Goal: Transaction & Acquisition: Purchase product/service

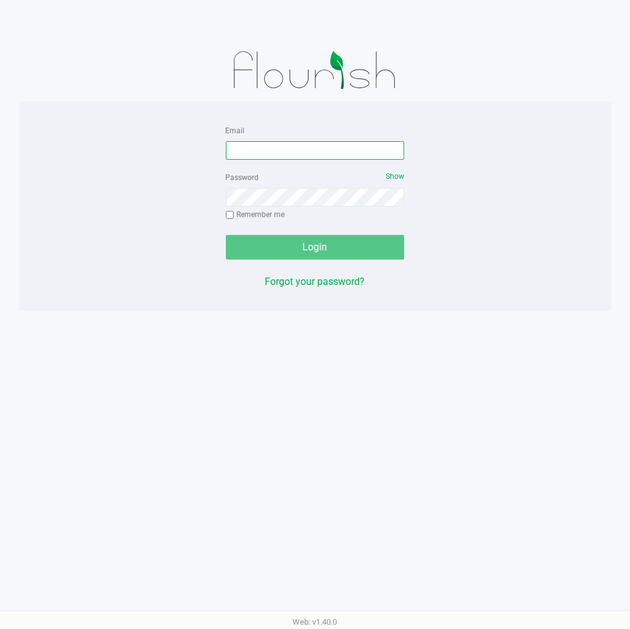
click at [276, 143] on input "Email" at bounding box center [315, 150] width 179 height 19
type input "[EMAIL_ADDRESS][DOMAIN_NAME]"
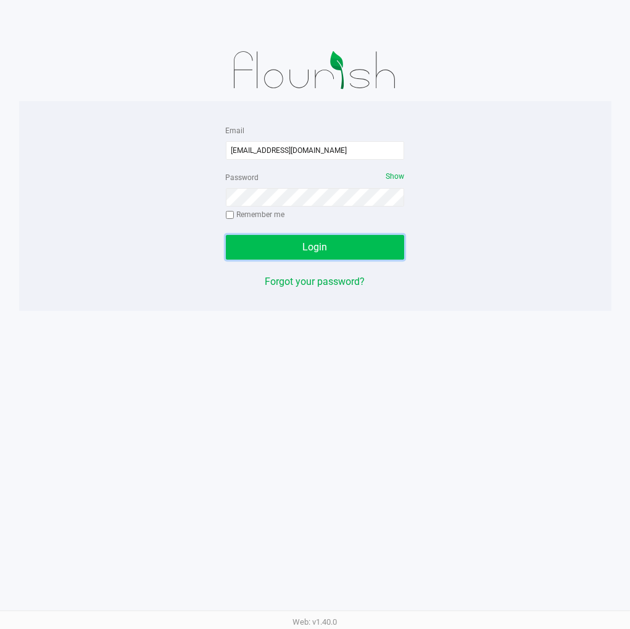
click at [365, 239] on button "Login" at bounding box center [315, 247] width 179 height 25
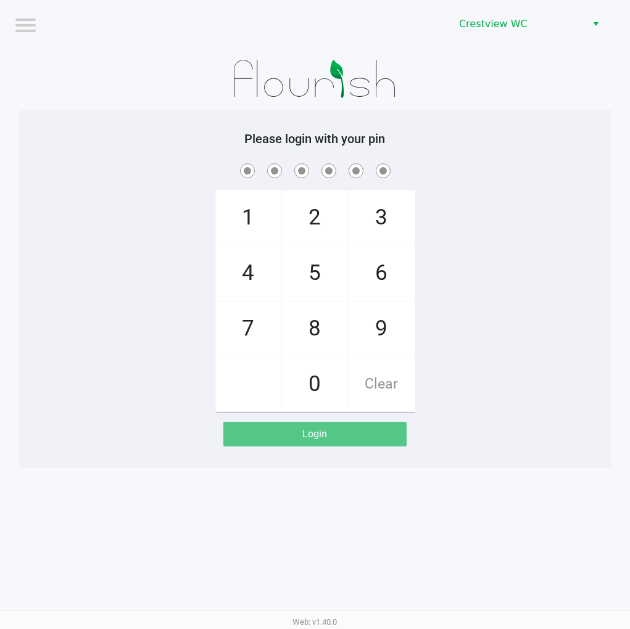
click at [321, 220] on span "2" at bounding box center [315, 218] width 65 height 54
checkbox input "true"
click at [253, 233] on span "1" at bounding box center [248, 218] width 65 height 54
checkbox input "true"
click at [368, 264] on span "6" at bounding box center [381, 273] width 65 height 54
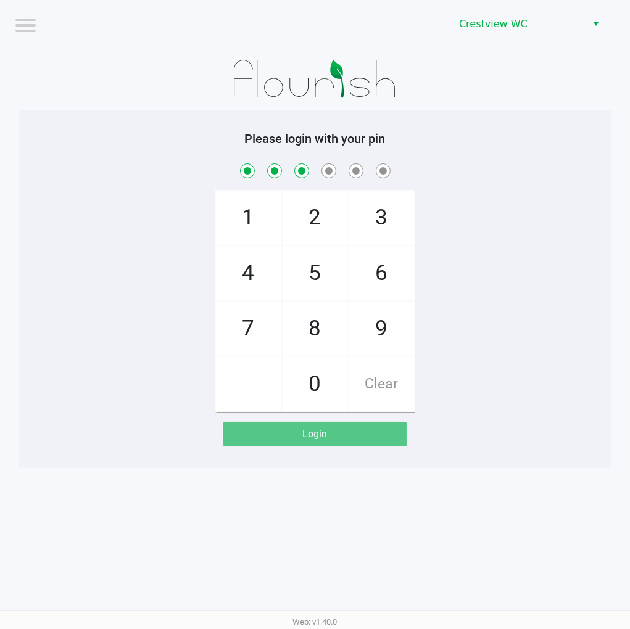
checkbox input "true"
click at [368, 266] on span "6" at bounding box center [381, 273] width 65 height 54
checkbox input "true"
click at [233, 239] on span "1" at bounding box center [248, 218] width 65 height 54
checkbox input "true"
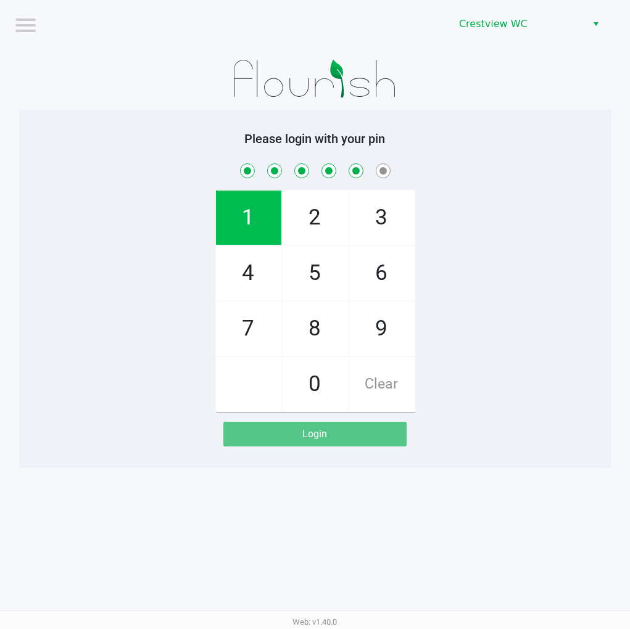
click at [299, 307] on span "8" at bounding box center [315, 329] width 65 height 54
checkbox input "true"
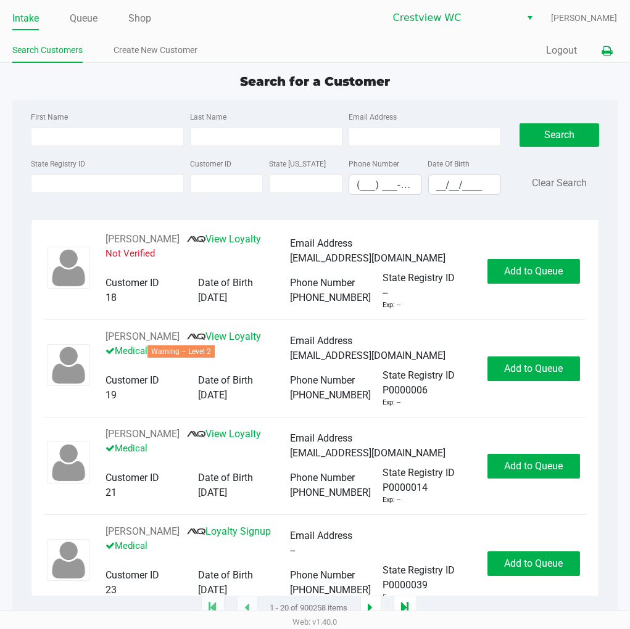
click at [609, 50] on icon at bounding box center [607, 51] width 10 height 9
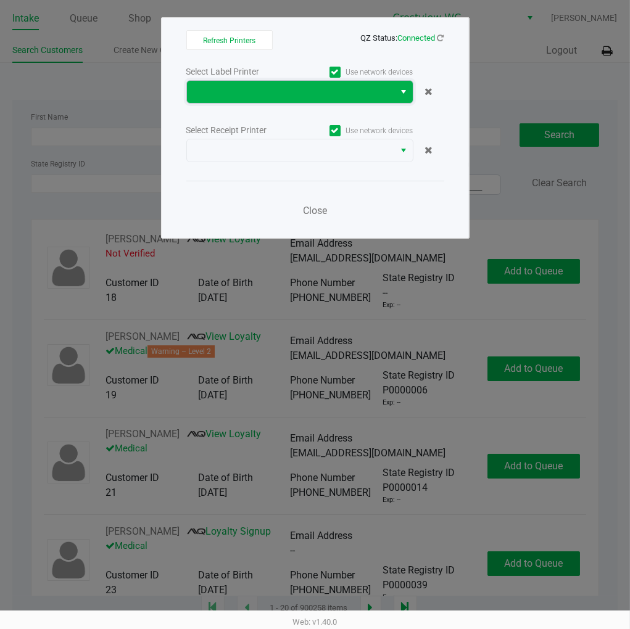
click at [346, 87] on span at bounding box center [290, 92] width 193 height 15
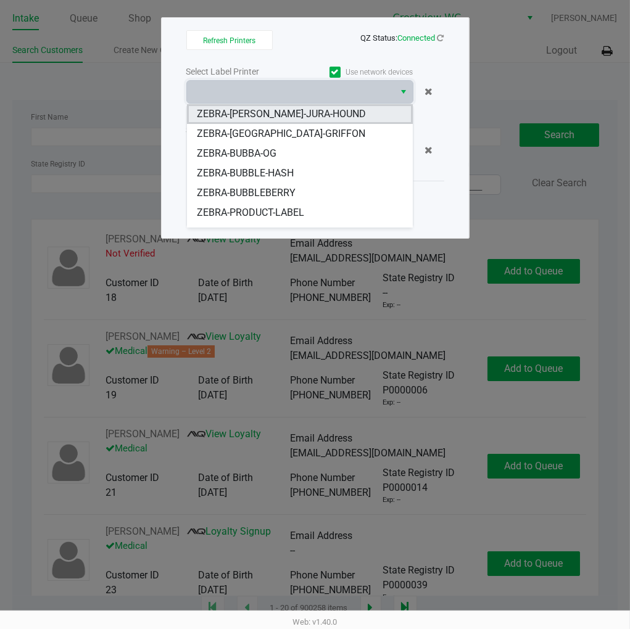
click at [299, 109] on span "ZEBRA-[PERSON_NAME]-JURA-HOUND" at bounding box center [281, 114] width 169 height 15
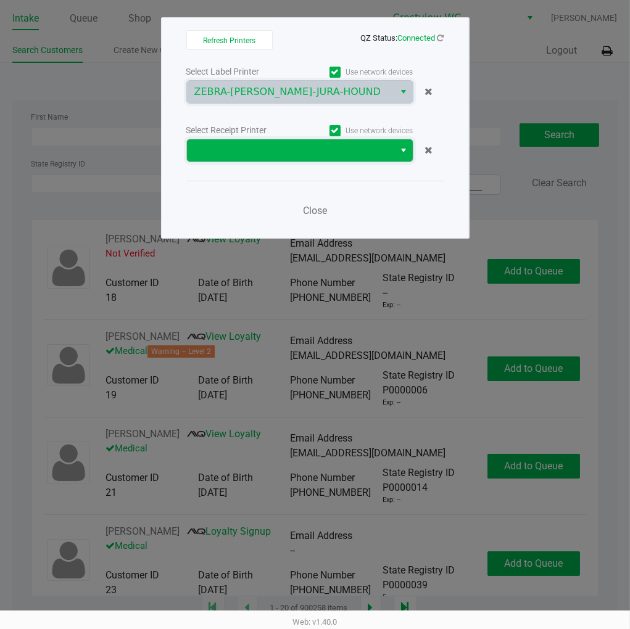
click at [243, 149] on span at bounding box center [290, 150] width 193 height 15
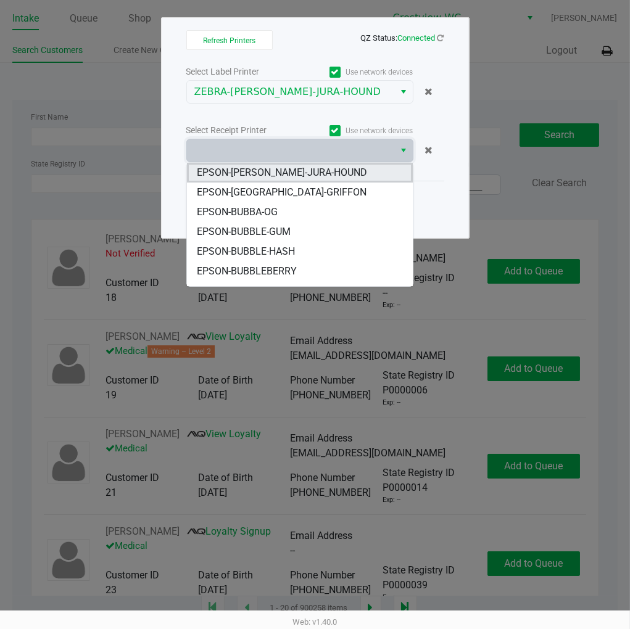
drag, startPoint x: 318, startPoint y: 173, endPoint x: 330, endPoint y: 170, distance: 12.3
click at [318, 173] on span "EPSON-[PERSON_NAME]-JURA-HOUND" at bounding box center [282, 172] width 170 height 15
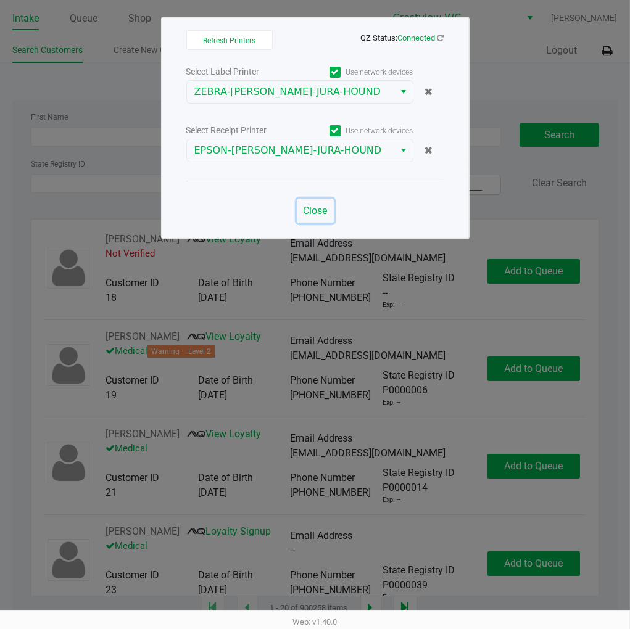
click at [303, 212] on span "Close" at bounding box center [315, 211] width 24 height 12
click at [303, 212] on button "Close" at bounding box center [315, 211] width 37 height 25
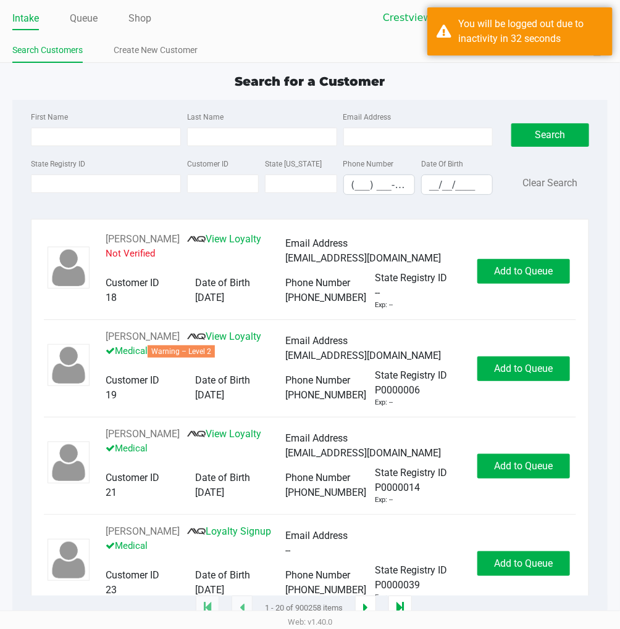
click at [483, 98] on div "Search for a Customer First Name Last Name Email Address State Registry ID Cust…" at bounding box center [309, 340] width 595 height 537
click at [455, 99] on div "Search for a Customer First Name Last Name Email Address State Registry ID Cust…" at bounding box center [309, 340] width 595 height 537
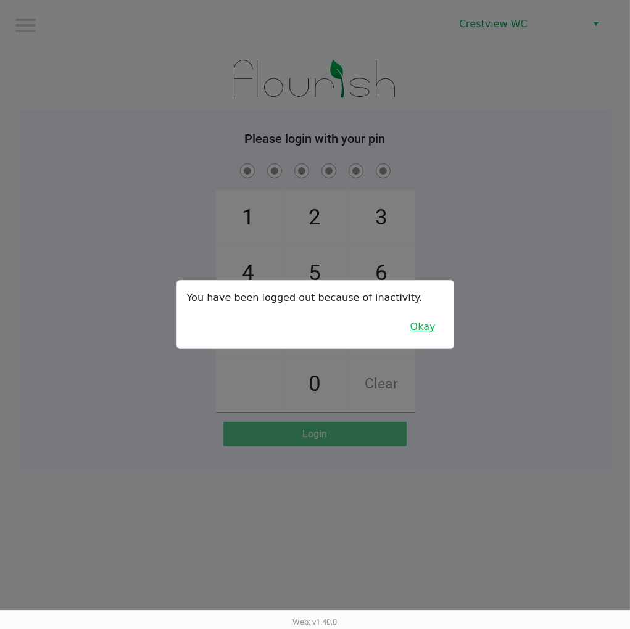
click at [428, 315] on button "Okay" at bounding box center [422, 326] width 41 height 23
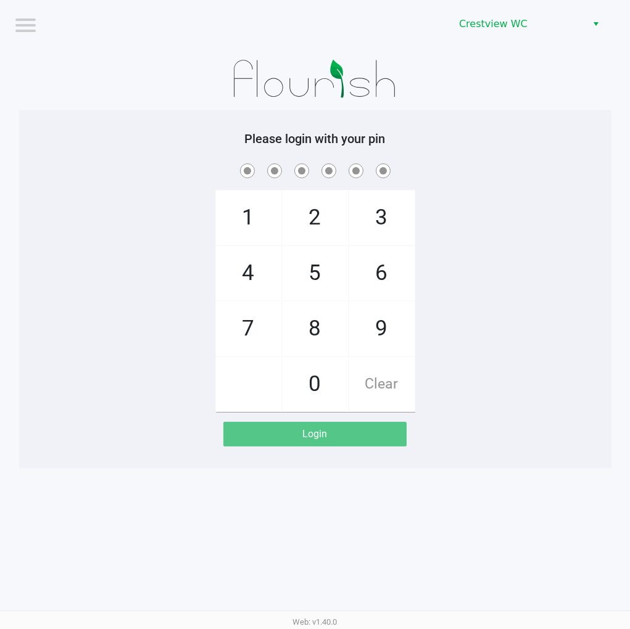
click at [322, 218] on span "2" at bounding box center [315, 218] width 65 height 54
checkbox input "true"
click at [233, 212] on span "1" at bounding box center [248, 218] width 65 height 54
checkbox input "true"
click at [396, 291] on span "6" at bounding box center [381, 273] width 65 height 54
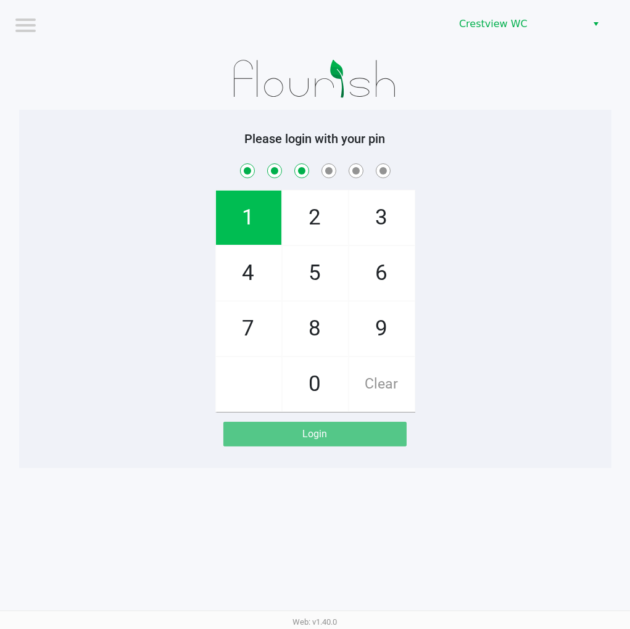
checkbox input "true"
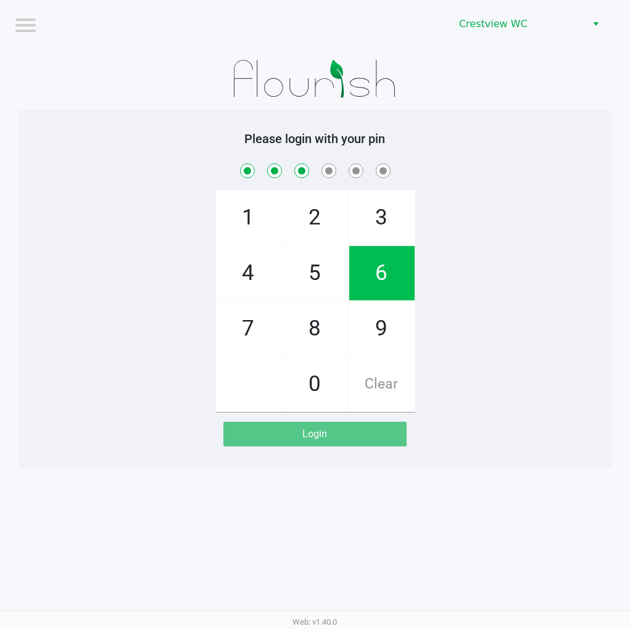
click at [389, 272] on span "6" at bounding box center [381, 273] width 65 height 54
checkbox input "true"
click at [230, 216] on span "1" at bounding box center [248, 218] width 65 height 54
checkbox input "true"
click at [311, 335] on span "8" at bounding box center [315, 329] width 65 height 54
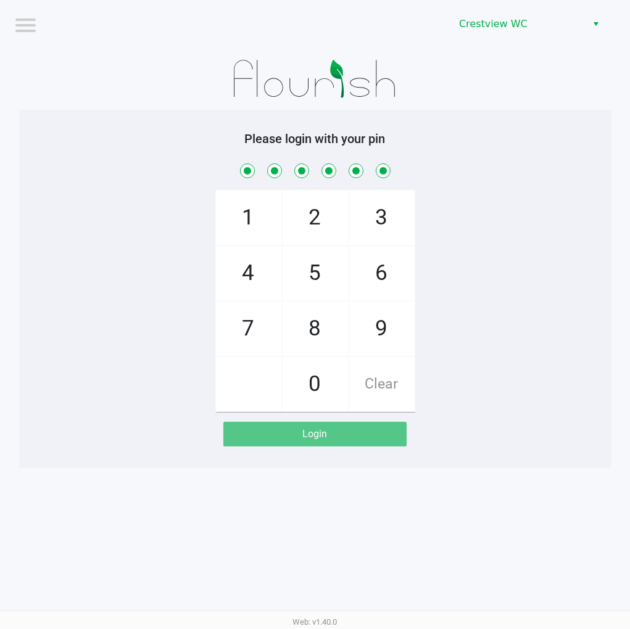
checkbox input "true"
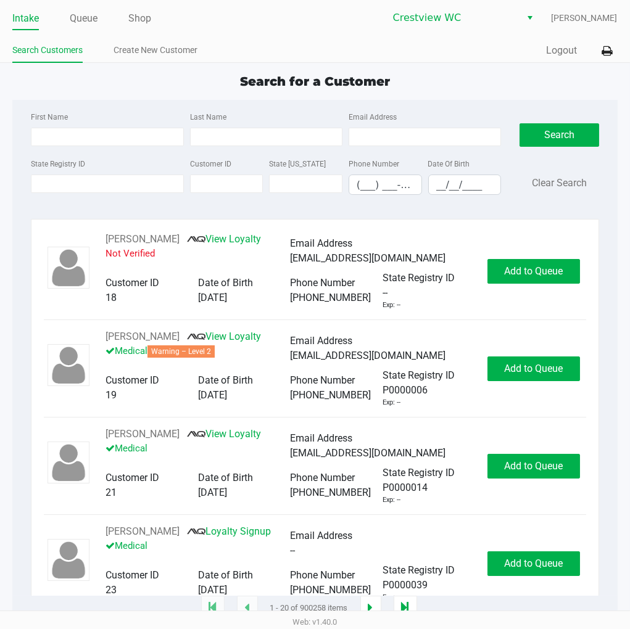
click at [503, 64] on app-point-of-sale "Intake Queue Shop Crestview WC Eric Stevenson Search Customers Create New Custo…" at bounding box center [315, 304] width 630 height 609
click at [96, 184] on input "State Registry ID" at bounding box center [107, 184] width 152 height 19
type input "p0kx5213"
click at [560, 128] on button "Search" at bounding box center [559, 134] width 79 height 23
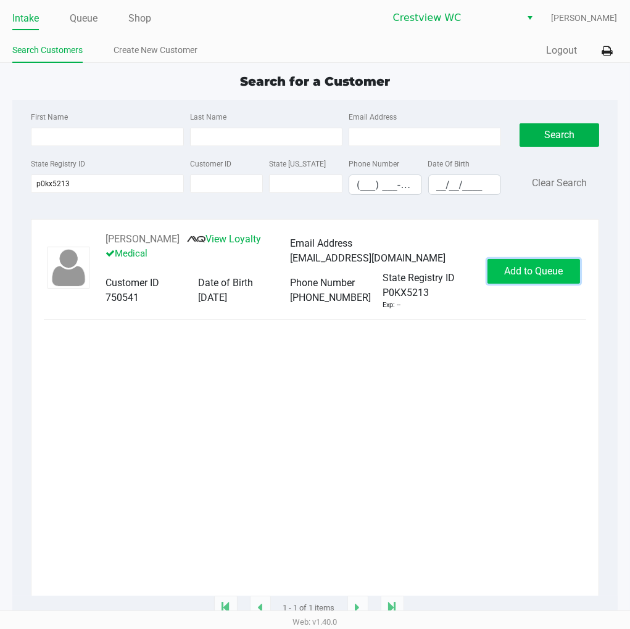
click at [523, 281] on button "Add to Queue" at bounding box center [534, 271] width 93 height 25
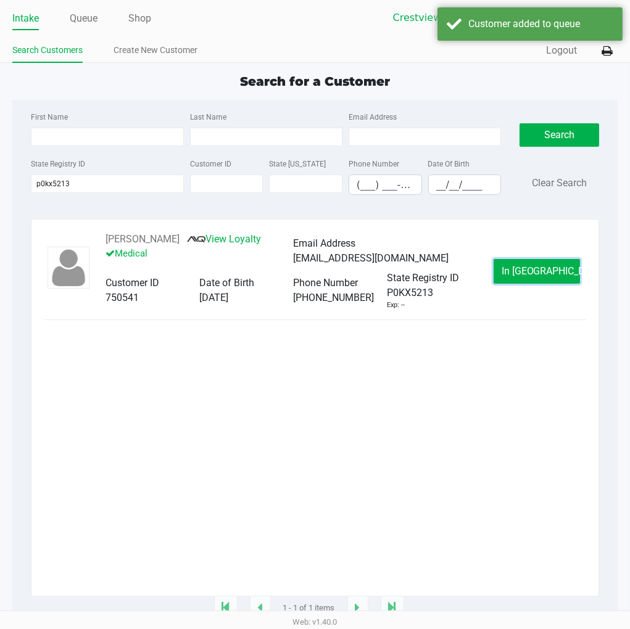
click at [523, 281] on button "In Queue" at bounding box center [537, 271] width 86 height 25
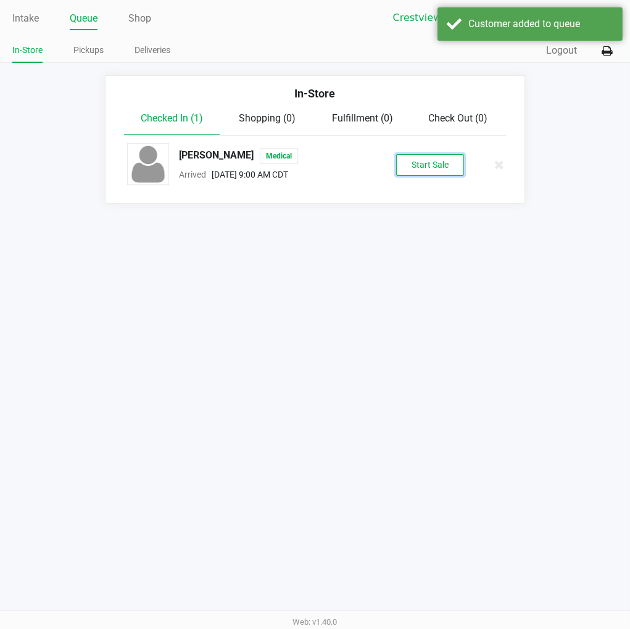
click at [461, 164] on button "Start Sale" at bounding box center [430, 165] width 68 height 22
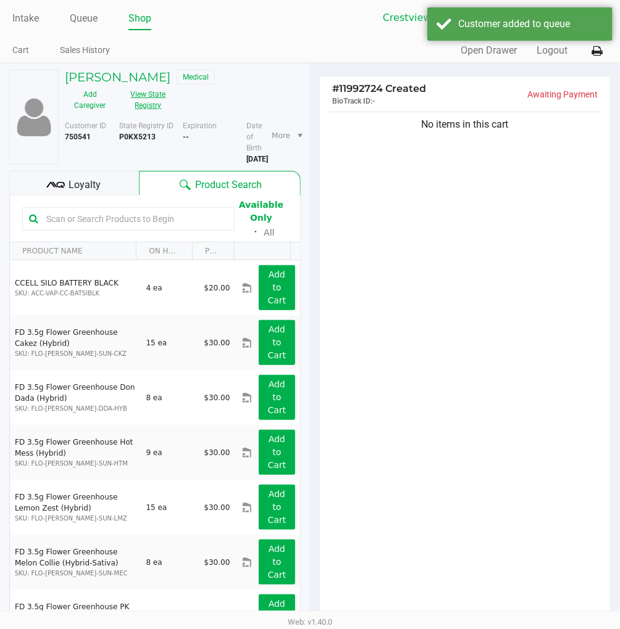
click at [151, 95] on button "View State Registry" at bounding box center [144, 100] width 58 height 31
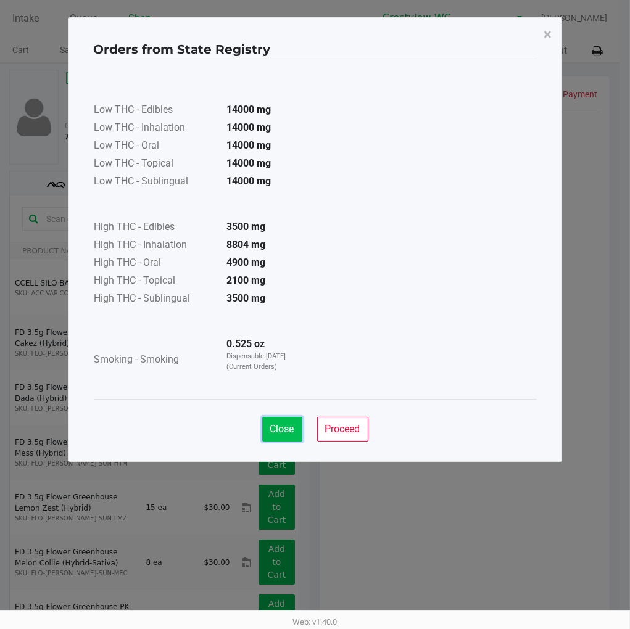
click at [291, 432] on span "Close" at bounding box center [282, 429] width 24 height 12
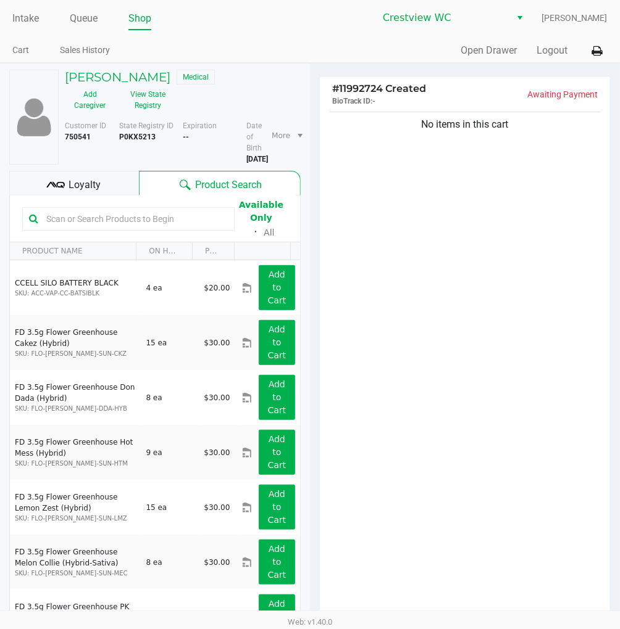
click at [102, 191] on div "Loyalty" at bounding box center [74, 183] width 130 height 25
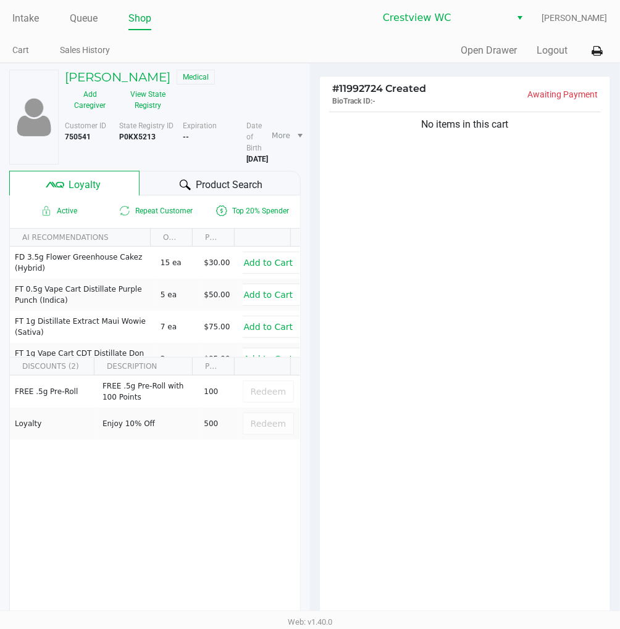
click at [93, 185] on span "Loyalty" at bounding box center [85, 185] width 32 height 15
click at [478, 253] on div "No items in this cart" at bounding box center [465, 364] width 290 height 510
click at [536, 358] on div "No items in this cart" at bounding box center [465, 364] width 290 height 510
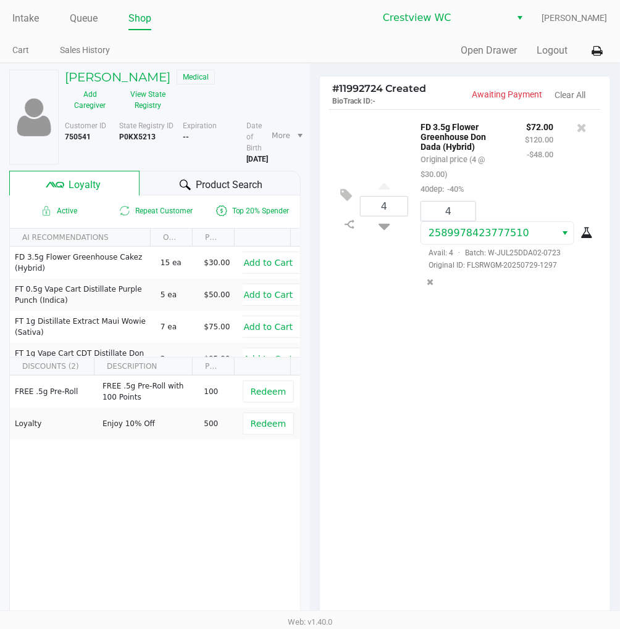
click at [482, 443] on div "4 FD 3.5g Flower Greenhouse Don Dada (Hybrid) Original price (4 @ $30.00) 40dep…" at bounding box center [465, 364] width 290 height 510
click at [381, 154] on div "4 FD 3.5g Flower Greenhouse Don Dada (Hybrid) Original price (4 @ $30.00) 40dep…" at bounding box center [465, 206] width 272 height 194
click at [364, 128] on div "4 FD 3.5g Flower Greenhouse Don Dada (Hybrid) Original price (4 @ $30.00) 40dep…" at bounding box center [465, 206] width 272 height 194
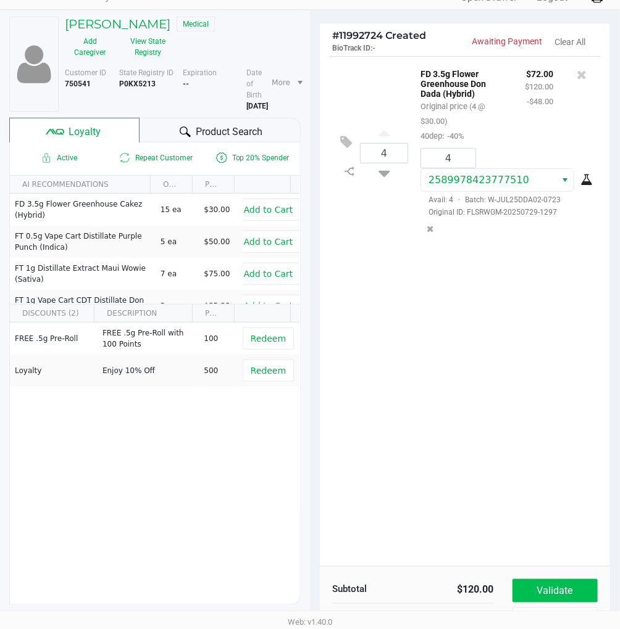
scroll to position [153, 0]
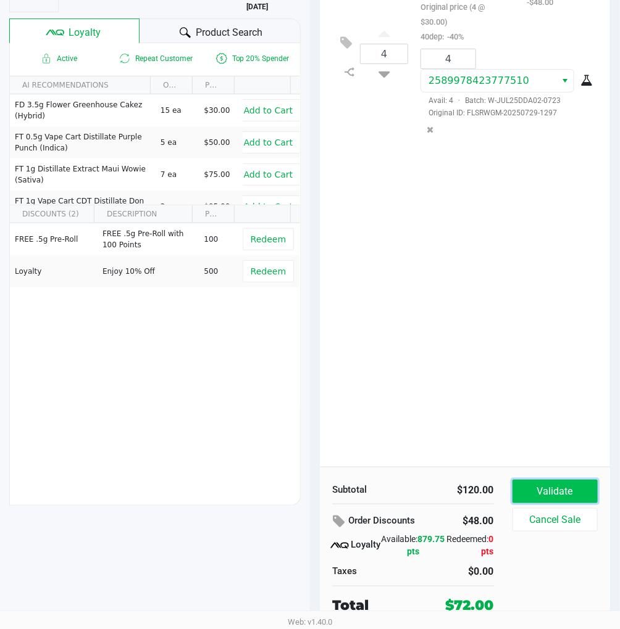
click at [568, 491] on button "Validate" at bounding box center [554, 491] width 85 height 23
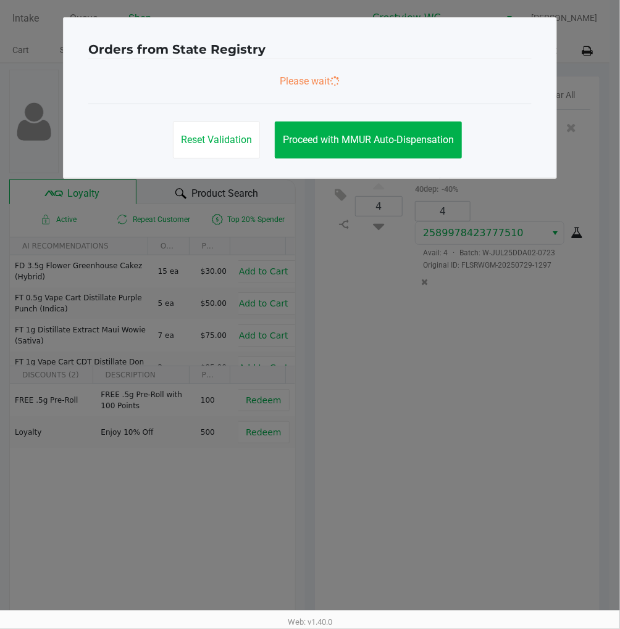
scroll to position [0, 0]
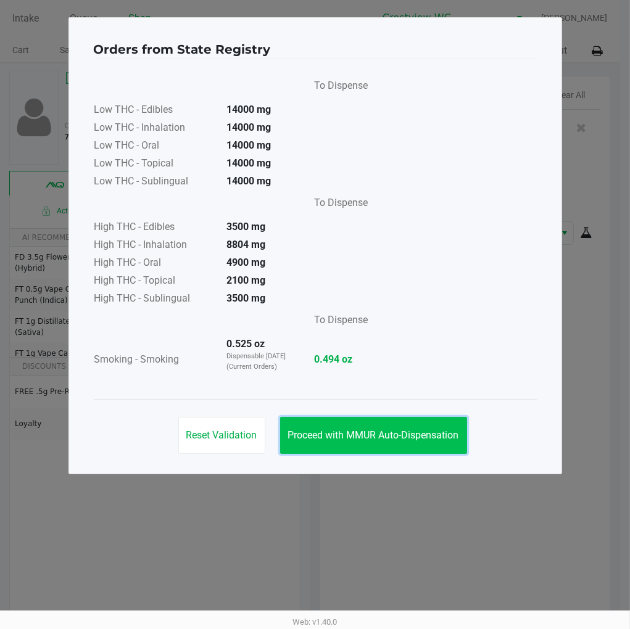
click at [396, 434] on span "Proceed with MMUR Auto-Dispensation" at bounding box center [373, 436] width 171 height 12
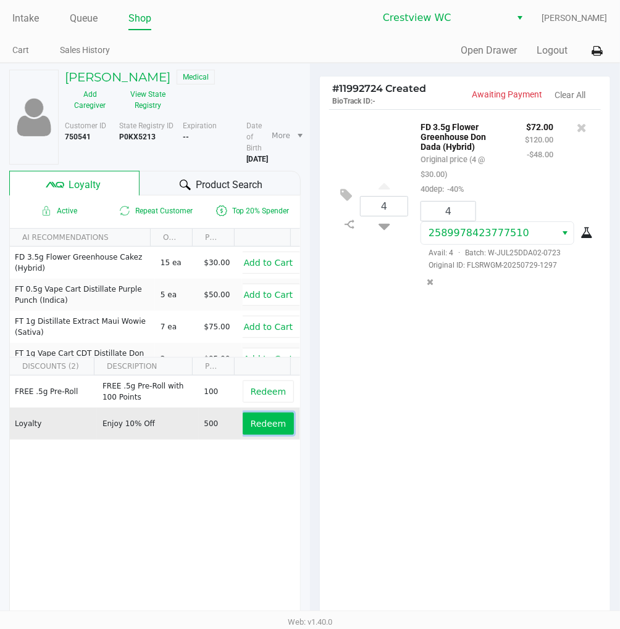
click at [270, 425] on span "Redeem" at bounding box center [268, 424] width 35 height 10
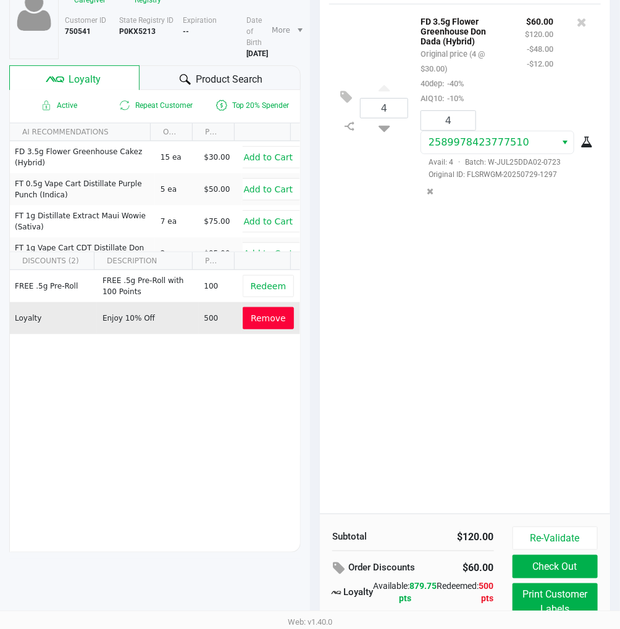
scroll to position [153, 0]
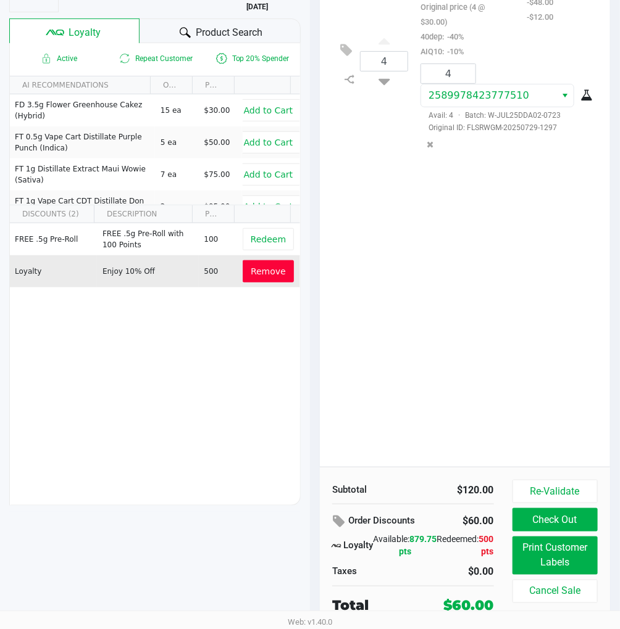
click at [263, 275] on span "Remove" at bounding box center [268, 272] width 35 height 10
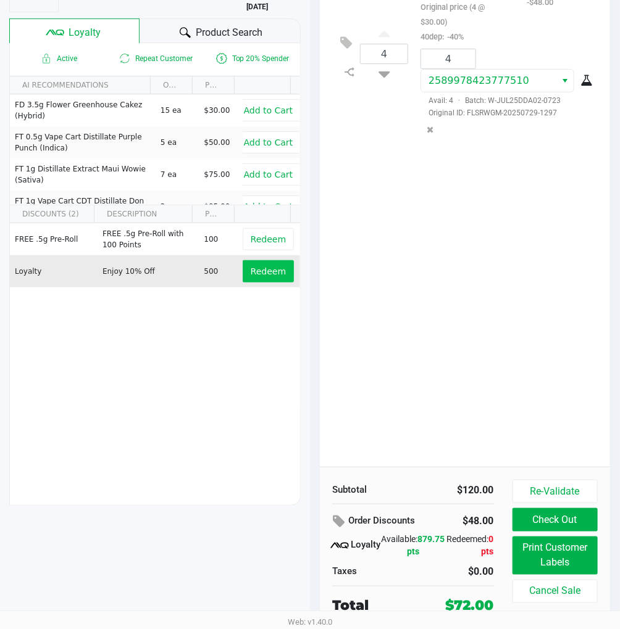
click at [512, 317] on div "4 FD 3.5g Flower Greenhouse Don Dada (Hybrid) Original price (4 @ $30.00) 40dep…" at bounding box center [465, 212] width 290 height 510
click at [582, 480] on button "Re-Validate" at bounding box center [554, 491] width 85 height 23
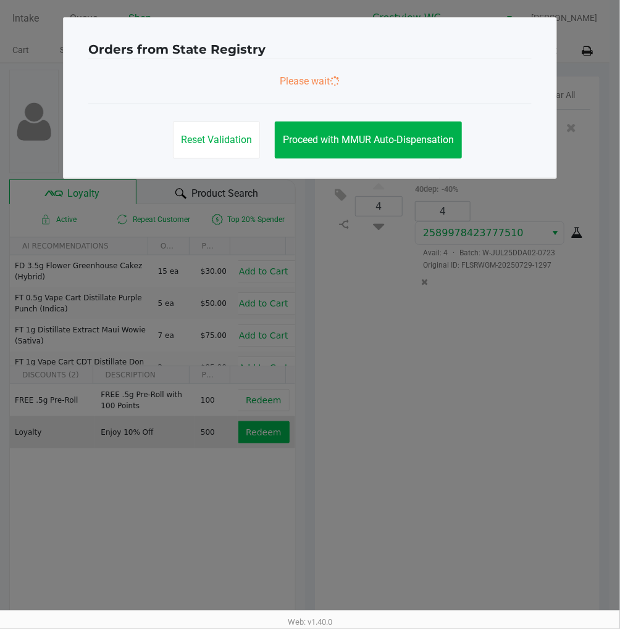
scroll to position [0, 0]
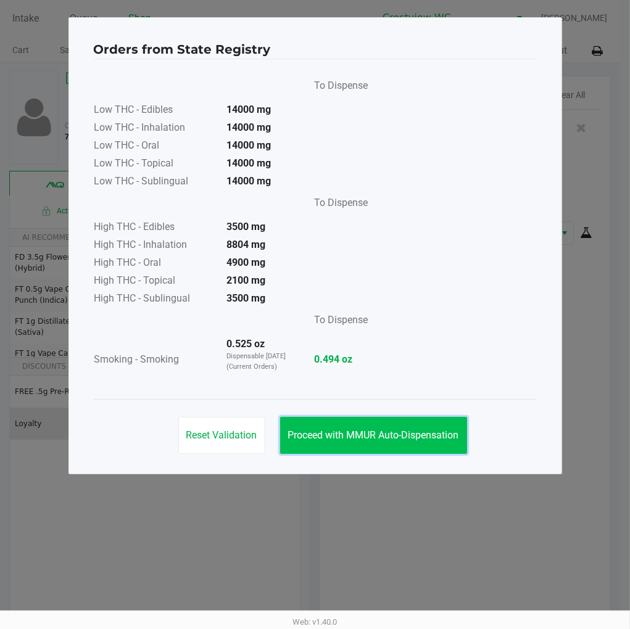
click at [409, 430] on span "Proceed with MMUR Auto-Dispensation" at bounding box center [373, 436] width 171 height 12
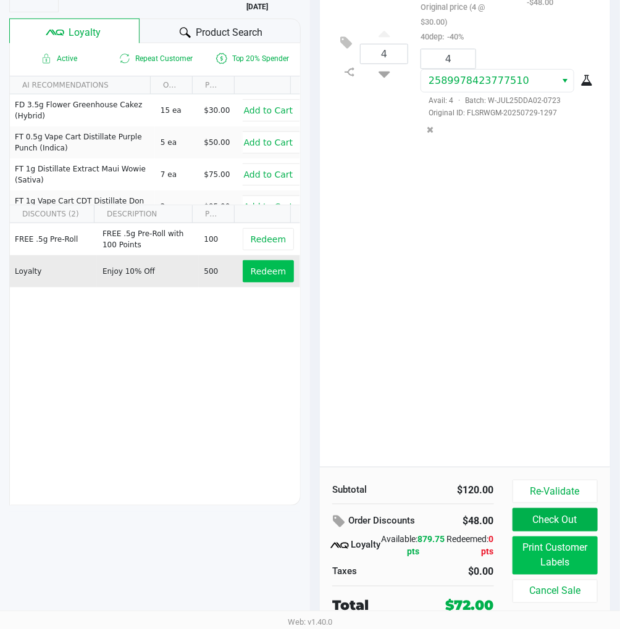
scroll to position [153, 0]
click at [559, 551] on button "Print Customer Labels" at bounding box center [554, 556] width 85 height 38
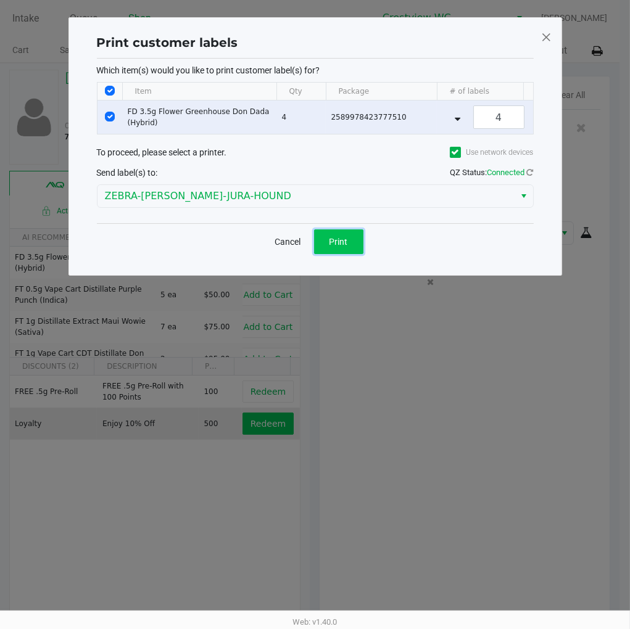
drag, startPoint x: 348, startPoint y: 254, endPoint x: 506, endPoint y: 225, distance: 160.7
click at [350, 254] on button "Print" at bounding box center [338, 242] width 49 height 25
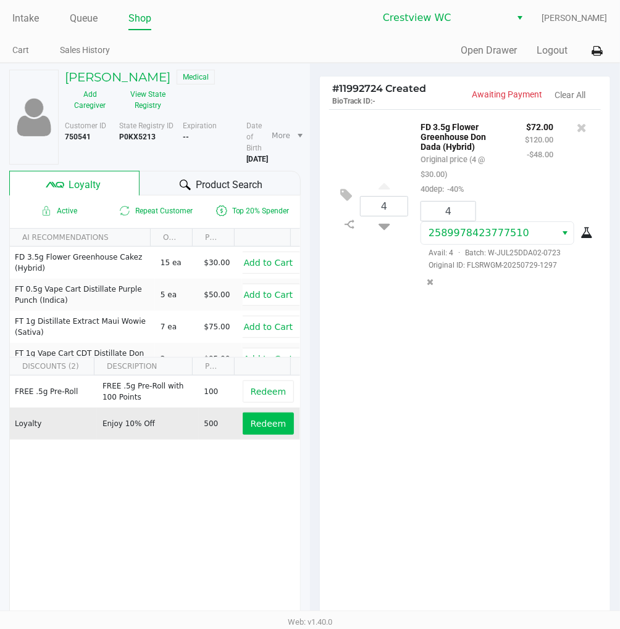
scroll to position [153, 0]
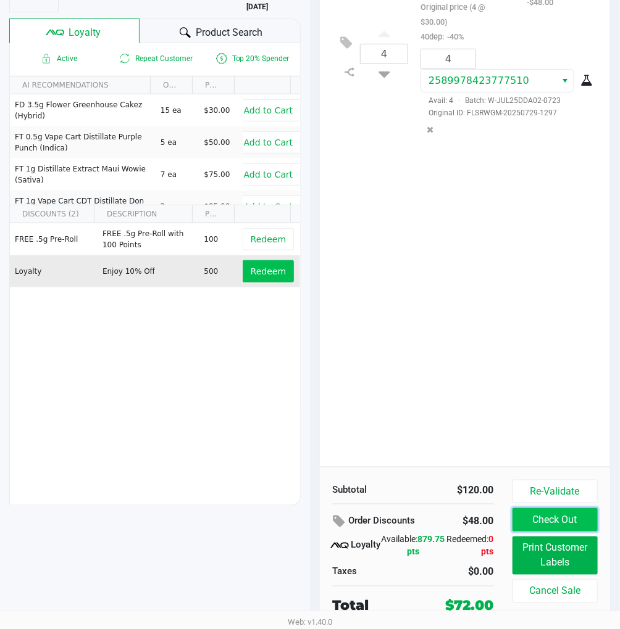
click at [572, 525] on button "Check Out" at bounding box center [554, 520] width 85 height 23
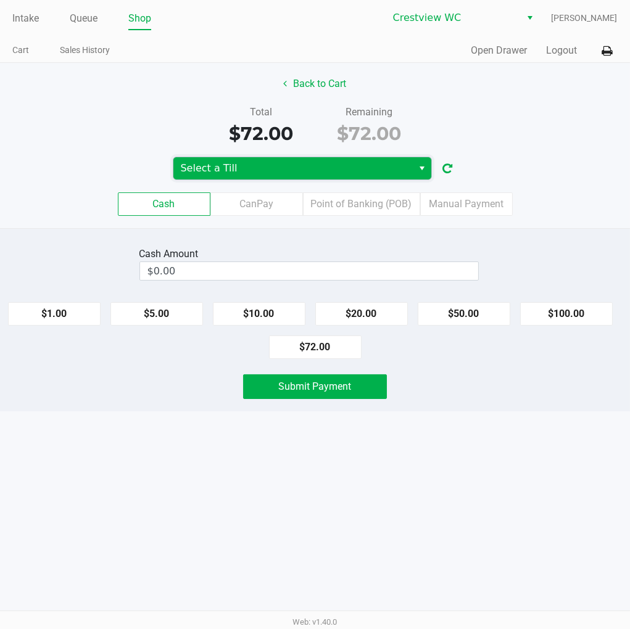
click at [309, 178] on span "Select a Till" at bounding box center [293, 168] width 240 height 22
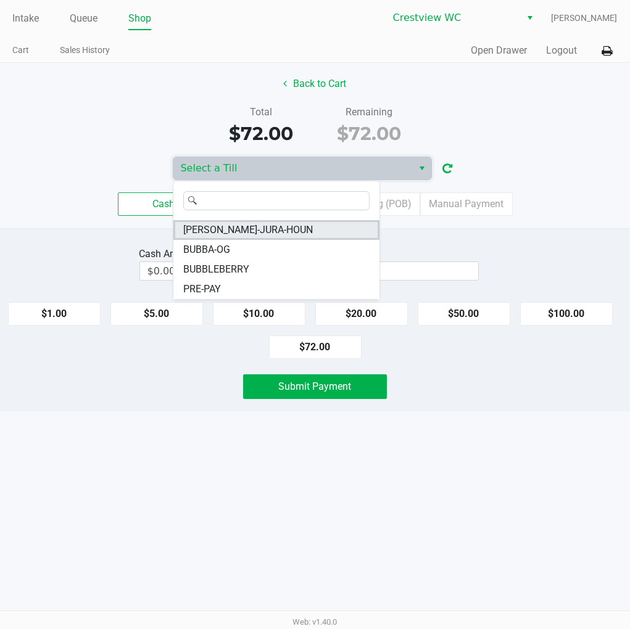
click at [272, 233] on span "BRUNO-JURA-HOUN" at bounding box center [248, 230] width 130 height 15
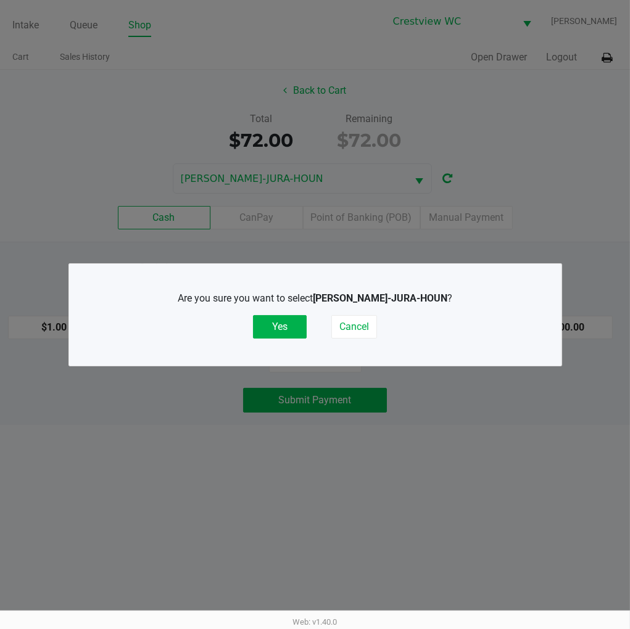
click at [280, 327] on button "Yes" at bounding box center [280, 326] width 54 height 23
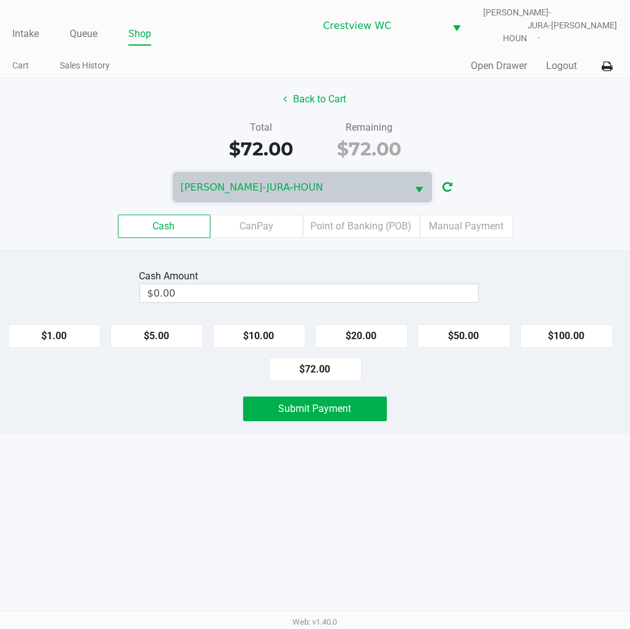
click at [546, 120] on div "Total $72.00 Remaining $72.00" at bounding box center [315, 141] width 649 height 43
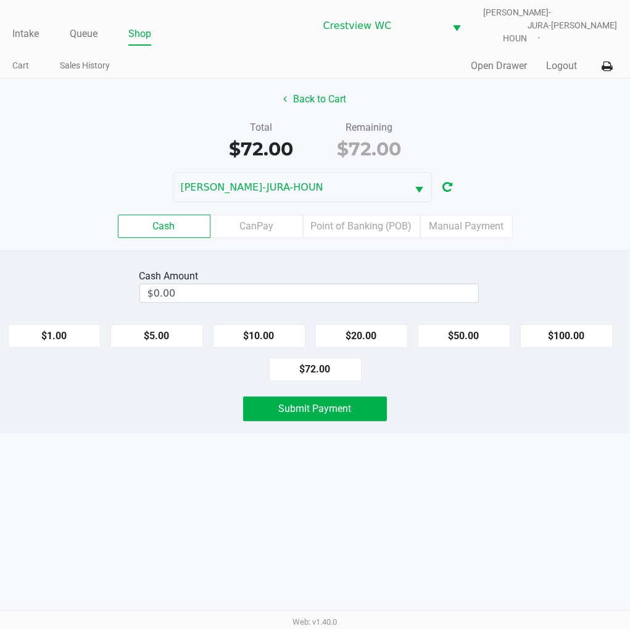
click at [546, 96] on div "Back to Cart" at bounding box center [315, 99] width 649 height 23
click at [526, 94] on div "Back to Cart" at bounding box center [315, 99] width 649 height 23
click at [70, 99] on div "Back to Cart" at bounding box center [315, 99] width 649 height 23
click at [564, 107] on div "Back to Cart Total $72.00 Remaining $72.00 BRUNO-JURA-HOUN Cash CanPay Point of…" at bounding box center [315, 164] width 630 height 172
click at [550, 422] on div "Cash Amount $0.00 $1.00 $5.00 $10.00 $20.00 $50.00 $100.00 $72.00 Submit Payment" at bounding box center [315, 342] width 630 height 183
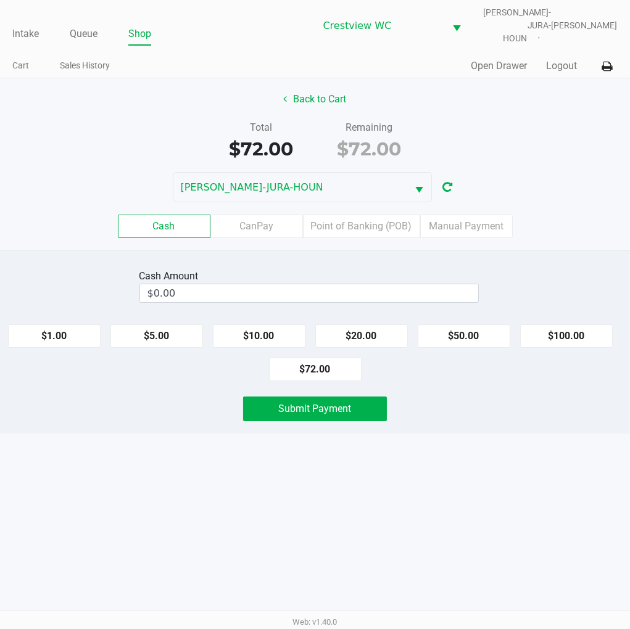
click at [563, 120] on div "Total $72.00 Remaining $72.00" at bounding box center [315, 141] width 649 height 43
click at [554, 99] on div "Back to Cart" at bounding box center [315, 99] width 649 height 23
click at [552, 104] on div "Back to Cart Total $72.00 Remaining $72.00 BRUNO-JURA-HOUN Cash CanPay Point of…" at bounding box center [315, 164] width 630 height 172
click at [322, 362] on button "$72.00" at bounding box center [315, 369] width 93 height 23
type input "$72.00"
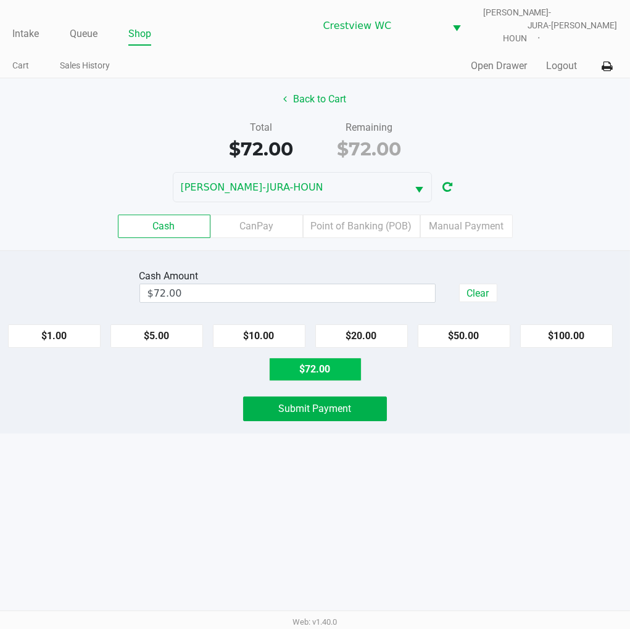
click at [558, 90] on div "Back to Cart" at bounding box center [315, 99] width 649 height 23
click at [365, 397] on button "Submit Payment" at bounding box center [315, 409] width 144 height 25
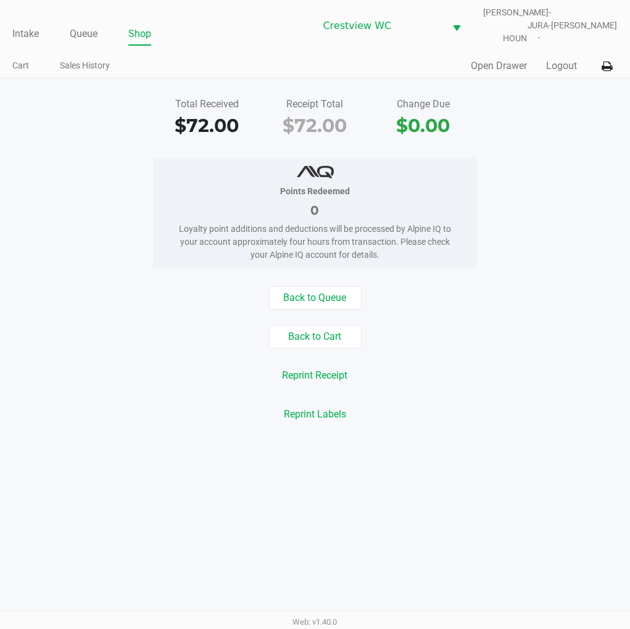
click at [556, 149] on div "Total Received $72.00 Receipt Total $72.00 Change Due $0.00 Points Redeemed 0 L…" at bounding box center [315, 259] width 630 height 363
click at [20, 25] on link "Intake" at bounding box center [25, 33] width 27 height 17
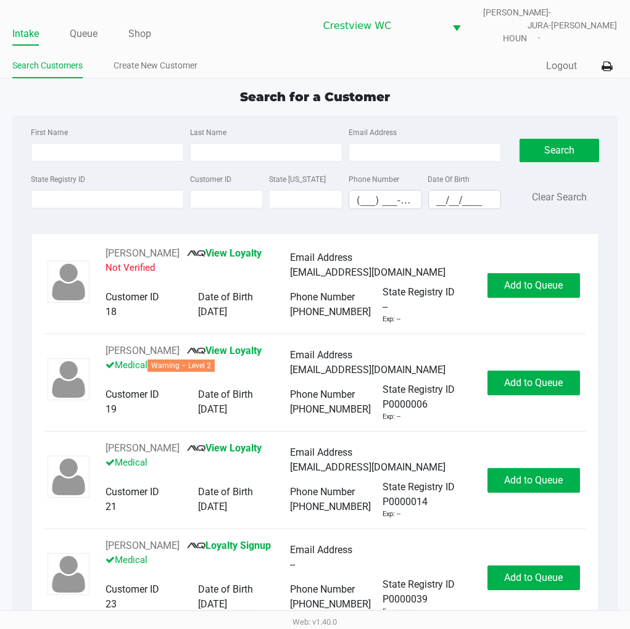
click at [458, 88] on div "Search for a Customer" at bounding box center [314, 97] width 623 height 19
click at [455, 91] on div "Search for a Customer" at bounding box center [314, 97] width 623 height 19
click at [505, 96] on div "Search for a Customer" at bounding box center [314, 97] width 623 height 19
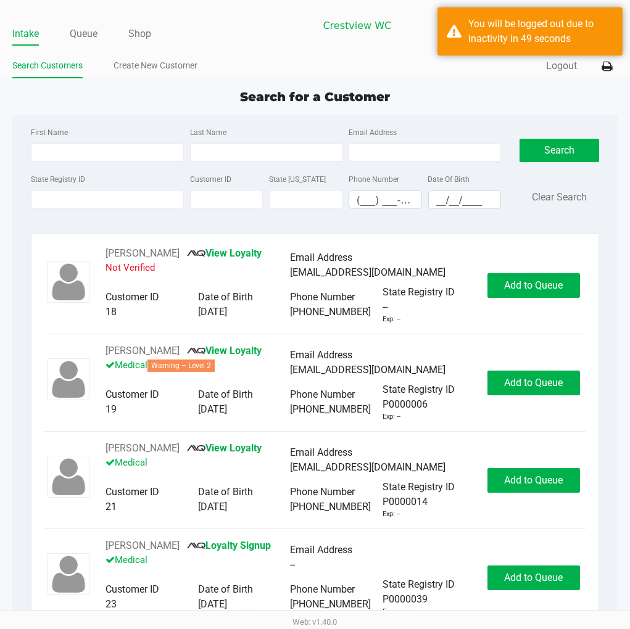
click at [165, 69] on li "Create New Customer" at bounding box center [156, 68] width 84 height 22
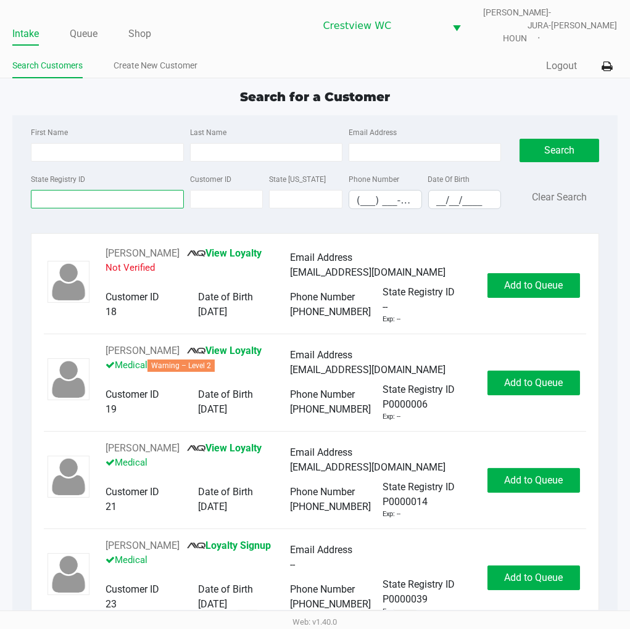
click at [75, 193] on input "State Registry ID" at bounding box center [107, 199] width 152 height 19
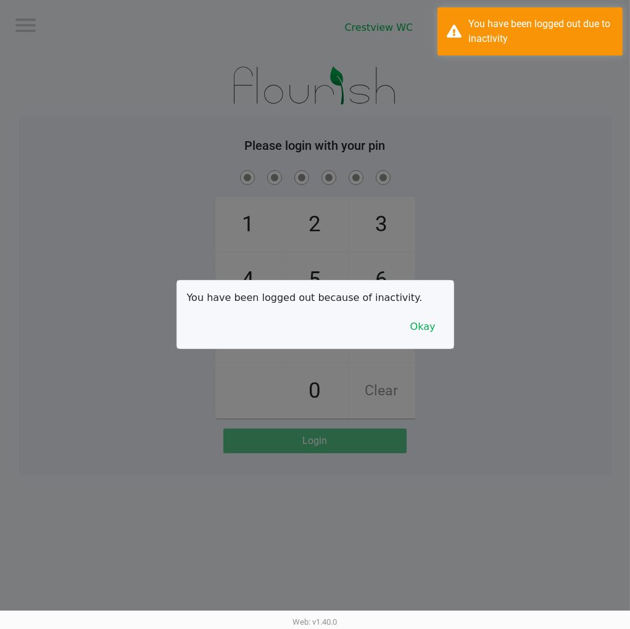
click at [423, 330] on button "Okay" at bounding box center [422, 326] width 41 height 23
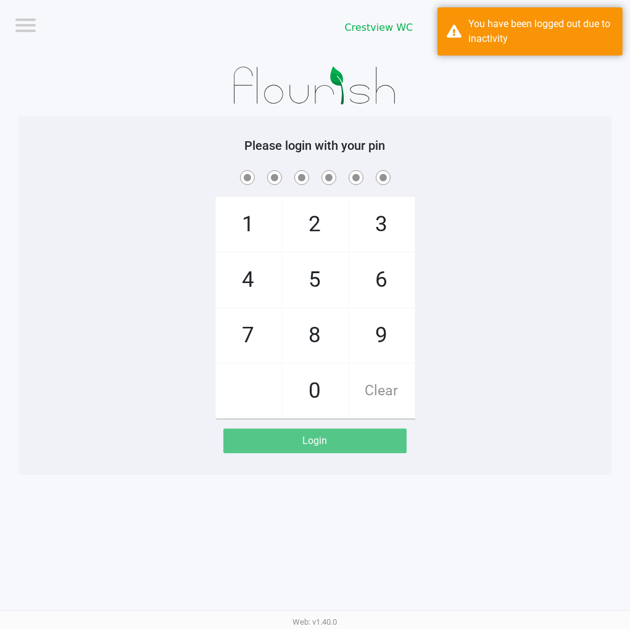
click at [321, 218] on span "2" at bounding box center [315, 224] width 65 height 54
checkbox input "true"
click at [223, 225] on span "1" at bounding box center [248, 224] width 65 height 54
checkbox input "true"
click at [381, 286] on span "6" at bounding box center [381, 280] width 65 height 54
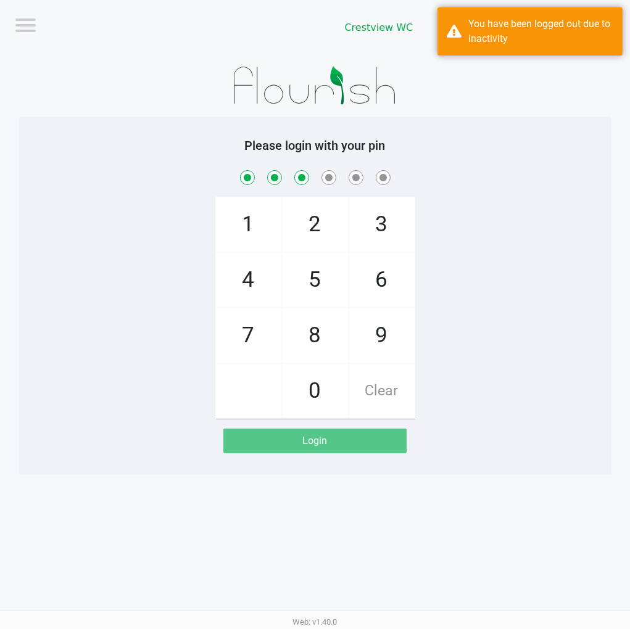
checkbox input "true"
click at [235, 225] on span "1" at bounding box center [248, 224] width 65 height 54
checkbox input "true"
click at [313, 341] on span "8" at bounding box center [315, 336] width 65 height 54
checkbox input "true"
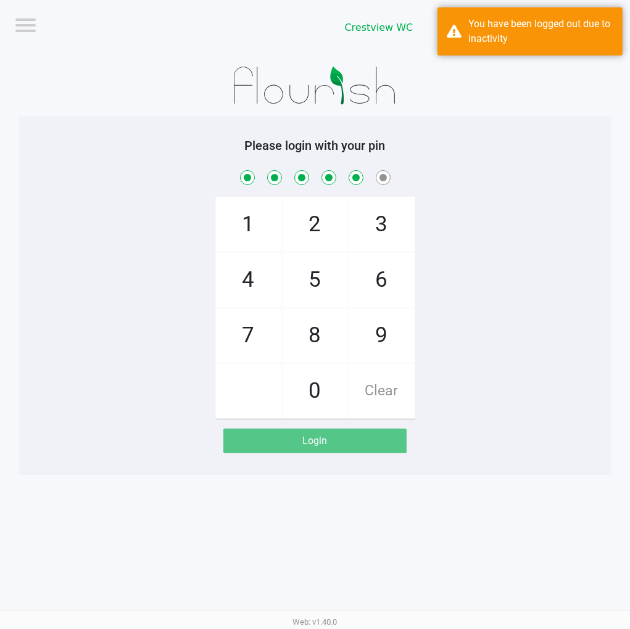
click at [387, 408] on span "Clear" at bounding box center [381, 391] width 65 height 54
checkbox input "false"
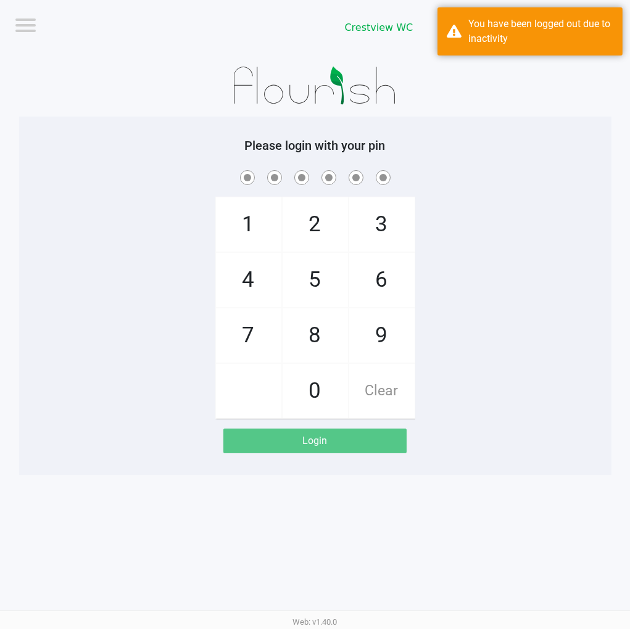
checkbox input "false"
click at [380, 391] on span "Clear" at bounding box center [381, 391] width 65 height 54
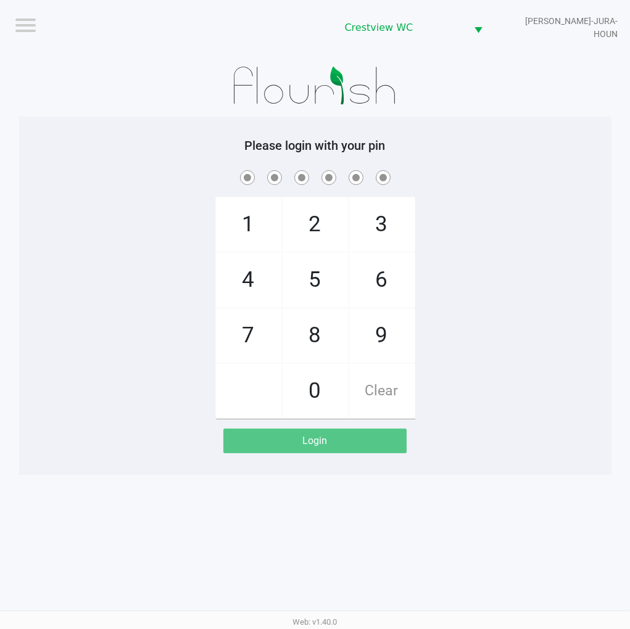
click at [380, 389] on span "Clear" at bounding box center [381, 391] width 65 height 54
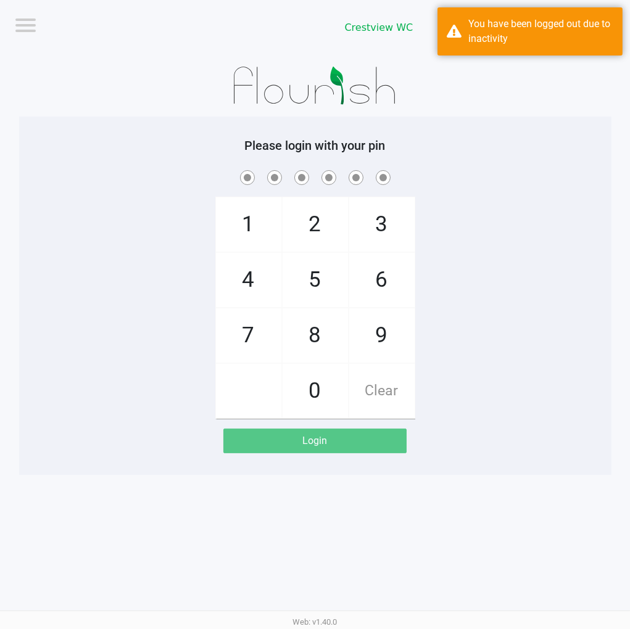
click at [316, 236] on span "2" at bounding box center [315, 224] width 65 height 54
checkbox input "true"
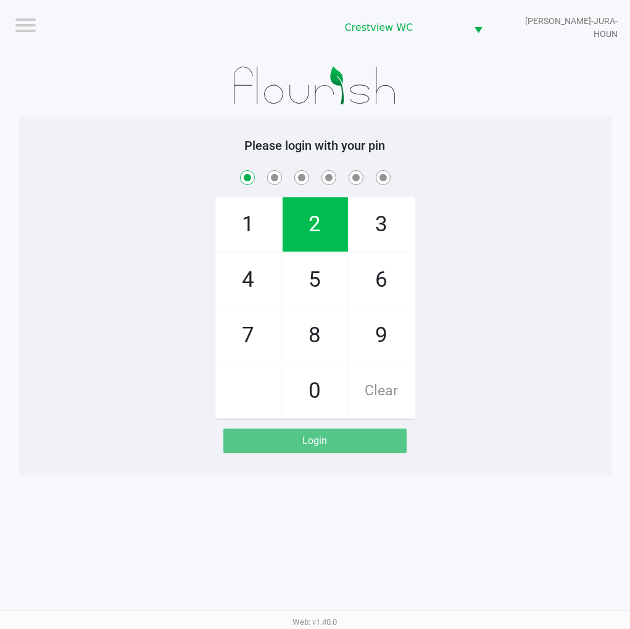
click at [237, 230] on span "1" at bounding box center [248, 224] width 65 height 54
checkbox input "true"
click at [373, 287] on span "6" at bounding box center [381, 280] width 65 height 54
checkbox input "true"
click at [379, 275] on span "6" at bounding box center [381, 280] width 65 height 54
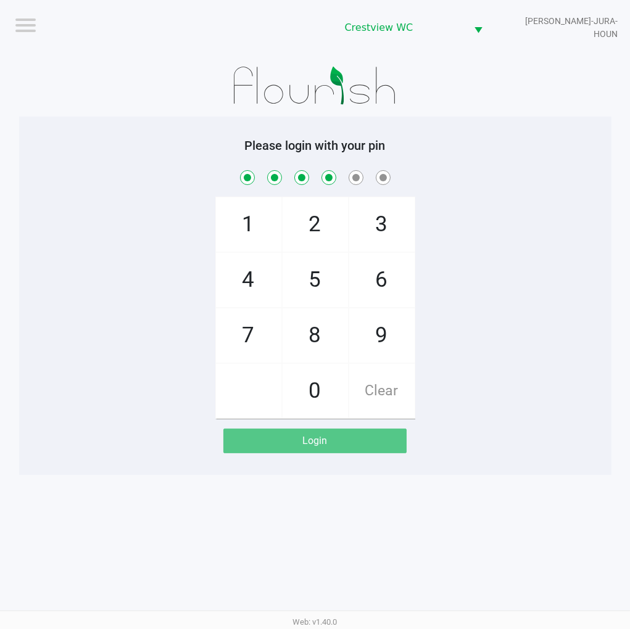
checkbox input "true"
click at [235, 225] on span "1" at bounding box center [248, 224] width 65 height 54
checkbox input "true"
click at [329, 338] on span "8" at bounding box center [315, 336] width 65 height 54
checkbox input "true"
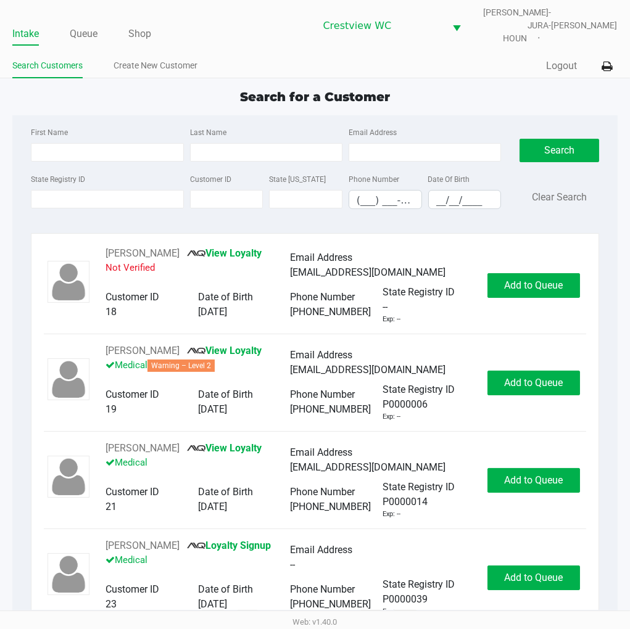
click at [509, 78] on app-point-of-sale "Intake Queue Shop Crestview WC BRUNO-JURA-HOUN Eric Stevenson Search Customers …" at bounding box center [315, 311] width 630 height 623
click at [93, 190] on input "State Registry ID" at bounding box center [107, 199] width 152 height 19
type input "p3mh0525"
click at [563, 139] on button "Search" at bounding box center [559, 150] width 79 height 23
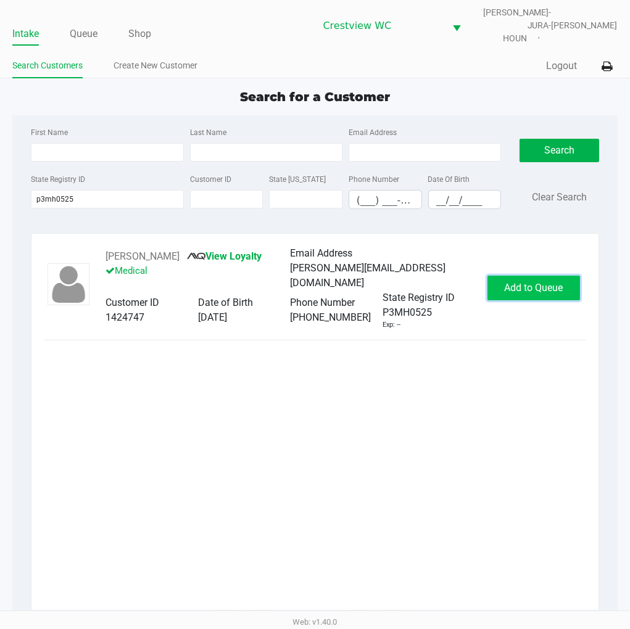
click at [570, 283] on button "Add to Queue" at bounding box center [534, 288] width 93 height 25
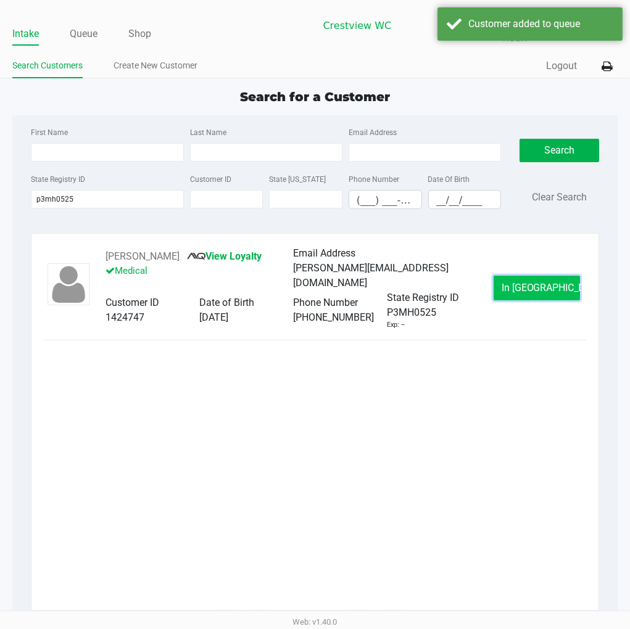
click at [536, 282] on span "In Queue" at bounding box center [554, 288] width 104 height 12
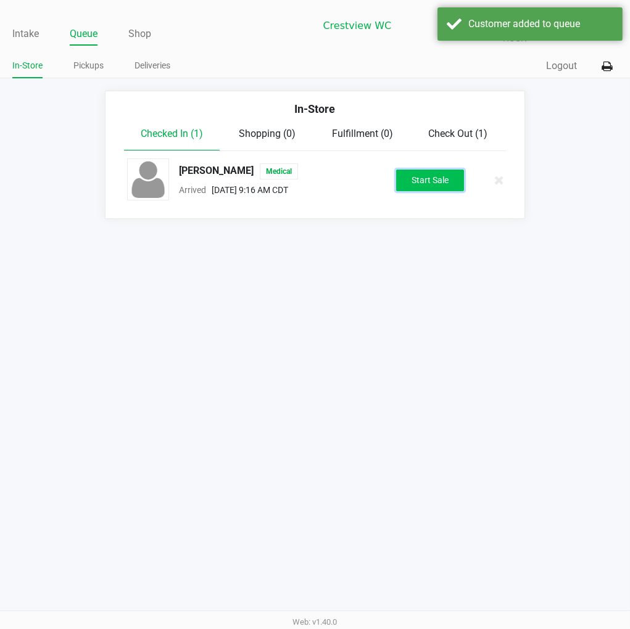
click at [445, 170] on button "Start Sale" at bounding box center [430, 181] width 68 height 22
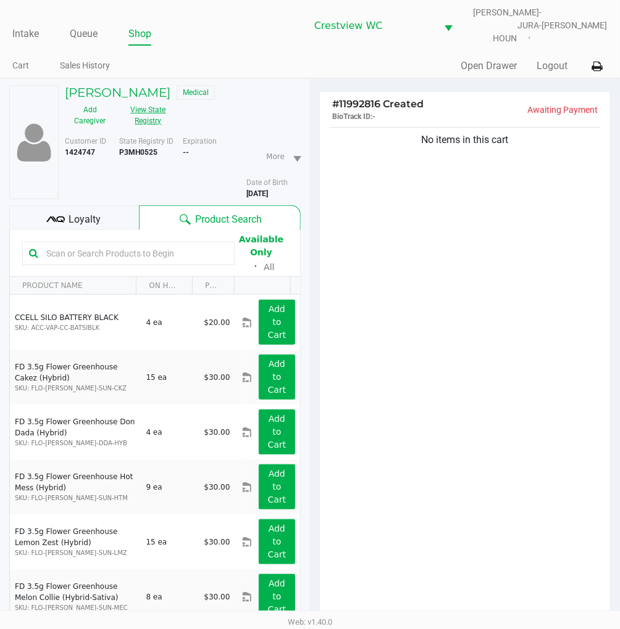
click at [148, 100] on button "View State Registry" at bounding box center [144, 115] width 58 height 31
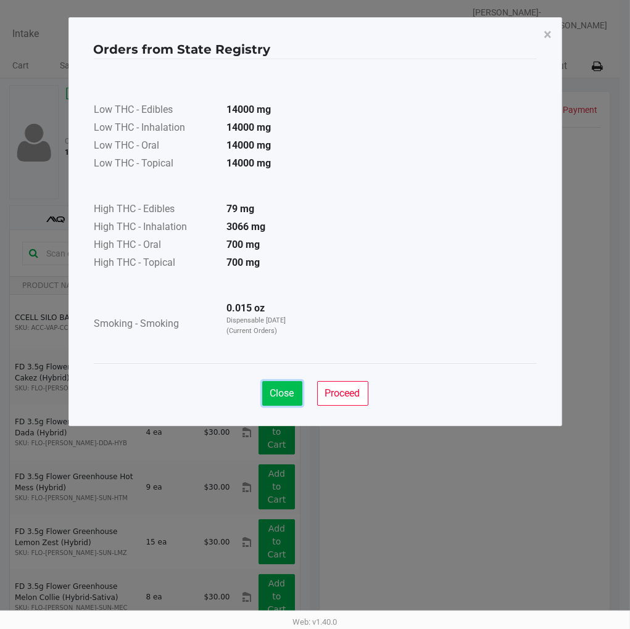
click at [294, 396] on button "Close" at bounding box center [282, 393] width 40 height 25
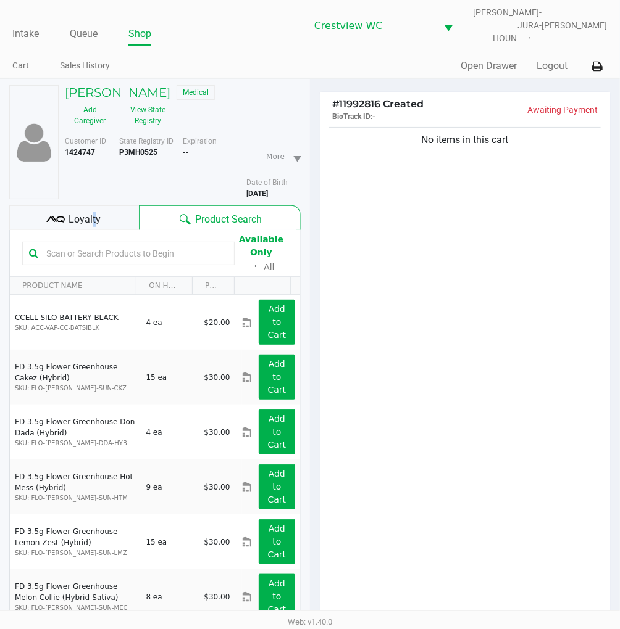
click at [93, 212] on span "Loyalty" at bounding box center [85, 219] width 32 height 15
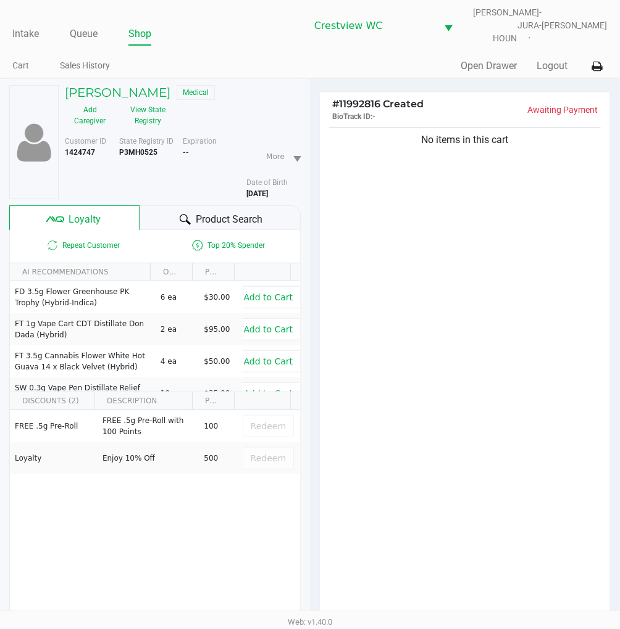
click at [455, 260] on div "No items in this cart" at bounding box center [465, 380] width 290 height 510
click at [500, 342] on div "No items in this cart" at bounding box center [465, 380] width 290 height 510
click at [429, 366] on div "No items in this cart" at bounding box center [465, 380] width 290 height 510
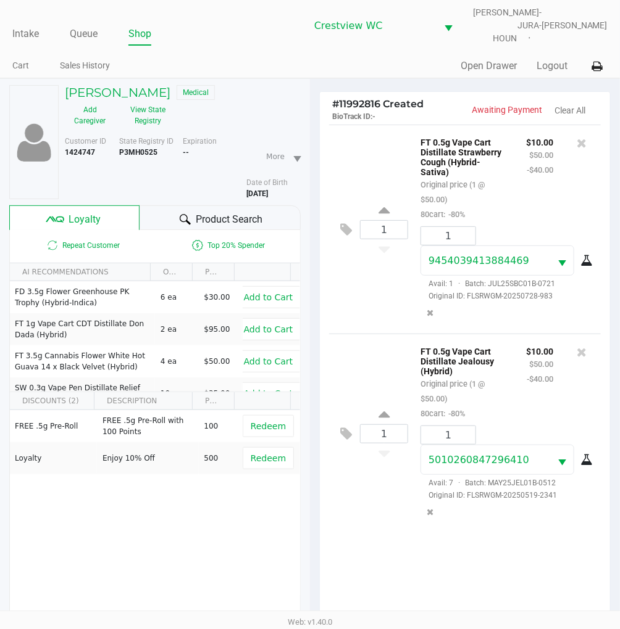
click at [372, 272] on div "1 FT 0.5g Vape Cart Distillate Strawberry Cough (Hybrid-Sativa) Original price …" at bounding box center [465, 229] width 272 height 209
click at [375, 295] on div "1 FT 0.5g Vape Cart Distillate Strawberry Cough (Hybrid-Sativa) Original price …" at bounding box center [465, 229] width 272 height 209
click at [396, 507] on div "1 FT 0.5g Vape Cart Distillate Jealousy (Hybrid) Original price (1 @ $50.00) 80…" at bounding box center [465, 433] width 272 height 199
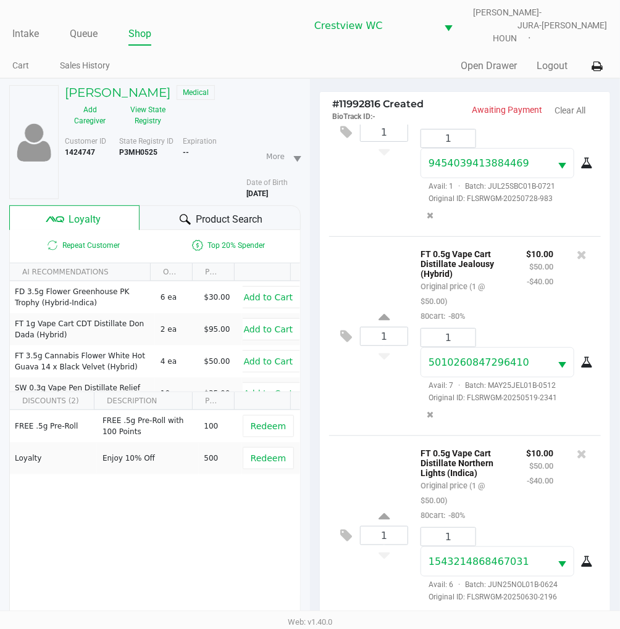
click at [386, 236] on div "1 FT 0.5g Vape Cart Distillate Jealousy (Hybrid) Original price (1 @ $50.00) 80…" at bounding box center [465, 335] width 272 height 199
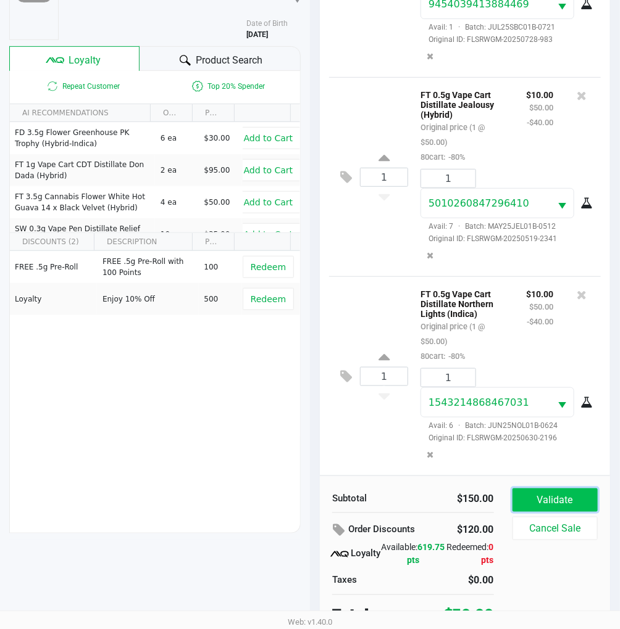
click at [555, 496] on button "Validate" at bounding box center [554, 500] width 85 height 23
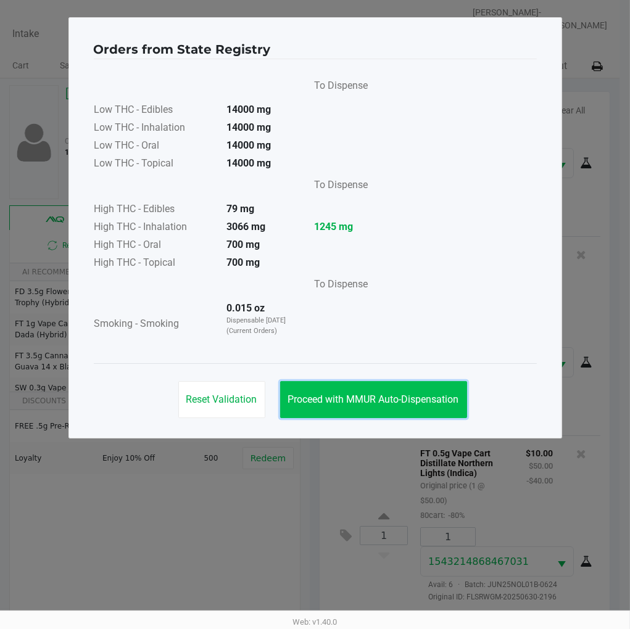
click at [402, 391] on button "Proceed with MMUR Auto-Dispensation" at bounding box center [373, 399] width 187 height 37
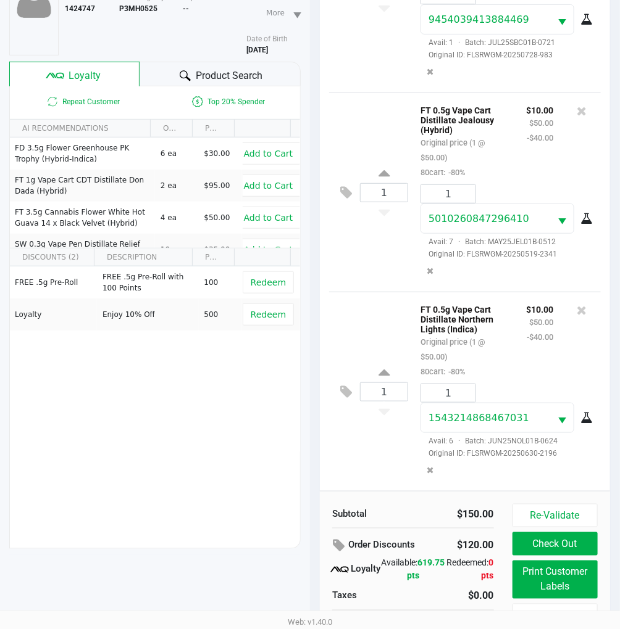
scroll to position [159, 0]
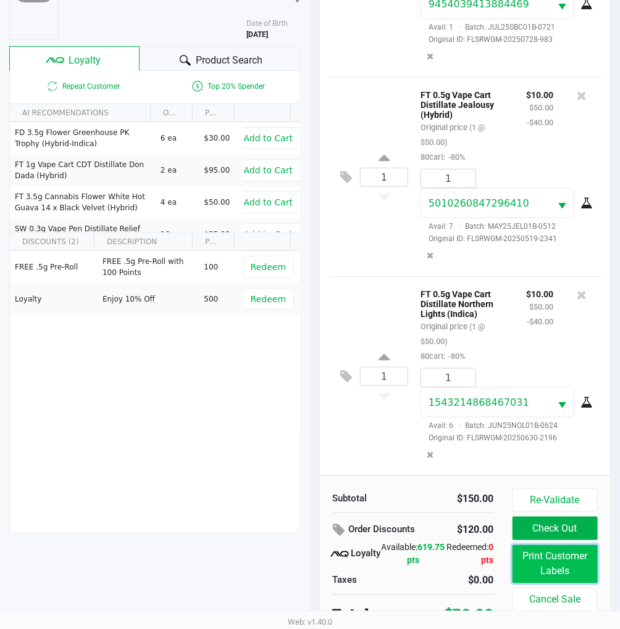
click at [568, 559] on button "Print Customer Labels" at bounding box center [554, 565] width 85 height 38
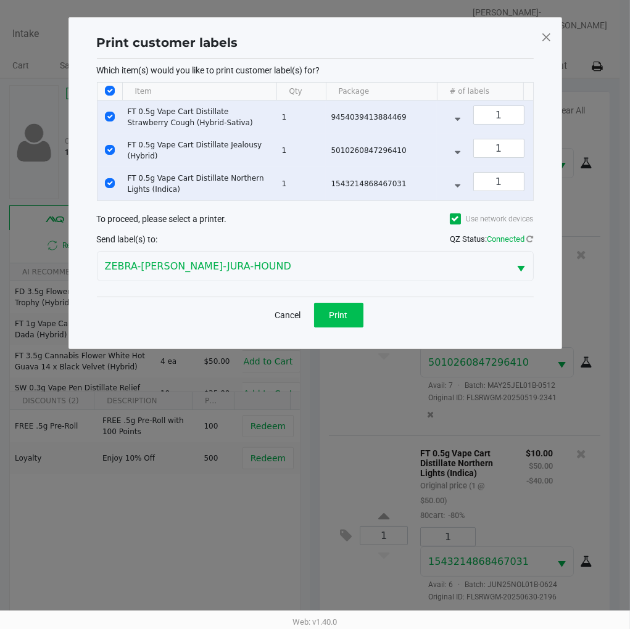
click at [349, 325] on button "Print" at bounding box center [338, 315] width 49 height 25
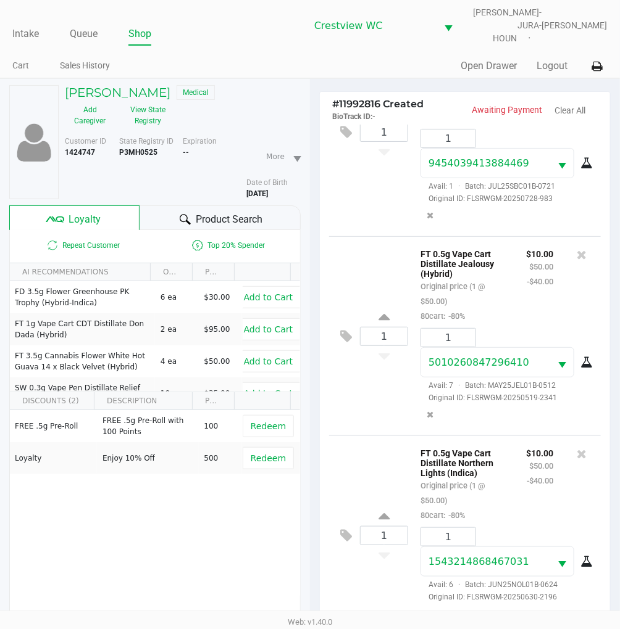
scroll to position [159, 0]
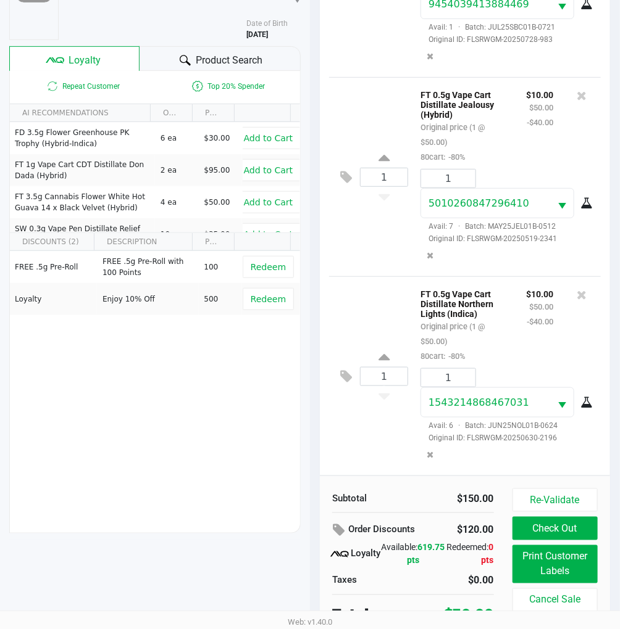
click at [566, 517] on button "Check Out" at bounding box center [554, 528] width 85 height 23
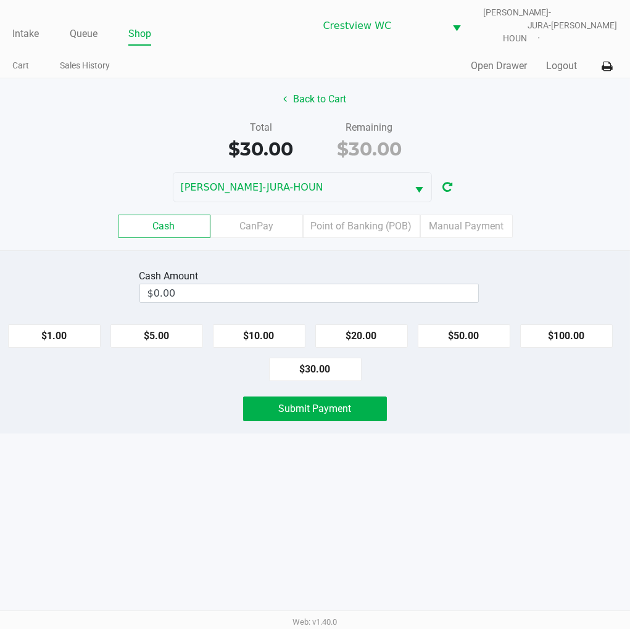
click at [375, 325] on button "$20.00" at bounding box center [361, 336] width 93 height 23
click at [256, 326] on button "$10.00" at bounding box center [259, 336] width 93 height 23
type input "$30.00"
click at [354, 401] on button "Submit Payment" at bounding box center [315, 409] width 144 height 25
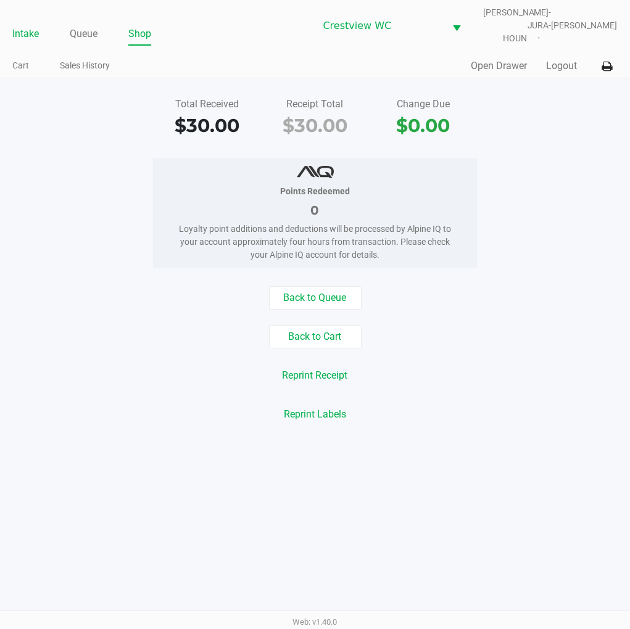
click at [23, 25] on link "Intake" at bounding box center [25, 33] width 27 height 17
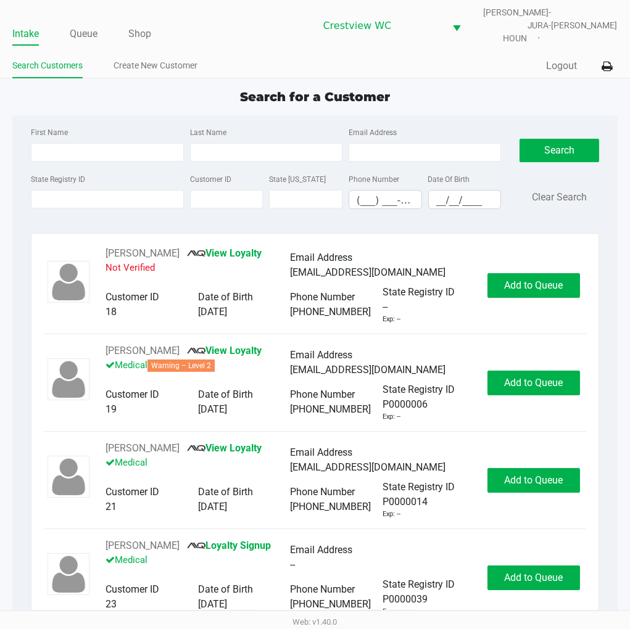
click at [494, 72] on app-point-of-sale "Intake Queue Shop Crestview WC BRUNO-JURA-HOUN Eric Stevenson Search Customers …" at bounding box center [315, 311] width 630 height 623
click at [498, 96] on div "Search for a Customer First Name Last Name Email Address State Registry ID Cust…" at bounding box center [314, 356] width 605 height 536
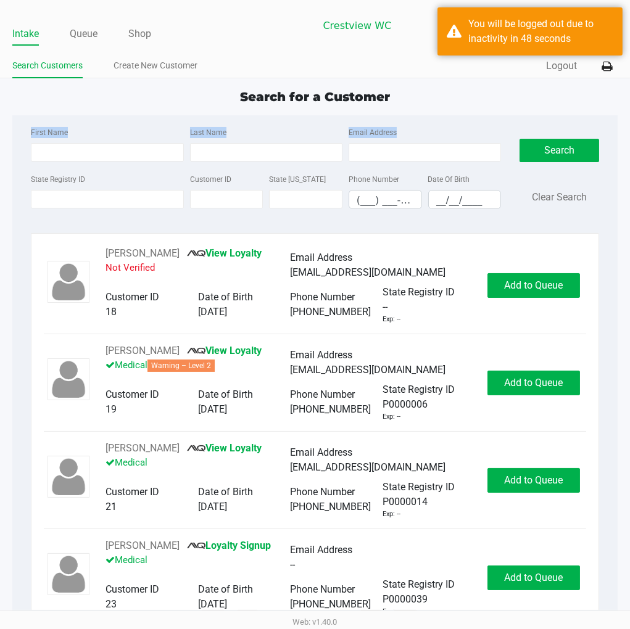
click at [176, 88] on div "Search for a Customer" at bounding box center [314, 97] width 623 height 19
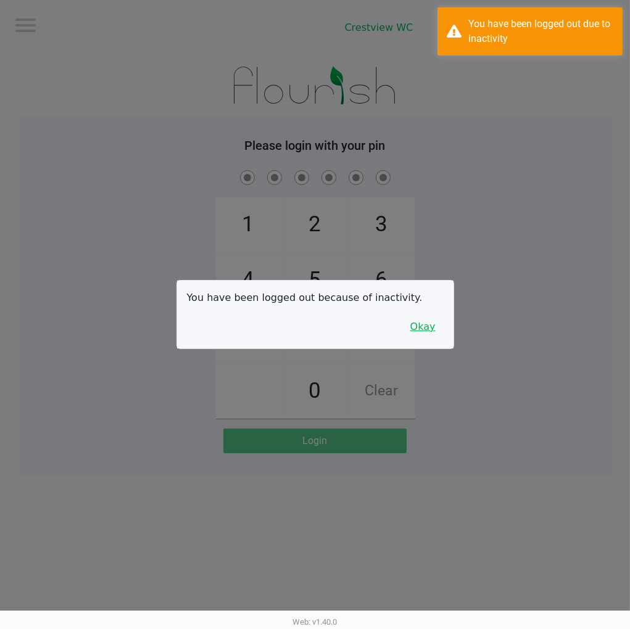
click at [423, 330] on button "Okay" at bounding box center [422, 326] width 41 height 23
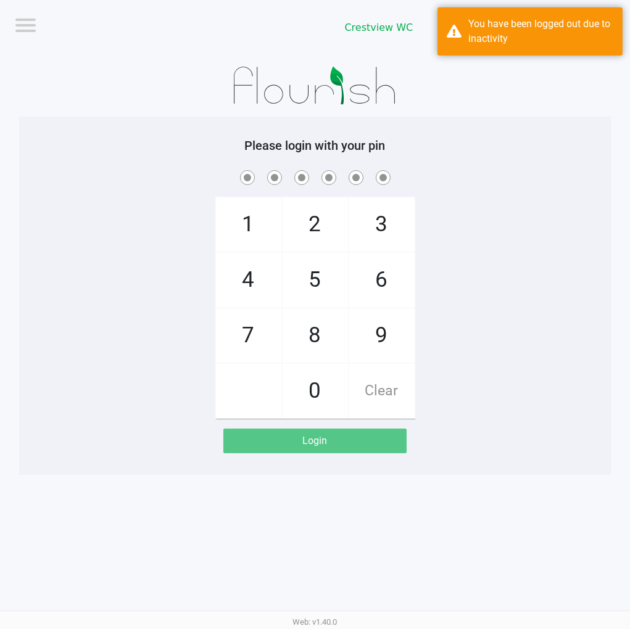
click at [320, 227] on span "2" at bounding box center [315, 224] width 65 height 54
checkbox input "true"
click at [221, 238] on span "1" at bounding box center [248, 224] width 65 height 54
checkbox input "true"
click at [368, 286] on span "6" at bounding box center [381, 280] width 65 height 54
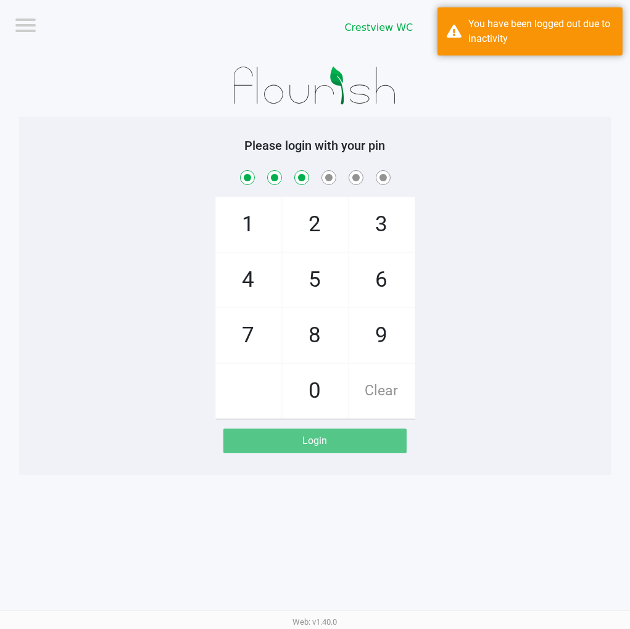
checkbox input "true"
click at [384, 280] on span "6" at bounding box center [381, 280] width 65 height 54
checkbox input "true"
click at [235, 235] on span "1" at bounding box center [248, 224] width 65 height 54
checkbox input "true"
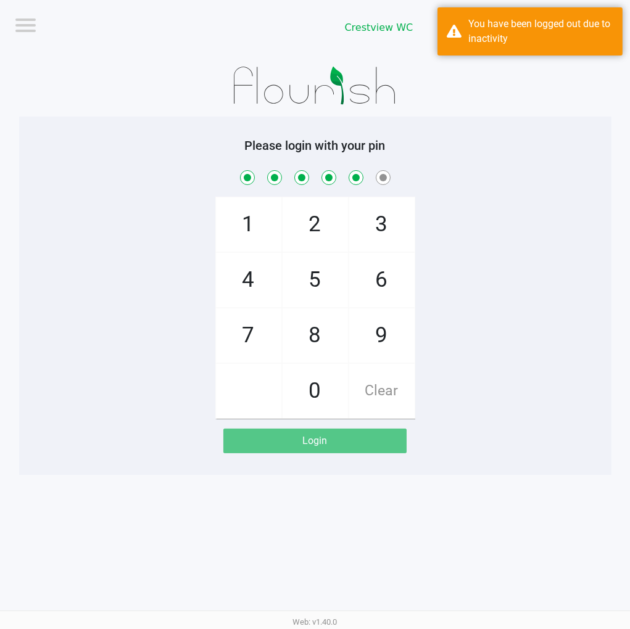
click at [299, 343] on span "8" at bounding box center [315, 336] width 65 height 54
checkbox input "true"
click at [300, 341] on span "8" at bounding box center [315, 336] width 65 height 54
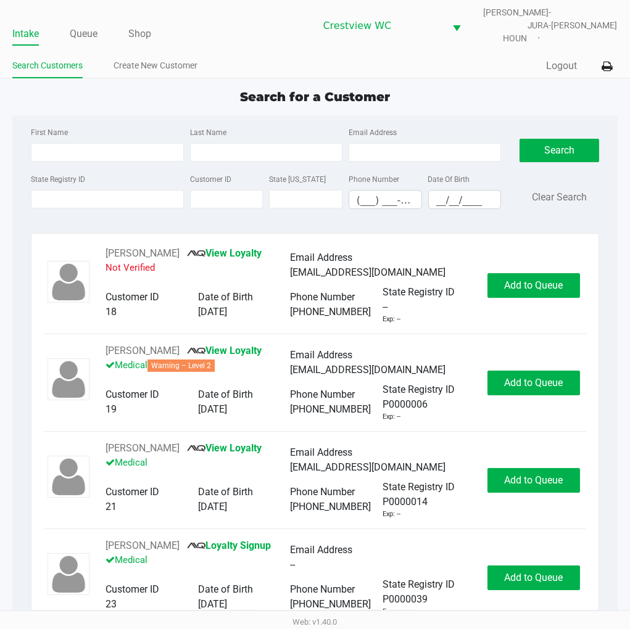
click at [481, 96] on div "Search for a Customer" at bounding box center [314, 97] width 623 height 19
click at [471, 90] on div "Search for a Customer" at bounding box center [314, 97] width 623 height 19
click at [440, 75] on app-point-of-sale "Intake Queue Shop Crestview WC BRUNO-JURA-HOUN Eric Stevenson Search Customers …" at bounding box center [315, 311] width 630 height 623
click at [121, 194] on input "State Registry ID" at bounding box center [107, 199] width 152 height 19
type input "p5xr2485"
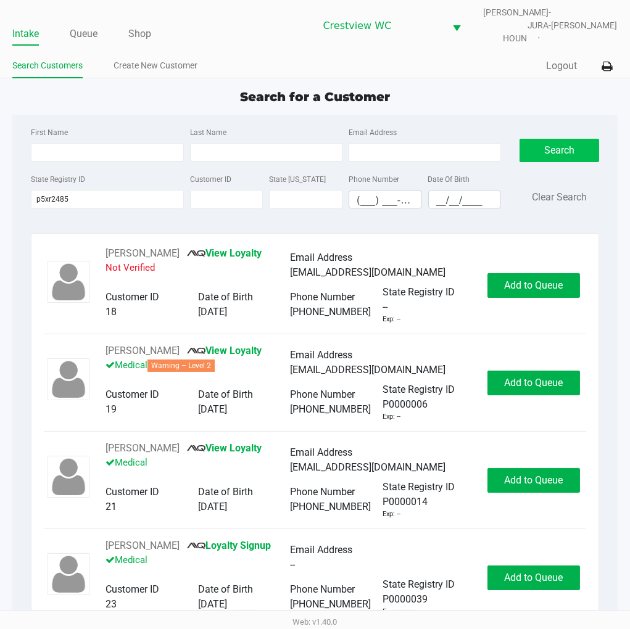
click at [546, 150] on button "Search" at bounding box center [559, 150] width 79 height 23
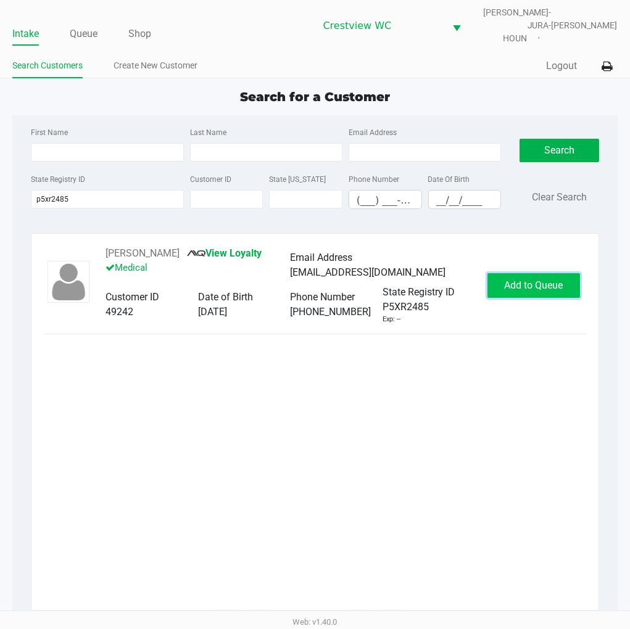
click at [563, 289] on button "Add to Queue" at bounding box center [534, 285] width 93 height 25
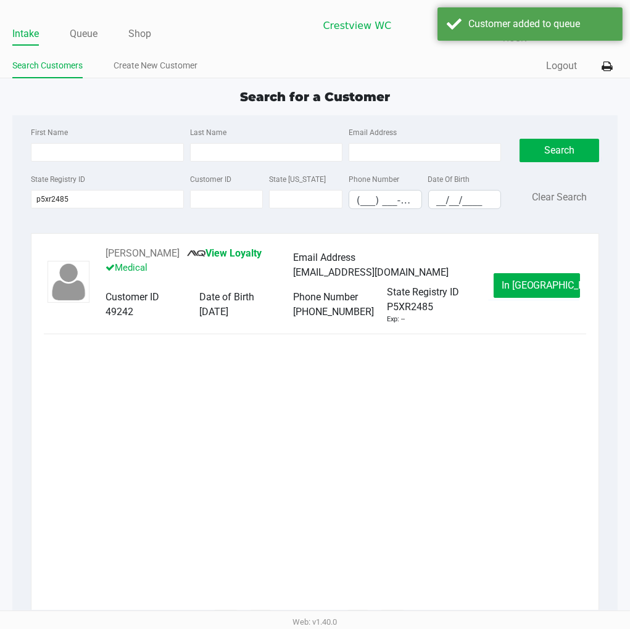
click at [562, 287] on button "In Queue" at bounding box center [537, 285] width 86 height 25
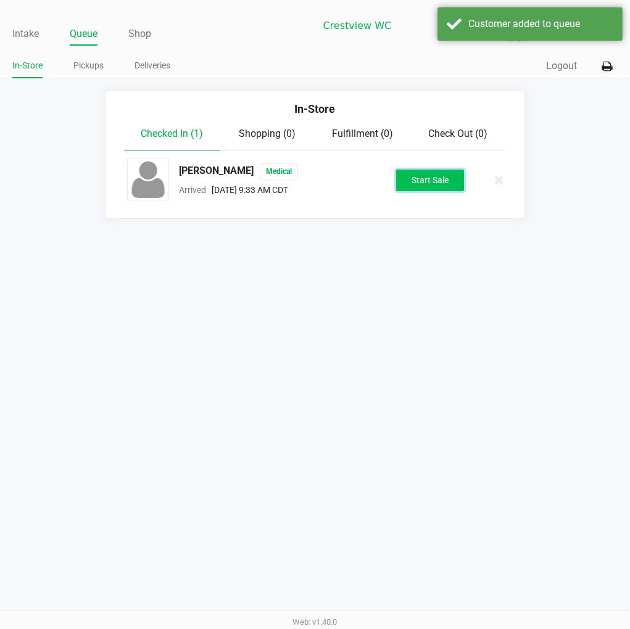
click at [404, 179] on button "Start Sale" at bounding box center [430, 181] width 68 height 22
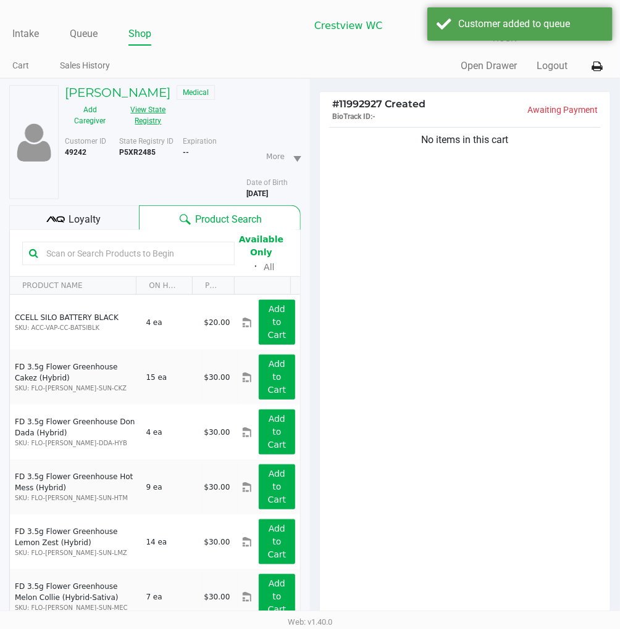
click at [142, 112] on button "View State Registry" at bounding box center [144, 115] width 58 height 31
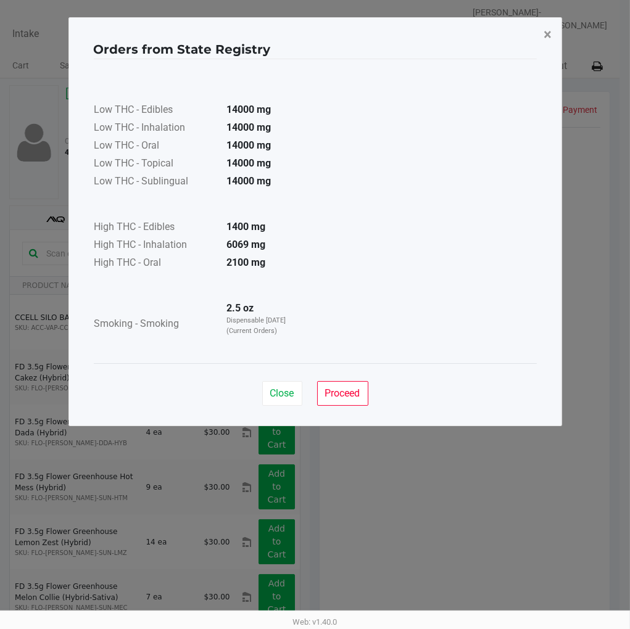
click at [547, 33] on span "×" at bounding box center [548, 34] width 8 height 17
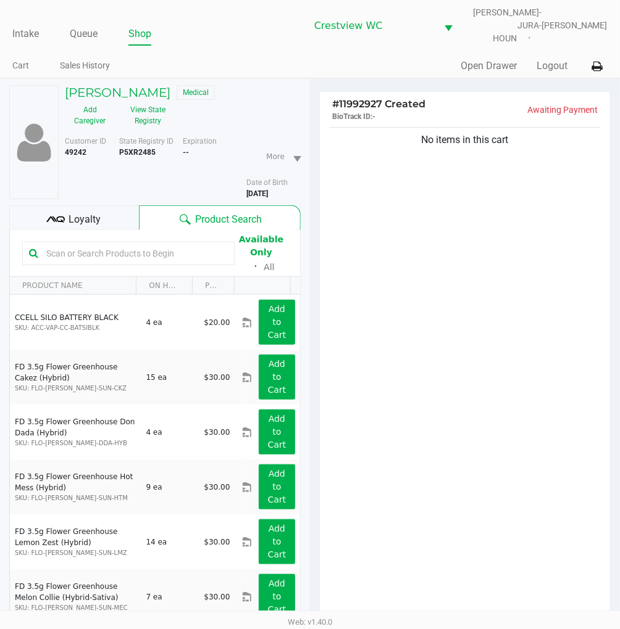
click at [286, 59] on ul "Cart Sales History" at bounding box center [160, 67] width 297 height 21
click at [270, 57] on ul "Cart Sales History" at bounding box center [160, 67] width 297 height 21
click at [90, 220] on div "Loyalty" at bounding box center [74, 218] width 130 height 25
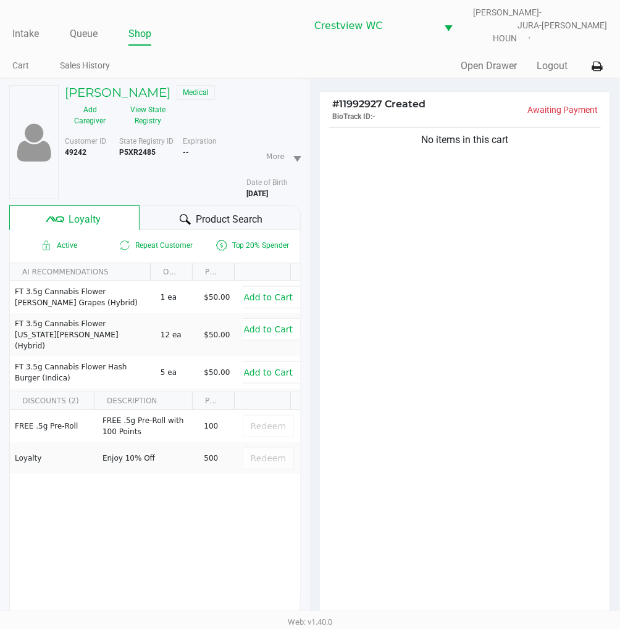
click at [453, 290] on div "No items in this cart" at bounding box center [465, 380] width 290 height 510
click at [473, 282] on div "No items in this cart" at bounding box center [465, 380] width 290 height 510
click at [397, 235] on div "No items in this cart" at bounding box center [465, 380] width 290 height 510
click at [429, 172] on div "No items in this cart" at bounding box center [465, 380] width 290 height 510
click at [421, 183] on div "No items in this cart" at bounding box center [465, 380] width 290 height 510
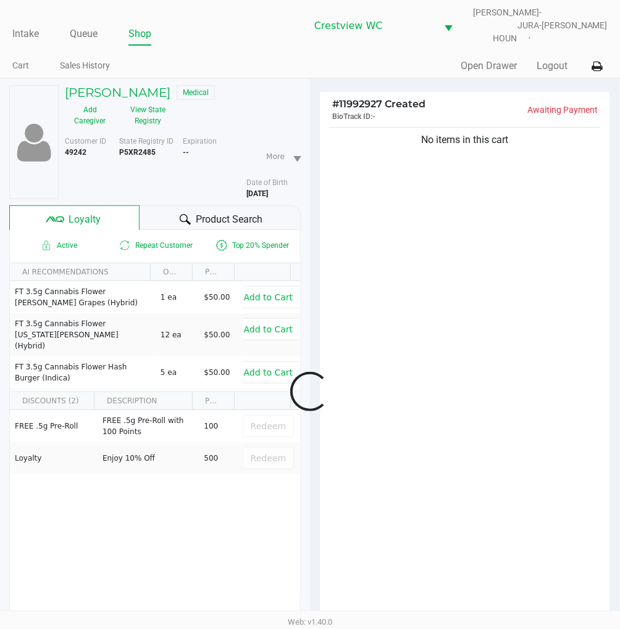
click at [508, 440] on div at bounding box center [310, 392] width 620 height 504
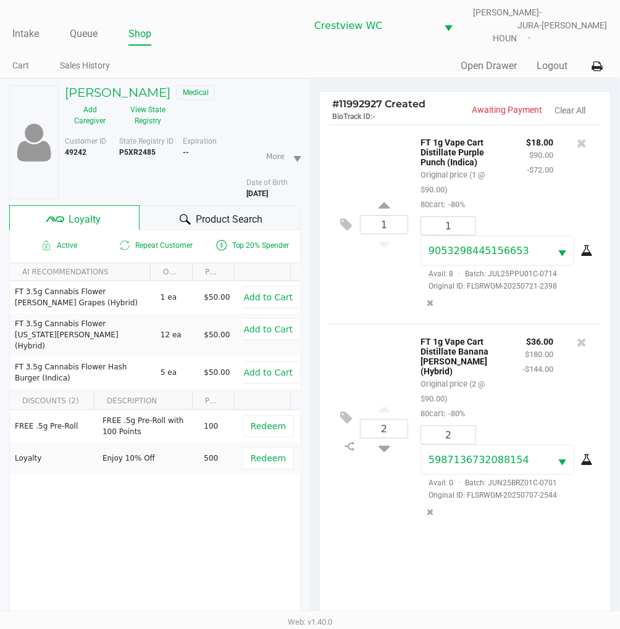
click at [406, 304] on div "1 FT 1g Vape Cart Distillate Purple Punch (Indica) Original price (1 @ $90.00) …" at bounding box center [465, 224] width 272 height 199
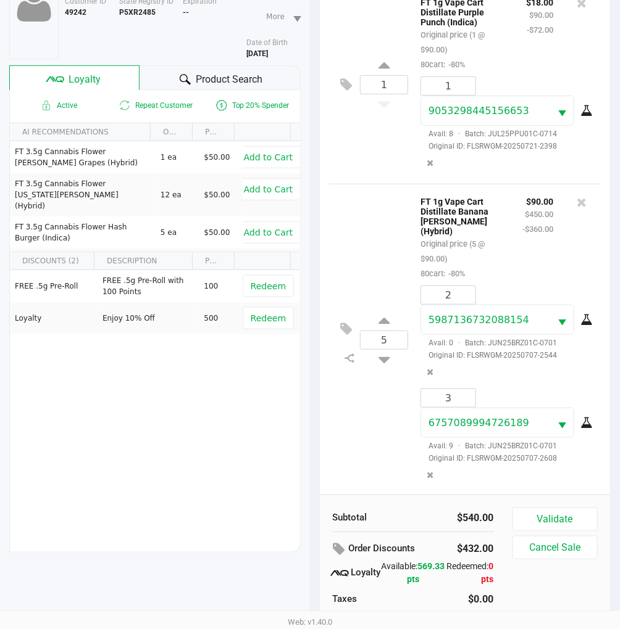
scroll to position [158, 0]
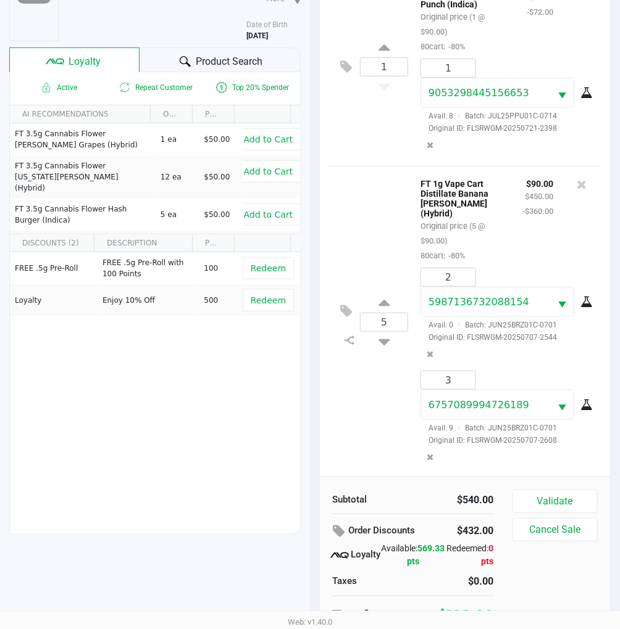
click at [388, 205] on div "5 FT 1g Vape Cart Distillate Banana Runtz (Hybrid) Original price (5 @ $90.00) …" at bounding box center [465, 322] width 272 height 312
click at [562, 490] on button "Validate" at bounding box center [554, 501] width 85 height 23
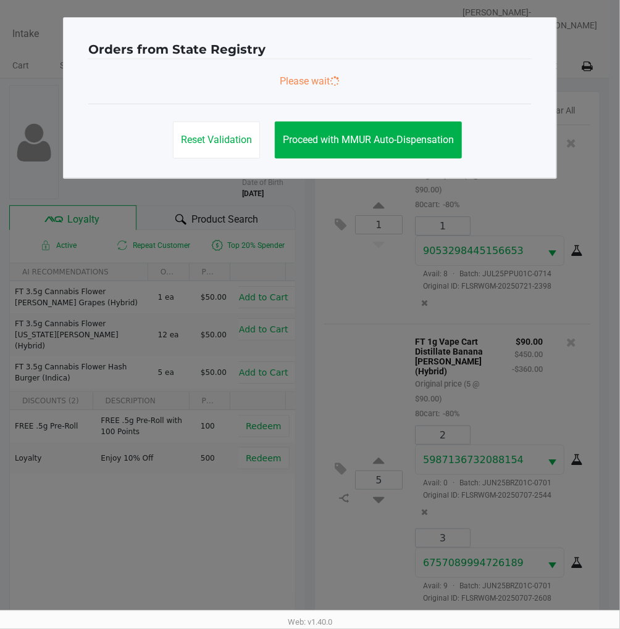
scroll to position [0, 0]
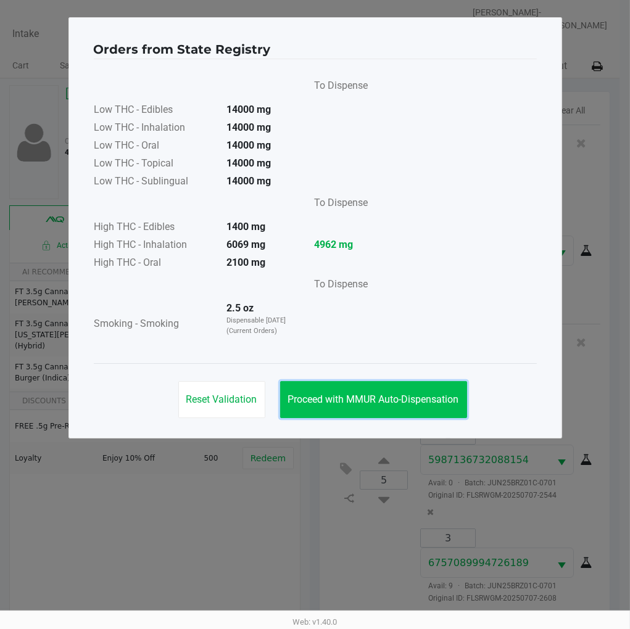
click at [410, 396] on span "Proceed with MMUR Auto-Dispensation" at bounding box center [373, 400] width 171 height 12
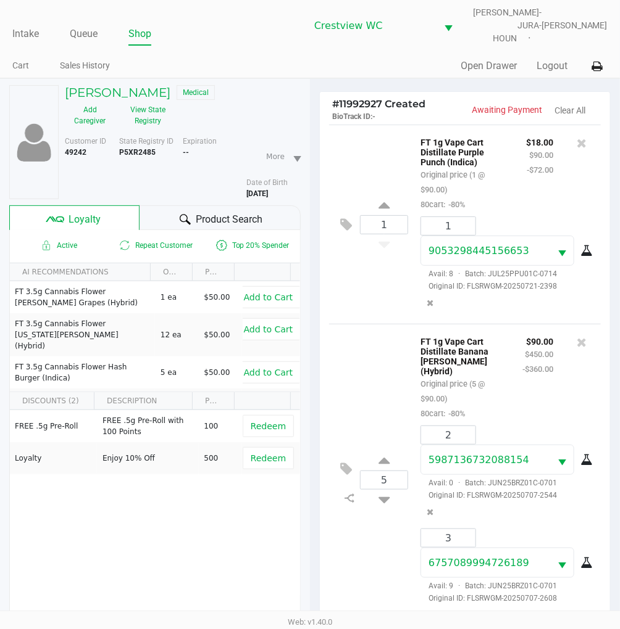
click at [380, 316] on div "1 FT 1g Vape Cart Distillate Purple Punch (Indica) Original price (1 @ $90.00) …" at bounding box center [465, 224] width 272 height 199
click at [206, 533] on div "FREE .5g Pre-Roll FREE .5g Pre-Roll with 100 Points 100 Redeem Loyalty Enjoy 10…" at bounding box center [155, 503] width 290 height 186
click at [378, 336] on div "5 FT 1g Vape Cart Distillate Banana Runtz (Hybrid) Original price (5 @ $90.00) …" at bounding box center [465, 480] width 272 height 312
click at [152, 109] on button "View State Registry" at bounding box center [144, 115] width 58 height 31
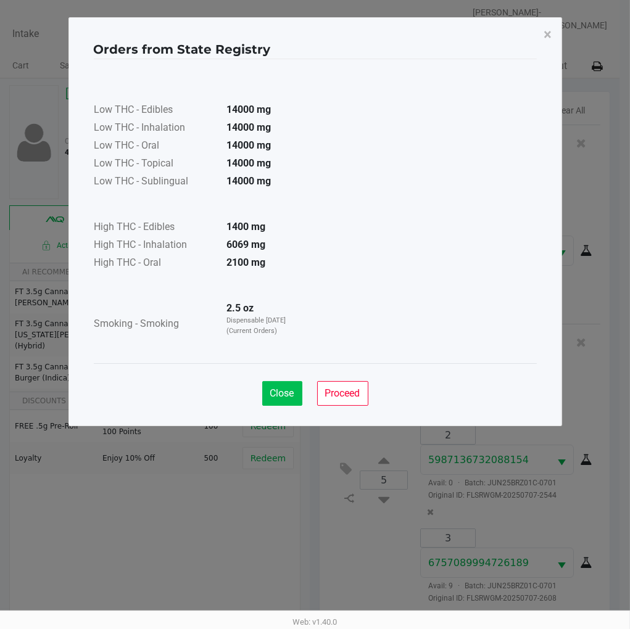
click at [292, 389] on span "Close" at bounding box center [282, 394] width 24 height 12
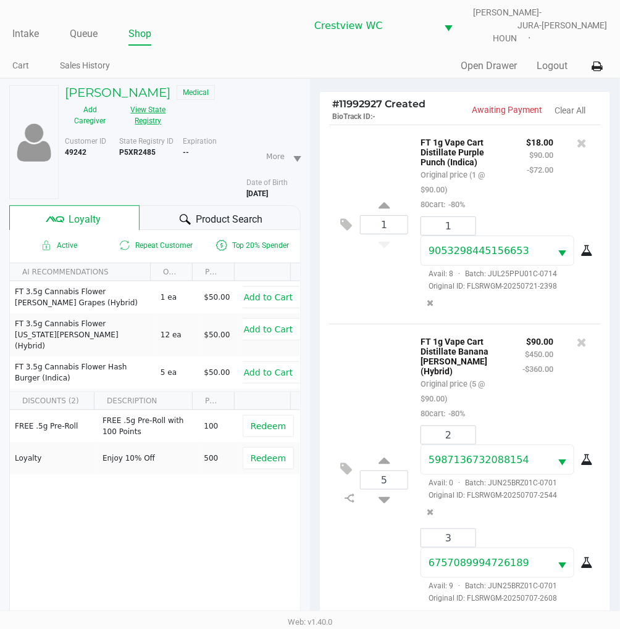
scroll to position [159, 0]
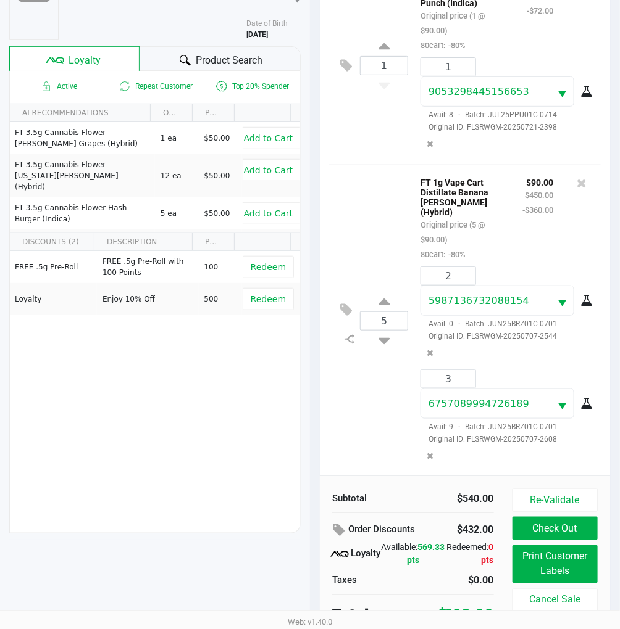
click at [397, 216] on div "5 FT 1g Vape Cart Distillate Banana Runtz (Hybrid) Original price (5 @ $90.00) …" at bounding box center [465, 321] width 272 height 312
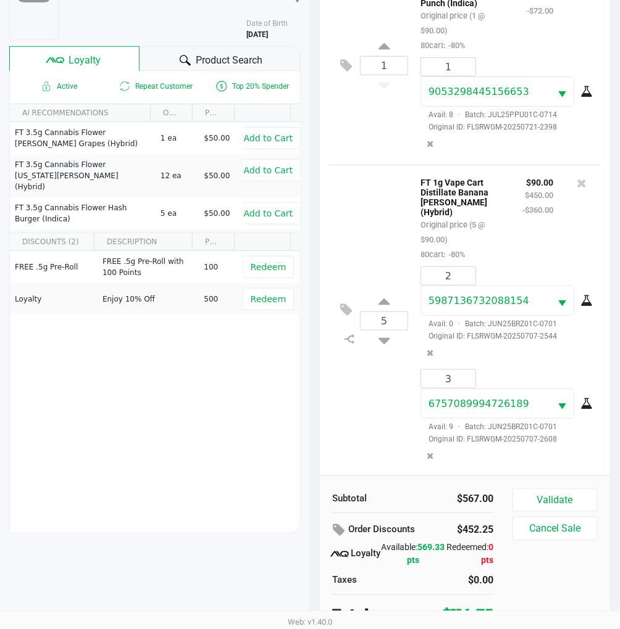
scroll to position [195, 0]
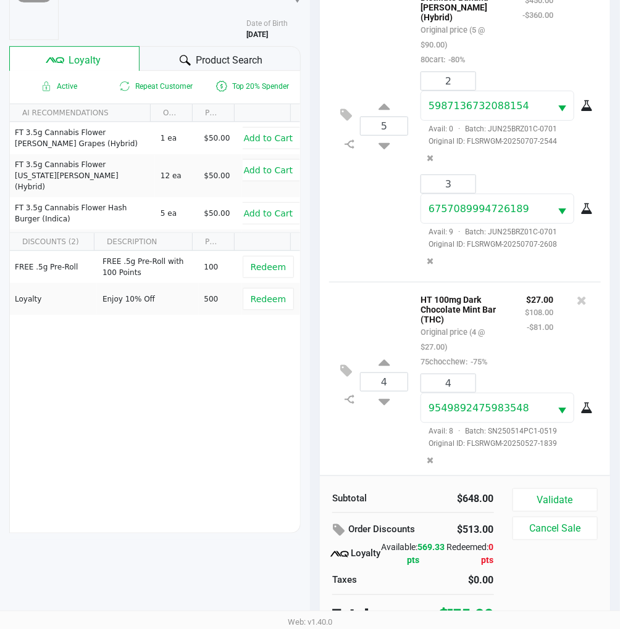
click at [380, 233] on div "5 FT 1g Vape Cart Distillate Banana Runtz (Hybrid) Original price (5 @ $90.00) …" at bounding box center [465, 126] width 272 height 312
click at [562, 489] on button "Validate" at bounding box center [554, 500] width 85 height 23
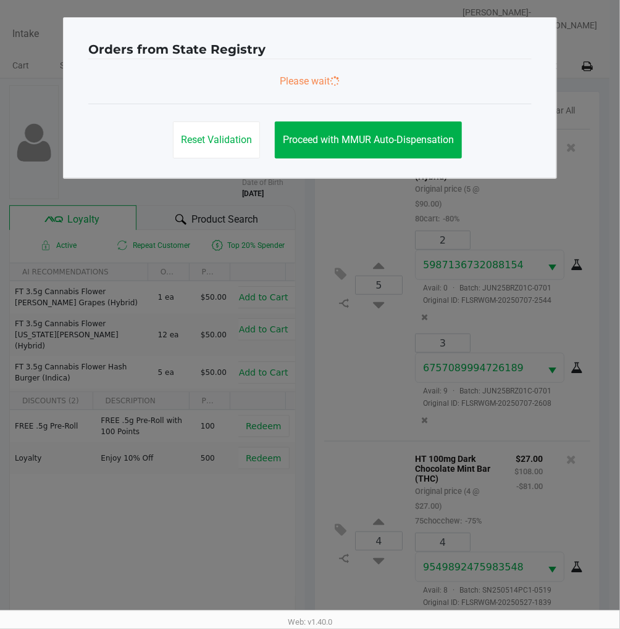
scroll to position [0, 0]
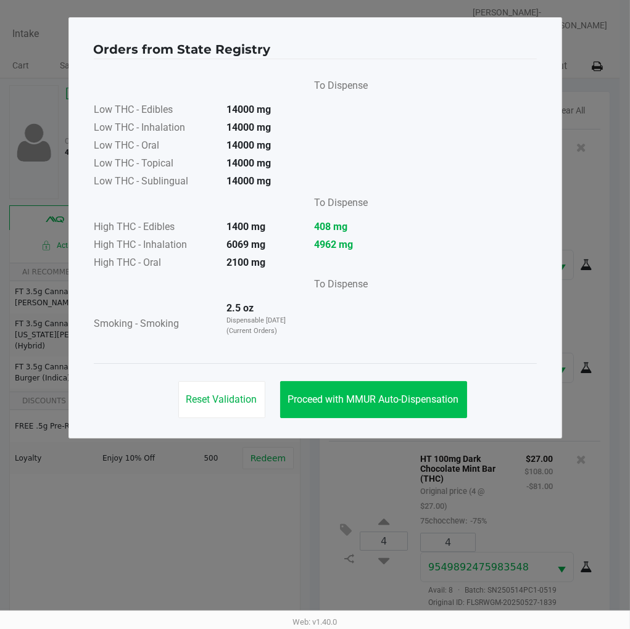
click at [420, 397] on span "Proceed with MMUR Auto-Dispensation" at bounding box center [373, 400] width 171 height 12
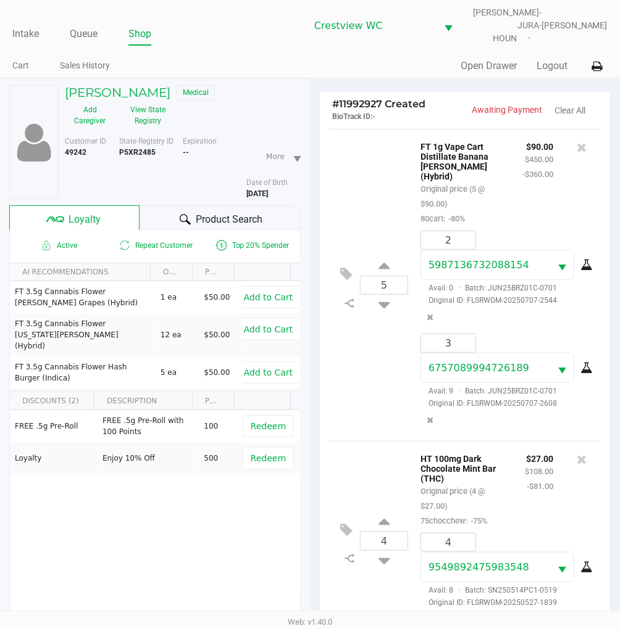
click at [371, 342] on div "5 FT 1g Vape Cart Distillate Banana Runtz (Hybrid) Original price (5 @ $90.00) …" at bounding box center [465, 285] width 272 height 312
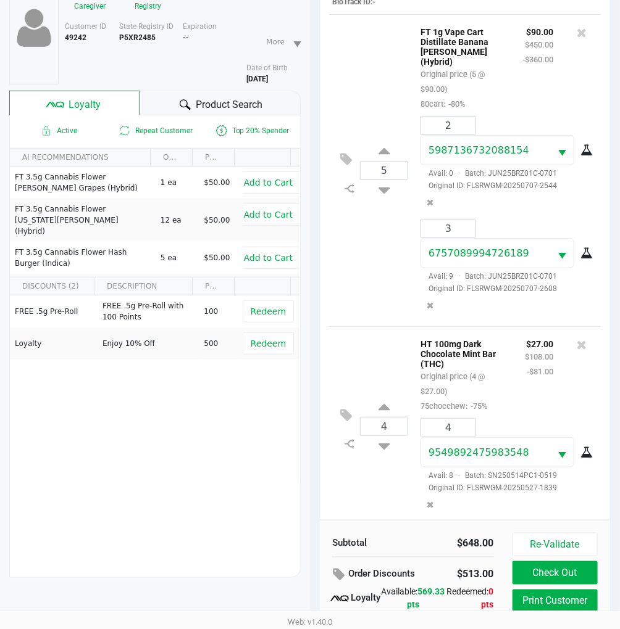
scroll to position [159, 0]
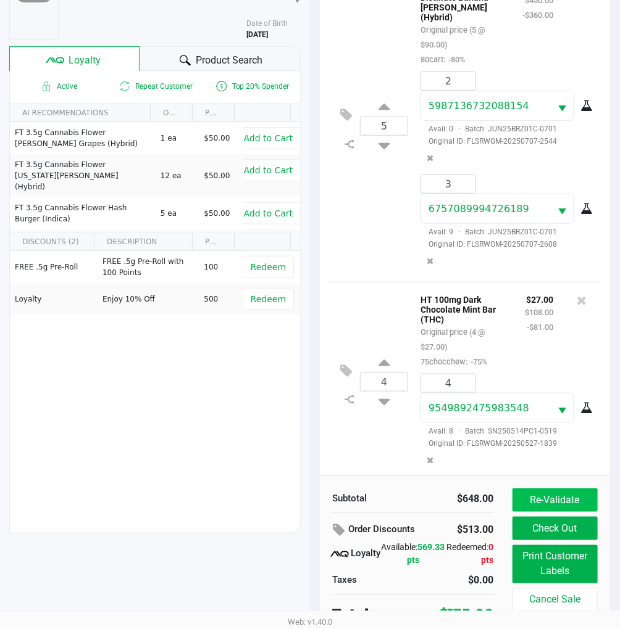
click at [540, 492] on button "Re-Validate" at bounding box center [554, 500] width 85 height 23
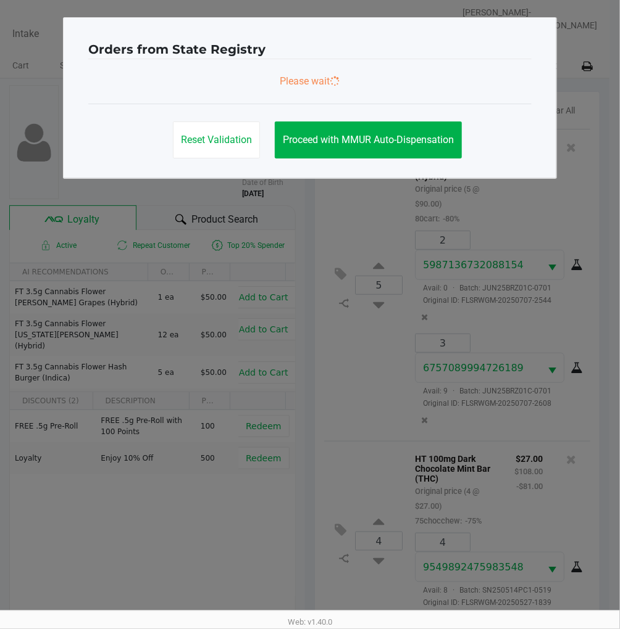
scroll to position [0, 0]
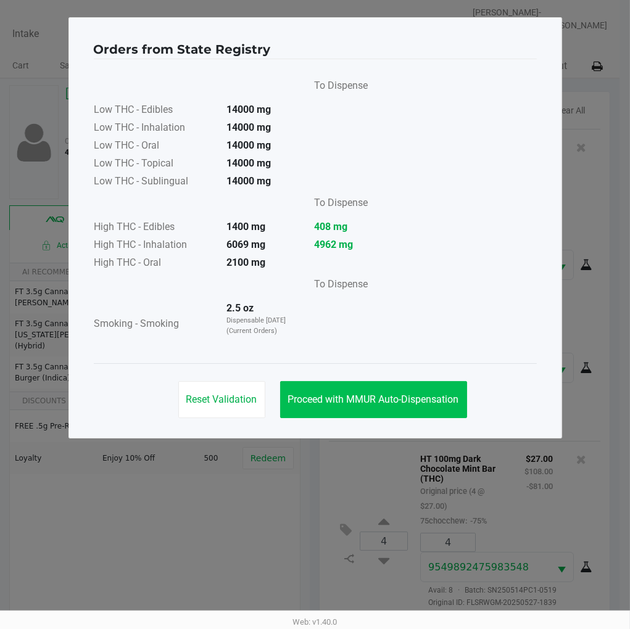
click at [415, 401] on span "Proceed with MMUR Auto-Dispensation" at bounding box center [373, 400] width 171 height 12
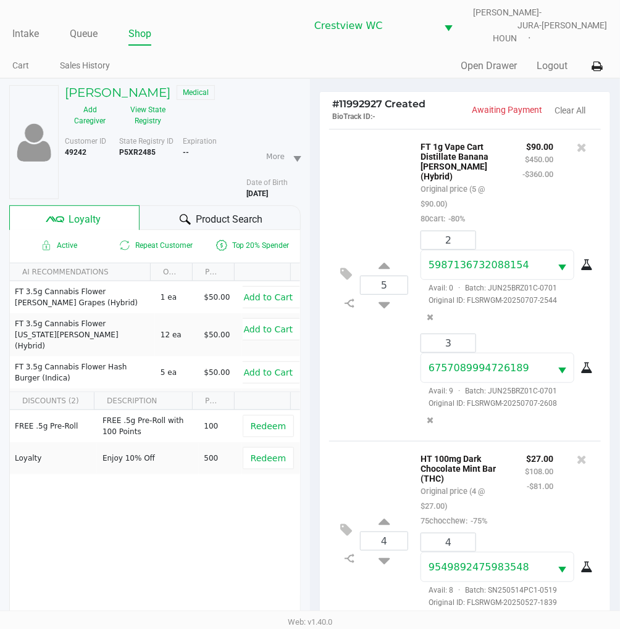
scroll to position [159, 0]
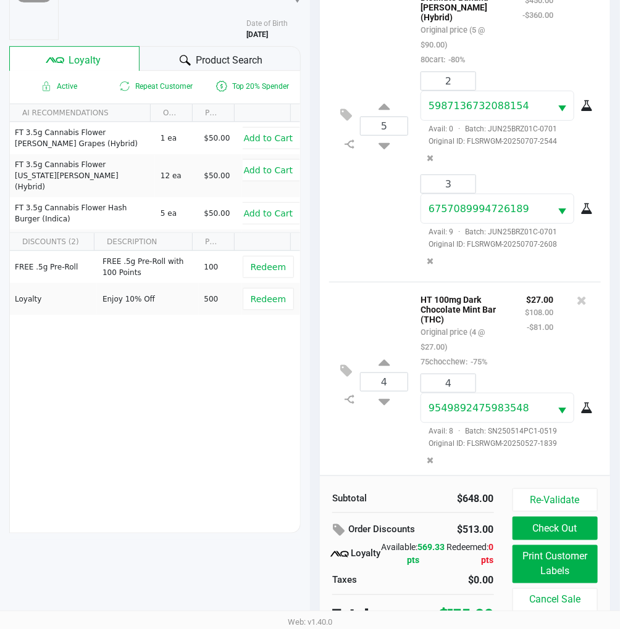
click at [395, 282] on div "4 HT 100mg Dark Chocolate Mint Bar (THC) Original price (4 @ $27.00) 75chocchew…" at bounding box center [465, 381] width 272 height 199
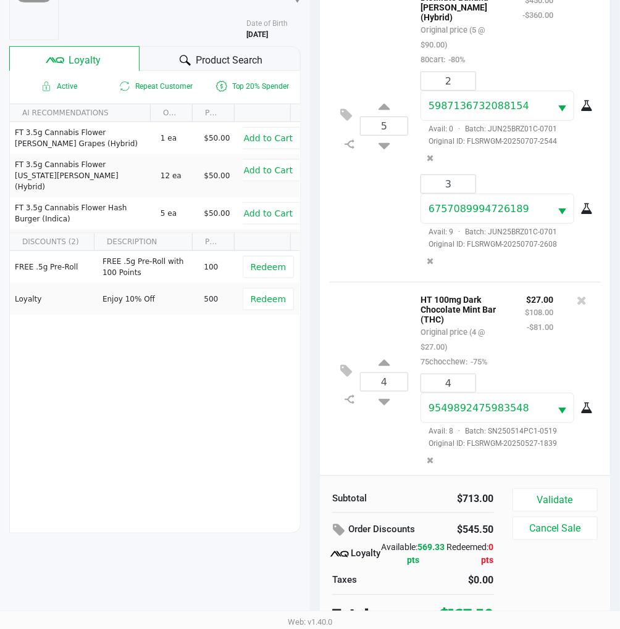
scroll to position [385, 0]
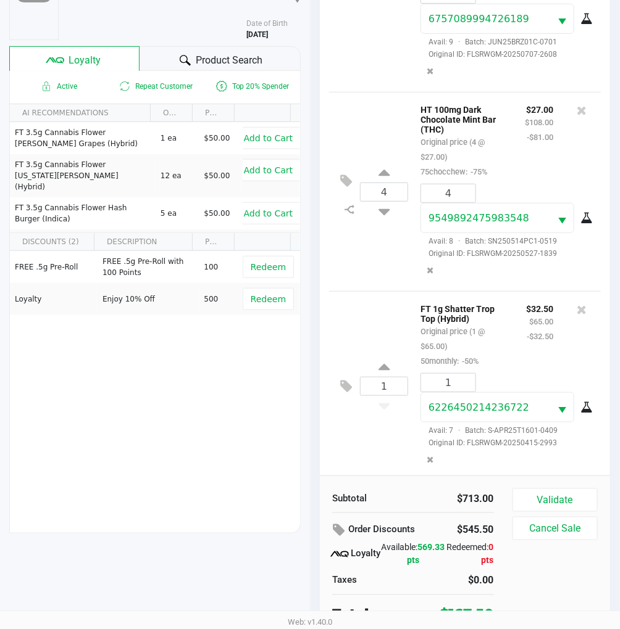
click at [369, 272] on div "4 HT 100mg Dark Chocolate Mint Bar (THC) Original price (4 @ $27.00) 75chocchew…" at bounding box center [465, 191] width 272 height 199
click at [583, 494] on button "Validate" at bounding box center [554, 500] width 85 height 23
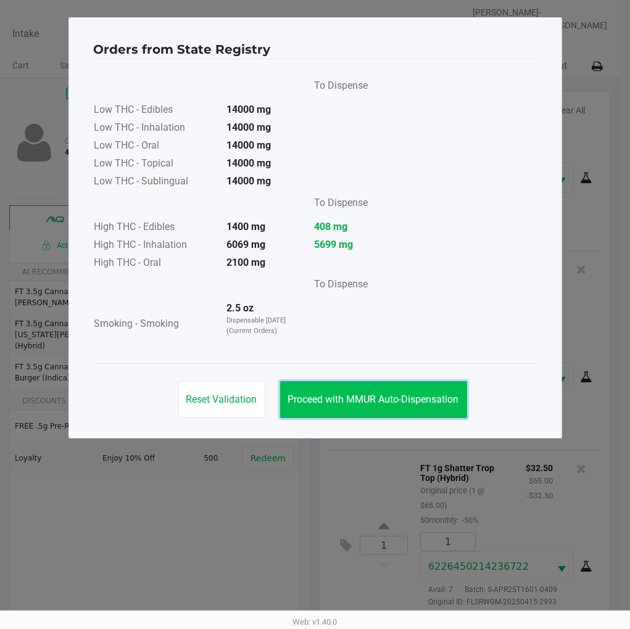
click at [417, 405] on span "Proceed with MMUR Auto-Dispensation" at bounding box center [373, 400] width 171 height 12
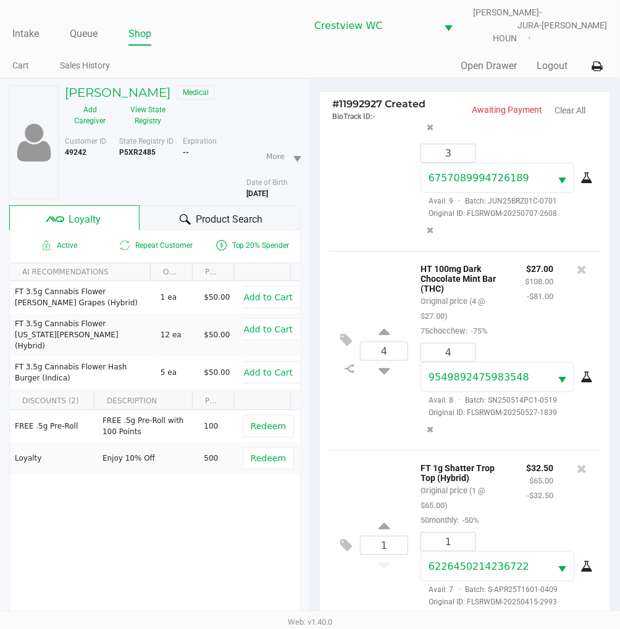
click at [109, 477] on div "FREE .5g Pre-Roll FREE .5g Pre-Roll with 100 Points 100 Redeem Loyalty Enjoy 10…" at bounding box center [155, 503] width 290 height 186
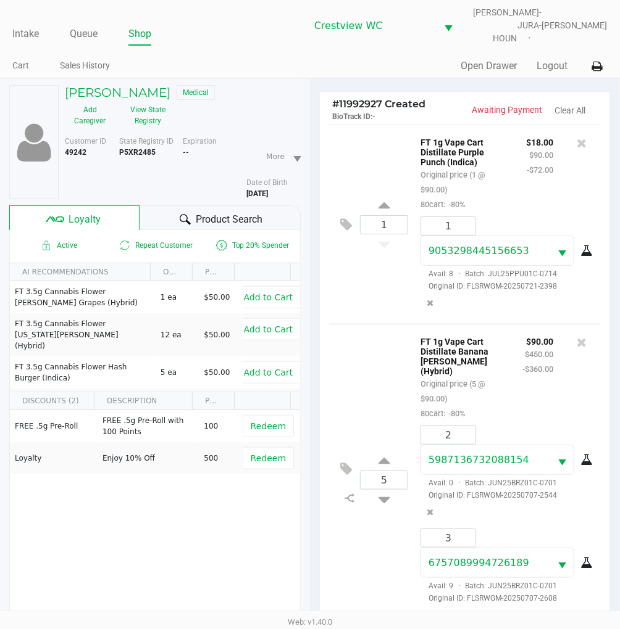
click at [370, 285] on div "1 FT 1g Vape Cart Distillate Purple Punch (Indica) Original price (1 @ $90.00) …" at bounding box center [465, 224] width 272 height 199
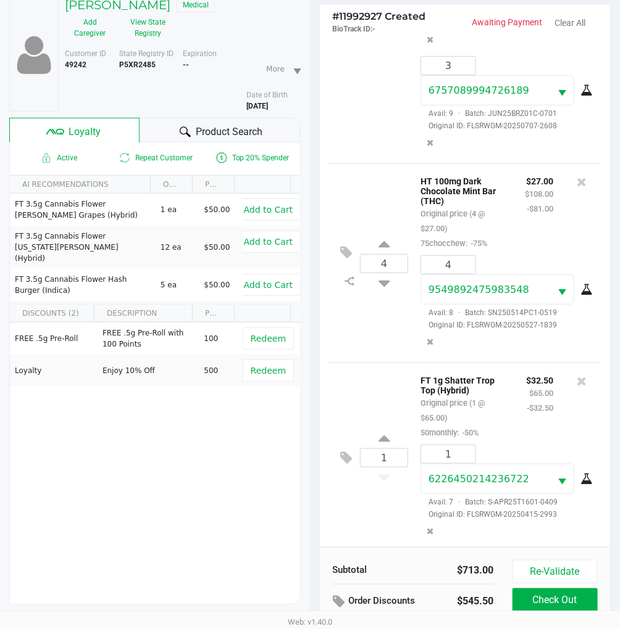
scroll to position [159, 0]
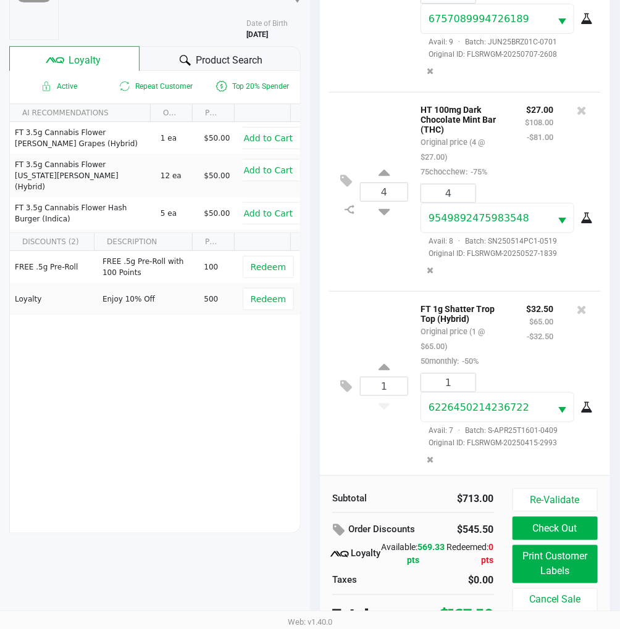
click at [378, 267] on div "4 HT 100mg Dark Chocolate Mint Bar (THC) Original price (4 @ $27.00) 75chocchew…" at bounding box center [465, 191] width 272 height 199
click at [575, 489] on button "Re-Validate" at bounding box center [554, 500] width 85 height 23
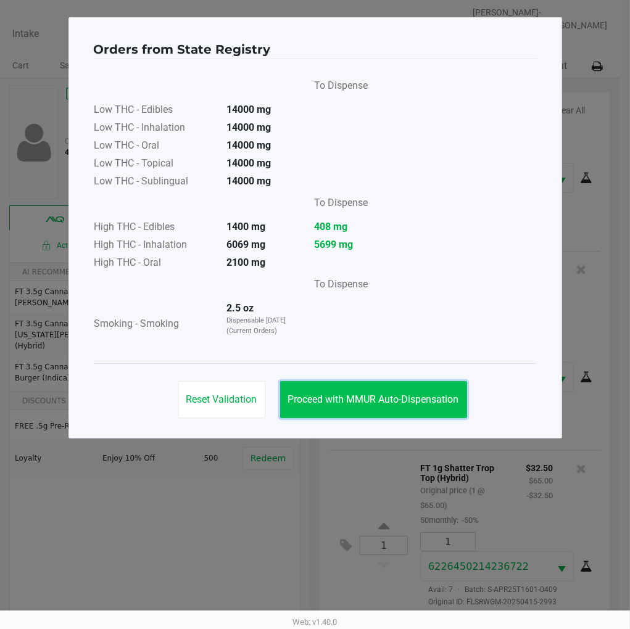
click at [449, 404] on span "Proceed with MMUR Auto-Dispensation" at bounding box center [373, 400] width 171 height 12
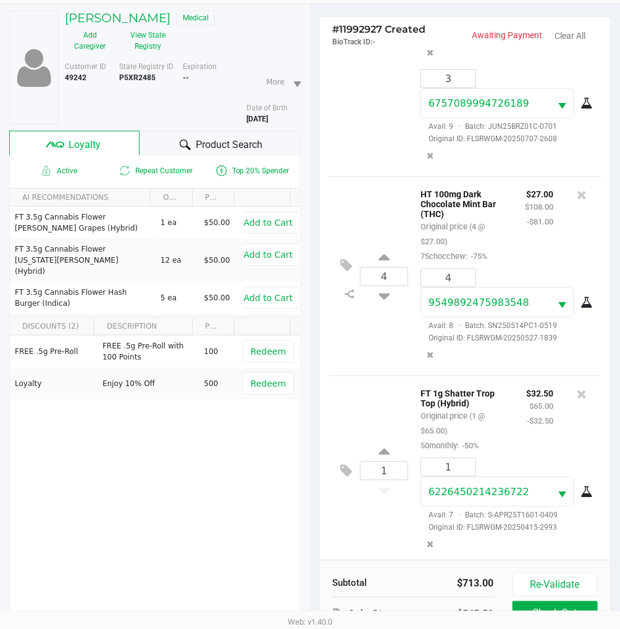
scroll to position [159, 0]
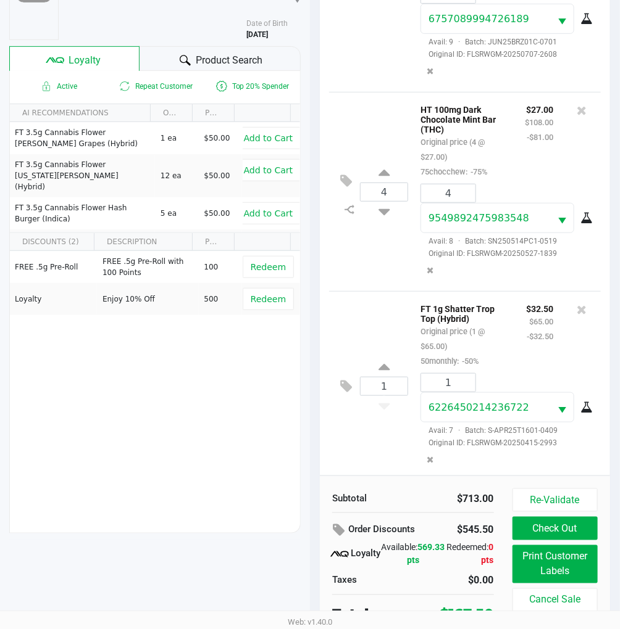
click at [421, 272] on div "4 HT 100mg Dark Chocolate Mint Bar (THC) Original price (4 @ $27.00) 75chocchew…" at bounding box center [465, 191] width 272 height 199
click at [378, 262] on div "4 HT 100mg Dark Chocolate Mint Bar (THC) Original price (4 @ $27.00) 75chocchew…" at bounding box center [465, 191] width 272 height 199
click at [390, 273] on div "4 HT 100mg Dark Chocolate Mint Bar (THC) Original price (4 @ $27.00) 75chocchew…" at bounding box center [465, 191] width 272 height 199
click at [383, 291] on div "1 FT 1g Shatter Trop Top (Hybrid) Original price (1 @ $65.00) 50monthly: -50% $…" at bounding box center [465, 385] width 272 height 189
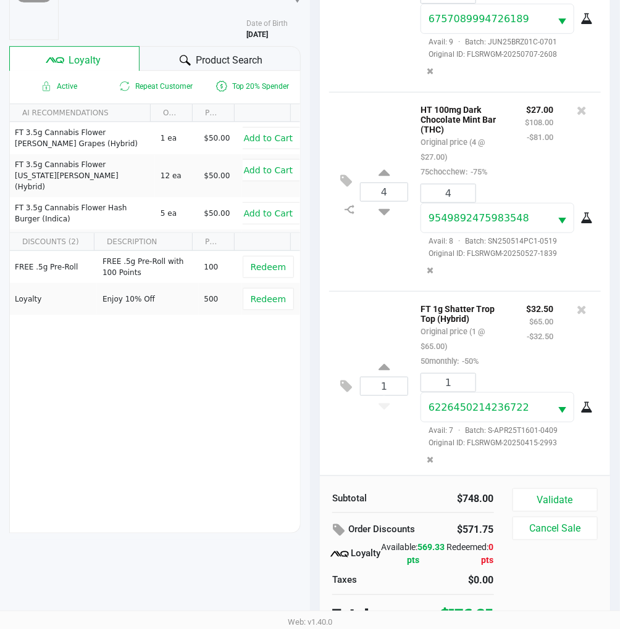
scroll to position [586, 0]
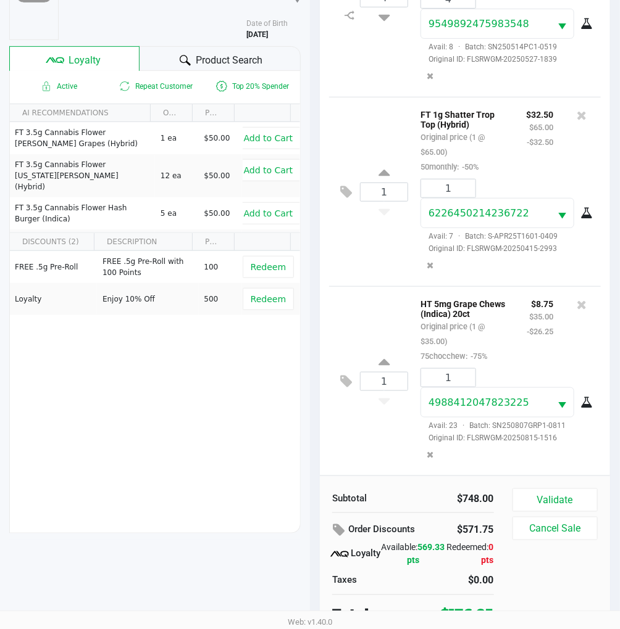
drag, startPoint x: 359, startPoint y: 237, endPoint x: 353, endPoint y: 247, distance: 12.2
click at [360, 237] on div "1 FT 1g Shatter Trop Top (Hybrid) Original price (1 @ $65.00) 50monthly: -50% $…" at bounding box center [465, 191] width 272 height 189
click at [156, 378] on div "FREE .5g Pre-Roll FREE .5g Pre-Roll with 100 Points 100 Redeem Loyalty Enjoy 10…" at bounding box center [155, 344] width 290 height 186
click at [360, 236] on div "1 FT 1g Shatter Trop Top (Hybrid) Original price (1 @ $65.00) 50monthly: -50% $…" at bounding box center [465, 191] width 272 height 189
click at [343, 375] on icon at bounding box center [346, 382] width 12 height 14
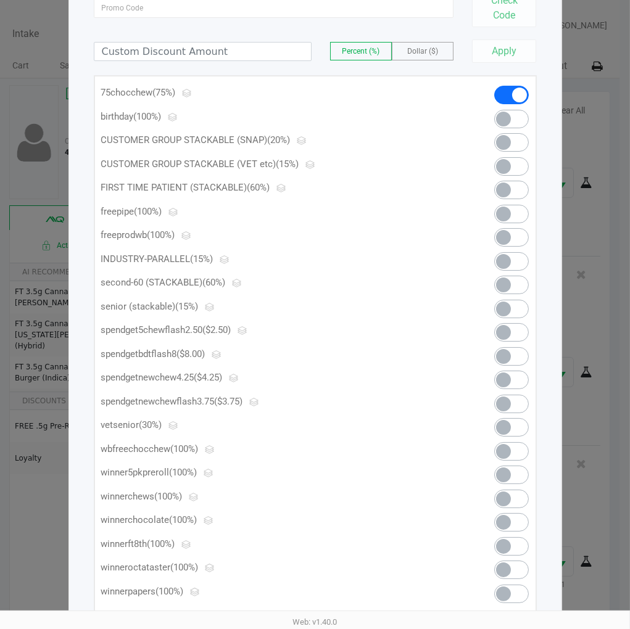
scroll to position [152, 0]
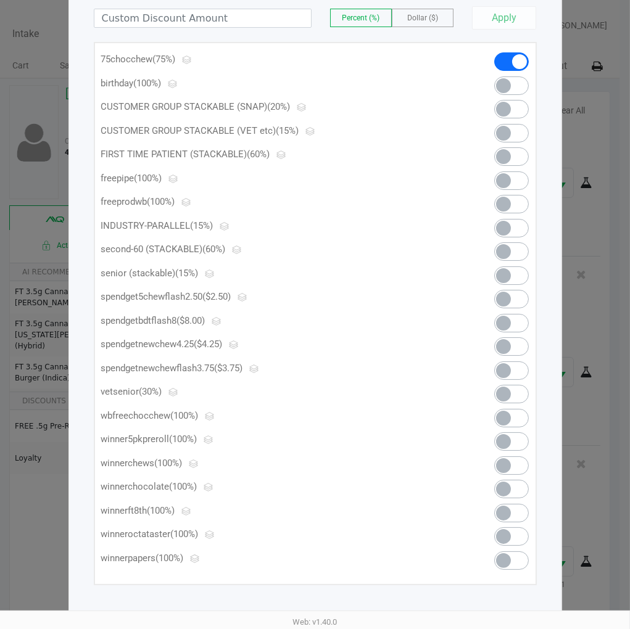
click at [512, 342] on span at bounding box center [511, 347] width 35 height 19
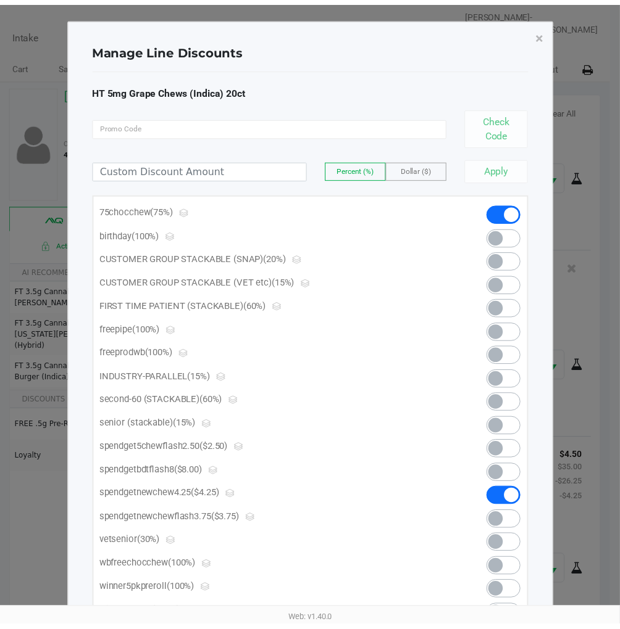
scroll to position [0, 0]
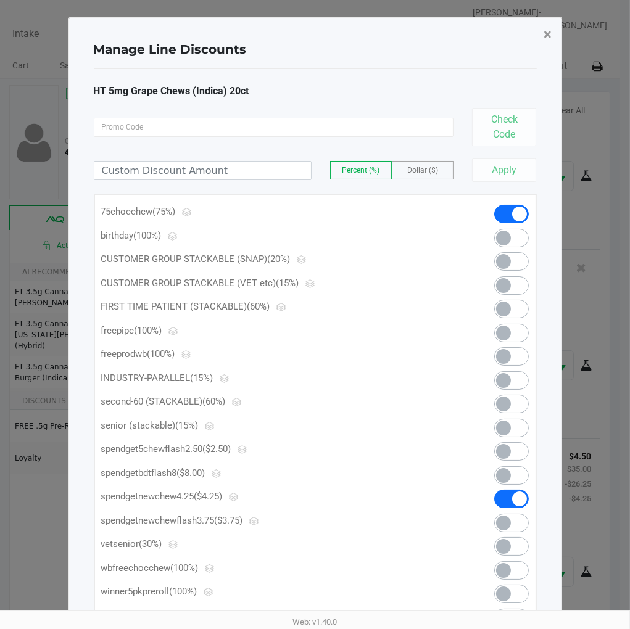
click at [547, 35] on span "×" at bounding box center [548, 34] width 8 height 17
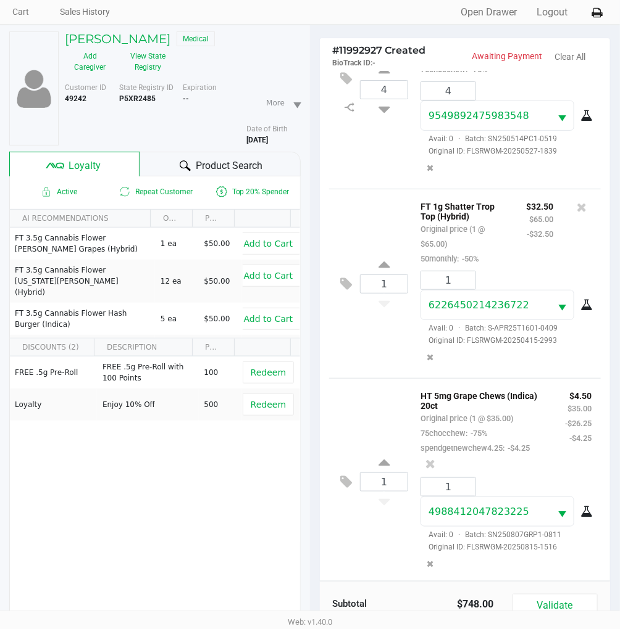
scroll to position [137, 0]
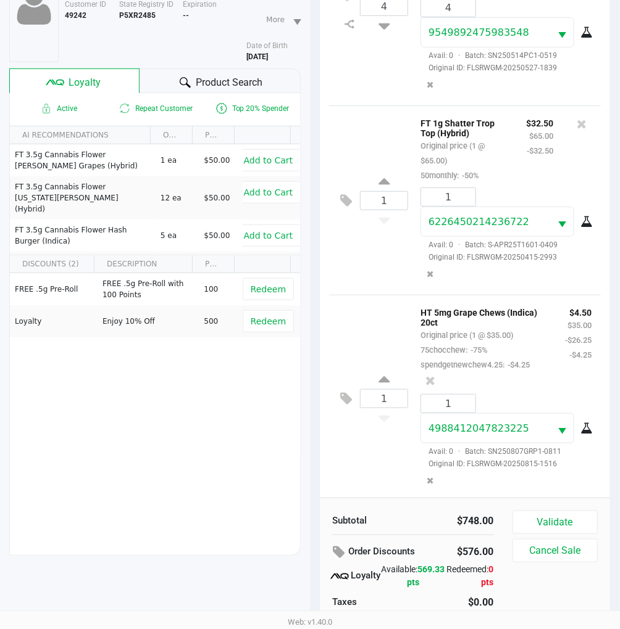
click at [360, 295] on div "1 HT 5mg Grape Chews (Indica) 20ct Original price (1 @ $35.00) 75chocchew: -75%…" at bounding box center [465, 398] width 272 height 207
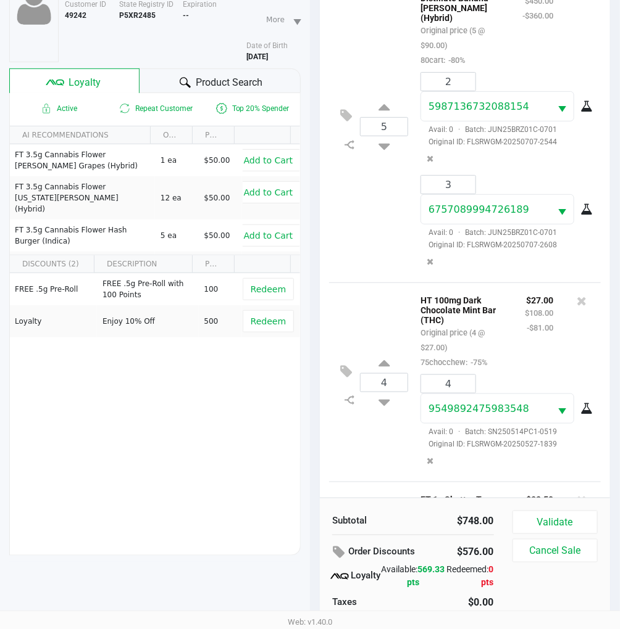
scroll to position [44, 0]
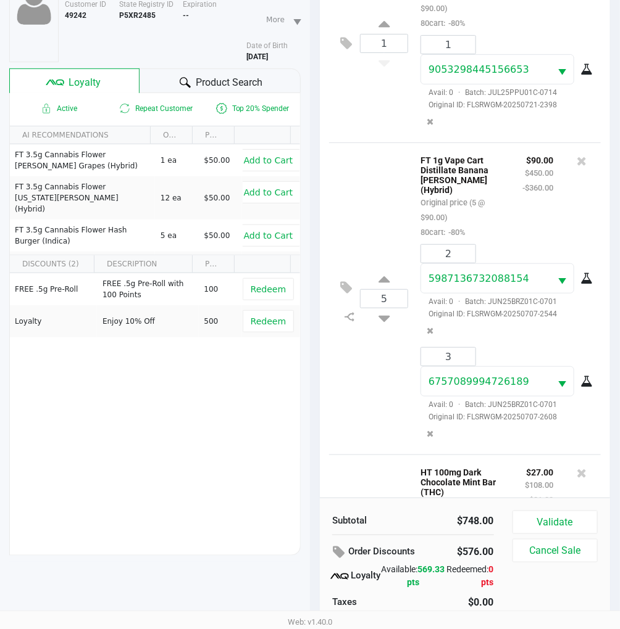
click at [359, 199] on div "5 FT 1g Vape Cart Distillate Banana Runtz (Hybrid) Original price (5 @ $90.00) …" at bounding box center [465, 299] width 272 height 312
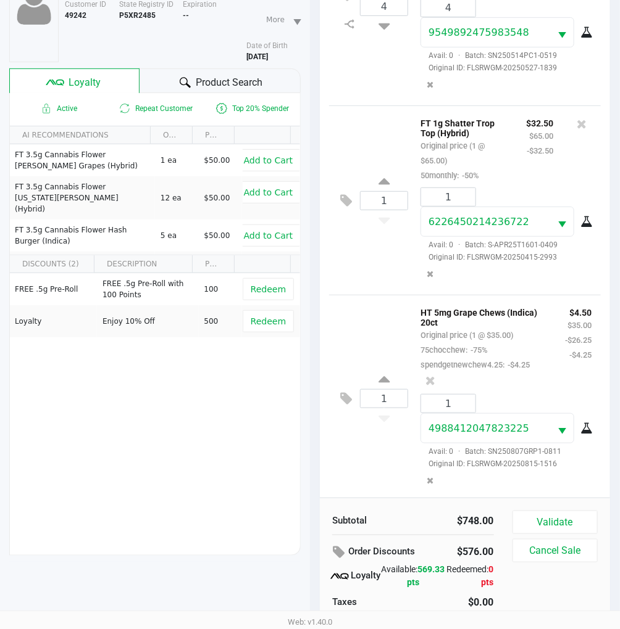
scroll to position [159, 0]
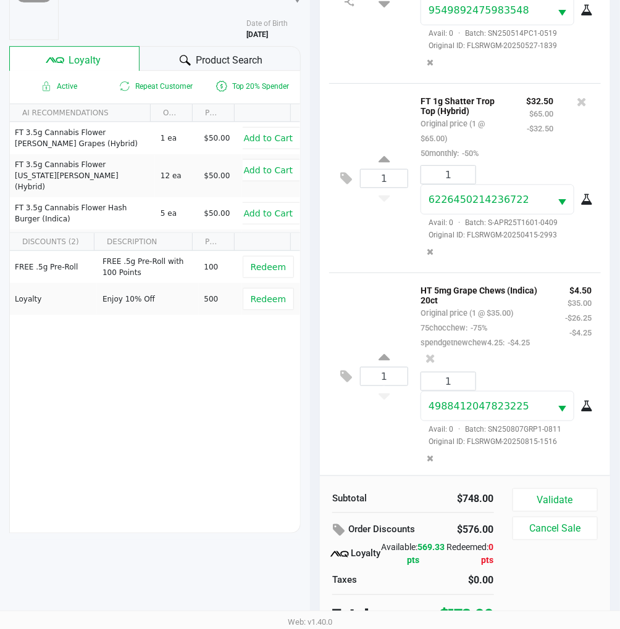
click at [392, 273] on div "1 HT 5mg Grape Chews (Indica) 20ct Original price (1 @ $35.00) 75chocchew: -75%…" at bounding box center [465, 376] width 272 height 207
click at [396, 273] on div "1 HT 5mg Grape Chews (Indica) 20ct Original price (1 @ $35.00) 75chocchew: -75%…" at bounding box center [465, 376] width 272 height 207
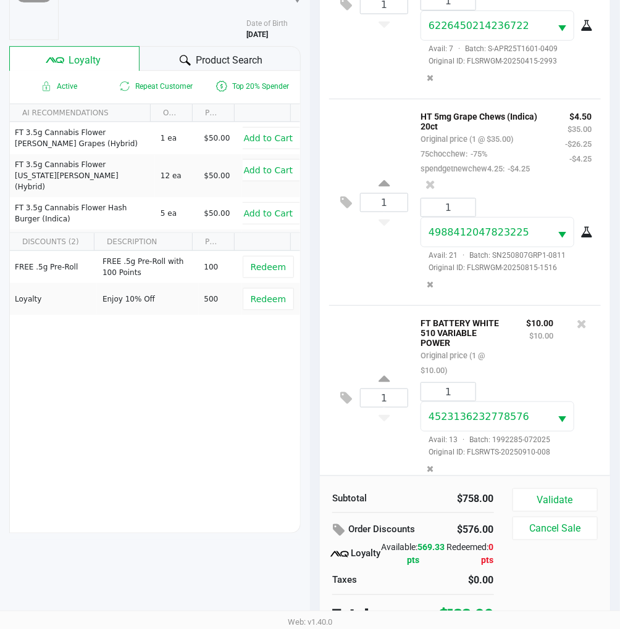
click at [389, 273] on div "1 HT 5mg Grape Chews (Indica) 20ct Original price (1 @ $35.00) 75chocchew: -75%…" at bounding box center [465, 202] width 272 height 207
click at [608, 479] on div "Subtotal $758.00 Order Discounts $576.00 Loyalty Available: 569.33 pts Redeemed…" at bounding box center [465, 557] width 290 height 162
click at [562, 491] on button "Validate" at bounding box center [554, 500] width 85 height 23
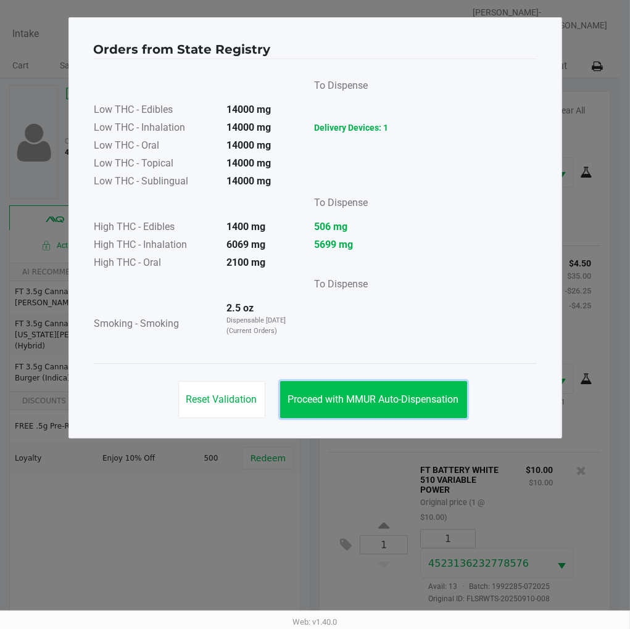
drag, startPoint x: 383, startPoint y: 397, endPoint x: 390, endPoint y: 386, distance: 13.5
click at [386, 397] on span "Proceed with MMUR Auto-Dispensation" at bounding box center [373, 400] width 171 height 12
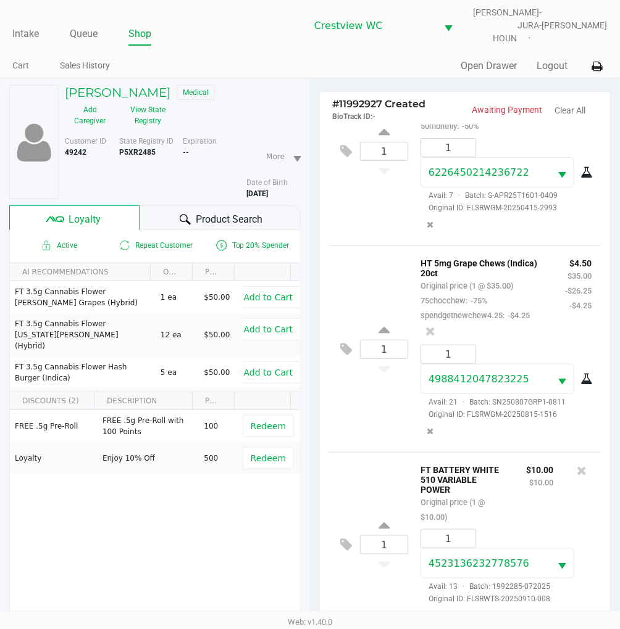
click at [395, 406] on div "1 HT 5mg Grape Chews (Indica) 20ct Original price (1 @ $35.00) 75chocchew: -75%…" at bounding box center [465, 349] width 272 height 207
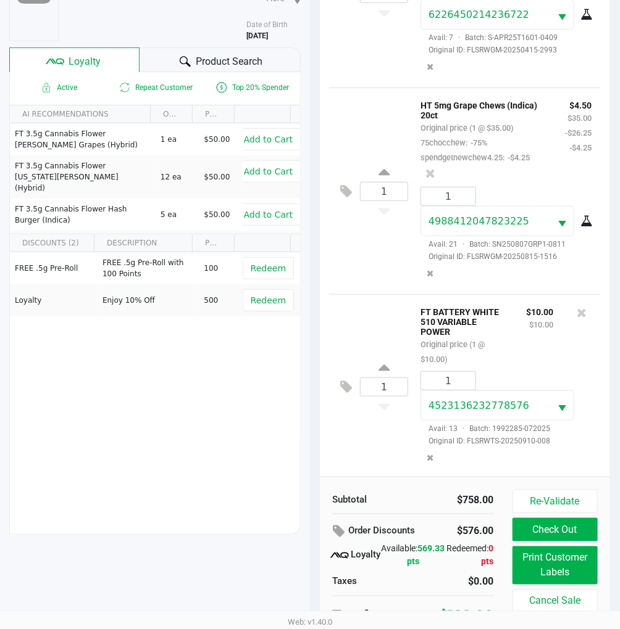
scroll to position [157, 0]
click at [380, 281] on div "1 HT 5mg Grape Chews (Indica) 20ct Original price (1 @ $35.00) 75chocchew: -75%…" at bounding box center [465, 191] width 272 height 207
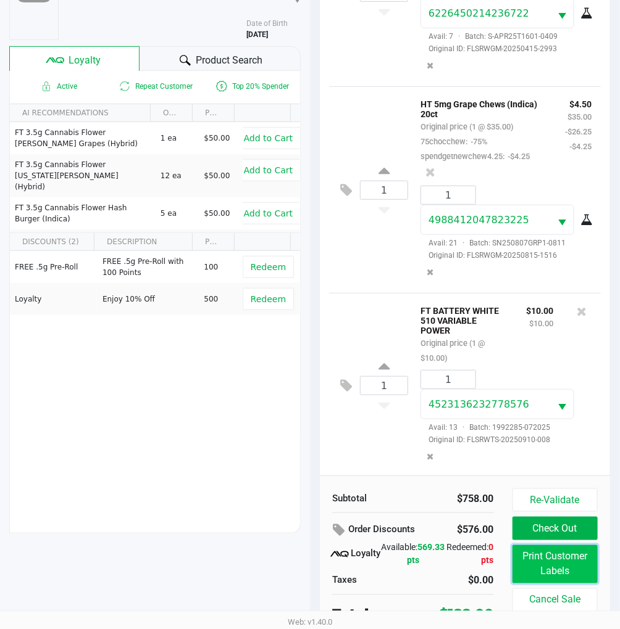
click at [565, 559] on button "Print Customer Labels" at bounding box center [554, 565] width 85 height 38
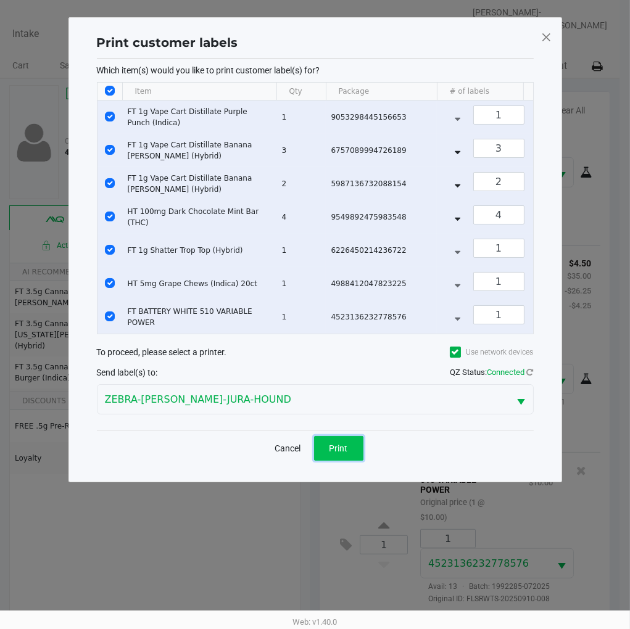
click at [346, 461] on button "Print" at bounding box center [338, 448] width 49 height 25
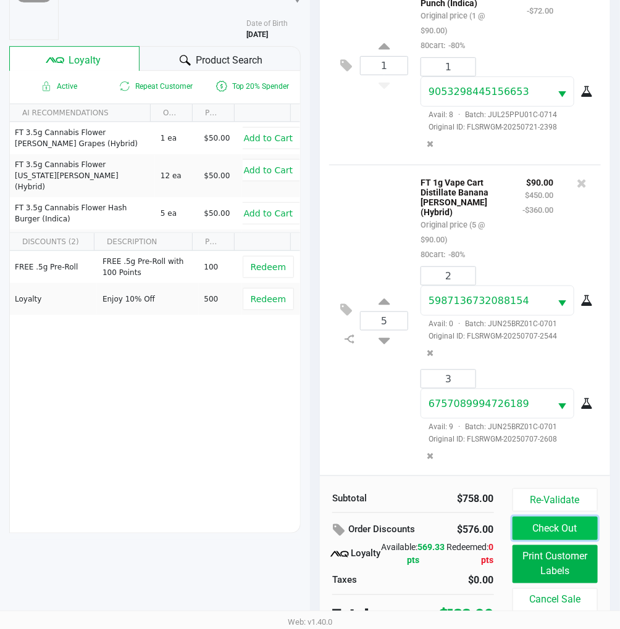
click at [565, 520] on button "Check Out" at bounding box center [554, 528] width 85 height 23
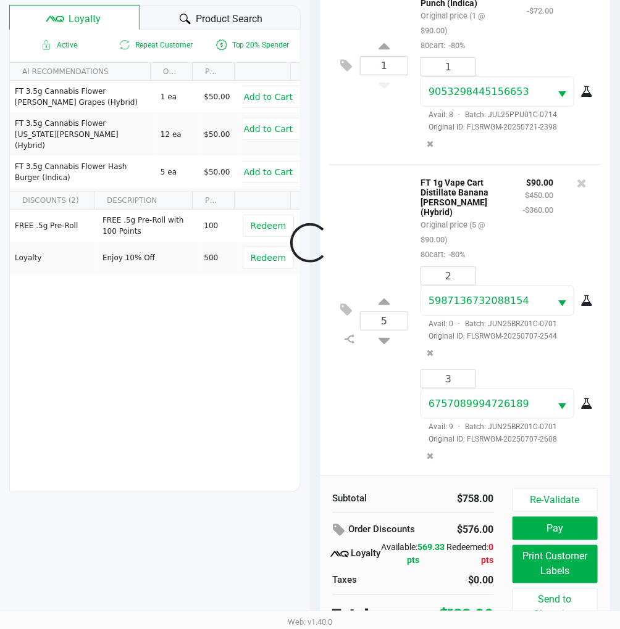
scroll to position [779, 0]
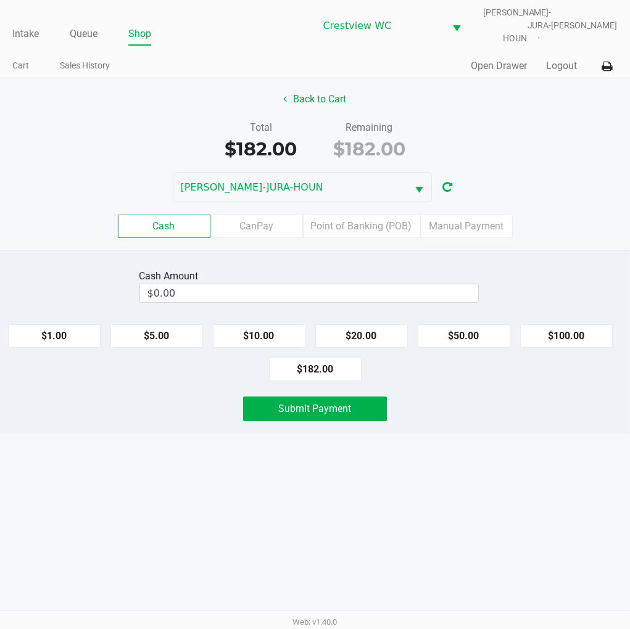
click at [570, 326] on button "$100.00" at bounding box center [566, 336] width 93 height 23
click at [583, 325] on button "$100.00" at bounding box center [566, 336] width 93 height 23
type input "$200.00"
click at [554, 476] on div "Intake Queue Shop Crestview WC BRUNO-JURA-HOUN Eric Stevenson Cart Sales Histor…" at bounding box center [315, 314] width 630 height 629
click at [350, 410] on button "Submit Payment" at bounding box center [315, 409] width 144 height 25
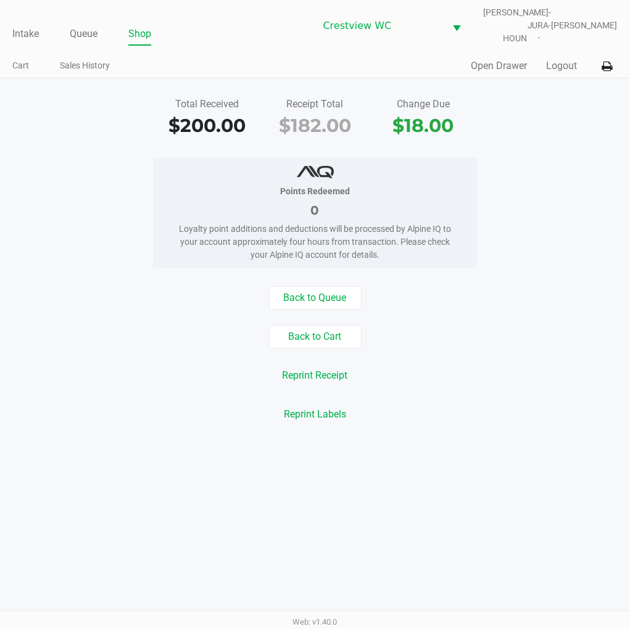
click at [384, 62] on div "Quick Sale Open Drawer Logout" at bounding box center [466, 66] width 302 height 23
click at [571, 135] on div "Total Received $200.00 Receipt Total $182.00 Change Due $18.00 Points Redeemed …" at bounding box center [315, 259] width 630 height 363
click at [32, 25] on link "Intake" at bounding box center [25, 33] width 27 height 17
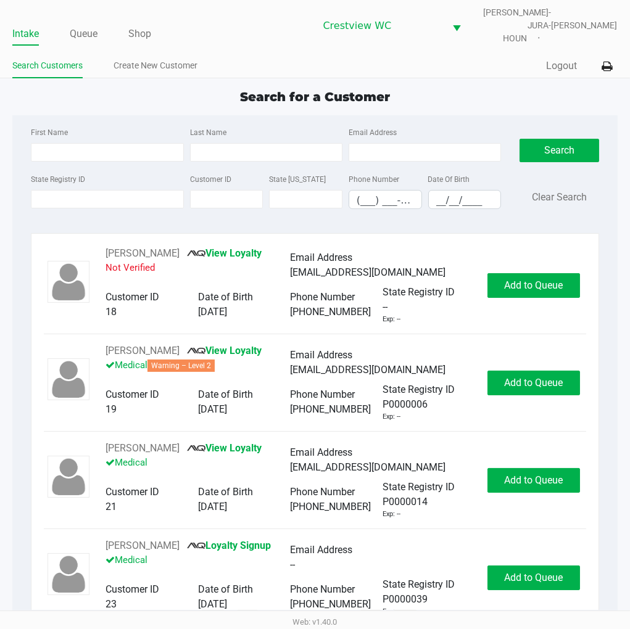
click at [463, 88] on div "Search for a Customer" at bounding box center [314, 97] width 623 height 19
click at [451, 88] on div "Search for a Customer" at bounding box center [314, 97] width 623 height 19
click at [107, 144] on input "First Name" at bounding box center [107, 152] width 152 height 19
type input "ryan"
click at [264, 144] on input "Last Name" at bounding box center [266, 152] width 152 height 19
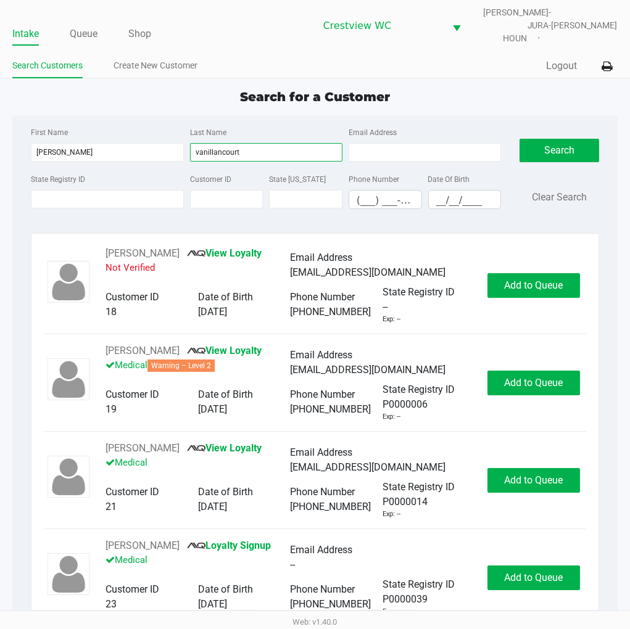
type input "vanillancourt"
click at [439, 193] on input "__/__/____" at bounding box center [465, 200] width 72 height 19
type input "07/21/1992"
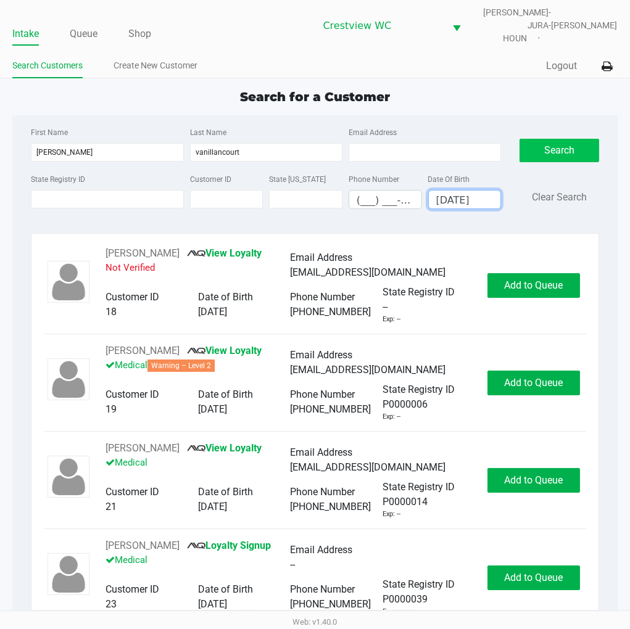
click at [562, 143] on button "Search" at bounding box center [559, 150] width 79 height 23
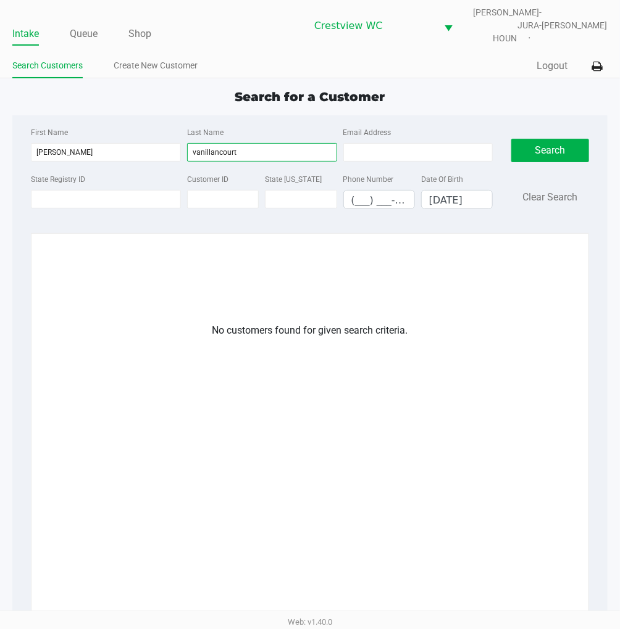
click at [267, 146] on input "vanillancourt" at bounding box center [262, 152] width 150 height 19
click at [542, 139] on button "Search" at bounding box center [550, 150] width 78 height 23
click at [274, 146] on input "vaallancourt" at bounding box center [262, 152] width 150 height 19
type input "vaillancourt"
click at [559, 144] on button "Search" at bounding box center [550, 150] width 78 height 23
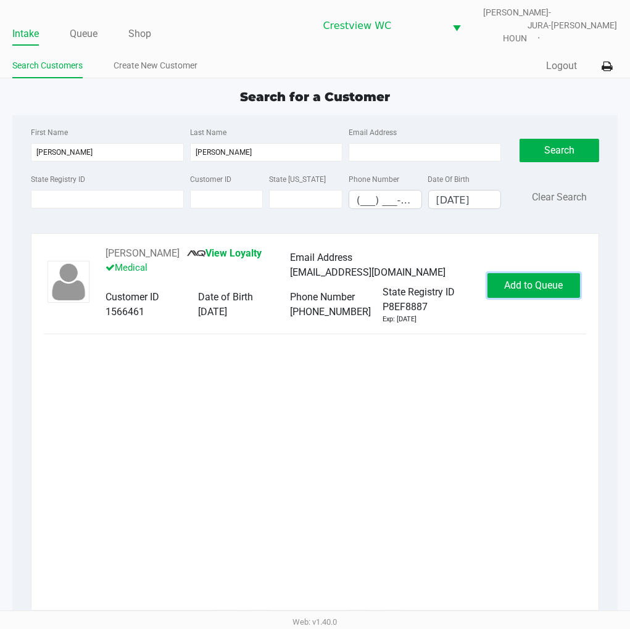
click at [523, 284] on button "Add to Queue" at bounding box center [534, 285] width 93 height 25
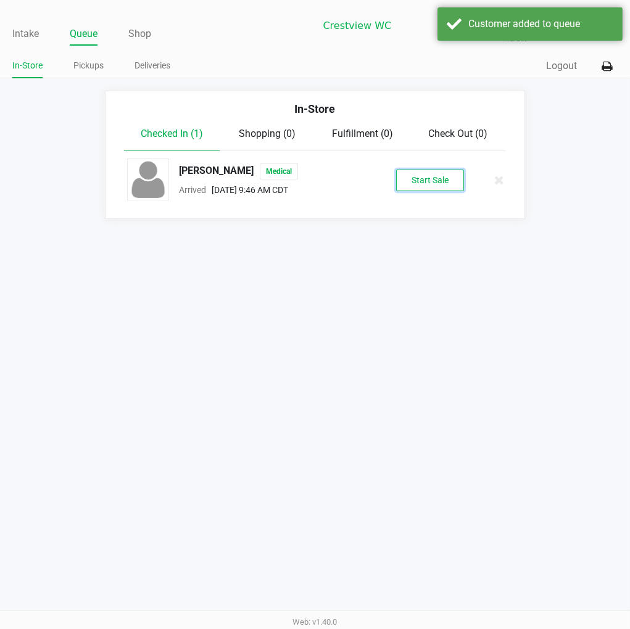
click at [442, 174] on button "Start Sale" at bounding box center [430, 181] width 68 height 22
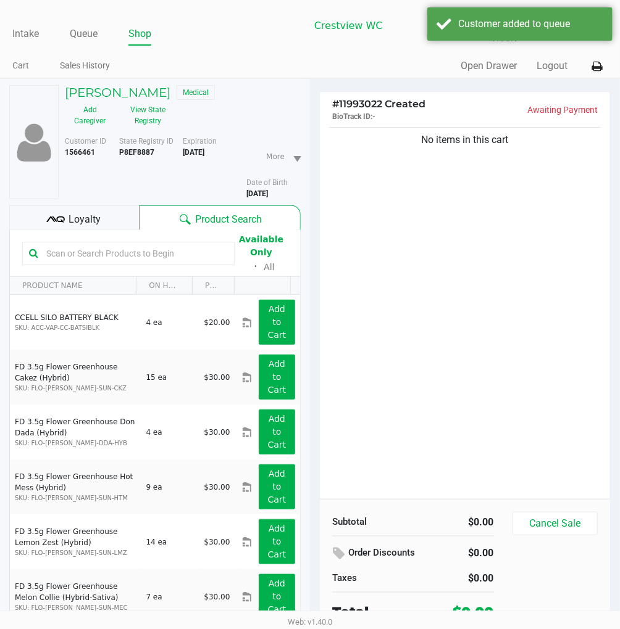
click at [391, 204] on div "No items in this cart" at bounding box center [465, 312] width 290 height 375
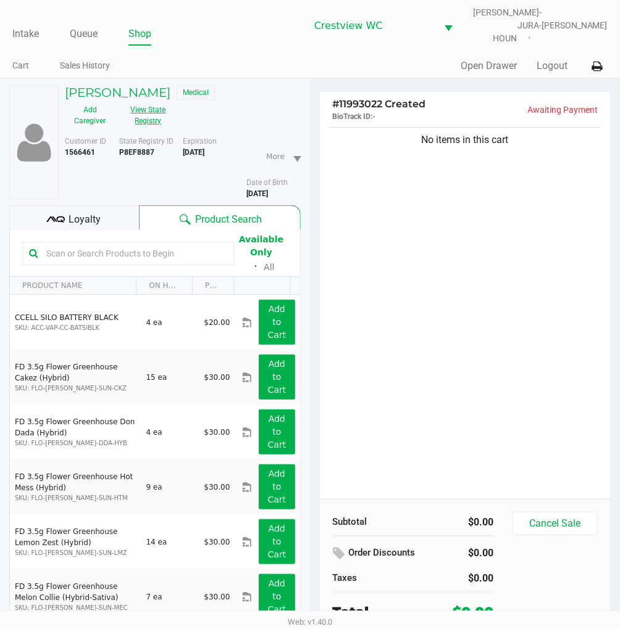
click at [162, 102] on button "View State Registry" at bounding box center [144, 115] width 58 height 31
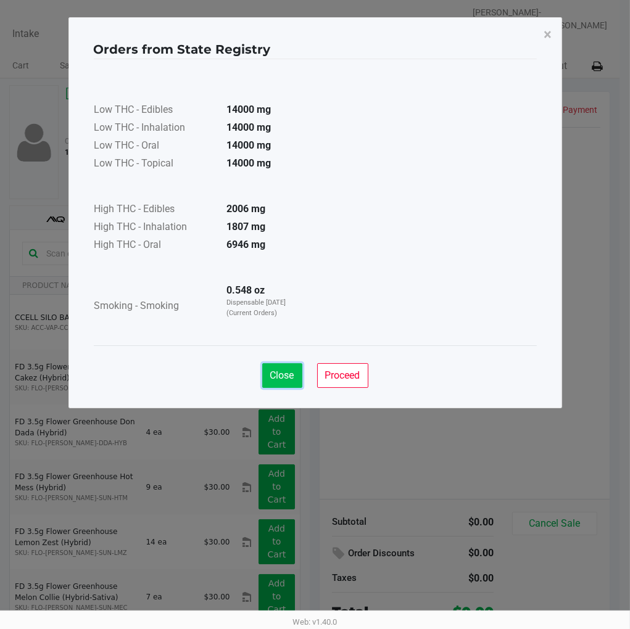
click at [286, 375] on span "Close" at bounding box center [282, 376] width 24 height 12
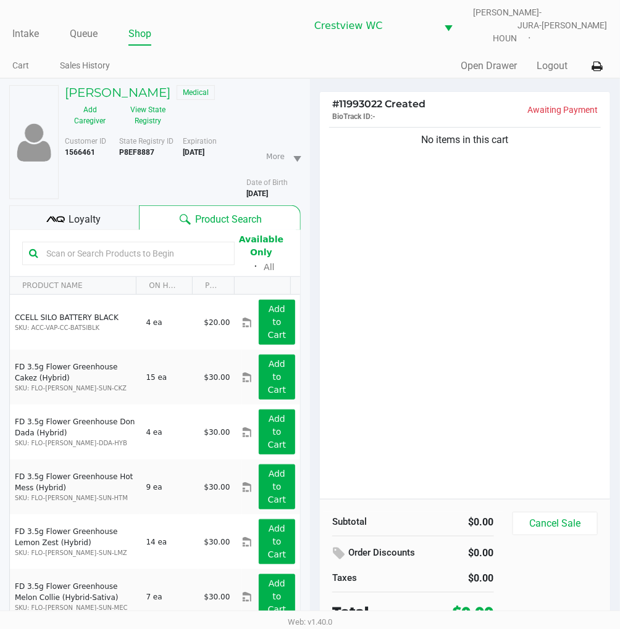
click at [525, 286] on div "No items in this cart" at bounding box center [465, 312] width 290 height 375
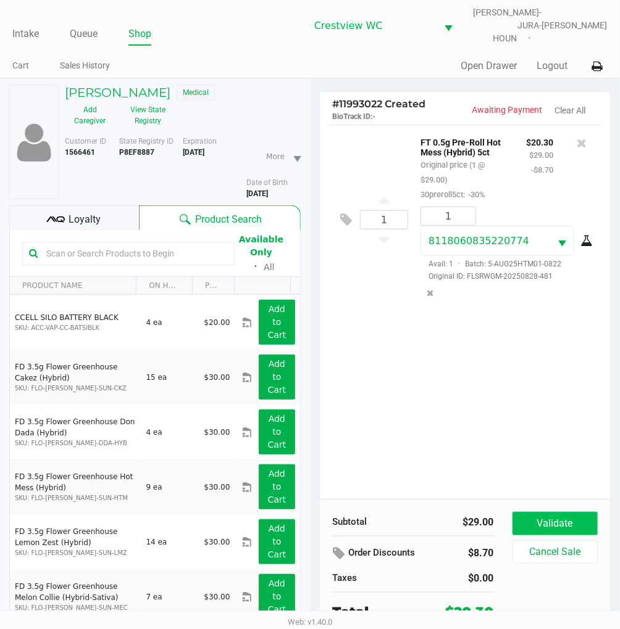
click at [565, 512] on button "Validate" at bounding box center [554, 523] width 85 height 23
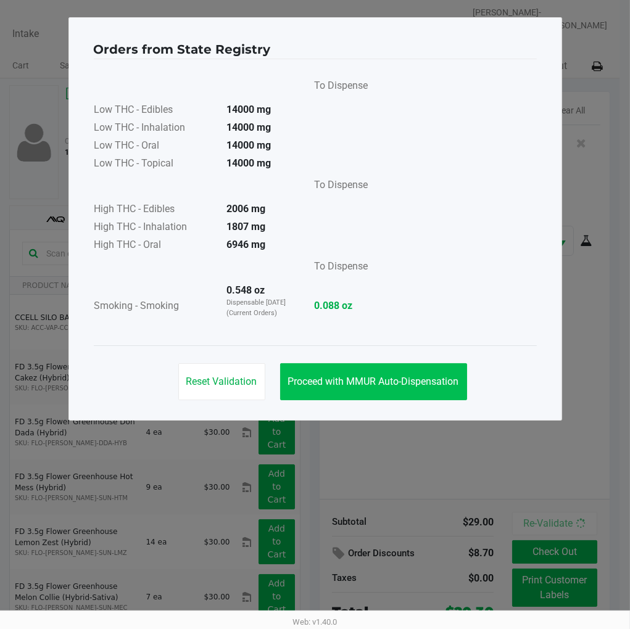
click at [411, 380] on span "Proceed with MMUR Auto-Dispensation" at bounding box center [373, 382] width 171 height 12
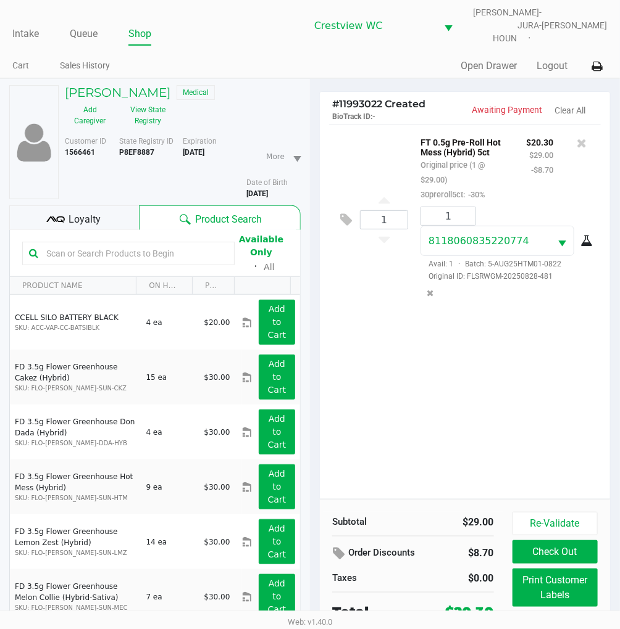
scroll to position [62, 0]
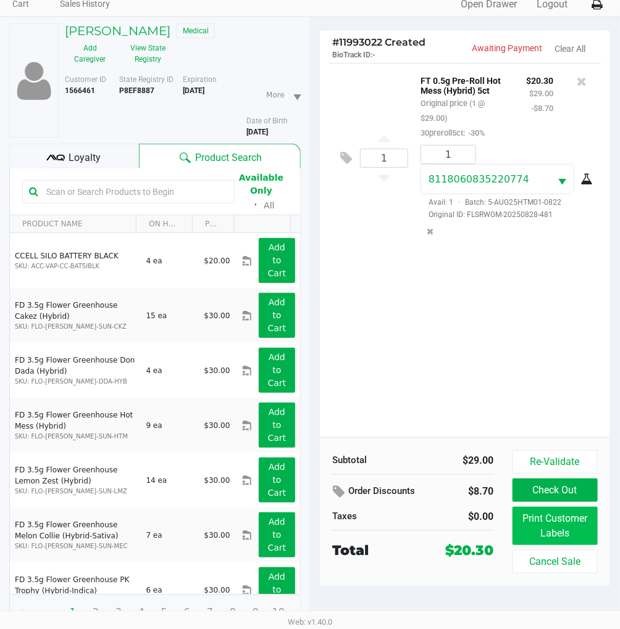
click at [559, 526] on button "Print Customer Labels" at bounding box center [554, 526] width 85 height 38
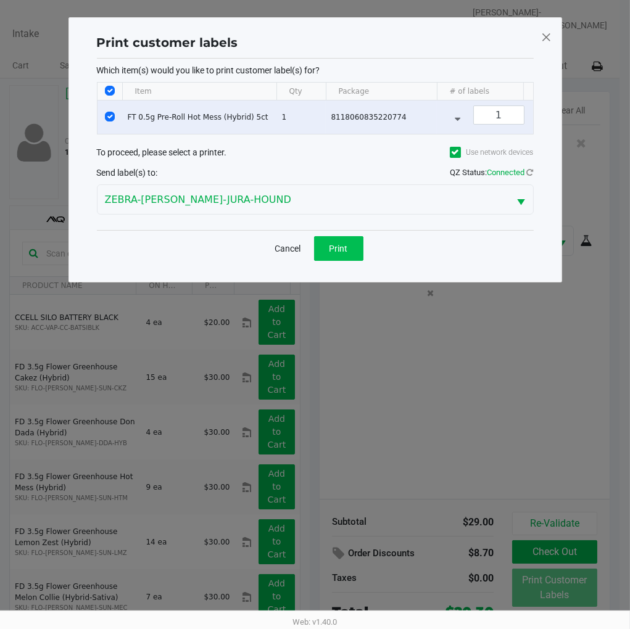
click at [338, 254] on span "Print" at bounding box center [339, 249] width 19 height 10
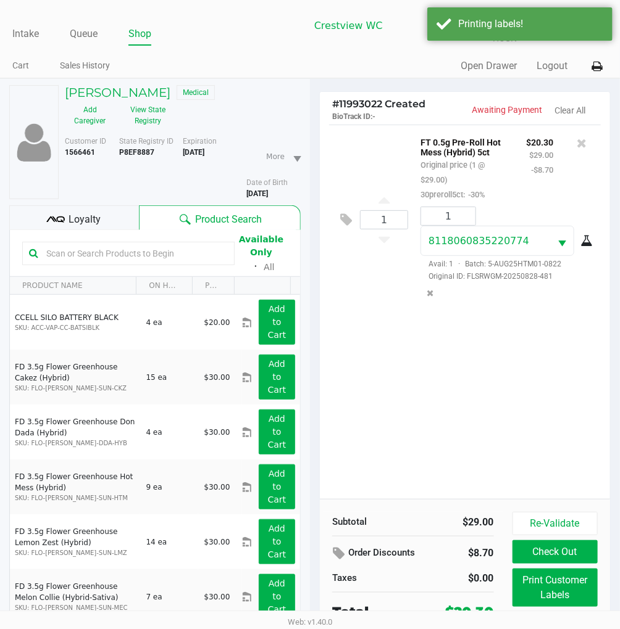
scroll to position [62, 0]
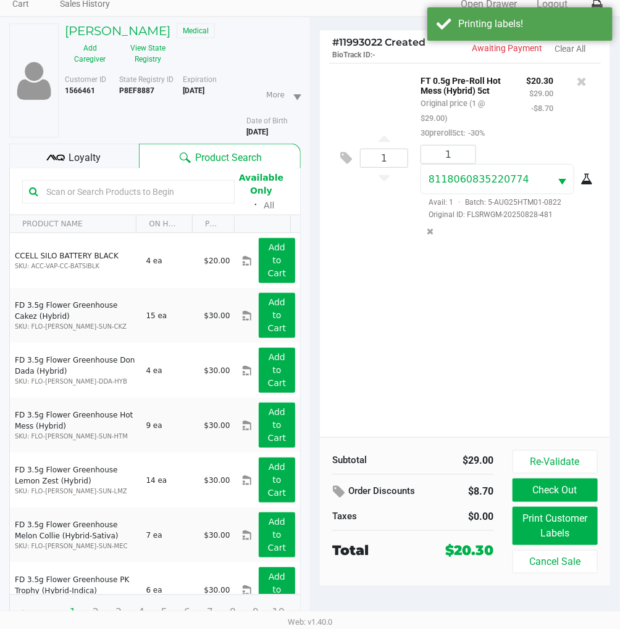
click at [560, 479] on button "Check Out" at bounding box center [554, 490] width 85 height 23
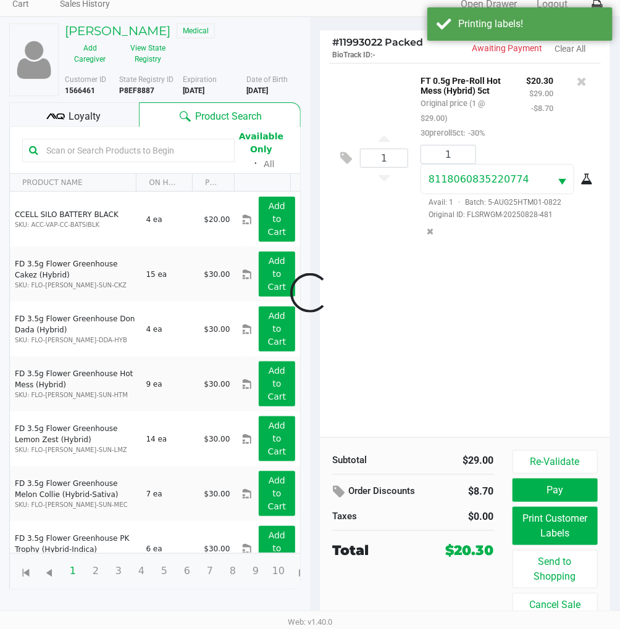
scroll to position [54, 0]
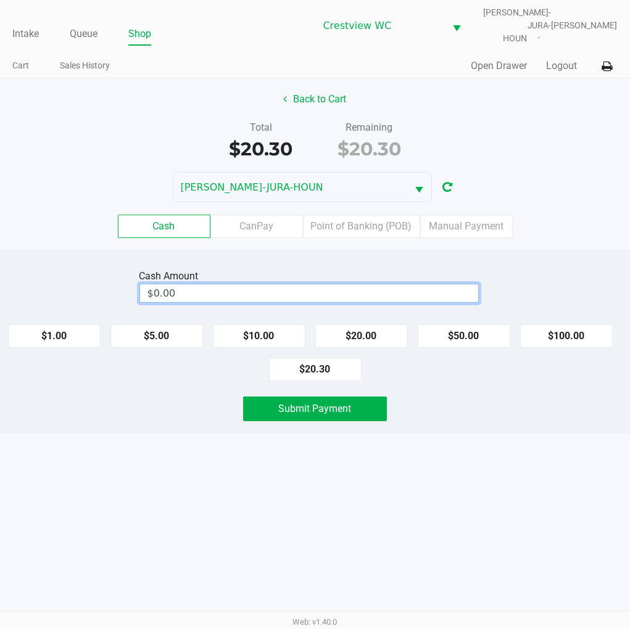
click at [204, 284] on input "$0.00" at bounding box center [309, 293] width 338 height 18
click at [525, 457] on div "Intake Queue Shop Crestview WC BRUNO-JURA-HOUN Eric Stevenson Cart Sales Histor…" at bounding box center [315, 314] width 630 height 629
type input "$21.00"
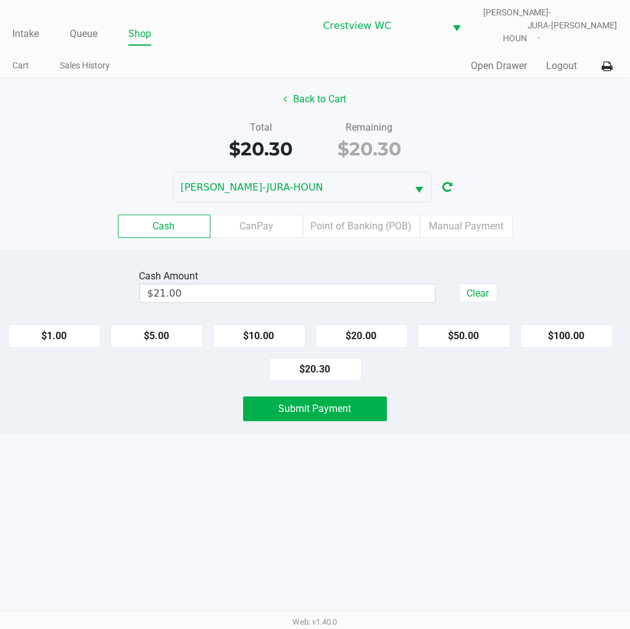
click at [544, 103] on div "Back to Cart Total $20.30 Remaining $20.30 BRUNO-JURA-HOUN Cash CanPay Point of…" at bounding box center [315, 164] width 630 height 172
click at [361, 397] on button "Submit Payment" at bounding box center [315, 409] width 144 height 25
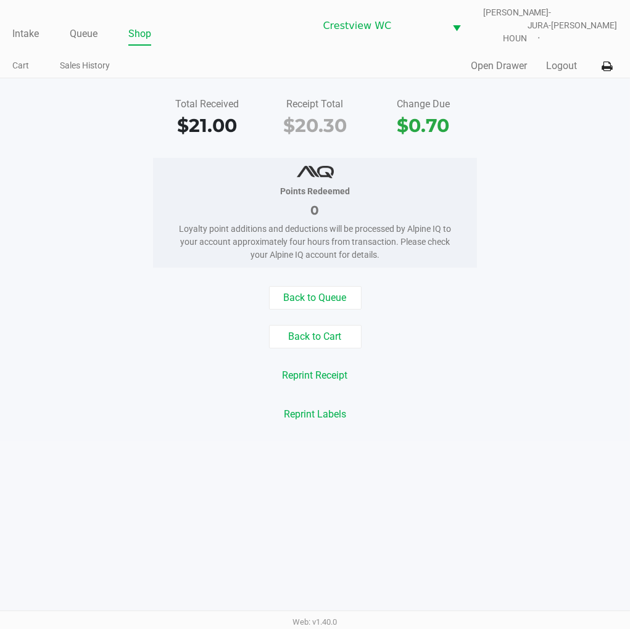
click at [571, 144] on div "Total Received $21.00 Receipt Total $20.30 Change Due $0.70 Points Redeemed 0 L…" at bounding box center [315, 259] width 630 height 363
click at [22, 25] on link "Intake" at bounding box center [25, 33] width 27 height 17
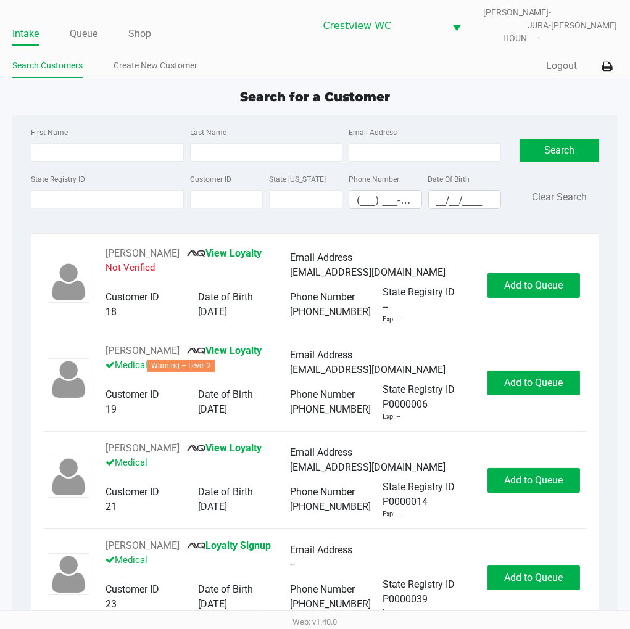
click at [465, 94] on div "Search for a Customer" at bounding box center [314, 97] width 623 height 19
click at [492, 115] on div "First Name Last Name Email Address State Registry ID Customer ID State ID Phone…" at bounding box center [315, 171] width 586 height 113
click at [494, 94] on div "Search for a Customer" at bounding box center [314, 97] width 623 height 19
click at [83, 25] on link "Queue" at bounding box center [84, 33] width 28 height 17
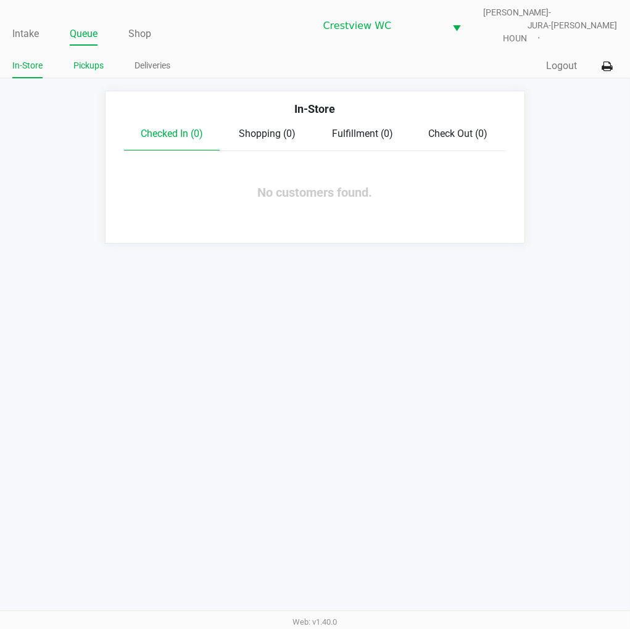
click at [83, 58] on link "Pickups" at bounding box center [88, 65] width 30 height 15
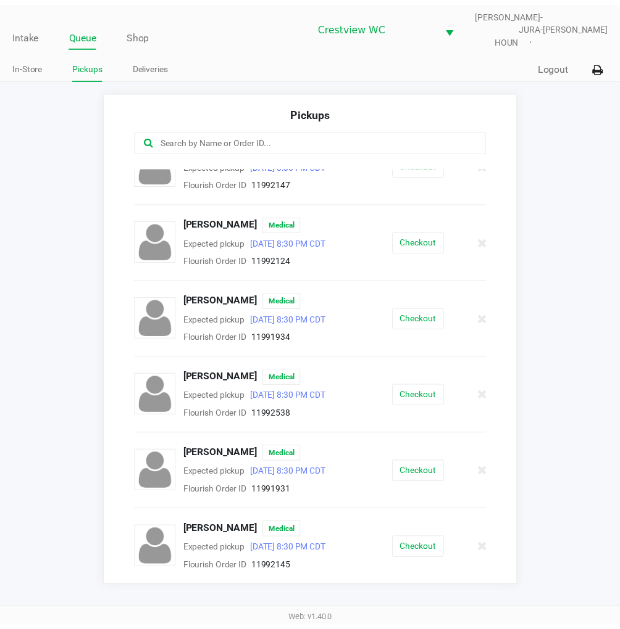
scroll to position [442, 0]
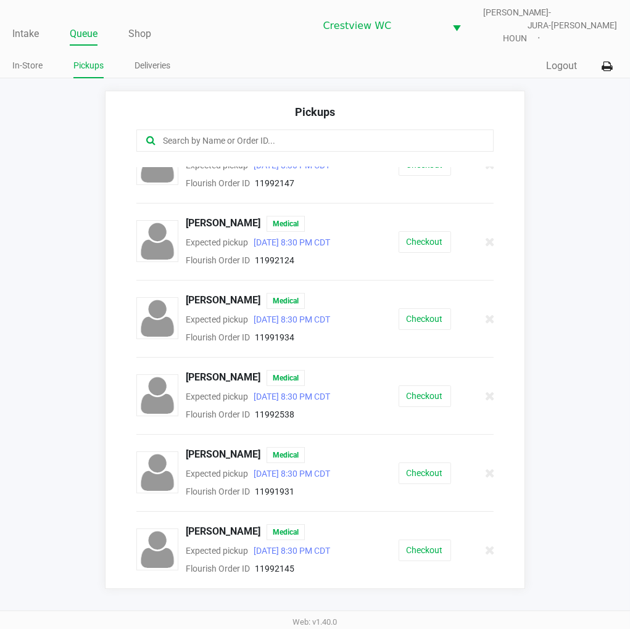
click at [423, 386] on button "Checkout" at bounding box center [425, 397] width 52 height 22
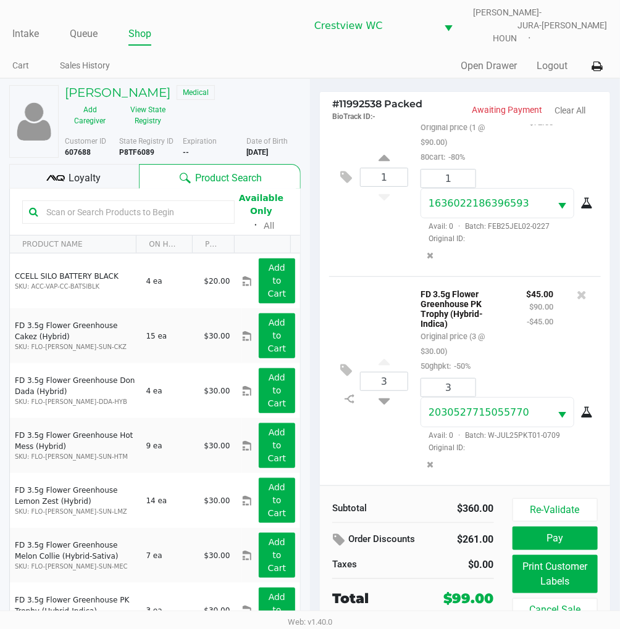
scroll to position [20, 0]
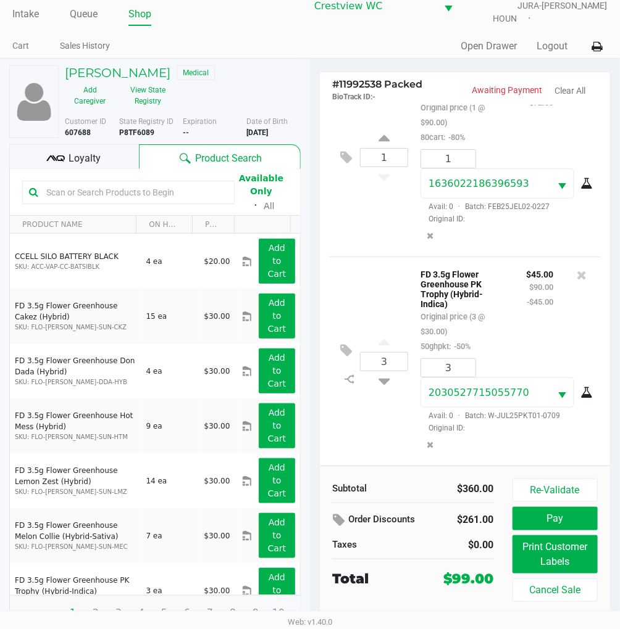
click at [373, 257] on div "3 FD 3.5g Flower Greenhouse PK Trophy (Hybrid-Indica) Original price (3 @ $30.0…" at bounding box center [465, 361] width 272 height 209
click at [87, 154] on span "Loyalty" at bounding box center [85, 158] width 32 height 15
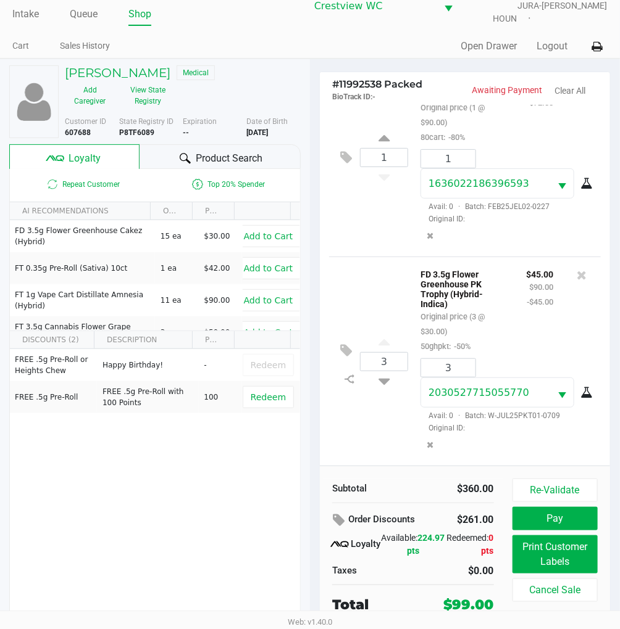
click at [380, 233] on div "1 FT 1g Vape Cart Distillate Jealousy (Hybrid) Original price (1 @ $90.00) 80ca…" at bounding box center [465, 156] width 272 height 199
click at [390, 214] on div "1 FT 1g Vape Cart Distillate Jealousy (Hybrid) Original price (1 @ $90.00) 80ca…" at bounding box center [465, 156] width 272 height 199
click at [554, 480] on button "Re-Validate" at bounding box center [554, 490] width 85 height 23
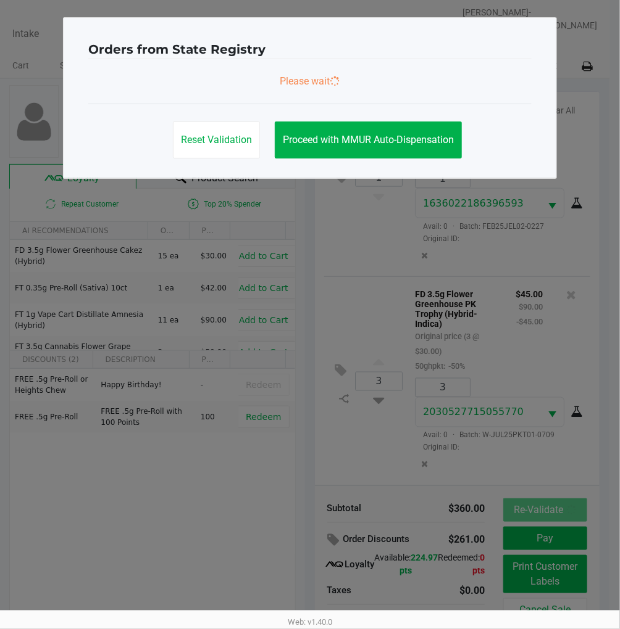
scroll to position [0, 0]
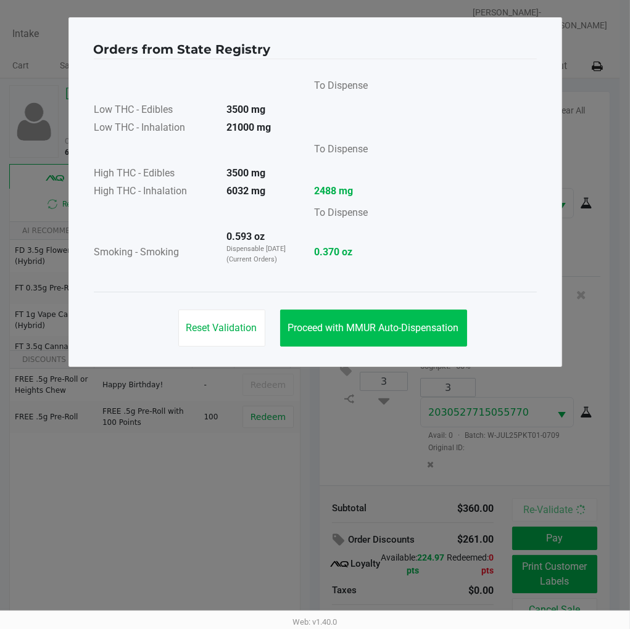
click at [424, 315] on button "Proceed with MMUR Auto-Dispensation" at bounding box center [373, 328] width 187 height 37
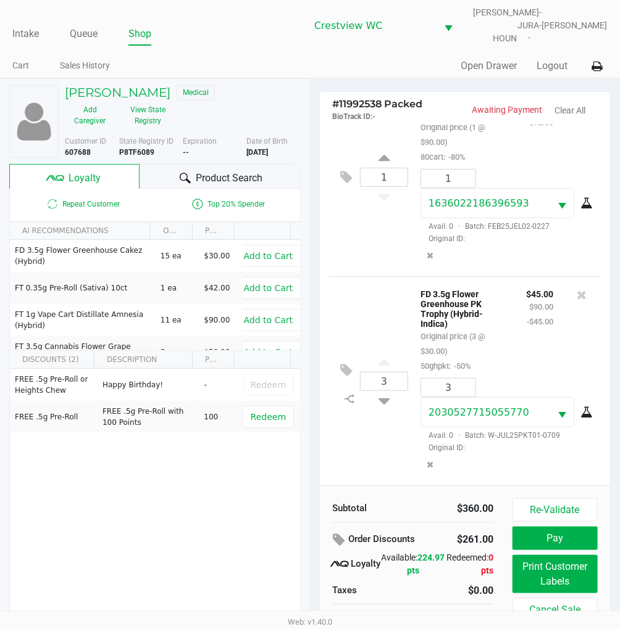
click at [383, 276] on div "3 FD 3.5g Flower Greenhouse PK Trophy (Hybrid-Indica) Original price (3 @ $30.0…" at bounding box center [465, 380] width 272 height 209
click at [86, 171] on span "Loyalty" at bounding box center [85, 178] width 32 height 15
click at [366, 280] on div "3 FD 3.5g Flower Greenhouse PK Trophy (Hybrid-Indica) Original price (3 @ $30.0…" at bounding box center [465, 380] width 272 height 209
click at [151, 101] on button "View State Registry" at bounding box center [144, 115] width 58 height 31
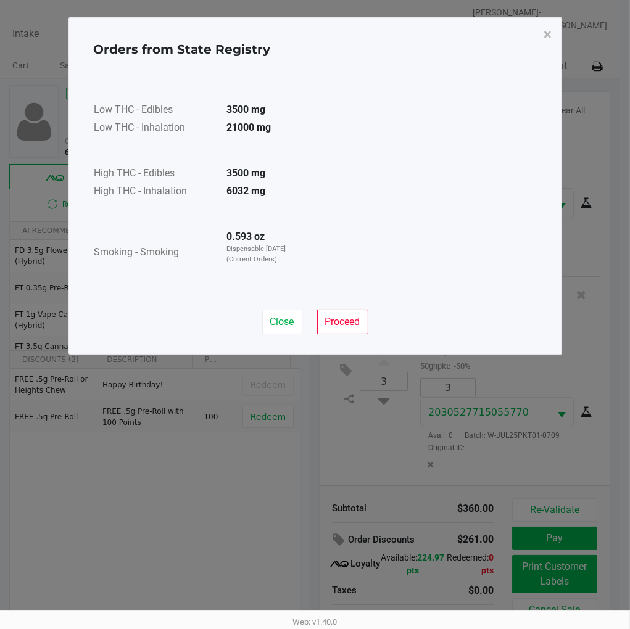
click at [275, 323] on span "Close" at bounding box center [282, 322] width 24 height 12
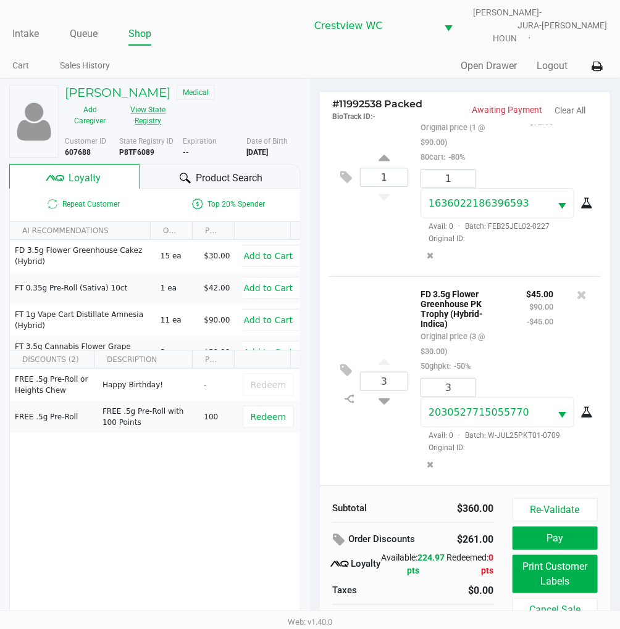
scroll to position [20, 0]
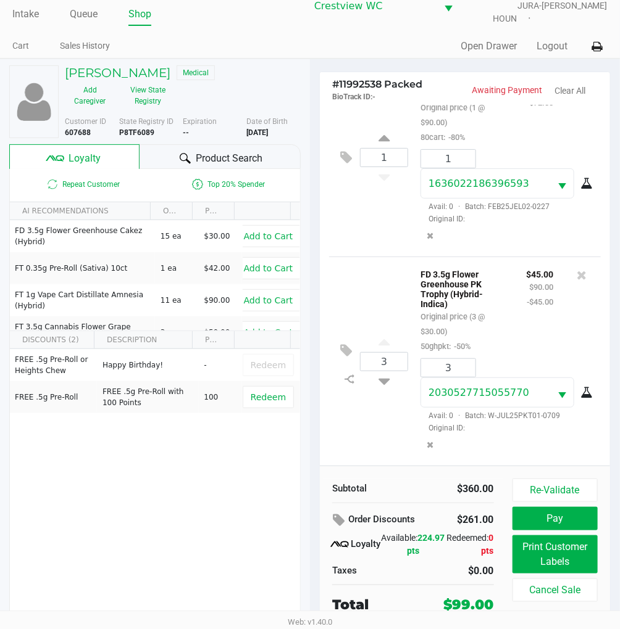
click at [209, 467] on div "FREE .5g Pre-Roll or Heights Chew Happy Birthday! - Redeem FREE .5g Pre-Roll FR…" at bounding box center [155, 442] width 290 height 186
click at [391, 239] on div "1 FT 1g Vape Cart Distillate Jealousy (Hybrid) Original price (1 @ $90.00) 80ca…" at bounding box center [465, 156] width 272 height 199
click at [149, 80] on button "View State Registry" at bounding box center [144, 95] width 58 height 31
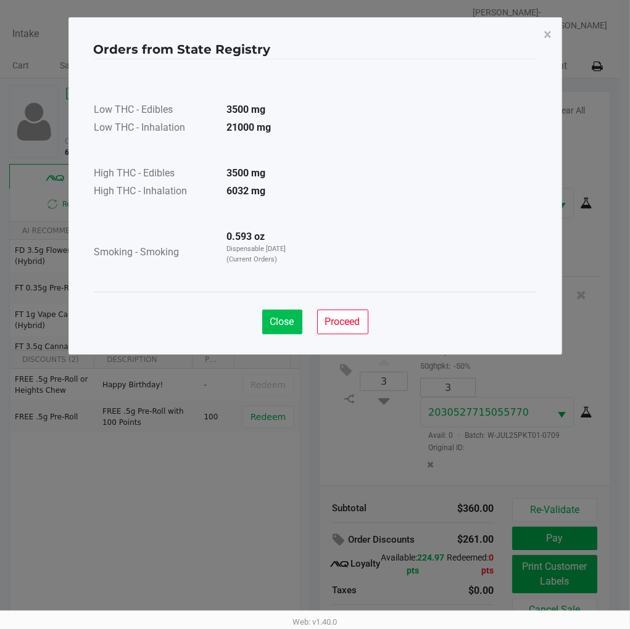
click at [281, 319] on span "Close" at bounding box center [282, 322] width 24 height 12
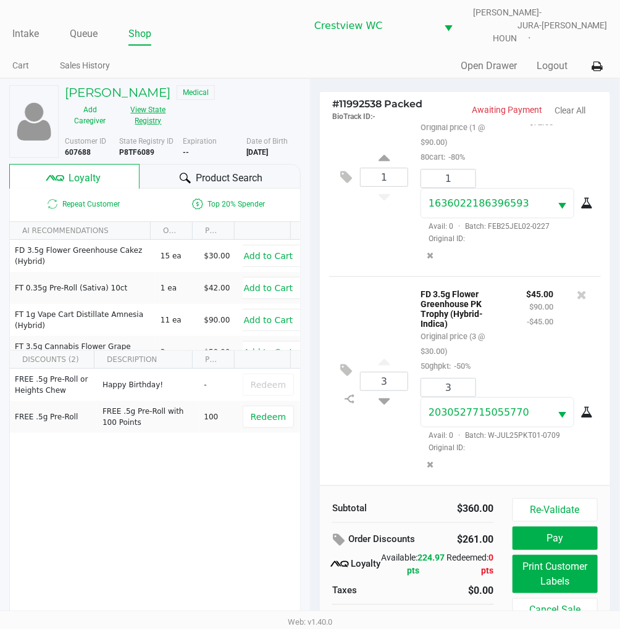
scroll to position [20, 0]
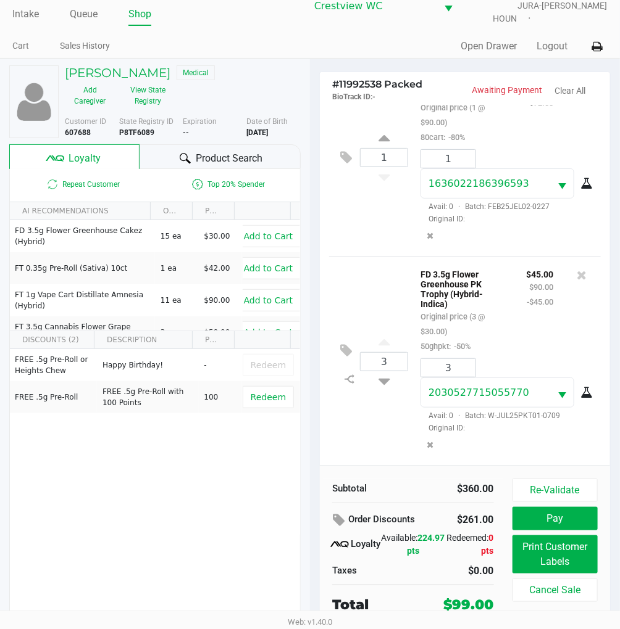
click at [370, 267] on div "3 FD 3.5g Flower Greenhouse PK Trophy (Hybrid-Indica) Original price (3 @ $30.0…" at bounding box center [465, 361] width 272 height 209
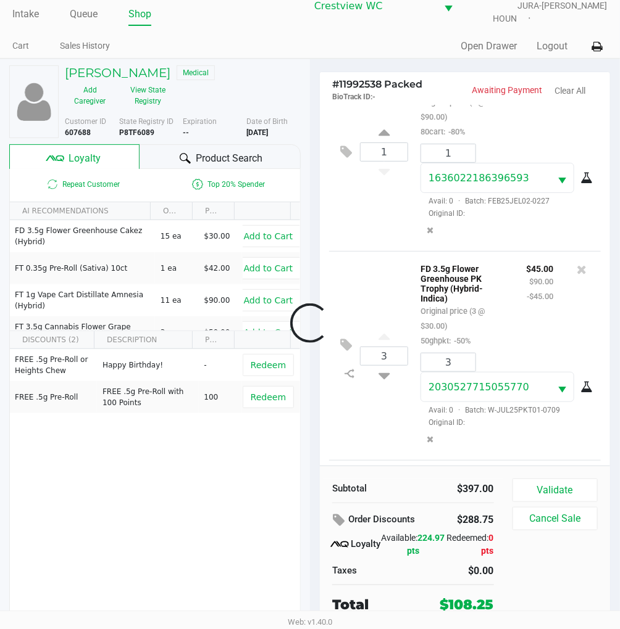
scroll to position [663, 0]
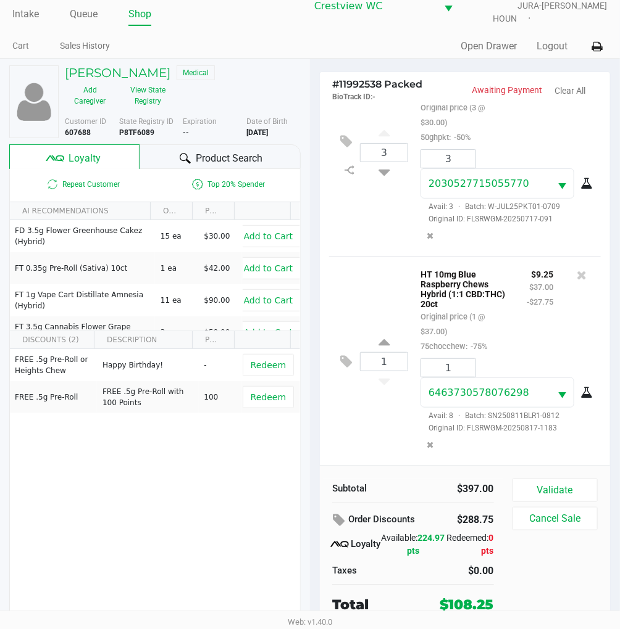
click at [368, 260] on div "1 HT 10mg Blue Raspberry Chews Hybrid (1:1 CBD:THC) 20ct Original price (1 @ $3…" at bounding box center [465, 361] width 272 height 209
click at [368, 261] on div "1 HT 10mg Blue Raspberry Chews Hybrid (1:1 CBD:THC) 20ct Original price (1 @ $3…" at bounding box center [465, 361] width 272 height 209
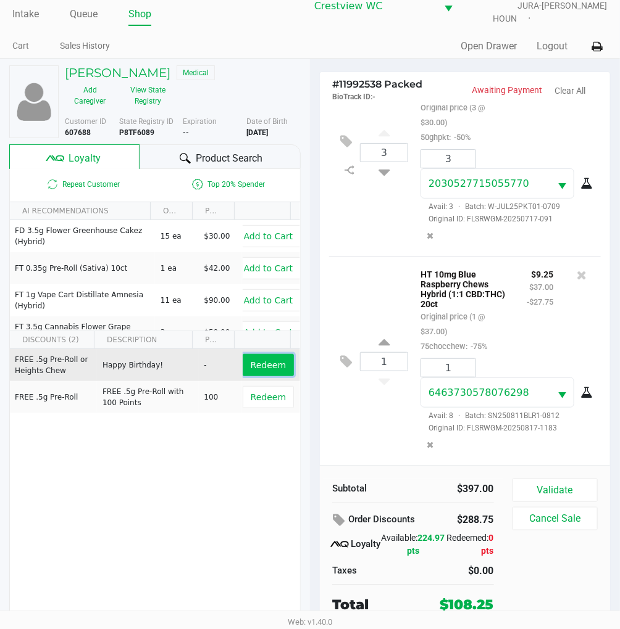
click at [268, 360] on span "Redeem" at bounding box center [268, 365] width 35 height 10
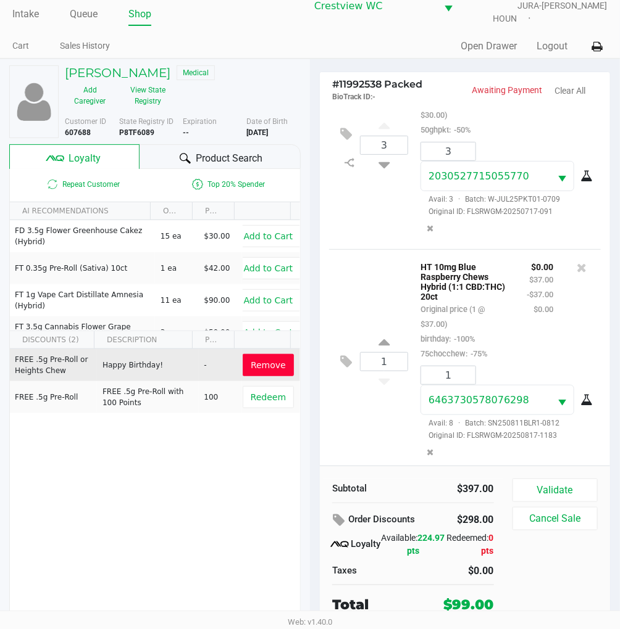
scroll to position [677, 0]
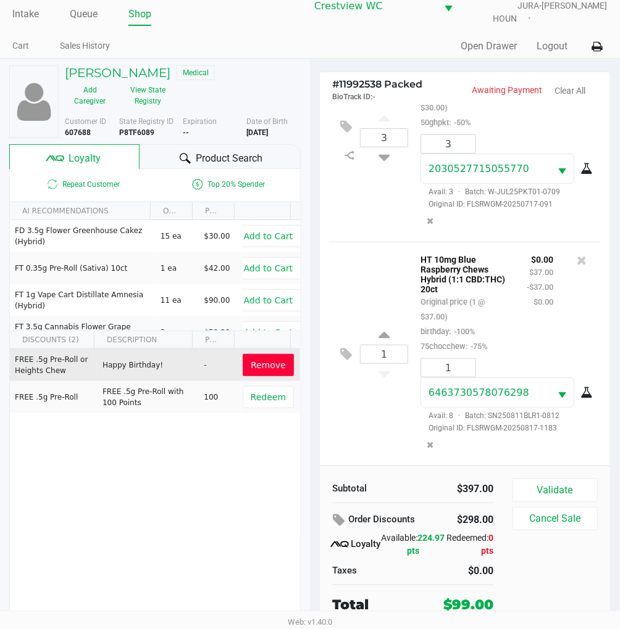
click at [373, 257] on div "1 HT 10mg Blue Raspberry Chews Hybrid (1:1 CBD:THC) 20ct Original price (1 @ $3…" at bounding box center [465, 354] width 272 height 224
click at [576, 483] on button "Validate" at bounding box center [554, 490] width 85 height 23
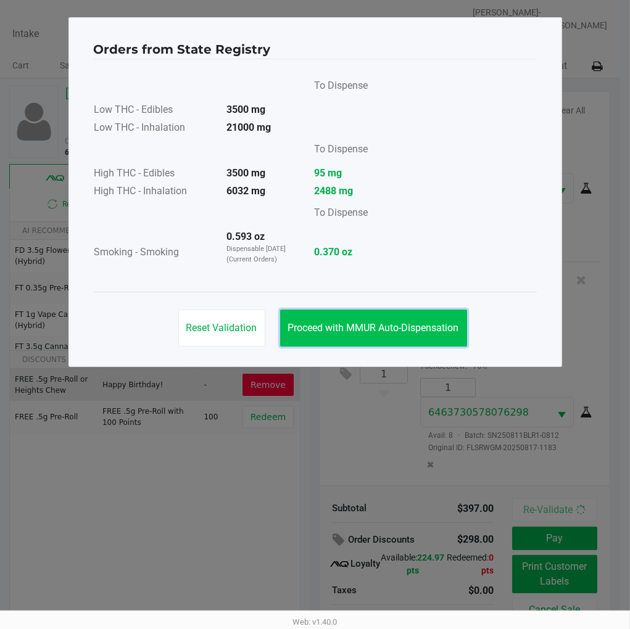
click at [439, 329] on span "Proceed with MMUR Auto-Dispensation" at bounding box center [373, 328] width 171 height 12
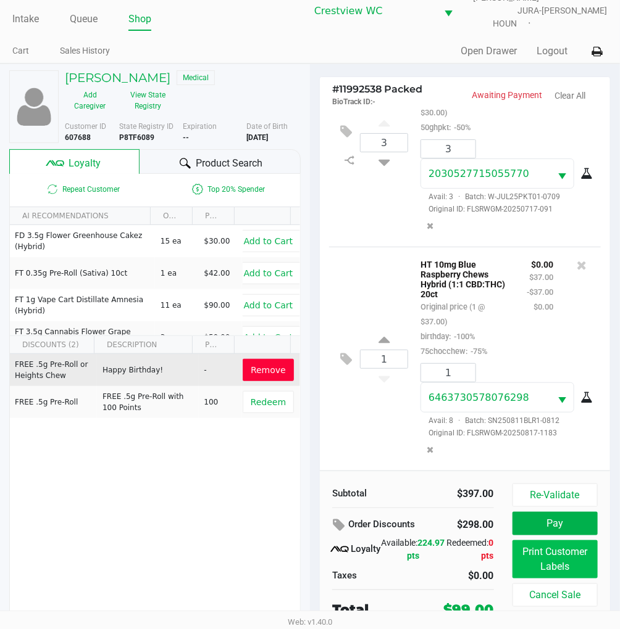
scroll to position [20, 0]
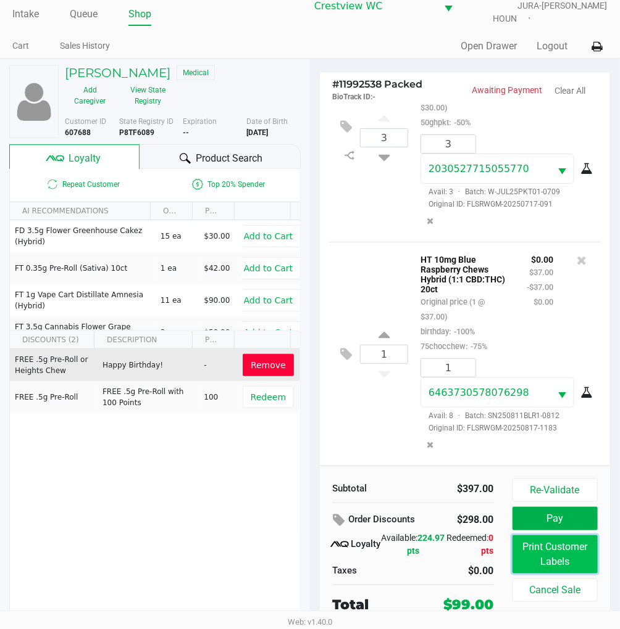
click at [563, 536] on button "Print Customer Labels" at bounding box center [554, 555] width 85 height 38
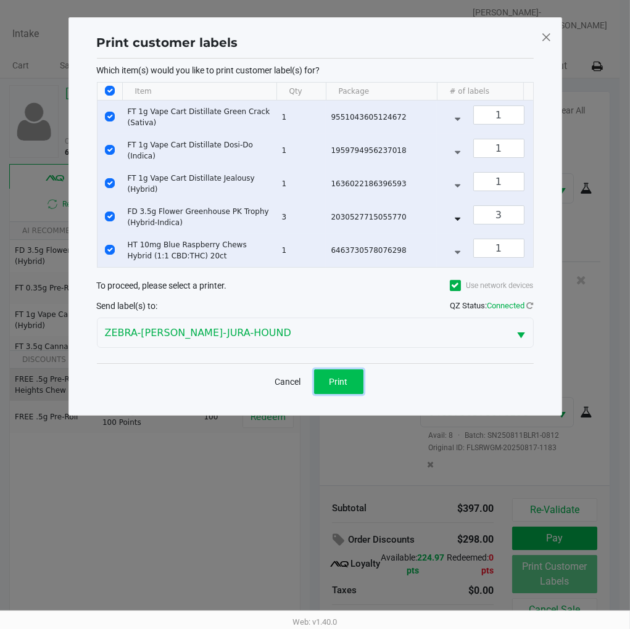
click at [334, 384] on button "Print" at bounding box center [338, 382] width 49 height 25
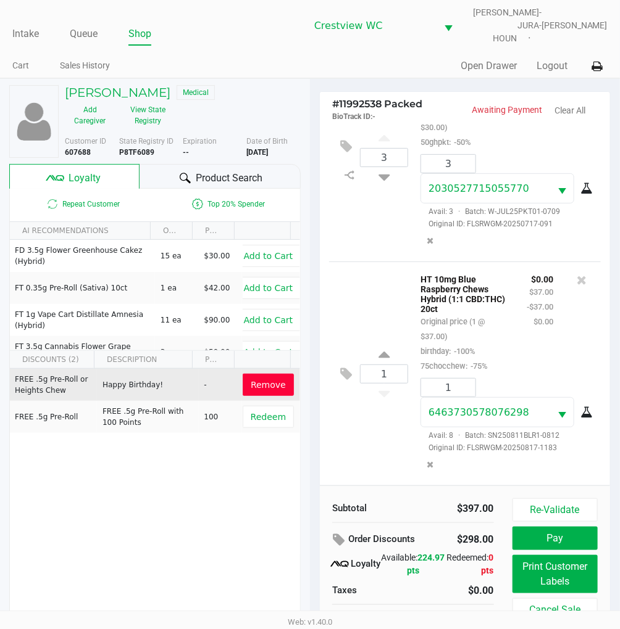
scroll to position [20, 0]
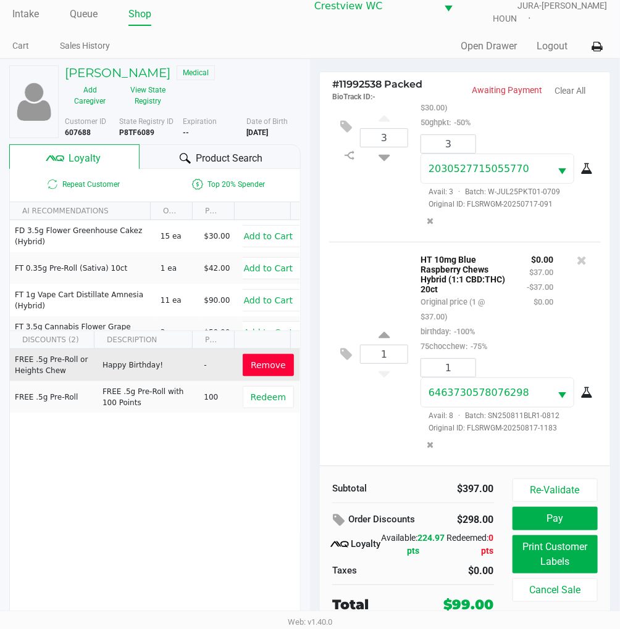
click at [392, 386] on div "1 HT 10mg Blue Raspberry Chews Hybrid (1:1 CBD:THC) 20ct Original price (1 @ $3…" at bounding box center [465, 354] width 272 height 224
click at [565, 507] on button "Pay" at bounding box center [554, 518] width 85 height 23
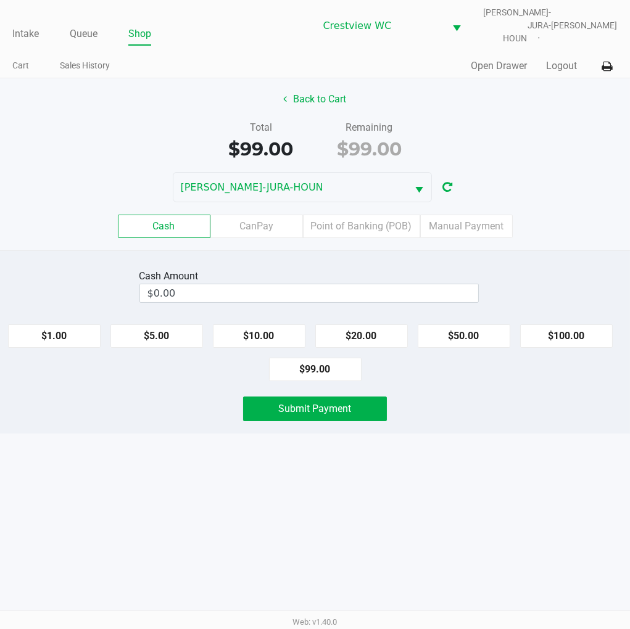
click at [576, 330] on button "$100.00" at bounding box center [566, 336] width 93 height 23
type input "$100.00"
click at [349, 407] on button "Submit Payment" at bounding box center [315, 409] width 144 height 25
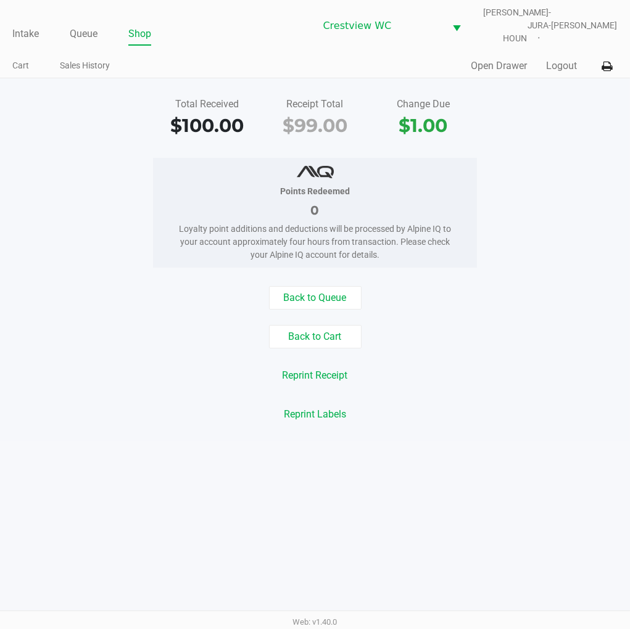
click at [584, 228] on div "Points Redeemed 0 Loyalty point additions and deductions will be processed by A…" at bounding box center [315, 213] width 649 height 110
click at [558, 173] on div "Points Redeemed 0 Loyalty point additions and deductions will be processed by A…" at bounding box center [315, 213] width 649 height 110
click at [111, 412] on div "Reprint Labels" at bounding box center [315, 414] width 649 height 23
click at [20, 25] on link "Intake" at bounding box center [25, 33] width 27 height 17
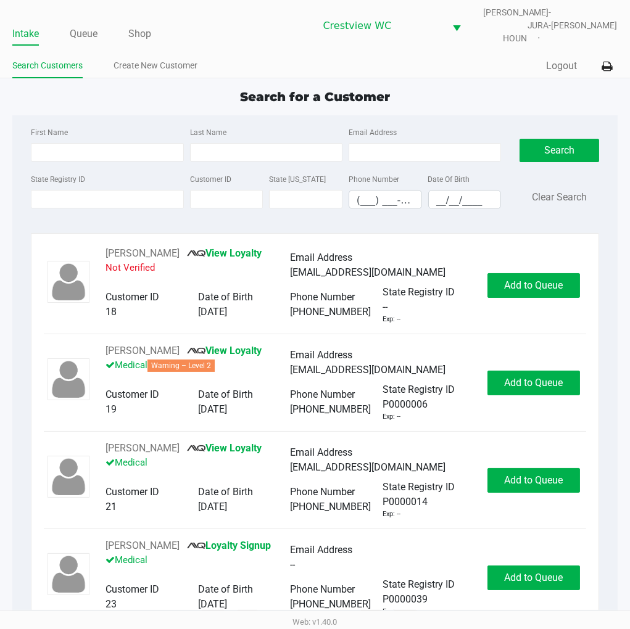
click at [496, 89] on div "Search for a Customer" at bounding box center [314, 97] width 623 height 19
click at [76, 25] on link "Queue" at bounding box center [84, 33] width 28 height 17
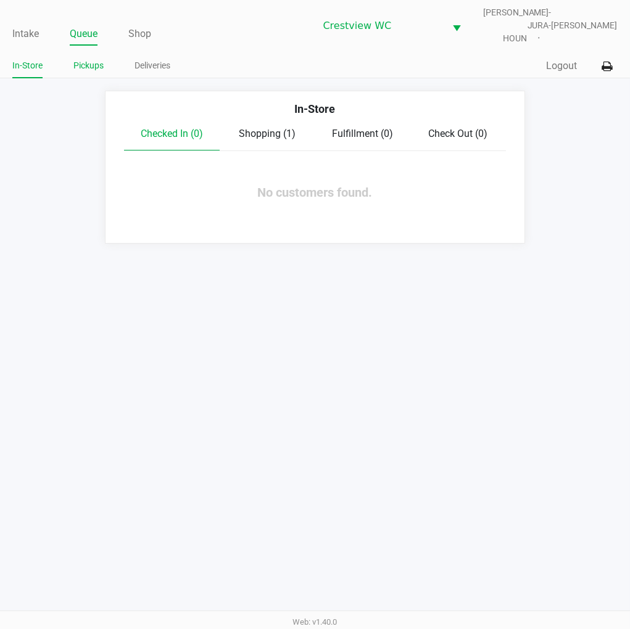
click at [94, 58] on link "Pickups" at bounding box center [88, 65] width 30 height 15
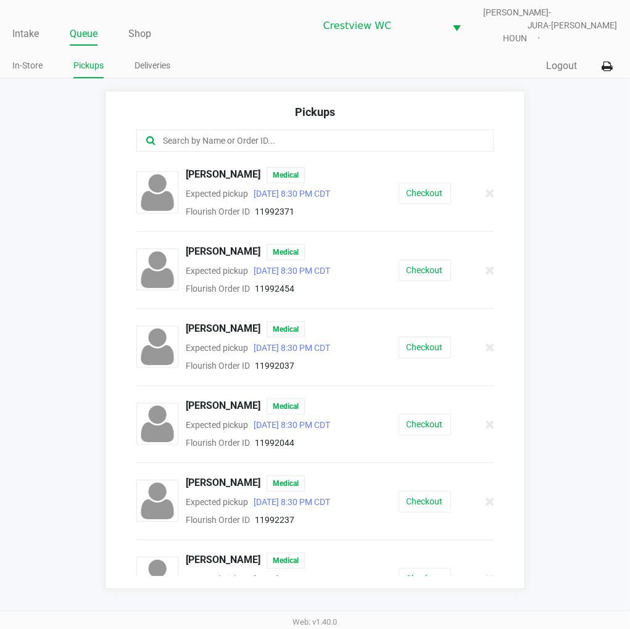
click at [577, 167] on app-pickups "Pickups Brittainy Brenneman Medical Expected pickup Sep 23, 2025 8:30 PM CDT Fl…" at bounding box center [315, 340] width 630 height 499
click at [554, 125] on app-pickups "Pickups Brittainy Brenneman Medical Expected pickup Sep 23, 2025 8:30 PM CDT Fl…" at bounding box center [315, 340] width 630 height 499
click at [30, 25] on link "Intake" at bounding box center [25, 33] width 27 height 17
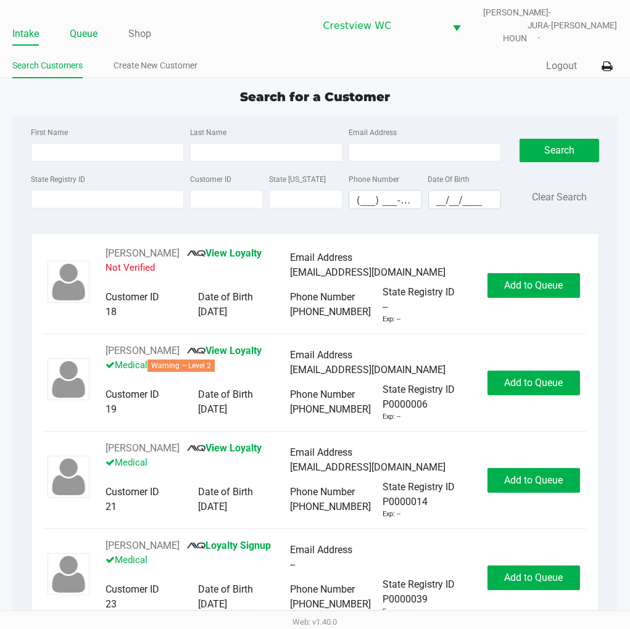
click at [93, 27] on link "Queue" at bounding box center [84, 33] width 28 height 17
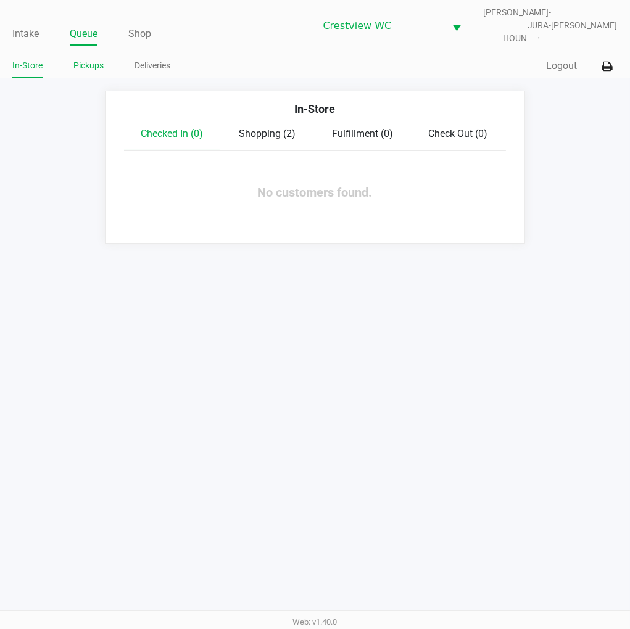
click at [86, 58] on link "Pickups" at bounding box center [88, 65] width 30 height 15
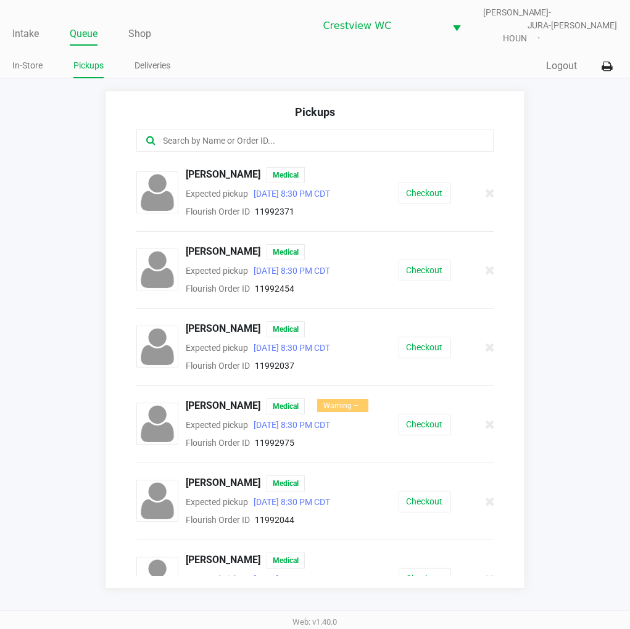
click at [83, 58] on link "Pickups" at bounding box center [88, 65] width 30 height 15
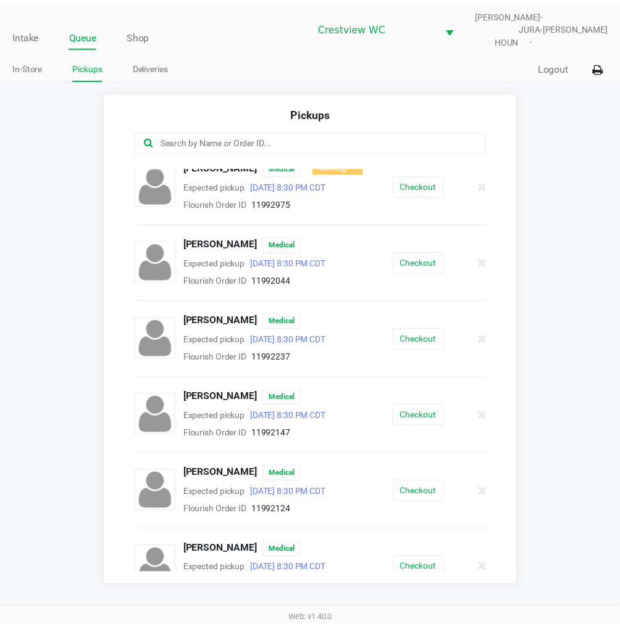
scroll to position [206, 0]
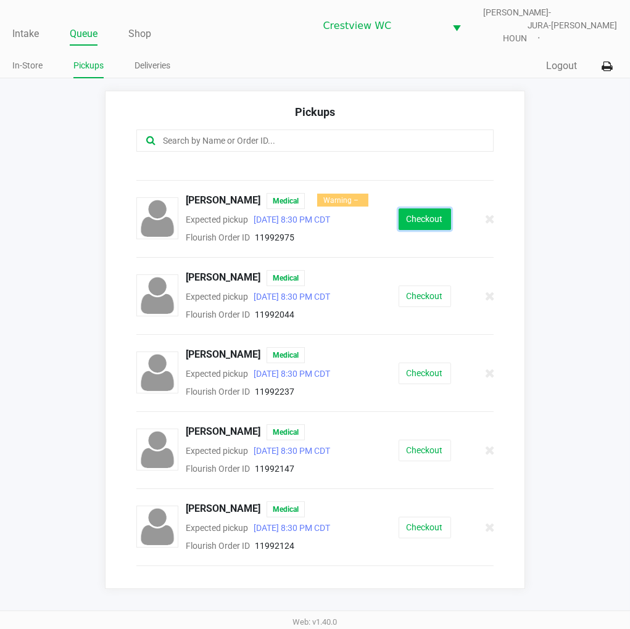
click at [424, 217] on button "Checkout" at bounding box center [425, 220] width 52 height 22
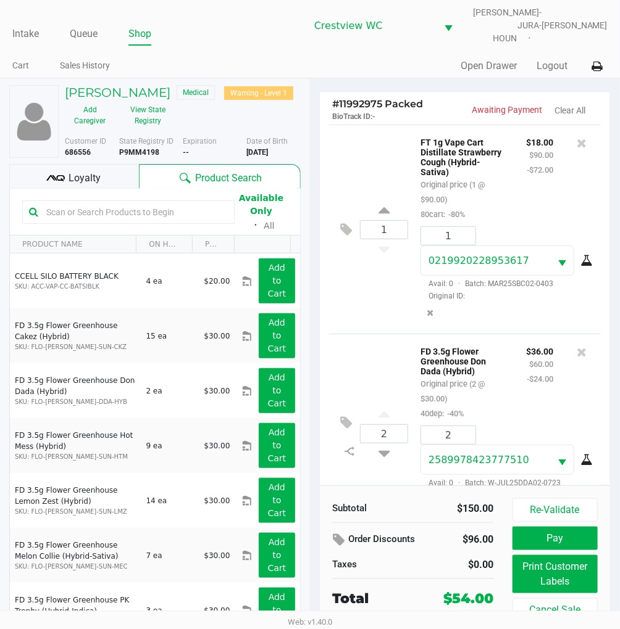
click at [77, 176] on span "Loyalty" at bounding box center [85, 178] width 32 height 15
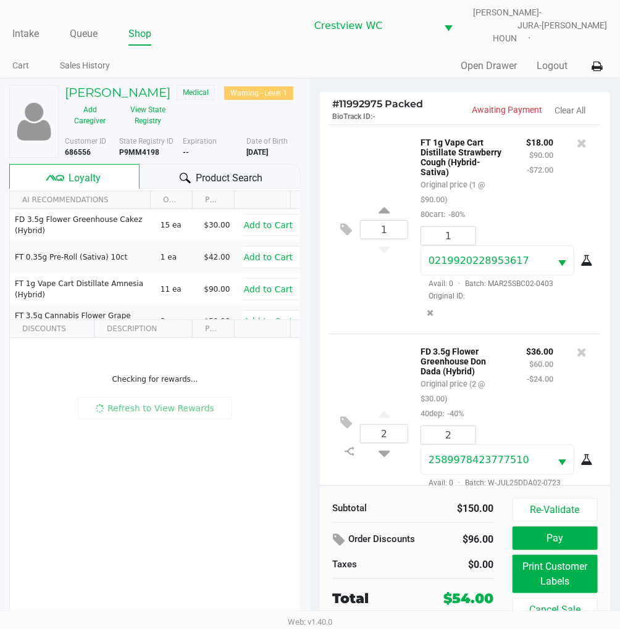
scroll to position [51, 0]
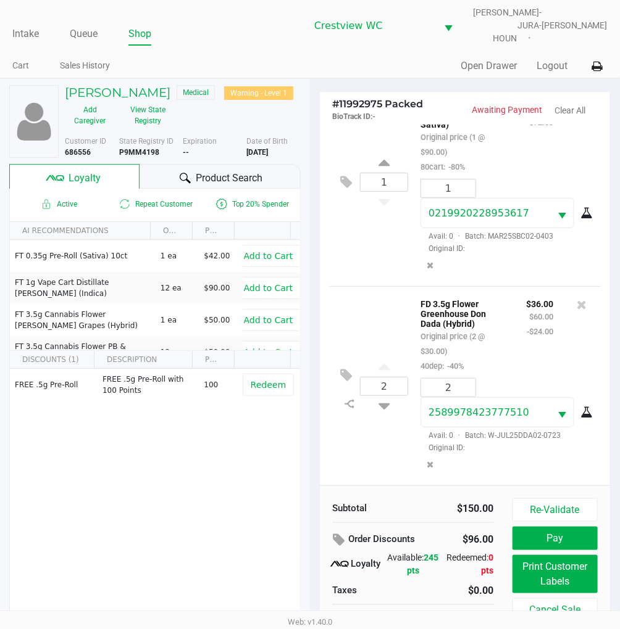
click at [384, 439] on div "2 FD 3.5g Flower Greenhouse Don Dada (Hybrid) Original price (2 @ $30.00) 40dep…" at bounding box center [465, 385] width 272 height 199
click at [562, 502] on button "Re-Validate" at bounding box center [554, 510] width 85 height 23
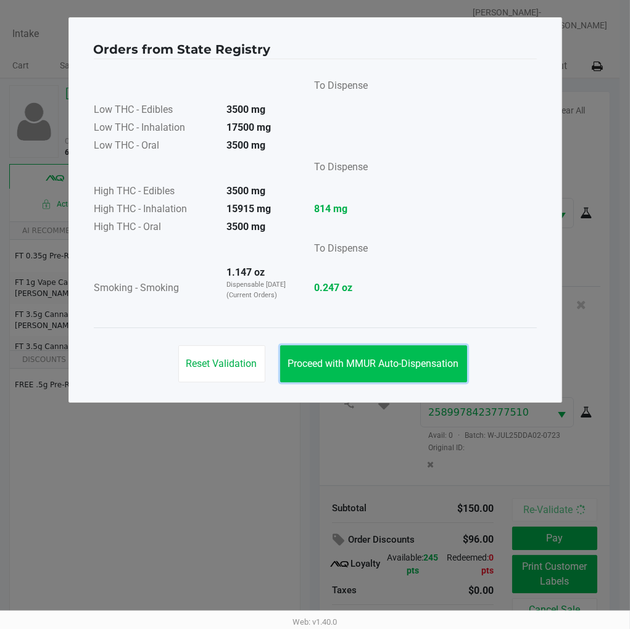
click at [410, 360] on span "Proceed with MMUR Auto-Dispensation" at bounding box center [373, 364] width 171 height 12
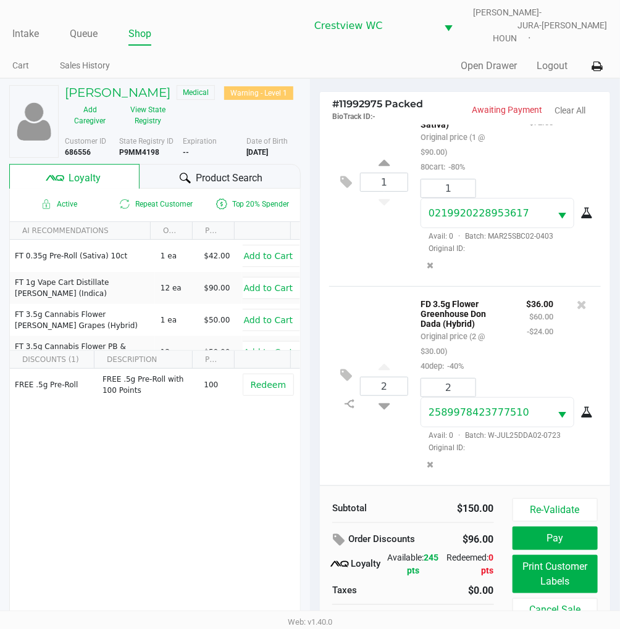
scroll to position [20, 0]
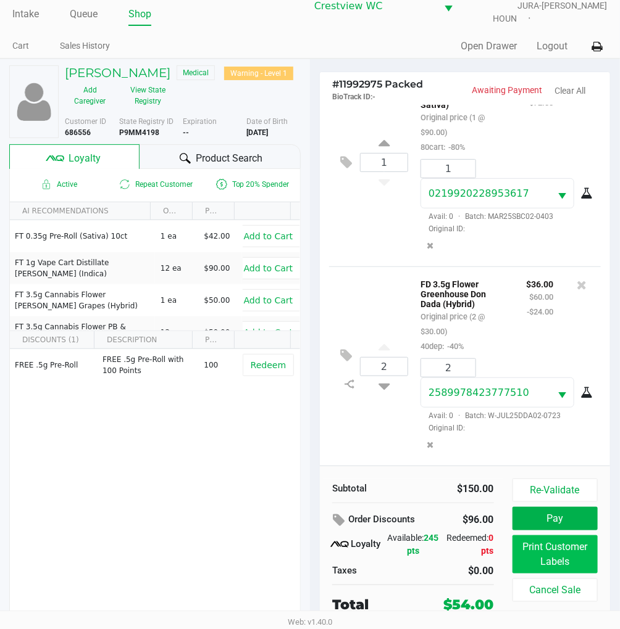
click at [562, 558] on button "Print Customer Labels" at bounding box center [554, 555] width 85 height 38
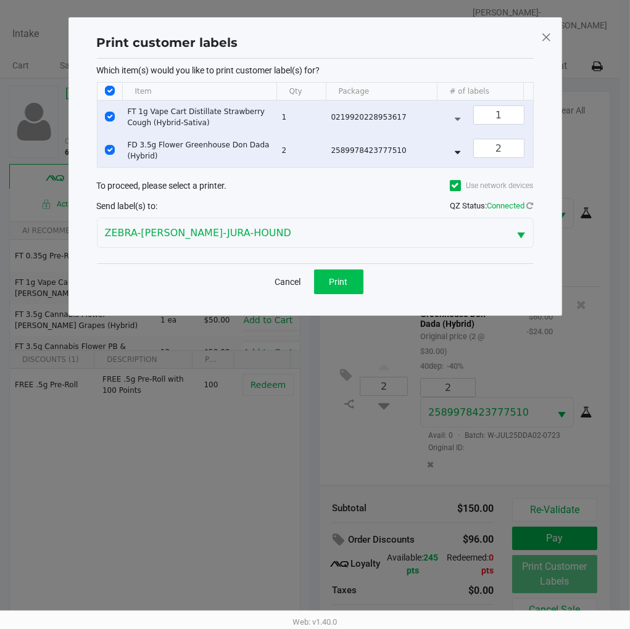
click at [339, 287] on span "Print" at bounding box center [339, 282] width 19 height 10
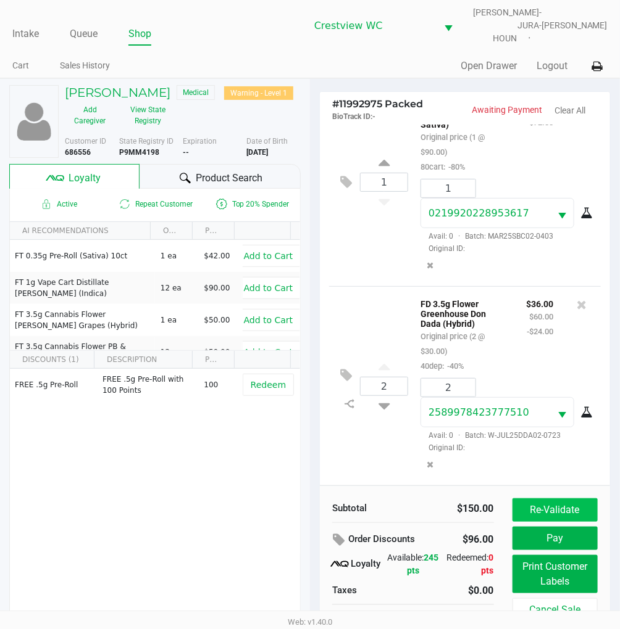
click at [551, 499] on button "Re-Validate" at bounding box center [554, 510] width 85 height 23
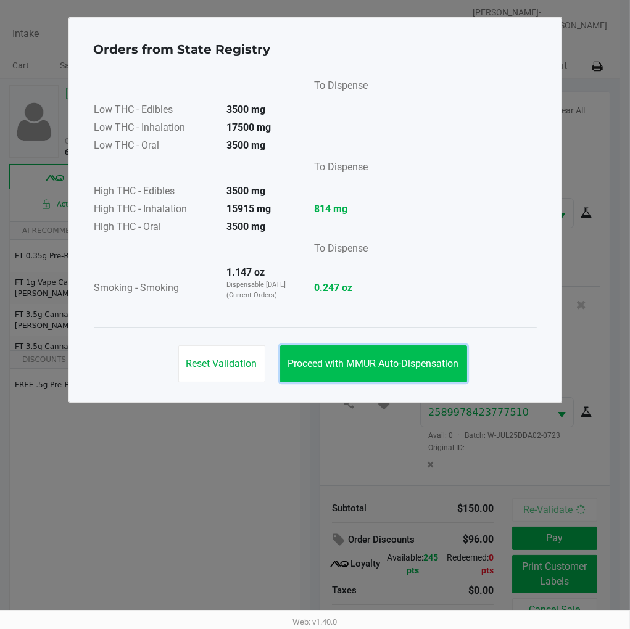
click at [423, 367] on span "Proceed with MMUR Auto-Dispensation" at bounding box center [373, 364] width 171 height 12
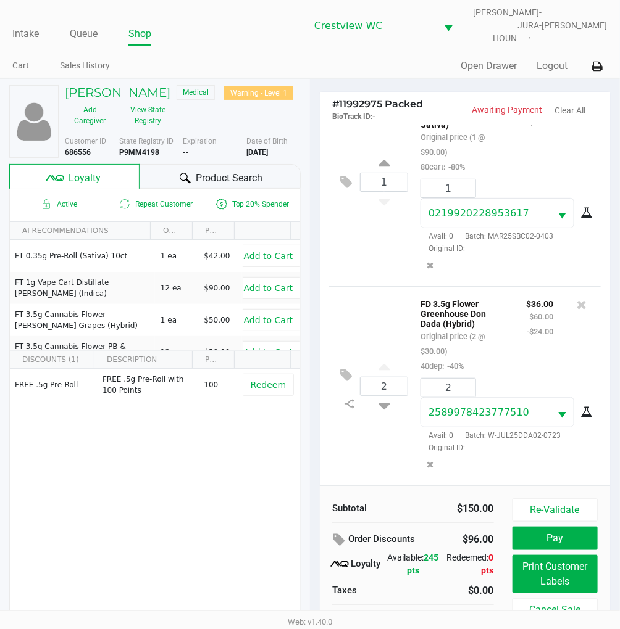
click at [550, 562] on button "Print Customer Labels" at bounding box center [554, 574] width 85 height 38
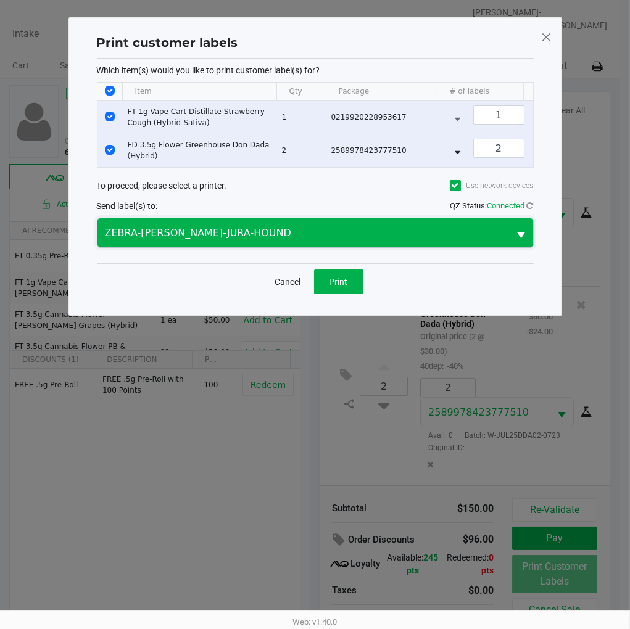
click at [492, 238] on span "ZEBRA-BRUNO-JURA-HOUND" at bounding box center [303, 233] width 397 height 15
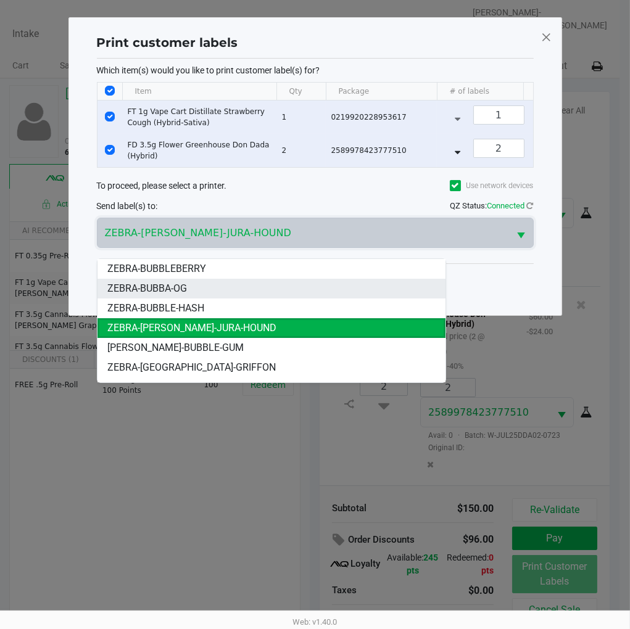
click at [195, 286] on li "ZEBRA-BUBBA-OG" at bounding box center [272, 289] width 348 height 20
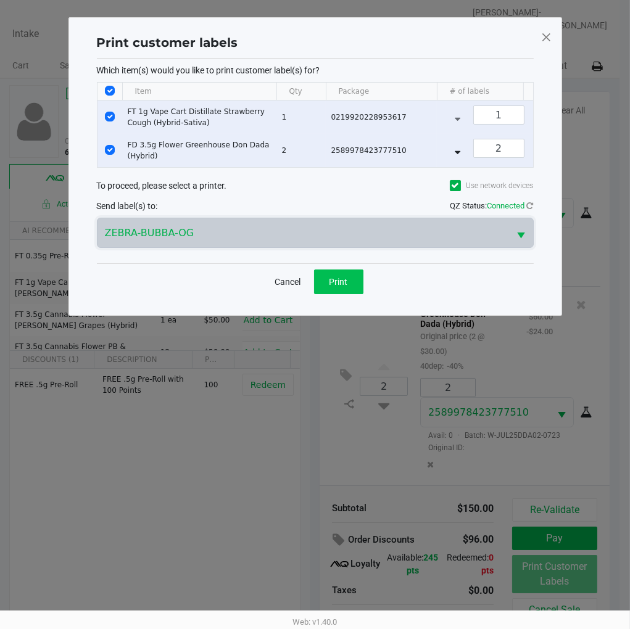
click at [346, 294] on button "Print" at bounding box center [338, 282] width 49 height 25
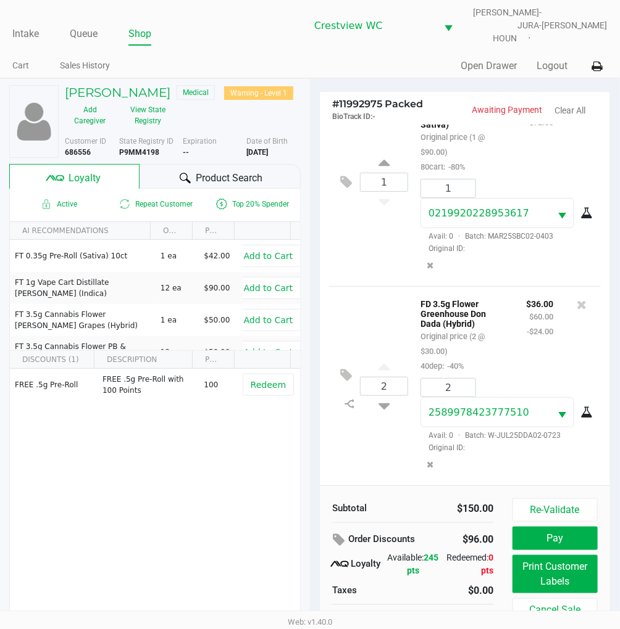
scroll to position [20, 0]
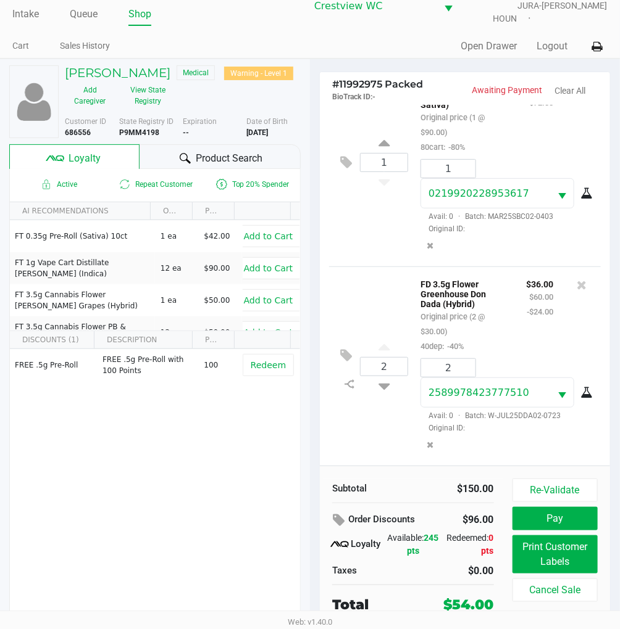
click at [558, 507] on button "Pay" at bounding box center [554, 518] width 85 height 23
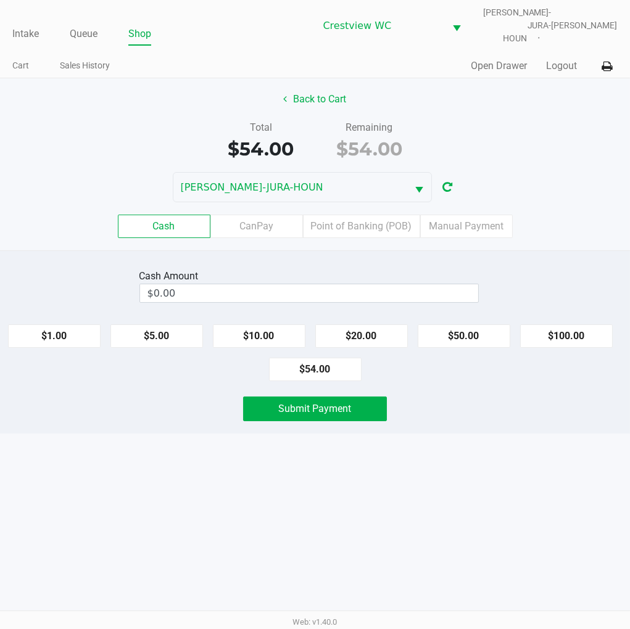
click at [570, 120] on div "Total $54.00 Remaining $54.00" at bounding box center [315, 141] width 649 height 43
click at [332, 358] on button "$54.00" at bounding box center [315, 369] width 93 height 23
type input "$54.00"
click at [362, 410] on button "Submit Payment" at bounding box center [315, 409] width 144 height 25
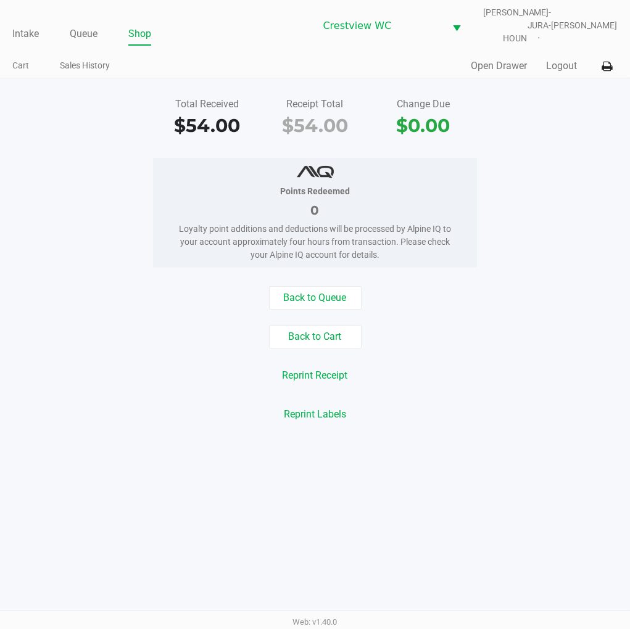
click at [575, 144] on div "Total Received $54.00 Receipt Total $54.00 Change Due $0.00 Points Redeemed 0 L…" at bounding box center [315, 259] width 630 height 363
click at [22, 29] on link "Intake" at bounding box center [25, 33] width 27 height 17
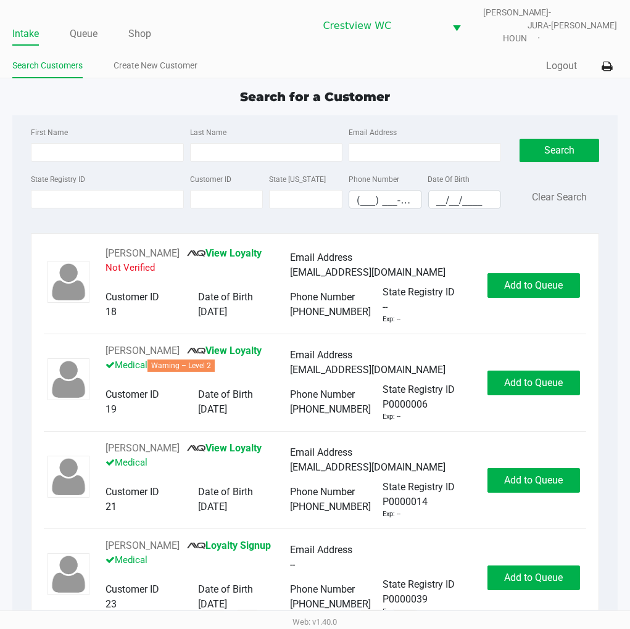
click at [454, 88] on div "Search for a Customer" at bounding box center [314, 97] width 623 height 19
click at [89, 25] on link "Queue" at bounding box center [84, 33] width 28 height 17
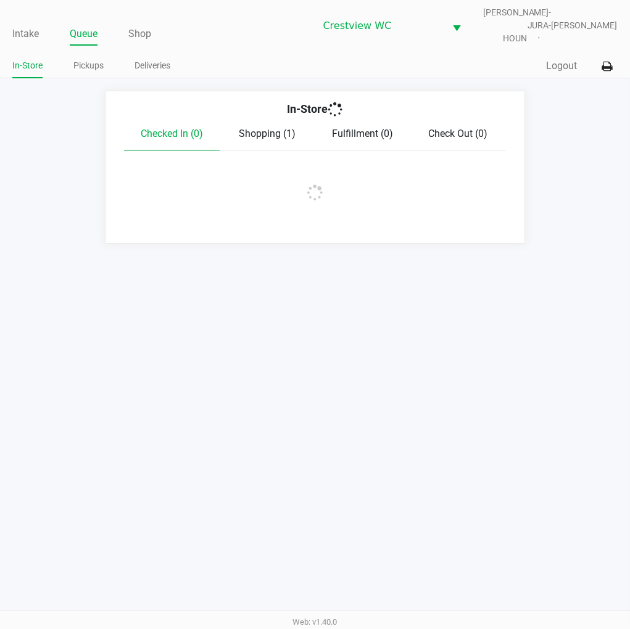
click at [87, 58] on link "Pickups" at bounding box center [88, 65] width 30 height 15
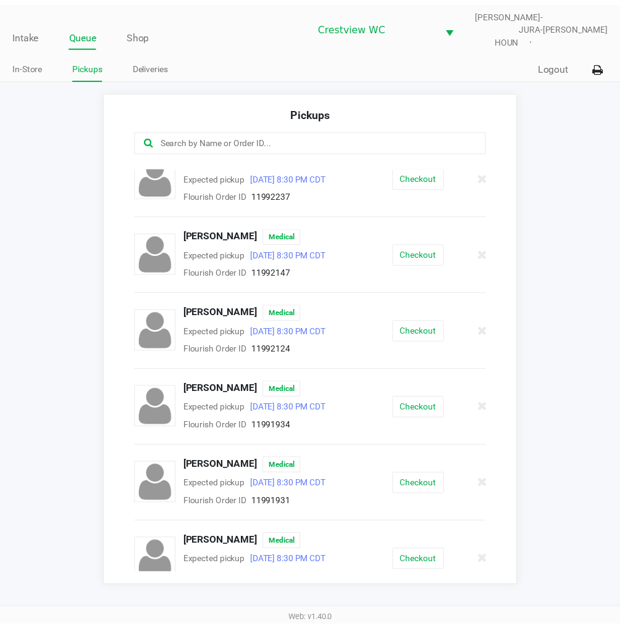
scroll to position [401, 0]
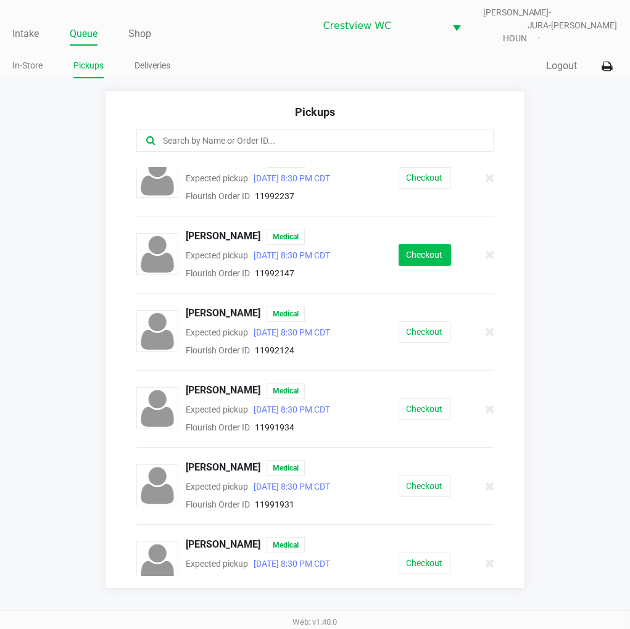
click at [420, 264] on button "Checkout" at bounding box center [425, 255] width 52 height 22
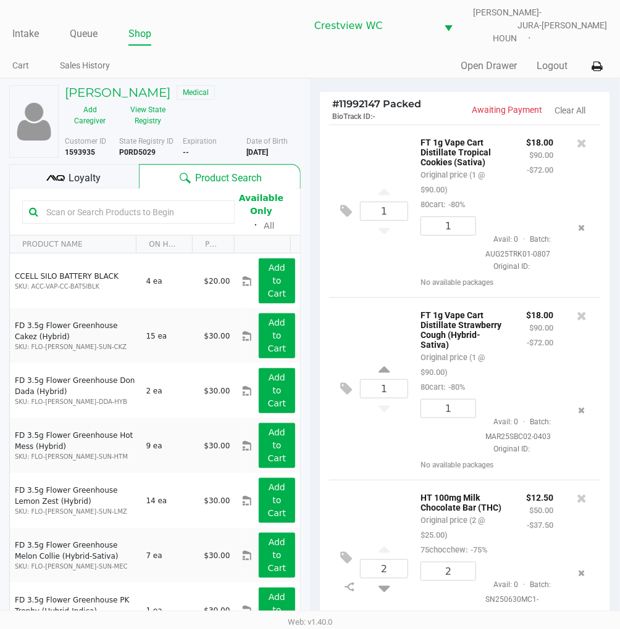
click at [363, 149] on div "1 FT 1g Vape Cart Distillate Tropical Cookies (Sativa) Original price (1 @ $90.…" at bounding box center [465, 211] width 272 height 173
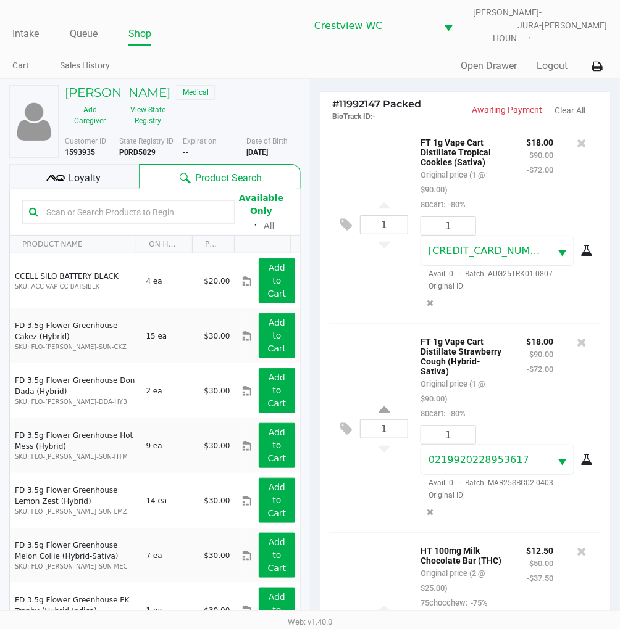
click at [367, 310] on div "1 FT 1g Vape Cart Distillate Tropical Cookies (Sativa) Original price (1 @ $90.…" at bounding box center [465, 224] width 272 height 199
click at [78, 171] on span "Loyalty" at bounding box center [85, 178] width 32 height 15
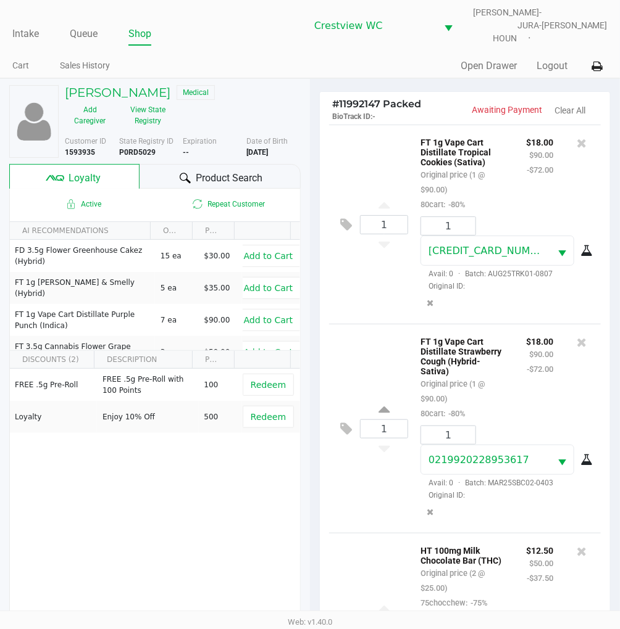
click at [392, 151] on div "1 FT 1g Vape Cart Distillate Tropical Cookies (Sativa) Original price (1 @ $90.…" at bounding box center [465, 224] width 272 height 199
click at [208, 489] on div "FREE .5g Pre-Roll FREE .5g Pre-Roll with 100 Points 100 Redeem Loyalty Enjoy 10…" at bounding box center [155, 462] width 290 height 186
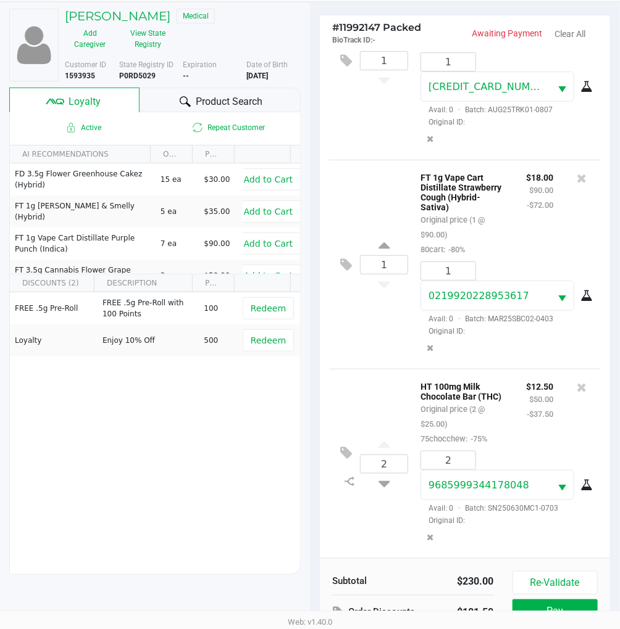
scroll to position [159, 0]
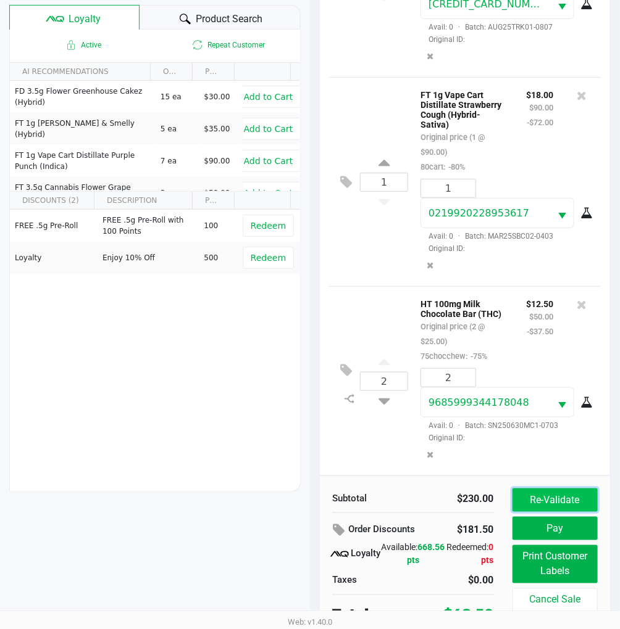
click at [553, 489] on button "Re-Validate" at bounding box center [554, 500] width 85 height 23
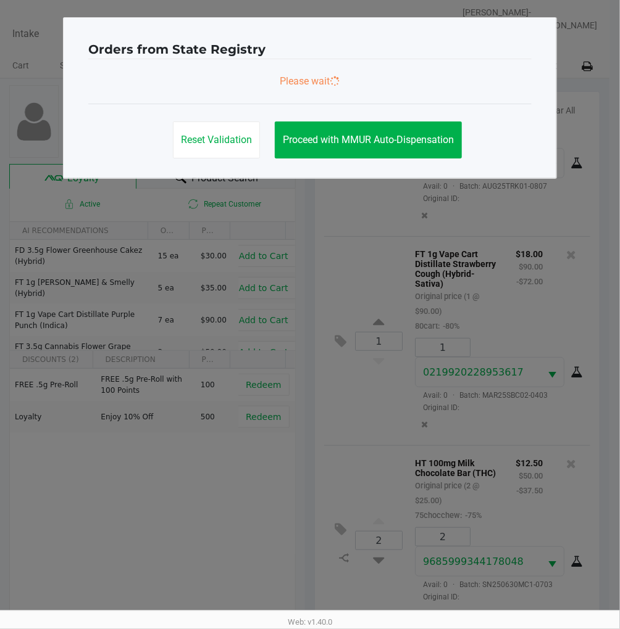
scroll to position [0, 0]
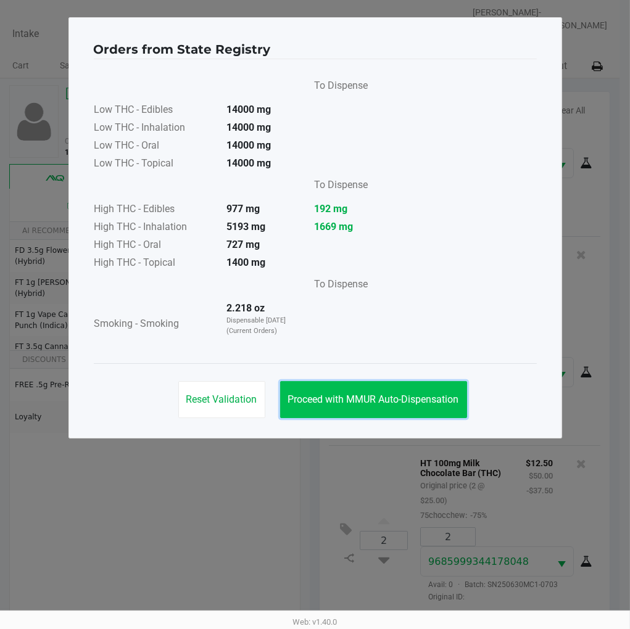
click at [399, 398] on span "Proceed with MMUR Auto-Dispensation" at bounding box center [373, 400] width 171 height 12
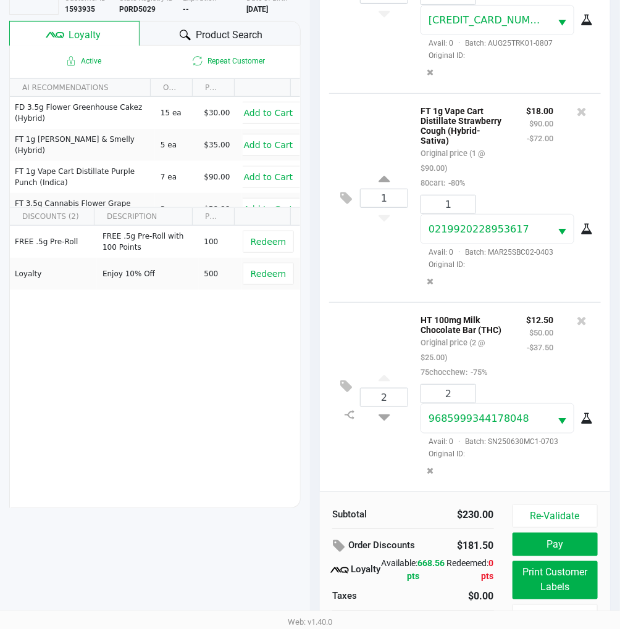
scroll to position [159, 0]
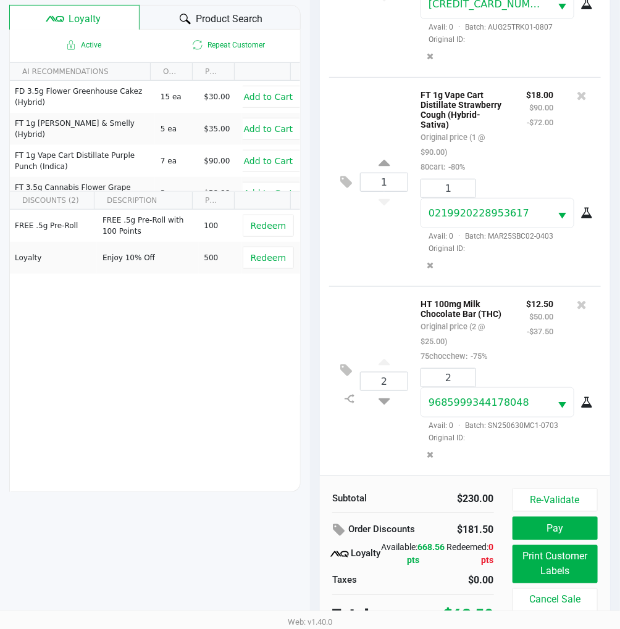
click at [380, 287] on div "2 HT 100mg Milk Chocolate Bar (THC) Original price (2 @ $25.00) 75chocchew: -75…" at bounding box center [465, 380] width 272 height 189
click at [573, 554] on button "Print Customer Labels" at bounding box center [554, 565] width 85 height 38
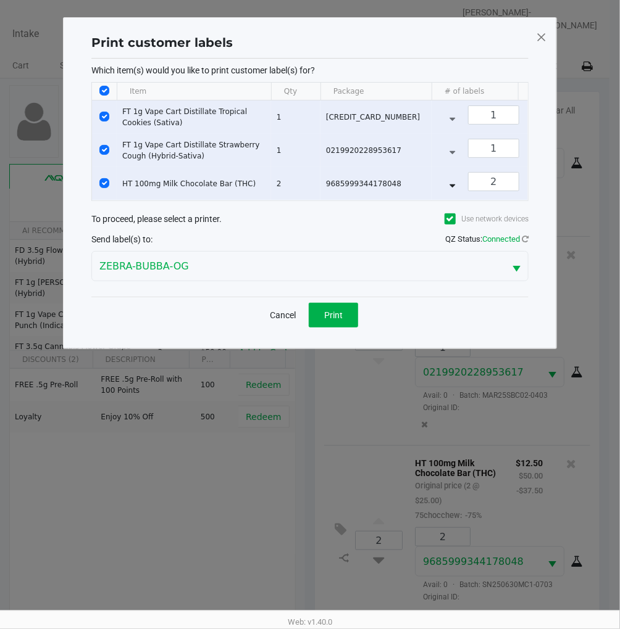
scroll to position [0, 0]
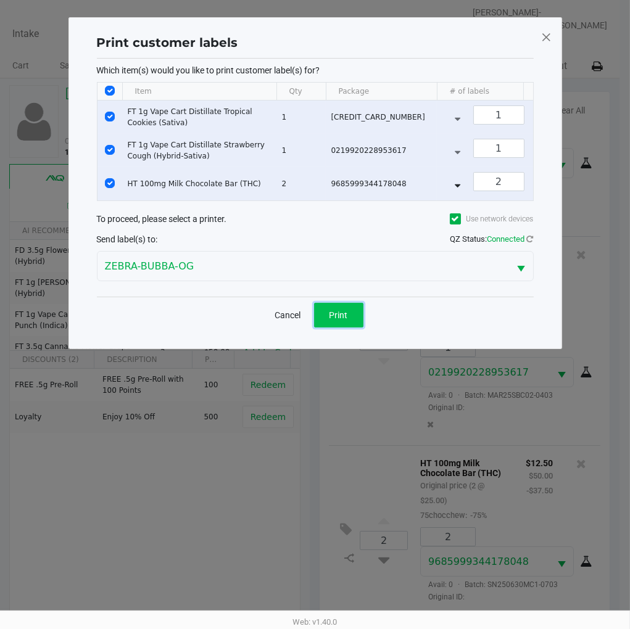
click at [353, 313] on button "Print" at bounding box center [338, 315] width 49 height 25
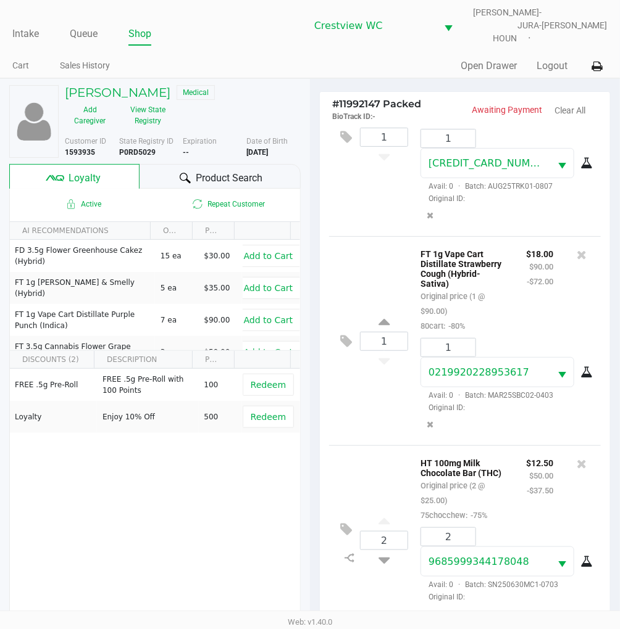
click at [171, 473] on div "FREE .5g Pre-Roll FREE .5g Pre-Roll with 100 Points 100 Redeem Loyalty Enjoy 10…" at bounding box center [155, 462] width 290 height 186
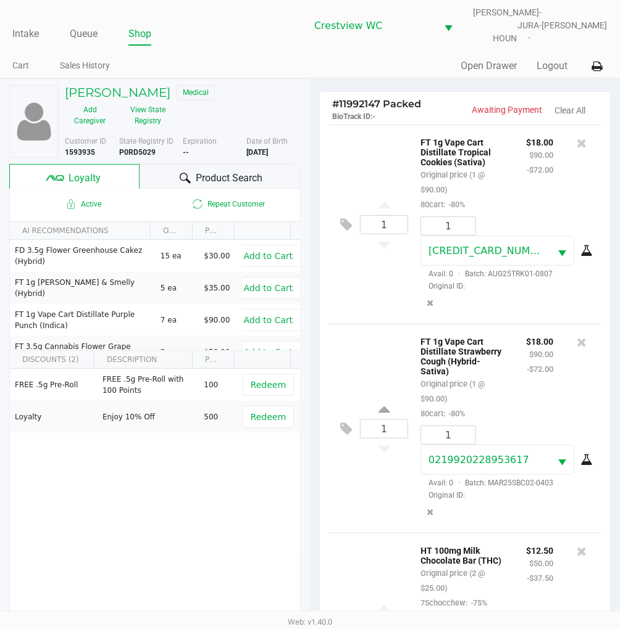
click at [369, 262] on div "1 FT 1g Vape Cart Distillate Tropical Cookies (Sativa) Original price (1 @ $90.…" at bounding box center [465, 224] width 272 height 199
click at [380, 353] on div "1 FT 1g Vape Cart Distillate Strawberry Cough (Hybrid-Sativa) Original price (1…" at bounding box center [465, 428] width 272 height 209
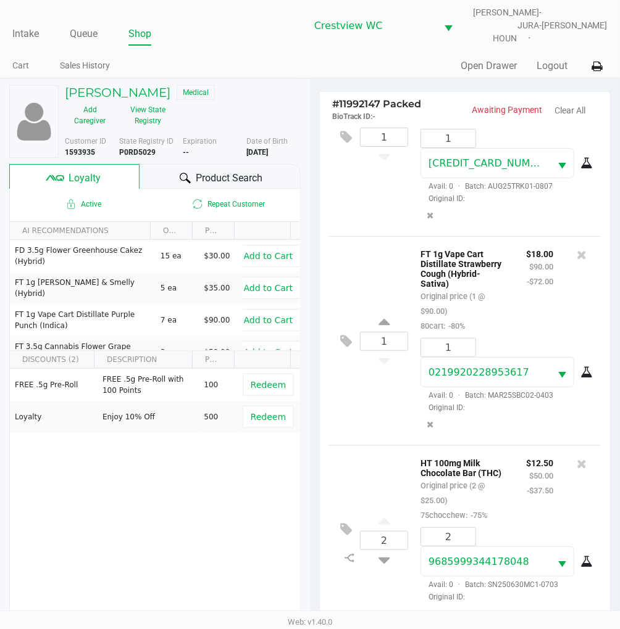
scroll to position [159, 0]
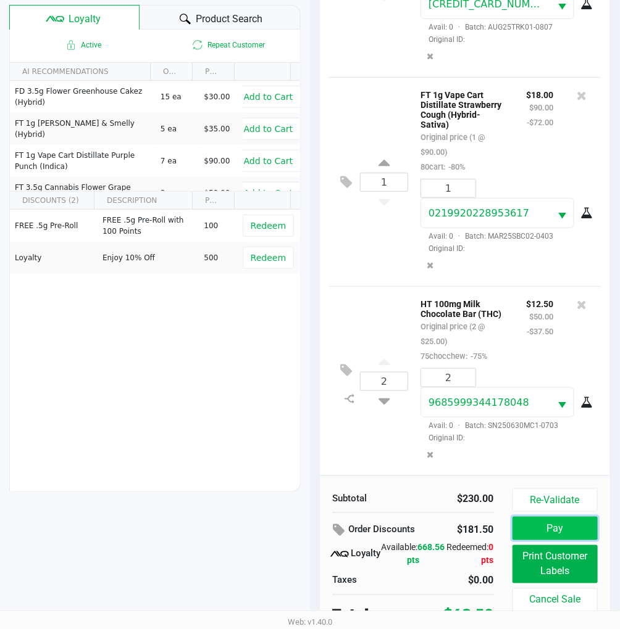
click at [573, 517] on button "Pay" at bounding box center [554, 528] width 85 height 23
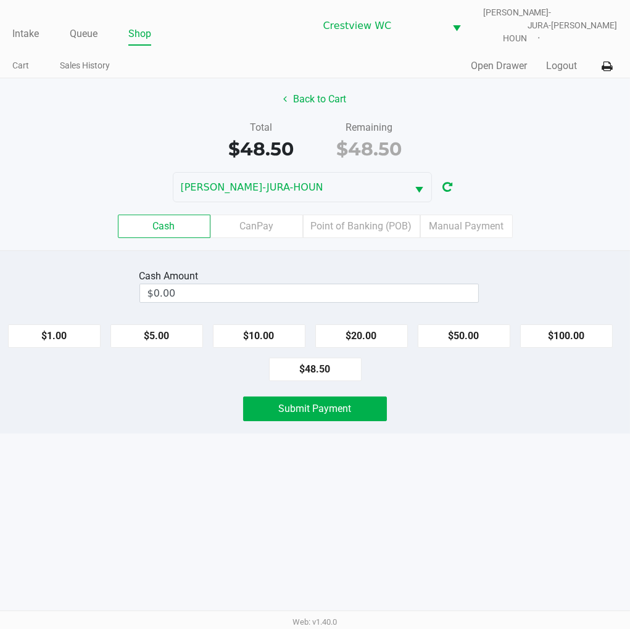
click at [380, 215] on label "Point of Banking (POB)" at bounding box center [361, 226] width 117 height 23
click at [0, 0] on 7 "Point of Banking (POB)" at bounding box center [0, 0] width 0 height 0
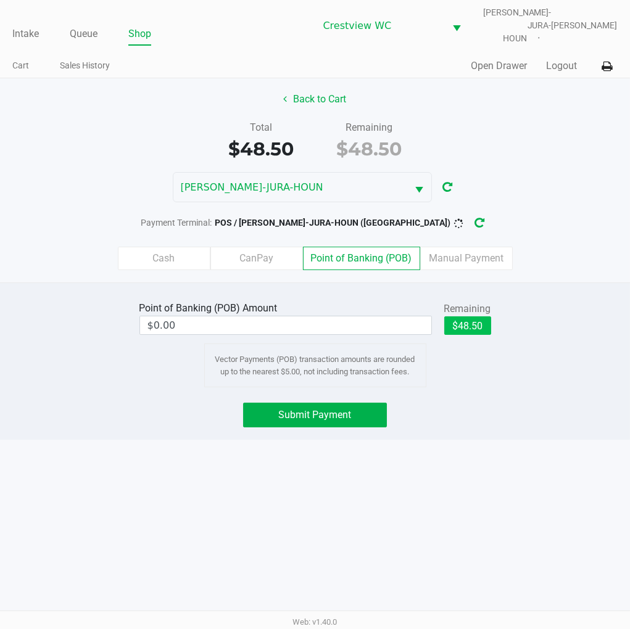
click at [474, 317] on button "$48.50" at bounding box center [467, 326] width 47 height 19
type input "$48.50"
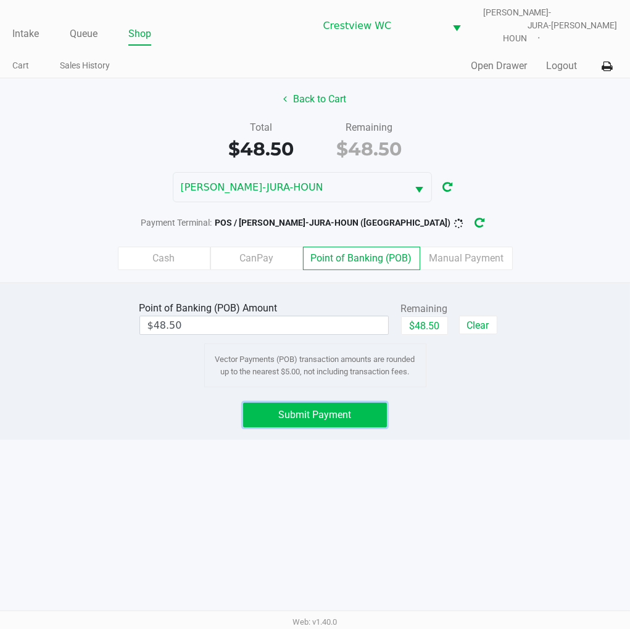
click at [343, 414] on button "Submit Payment" at bounding box center [315, 415] width 144 height 25
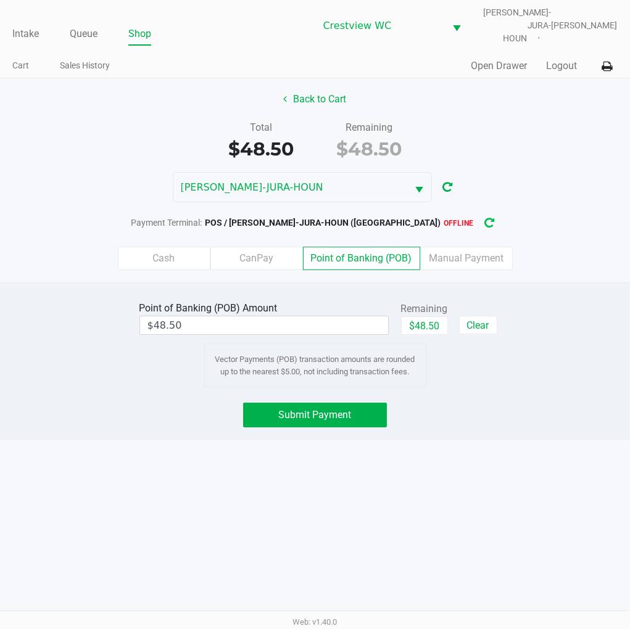
click at [484, 219] on icon "button" at bounding box center [489, 223] width 10 height 9
click at [338, 411] on span "Submit Payment" at bounding box center [315, 415] width 73 height 12
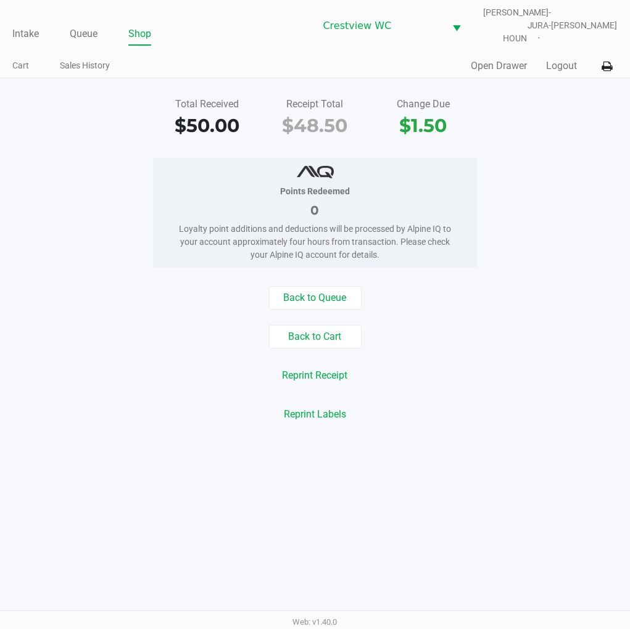
click at [555, 168] on div "Points Redeemed 0 Loyalty point additions and deductions will be processed by A…" at bounding box center [315, 213] width 649 height 110
click at [559, 116] on div "Total Received $50.00 Receipt Total $48.50 Change Due $1.50" at bounding box center [315, 118] width 649 height 43
click at [31, 25] on link "Intake" at bounding box center [25, 33] width 27 height 17
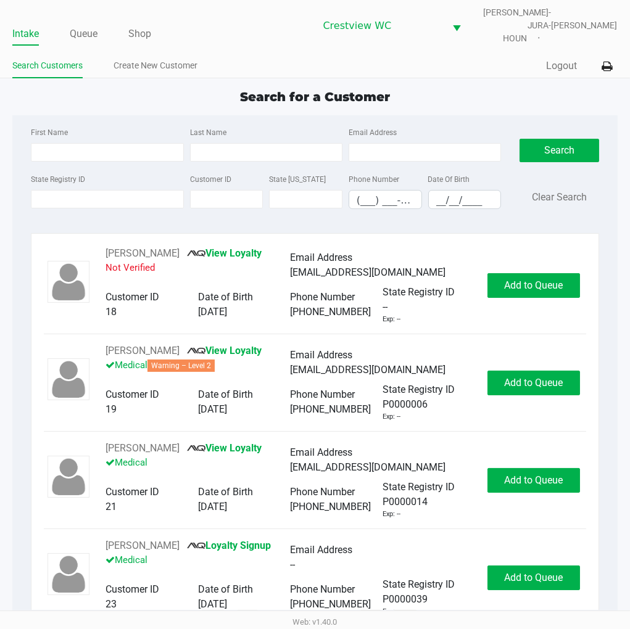
click at [494, 65] on div "Quick Sale Logout" at bounding box center [466, 66] width 302 height 23
click at [102, 190] on input "State Registry ID" at bounding box center [107, 199] width 152 height 19
type input "p4xr0424"
click at [560, 139] on button "Search" at bounding box center [559, 150] width 79 height 23
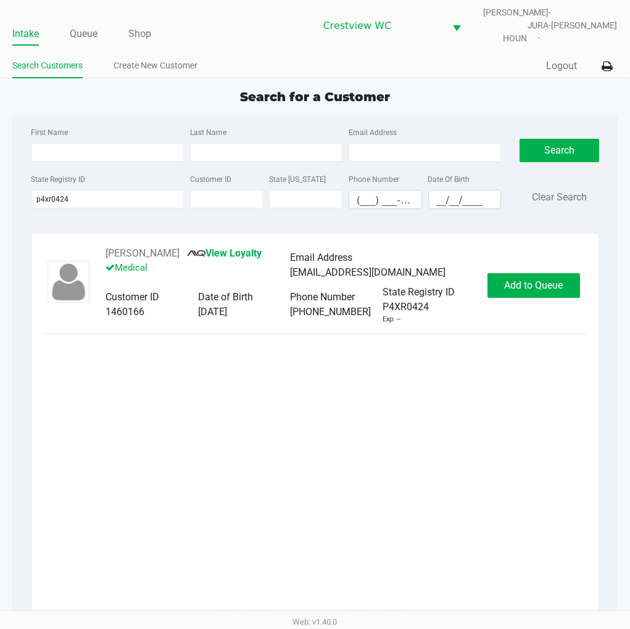
click at [479, 434] on div "Amanda Shirley View Loyalty Medical Email Address amandashirley34@gmail.com Cus…" at bounding box center [315, 428] width 542 height 364
click at [544, 280] on span "Add to Queue" at bounding box center [533, 286] width 59 height 12
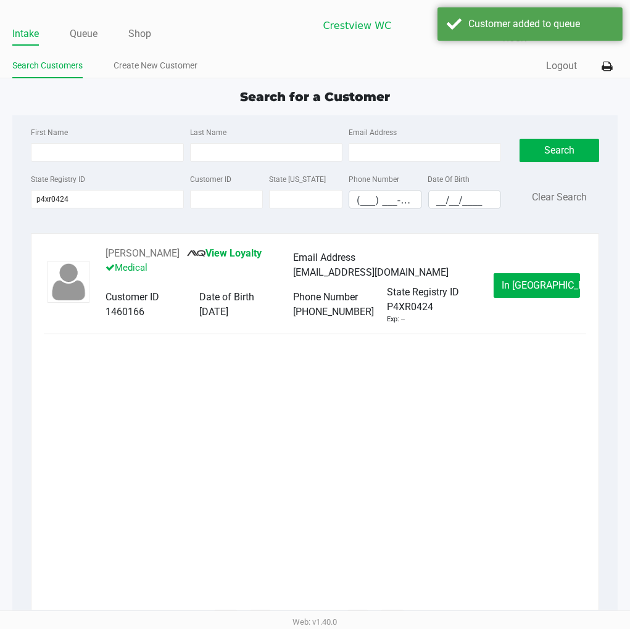
click at [541, 280] on span "In Queue" at bounding box center [554, 286] width 104 height 12
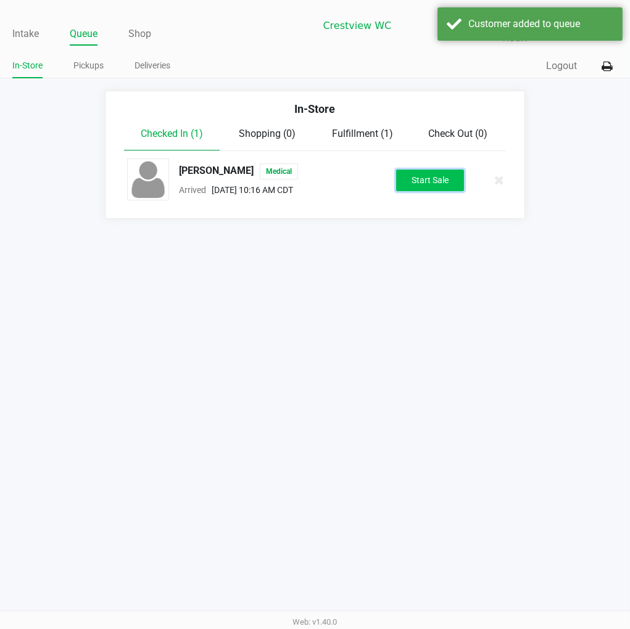
click at [447, 170] on button "Start Sale" at bounding box center [430, 181] width 68 height 22
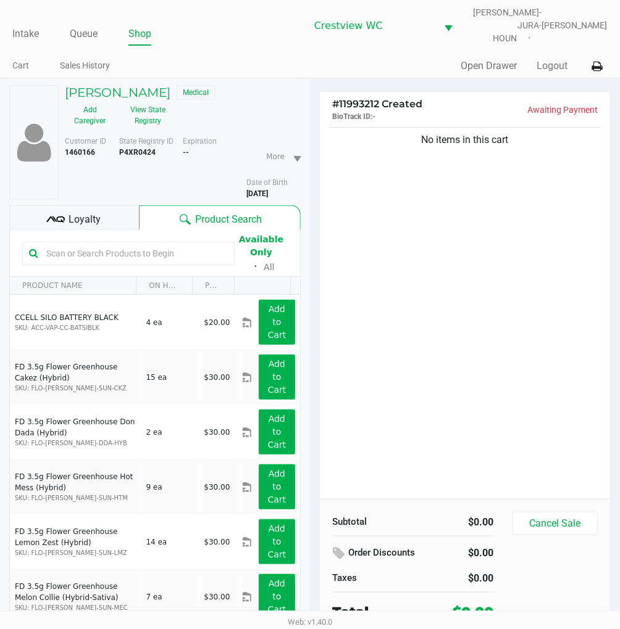
click at [494, 276] on div "No items in this cart" at bounding box center [465, 312] width 290 height 375
click at [500, 289] on div "No items in this cart" at bounding box center [465, 312] width 290 height 375
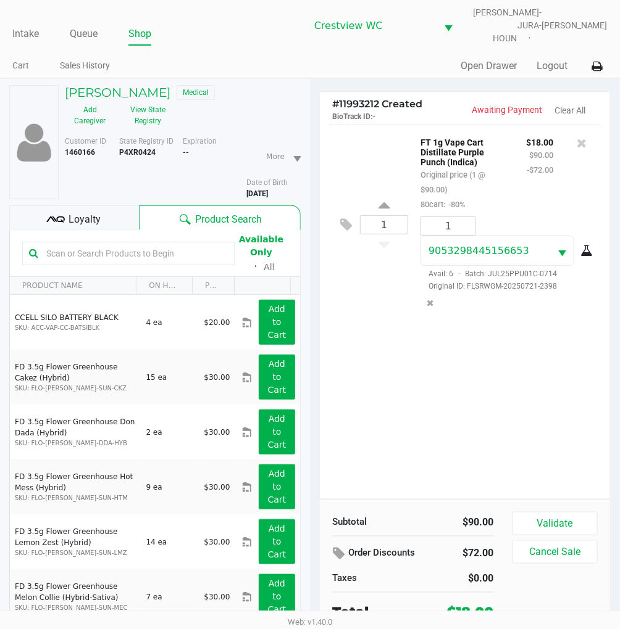
click at [492, 365] on div "1 FT 1g Vape Cart Distillate Purple Punch (Indica) Original price (1 @ $90.00) …" at bounding box center [465, 312] width 290 height 375
click at [81, 212] on span "Loyalty" at bounding box center [85, 219] width 32 height 15
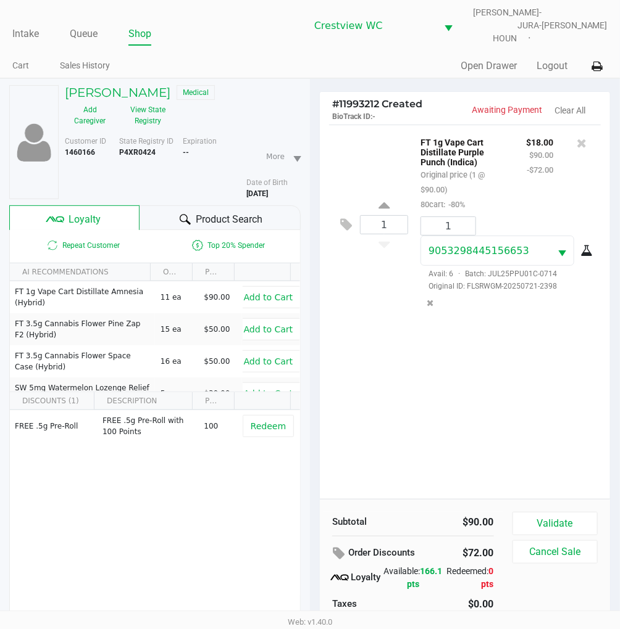
click at [497, 387] on div "1 FT 1g Vape Cart Distillate Purple Punch (Indica) Original price (1 @ $90.00) …" at bounding box center [465, 312] width 290 height 375
click at [544, 354] on div "1 FT 1g Vape Cart Distillate Purple Punch (Indica) Original price (1 @ $90.00) …" at bounding box center [465, 312] width 290 height 375
click at [559, 518] on button "Validate" at bounding box center [554, 523] width 85 height 23
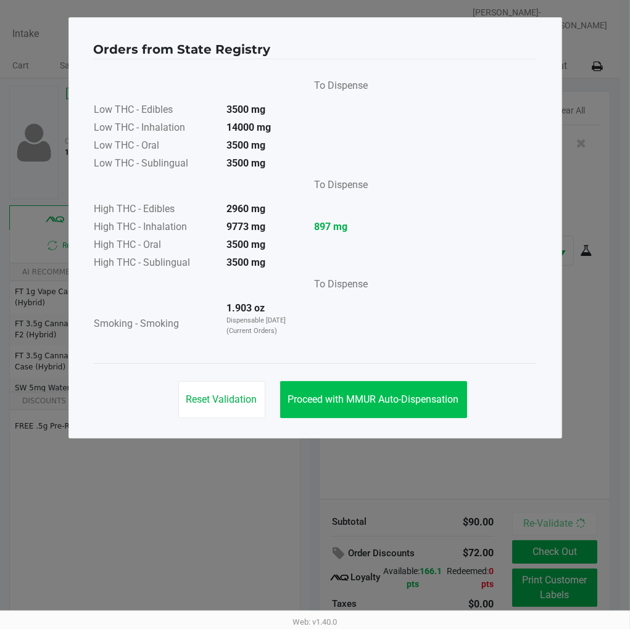
click at [389, 383] on button "Proceed with MMUR Auto-Dispensation" at bounding box center [373, 399] width 187 height 37
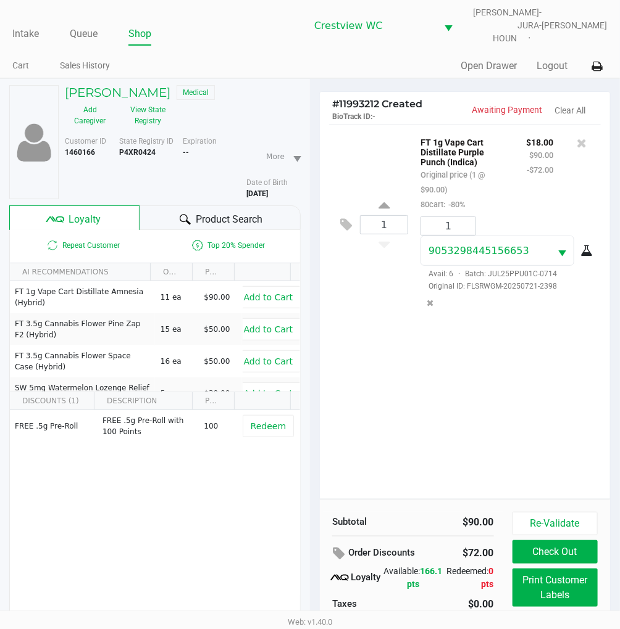
click at [567, 583] on button "Print Customer Labels" at bounding box center [554, 588] width 85 height 38
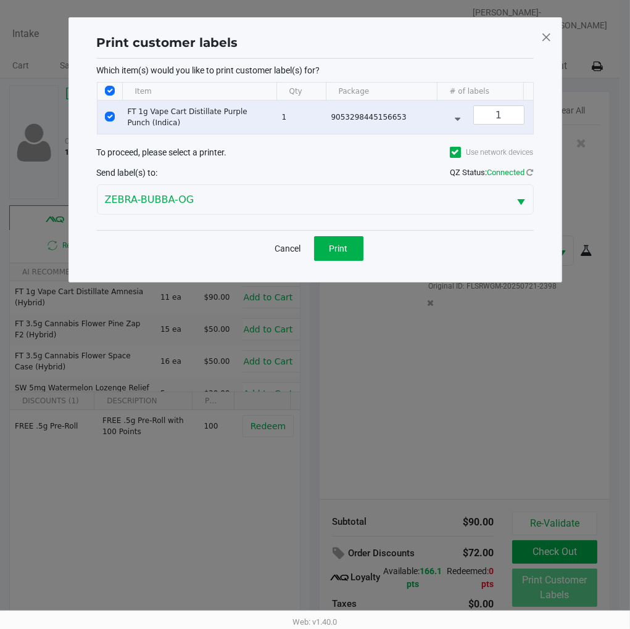
click at [344, 252] on button "Print" at bounding box center [338, 248] width 49 height 25
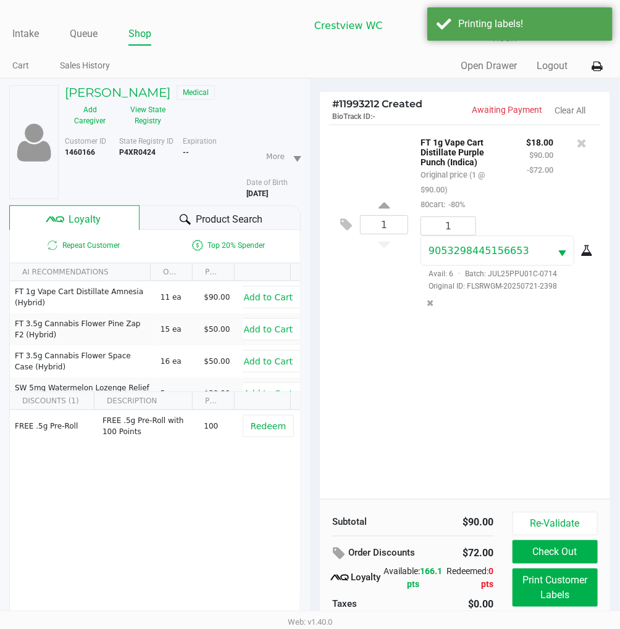
scroll to position [62, 0]
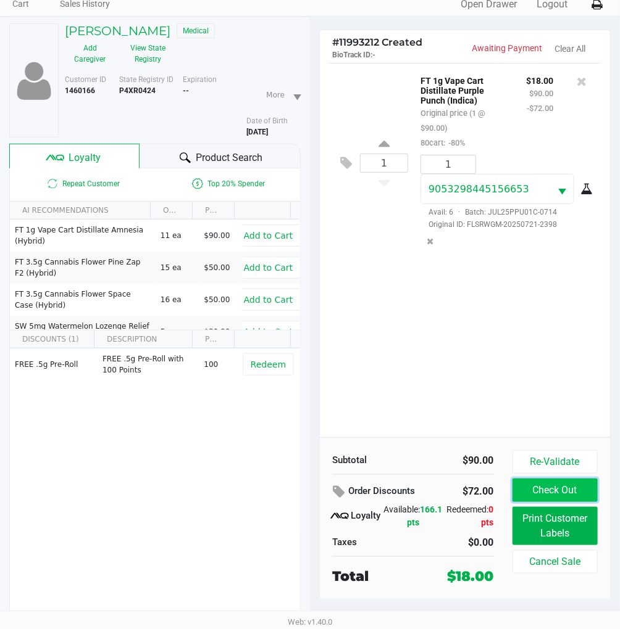
click at [567, 480] on button "Check Out" at bounding box center [554, 490] width 85 height 23
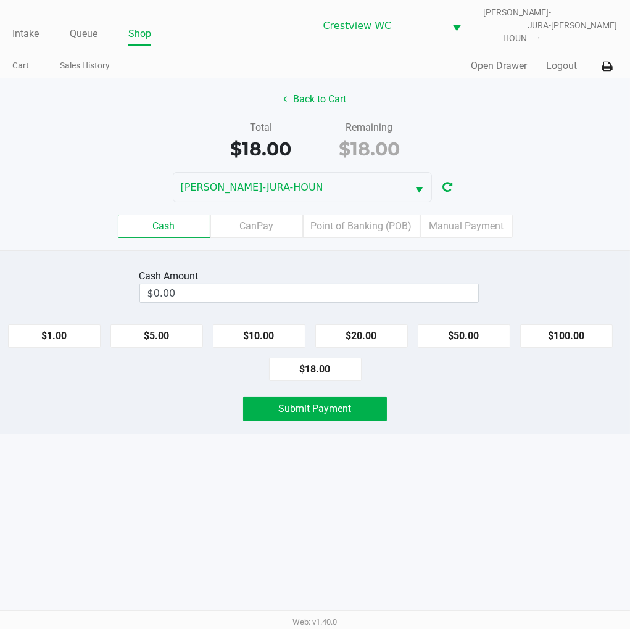
click at [372, 325] on button "$20.00" at bounding box center [361, 336] width 93 height 23
type input "$20.00"
click at [346, 403] on span "Submit Payment" at bounding box center [315, 409] width 73 height 12
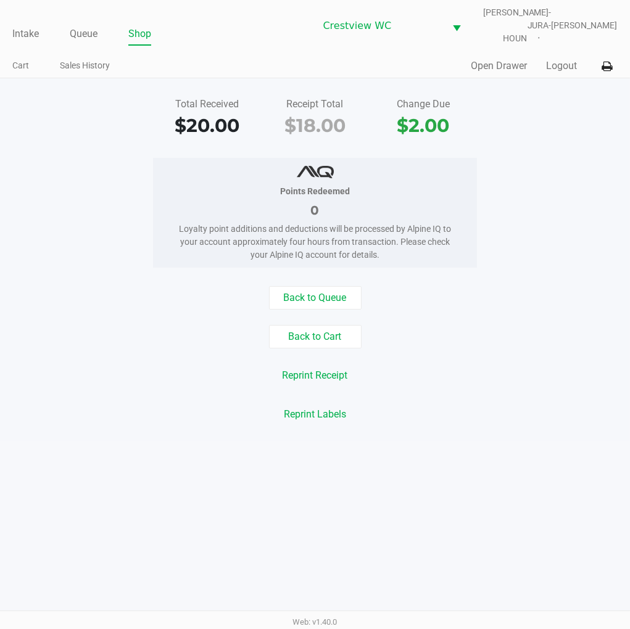
click at [553, 236] on div "Points Redeemed 0 Loyalty point additions and deductions will be processed by A…" at bounding box center [315, 213] width 649 height 110
click at [15, 25] on link "Intake" at bounding box center [25, 33] width 27 height 17
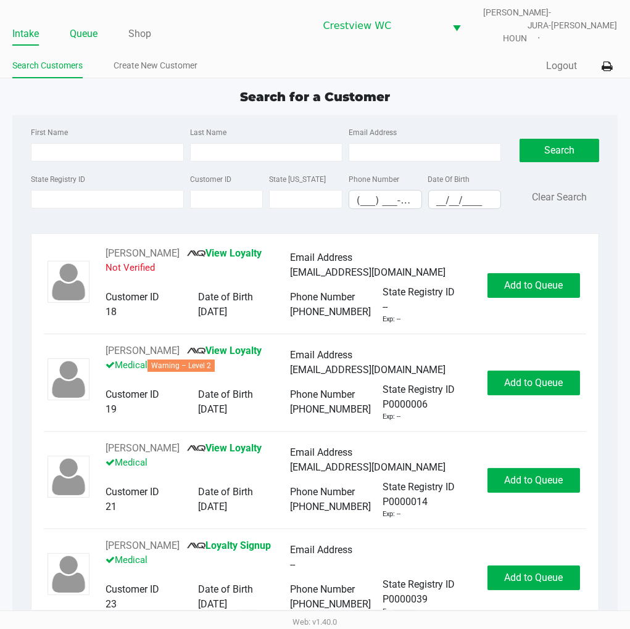
click at [77, 28] on link "Queue" at bounding box center [84, 33] width 28 height 17
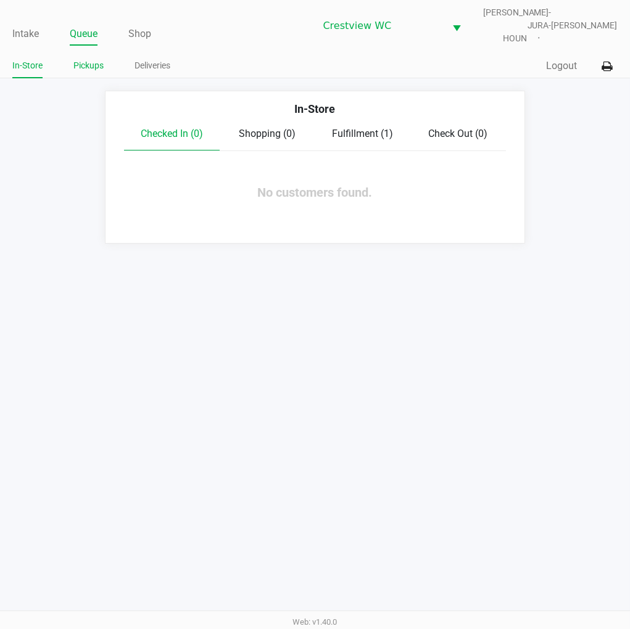
click at [89, 58] on link "Pickups" at bounding box center [88, 65] width 30 height 15
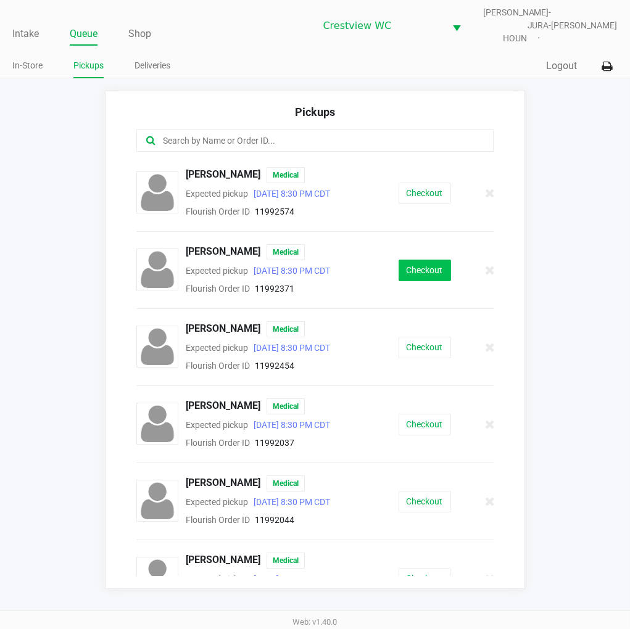
click at [418, 262] on button "Checkout" at bounding box center [425, 271] width 52 height 22
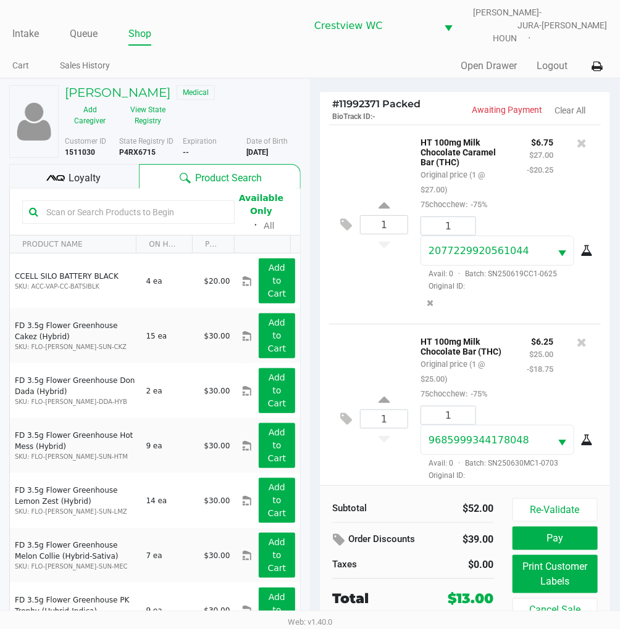
click at [357, 314] on div "1 HT 100mg Milk Chocolate Caramel Bar (THC) Original price (1 @ $27.00) 75chocc…" at bounding box center [465, 224] width 272 height 199
click at [96, 173] on span "Loyalty" at bounding box center [85, 178] width 32 height 15
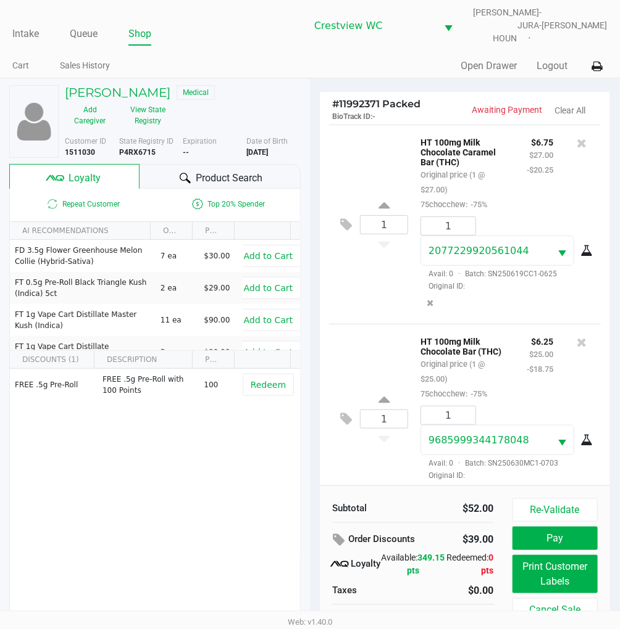
scroll to position [40, 0]
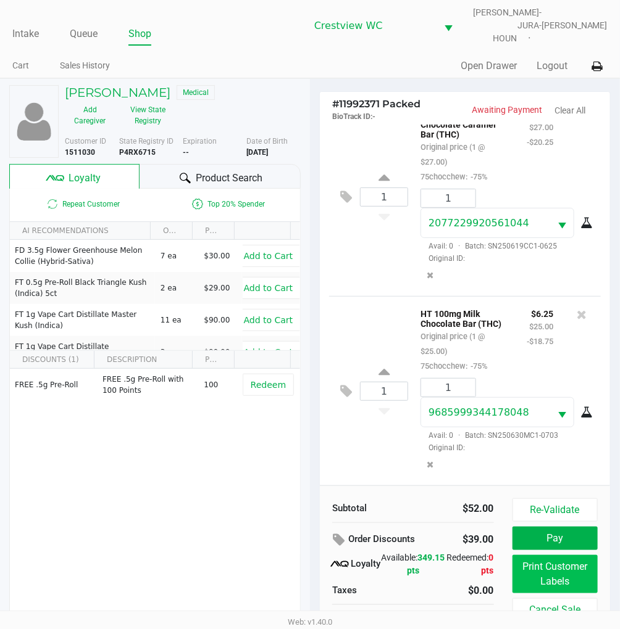
click at [562, 574] on button "Print Customer Labels" at bounding box center [554, 574] width 85 height 38
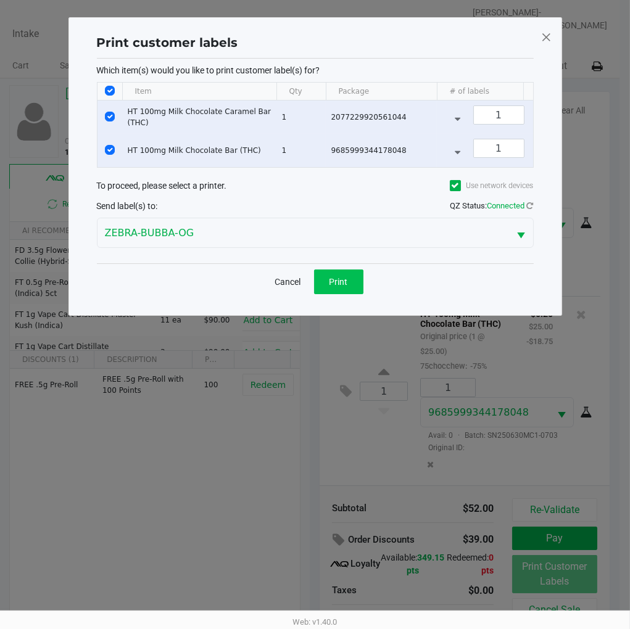
click at [340, 294] on button "Print" at bounding box center [338, 282] width 49 height 25
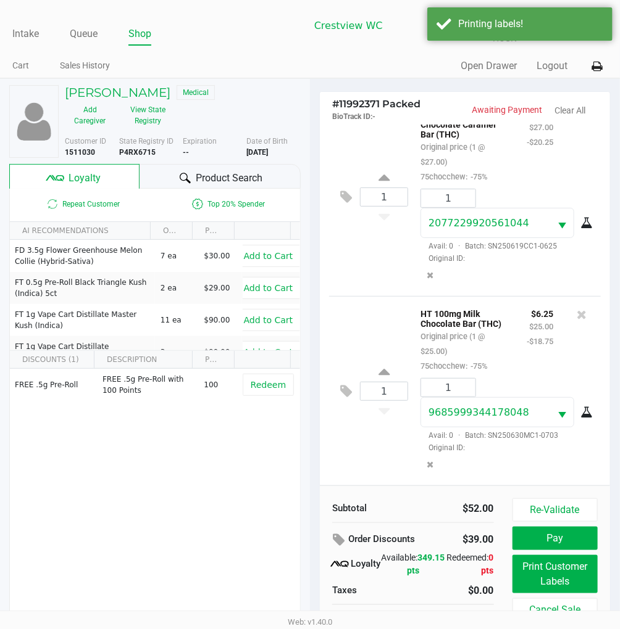
scroll to position [20, 0]
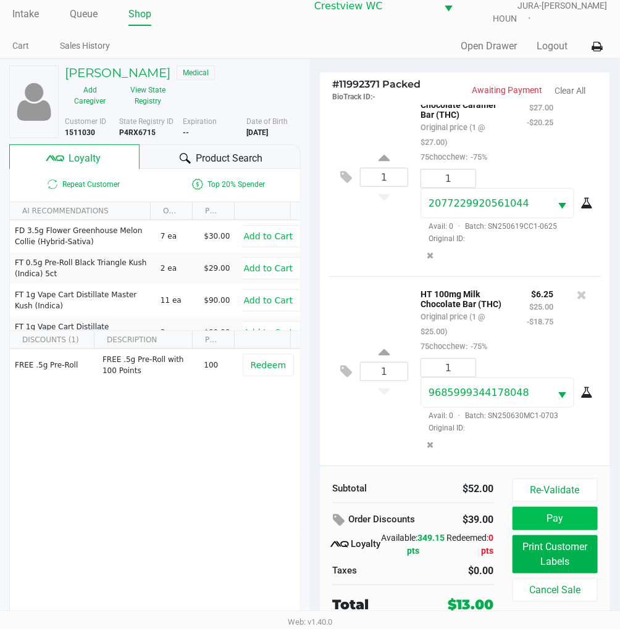
click at [564, 513] on button "Pay" at bounding box center [554, 518] width 85 height 23
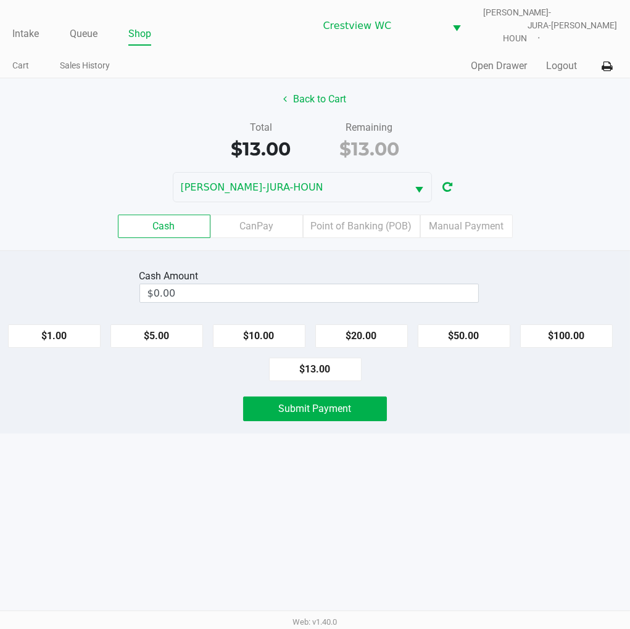
click at [525, 104] on div "Back to Cart Total $13.00 Remaining $13.00 BRUNO-JURA-HOUN Cash CanPay Point of…" at bounding box center [315, 164] width 630 height 172
click at [373, 215] on label "Point of Banking (POB)" at bounding box center [361, 226] width 117 height 23
click at [0, 0] on 7 "Point of Banking (POB)" at bounding box center [0, 0] width 0 height 0
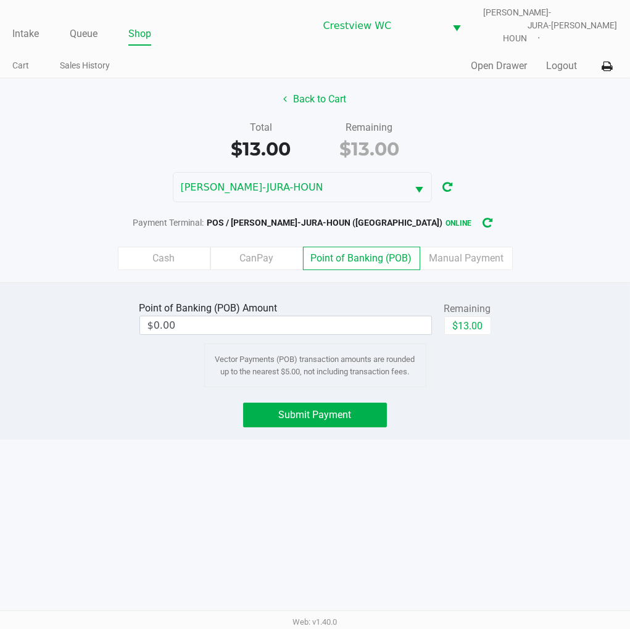
click at [474, 322] on button "$13.00" at bounding box center [467, 326] width 47 height 19
type input "$13.00"
click at [349, 412] on span "Submit Payment" at bounding box center [315, 415] width 73 height 12
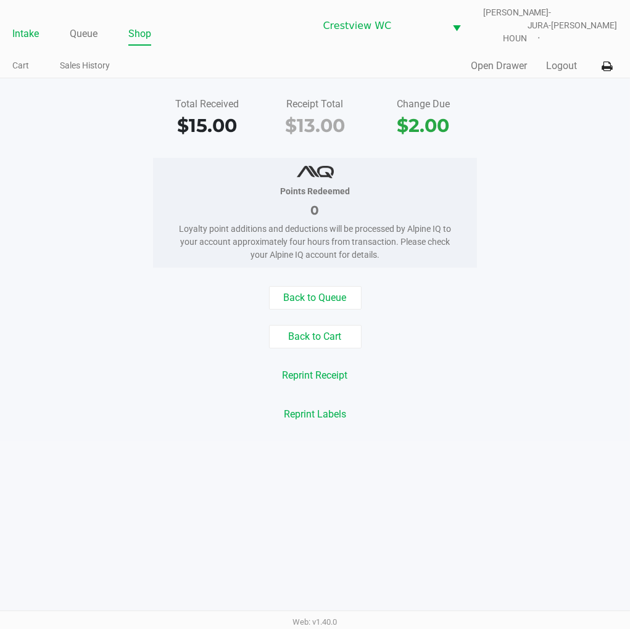
click at [15, 25] on link "Intake" at bounding box center [25, 33] width 27 height 17
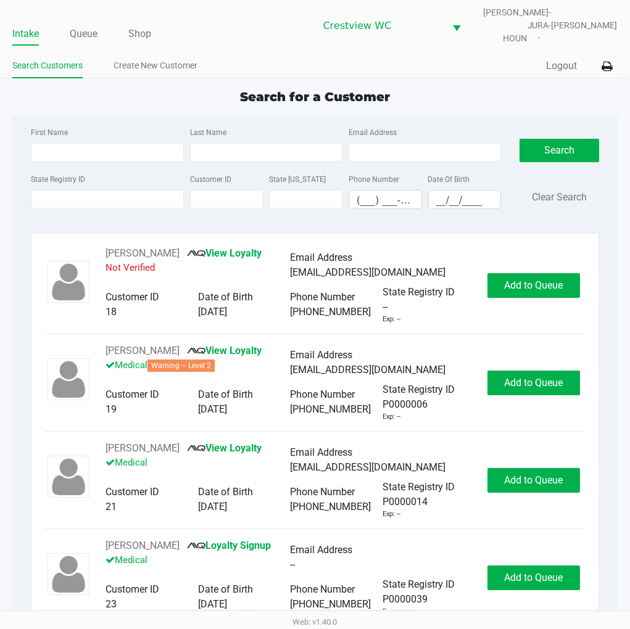
click at [497, 88] on div "Search for a Customer" at bounding box center [314, 97] width 623 height 19
click at [139, 25] on link "Shop" at bounding box center [139, 33] width 23 height 17
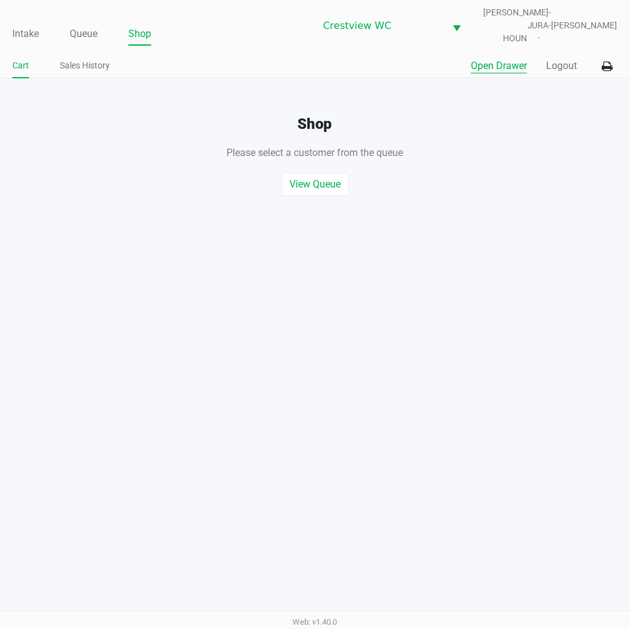
click at [492, 60] on button "Open Drawer" at bounding box center [499, 66] width 56 height 15
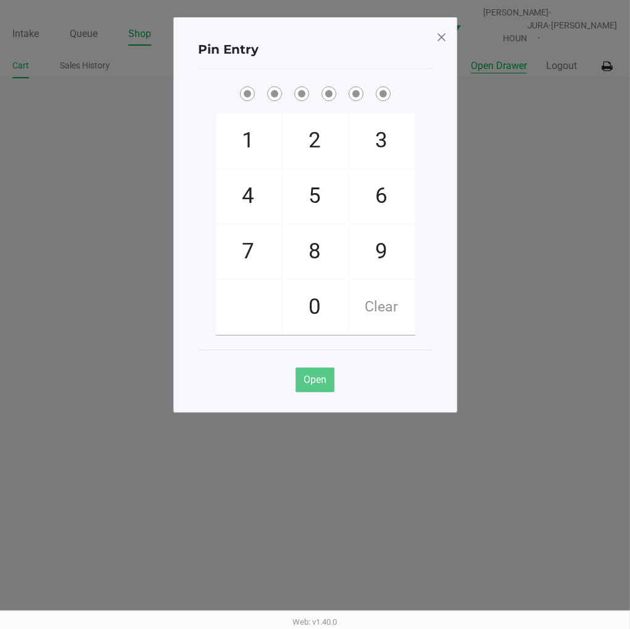
click at [322, 139] on span "2" at bounding box center [315, 141] width 65 height 54
checkbox input "true"
click at [236, 144] on span "1" at bounding box center [248, 141] width 65 height 54
checkbox input "true"
click at [383, 199] on span "6" at bounding box center [381, 196] width 65 height 54
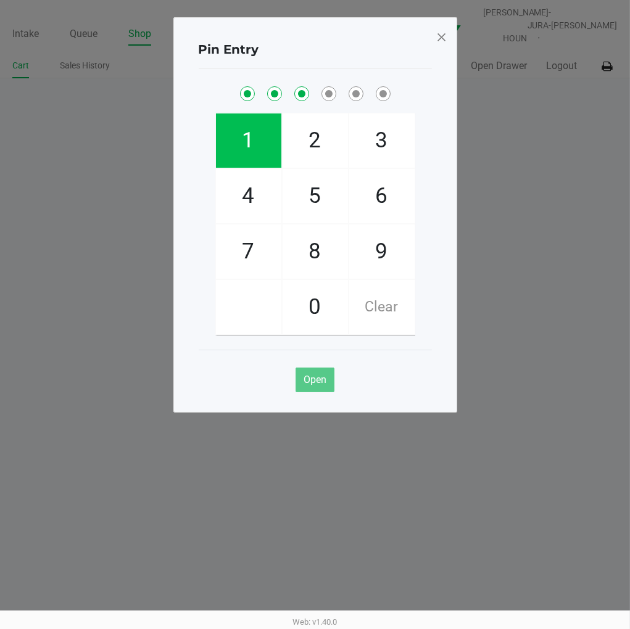
checkbox input "true"
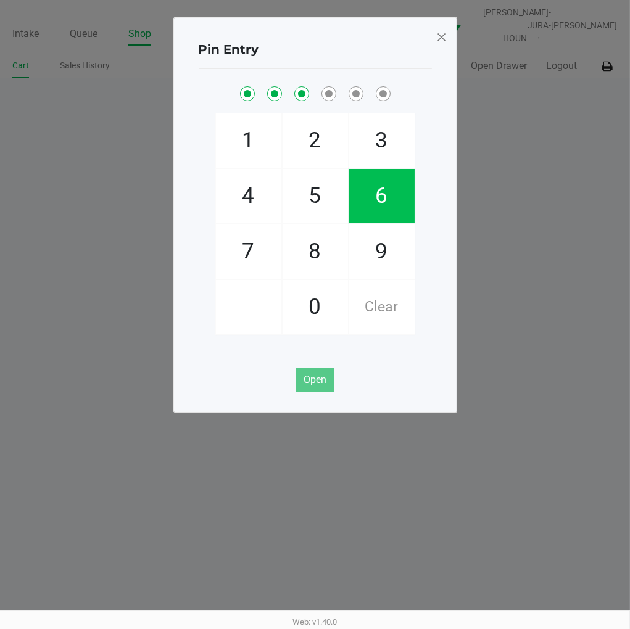
click at [383, 193] on span "6" at bounding box center [381, 196] width 65 height 54
checkbox input "true"
click at [238, 144] on span "1" at bounding box center [248, 141] width 65 height 54
checkbox input "true"
click at [321, 256] on span "8" at bounding box center [315, 252] width 65 height 54
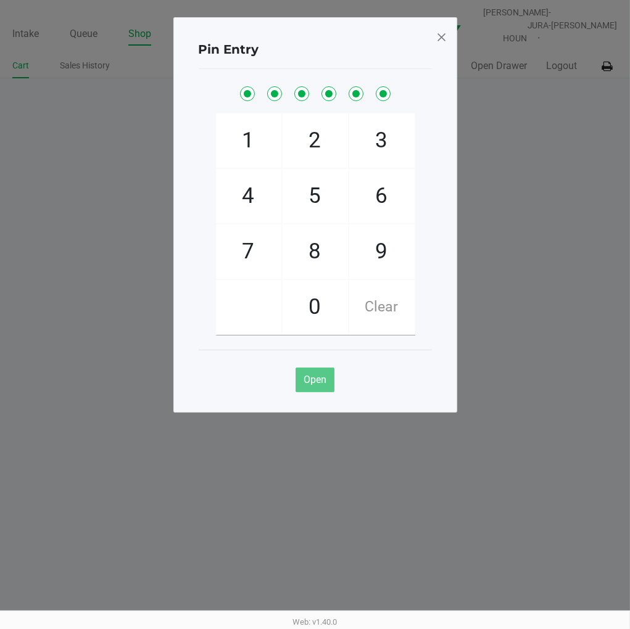
checkbox input "true"
click at [521, 162] on ngb-modal-window "Pin Entry 1 4 7 2 5 8 0 3 6 9 Clear Open" at bounding box center [315, 314] width 630 height 629
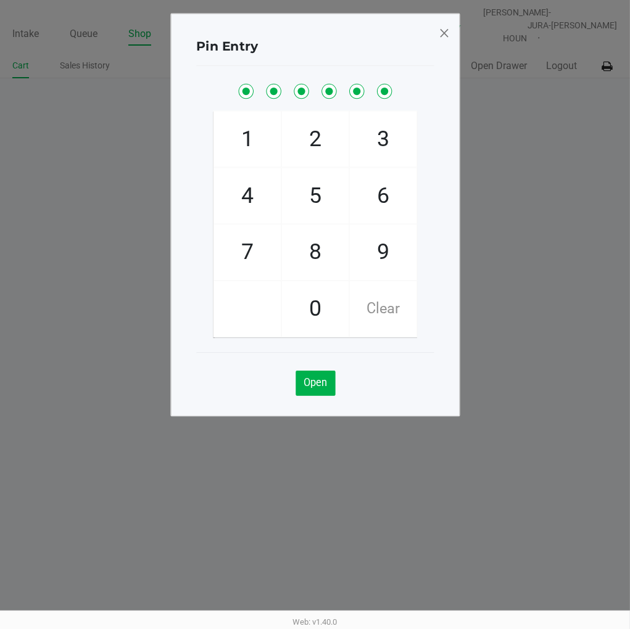
click at [438, 36] on span at bounding box center [443, 33] width 11 height 20
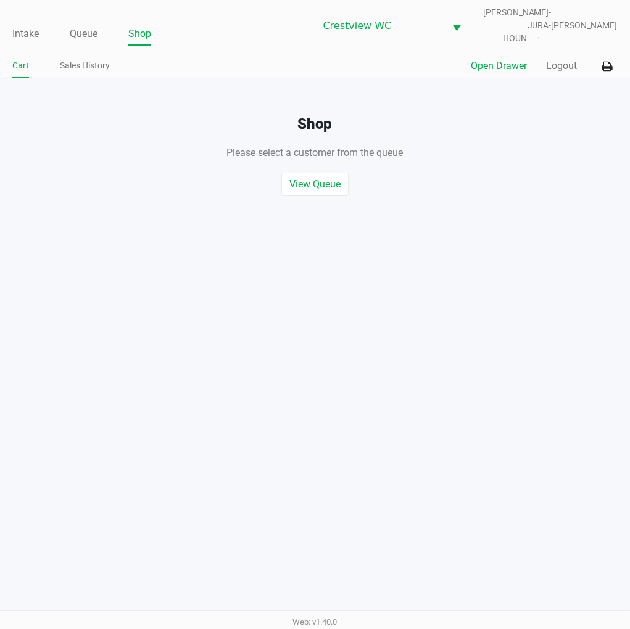
click at [537, 160] on div "View Queue Start Quick Sale" at bounding box center [315, 178] width 649 height 36
click at [25, 25] on link "Intake" at bounding box center [25, 33] width 27 height 17
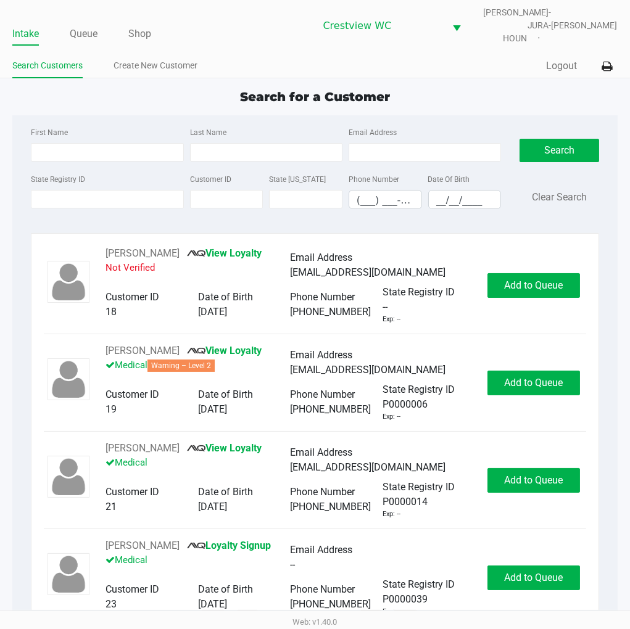
click at [514, 98] on div "Search for a Customer First Name Last Name Email Address State Registry ID Cust…" at bounding box center [314, 356] width 605 height 536
click at [500, 104] on div "Search for a Customer First Name Last Name Email Address State Registry ID Cust…" at bounding box center [314, 356] width 605 height 536
click at [473, 60] on div "Quick Sale Logout" at bounding box center [466, 66] width 302 height 23
click at [104, 143] on input "First Name" at bounding box center [107, 152] width 152 height 19
type input "barry"
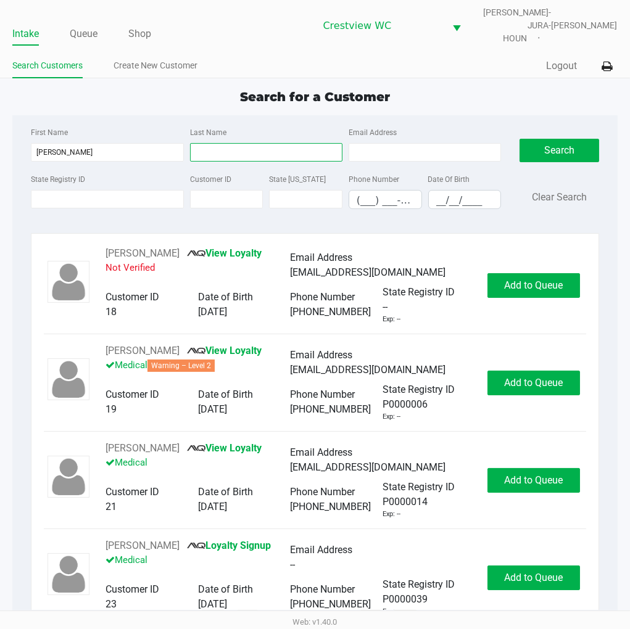
click at [253, 143] on input "Last Name" at bounding box center [266, 152] width 152 height 19
type input "kurkowski"
click at [446, 191] on input "__/__/____" at bounding box center [465, 200] width 72 height 19
type input "03/11/1952"
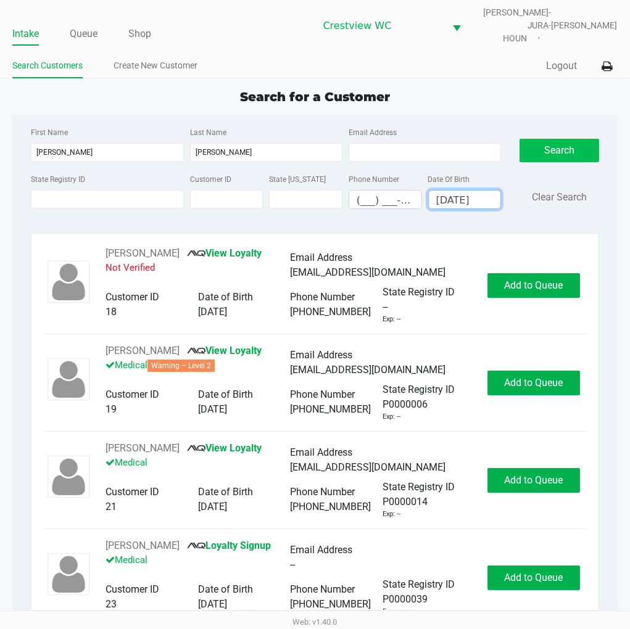
click at [559, 145] on button "Search" at bounding box center [559, 150] width 79 height 23
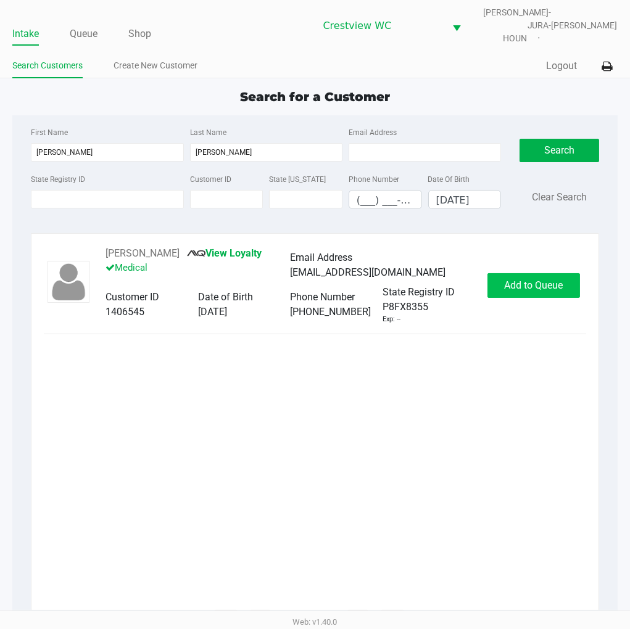
click at [526, 281] on span "Add to Queue" at bounding box center [533, 286] width 59 height 12
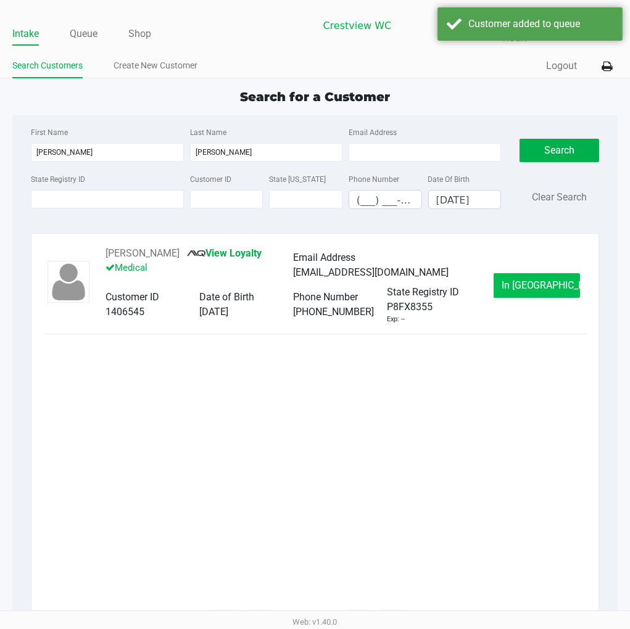
click at [544, 286] on button "In Queue" at bounding box center [537, 285] width 86 height 25
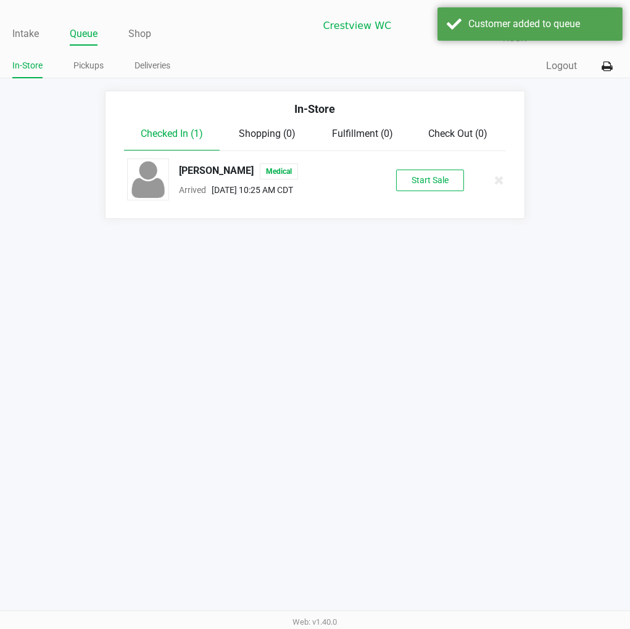
click at [443, 173] on button "Start Sale" at bounding box center [430, 181] width 68 height 22
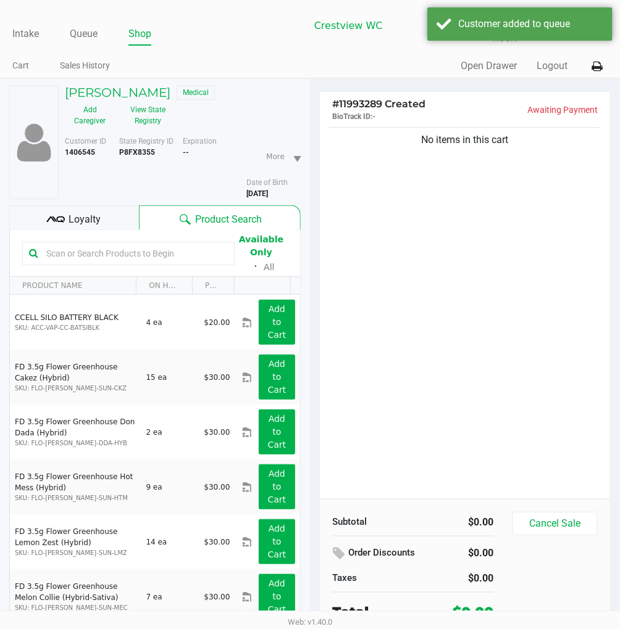
click at [518, 260] on div "No items in this cart" at bounding box center [465, 312] width 290 height 375
click at [89, 206] on div "Loyalty" at bounding box center [74, 218] width 130 height 25
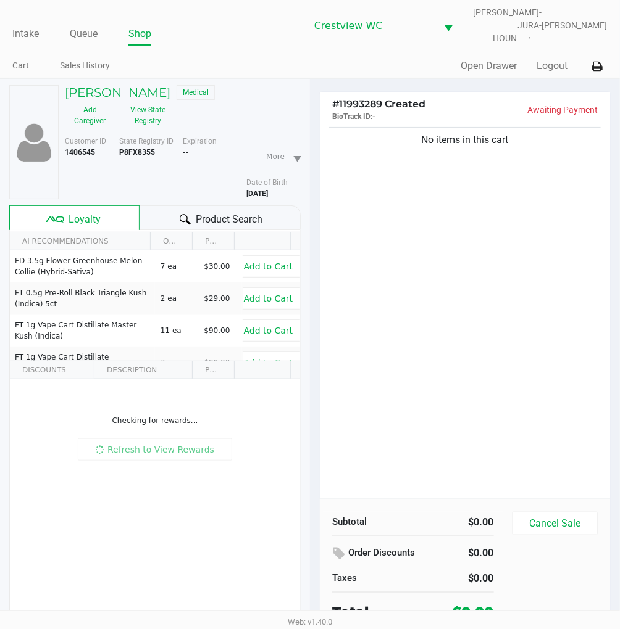
click at [147, 100] on button "View State Registry" at bounding box center [144, 115] width 58 height 31
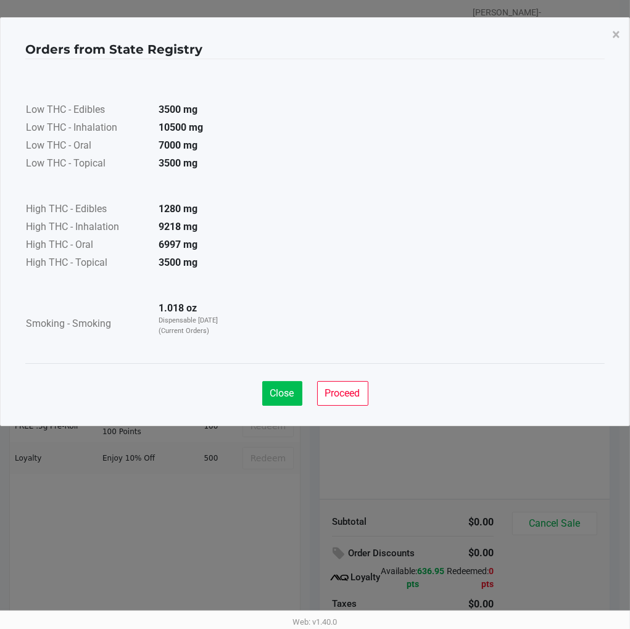
click at [274, 392] on span "Close" at bounding box center [282, 394] width 24 height 12
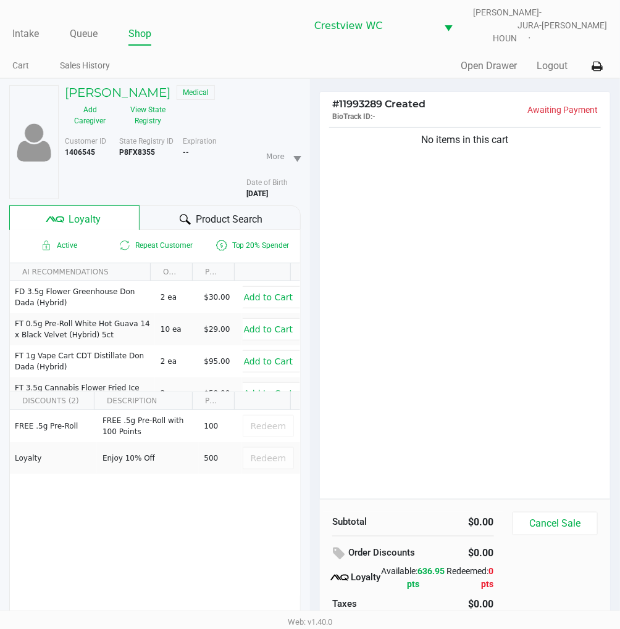
click at [550, 202] on div "No items in this cart" at bounding box center [465, 312] width 290 height 375
click at [475, 270] on div "No items in this cart" at bounding box center [465, 312] width 290 height 375
click at [477, 262] on div "No items in this cart" at bounding box center [465, 312] width 290 height 375
click at [582, 263] on div "No items in this cart" at bounding box center [465, 312] width 290 height 375
click at [481, 286] on div "No items in this cart" at bounding box center [465, 312] width 290 height 375
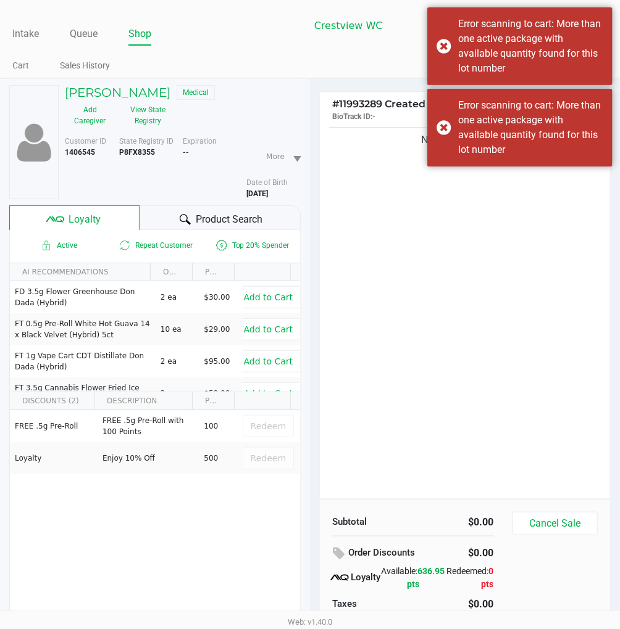
click at [480, 330] on div "No items in this cart" at bounding box center [465, 312] width 290 height 375
click at [436, 340] on div "No items in this cart" at bounding box center [465, 312] width 290 height 375
click at [451, 272] on div "No items in this cart" at bounding box center [465, 312] width 290 height 375
click at [442, 126] on div "Error scanning to cart: More than one active package with available quantity fo…" at bounding box center [519, 128] width 185 height 78
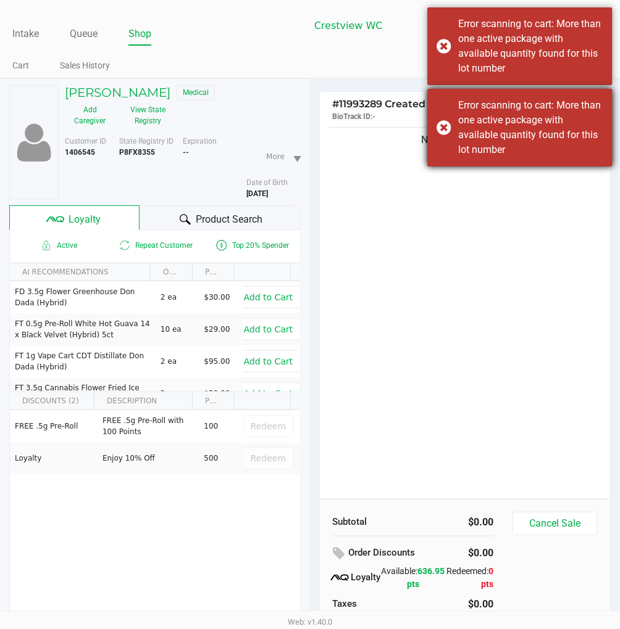
click at [448, 40] on div "Error scanning to cart: More than one active package with available quantity fo…" at bounding box center [519, 46] width 185 height 78
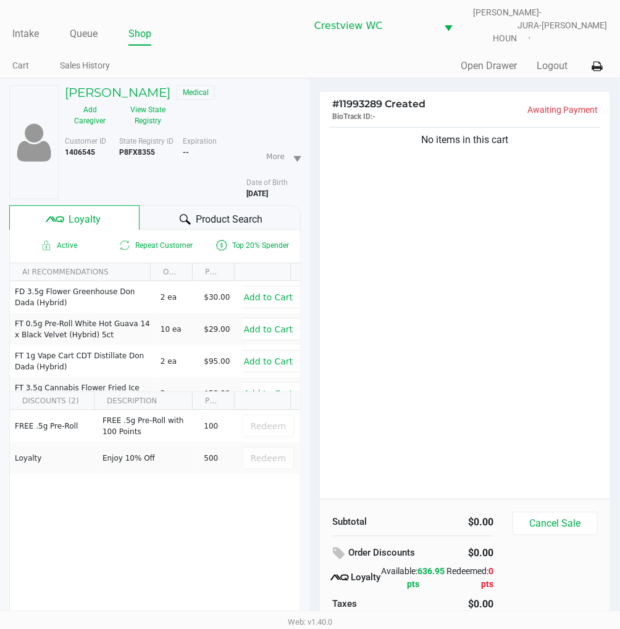
click at [484, 254] on div "No items in this cart" at bounding box center [465, 312] width 290 height 375
click at [483, 313] on div "No items in this cart" at bounding box center [465, 312] width 290 height 375
click at [488, 299] on div "No items in this cart" at bounding box center [465, 312] width 290 height 375
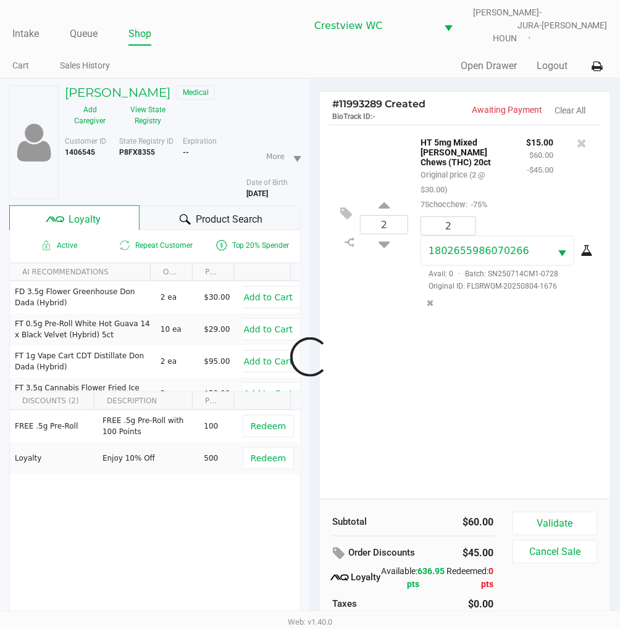
click at [490, 389] on div at bounding box center [310, 357] width 620 height 434
click at [503, 355] on div "2 HT 5mg Mixed Berry Chews (THC) 20ct Original price (2 @ $30.00) 75chocchew: -…" at bounding box center [465, 312] width 290 height 375
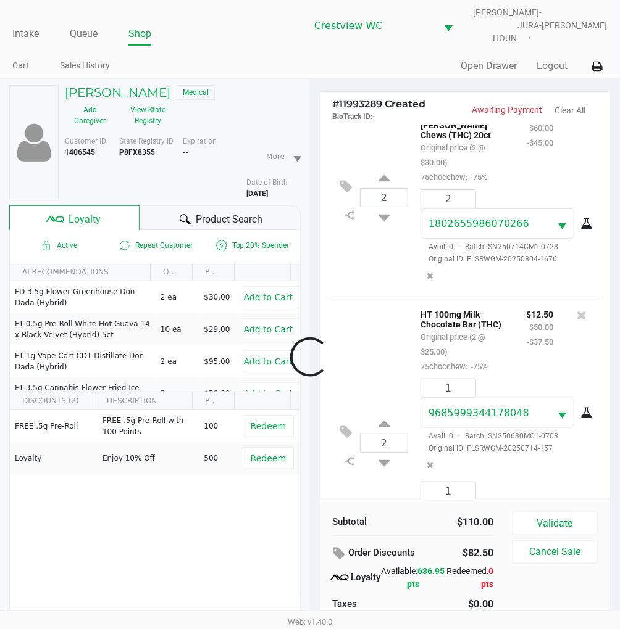
scroll to position [130, 0]
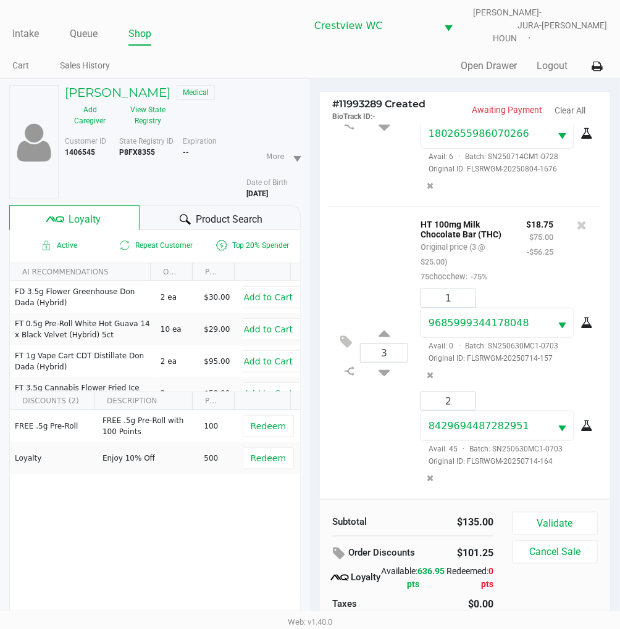
click at [411, 217] on div "HT 100mg Milk Chocolate Bar (THC) Original price (3 @ $25.00) 75chocchew: -75%" at bounding box center [464, 250] width 106 height 67
click at [372, 207] on div "3 HT 100mg Milk Chocolate Bar (THC) Original price (3 @ $25.00) 75chocchew: -75…" at bounding box center [465, 353] width 272 height 293
click at [386, 236] on div "3 HT 100mg Milk Chocolate Bar (THC) Original price (3 @ $25.00) 75chocchew: -75…" at bounding box center [465, 353] width 272 height 293
click at [384, 207] on div "3 HT 100mg Milk Chocolate Bar (THC) Original price (3 @ $25.00) 75chocchew: -75…" at bounding box center [465, 353] width 272 height 293
click at [181, 519] on div "FREE .5g Pre-Roll FREE .5g Pre-Roll with 100 Points 100 Redeem Loyalty Enjoy 10…" at bounding box center [155, 503] width 290 height 186
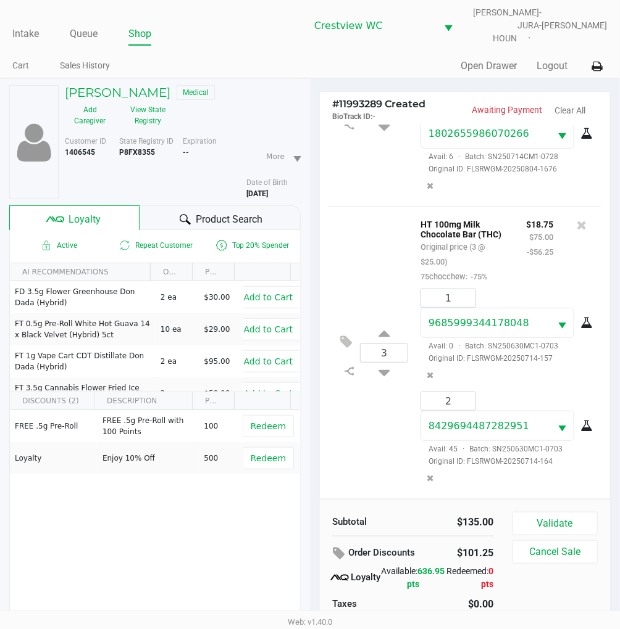
click at [376, 246] on div "3 HT 100mg Milk Chocolate Bar (THC) Original price (3 @ $25.00) 75chocchew: -75…" at bounding box center [465, 353] width 272 height 293
click at [370, 207] on div "3 HT 100mg Milk Chocolate Bar (THC) Original price (3 @ $25.00) 75chocchew: -75…" at bounding box center [465, 353] width 272 height 293
click at [374, 207] on div "3 HT 100mg Milk Chocolate Bar (THC) Original price (3 @ $25.00) 75chocchew: -75…" at bounding box center [465, 353] width 272 height 293
click at [392, 210] on div "3 HT 100mg Milk Chocolate Bar (THC) Original price (3 @ $25.00) 75chocchew: -75…" at bounding box center [465, 353] width 272 height 293
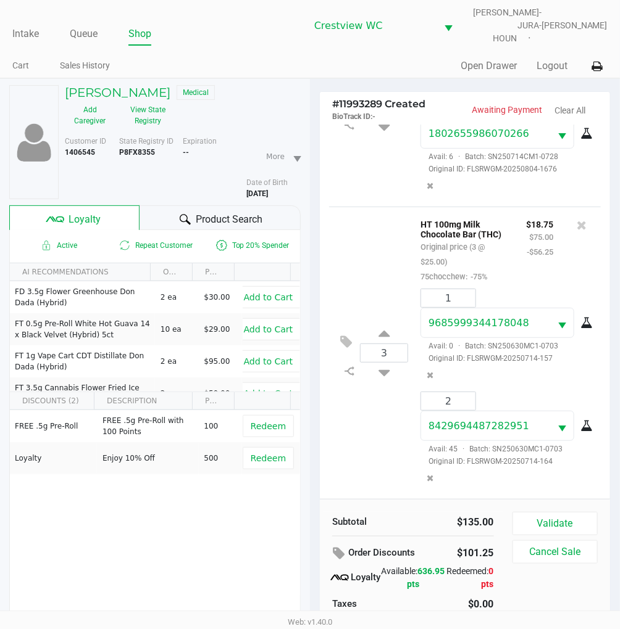
click at [381, 183] on div "2 HT 5mg Mixed Berry Chews (THC) 20ct Original price (2 @ $30.00) 75chocchew: -…" at bounding box center [465, 106] width 272 height 199
click at [156, 510] on div "FREE .5g Pre-Roll FREE .5g Pre-Roll with 100 Points 100 Redeem Loyalty Enjoy 10…" at bounding box center [155, 503] width 290 height 186
click at [378, 165] on div "2 HT 5mg Mixed Berry Chews (THC) 20ct Original price (2 @ $30.00) 75chocchew: -…" at bounding box center [465, 106] width 272 height 199
click at [557, 520] on button "Validate" at bounding box center [554, 523] width 85 height 23
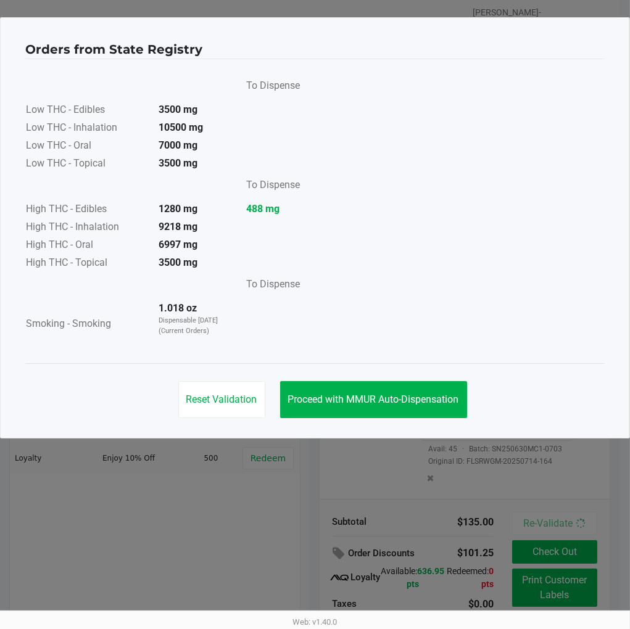
click at [409, 400] on span "Proceed with MMUR Auto-Dispensation" at bounding box center [373, 400] width 171 height 12
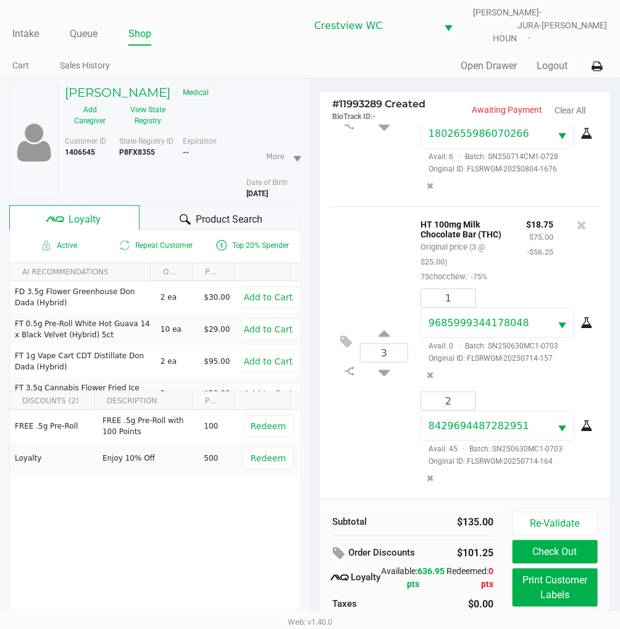
scroll to position [62, 0]
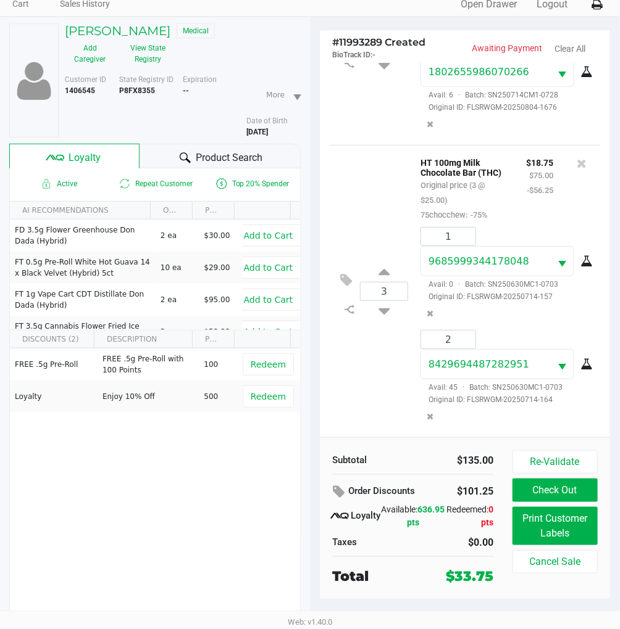
click at [399, 150] on div "3 HT 100mg Milk Chocolate Bar (THC) Original price (3 @ $25.00) 75chocchew: -75…" at bounding box center [465, 291] width 272 height 293
click at [387, 149] on div "3 HT 100mg Milk Chocolate Bar (THC) Original price (3 @ $25.00) 75chocchew: -75…" at bounding box center [465, 291] width 272 height 293
click at [553, 451] on button "Re-Validate" at bounding box center [554, 462] width 85 height 23
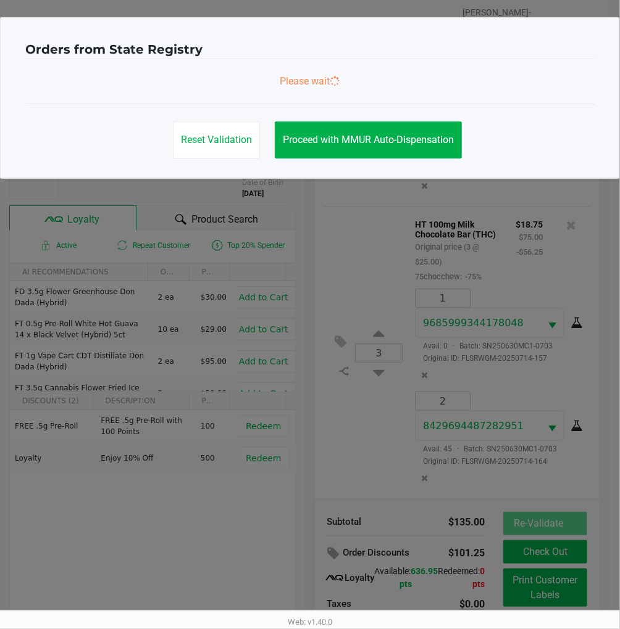
scroll to position [0, 0]
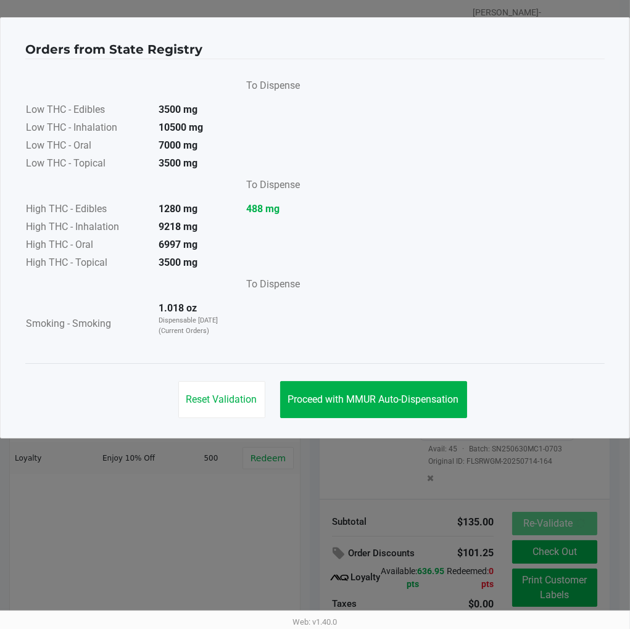
click at [418, 392] on button "Proceed with MMUR Auto-Dispensation" at bounding box center [373, 399] width 187 height 37
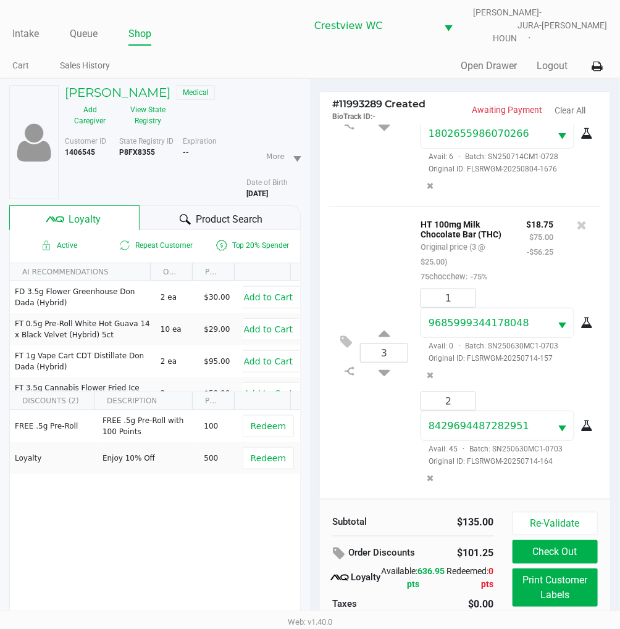
scroll to position [62, 0]
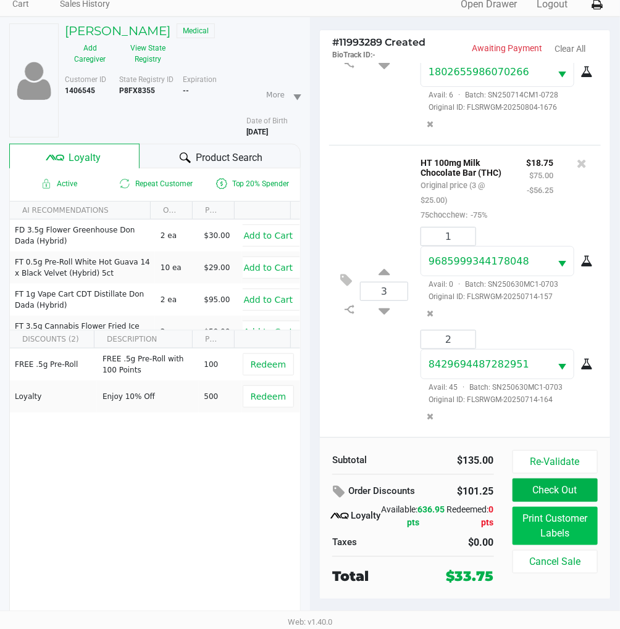
click at [560, 533] on button "Print Customer Labels" at bounding box center [554, 526] width 85 height 38
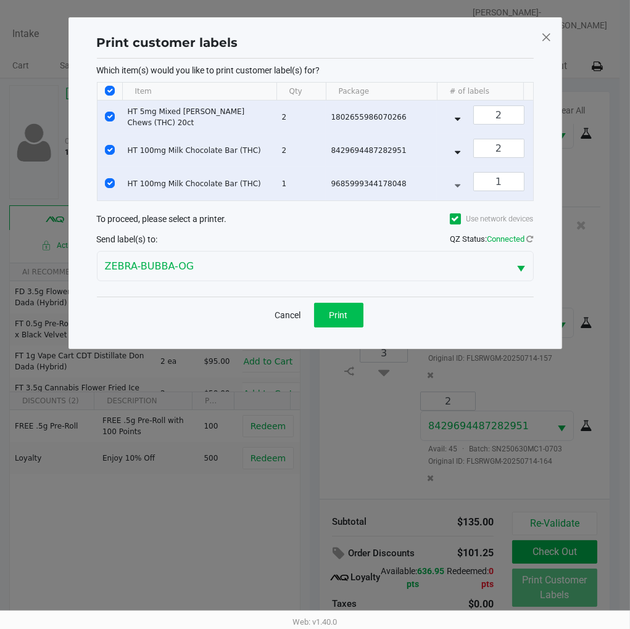
click at [338, 320] on span "Print" at bounding box center [339, 315] width 19 height 10
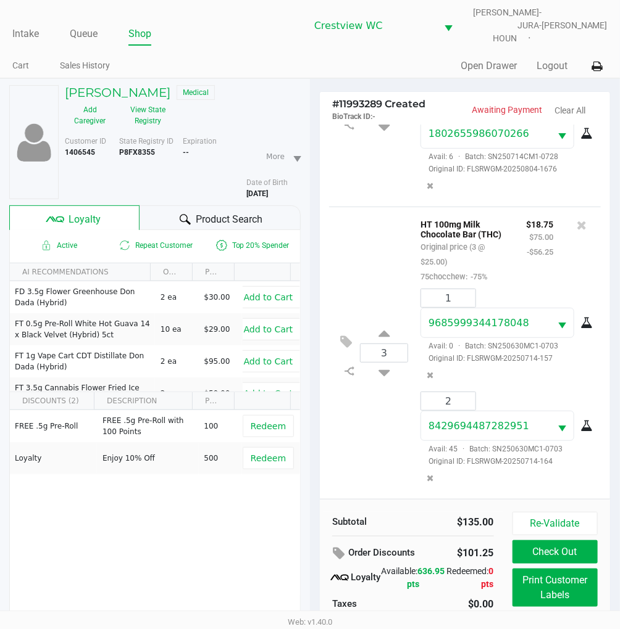
scroll to position [62, 0]
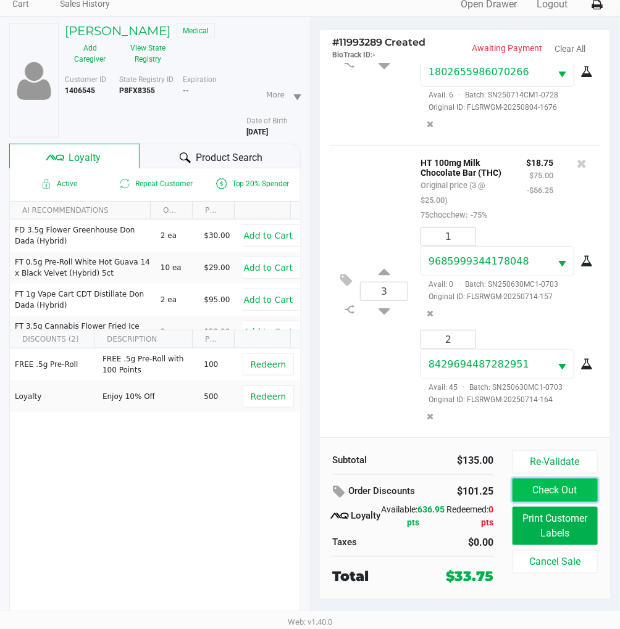
click at [562, 479] on button "Check Out" at bounding box center [554, 490] width 85 height 23
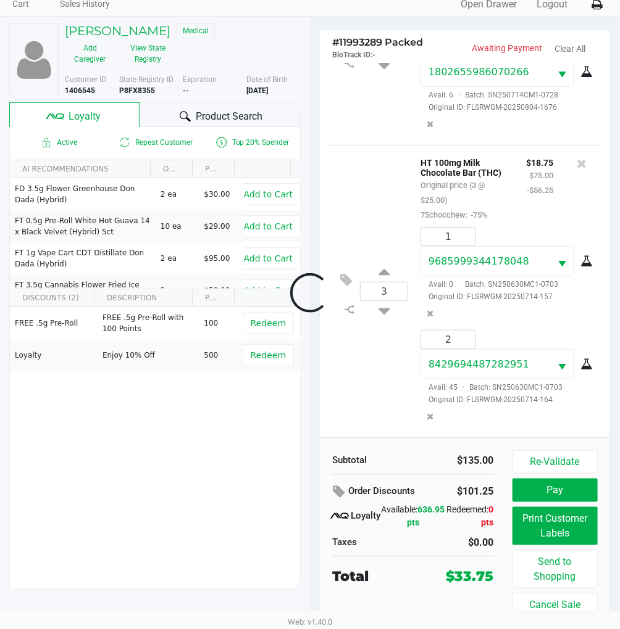
scroll to position [54, 0]
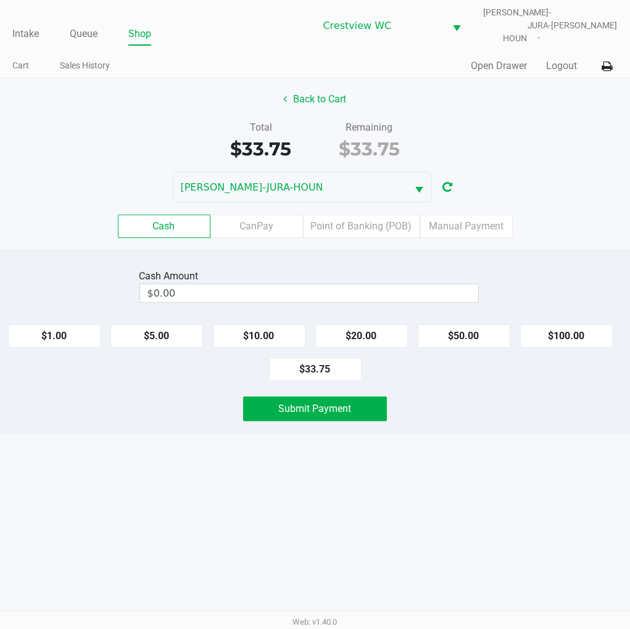
click at [557, 107] on div "Back to Cart Total $33.75 Remaining $33.75 BRUNO-JURA-HOUN Cash CanPay Point of…" at bounding box center [315, 164] width 630 height 172
click at [358, 215] on label "Point of Banking (POB)" at bounding box center [361, 226] width 117 height 23
click at [0, 0] on 7 "Point of Banking (POB)" at bounding box center [0, 0] width 0 height 0
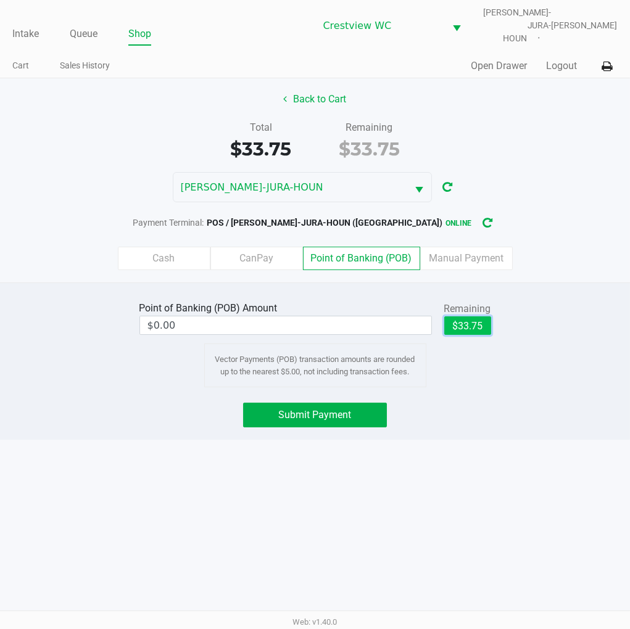
click at [466, 318] on button "$33.75" at bounding box center [467, 326] width 47 height 19
type input "$33.75"
click at [346, 412] on span "Submit Payment" at bounding box center [315, 415] width 73 height 12
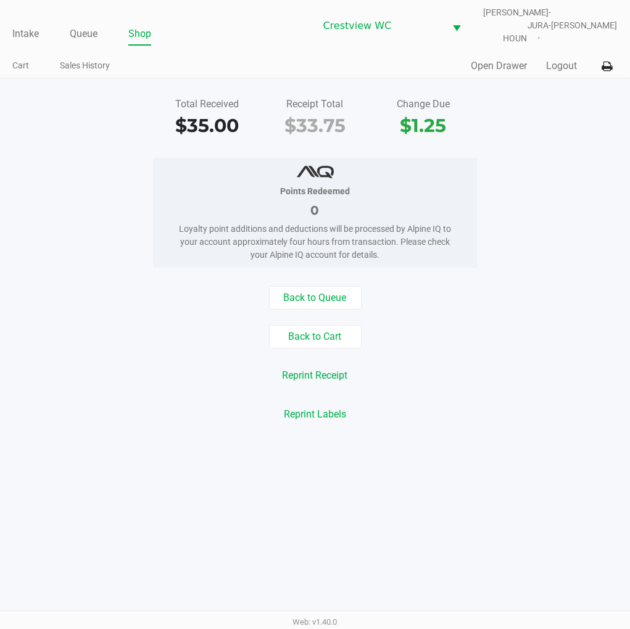
click at [571, 118] on div "Total Received $35.00 Receipt Total $33.75 Change Due $1.25" at bounding box center [315, 118] width 649 height 43
click at [16, 25] on link "Intake" at bounding box center [25, 33] width 27 height 17
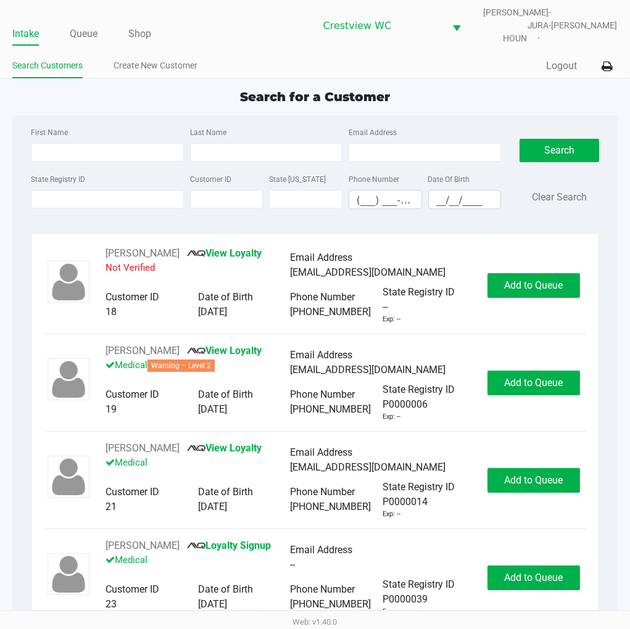
click at [509, 75] on app-point-of-sale "Intake Queue Shop Crestview WC BRUNO-JURA-HOUN Eric Stevenson Search Customers …" at bounding box center [315, 311] width 630 height 623
click at [479, 57] on div "Quick Sale Logout" at bounding box center [466, 66] width 302 height 23
click at [201, 89] on div "Search for a Customer" at bounding box center [314, 97] width 623 height 19
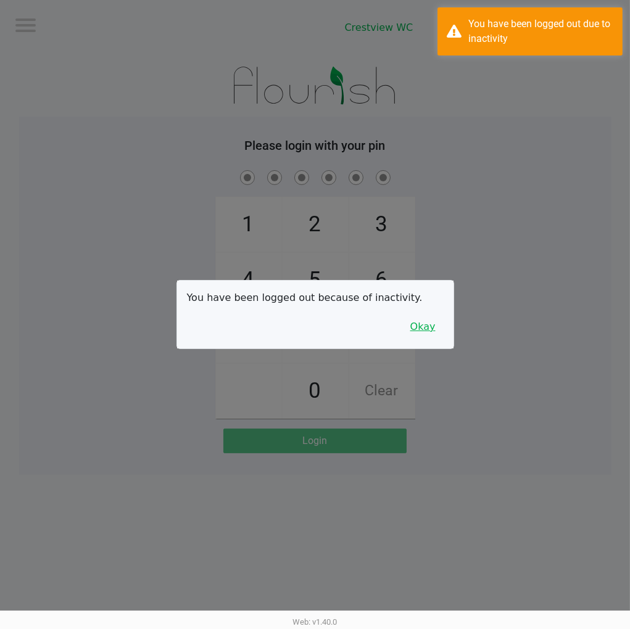
click at [414, 322] on button "Okay" at bounding box center [422, 326] width 41 height 23
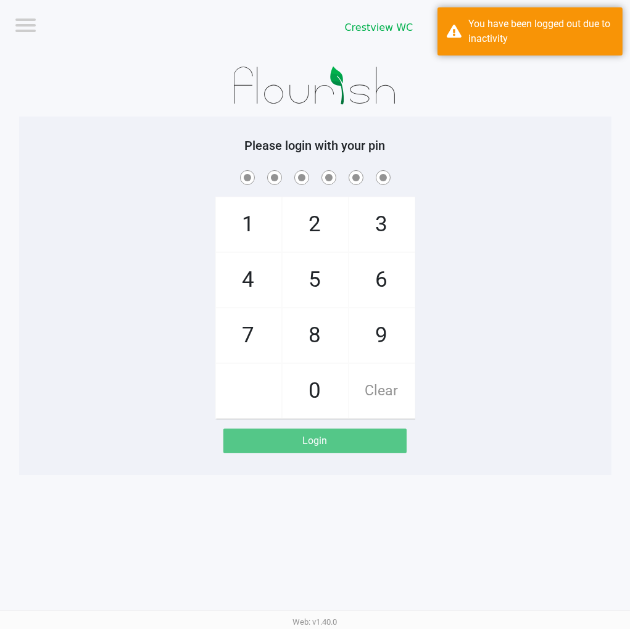
click at [318, 225] on span "2" at bounding box center [315, 224] width 65 height 54
checkbox input "true"
click at [257, 226] on span "1" at bounding box center [248, 224] width 65 height 54
checkbox input "true"
click at [386, 278] on span "6" at bounding box center [381, 280] width 65 height 54
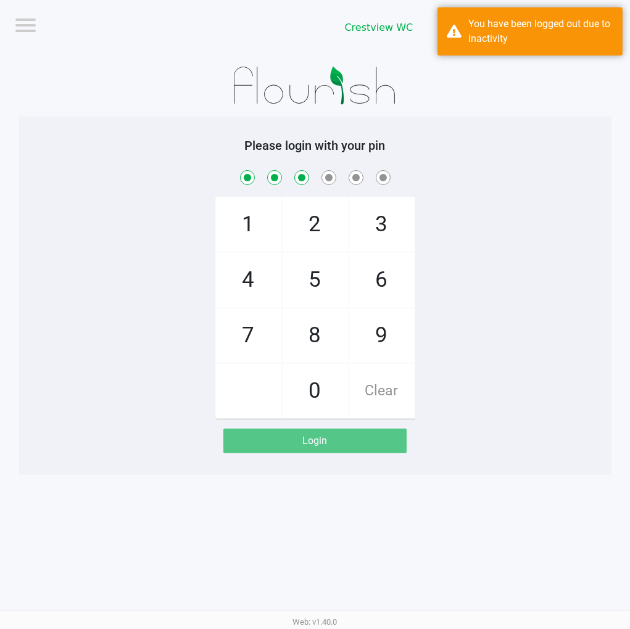
checkbox input "true"
click at [383, 270] on span "6" at bounding box center [381, 280] width 65 height 54
checkbox input "true"
click at [241, 224] on span "1" at bounding box center [248, 224] width 65 height 54
checkbox input "true"
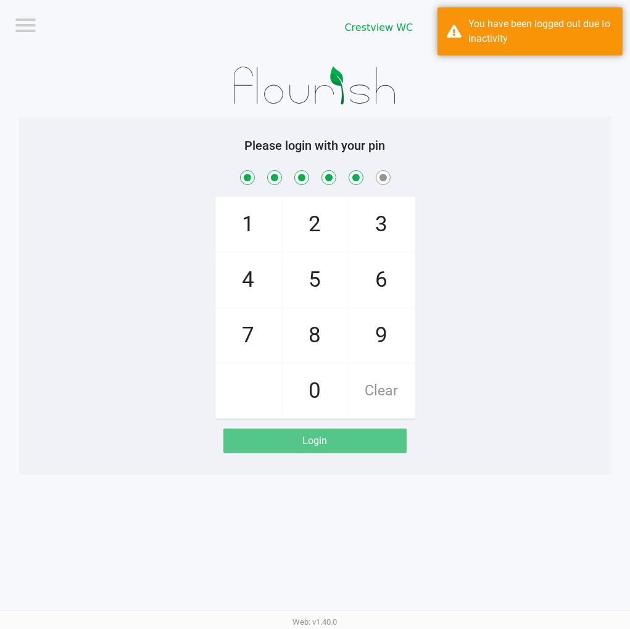
click at [317, 347] on span "8" at bounding box center [315, 336] width 65 height 54
checkbox input "true"
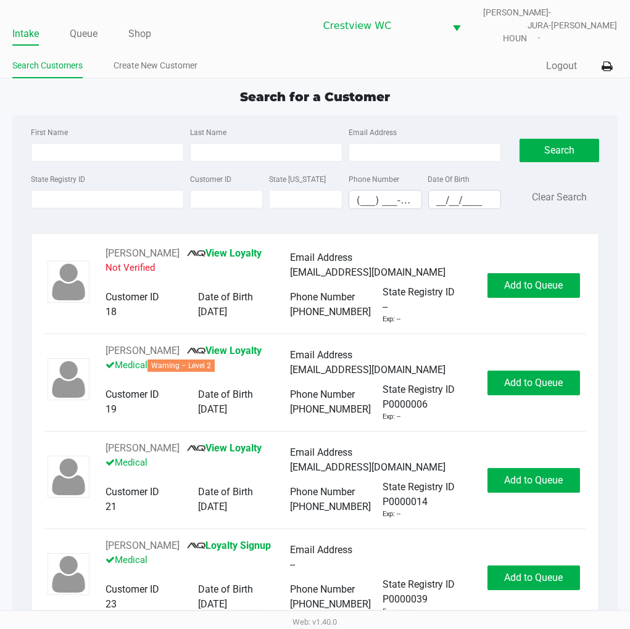
click at [476, 88] on div "Search for a Customer" at bounding box center [314, 97] width 623 height 19
click at [474, 77] on app-point-of-sale "Intake Queue Shop Crestview WC BRUNO-JURA-HOUN Eric Stevenson Search Customers …" at bounding box center [315, 311] width 630 height 623
click at [115, 190] on input "State Registry ID" at bounding box center [107, 199] width 152 height 19
type input "p3ht7714"
click at [557, 139] on button "Search" at bounding box center [559, 150] width 79 height 23
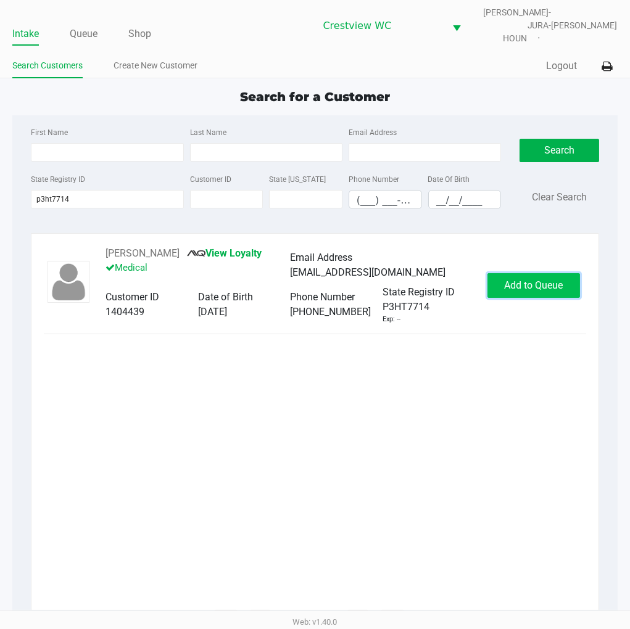
click at [541, 281] on span "Add to Queue" at bounding box center [533, 286] width 59 height 12
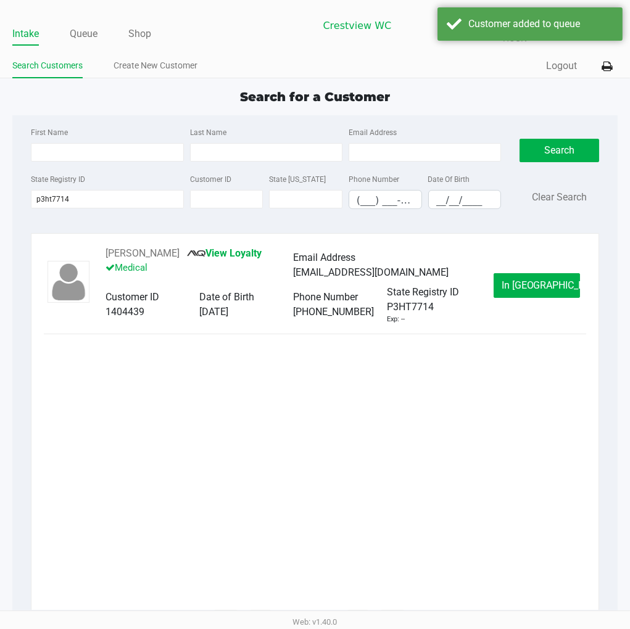
click at [543, 262] on div "Christopher Rogers View Loyalty Medical Email Address tonichris19427@gmail.com …" at bounding box center [315, 285] width 542 height 78
click at [539, 280] on span "In Queue" at bounding box center [554, 286] width 104 height 12
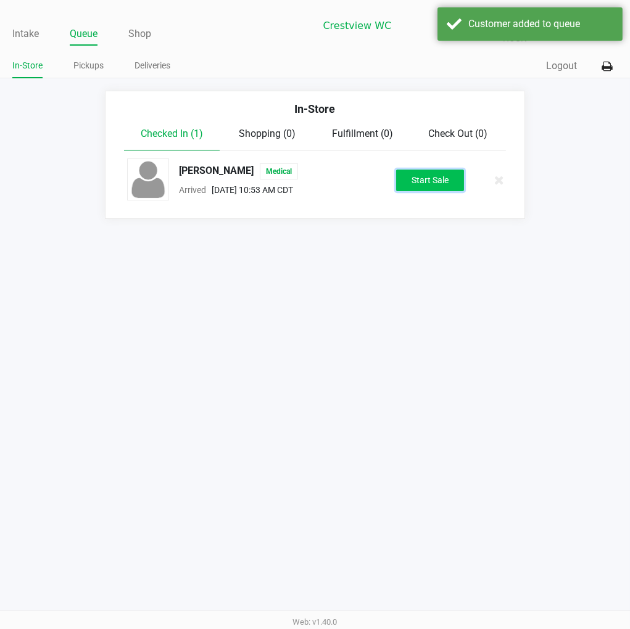
click at [440, 170] on button "Start Sale" at bounding box center [430, 181] width 68 height 22
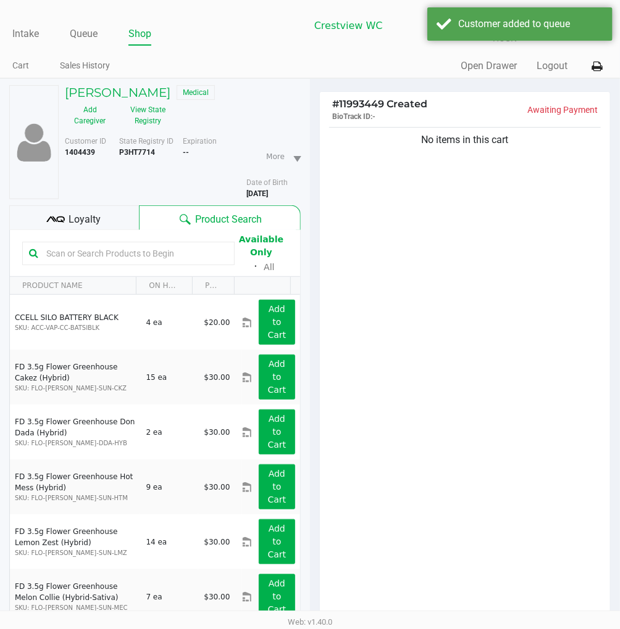
click at [442, 161] on div "No items in this cart" at bounding box center [465, 380] width 290 height 510
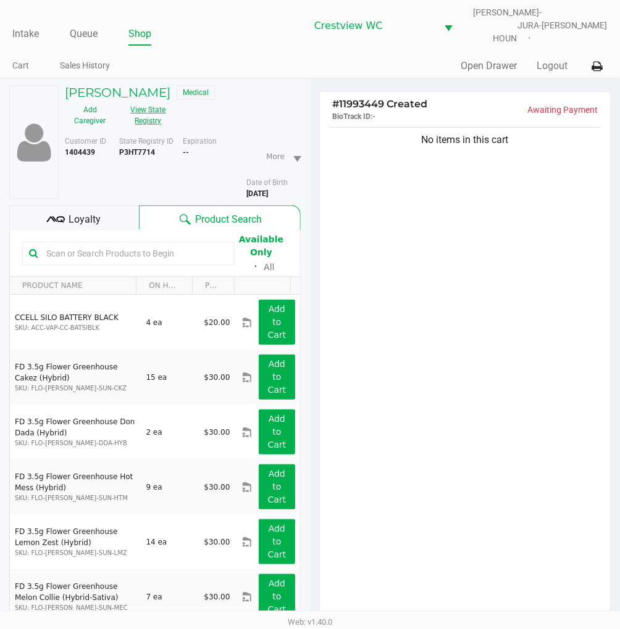
click at [136, 100] on button "View State Registry" at bounding box center [144, 115] width 58 height 31
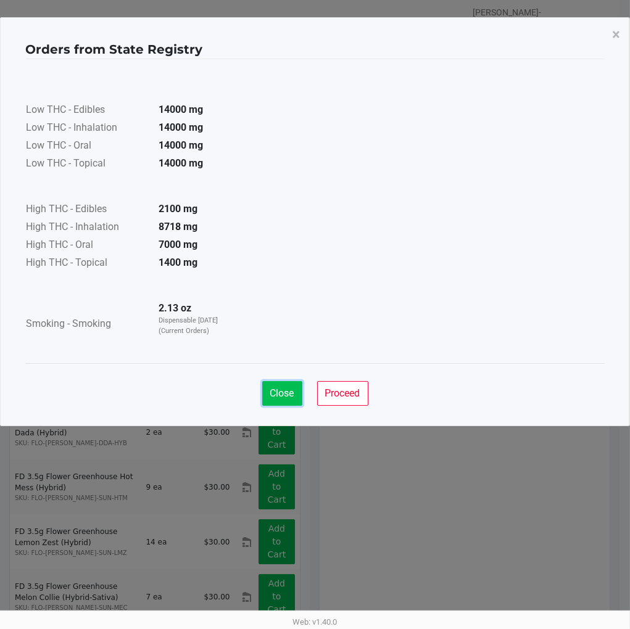
click at [281, 390] on span "Close" at bounding box center [282, 394] width 24 height 12
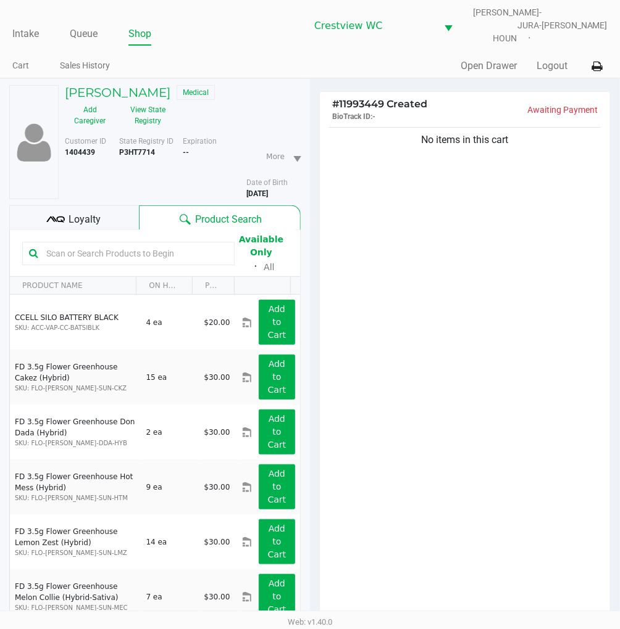
click at [106, 220] on div "Loyalty" at bounding box center [74, 218] width 130 height 25
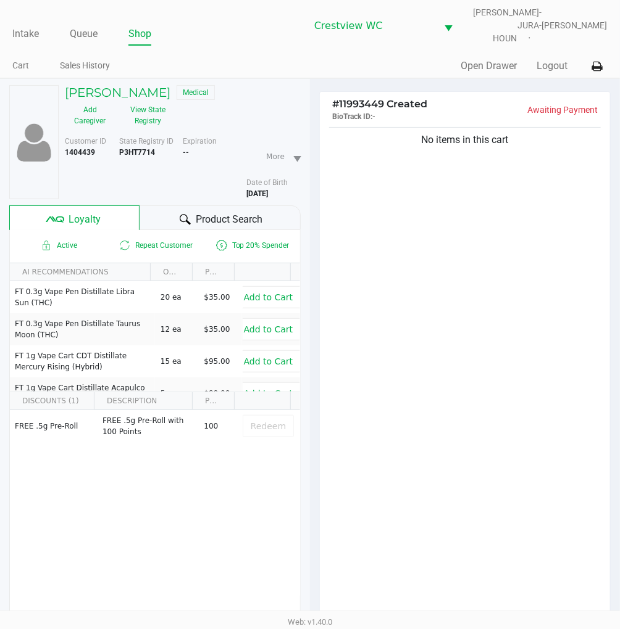
click at [542, 357] on div "No items in this cart" at bounding box center [465, 380] width 290 height 510
click at [472, 231] on div "No items in this cart" at bounding box center [465, 380] width 290 height 510
click at [483, 298] on div "No items in this cart" at bounding box center [465, 380] width 290 height 510
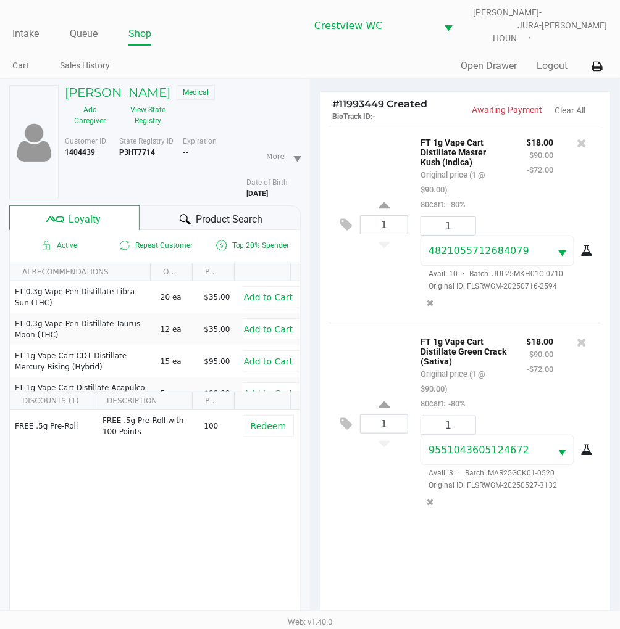
click at [119, 206] on div "Loyalty" at bounding box center [74, 218] width 130 height 25
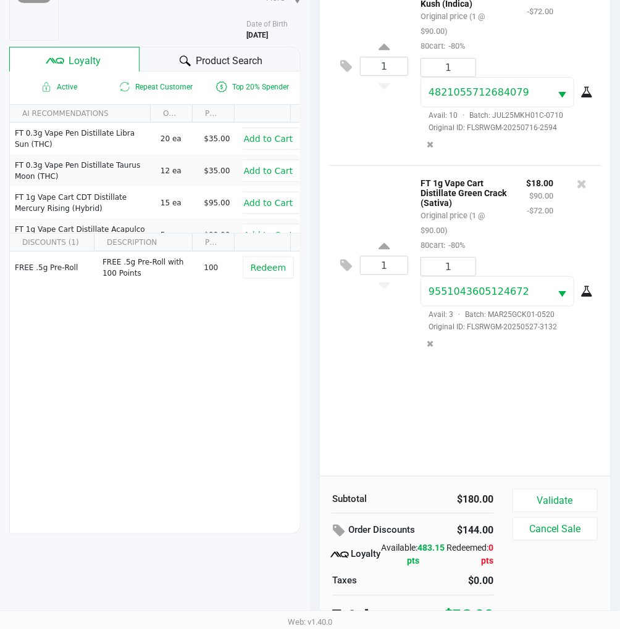
scroll to position [159, 0]
click at [388, 168] on div "1 FT 1g Vape Cart Distillate Green Crack (Sativa) Original price (1 @ $90.00) 8…" at bounding box center [465, 264] width 272 height 199
click at [566, 489] on button "Validate" at bounding box center [554, 500] width 85 height 23
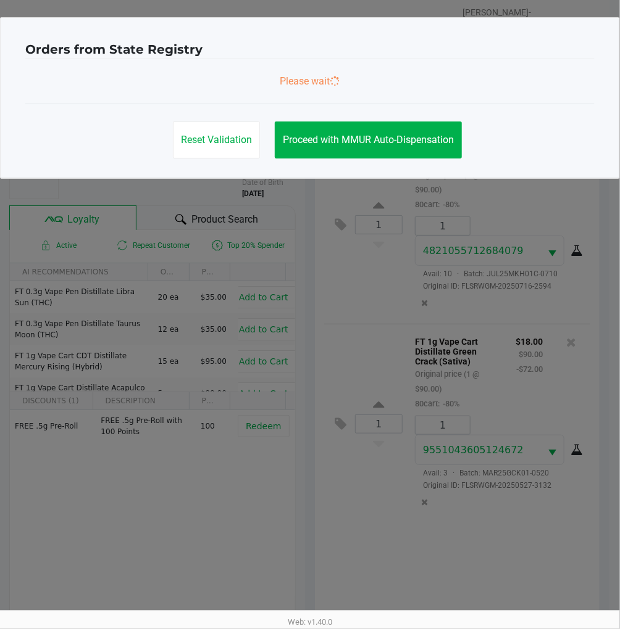
scroll to position [0, 0]
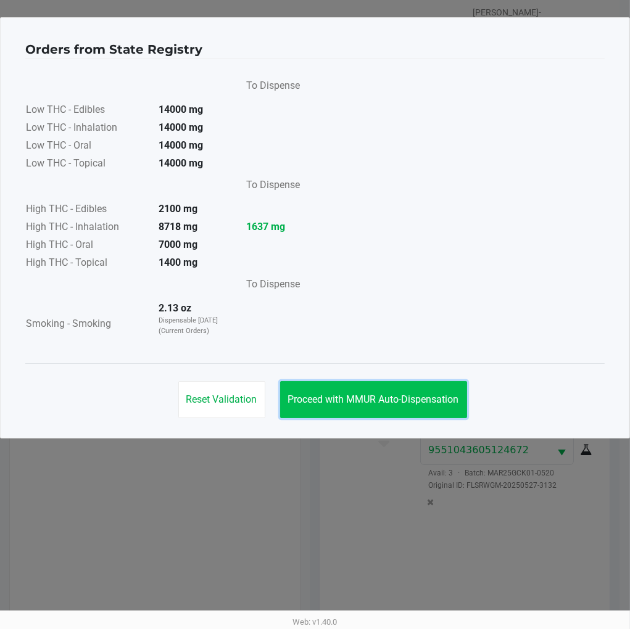
drag, startPoint x: 423, startPoint y: 402, endPoint x: 433, endPoint y: 385, distance: 19.9
click at [425, 400] on span "Proceed with MMUR Auto-Dispensation" at bounding box center [373, 400] width 171 height 12
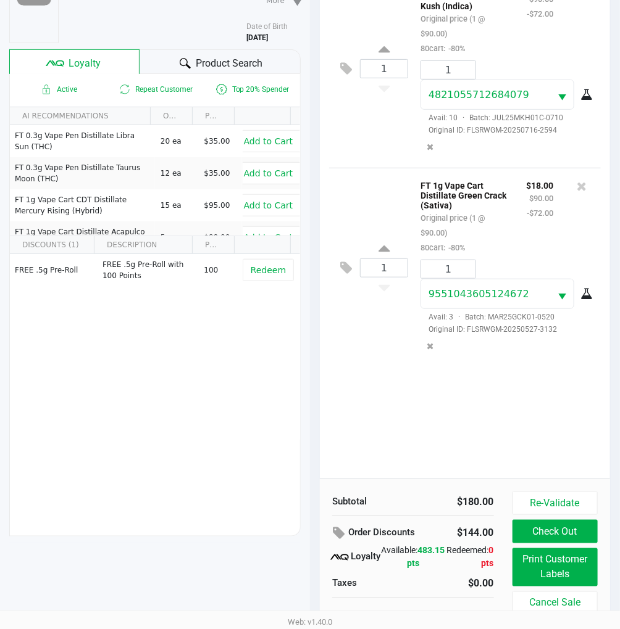
scroll to position [159, 0]
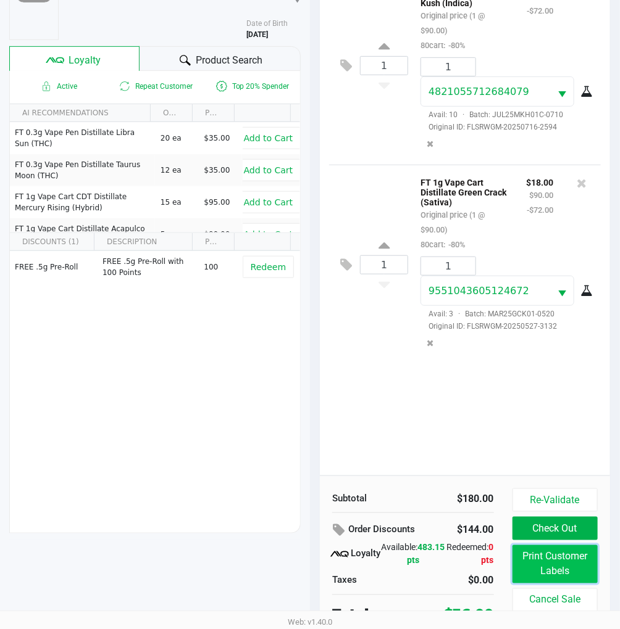
click at [544, 557] on button "Print Customer Labels" at bounding box center [554, 565] width 85 height 38
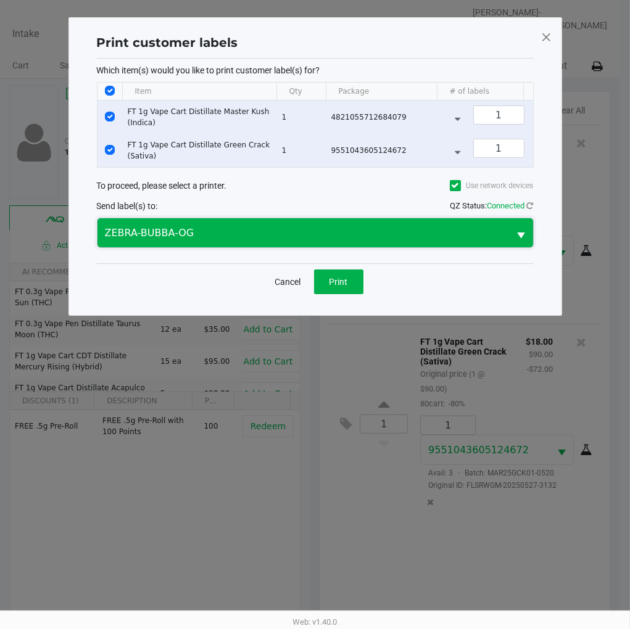
click at [225, 241] on span "ZEBRA-BUBBA-OG" at bounding box center [303, 233] width 397 height 15
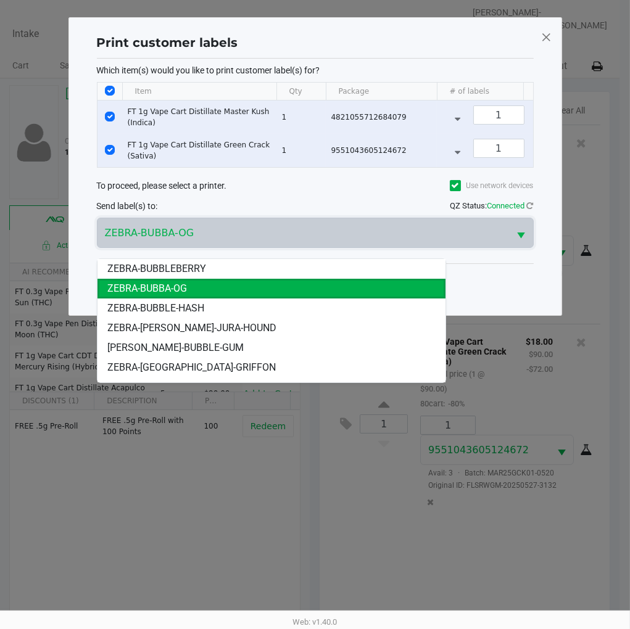
drag, startPoint x: 231, startPoint y: 328, endPoint x: 260, endPoint y: 322, distance: 30.3
click at [232, 328] on span "ZEBRA-BRUNO-JURA-HOUND" at bounding box center [191, 328] width 169 height 15
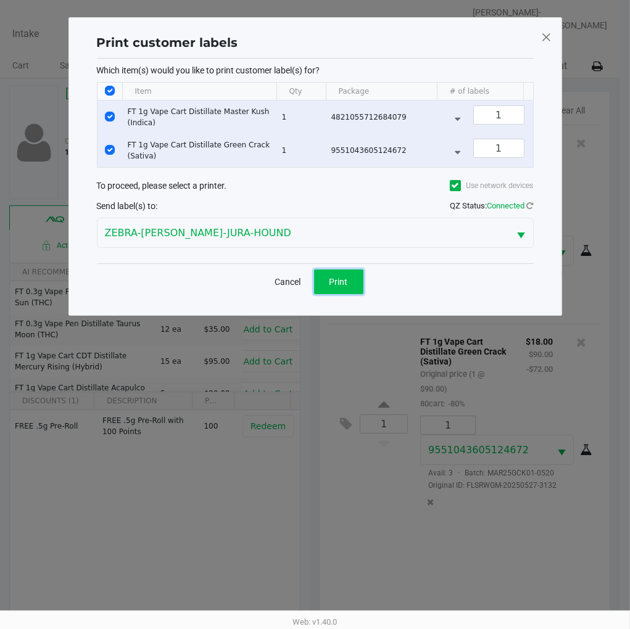
click at [354, 293] on button "Print" at bounding box center [338, 282] width 49 height 25
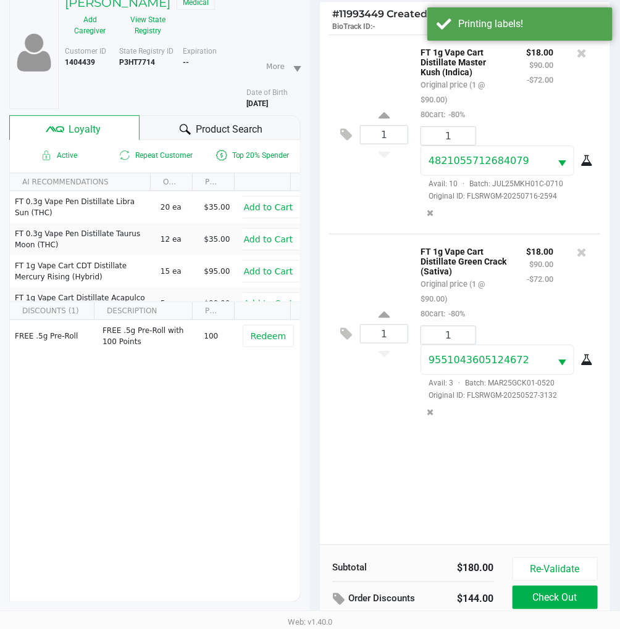
scroll to position [159, 0]
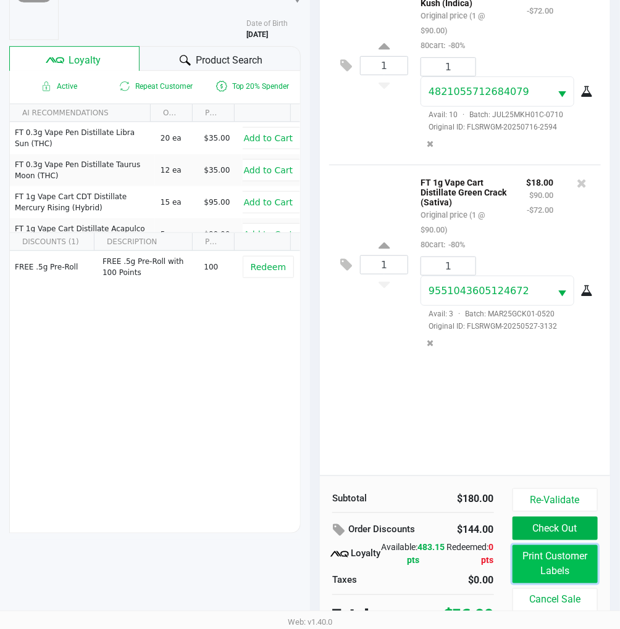
click at [558, 546] on button "Print Customer Labels" at bounding box center [554, 565] width 85 height 38
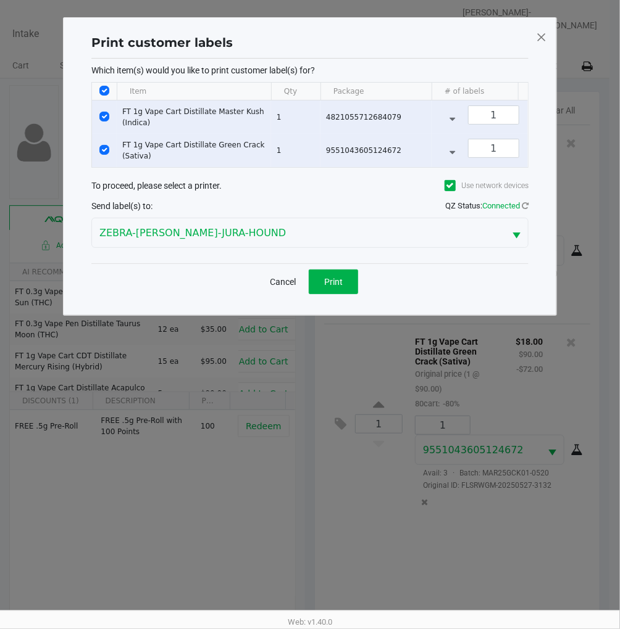
scroll to position [0, 0]
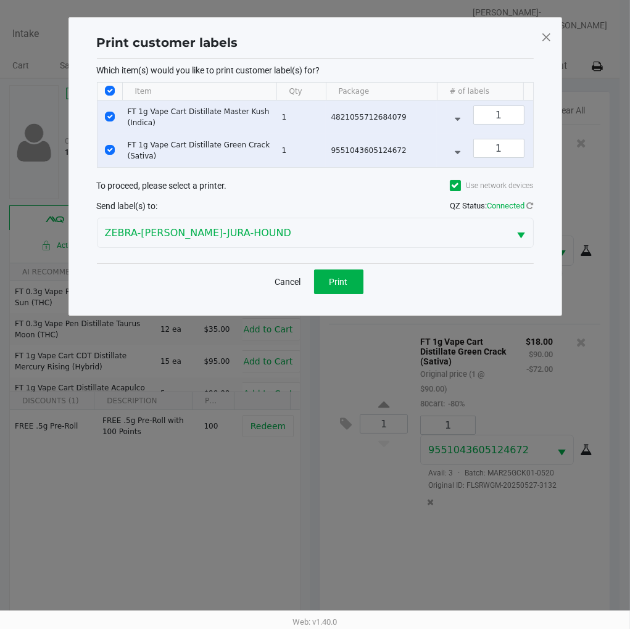
click at [546, 31] on span at bounding box center [546, 37] width 11 height 20
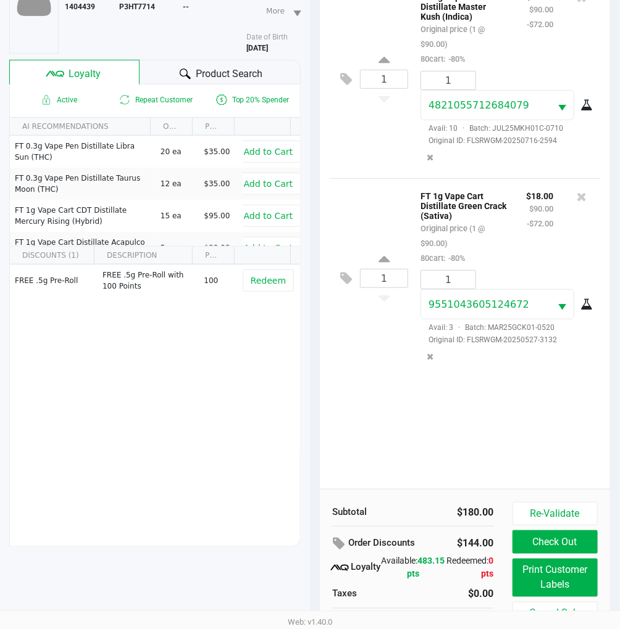
scroll to position [159, 0]
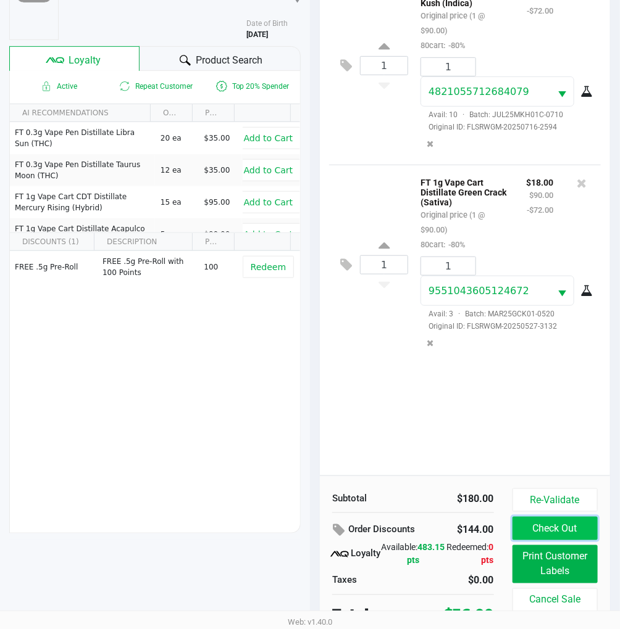
click at [568, 529] on button "Check Out" at bounding box center [554, 528] width 85 height 23
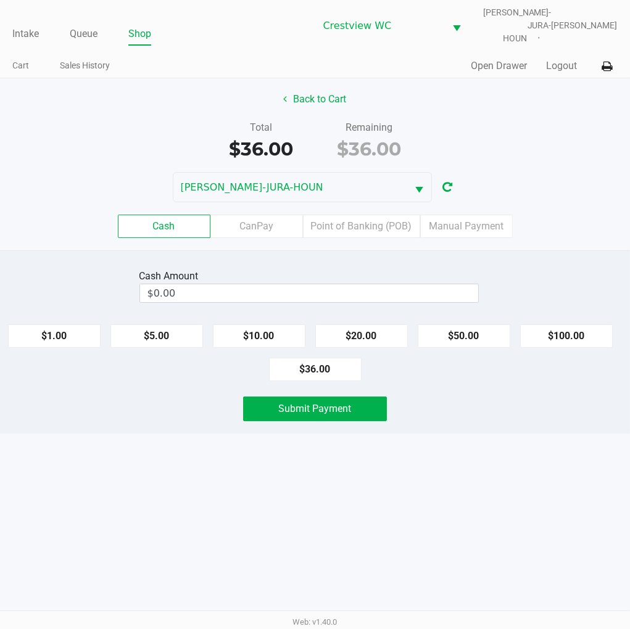
click at [488, 449] on div "Intake Queue Shop Crestview WC BRUNO-JURA-HOUN Eric Stevenson Cart Sales Histor…" at bounding box center [315, 314] width 630 height 629
click at [366, 325] on button "$20.00" at bounding box center [361, 336] width 93 height 23
click at [355, 325] on button "$20.00" at bounding box center [361, 336] width 93 height 23
type input "$40.00"
click at [533, 434] on div "Intake Queue Shop Crestview WC BRUNO-JURA-HOUN Eric Stevenson Cart Sales Histor…" at bounding box center [315, 314] width 630 height 629
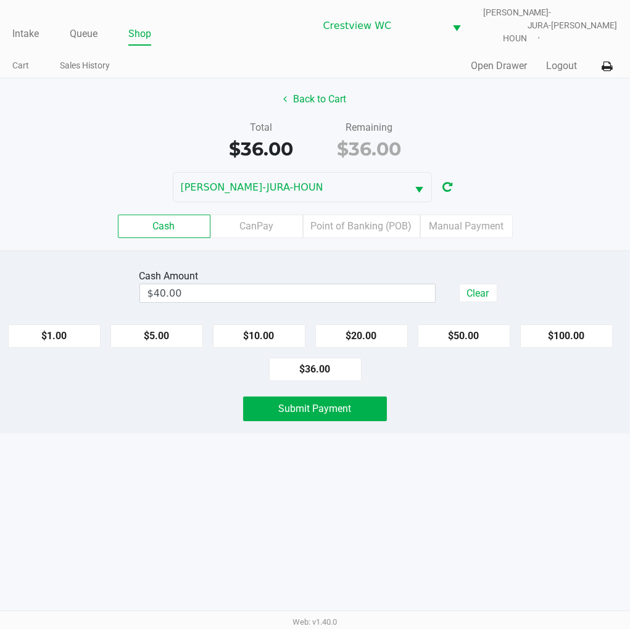
click at [346, 397] on button "Submit Payment" at bounding box center [315, 409] width 144 height 25
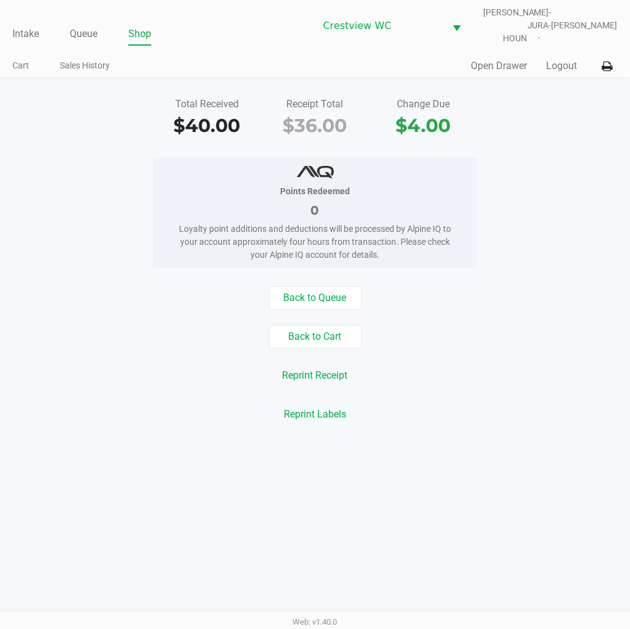
click at [582, 173] on div "Points Redeemed 0 Loyalty point additions and deductions will be processed by A…" at bounding box center [315, 213] width 649 height 110
click at [20, 26] on link "Intake" at bounding box center [25, 33] width 27 height 17
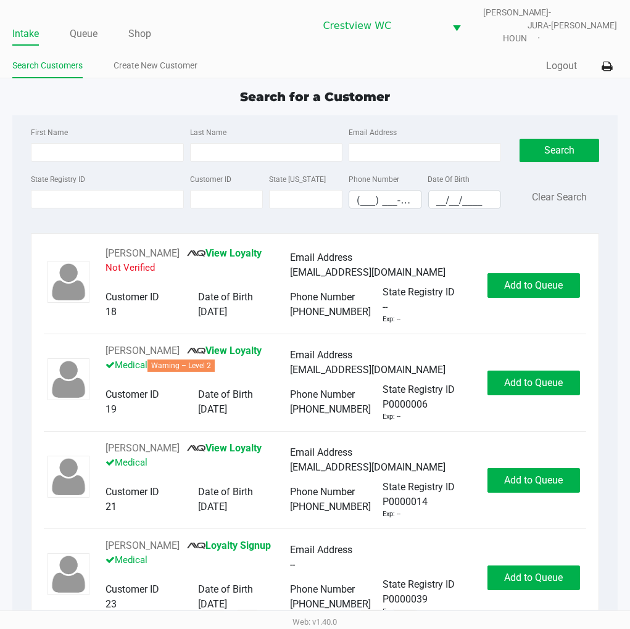
click at [489, 70] on app-point-of-sale "Intake Queue Shop Crestview WC BRUNO-JURA-HOUN Eric Stevenson Search Customers …" at bounding box center [315, 311] width 630 height 623
click at [86, 191] on input "State Registry ID" at bounding box center [107, 199] width 152 height 19
click at [63, 190] on input "p" at bounding box center [107, 199] width 152 height 19
type input "p0020727"
click at [552, 139] on button "Search" at bounding box center [559, 150] width 79 height 23
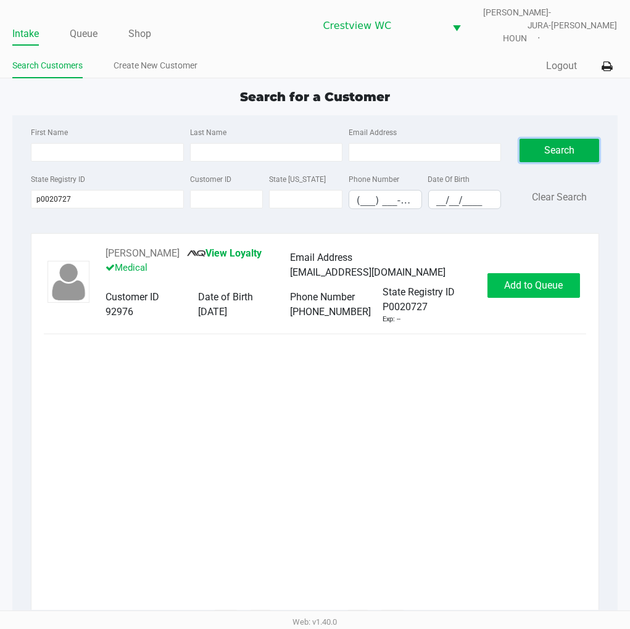
click at [550, 286] on button "Add to Queue" at bounding box center [534, 285] width 93 height 25
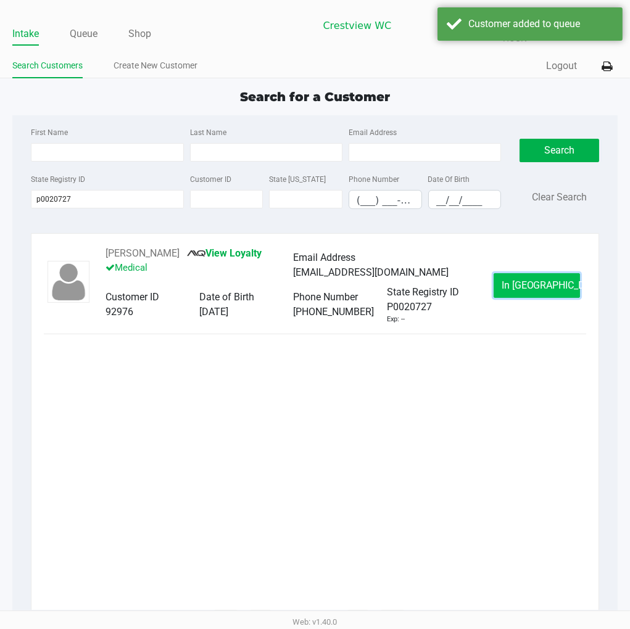
click at [543, 273] on button "In Queue" at bounding box center [537, 285] width 86 height 25
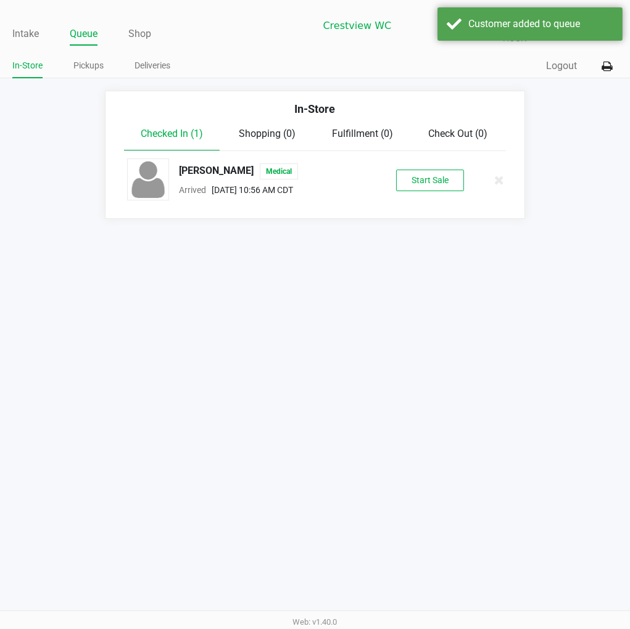
click at [433, 170] on button "Start Sale" at bounding box center [430, 181] width 68 height 22
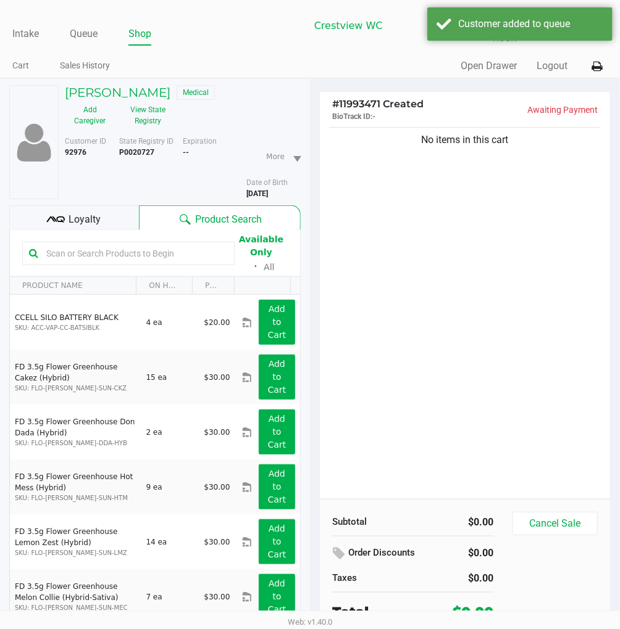
click at [519, 199] on div "No items in this cart" at bounding box center [465, 312] width 290 height 375
click at [138, 100] on button "View State Registry" at bounding box center [144, 115] width 58 height 31
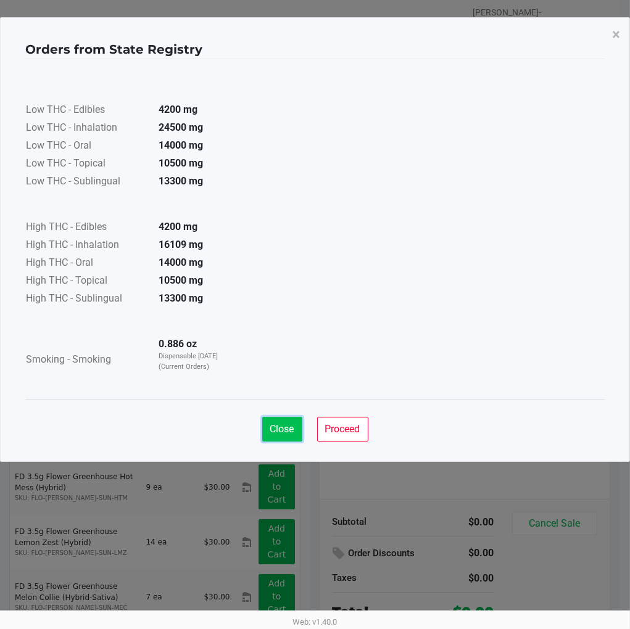
click at [278, 426] on span "Close" at bounding box center [282, 429] width 24 height 12
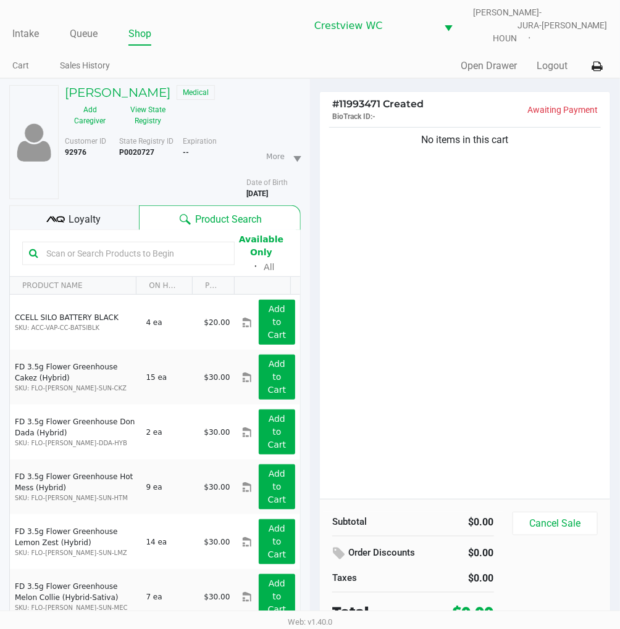
click at [473, 208] on div "No items in this cart" at bounding box center [465, 312] width 290 height 375
click at [462, 260] on div "No items in this cart" at bounding box center [465, 312] width 290 height 375
click at [517, 347] on div "No items in this cart" at bounding box center [465, 312] width 290 height 375
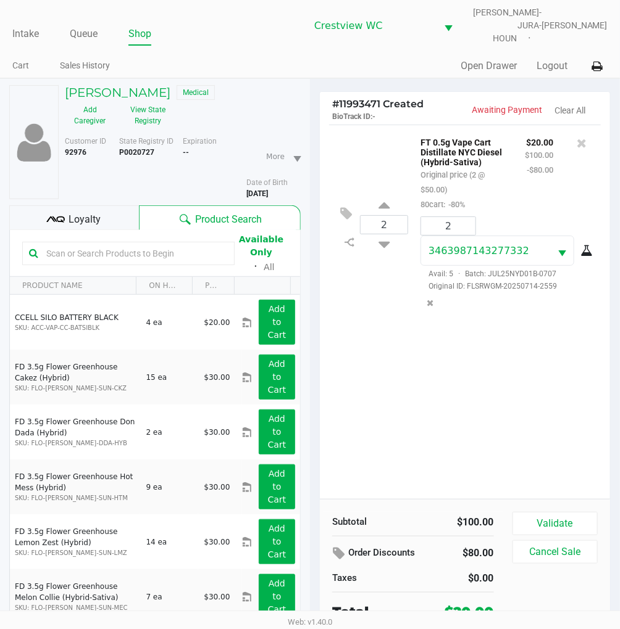
click at [533, 378] on div "2 FT 0.5g Vape Cart Distillate NYC Diesel (Hybrid-Sativa) Original price (2 @ $…" at bounding box center [465, 312] width 290 height 375
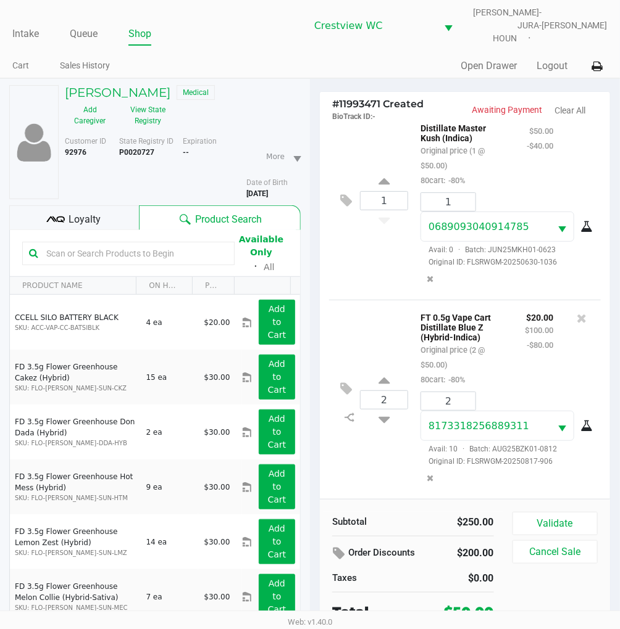
scroll to position [62, 0]
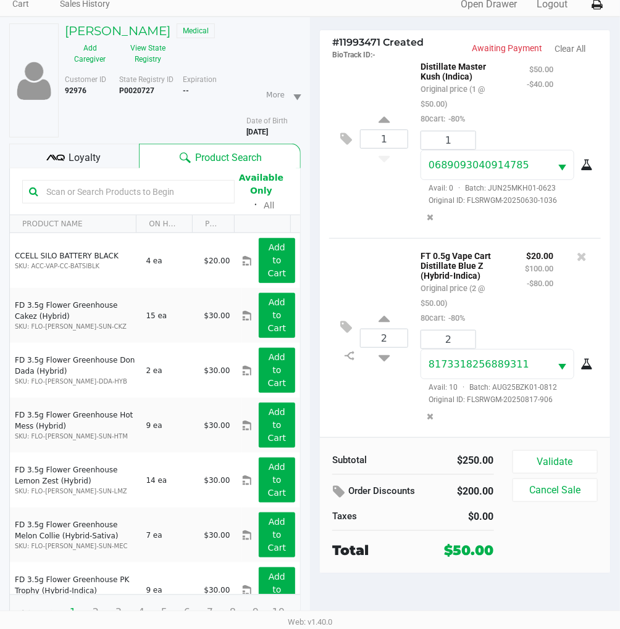
click at [391, 210] on div "1 FT 0.5g Vape Cart Distillate Master Kush (Indica) Original price (1 @ $50.00)…" at bounding box center [465, 138] width 272 height 199
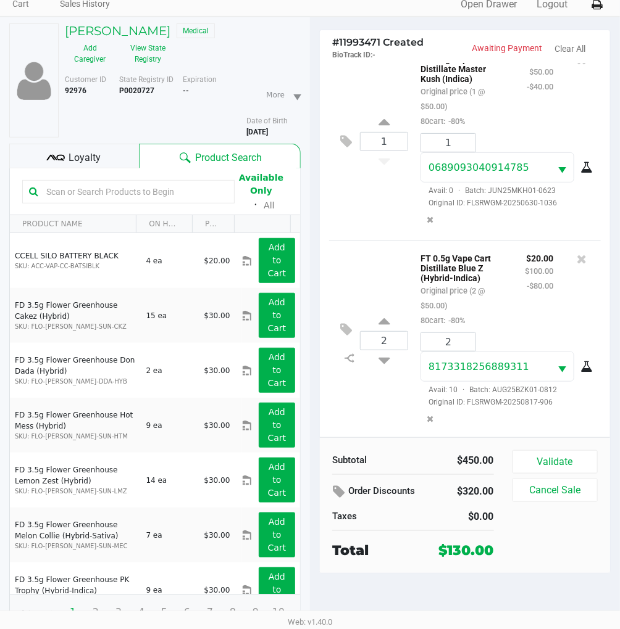
scroll to position [228, 0]
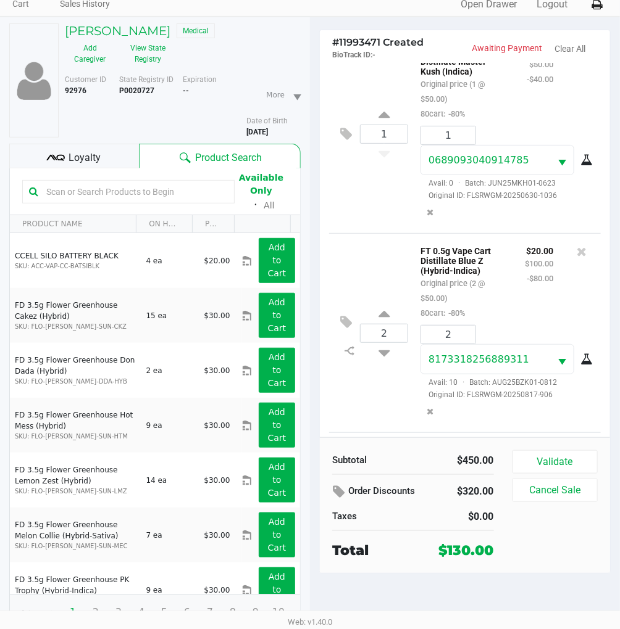
click at [385, 212] on div "1 FT 0.5g Vape Cart Distillate Master Kush (Indica) Original price (1 @ $50.00)…" at bounding box center [465, 133] width 272 height 199
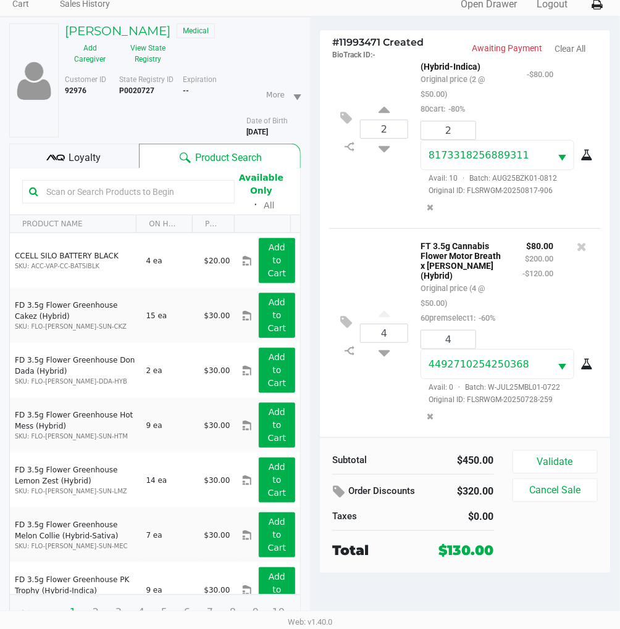
click at [381, 261] on div "4 FT 3.5g Cannabis Flower Motor Breath x Mike Larry (Hybrid) Original price (4 …" at bounding box center [465, 332] width 272 height 209
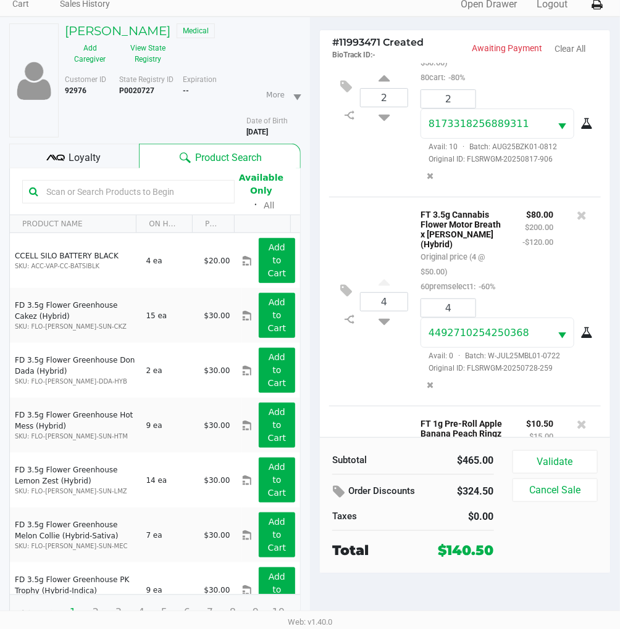
scroll to position [675, 0]
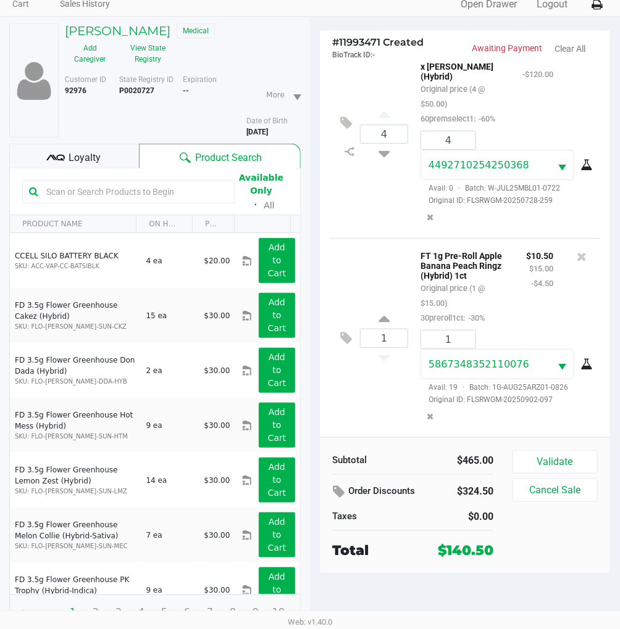
click at [372, 243] on div "1 FT 1g Pre-Roll Apple Banana Peach Ringz (Hybrid) 1ct Original price (1 @ $15.…" at bounding box center [465, 337] width 272 height 199
click at [364, 256] on div "1 FT 1g Pre-Roll Apple Banana Peach Ringz (Hybrid) 1ct Original price (1 @ $15.…" at bounding box center [465, 337] width 272 height 199
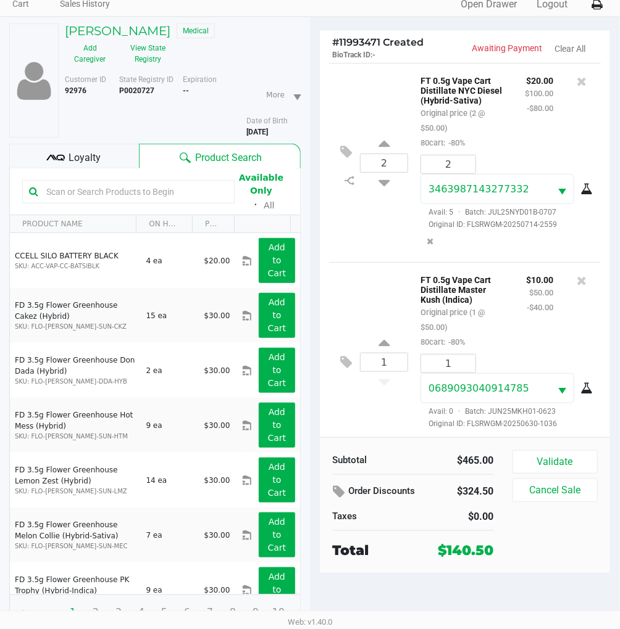
scroll to position [0, 0]
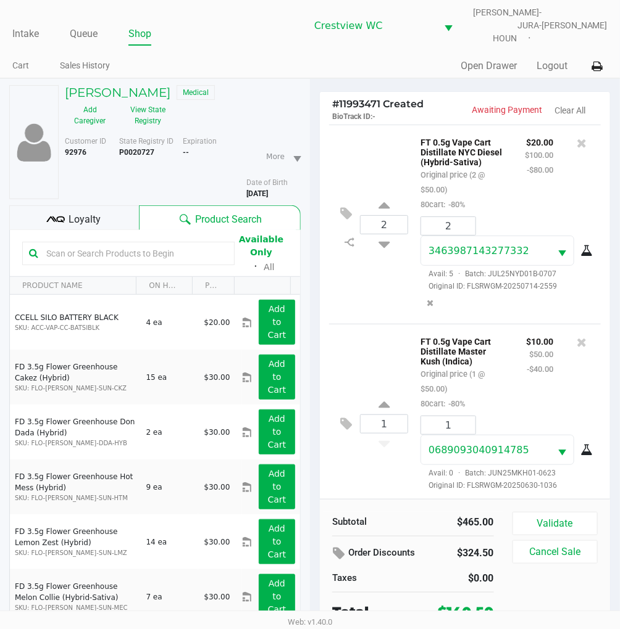
click at [393, 152] on div "2 FT 0.5g Vape Cart Distillate NYC Diesel (Hybrid-Sativa) Original price (2 @ $…" at bounding box center [465, 224] width 272 height 199
click at [376, 329] on div "1 FT 0.5g Vape Cart Distillate Master Kush (Indica) Original price (1 @ $50.00)…" at bounding box center [465, 423] width 272 height 199
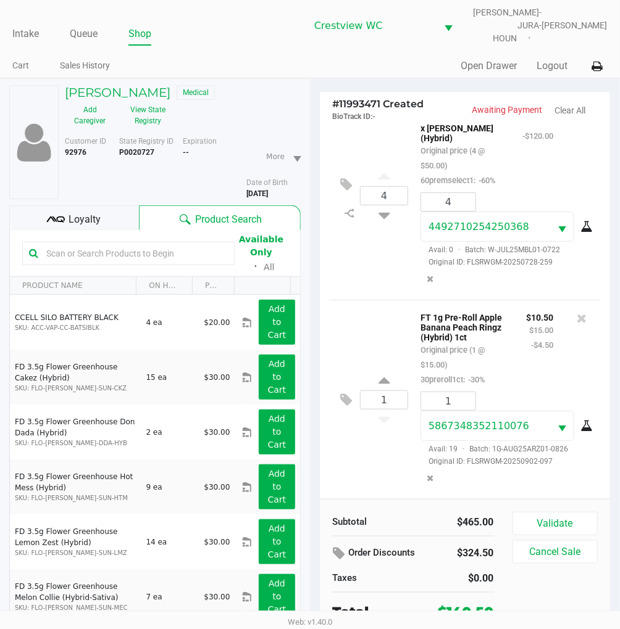
scroll to position [62, 0]
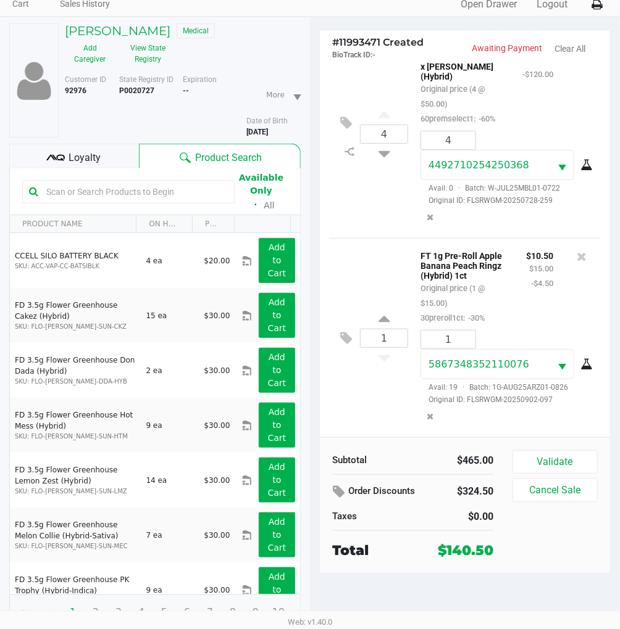
click at [391, 206] on div "4 FT 3.5g Cannabis Flower Motor Breath x Mike Larry (Hybrid) Original price (4 …" at bounding box center [465, 133] width 272 height 209
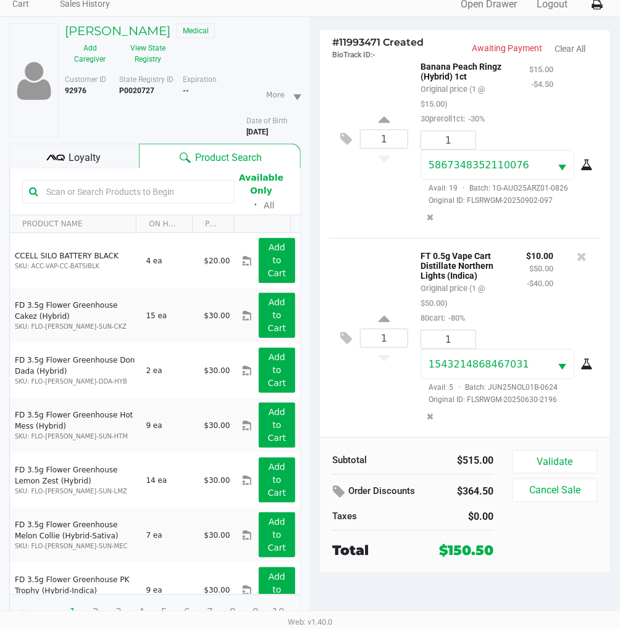
click at [367, 242] on div "1 FT 0.5g Vape Cart Distillate Northern Lights (Indica) Original price (1 @ $50…" at bounding box center [465, 337] width 272 height 199
click at [81, 151] on span "Loyalty" at bounding box center [85, 158] width 32 height 15
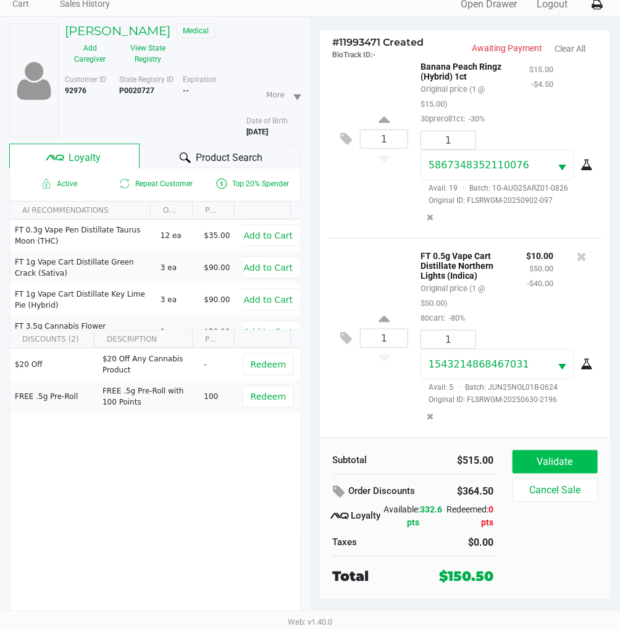
click at [559, 454] on button "Validate" at bounding box center [554, 462] width 85 height 23
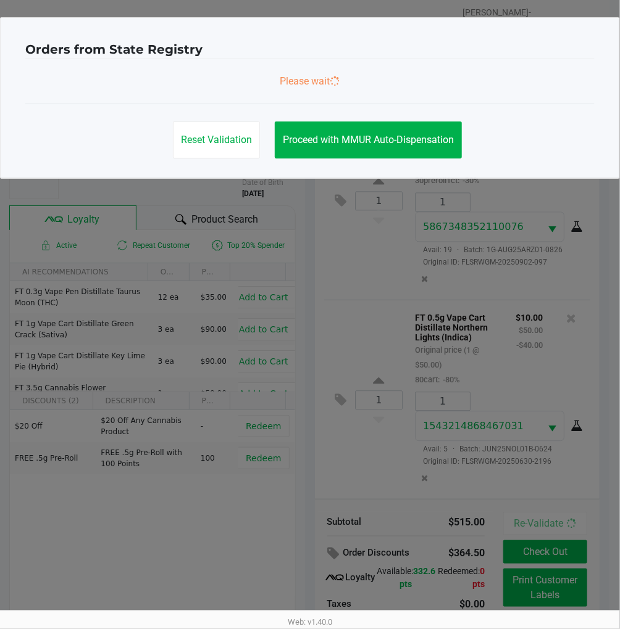
scroll to position [0, 0]
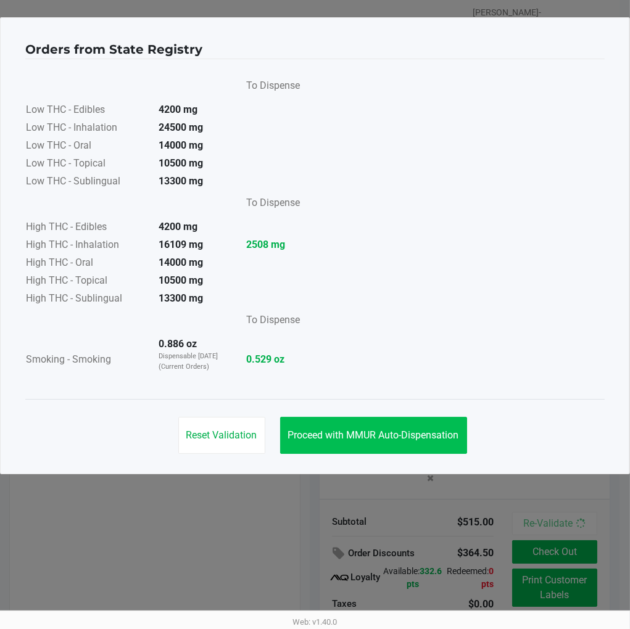
click at [394, 445] on button "Proceed with MMUR Auto-Dispensation" at bounding box center [373, 435] width 187 height 37
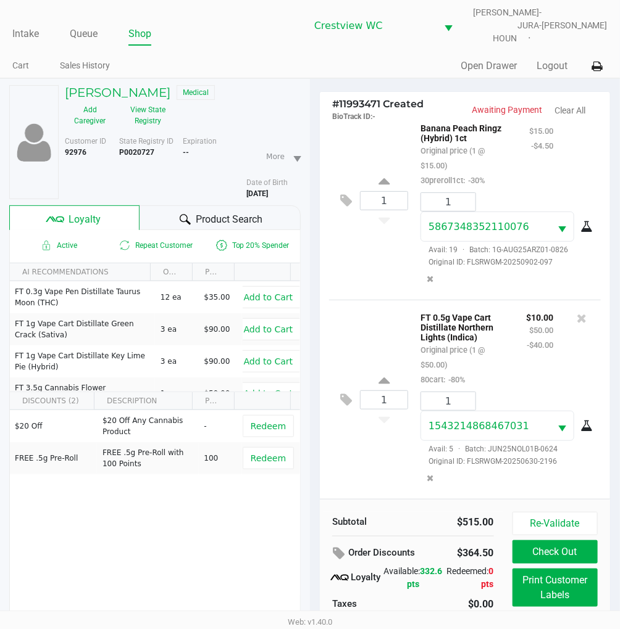
scroll to position [62, 0]
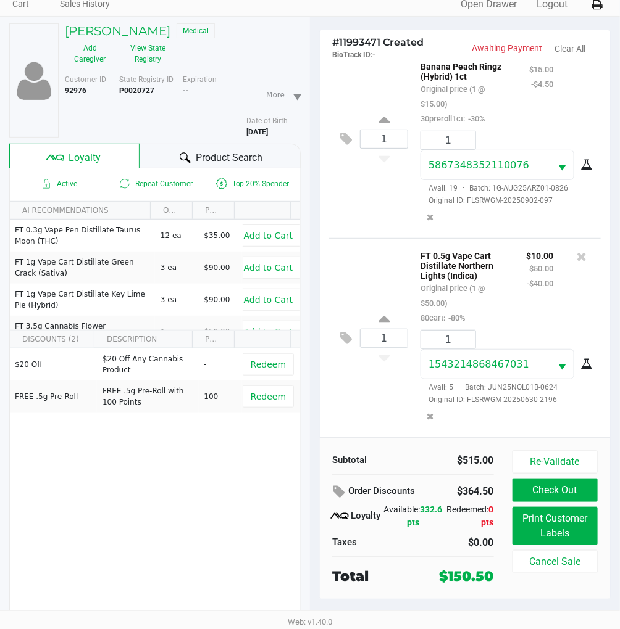
click at [396, 239] on div "1 FT 0.5g Vape Cart Distillate Northern Lights (Indica) Original price (1 @ $50…" at bounding box center [465, 337] width 272 height 199
click at [396, 217] on div "1 FT 1g Pre-Roll Apple Banana Peach Ringz (Hybrid) 1ct Original price (1 @ $15.…" at bounding box center [465, 138] width 272 height 199
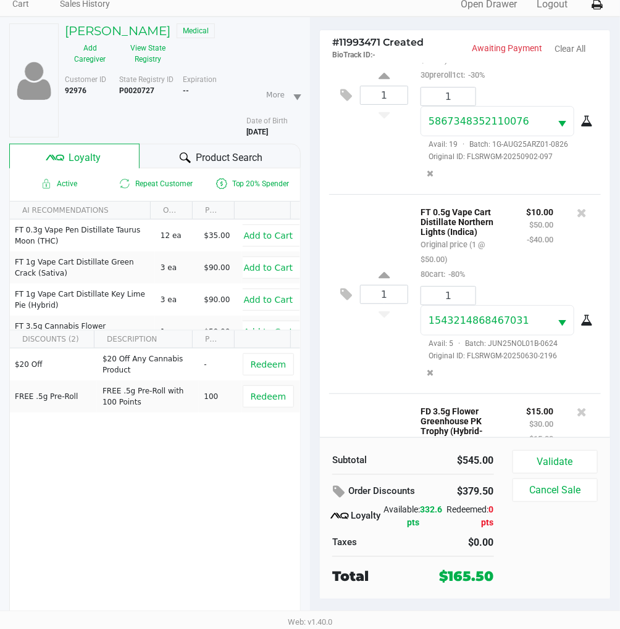
scroll to position [1087, 0]
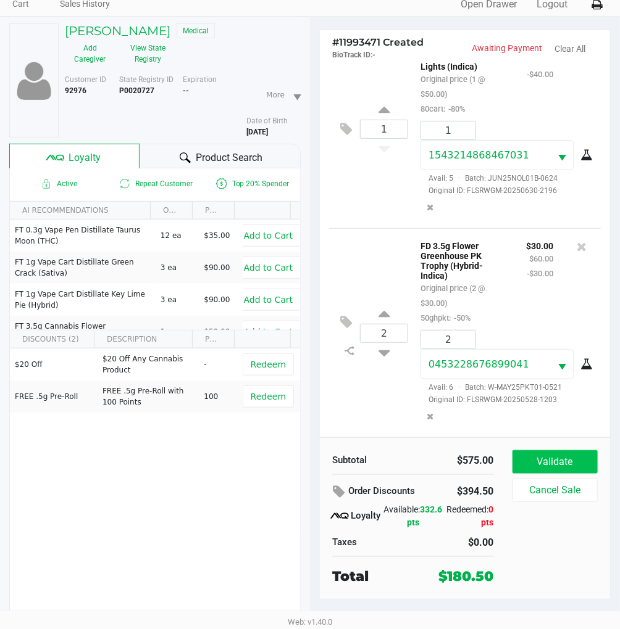
click at [563, 451] on button "Validate" at bounding box center [554, 462] width 85 height 23
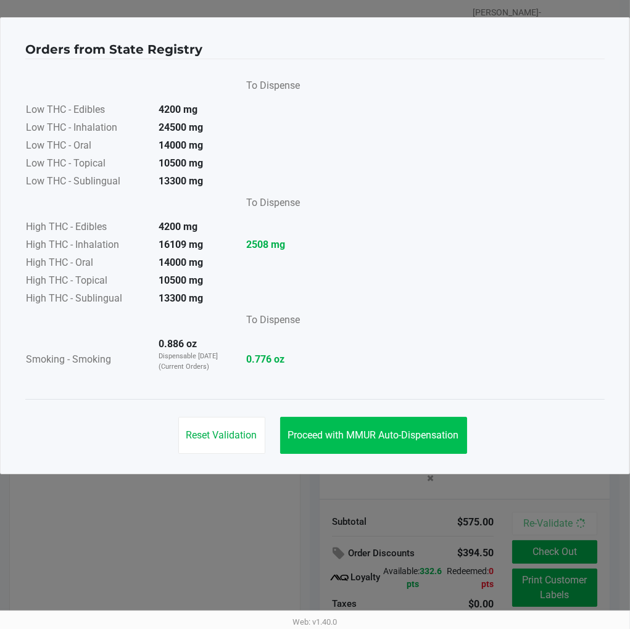
click at [415, 441] on span "Proceed with MMUR Auto-Dispensation" at bounding box center [373, 436] width 171 height 12
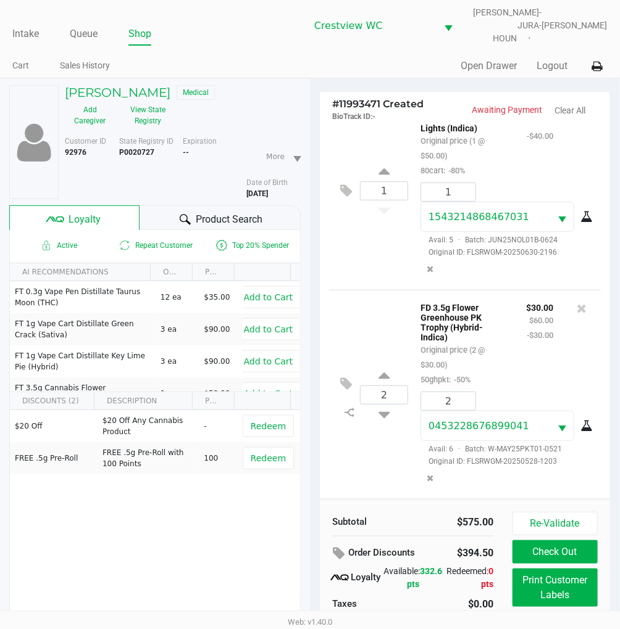
scroll to position [62, 0]
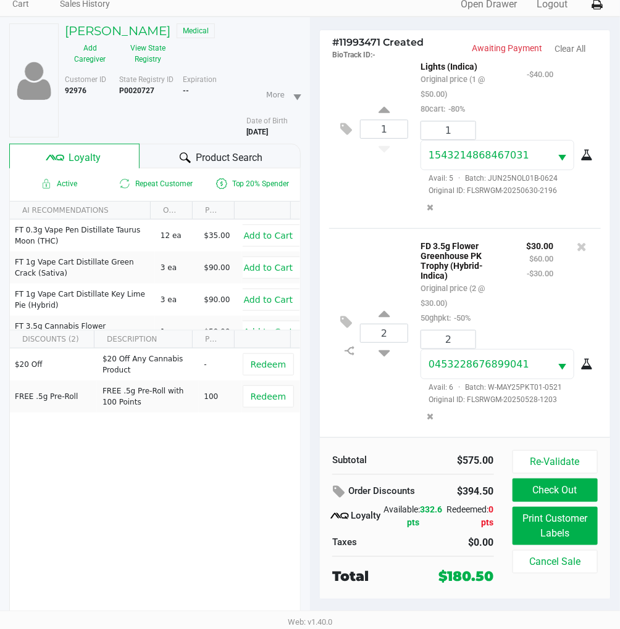
click at [381, 217] on div "1 FT 0.5g Vape Cart Distillate Northern Lights (Indica) Original price (1 @ $50…" at bounding box center [465, 128] width 272 height 199
click at [386, 404] on div "2 FD 3.5g Flower Greenhouse PK Trophy (Hybrid-Indica) Original price (2 @ $30.0…" at bounding box center [465, 332] width 272 height 209
click at [196, 471] on div "$20 Off $20 Off Any Cannabis Product - Redeem FREE .5g Pre-Roll FREE .5g Pre-Ro…" at bounding box center [155, 442] width 290 height 186
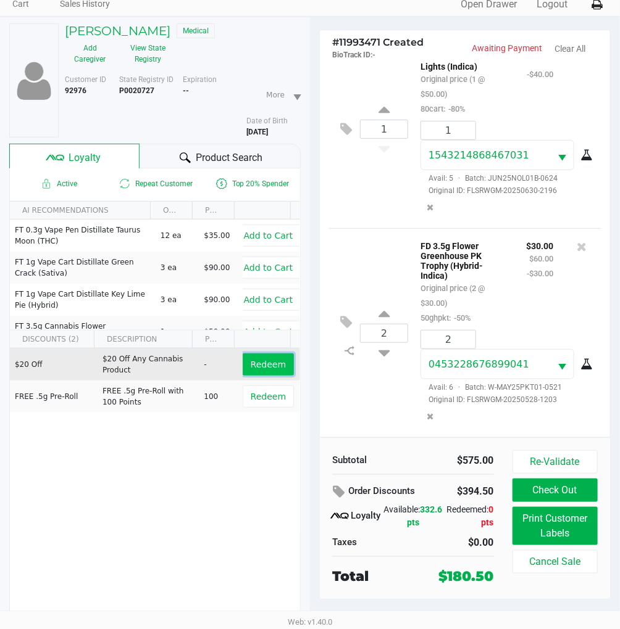
click at [262, 360] on span "Redeem" at bounding box center [268, 365] width 35 height 10
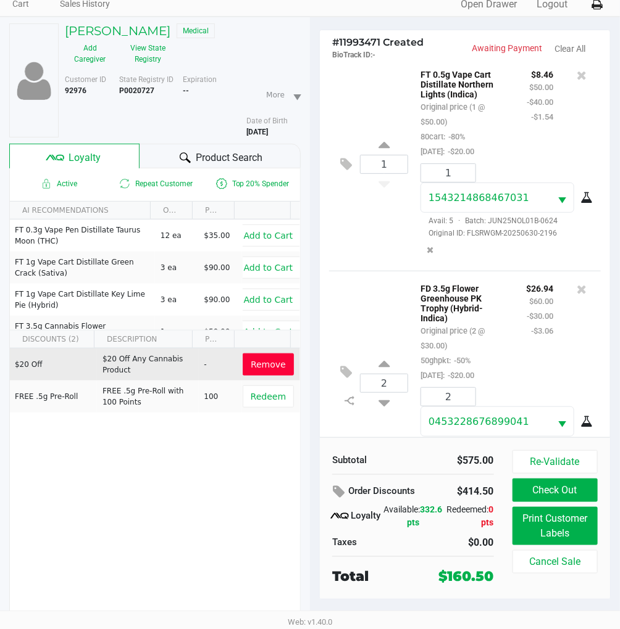
scroll to position [1180, 0]
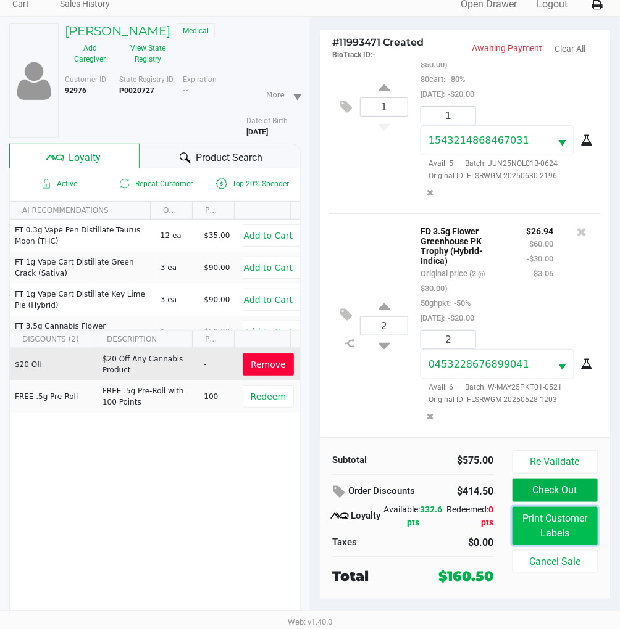
click at [560, 510] on button "Print Customer Labels" at bounding box center [554, 526] width 85 height 38
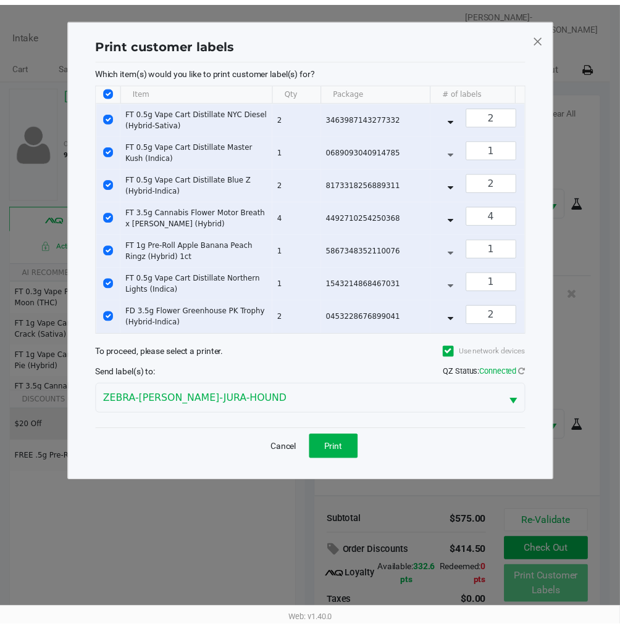
scroll to position [1190, 0]
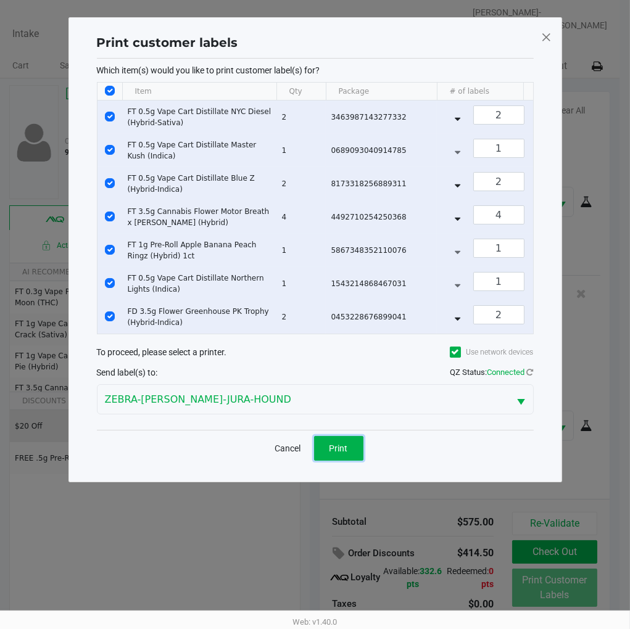
click at [352, 460] on button "Print" at bounding box center [338, 448] width 49 height 25
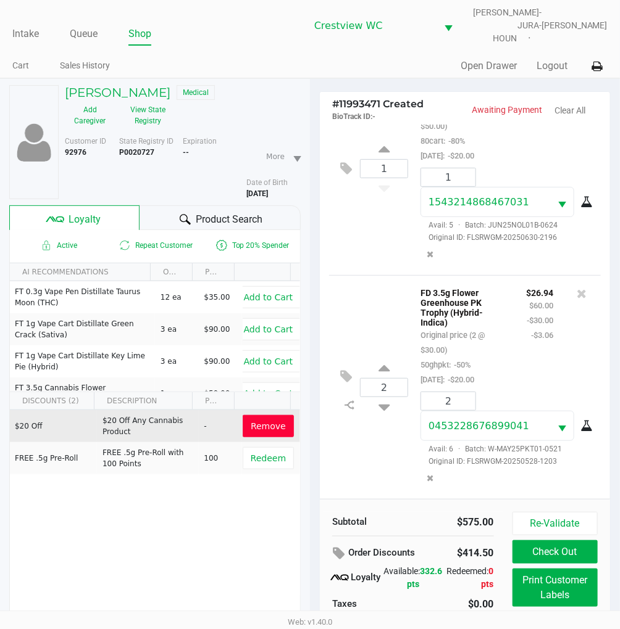
scroll to position [62, 0]
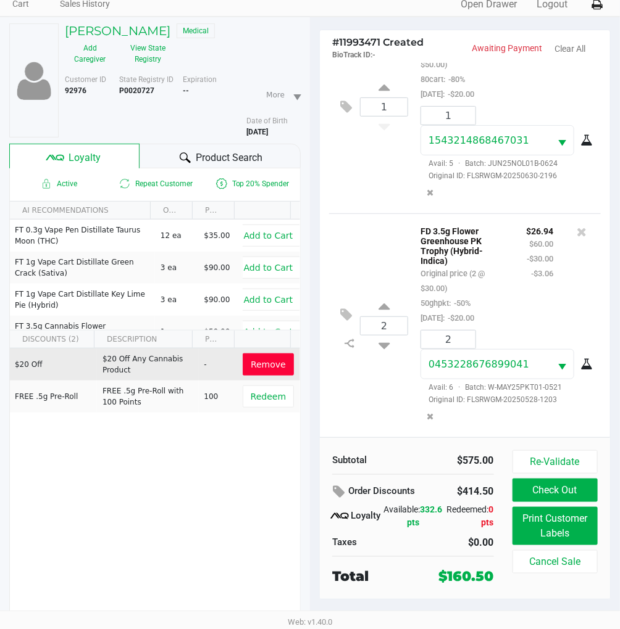
click at [201, 470] on div "$20 Off $20 Off Any Cannabis Product - Remove FREE .5g Pre-Roll FREE .5g Pre-Ro…" at bounding box center [155, 442] width 290 height 186
click at [373, 402] on div "2 FD 3.5g Flower Greenhouse PK Trophy (Hybrid-Indica) Original price (2 @ $30.0…" at bounding box center [465, 326] width 272 height 224
click at [387, 217] on div "2 FD 3.5g Flower Greenhouse PK Trophy (Hybrid-Indica) Original price (2 @ $30.0…" at bounding box center [465, 326] width 272 height 224
click at [389, 214] on div "2 FD 3.5g Flower Greenhouse PK Trophy (Hybrid-Indica) Original price (2 @ $30.0…" at bounding box center [465, 326] width 272 height 224
click at [386, 387] on div "2 FD 3.5g Flower Greenhouse PK Trophy (Hybrid-Indica) Original price (2 @ $30.0…" at bounding box center [465, 326] width 272 height 224
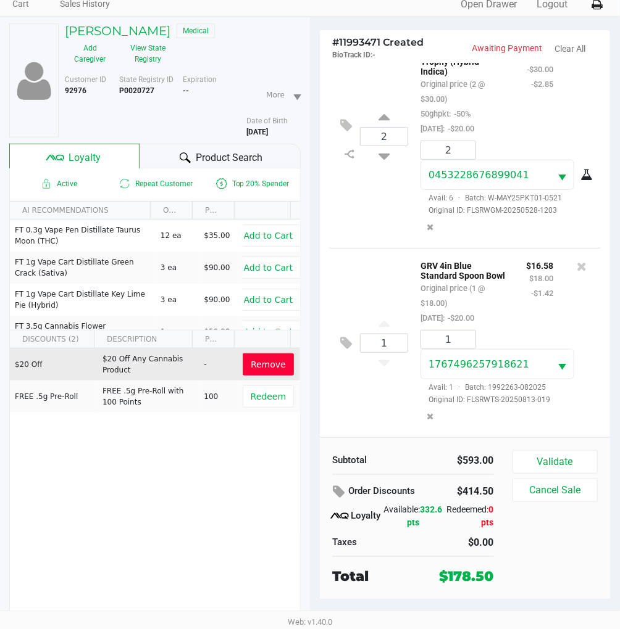
scroll to position [1381, 0]
click at [343, 336] on icon at bounding box center [346, 343] width 12 height 14
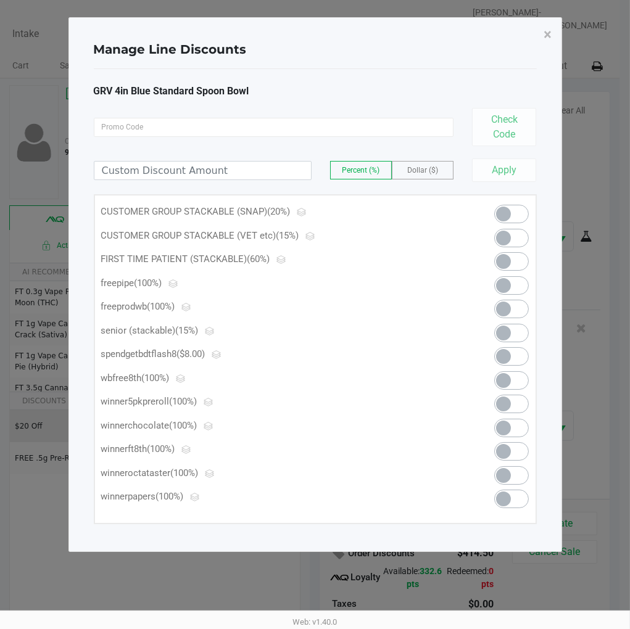
click at [509, 291] on span at bounding box center [503, 285] width 15 height 15
click at [543, 43] on button "×" at bounding box center [548, 34] width 28 height 35
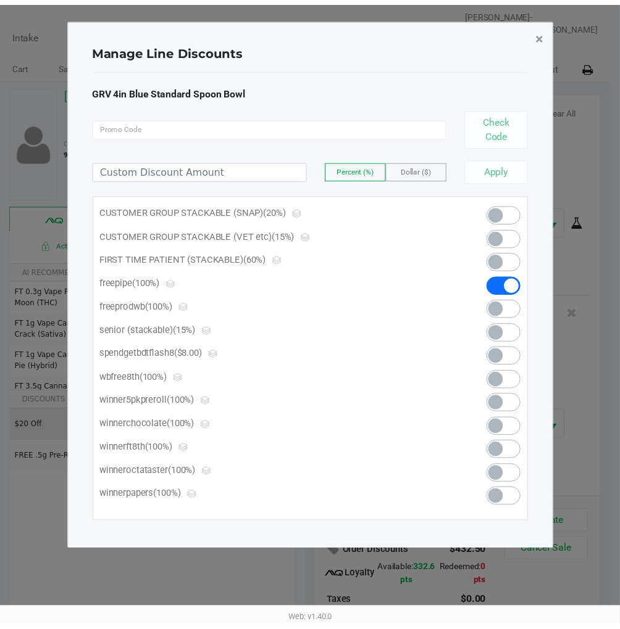
scroll to position [1381, 0]
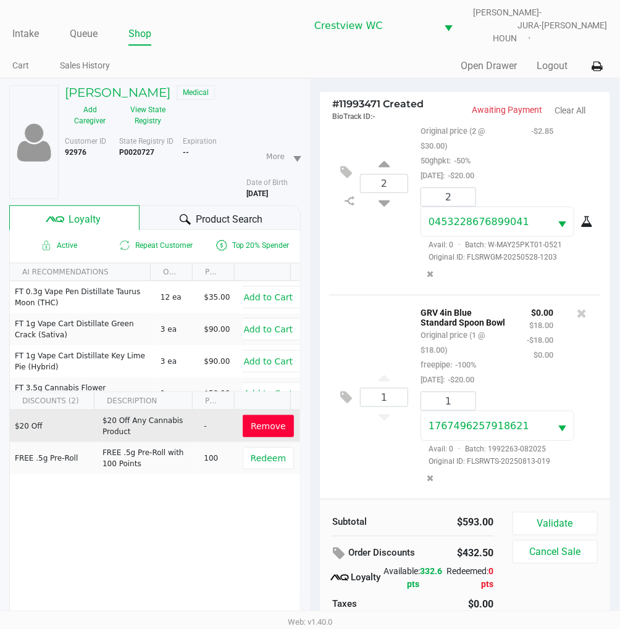
click at [384, 262] on div "2 FD 3.5g Flower Greenhouse PK Trophy (Hybrid-Indica) Original price (2 @ $30.0…" at bounding box center [465, 183] width 272 height 224
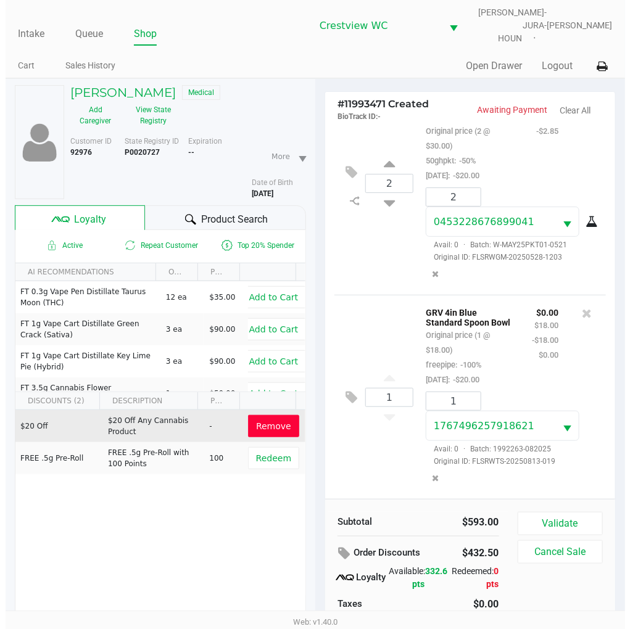
scroll to position [1395, 0]
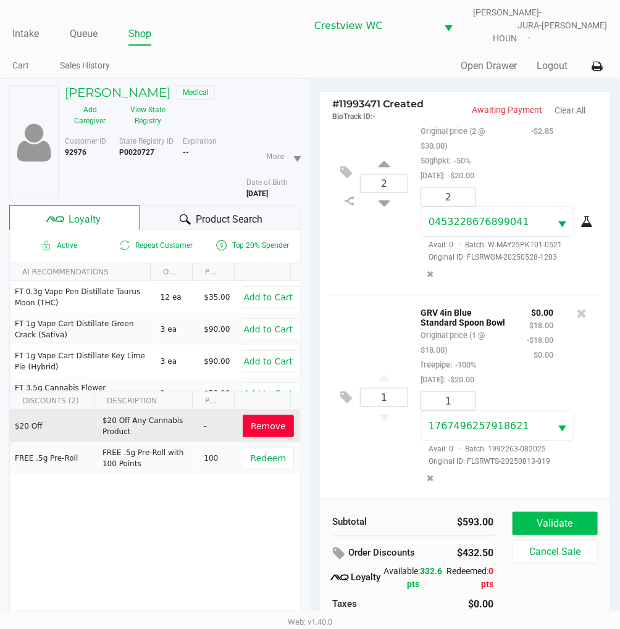
click at [556, 518] on button "Validate" at bounding box center [554, 523] width 85 height 23
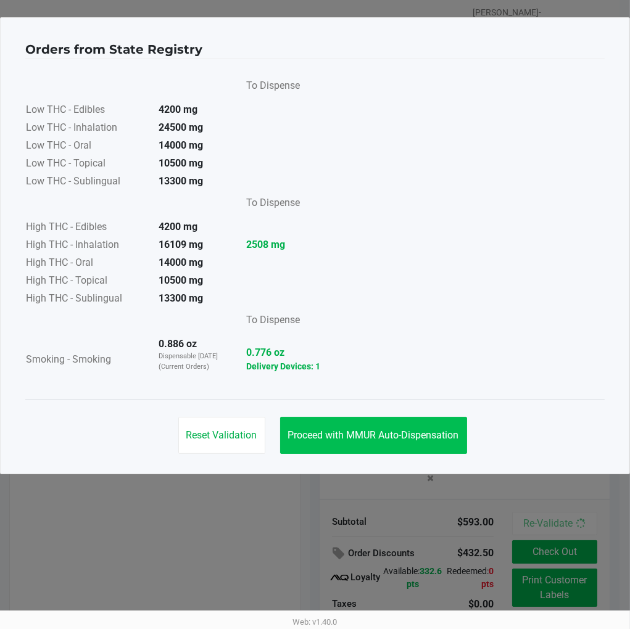
click at [413, 435] on span "Proceed with MMUR Auto-Dispensation" at bounding box center [373, 436] width 171 height 12
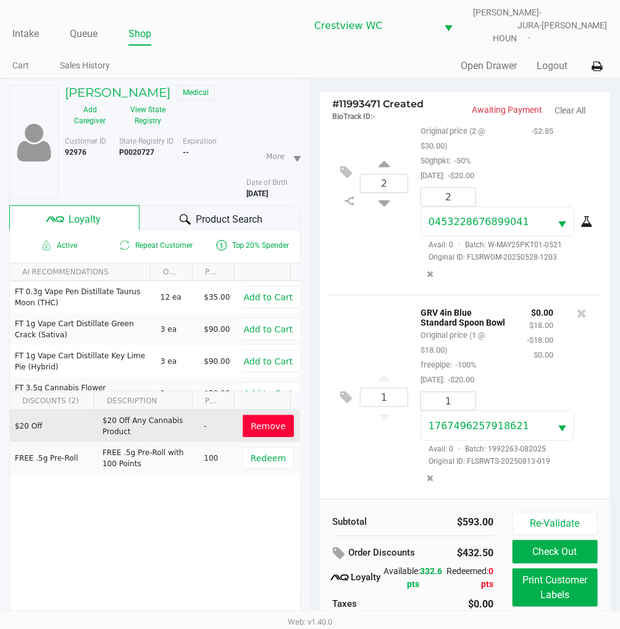
scroll to position [62, 0]
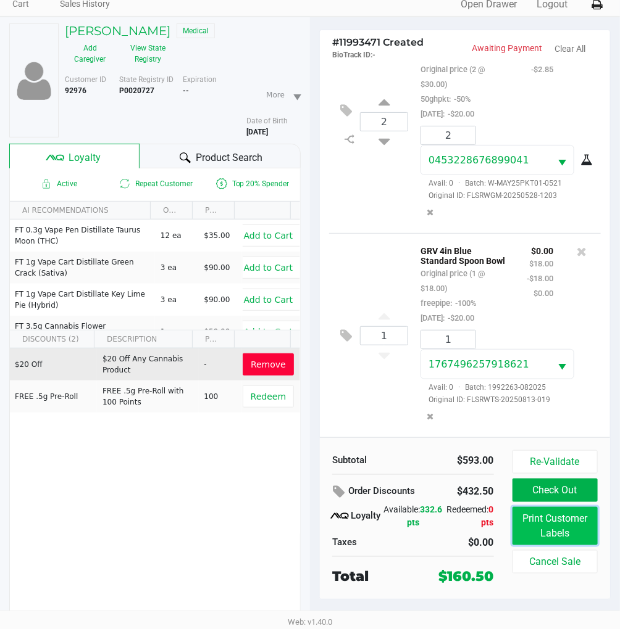
click at [559, 523] on button "Print Customer Labels" at bounding box center [554, 526] width 85 height 38
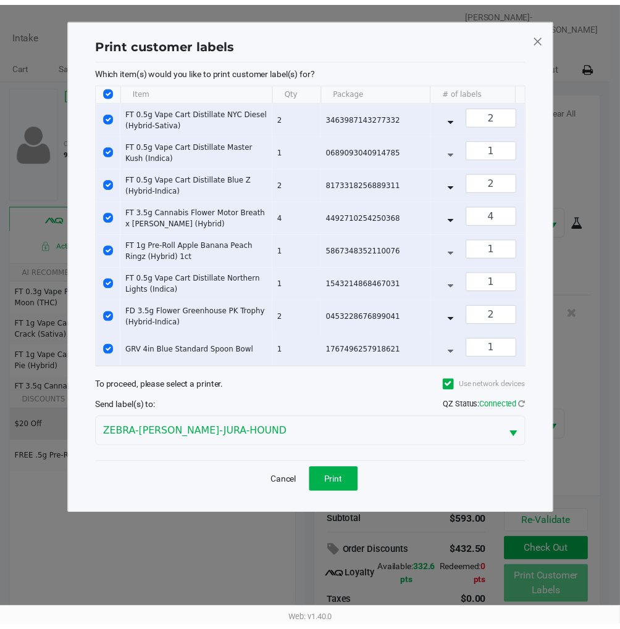
scroll to position [1405, 0]
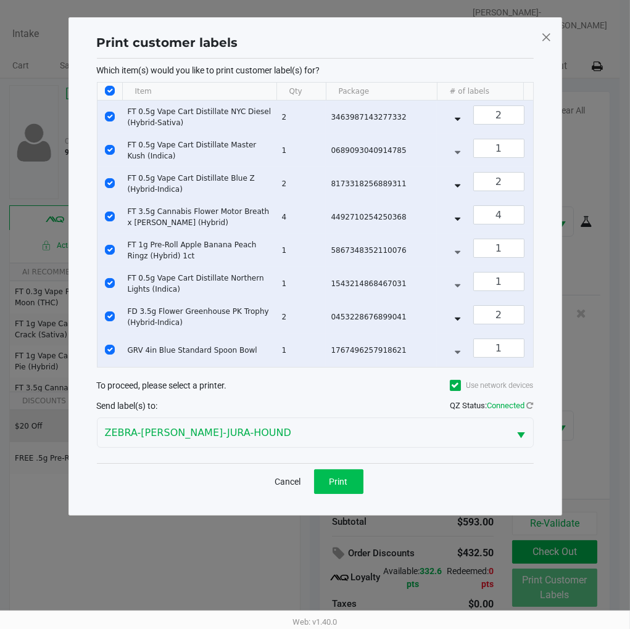
click at [346, 487] on span "Print" at bounding box center [339, 482] width 19 height 10
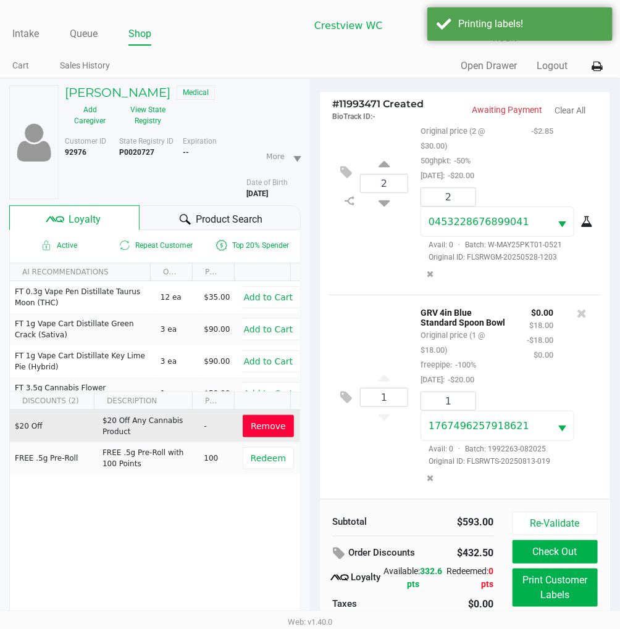
scroll to position [62, 0]
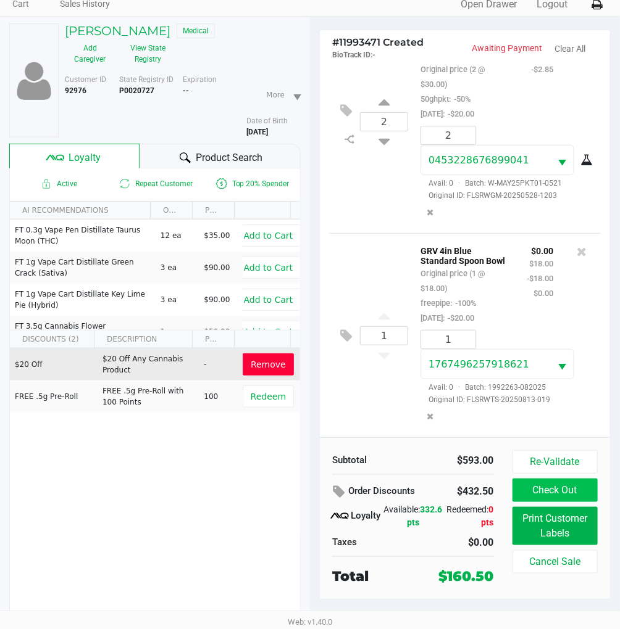
click at [577, 479] on button "Check Out" at bounding box center [554, 490] width 85 height 23
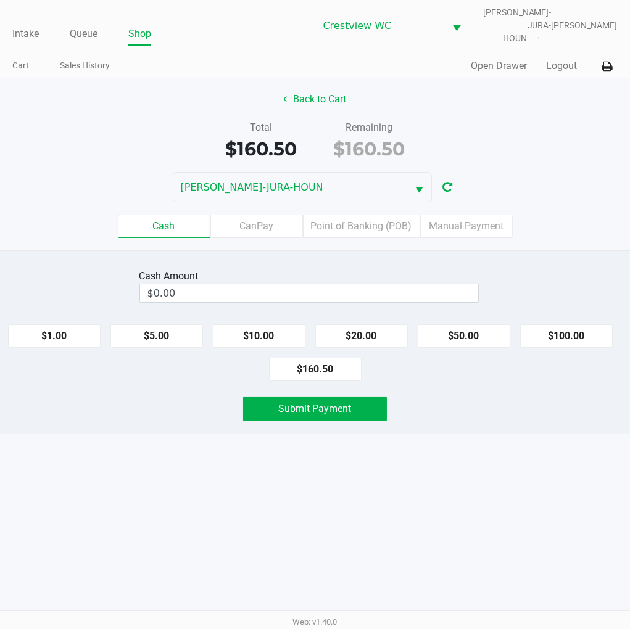
click at [560, 88] on div "Back to Cart" at bounding box center [315, 99] width 649 height 23
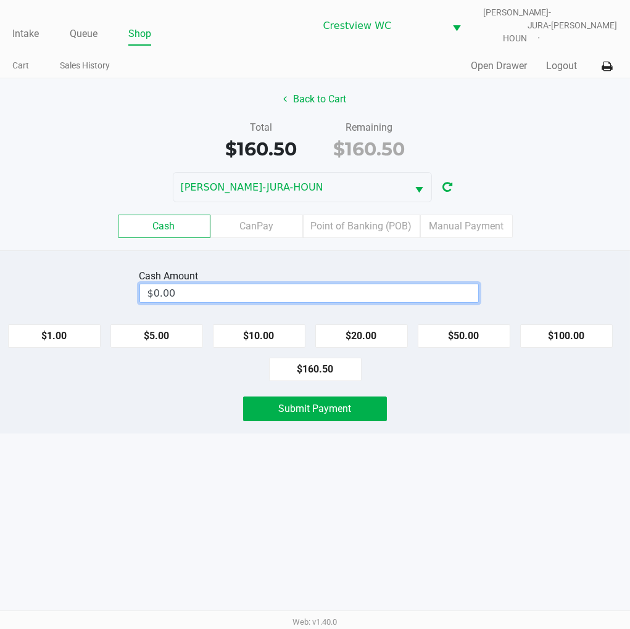
click at [194, 287] on input "$0.00" at bounding box center [309, 293] width 338 height 18
click at [539, 539] on div "Intake Queue Shop Crestview WC BRUNO-JURA-HOUN Eric Stevenson Cart Sales Histor…" at bounding box center [315, 314] width 630 height 629
type input "$161.00"
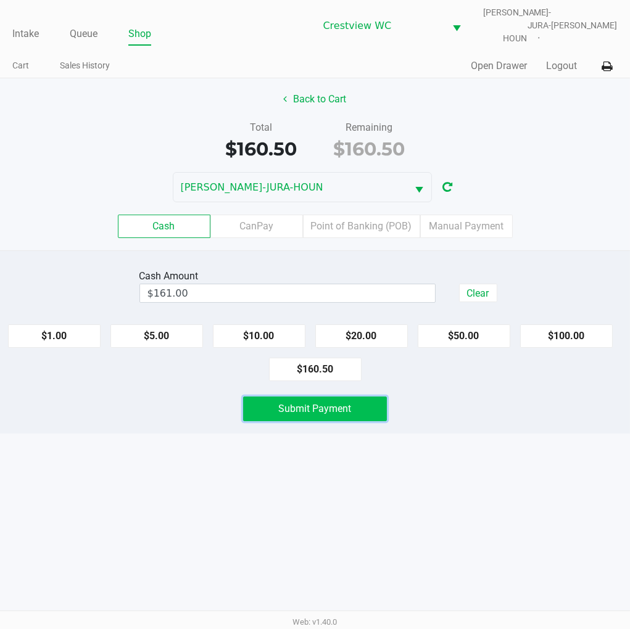
click at [362, 399] on button "Submit Payment" at bounding box center [315, 409] width 144 height 25
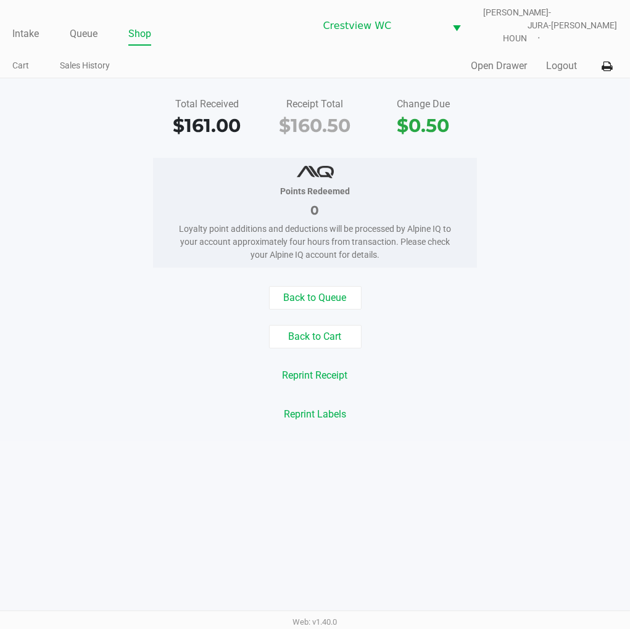
click at [581, 128] on div "Total Received $161.00 Receipt Total $160.50 Change Due $0.50" at bounding box center [315, 118] width 649 height 43
click at [26, 25] on link "Intake" at bounding box center [25, 33] width 27 height 17
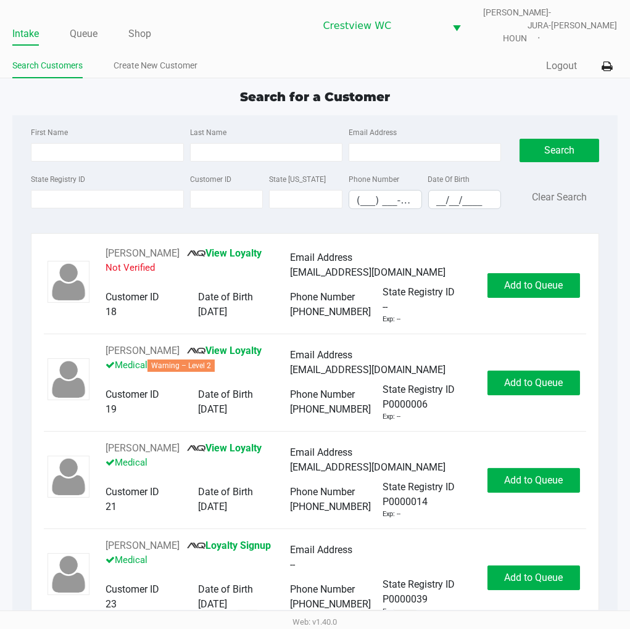
click at [471, 91] on div "Search for a Customer" at bounding box center [314, 97] width 623 height 19
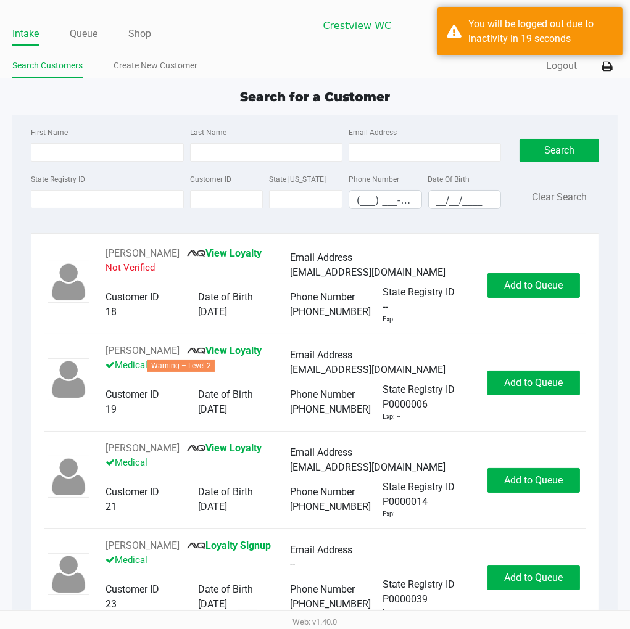
click at [482, 88] on div "Search for a Customer" at bounding box center [314, 97] width 623 height 19
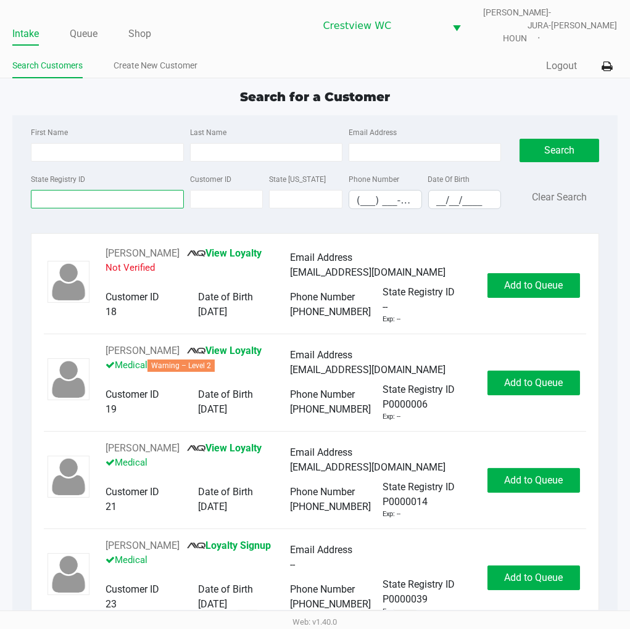
click at [106, 190] on input "State Registry ID" at bounding box center [107, 199] width 152 height 19
type input "p6tt1635"
click at [553, 140] on button "Search" at bounding box center [559, 150] width 79 height 23
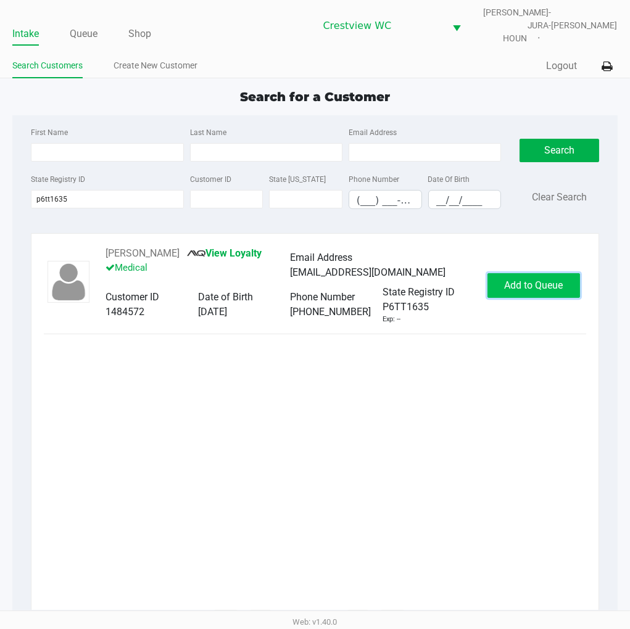
click at [539, 280] on span "Add to Queue" at bounding box center [533, 286] width 59 height 12
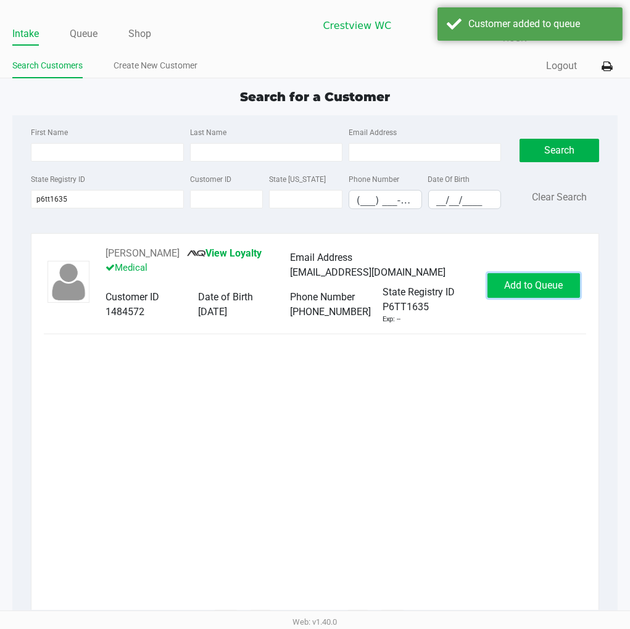
click at [525, 273] on button "Add to Queue" at bounding box center [534, 285] width 93 height 25
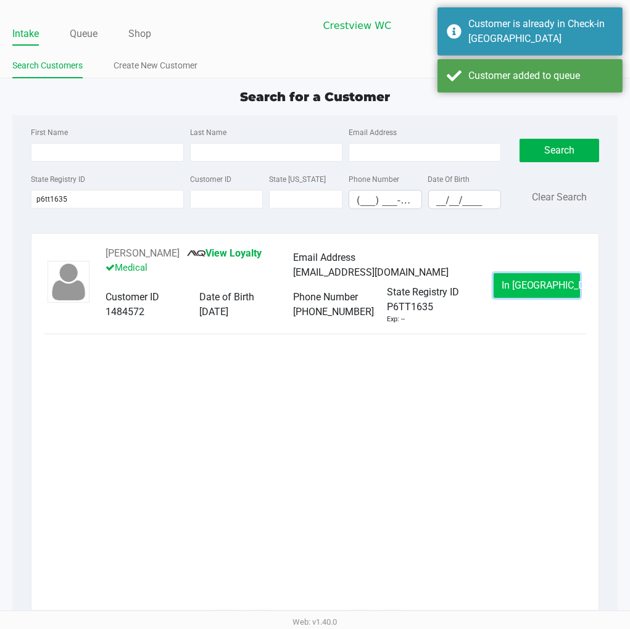
click at [541, 280] on span "In Queue" at bounding box center [554, 286] width 104 height 12
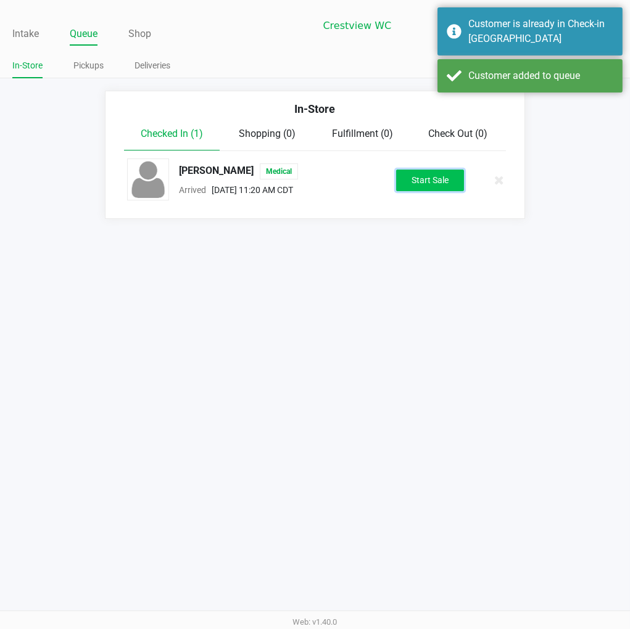
click at [461, 170] on button "Start Sale" at bounding box center [430, 181] width 68 height 22
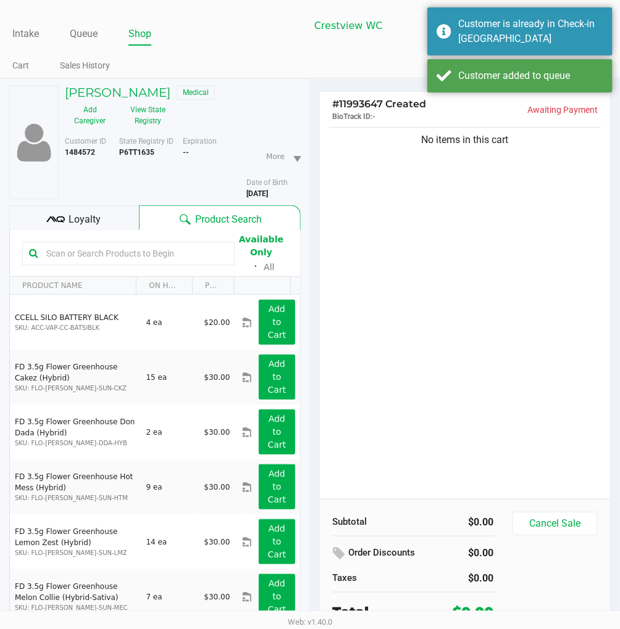
click at [430, 233] on div "No items in this cart" at bounding box center [465, 312] width 290 height 375
click at [151, 102] on button "View State Registry" at bounding box center [144, 115] width 58 height 31
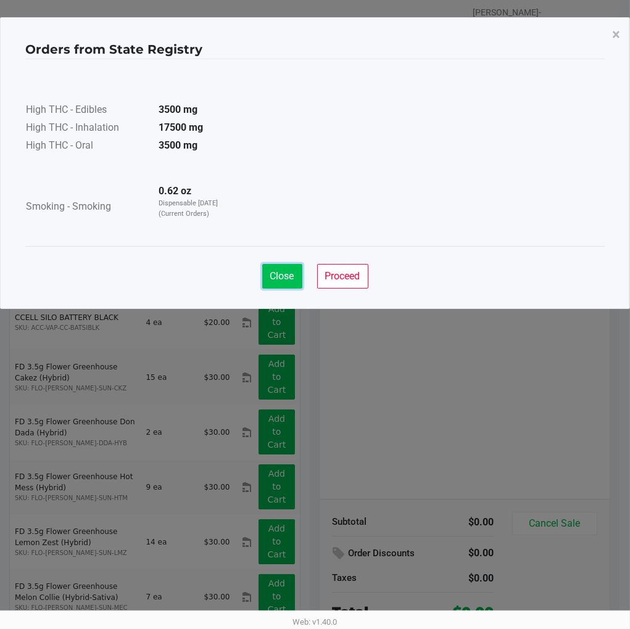
drag, startPoint x: 279, startPoint y: 270, endPoint x: 354, endPoint y: 255, distance: 76.0
click at [280, 270] on span "Close" at bounding box center [282, 276] width 24 height 12
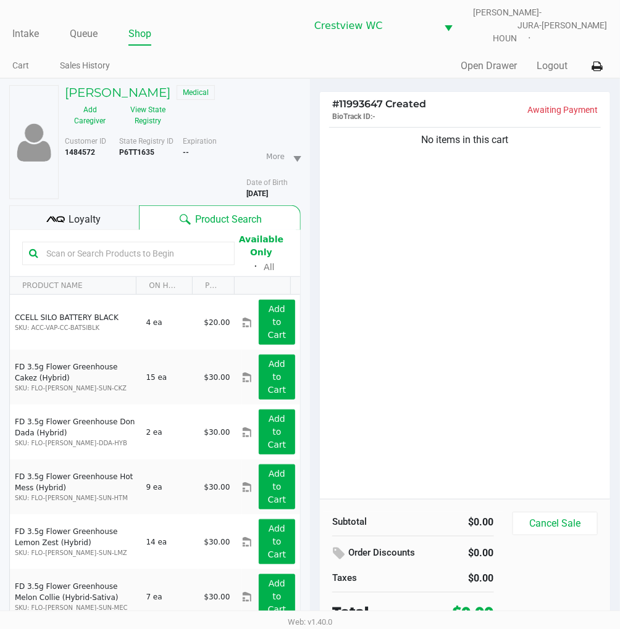
click at [517, 299] on div "No items in this cart" at bounding box center [465, 312] width 290 height 375
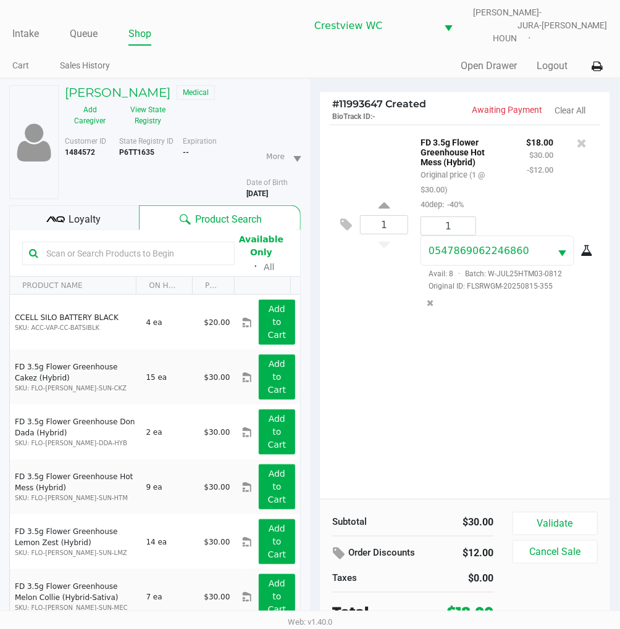
click at [498, 366] on div "1 FD 3.5g Flower Greenhouse Hot Mess (Hybrid) Original price (1 @ $30.00) 40dep…" at bounding box center [465, 312] width 290 height 375
click at [554, 368] on div "1 FD 3.5g Flower Greenhouse Hot Mess (Hybrid) Original price (1 @ $30.00) 40dep…" at bounding box center [465, 312] width 290 height 375
click at [78, 212] on span "Loyalty" at bounding box center [85, 219] width 32 height 15
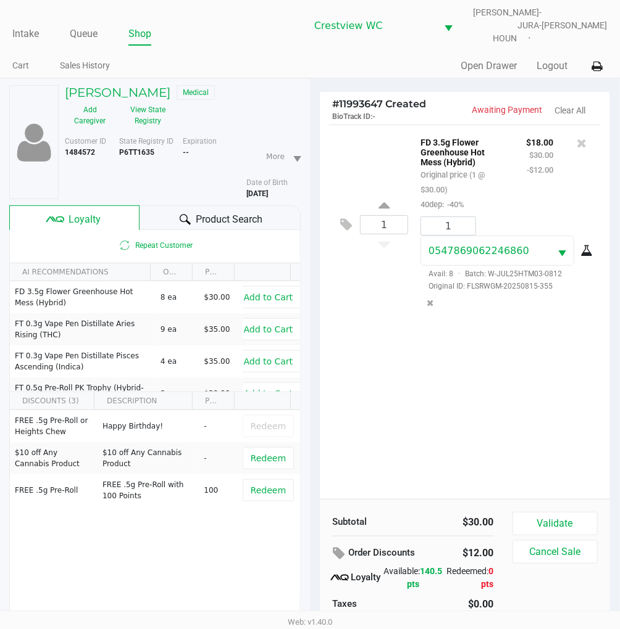
scroll to position [62, 0]
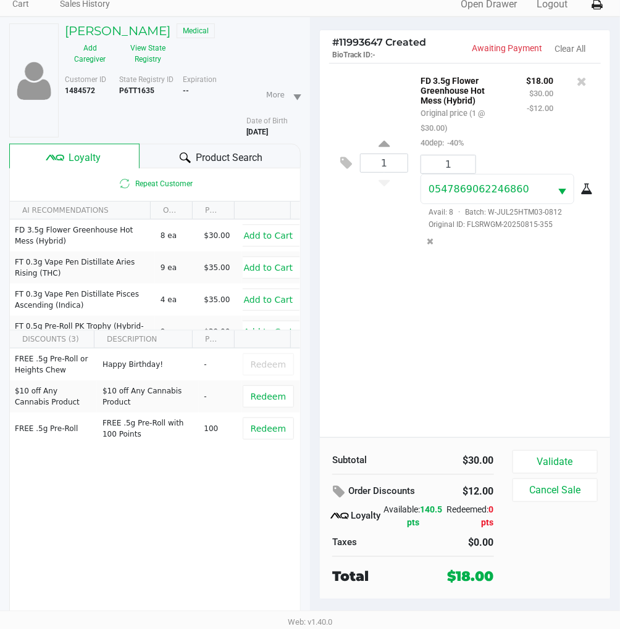
click at [475, 303] on div "1 FD 3.5g Flower Greenhouse Hot Mess (Hybrid) Original price (1 @ $30.00) 40dep…" at bounding box center [465, 250] width 290 height 375
click at [528, 323] on div "1 FD 3.5g Flower Greenhouse Hot Mess (Hybrid) Original price (1 @ $30.00) 40dep…" at bounding box center [465, 250] width 290 height 375
click at [562, 451] on button "Validate" at bounding box center [554, 462] width 85 height 23
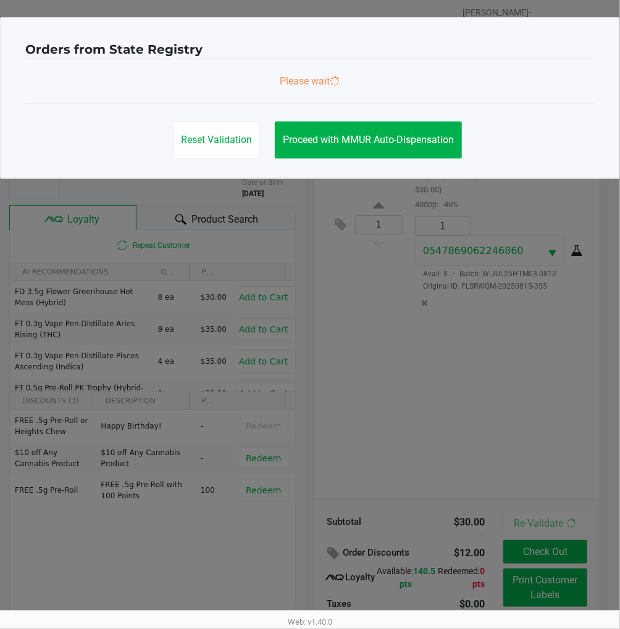
scroll to position [0, 0]
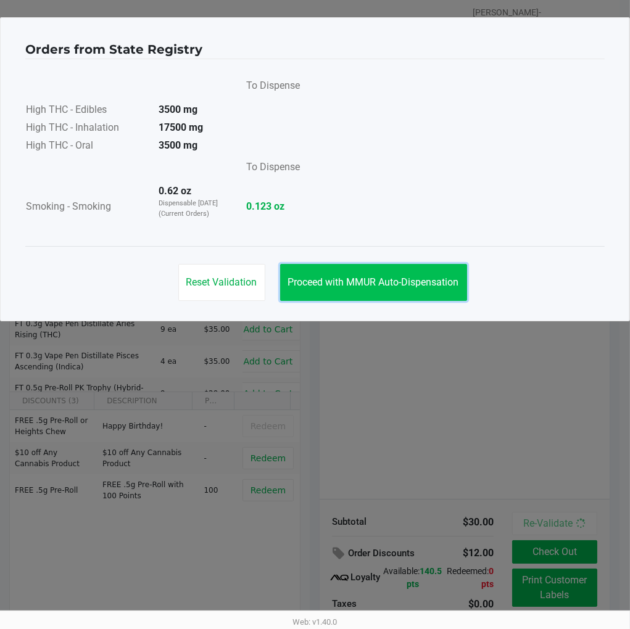
click at [420, 280] on span "Proceed with MMUR Auto-Dispensation" at bounding box center [373, 282] width 171 height 12
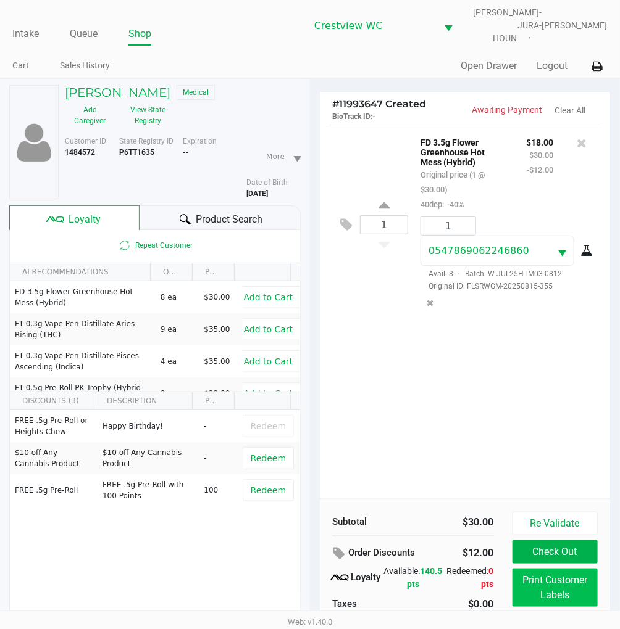
click at [564, 580] on button "Print Customer Labels" at bounding box center [554, 588] width 85 height 38
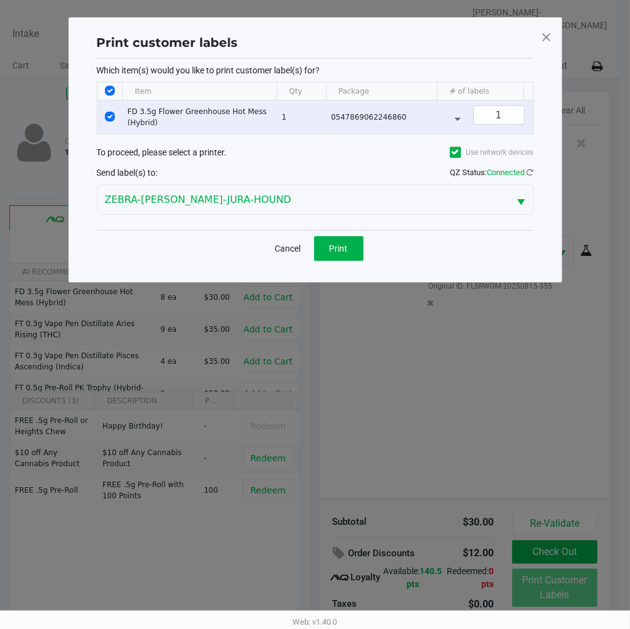
click at [349, 254] on button "Print" at bounding box center [338, 248] width 49 height 25
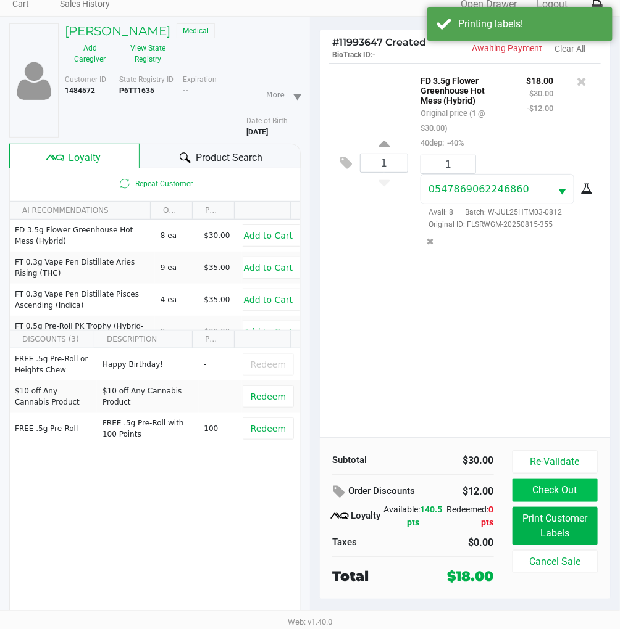
click at [565, 479] on button "Check Out" at bounding box center [554, 490] width 85 height 23
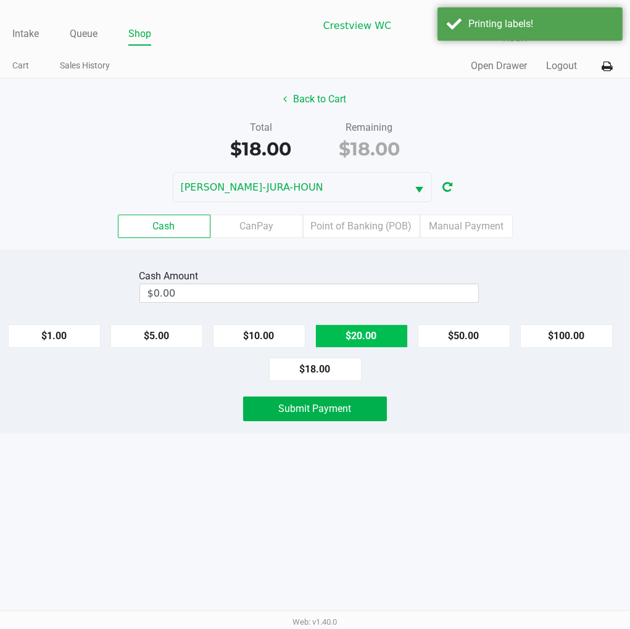
click at [376, 325] on button "$20.00" at bounding box center [361, 336] width 93 height 23
type input "$20.00"
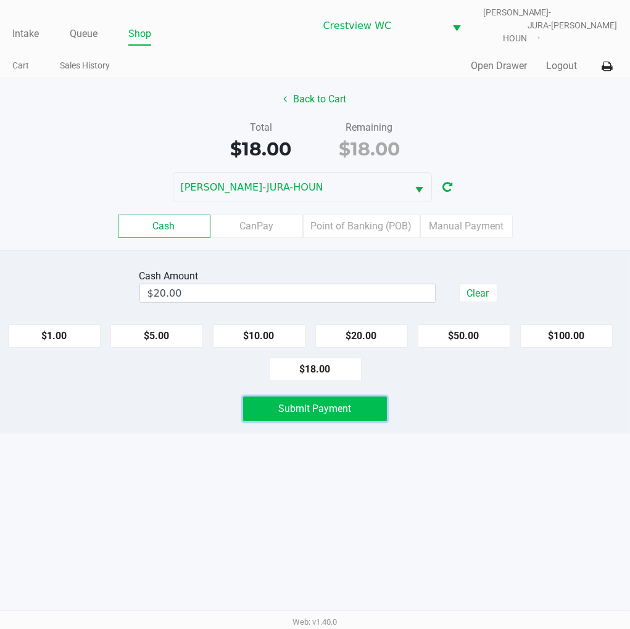
click at [324, 413] on button "Submit Payment" at bounding box center [315, 409] width 144 height 25
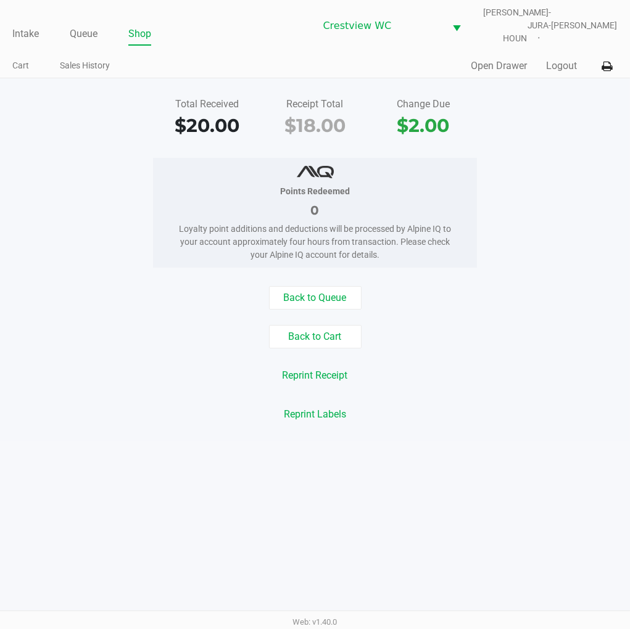
click at [27, 25] on link "Intake" at bounding box center [25, 33] width 27 height 17
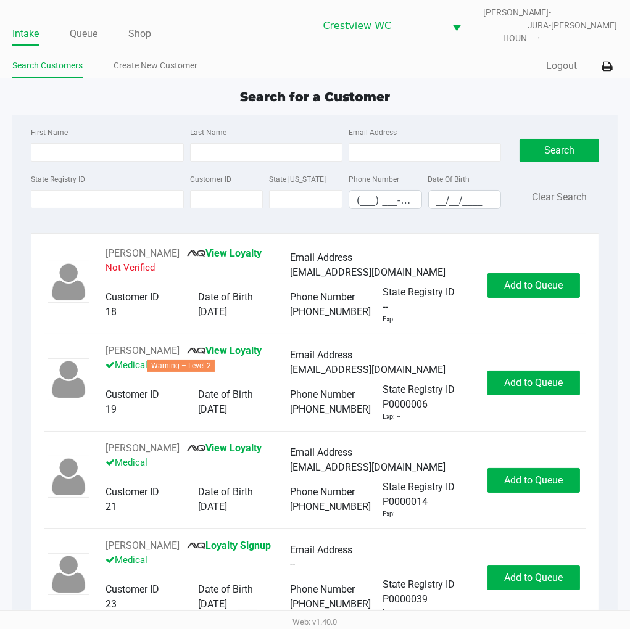
click at [486, 62] on div "Quick Sale Logout" at bounding box center [466, 66] width 302 height 23
click at [22, 31] on link "Intake" at bounding box center [25, 33] width 27 height 17
click at [500, 91] on div "Search for a Customer" at bounding box center [314, 97] width 623 height 19
click at [62, 192] on input "State Registry ID" at bounding box center [107, 199] width 152 height 19
type input "p4xt0341"
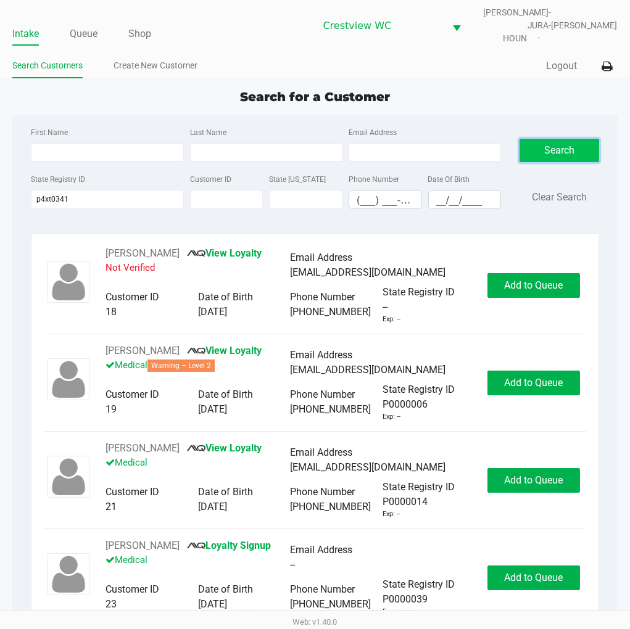
click at [565, 146] on button "Search" at bounding box center [559, 150] width 79 height 23
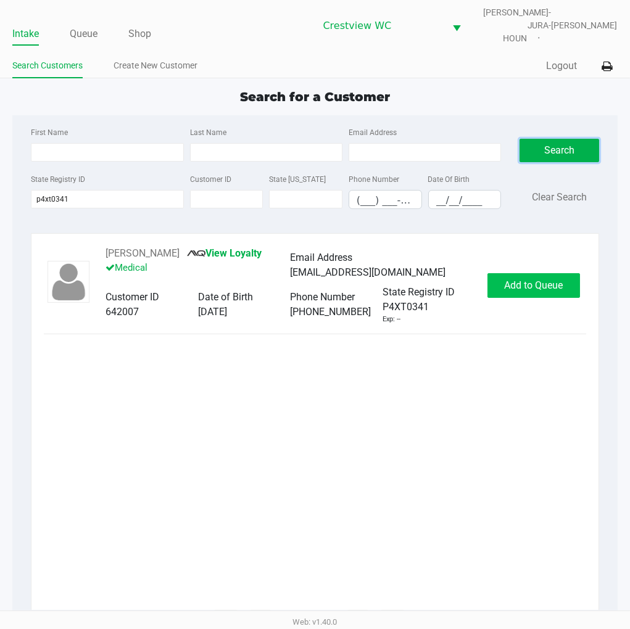
click at [539, 286] on button "Add to Queue" at bounding box center [534, 285] width 93 height 25
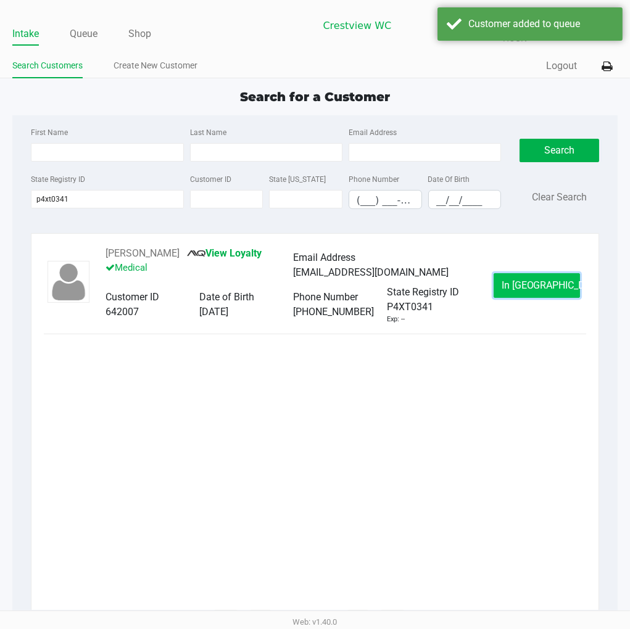
click at [531, 280] on span "In Queue" at bounding box center [554, 286] width 104 height 12
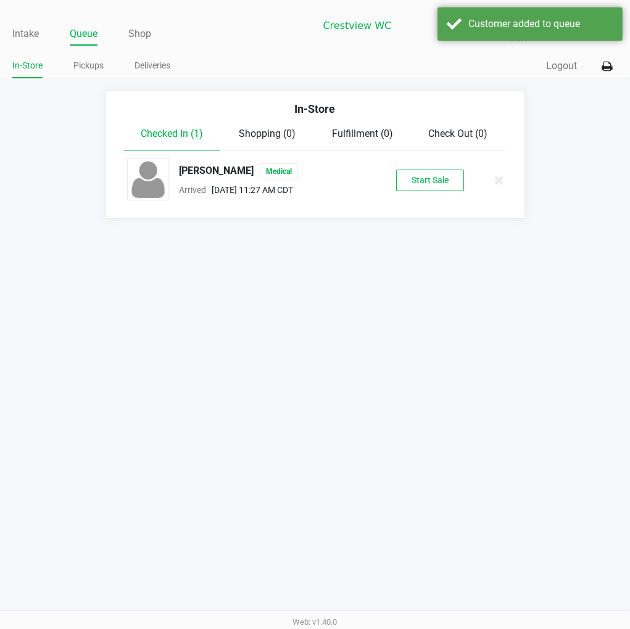
click at [437, 170] on button "Start Sale" at bounding box center [430, 181] width 68 height 22
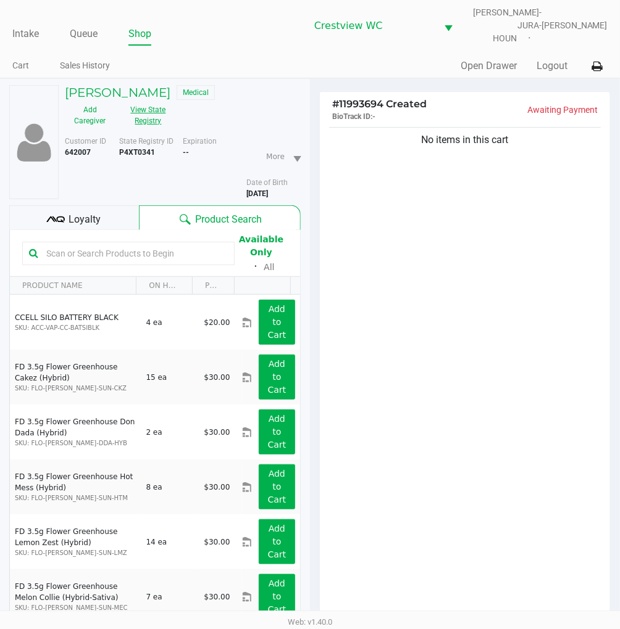
click at [154, 112] on button "View State Registry" at bounding box center [144, 115] width 58 height 31
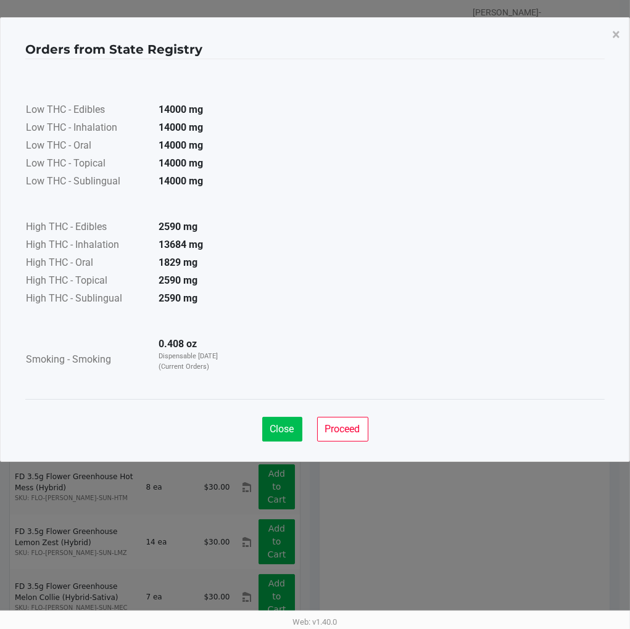
click at [275, 428] on span "Close" at bounding box center [282, 429] width 24 height 12
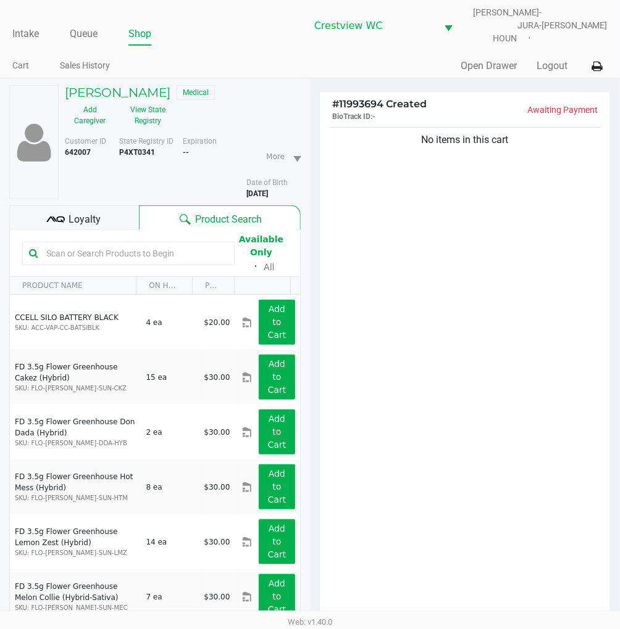
click at [484, 269] on div "No items in this cart" at bounding box center [465, 380] width 290 height 510
click at [87, 212] on span "Loyalty" at bounding box center [85, 219] width 32 height 15
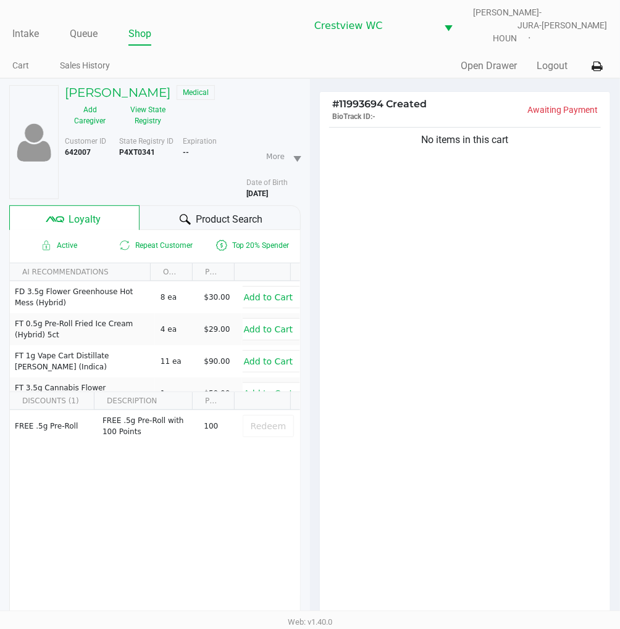
click at [453, 235] on div "No items in this cart" at bounding box center [465, 380] width 290 height 510
click at [78, 212] on span "Loyalty" at bounding box center [85, 219] width 32 height 15
click at [451, 201] on div "No items in this cart" at bounding box center [465, 380] width 290 height 510
click at [521, 278] on div "No items in this cart" at bounding box center [465, 380] width 290 height 510
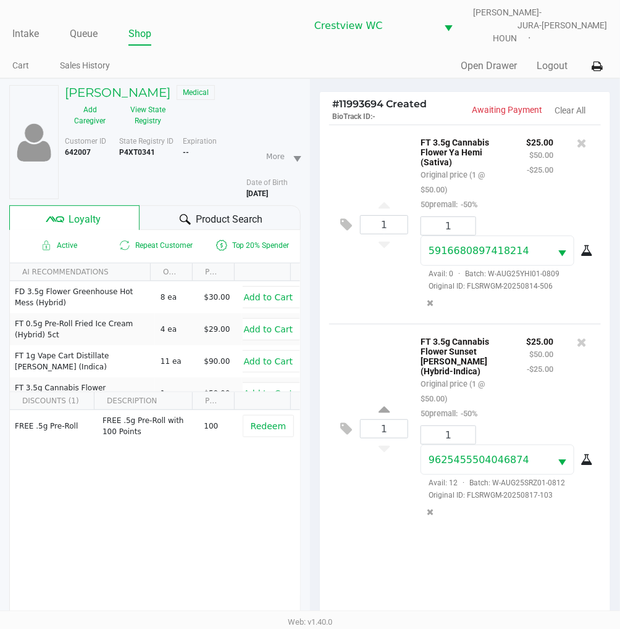
click at [412, 302] on div "1 FT 3.5g Cannabis Flower Ya Hemi (Sativa) Original price (1 @ $50.00) 50premal…" at bounding box center [465, 224] width 272 height 199
click at [100, 209] on div "Loyalty" at bounding box center [74, 218] width 130 height 25
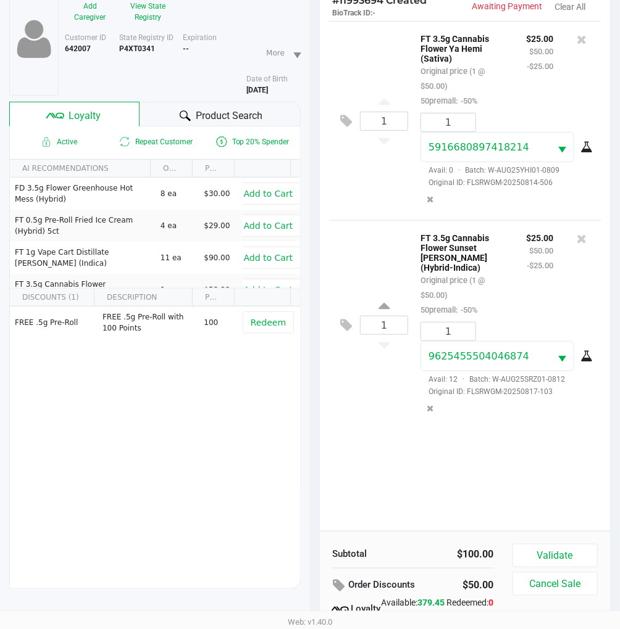
scroll to position [159, 0]
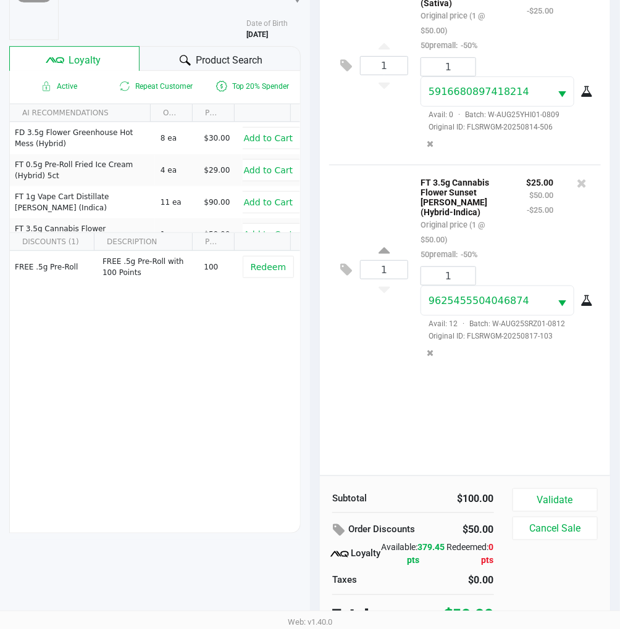
click at [554, 492] on button "Validate" at bounding box center [554, 500] width 85 height 23
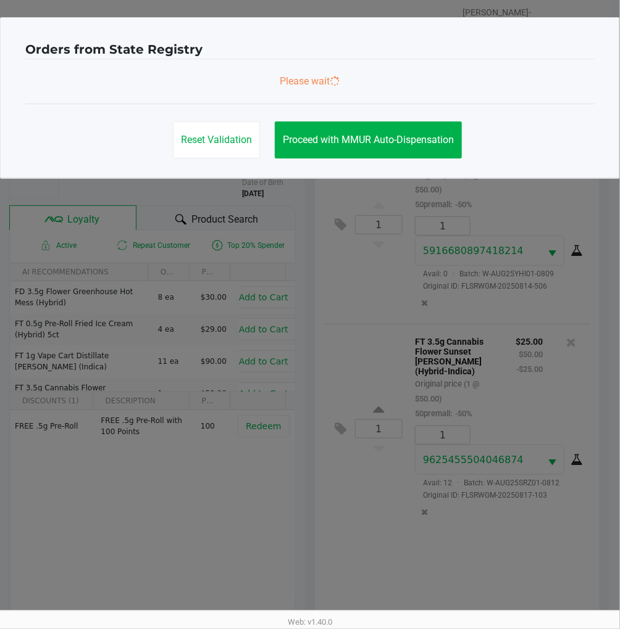
scroll to position [0, 0]
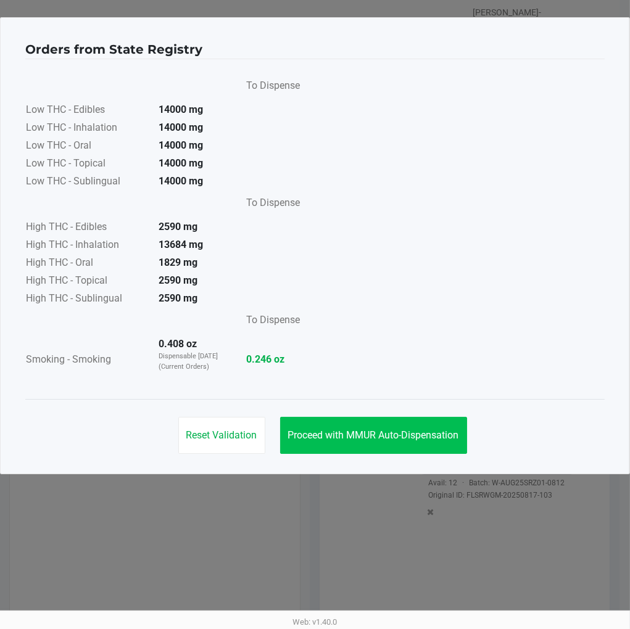
click at [426, 438] on span "Proceed with MMUR Auto-Dispensation" at bounding box center [373, 436] width 171 height 12
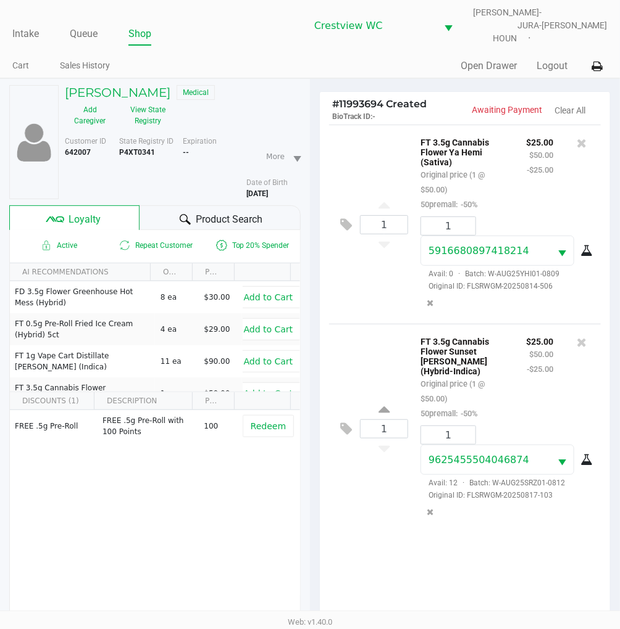
click at [392, 324] on div "1 FT 3.5g Cannabis Flower Sunset Runtz (Hybrid-Indica) Original price (1 @ $50.…" at bounding box center [465, 428] width 272 height 209
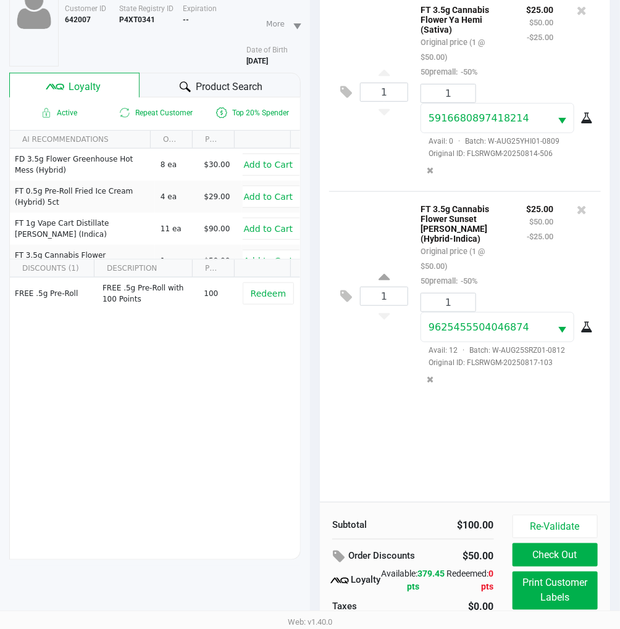
scroll to position [159, 0]
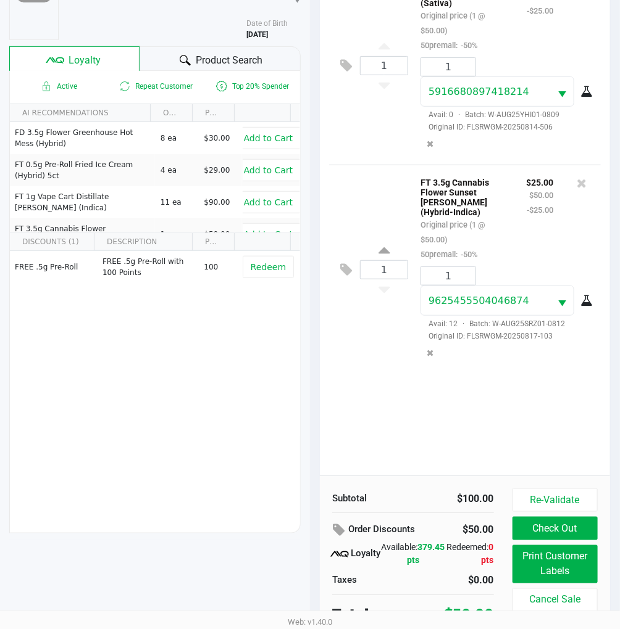
click at [539, 377] on div "1 FT 3.5g Cannabis Flower Ya Hemi (Sativa) Original price (1 @ $50.00) 50premal…" at bounding box center [465, 220] width 290 height 510
click at [558, 489] on button "Re-Validate" at bounding box center [554, 500] width 85 height 23
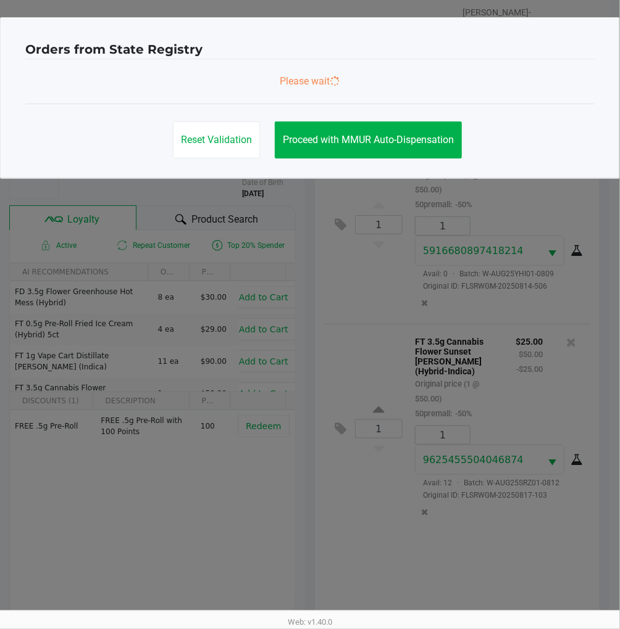
scroll to position [0, 0]
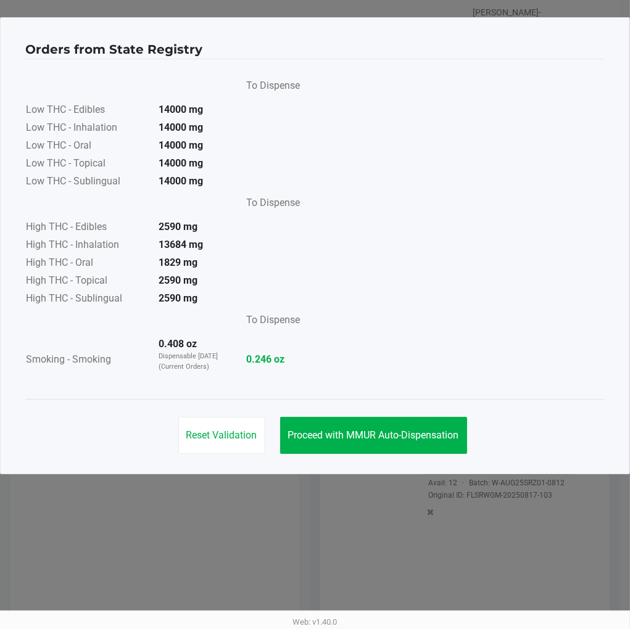
click at [415, 438] on span "Proceed with MMUR Auto-Dispensation" at bounding box center [373, 436] width 171 height 12
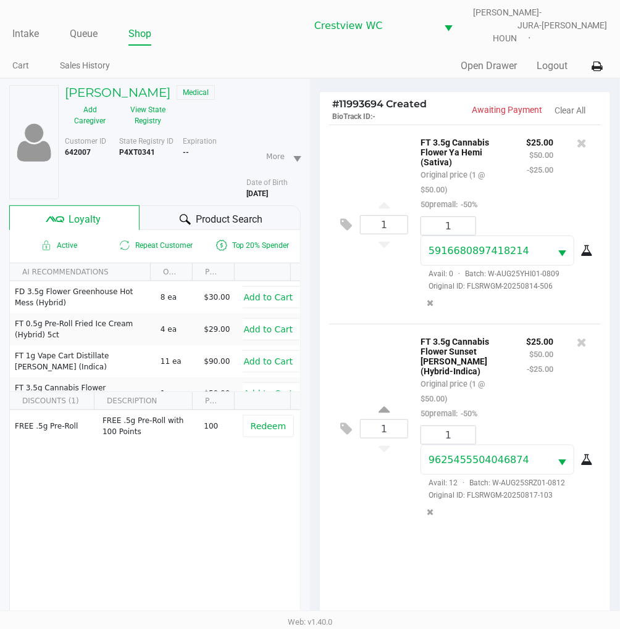
scroll to position [159, 0]
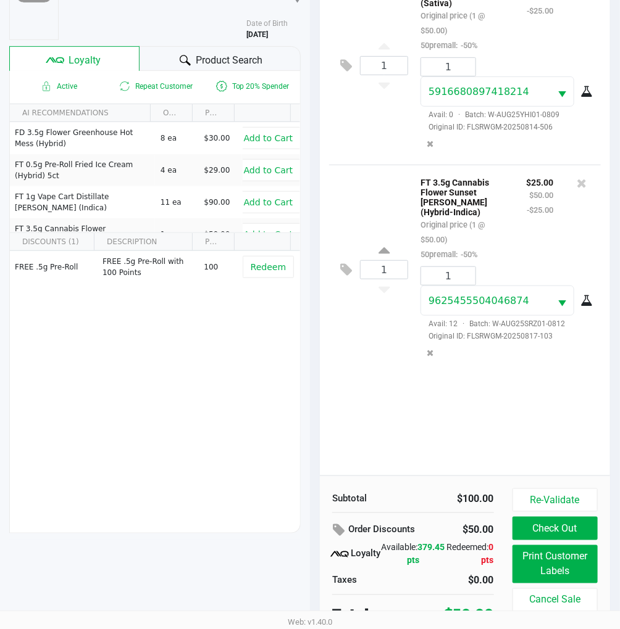
click at [540, 403] on div "1 FT 3.5g Cannabis Flower Ya Hemi (Sativa) Original price (1 @ $50.00) 50premal…" at bounding box center [465, 220] width 290 height 510
click at [381, 169] on div "1 FT 3.5g Cannabis Flower Sunset Runtz (Hybrid-Indica) Original price (1 @ $50.…" at bounding box center [465, 269] width 272 height 209
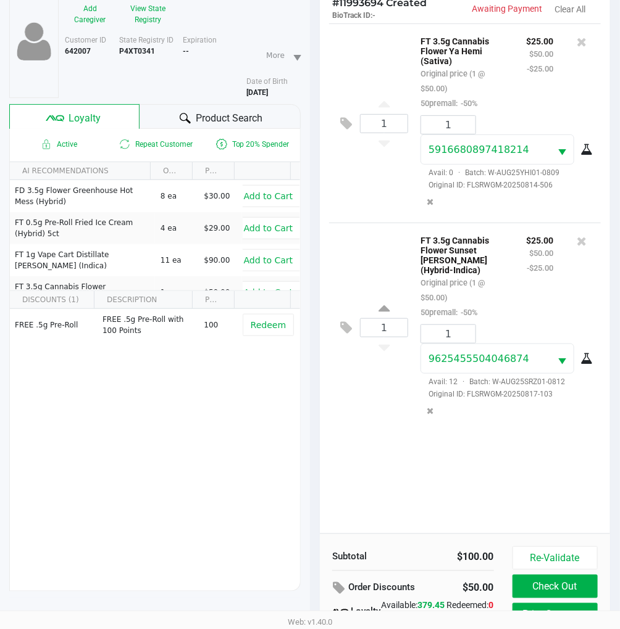
click at [372, 207] on div "1 FT 3.5g Cannabis Flower Ya Hemi (Sativa) Original price (1 @ $50.00) 50premal…" at bounding box center [465, 122] width 272 height 199
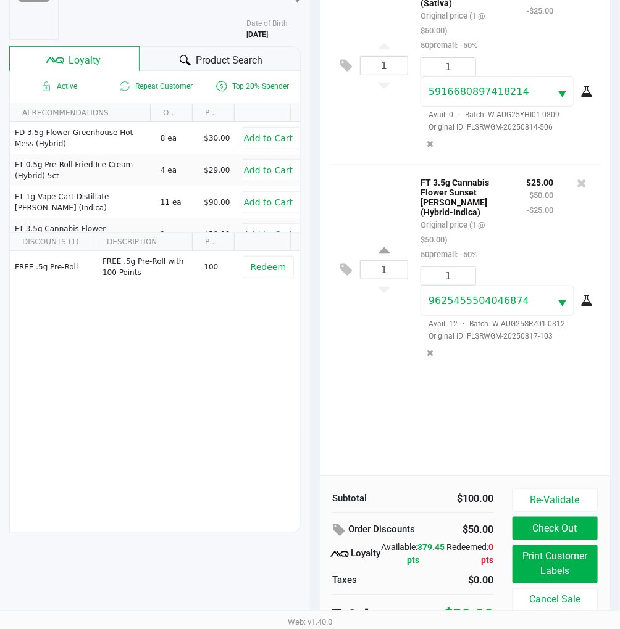
click at [578, 563] on button "Print Customer Labels" at bounding box center [554, 565] width 85 height 38
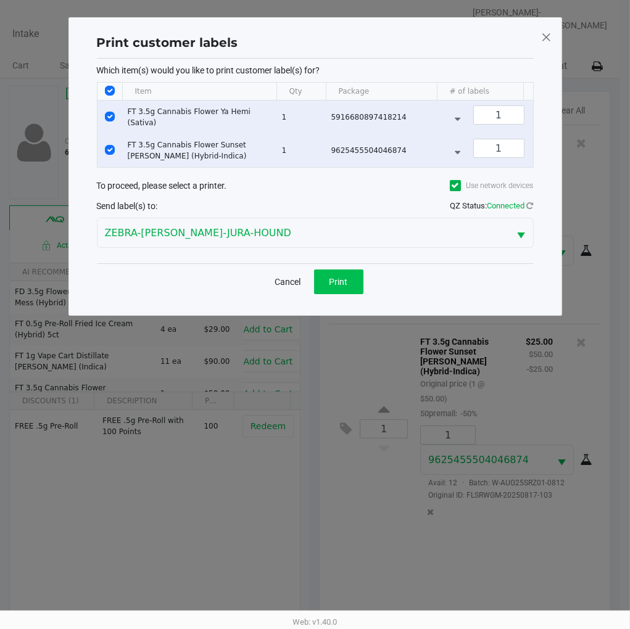
click at [343, 284] on button "Print" at bounding box center [338, 282] width 49 height 25
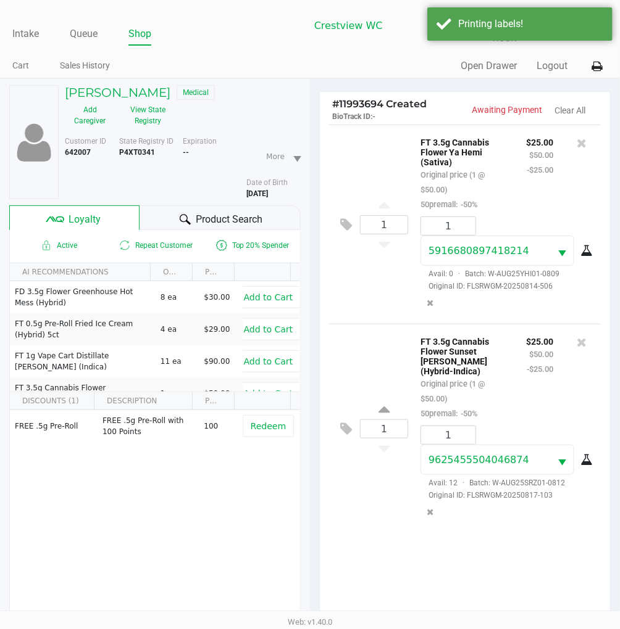
click at [372, 263] on div "1 FT 3.5g Cannabis Flower Ya Hemi (Sativa) Original price (1 @ $50.00) 50premal…" at bounding box center [465, 224] width 272 height 199
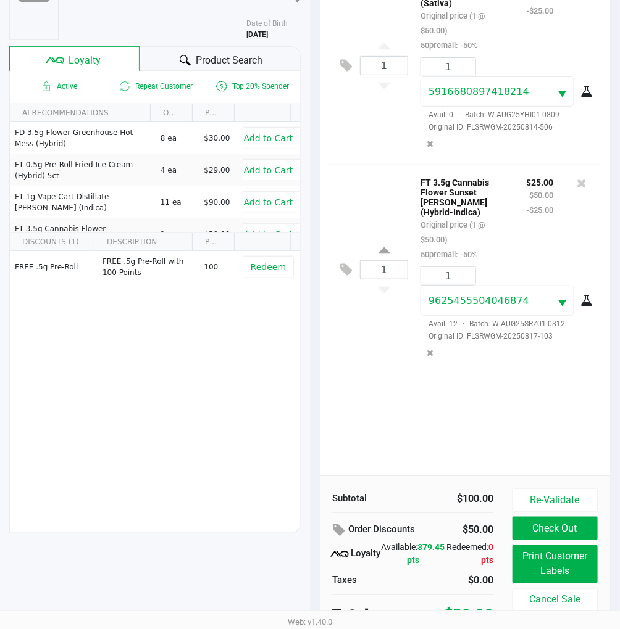
click at [378, 359] on div "1 FT 3.5g Cannabis Flower Ya Hemi (Sativa) Original price (1 @ $50.00) 50premal…" at bounding box center [465, 220] width 290 height 510
click at [364, 358] on div "1 FT 3.5g Cannabis Flower Ya Hemi (Sativa) Original price (1 @ $50.00) 50premal…" at bounding box center [465, 220] width 290 height 510
click at [372, 165] on div "1 FT 3.5g Cannabis Flower Sunset Runtz (Hybrid-Indica) Original price (1 @ $50.…" at bounding box center [465, 269] width 272 height 209
click at [523, 396] on div "1 FT 3.5g Cannabis Flower Ya Hemi (Sativa) Original price (1 @ $50.00) 50premal…" at bounding box center [465, 220] width 290 height 510
click at [525, 404] on div "1 FT 3.5g Cannabis Flower Ya Hemi (Sativa) Original price (1 @ $50.00) 50premal…" at bounding box center [465, 220] width 290 height 510
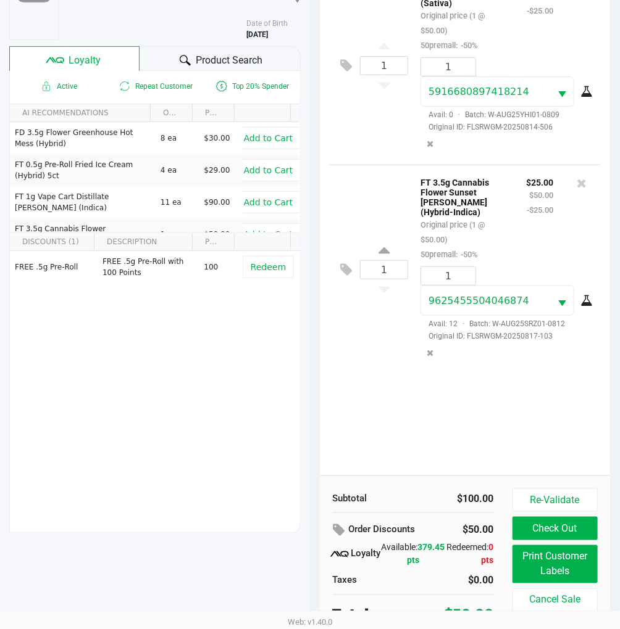
click at [580, 522] on button "Check Out" at bounding box center [554, 528] width 85 height 23
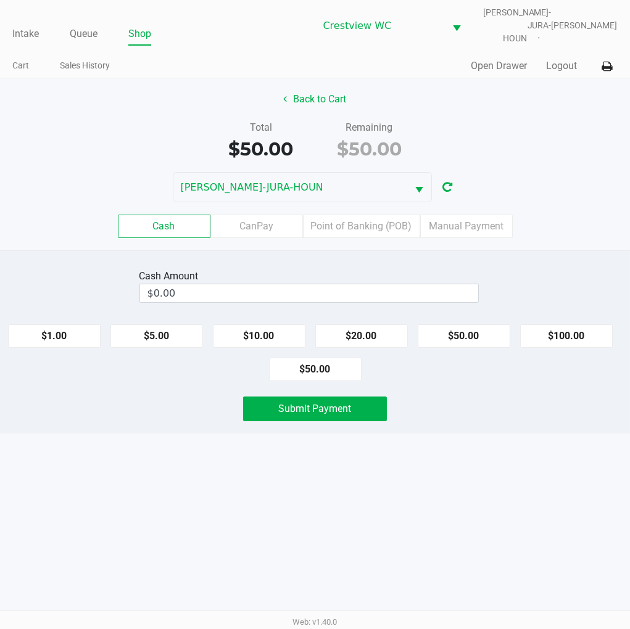
click at [327, 360] on button "$50.00" at bounding box center [315, 369] width 93 height 23
type input "$50.00"
click at [539, 412] on div "Submit Payment" at bounding box center [315, 409] width 649 height 25
click at [350, 405] on span "Submit Payment" at bounding box center [315, 409] width 73 height 12
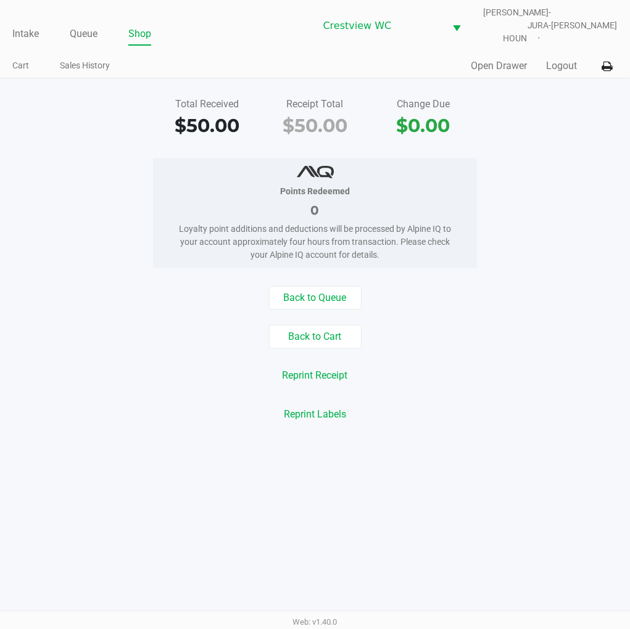
click at [576, 141] on div "Total Received $50.00 Receipt Total $50.00 Change Due $0.00 Points Redeemed 0 L…" at bounding box center [315, 259] width 630 height 363
click at [22, 25] on link "Intake" at bounding box center [25, 33] width 27 height 17
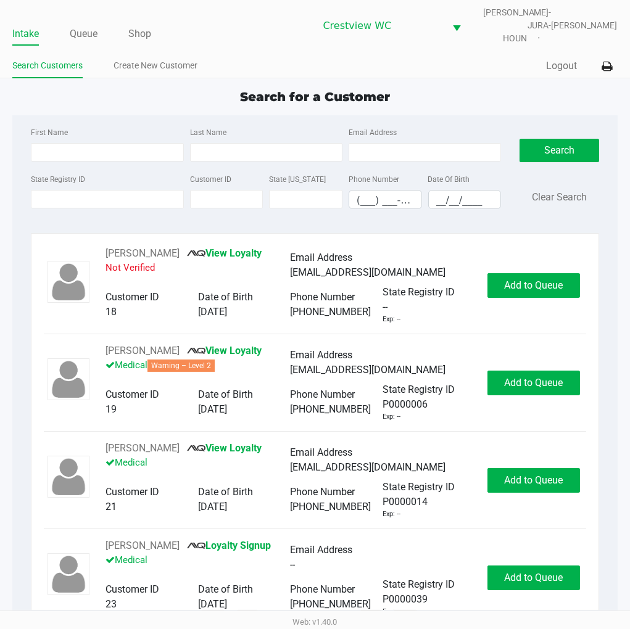
click at [478, 115] on div "First Name Last Name Email Address State Registry ID Customer ID State ID Phone…" at bounding box center [315, 171] width 586 height 113
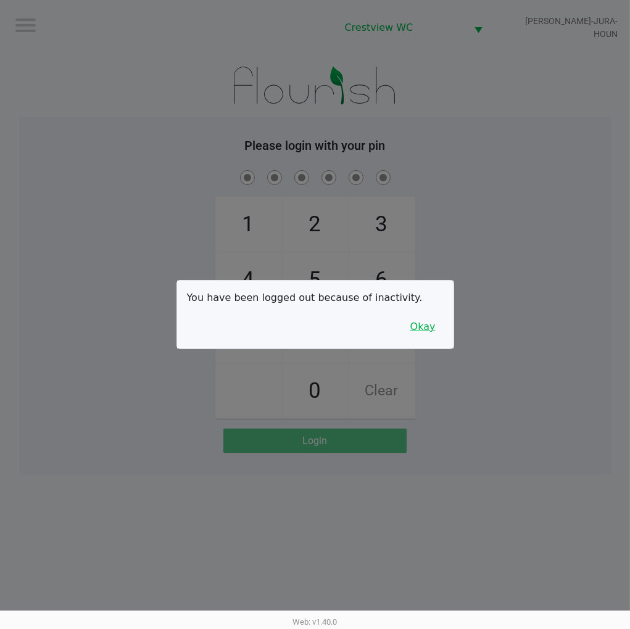
click at [431, 324] on button "Okay" at bounding box center [422, 326] width 41 height 23
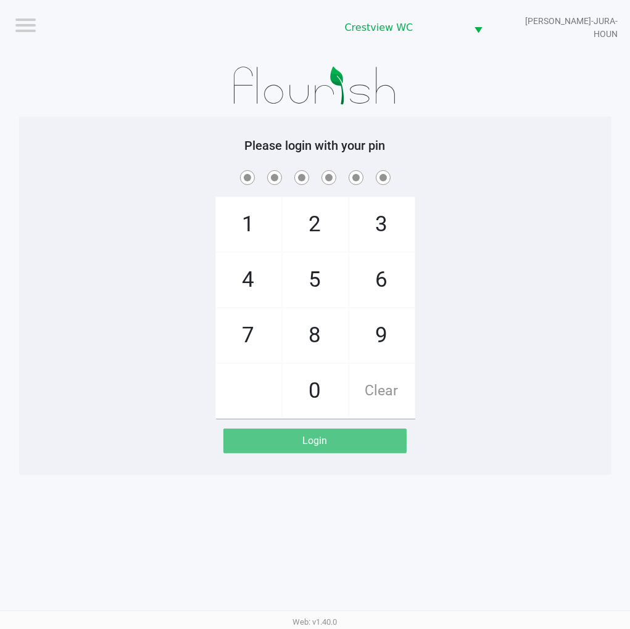
click at [309, 207] on span "2" at bounding box center [315, 224] width 65 height 54
checkbox input "true"
click at [229, 219] on span "1" at bounding box center [248, 224] width 65 height 54
checkbox input "true"
click at [399, 280] on span "6" at bounding box center [381, 280] width 65 height 54
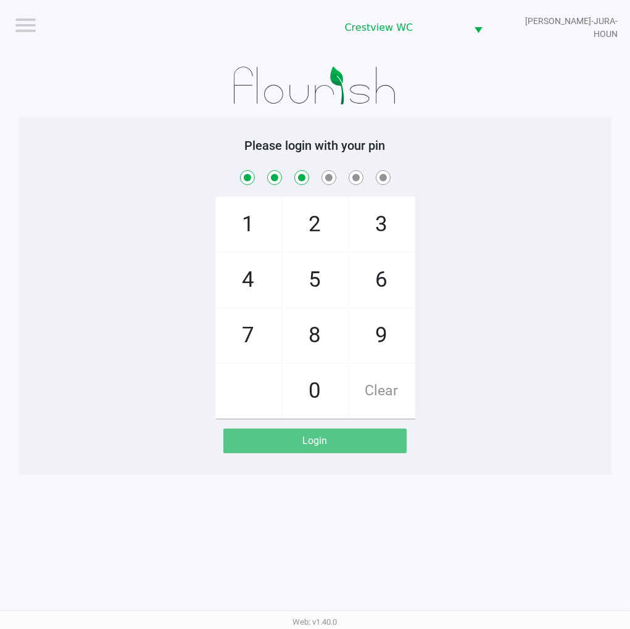
checkbox input "true"
click at [404, 278] on span "6" at bounding box center [381, 280] width 65 height 54
checkbox input "true"
click at [232, 235] on span "1" at bounding box center [248, 224] width 65 height 54
checkbox input "true"
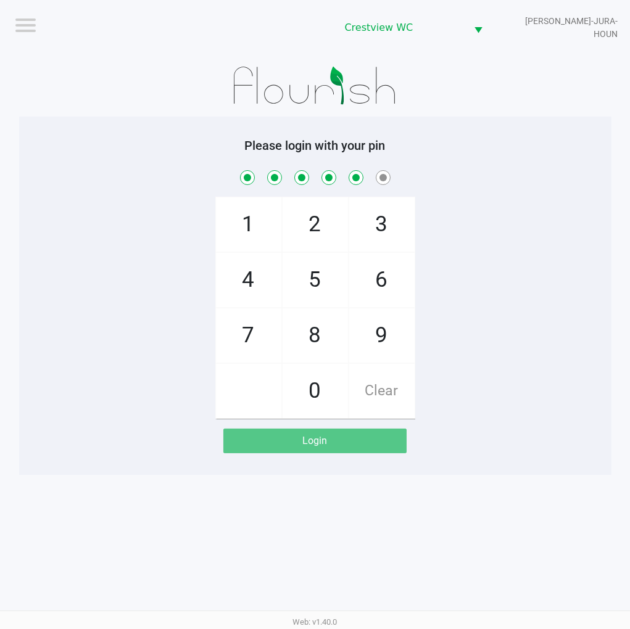
click at [316, 336] on span "8" at bounding box center [315, 336] width 65 height 54
checkbox input "true"
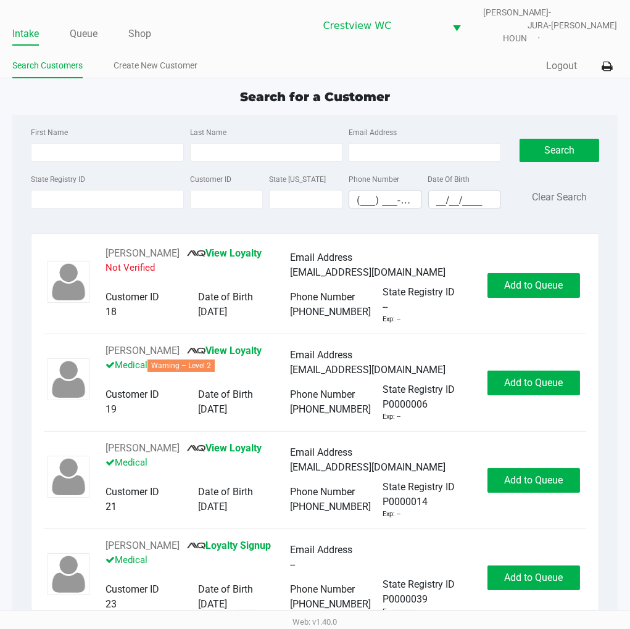
click at [522, 91] on div "Search for a Customer" at bounding box center [314, 97] width 623 height 19
click at [437, 65] on div "Quick Sale Logout" at bounding box center [466, 66] width 302 height 23
click at [483, 75] on app-point-of-sale "Intake Queue Shop Crestview WC BRUNO-JURA-HOUN Eric Stevenson Search Customers …" at bounding box center [315, 311] width 630 height 623
click at [78, 25] on link "Queue" at bounding box center [84, 33] width 28 height 17
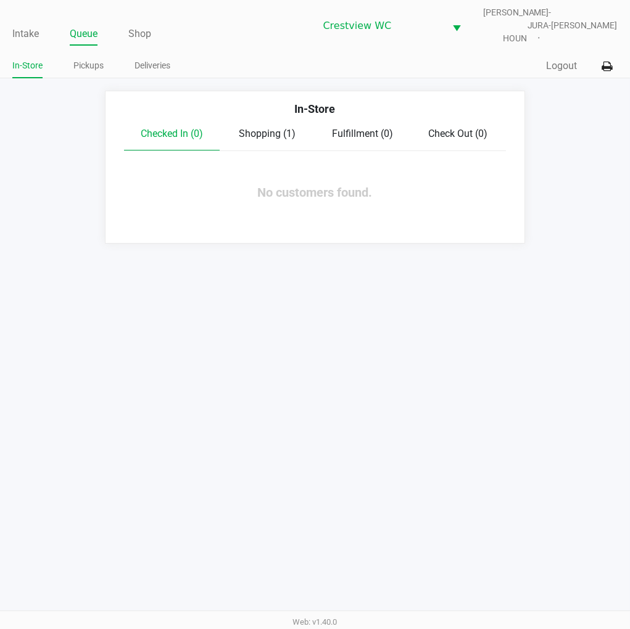
click at [96, 58] on link "Pickups" at bounding box center [88, 65] width 30 height 15
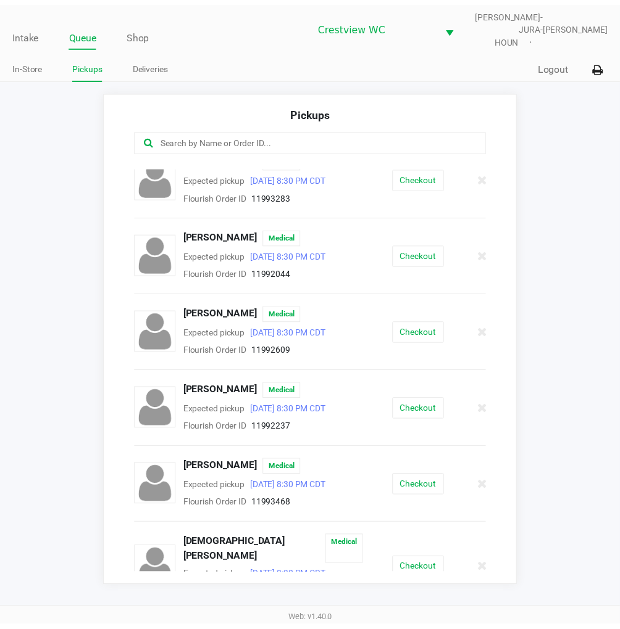
scroll to position [268, 0]
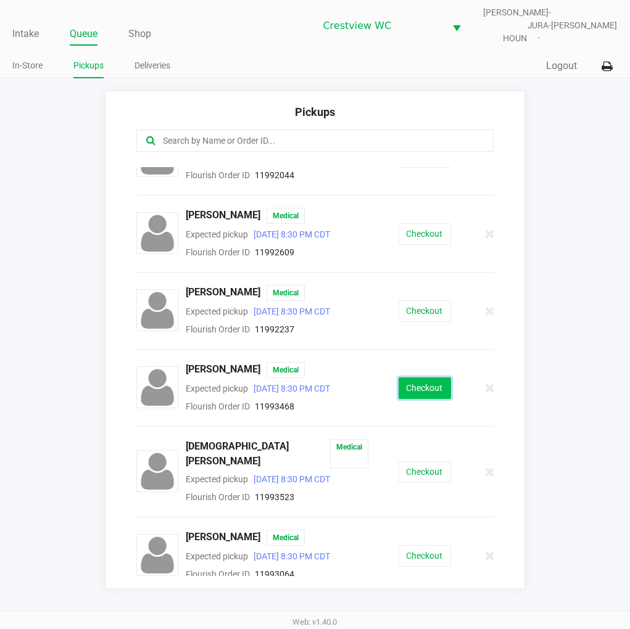
click at [415, 391] on button "Checkout" at bounding box center [425, 389] width 52 height 22
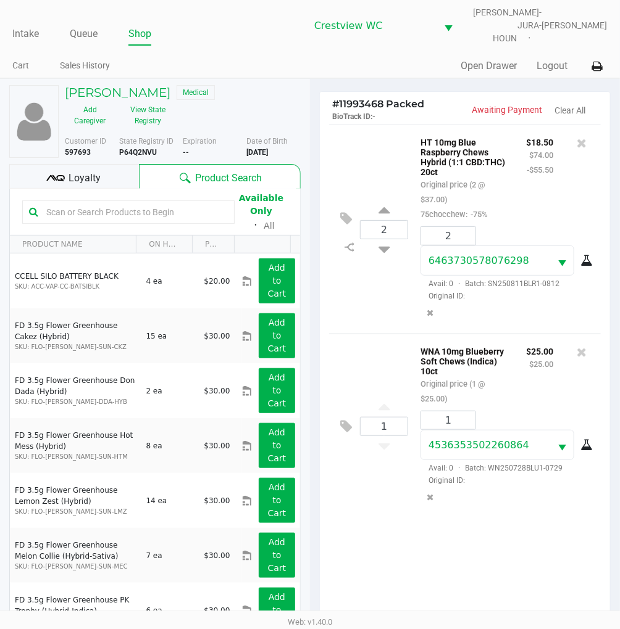
click at [359, 313] on div "2 HT 10mg Blue Raspberry Chews Hybrid (1:1 CBD:THC) 20ct Original price (2 @ $3…" at bounding box center [465, 229] width 272 height 209
click at [89, 174] on span "Loyalty" at bounding box center [85, 178] width 32 height 15
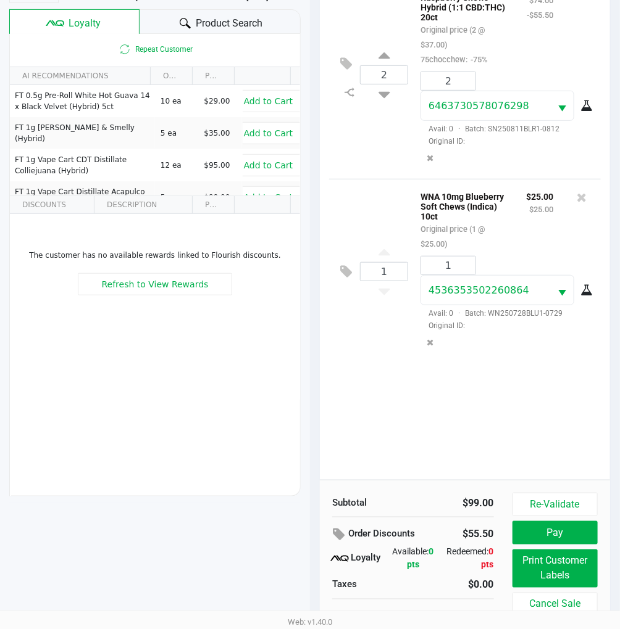
scroll to position [159, 0]
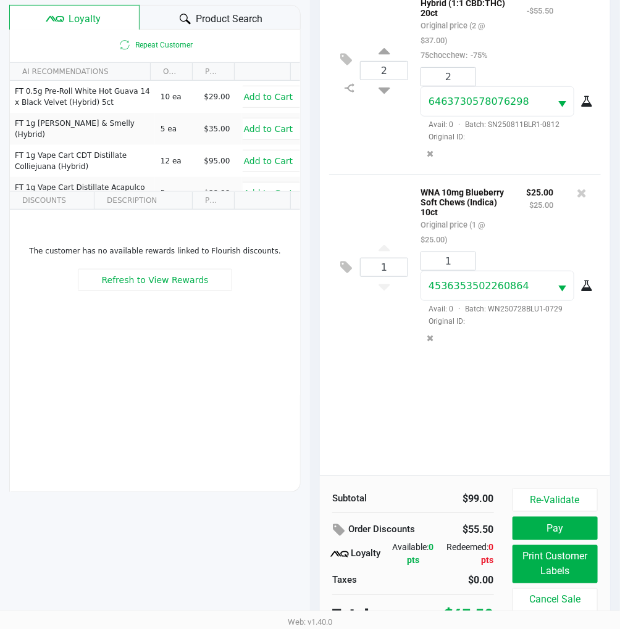
click at [181, 367] on div "The customer has no available rewards linked to Flourish discounts. Refresh to …" at bounding box center [155, 303] width 290 height 186
click at [550, 554] on button "Print Customer Labels" at bounding box center [554, 565] width 85 height 38
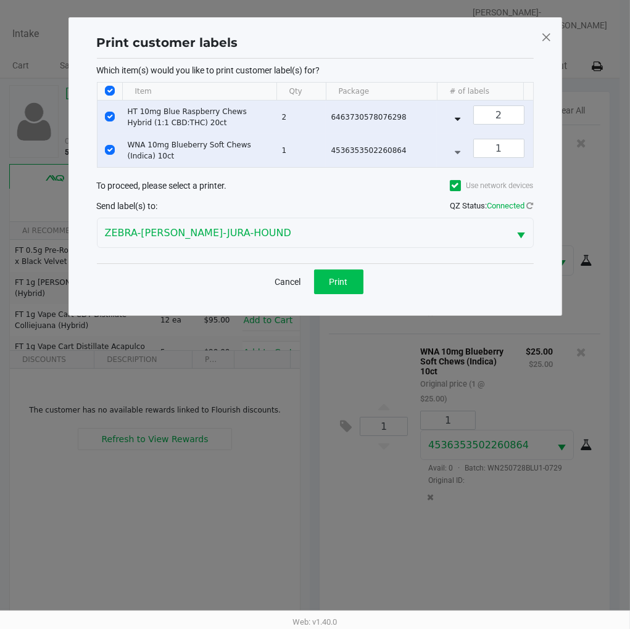
click at [342, 287] on span "Print" at bounding box center [339, 282] width 19 height 10
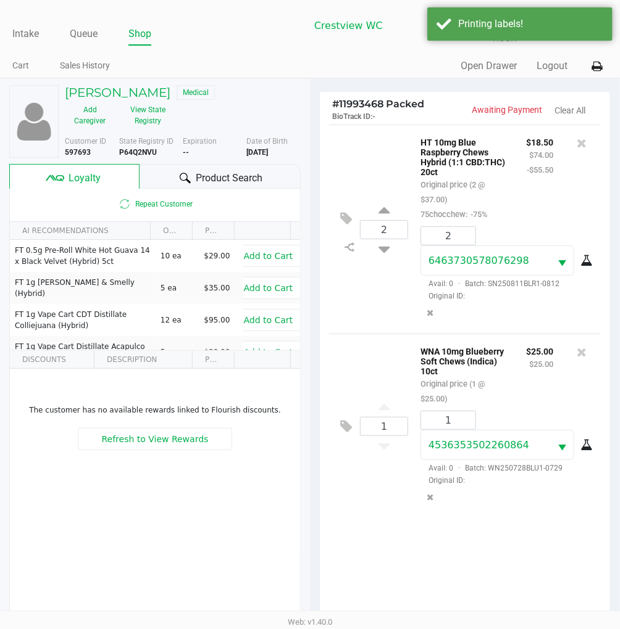
scroll to position [159, 0]
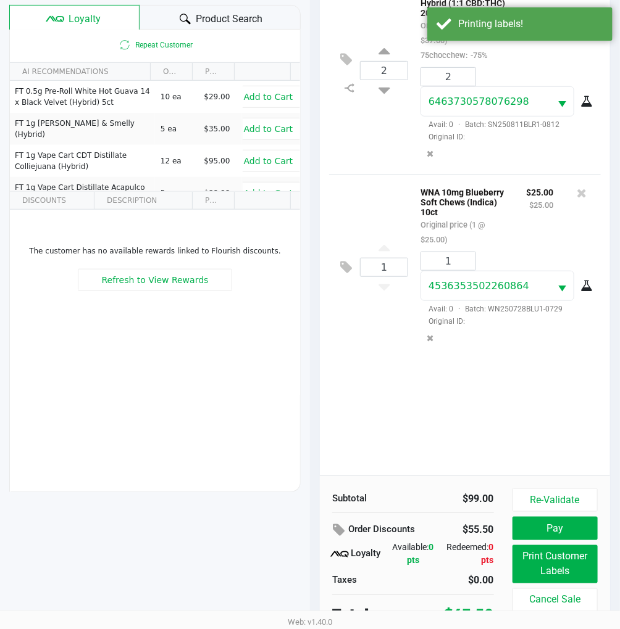
click at [569, 525] on button "Pay" at bounding box center [554, 528] width 85 height 23
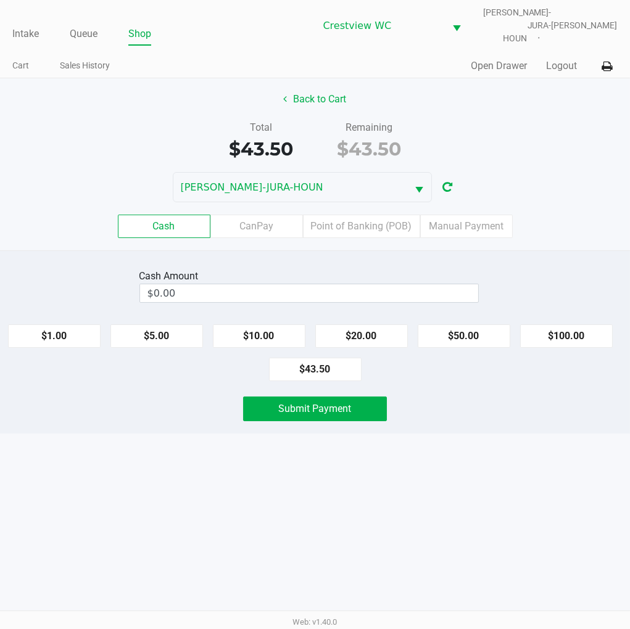
click at [554, 426] on div "Cash Amount $0.00 $1.00 $5.00 $10.00 $20.00 $50.00 $100.00 $43.50 Submit Payment" at bounding box center [315, 342] width 630 height 183
click at [568, 88] on div "Back to Cart" at bounding box center [315, 99] width 649 height 23
click at [362, 329] on button "$20.00" at bounding box center [361, 336] width 93 height 23
click at [367, 331] on button "$20.00" at bounding box center [361, 336] width 93 height 23
click at [368, 325] on button "$20.00" at bounding box center [361, 336] width 93 height 23
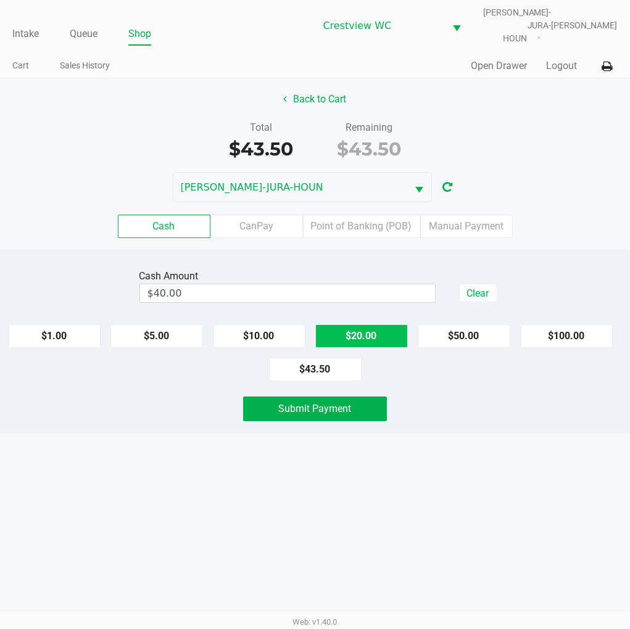
type input "$60.00"
click at [519, 428] on div "Intake Queue Shop Crestview WC BRUNO-JURA-HOUN Eric Stevenson Cart Sales Histor…" at bounding box center [315, 314] width 630 height 629
click at [317, 409] on button "Submit Payment" at bounding box center [315, 409] width 144 height 25
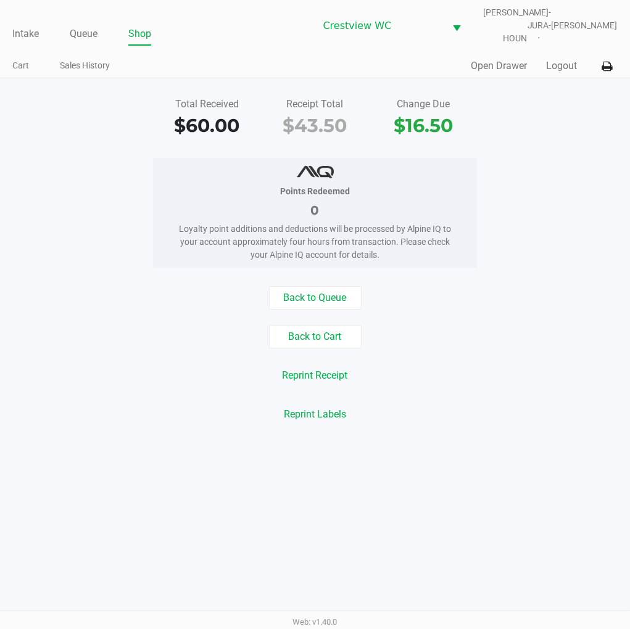
click at [575, 247] on div "Points Redeemed 0 Loyalty point additions and deductions will be processed by A…" at bounding box center [315, 213] width 649 height 110
click at [550, 286] on div "Back to Queue" at bounding box center [315, 297] width 649 height 23
click at [31, 25] on link "Intake" at bounding box center [25, 33] width 27 height 17
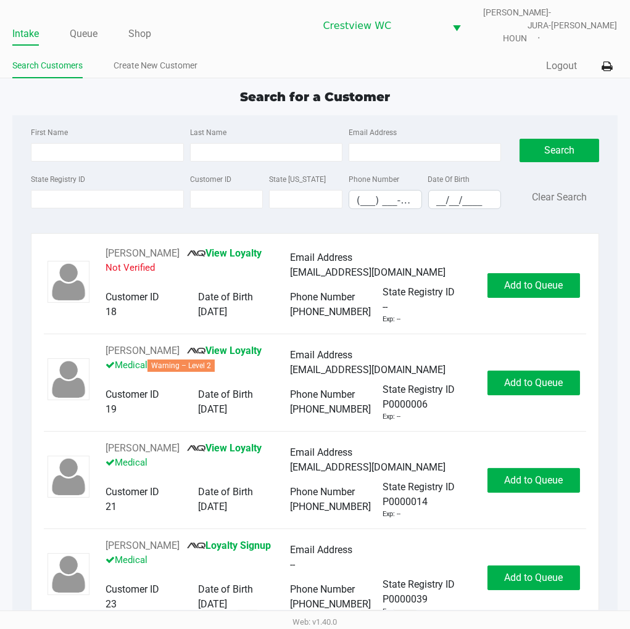
click at [465, 77] on app-point-of-sale "Intake Queue Shop Crestview WC BRUNO-JURA-HOUN Eric Stevenson Search Customers …" at bounding box center [315, 311] width 630 height 623
click at [116, 91] on div "Search for a Customer" at bounding box center [314, 97] width 623 height 19
click at [436, 90] on div "Search for a Customer" at bounding box center [314, 97] width 623 height 19
click at [110, 94] on div "Search for a Customer" at bounding box center [314, 97] width 623 height 19
click at [81, 25] on link "Queue" at bounding box center [84, 33] width 28 height 17
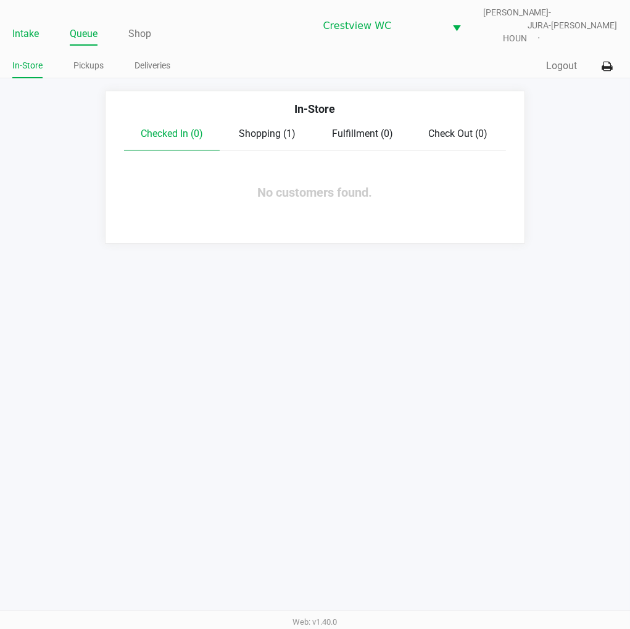
click at [36, 25] on link "Intake" at bounding box center [25, 33] width 27 height 17
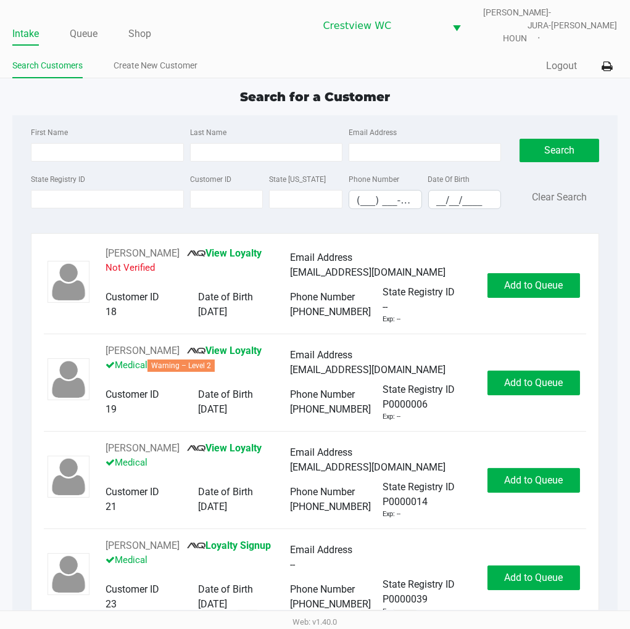
click at [437, 43] on div "Intake Queue Shop Crestview WC BRUNO-JURA-HOUN Eric Stevenson Search Customers …" at bounding box center [315, 39] width 630 height 78
click at [417, 72] on app-point-of-sale "Intake Queue Shop Crestview WC BRUNO-JURA-HOUN Eric Stevenson Search Customers …" at bounding box center [315, 311] width 630 height 623
click at [454, 93] on div "Search for a Customer" at bounding box center [314, 97] width 623 height 19
click at [470, 88] on div "Search for a Customer" at bounding box center [314, 97] width 623 height 19
click at [442, 115] on div "First Name Last Name Email Address State Registry ID Customer ID State ID Phone…" at bounding box center [315, 171] width 586 height 113
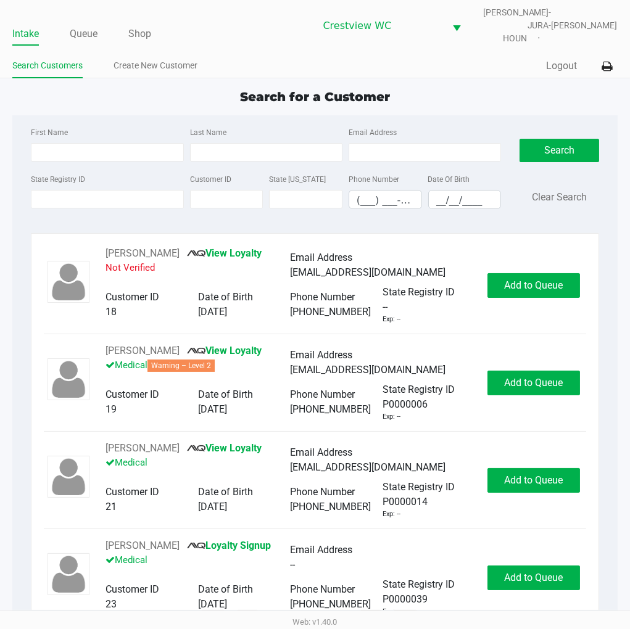
click at [442, 88] on div "Search for a Customer" at bounding box center [314, 97] width 623 height 19
click at [68, 192] on input "State Registry ID" at bounding box center [107, 199] width 152 height 19
click at [457, 88] on div "Search for a Customer" at bounding box center [314, 97] width 623 height 19
click at [95, 193] on input "State Registry ID" at bounding box center [107, 199] width 152 height 19
type input "p3mf3153"
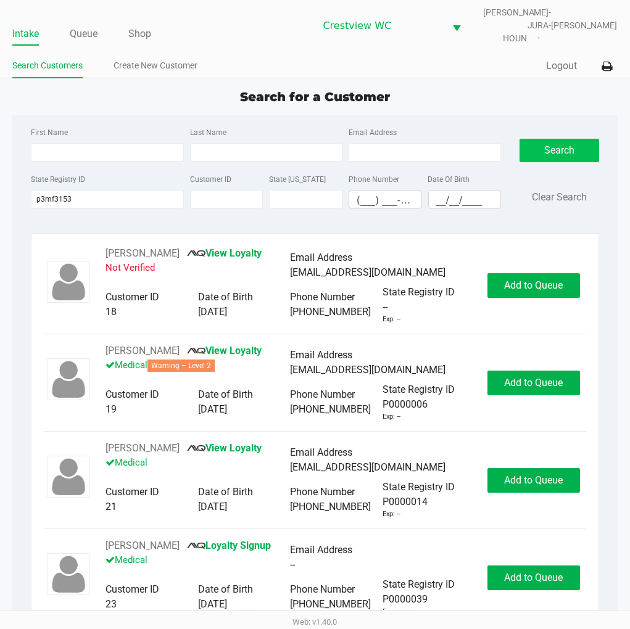
click at [554, 143] on button "Search" at bounding box center [559, 150] width 79 height 23
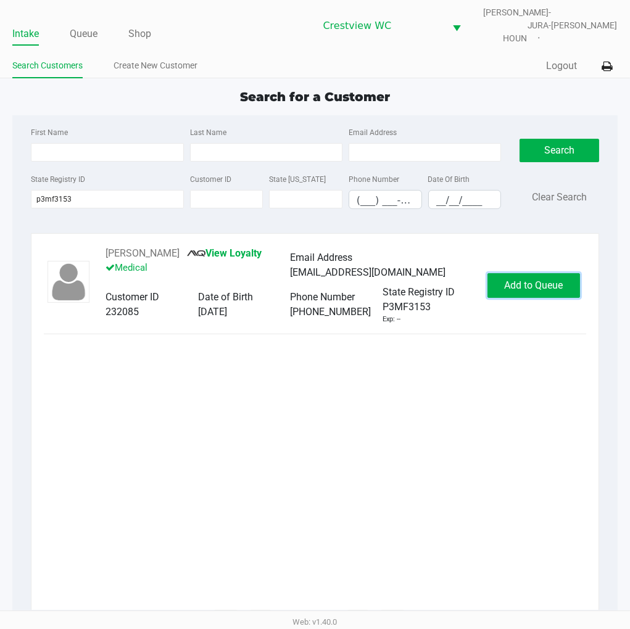
click at [560, 280] on span "Add to Queue" at bounding box center [533, 286] width 59 height 12
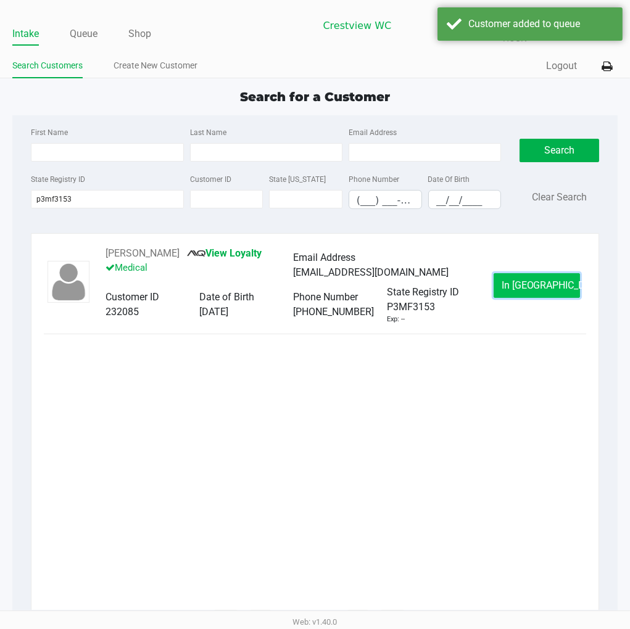
click at [553, 280] on span "In Queue" at bounding box center [554, 286] width 104 height 12
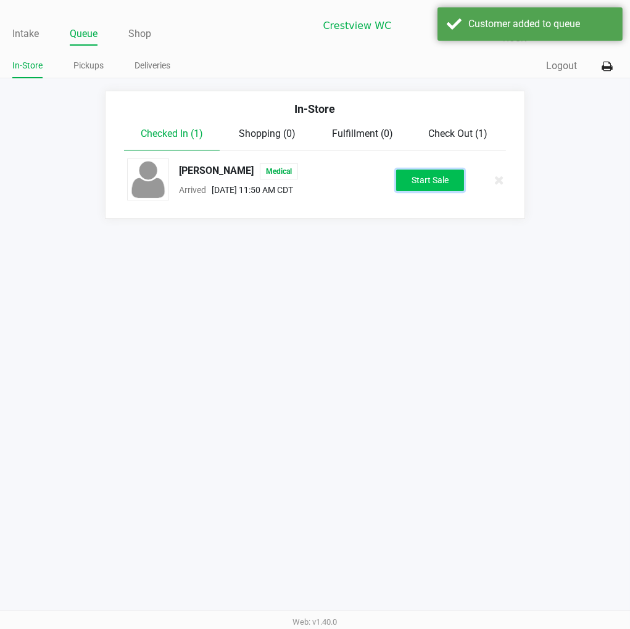
click at [435, 173] on button "Start Sale" at bounding box center [430, 181] width 68 height 22
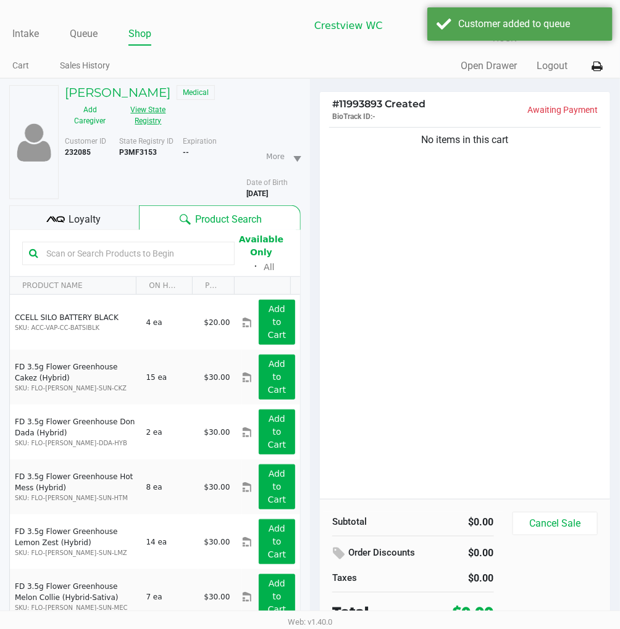
click at [164, 108] on button "View State Registry" at bounding box center [144, 115] width 58 height 31
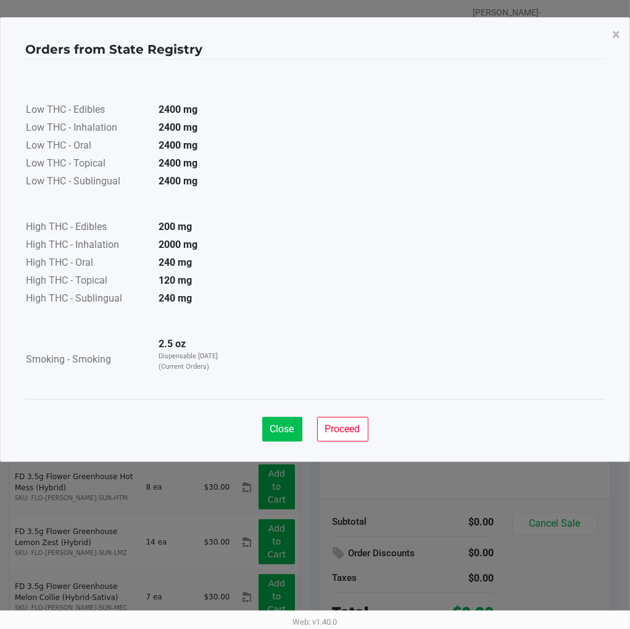
click at [282, 431] on span "Close" at bounding box center [282, 429] width 24 height 12
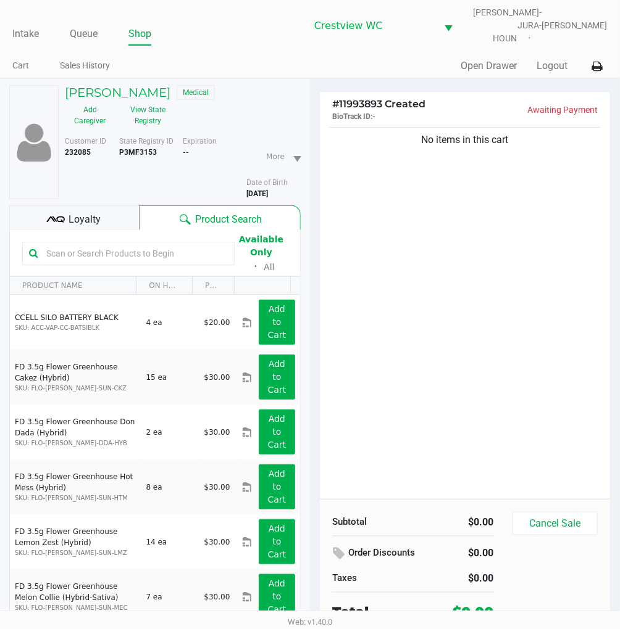
click at [83, 212] on span "Loyalty" at bounding box center [85, 219] width 32 height 15
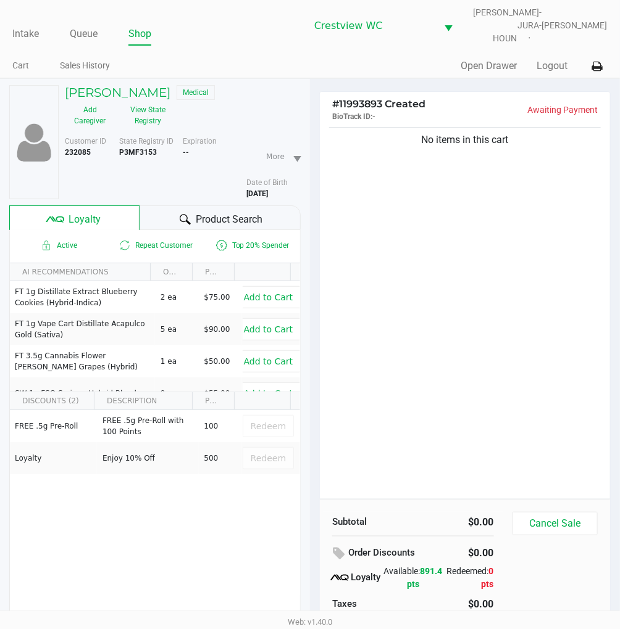
click at [498, 258] on div "No items in this cart" at bounding box center [465, 312] width 290 height 375
click at [439, 270] on div "No items in this cart" at bounding box center [465, 312] width 290 height 375
click at [464, 267] on div "No items in this cart" at bounding box center [465, 312] width 290 height 375
click at [471, 331] on div "No items in this cart" at bounding box center [465, 312] width 290 height 375
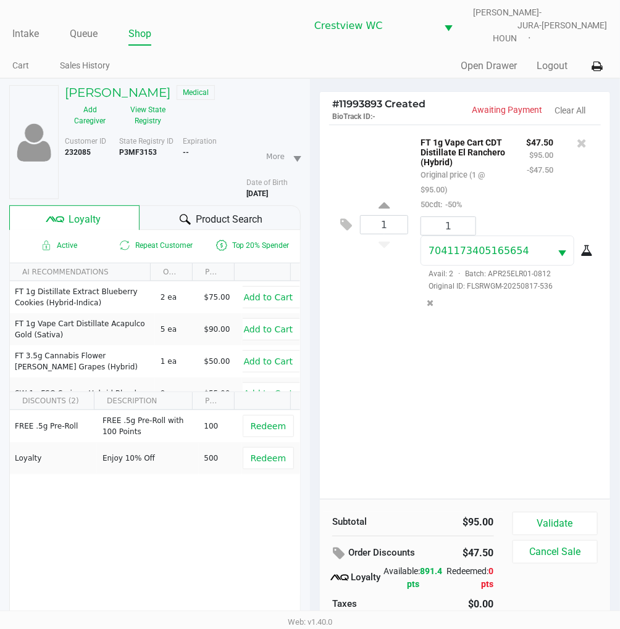
click at [525, 350] on div "1 FT 1g Vape Cart CDT Distillate El Ranchero (Hybrid) Original price (1 @ $95.0…" at bounding box center [465, 312] width 290 height 375
click at [87, 214] on span "Loyalty" at bounding box center [85, 219] width 32 height 15
click at [495, 366] on div "1 FT 1g Vape Cart CDT Distillate El Ranchero (Hybrid) Original price (1 @ $95.0…" at bounding box center [465, 312] width 290 height 375
click at [564, 512] on button "Validate" at bounding box center [554, 523] width 85 height 23
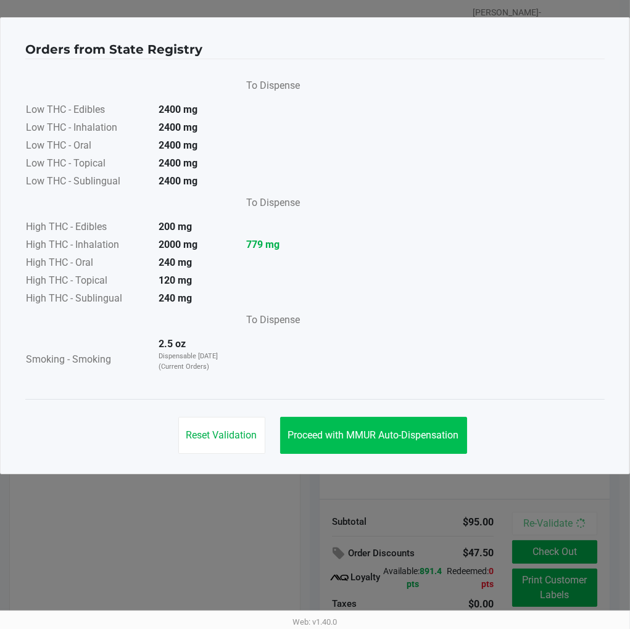
click at [423, 430] on span "Proceed with MMUR Auto-Dispensation" at bounding box center [373, 436] width 171 height 12
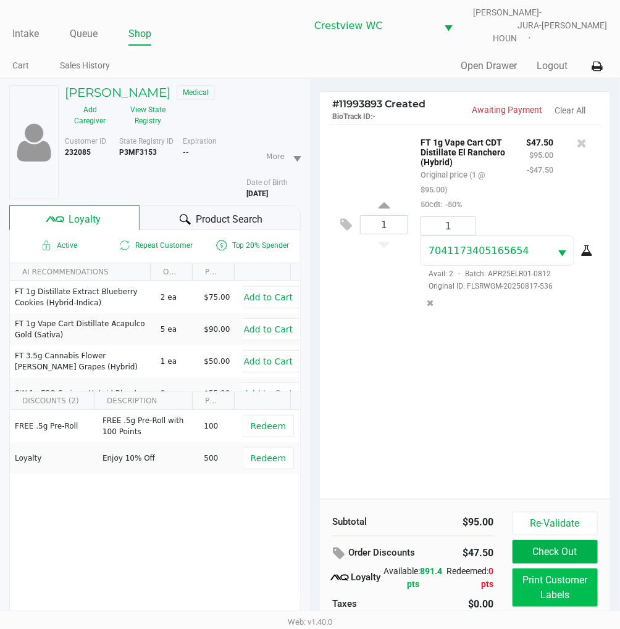
click at [554, 591] on button "Print Customer Labels" at bounding box center [554, 588] width 85 height 38
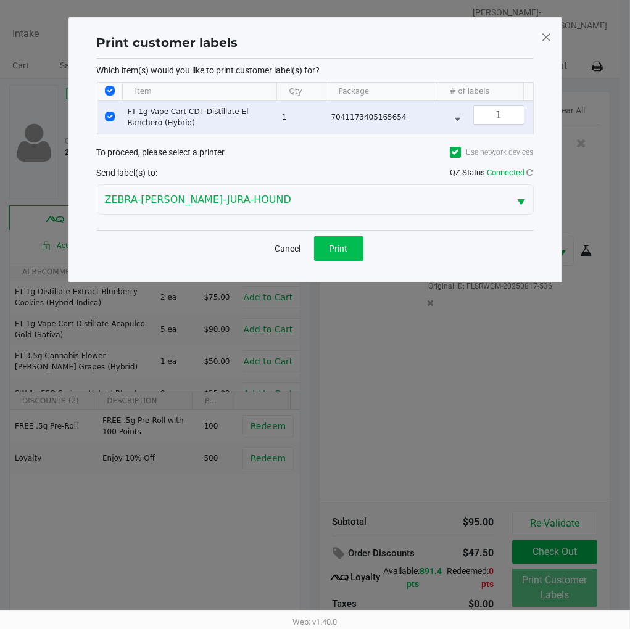
click at [343, 261] on button "Print" at bounding box center [338, 248] width 49 height 25
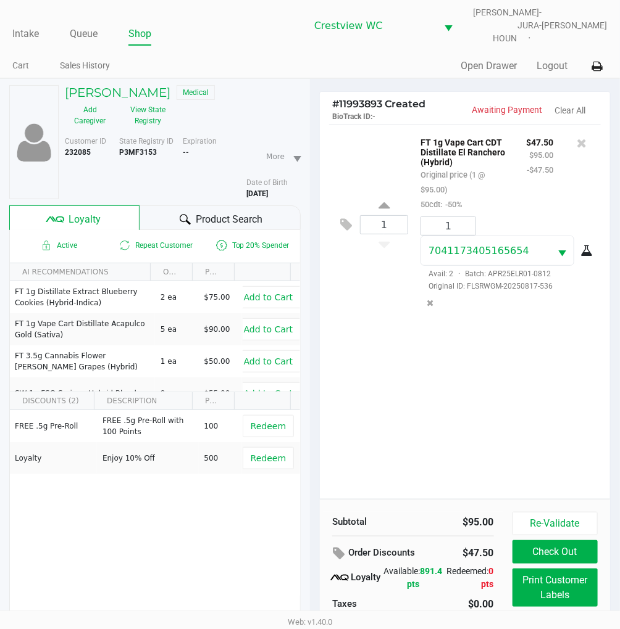
scroll to position [62, 0]
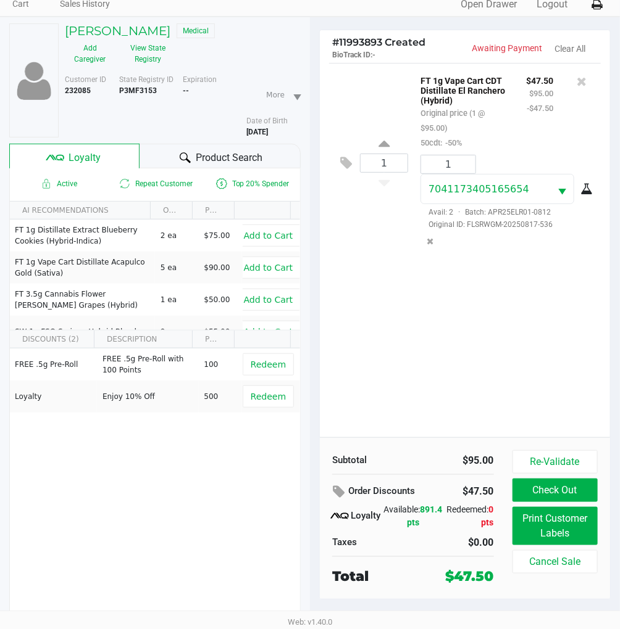
click at [559, 479] on button "Check Out" at bounding box center [554, 490] width 85 height 23
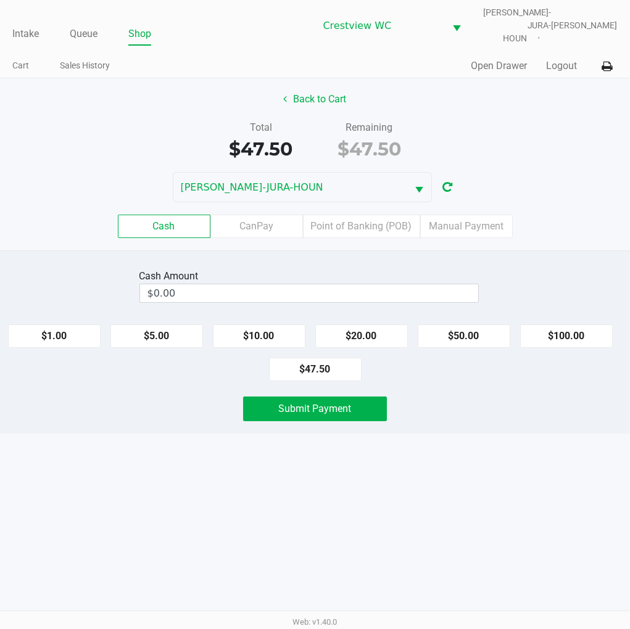
click at [554, 354] on div "$1.00 $5.00 $10.00 $20.00 $50.00 $100.00 $47.50" at bounding box center [315, 348] width 630 height 67
click at [573, 325] on button "$100.00" at bounding box center [566, 336] width 93 height 23
type input "$100.00"
click at [354, 410] on button "Submit Payment" at bounding box center [315, 409] width 144 height 25
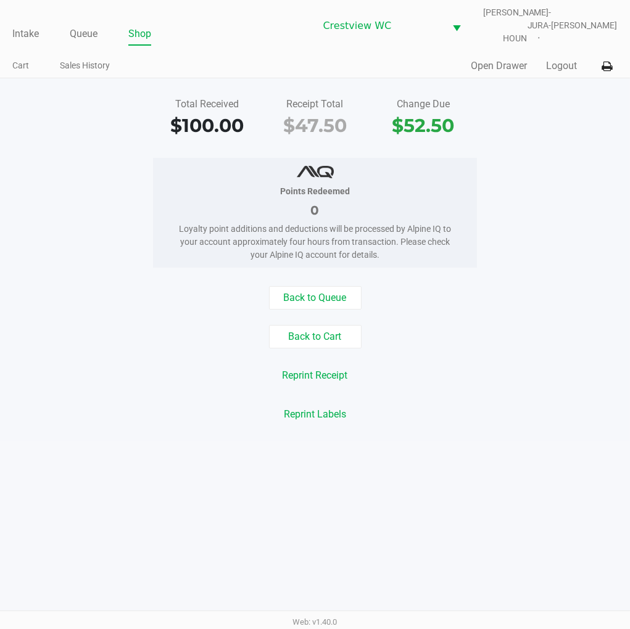
click at [571, 133] on div "Total Received $100.00 Receipt Total $47.50 Change Due $52.50 Points Redeemed 0…" at bounding box center [315, 259] width 630 height 363
click at [27, 27] on link "Intake" at bounding box center [25, 33] width 27 height 17
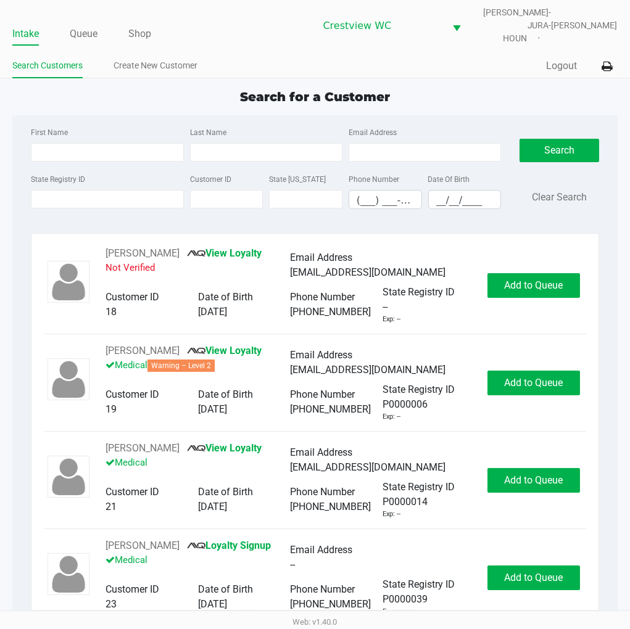
click at [467, 77] on app-point-of-sale "Intake Queue Shop Crestview WC BRUNO-JURA-HOUN Eric Stevenson Search Customers …" at bounding box center [315, 311] width 630 height 623
click at [467, 78] on app-point-of-sale "Intake Queue Shop Crestview WC BRUNO-JURA-HOUN Eric Stevenson Search Customers …" at bounding box center [315, 311] width 630 height 623
click at [101, 193] on input "State Registry ID" at bounding box center [107, 199] width 152 height 19
click at [125, 143] on input "First Name" at bounding box center [107, 152] width 152 height 19
type input "joseph"
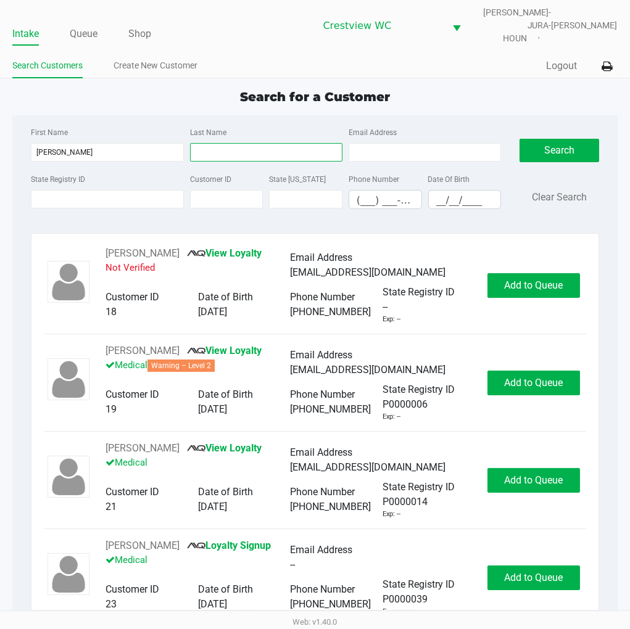
click at [254, 146] on input "Last Name" at bounding box center [266, 152] width 152 height 19
type input "hollcroft"
click at [418, 196] on input "(___) ___-____" at bounding box center [385, 200] width 72 height 19
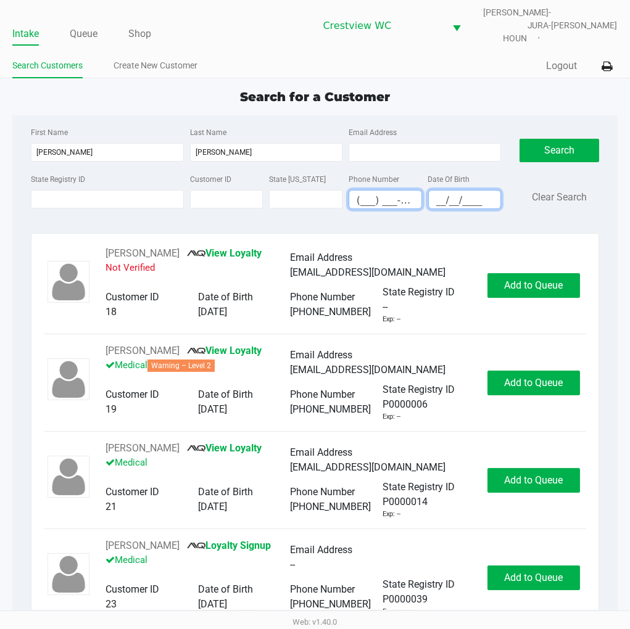
click at [446, 193] on input "__/__/____" at bounding box center [465, 200] width 72 height 19
type input "03/23/1976"
click at [559, 139] on button "Search" at bounding box center [559, 150] width 79 height 23
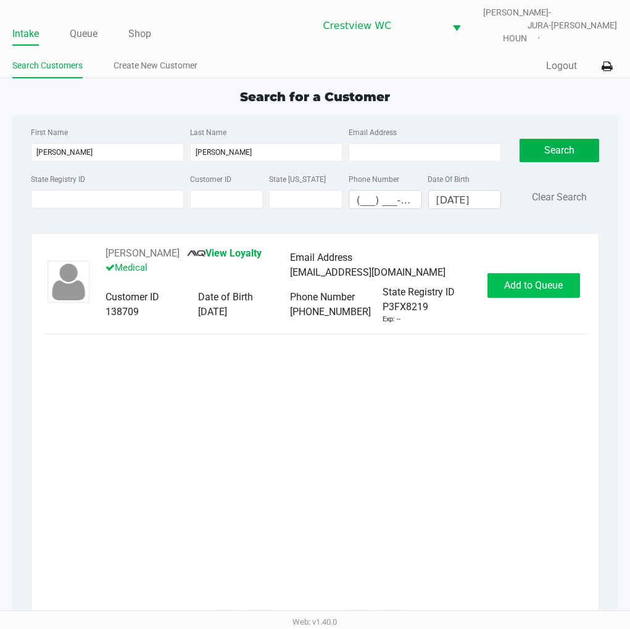
click at [559, 280] on span "Add to Queue" at bounding box center [533, 286] width 59 height 12
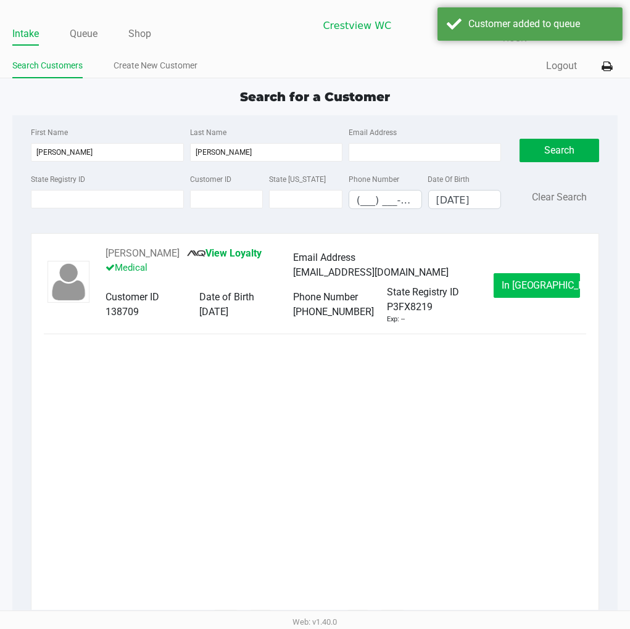
click at [542, 280] on span "In Queue" at bounding box center [554, 286] width 104 height 12
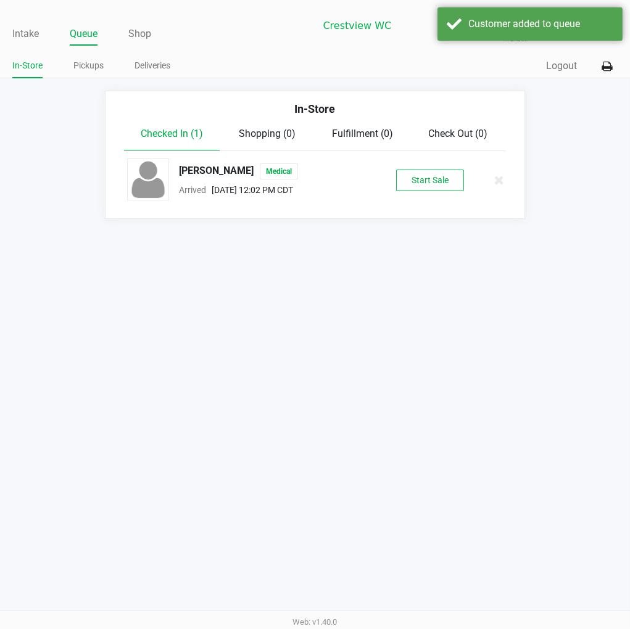
click at [438, 170] on button "Start Sale" at bounding box center [430, 181] width 68 height 22
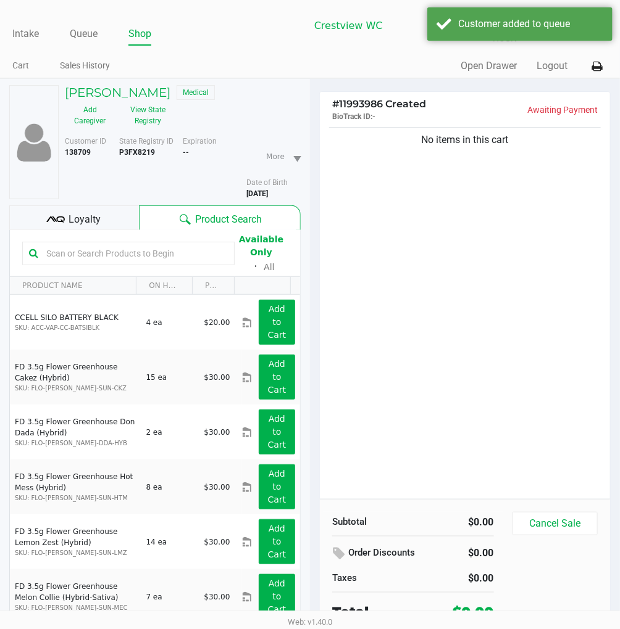
click at [413, 272] on div "No items in this cart" at bounding box center [465, 312] width 290 height 375
click at [395, 283] on div "No items in this cart" at bounding box center [465, 312] width 290 height 375
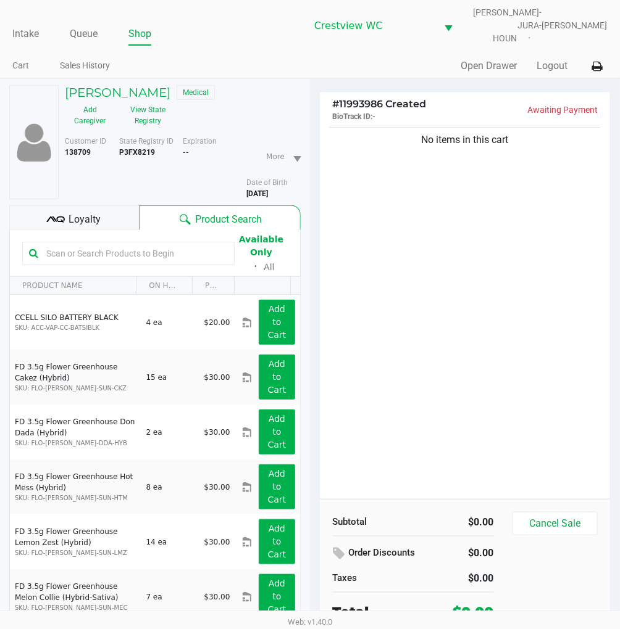
click at [520, 247] on div "No items in this cart" at bounding box center [465, 312] width 290 height 375
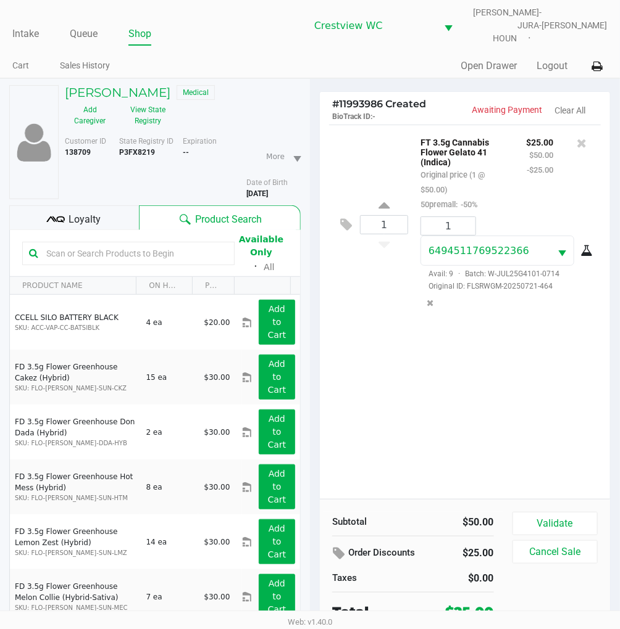
click at [407, 401] on div "1 FT 3.5g Cannabis Flower Gelato 41 (Indica) Original price (1 @ $50.00) 50prem…" at bounding box center [465, 312] width 290 height 375
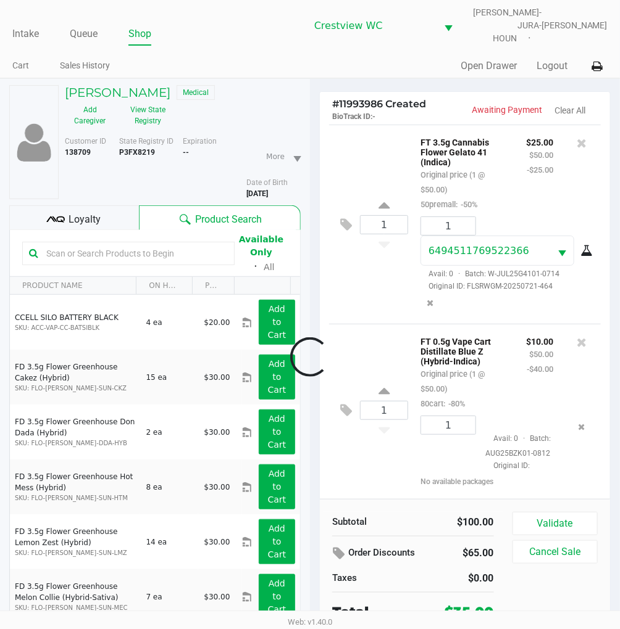
scroll to position [27, 0]
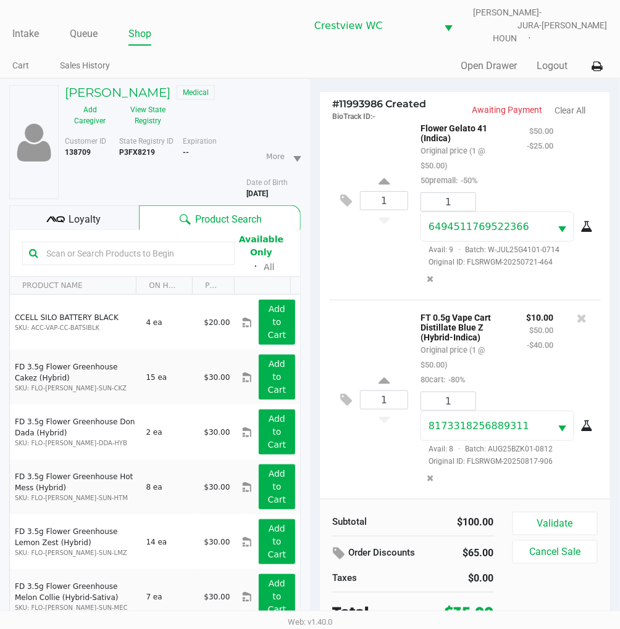
click at [366, 300] on div "1 FT 0.5g Vape Cart Distillate Blue Z (Hybrid-Indica) Original price (1 @ $50.0…" at bounding box center [465, 399] width 272 height 199
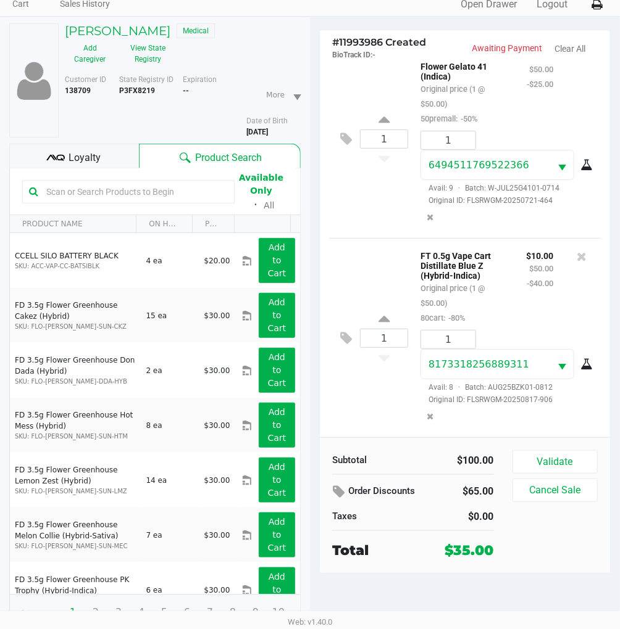
click at [387, 368] on div "1 FT 0.5g Vape Cart Distillate Blue Z (Hybrid-Indica) Original price (1 @ $50.0…" at bounding box center [465, 337] width 272 height 199
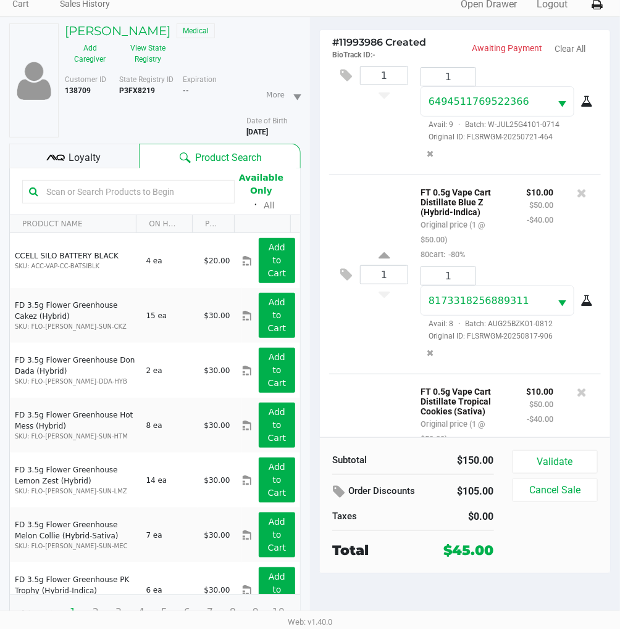
scroll to position [0, 0]
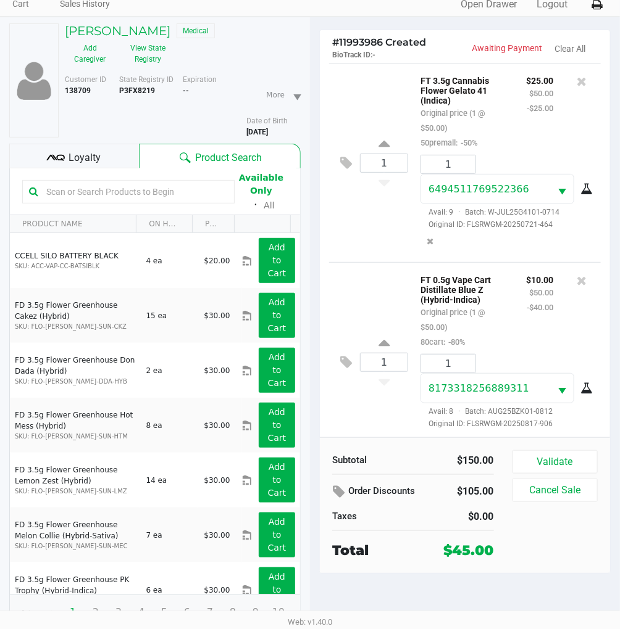
click at [380, 91] on div "1 FT 3.5g Cannabis Flower Gelato 41 (Indica) Original price (1 @ $50.00) 50prem…" at bounding box center [465, 162] width 272 height 199
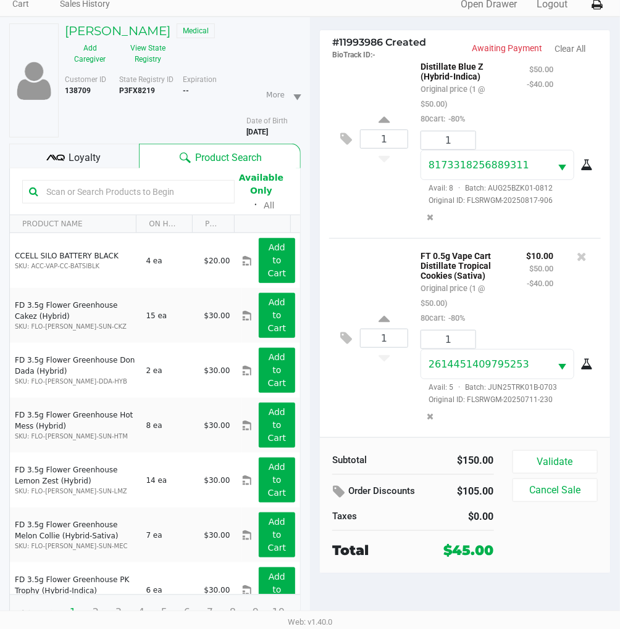
scroll to position [227, 0]
click at [88, 151] on span "Loyalty" at bounding box center [85, 158] width 32 height 15
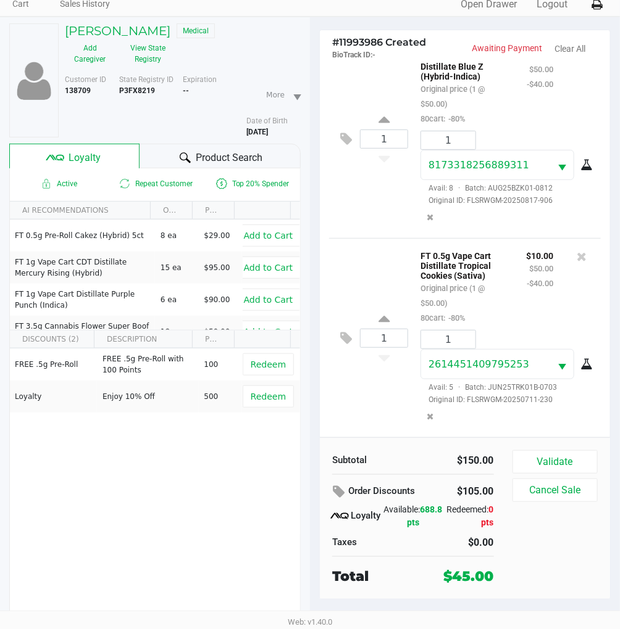
click at [380, 238] on div "1 FT 0.5g Vape Cart Distillate Tropical Cookies (Sativa) Original price (1 @ $5…" at bounding box center [465, 337] width 272 height 199
click at [573, 455] on button "Validate" at bounding box center [554, 462] width 85 height 23
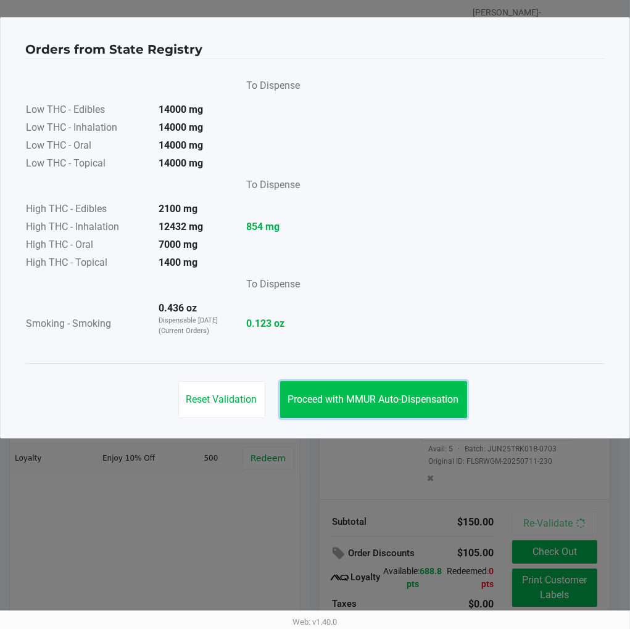
click at [406, 394] on span "Proceed with MMUR Auto-Dispensation" at bounding box center [373, 400] width 171 height 12
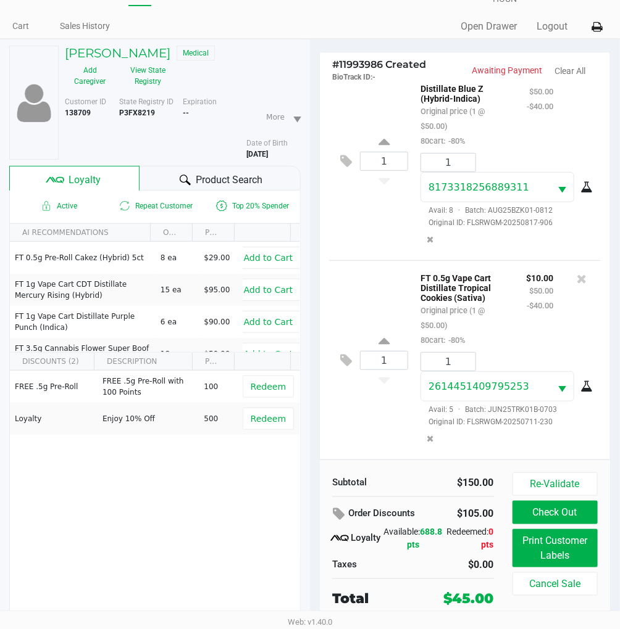
scroll to position [62, 0]
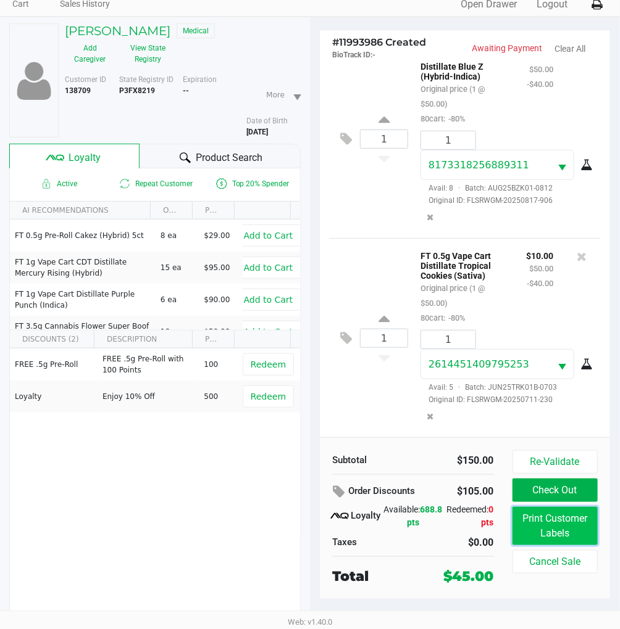
click at [559, 521] on button "Print Customer Labels" at bounding box center [554, 526] width 85 height 38
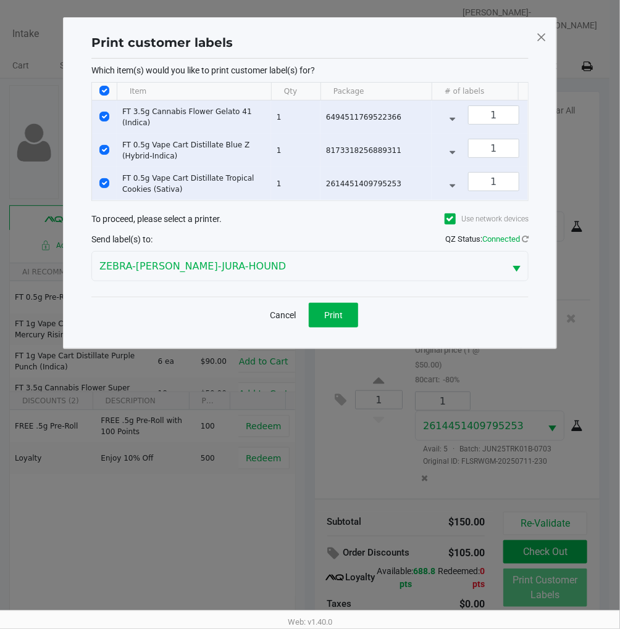
scroll to position [0, 0]
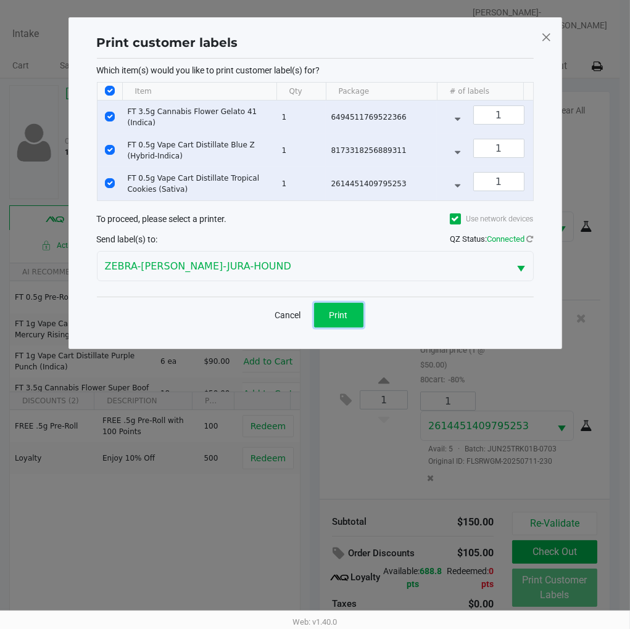
click at [357, 328] on button "Print" at bounding box center [338, 315] width 49 height 25
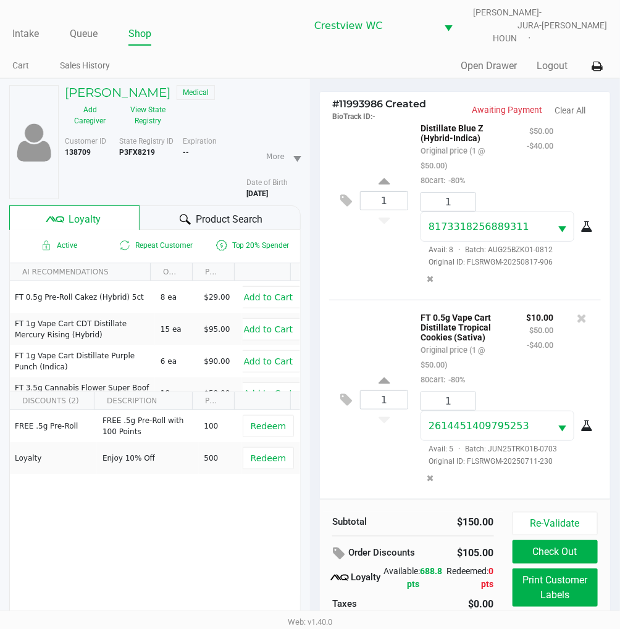
scroll to position [62, 0]
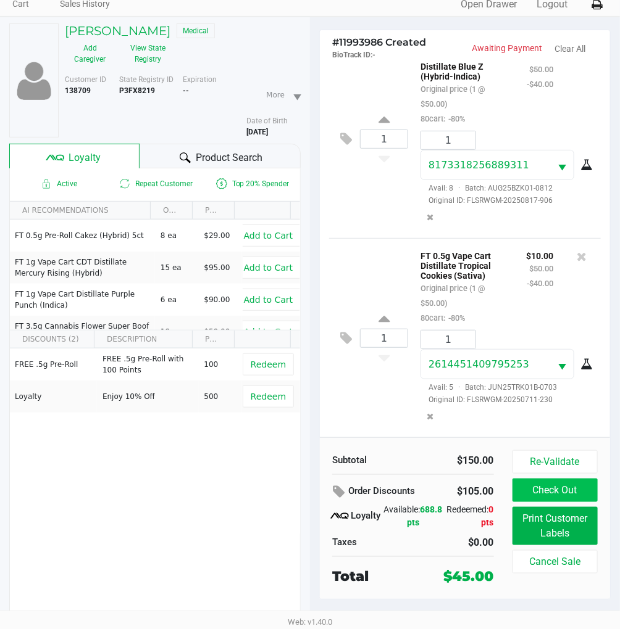
click at [571, 483] on button "Check Out" at bounding box center [554, 490] width 85 height 23
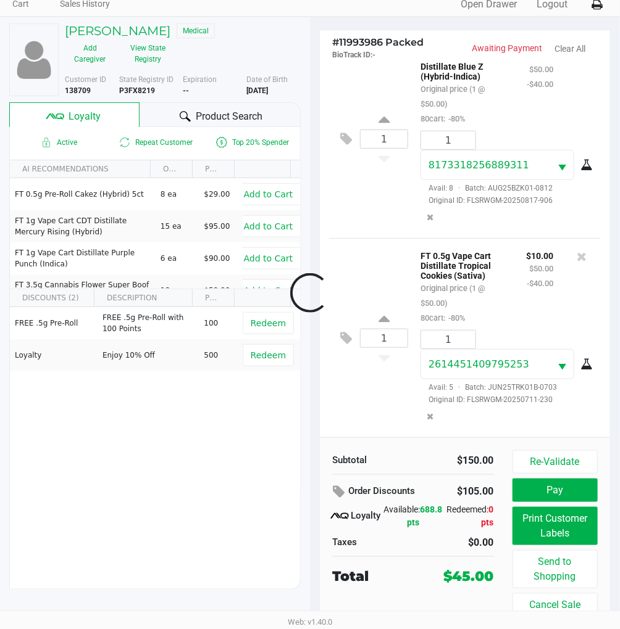
scroll to position [54, 0]
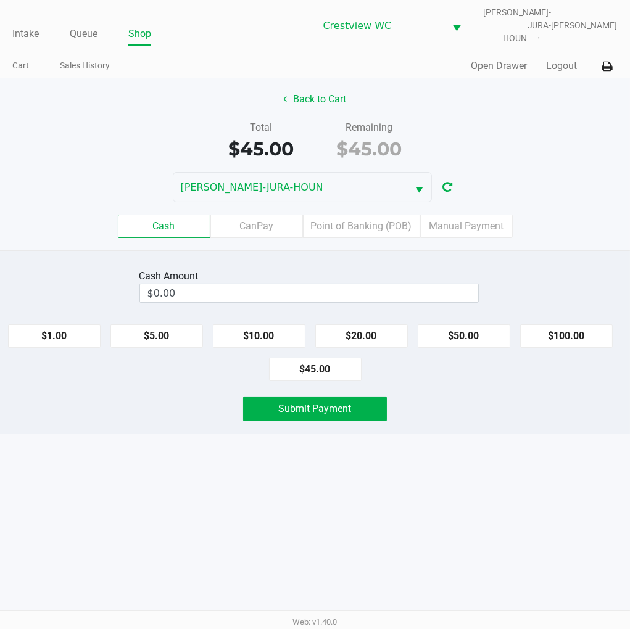
click at [362, 226] on label "Point of Banking (POB)" at bounding box center [361, 226] width 117 height 23
click at [0, 0] on 7 "Point of Banking (POB)" at bounding box center [0, 0] width 0 height 0
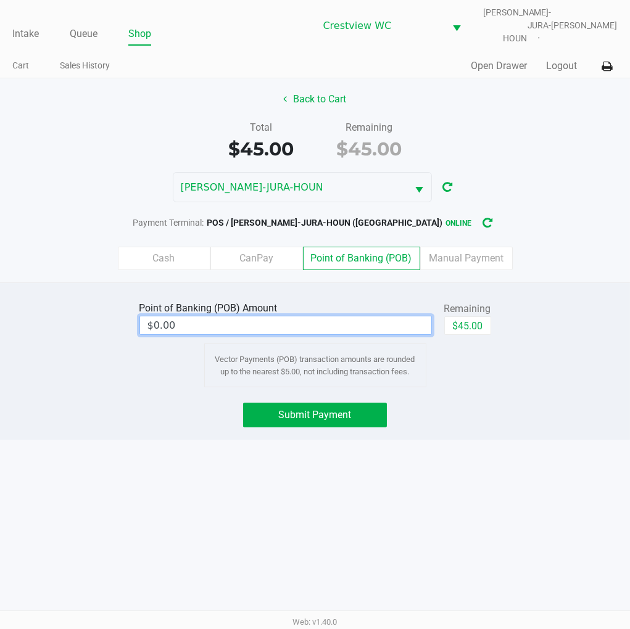
click at [206, 317] on input "$0.00" at bounding box center [285, 326] width 291 height 18
click at [495, 473] on div "Intake Queue Shop Crestview WC BRUNO-JURA-HOUN Eric Stevenson Cart Sales Histor…" at bounding box center [315, 314] width 630 height 629
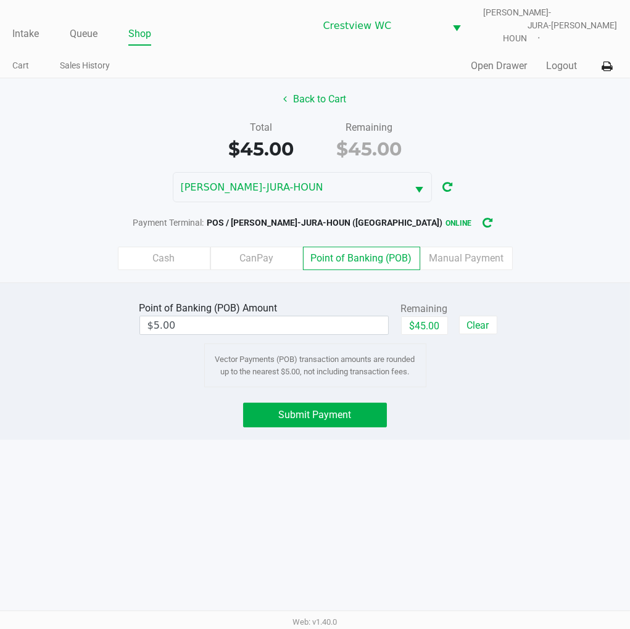
click at [325, 409] on span "Submit Payment" at bounding box center [315, 415] width 73 height 12
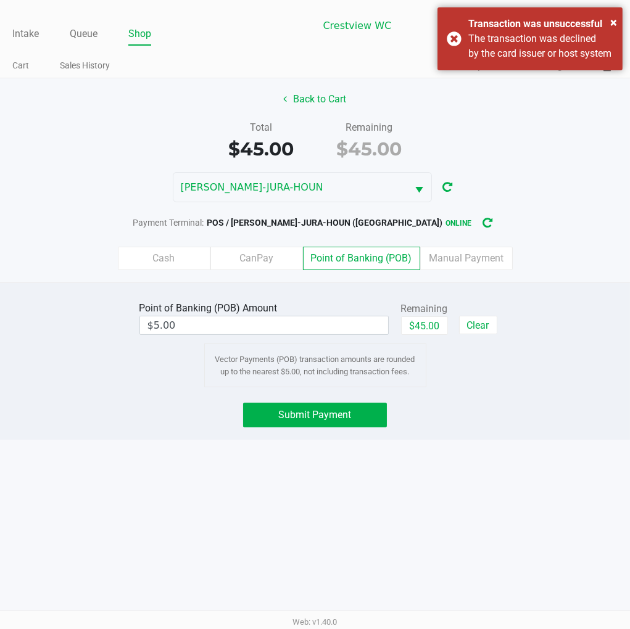
click at [562, 121] on div "Total $45.00 Remaining $45.00" at bounding box center [315, 141] width 649 height 43
click at [349, 254] on label "Point of Banking (POB)" at bounding box center [361, 258] width 117 height 23
click at [0, 0] on 7 "Point of Banking (POB)" at bounding box center [0, 0] width 0 height 0
click at [423, 317] on button "$45.00" at bounding box center [424, 326] width 47 height 19
click at [207, 317] on input "$45.00" at bounding box center [264, 326] width 248 height 18
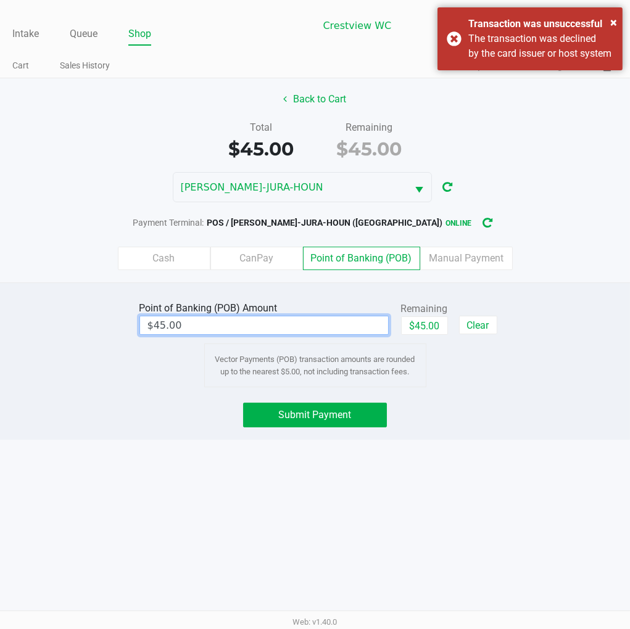
type input "45"
click at [504, 490] on div "Intake Queue Shop Crestview WC BRUNO-JURA-HOUN Eric Stevenson Cart Sales Histor…" at bounding box center [315, 314] width 630 height 629
click at [317, 410] on span "Submit Payment" at bounding box center [315, 415] width 73 height 12
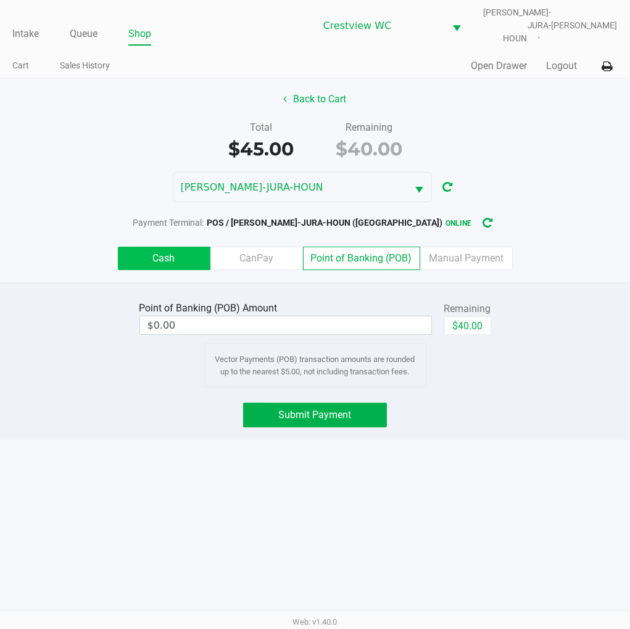
click at [170, 247] on label "Cash" at bounding box center [164, 258] width 93 height 23
click at [0, 0] on 0 "Cash" at bounding box center [0, 0] width 0 height 0
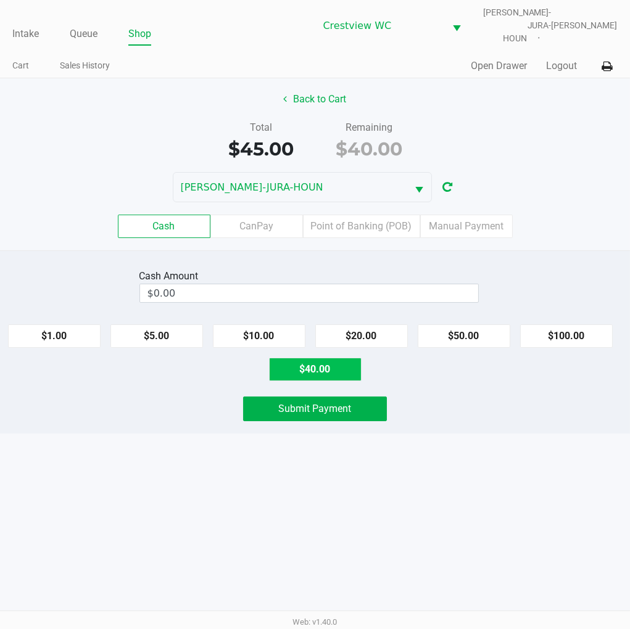
click at [322, 364] on button "$40.00" at bounding box center [315, 369] width 93 height 23
type input "$40.00"
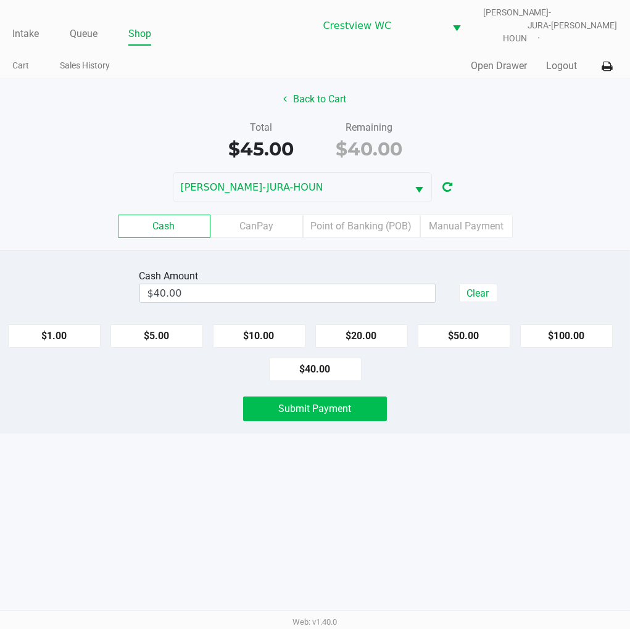
click at [346, 405] on span "Submit Payment" at bounding box center [315, 409] width 73 height 12
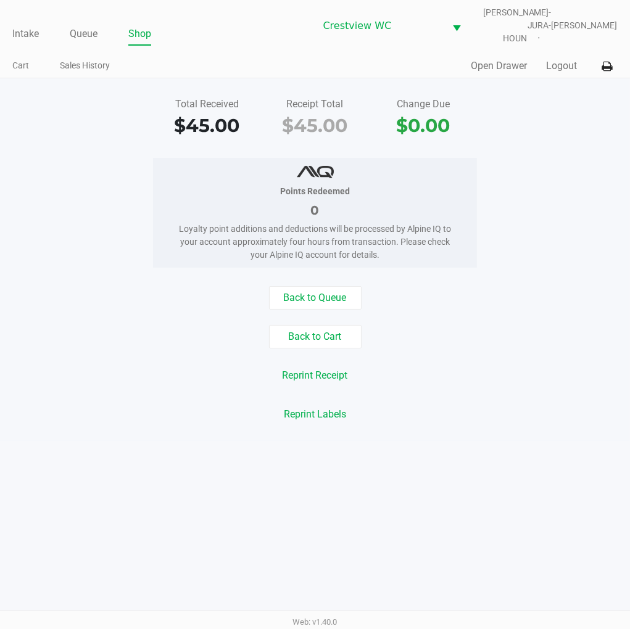
click at [576, 144] on div "Total Received $45.00 Receipt Total $45.00 Change Due $0.00 Points Redeemed 0 L…" at bounding box center [315, 259] width 630 height 363
click at [23, 30] on link "Intake" at bounding box center [25, 33] width 27 height 17
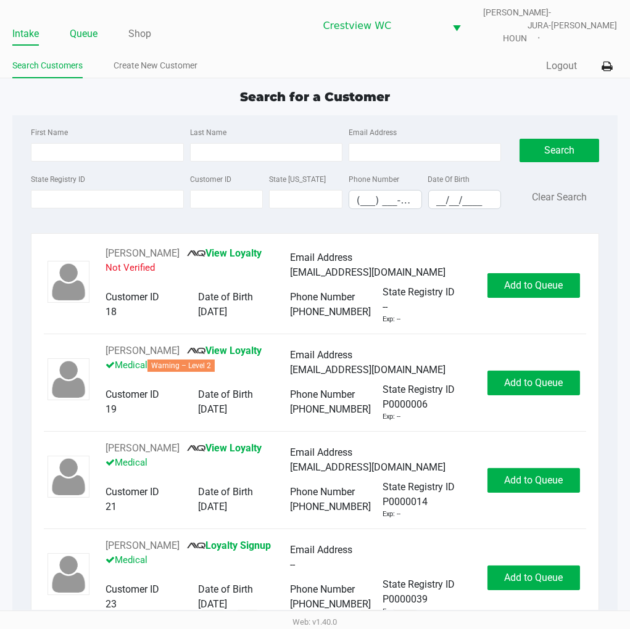
click at [90, 27] on link "Queue" at bounding box center [84, 33] width 28 height 17
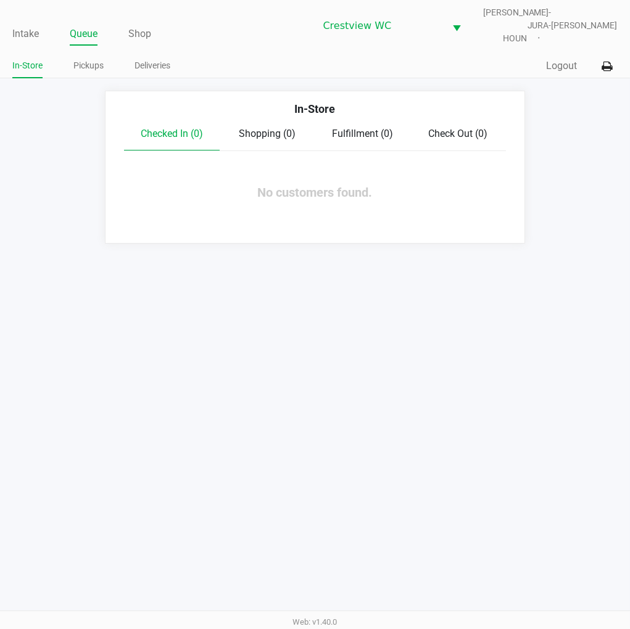
click at [35, 29] on link "Intake" at bounding box center [25, 33] width 27 height 17
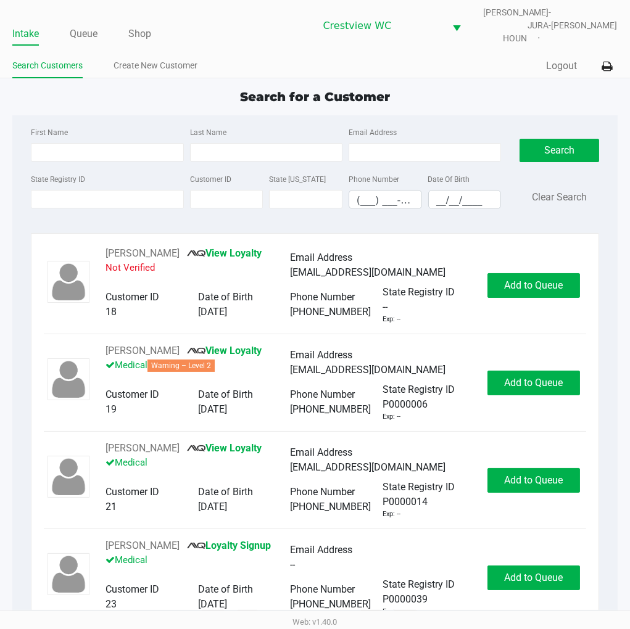
click at [498, 72] on app-point-of-sale "Intake Queue Shop Crestview WC BRUNO-JURA-HOUN Eric Stevenson Search Customers …" at bounding box center [315, 311] width 630 height 623
click at [489, 104] on div "Search for a Customer First Name Last Name Email Address State Registry ID Cust…" at bounding box center [314, 356] width 605 height 536
click at [85, 191] on input "State Registry ID" at bounding box center [107, 199] width 152 height 19
type input "p1fh0276"
click at [563, 143] on button "Search" at bounding box center [559, 150] width 79 height 23
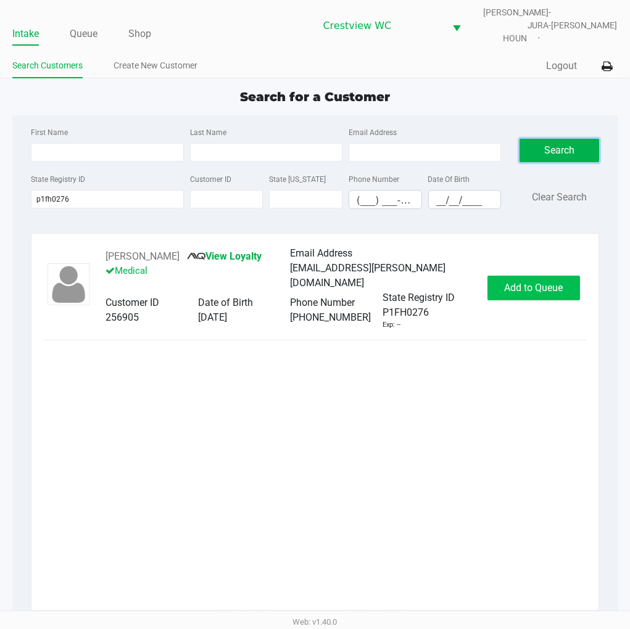
click at [517, 282] on span "Add to Queue" at bounding box center [533, 288] width 59 height 12
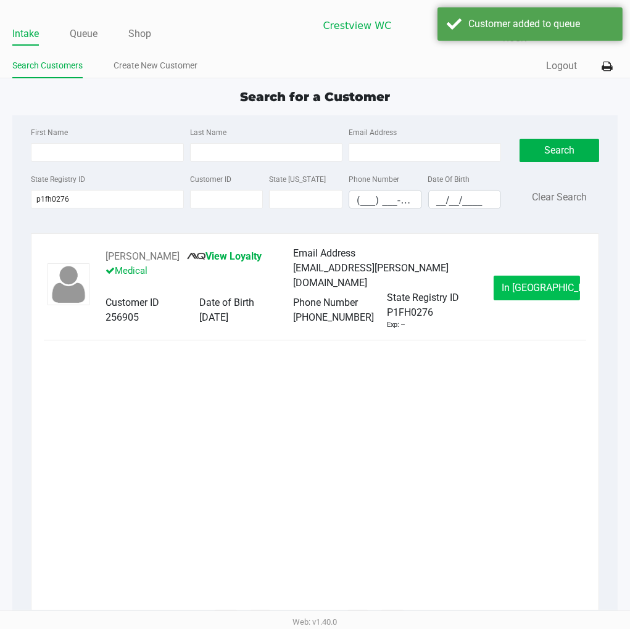
click at [533, 282] on span "In Queue" at bounding box center [554, 288] width 104 height 12
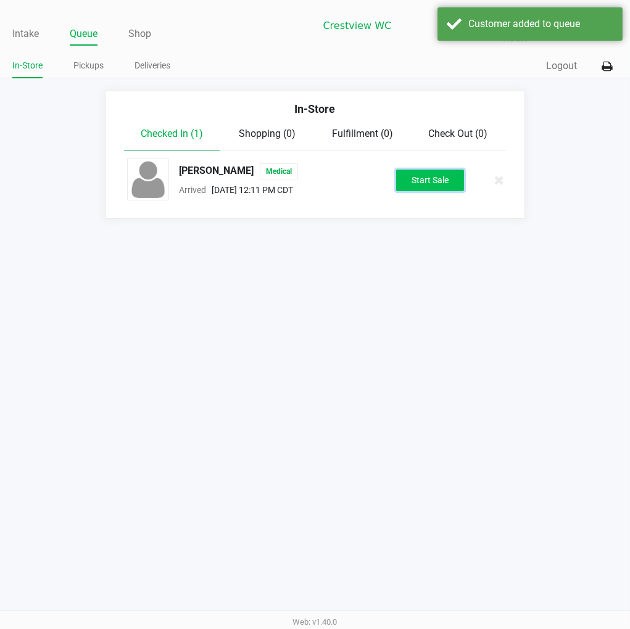
click at [440, 173] on button "Start Sale" at bounding box center [430, 181] width 68 height 22
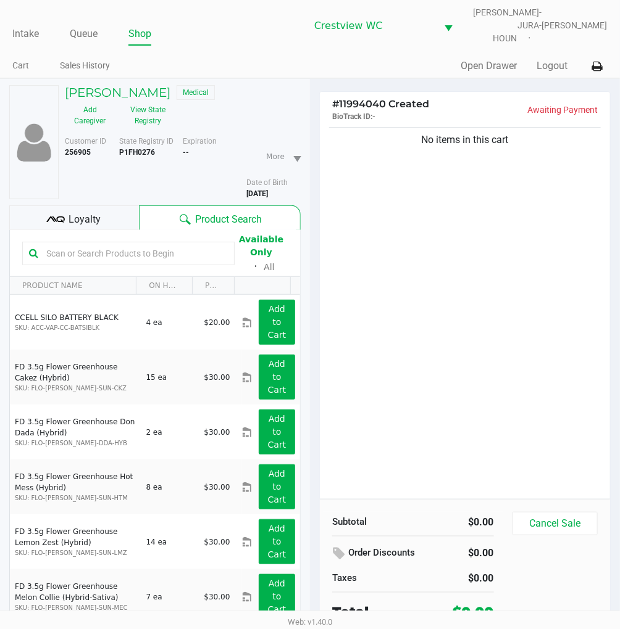
click at [142, 114] on button "View State Registry" at bounding box center [144, 115] width 58 height 31
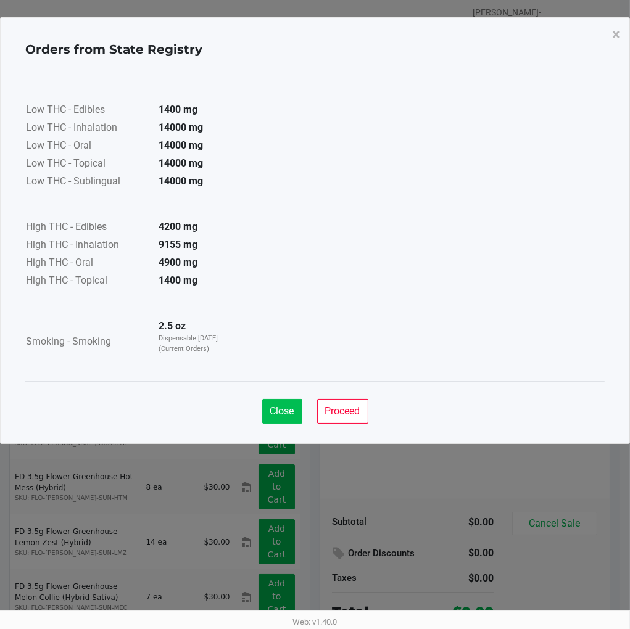
click at [279, 405] on span "Close" at bounding box center [282, 411] width 24 height 12
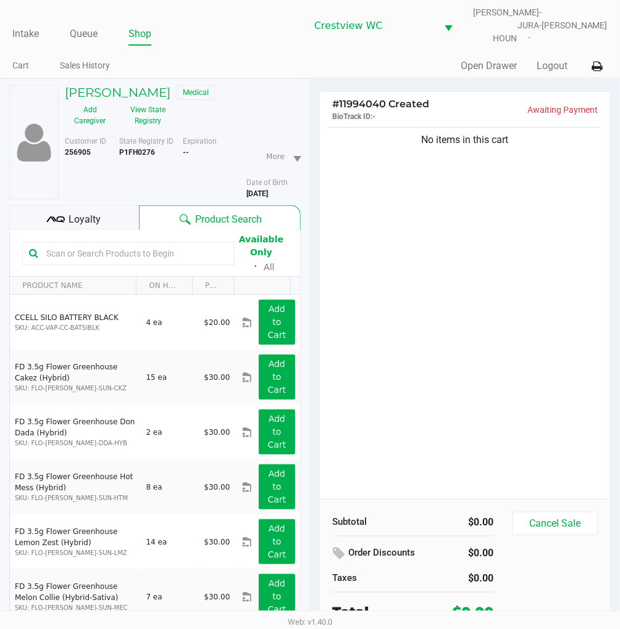
click at [581, 292] on div "No items in this cart" at bounding box center [465, 312] width 290 height 375
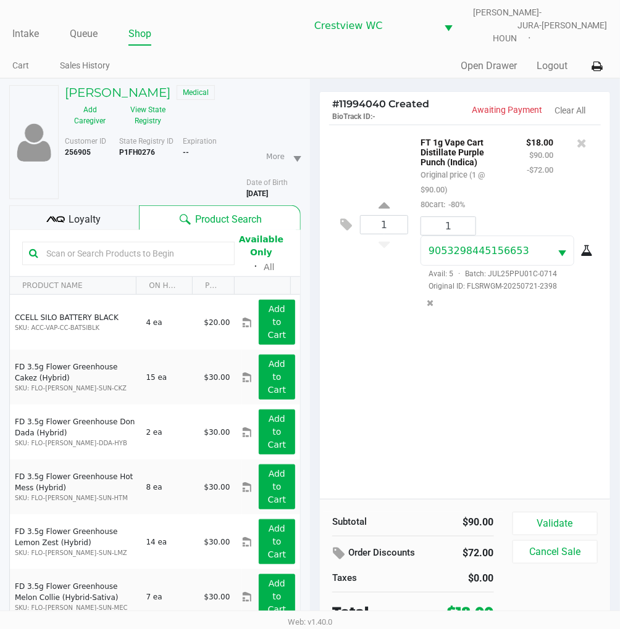
click at [575, 515] on button "Validate" at bounding box center [554, 523] width 85 height 23
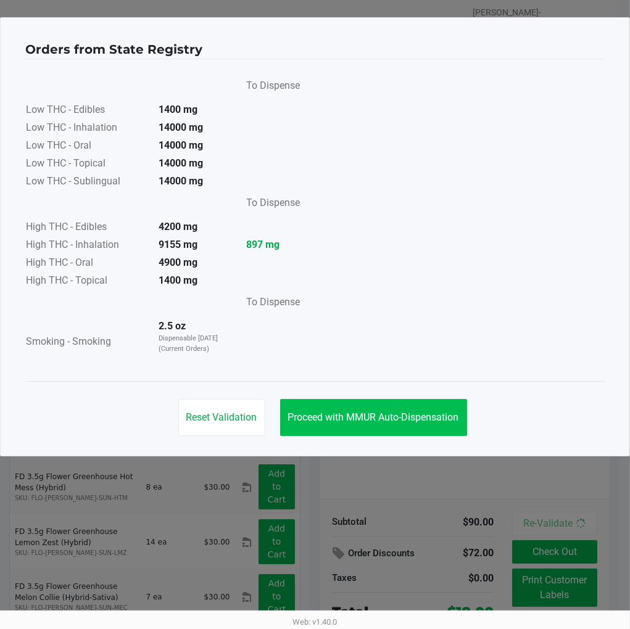
click at [422, 430] on button "Proceed with MMUR Auto-Dispensation" at bounding box center [373, 417] width 187 height 37
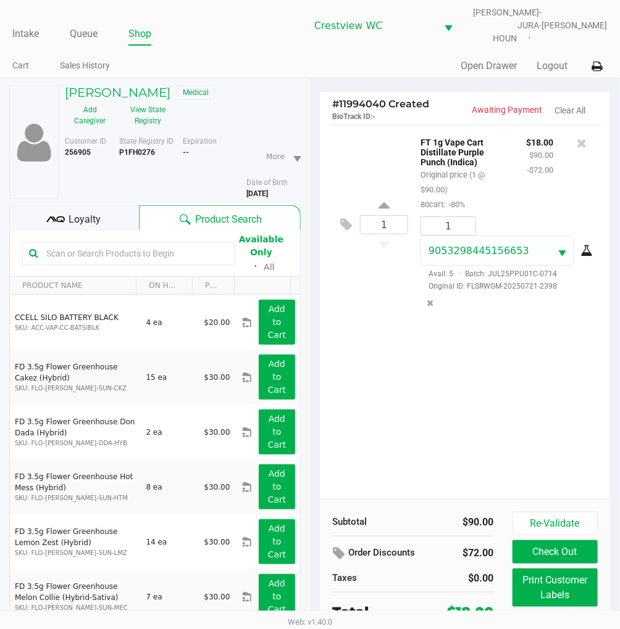
click at [533, 384] on div "1 FT 1g Vape Cart Distillate Purple Punch (Indica) Original price (1 @ $90.00) …" at bounding box center [465, 312] width 290 height 375
click at [84, 212] on span "Loyalty" at bounding box center [85, 219] width 32 height 15
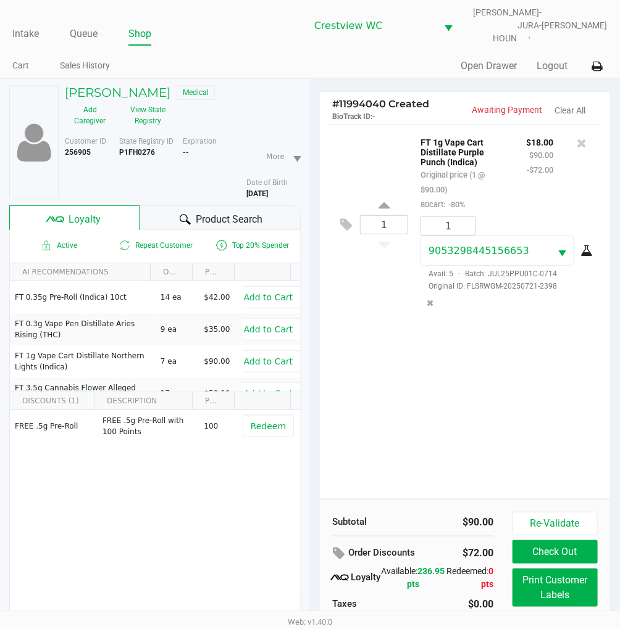
click at [485, 380] on div "1 FT 1g Vape Cart Distillate Purple Punch (Indica) Original price (1 @ $90.00) …" at bounding box center [465, 312] width 290 height 375
click at [423, 390] on div "1 FT 1g Vape Cart Distillate Purple Punch (Indica) Original price (1 @ $90.00) …" at bounding box center [465, 312] width 290 height 375
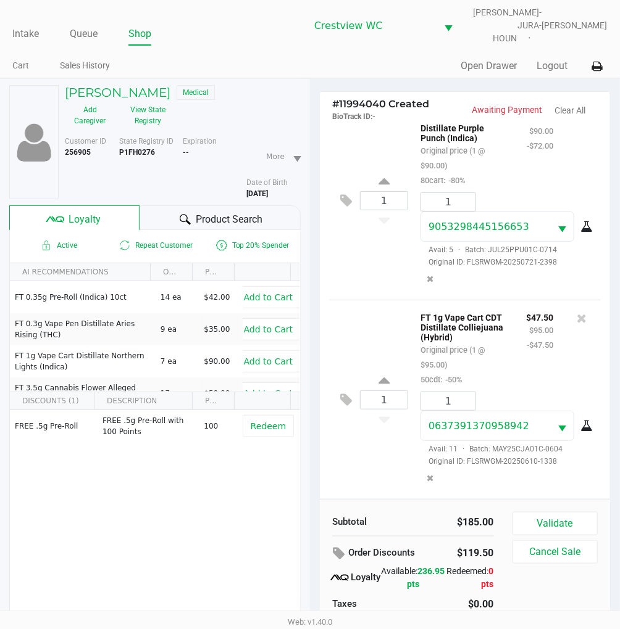
scroll to position [25, 0]
click at [381, 273] on div "1 FT 1g Vape Cart Distillate Purple Punch (Indica) Original price (1 @ $90.00) …" at bounding box center [465, 200] width 272 height 199
click at [81, 212] on span "Loyalty" at bounding box center [85, 219] width 32 height 15
click at [557, 512] on button "Validate" at bounding box center [554, 523] width 85 height 23
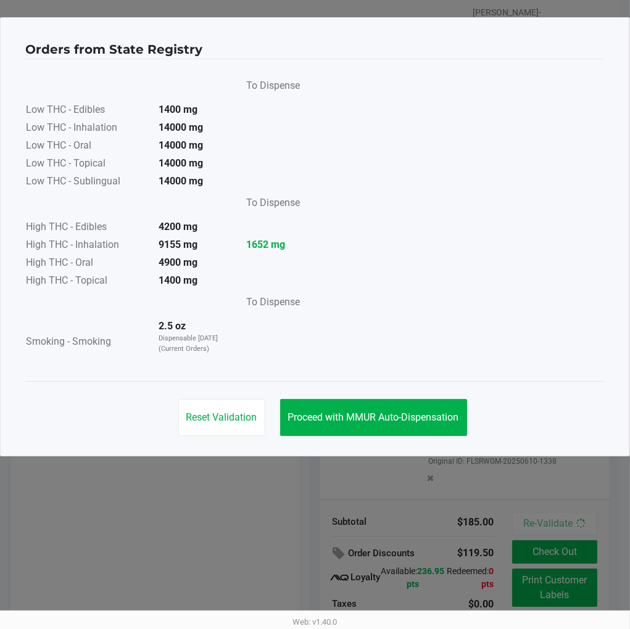
click at [374, 423] on button "Proceed with MMUR Auto-Dispensation" at bounding box center [373, 417] width 187 height 37
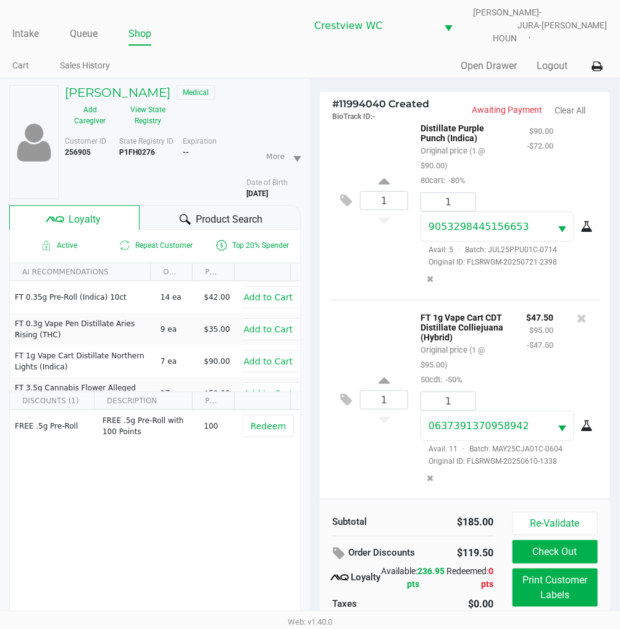
scroll to position [62, 0]
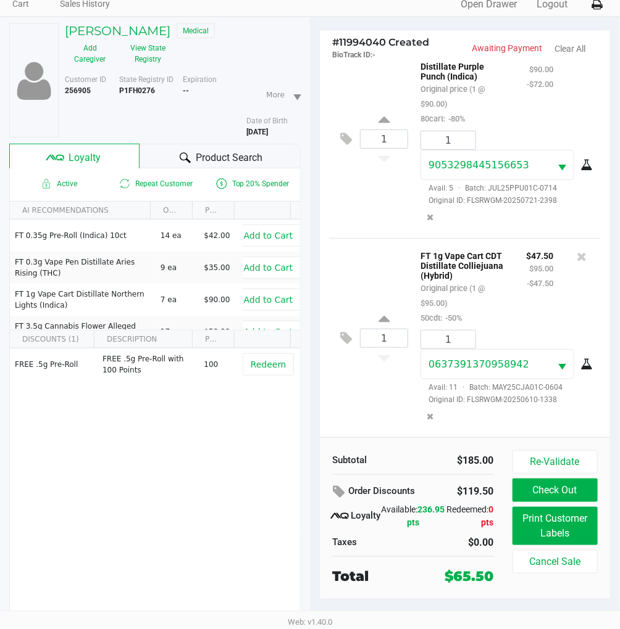
click at [568, 520] on button "Print Customer Labels" at bounding box center [554, 526] width 85 height 38
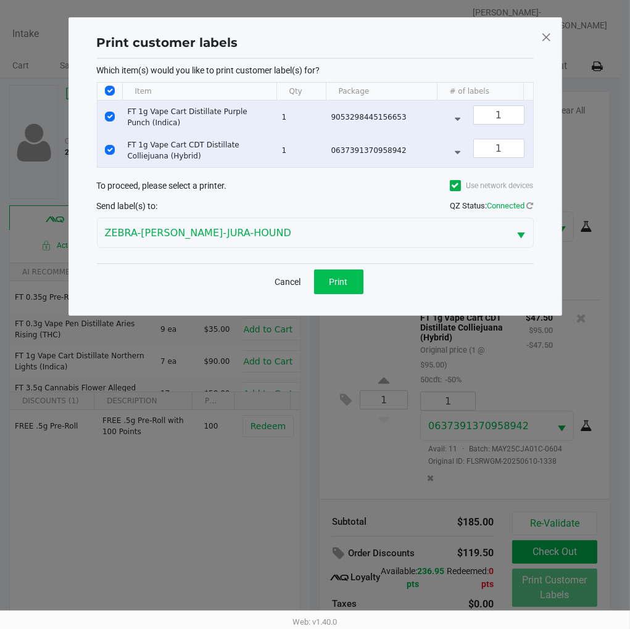
click at [329, 294] on button "Print" at bounding box center [338, 282] width 49 height 25
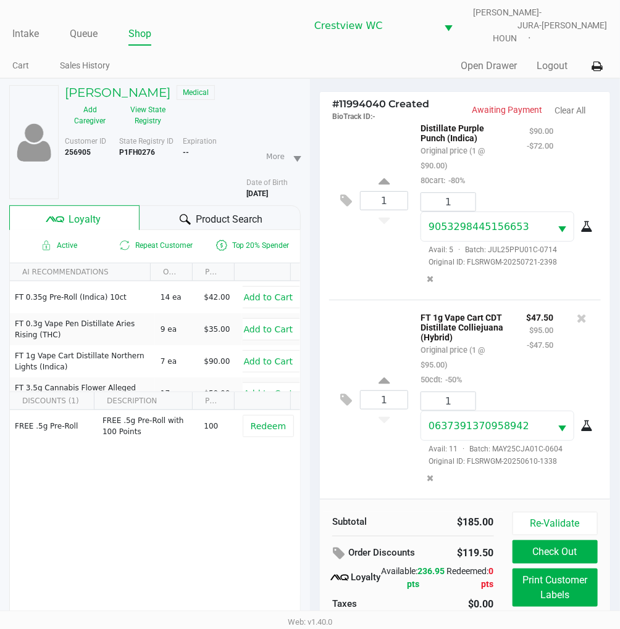
scroll to position [62, 0]
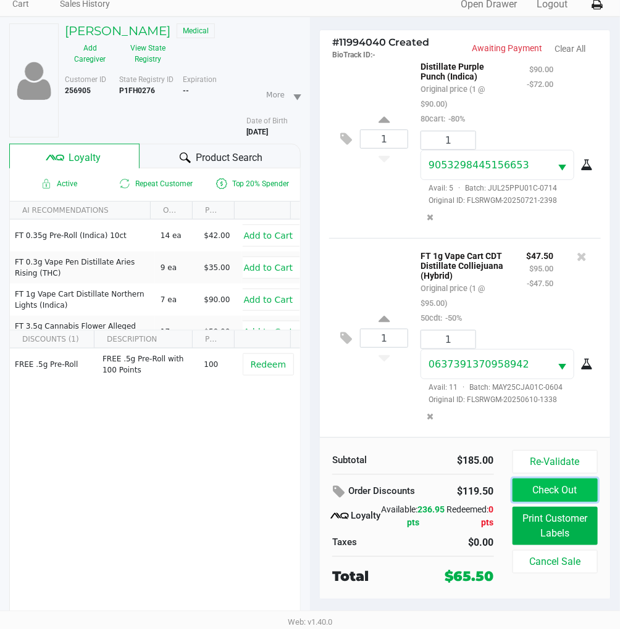
click at [570, 479] on button "Check Out" at bounding box center [554, 490] width 85 height 23
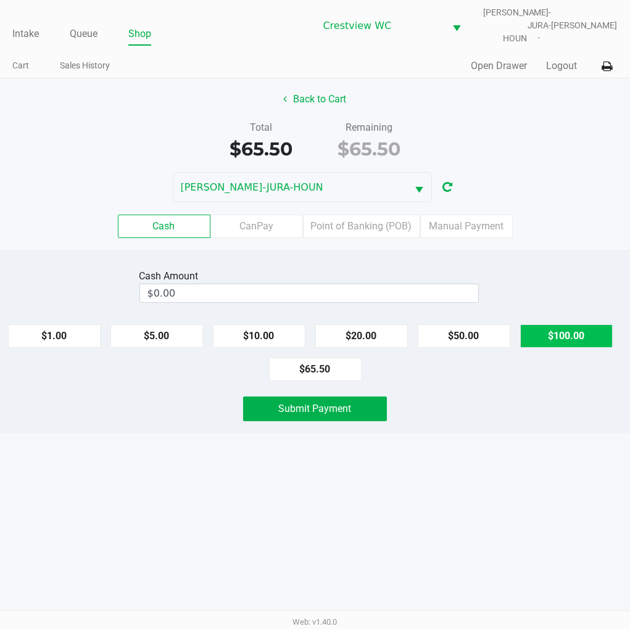
click at [563, 328] on button "$100.00" at bounding box center [566, 336] width 93 height 23
type input "$100.00"
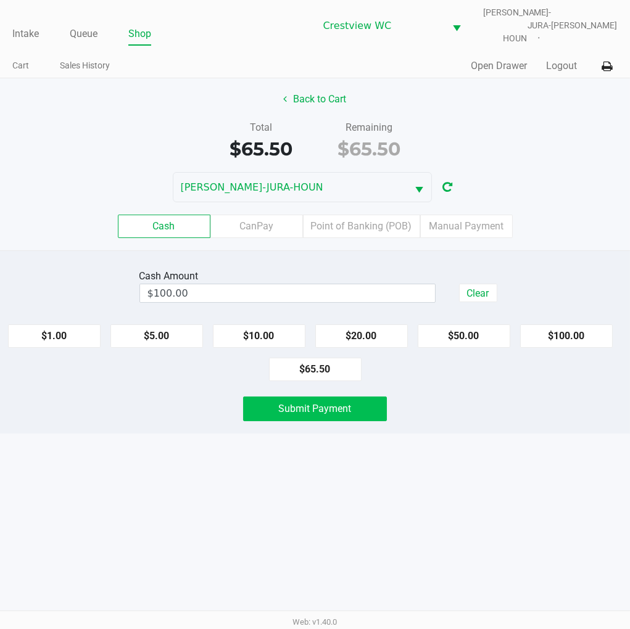
click at [342, 412] on button "Submit Payment" at bounding box center [315, 409] width 144 height 25
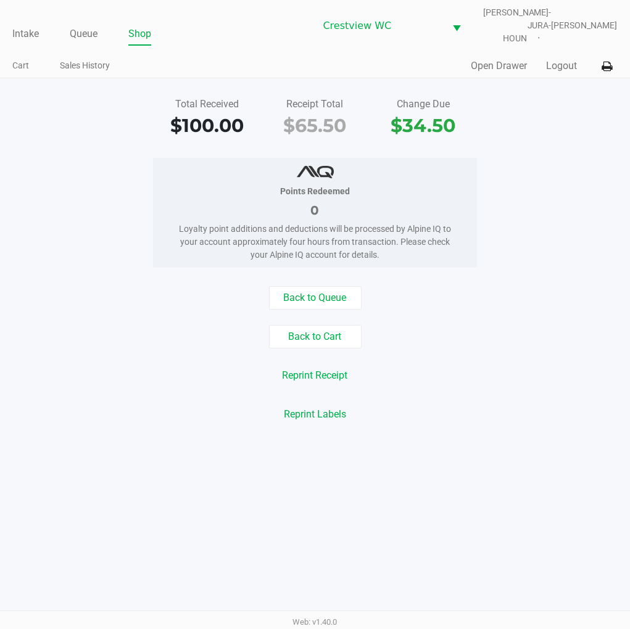
click at [557, 158] on div "Points Redeemed 0 Loyalty point additions and deductions will be processed by A…" at bounding box center [315, 213] width 649 height 110
click at [19, 25] on link "Intake" at bounding box center [25, 33] width 27 height 17
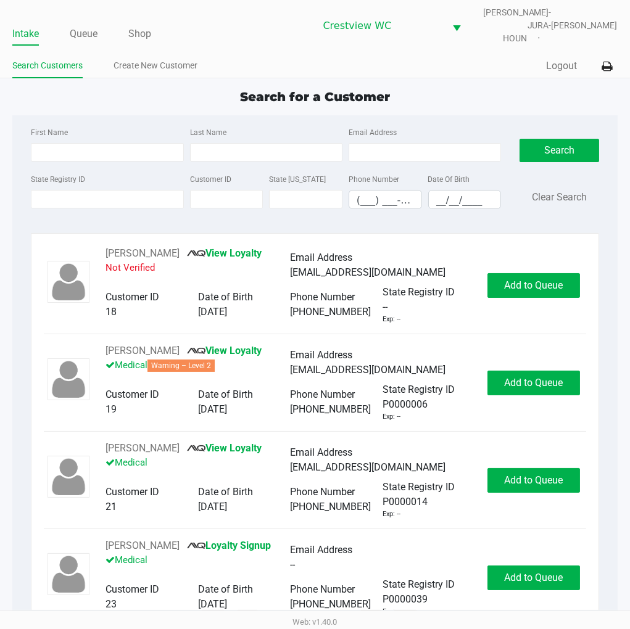
click at [459, 88] on div "Search for a Customer" at bounding box center [314, 97] width 623 height 19
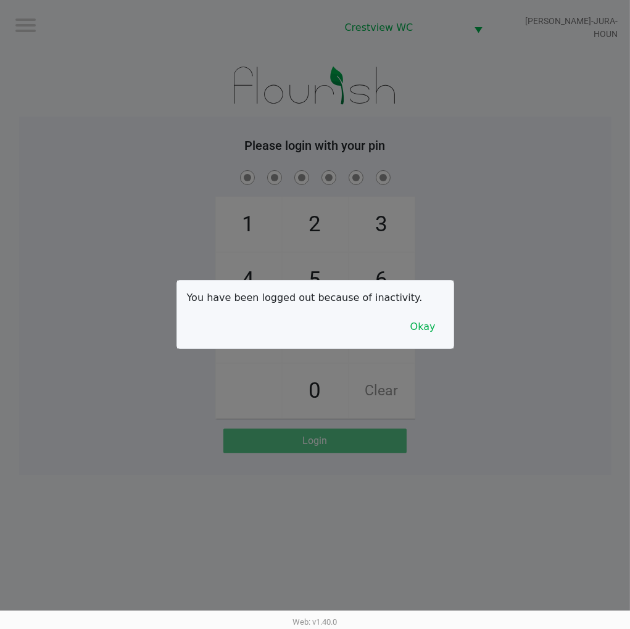
click at [422, 338] on button "Okay" at bounding box center [422, 326] width 41 height 23
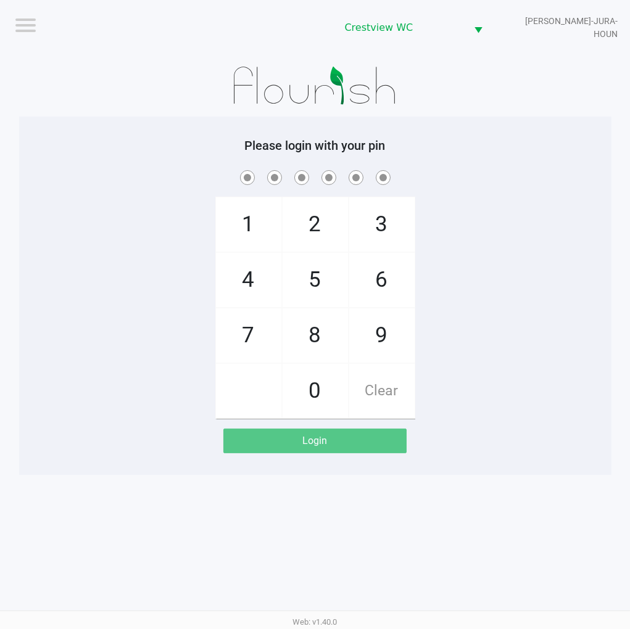
click at [445, 297] on div "1 4 7 2 5 8 0 3 6 9 Clear" at bounding box center [315, 293] width 592 height 251
checkbox input "true"
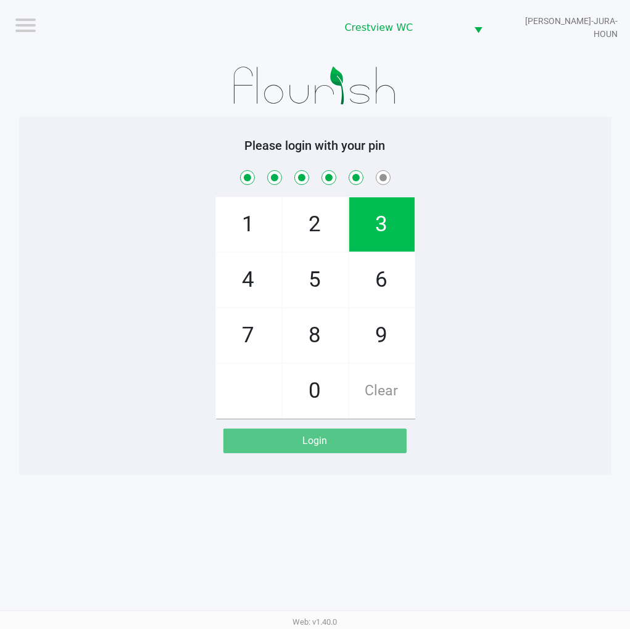
checkbox input "true"
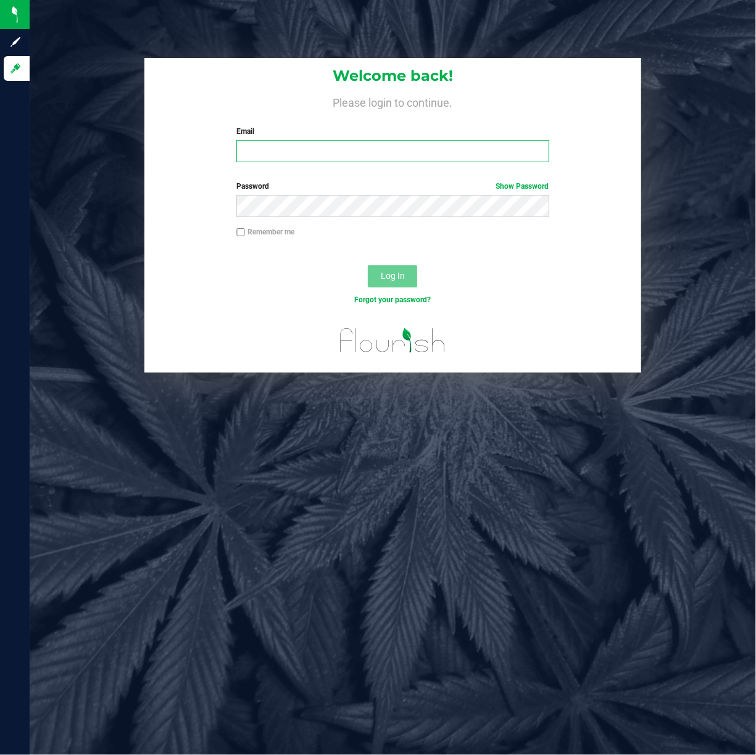
click at [285, 144] on input "Email" at bounding box center [392, 151] width 312 height 22
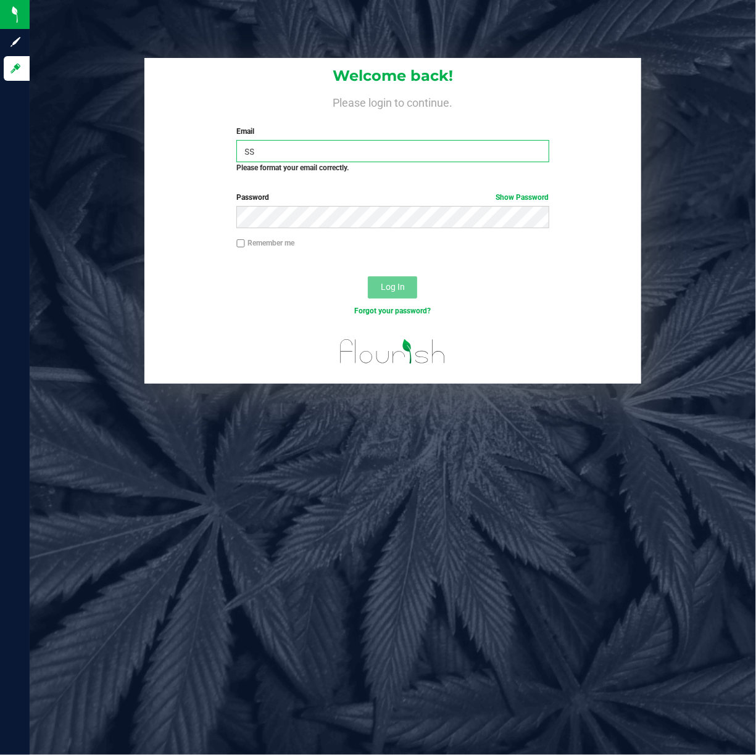
type input "s"
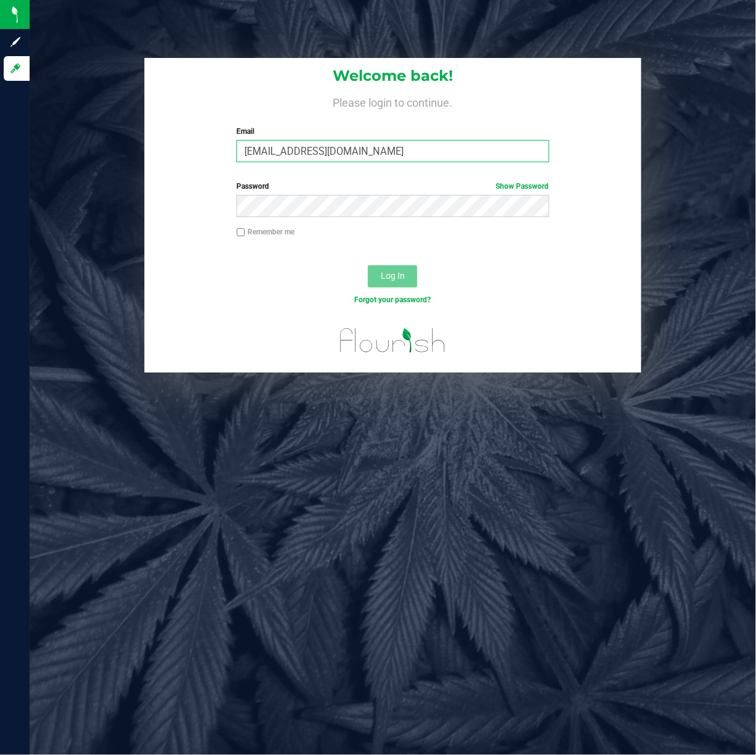
type input "[EMAIL_ADDRESS][DOMAIN_NAME]"
click at [334, 191] on label "Password Show Password" at bounding box center [392, 186] width 312 height 11
click at [386, 265] on button "Log In" at bounding box center [392, 276] width 49 height 22
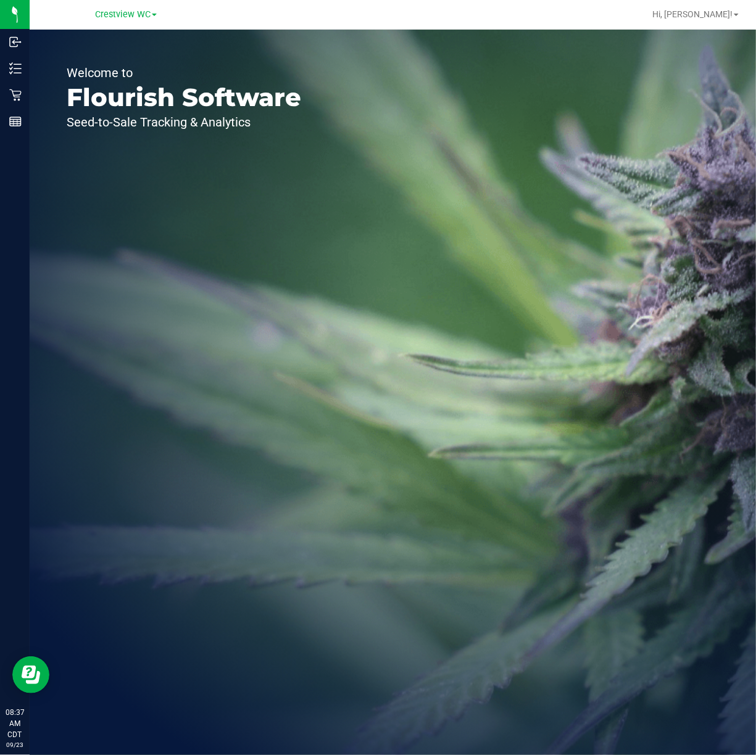
click at [251, 252] on div "Welcome to Flourish Software Seed-to-Sale Tracking & Analytics" at bounding box center [184, 393] width 309 height 726
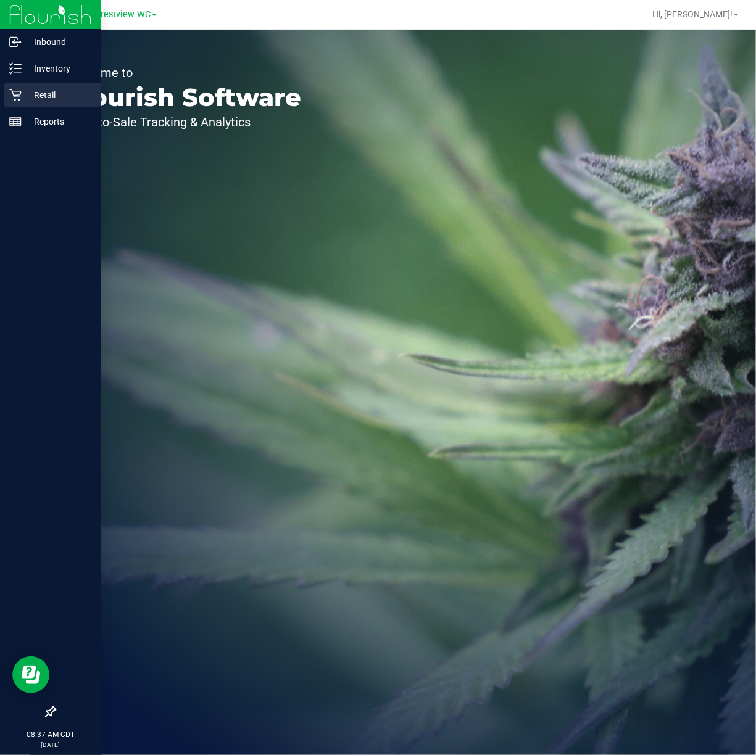
click at [47, 94] on p "Retail" at bounding box center [59, 95] width 74 height 15
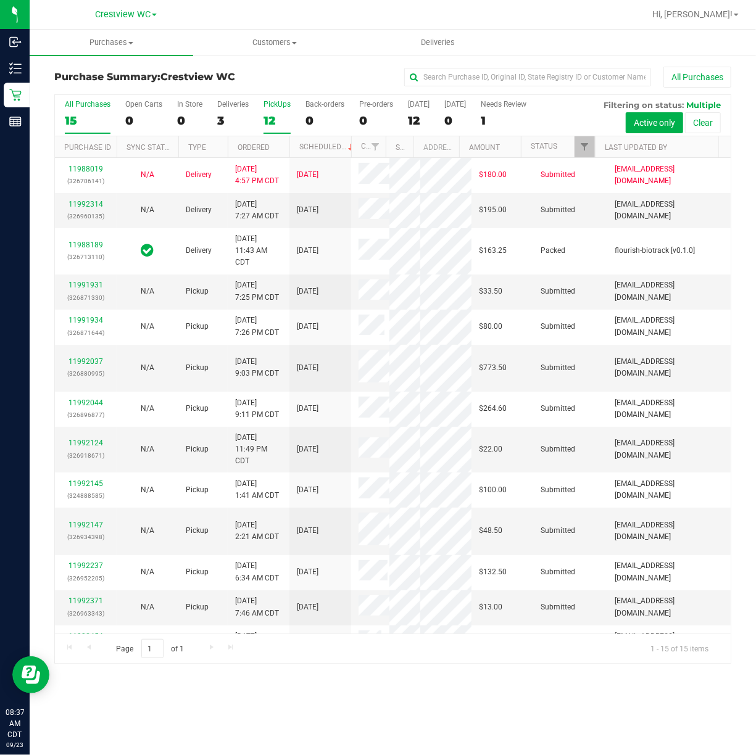
click at [280, 102] on div "PickUps" at bounding box center [277, 104] width 27 height 9
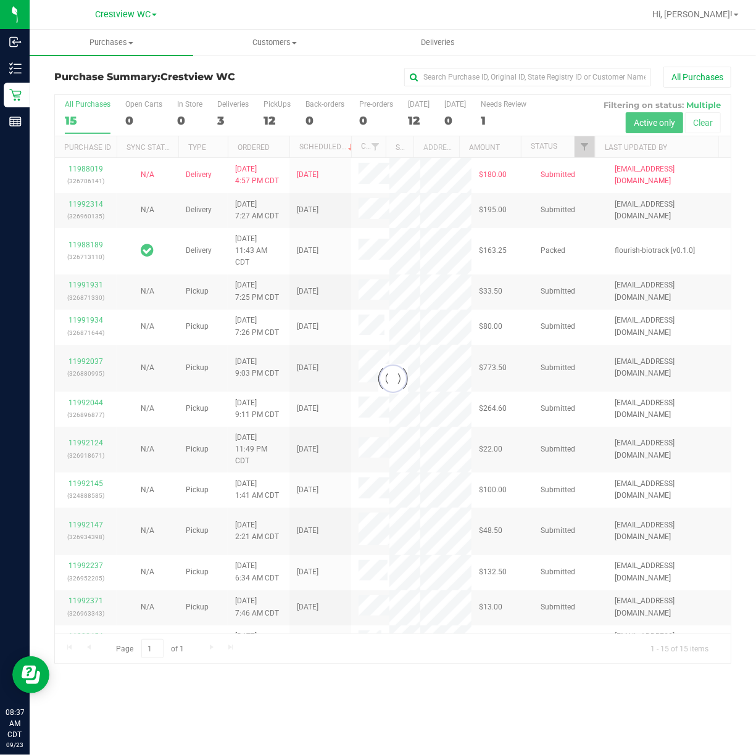
click at [341, 77] on div "All Purchases" at bounding box center [505, 77] width 451 height 21
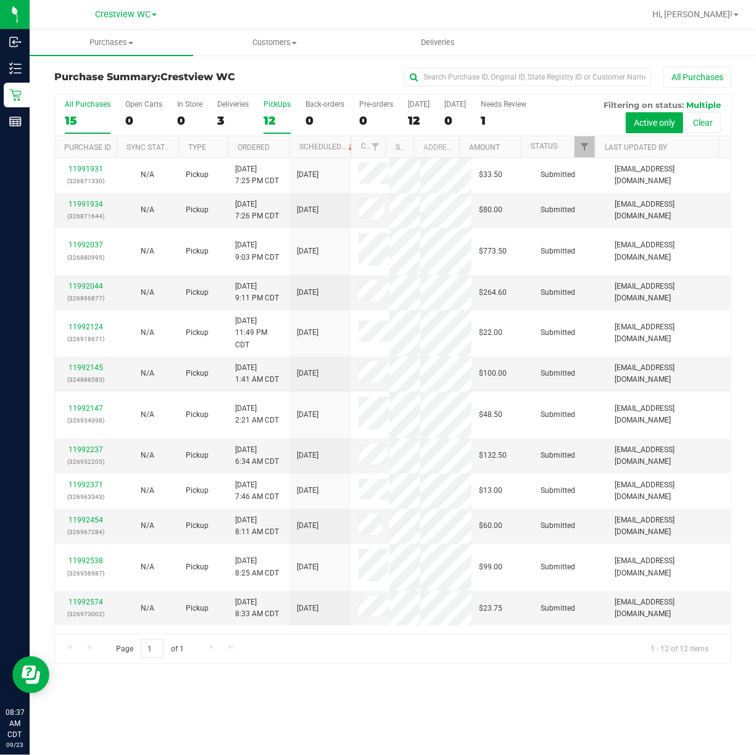
click at [282, 106] on div "PickUps" at bounding box center [277, 104] width 27 height 9
click at [0, 0] on input "PickUps 12" at bounding box center [0, 0] width 0 height 0
click at [588, 146] on span "Filter" at bounding box center [584, 147] width 10 height 10
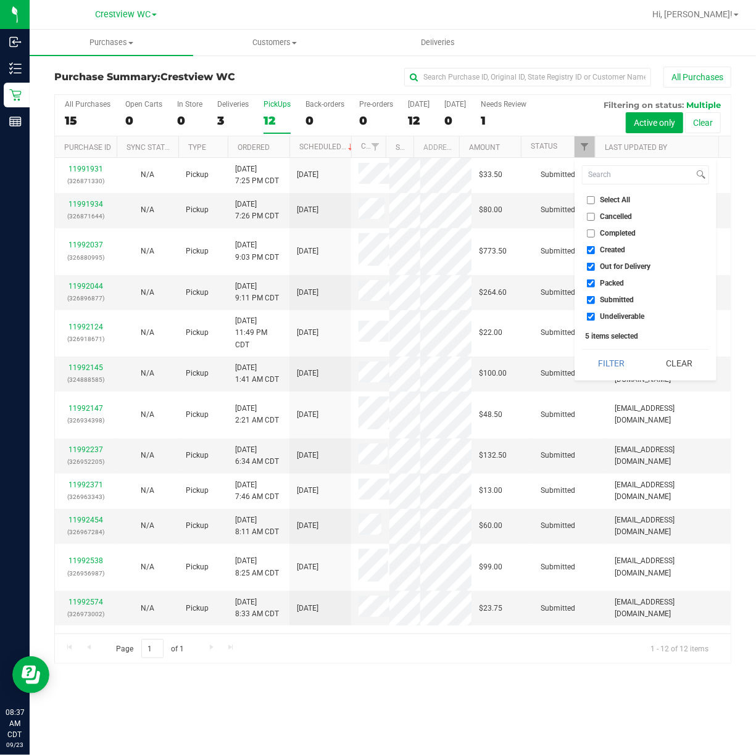
click at [590, 198] on input "Select All" at bounding box center [591, 200] width 8 height 8
checkbox input "true"
click at [590, 198] on input "Select All" at bounding box center [591, 200] width 8 height 8
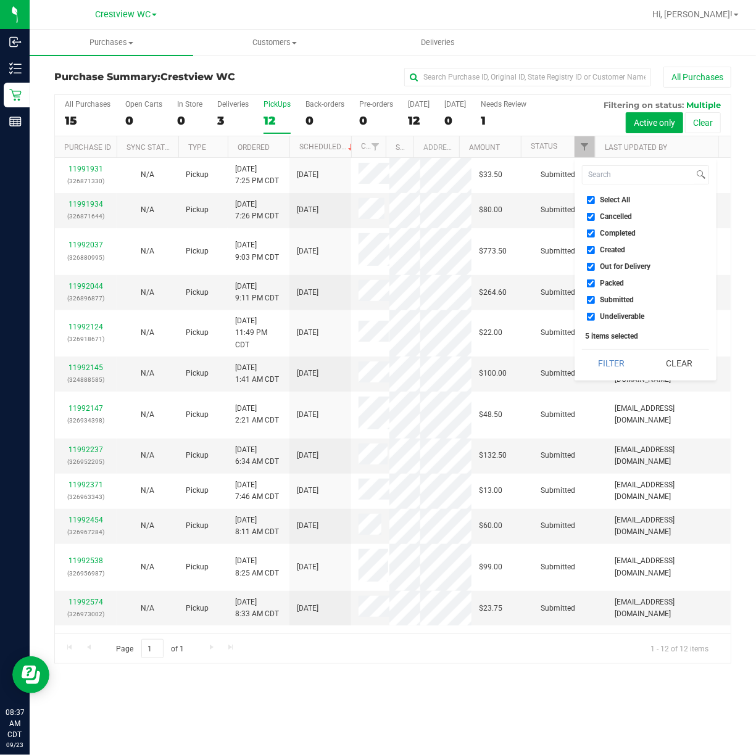
checkbox input "false"
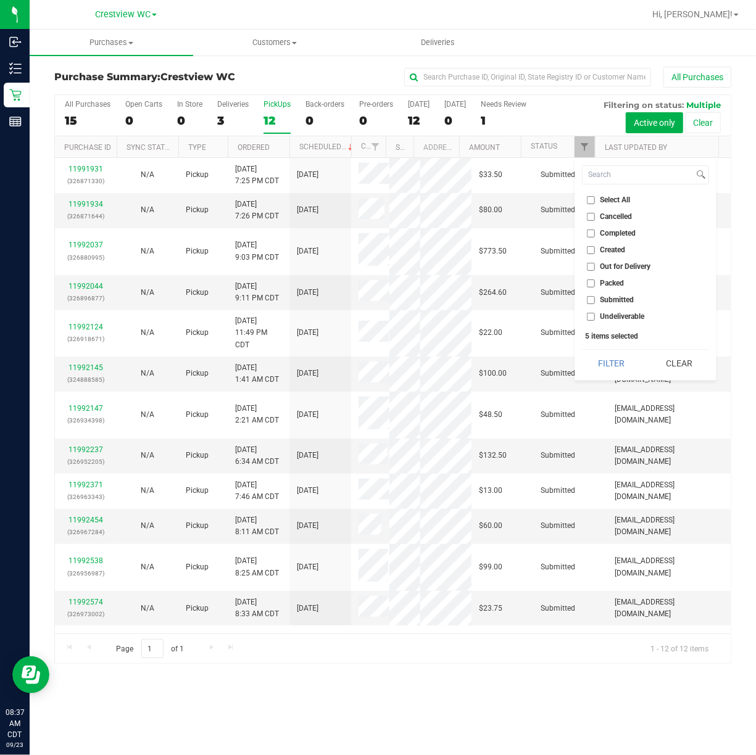
checkbox input "false"
click at [592, 295] on li "Submitted" at bounding box center [645, 300] width 127 height 13
click at [595, 299] on label "Submitted" at bounding box center [611, 300] width 48 height 8
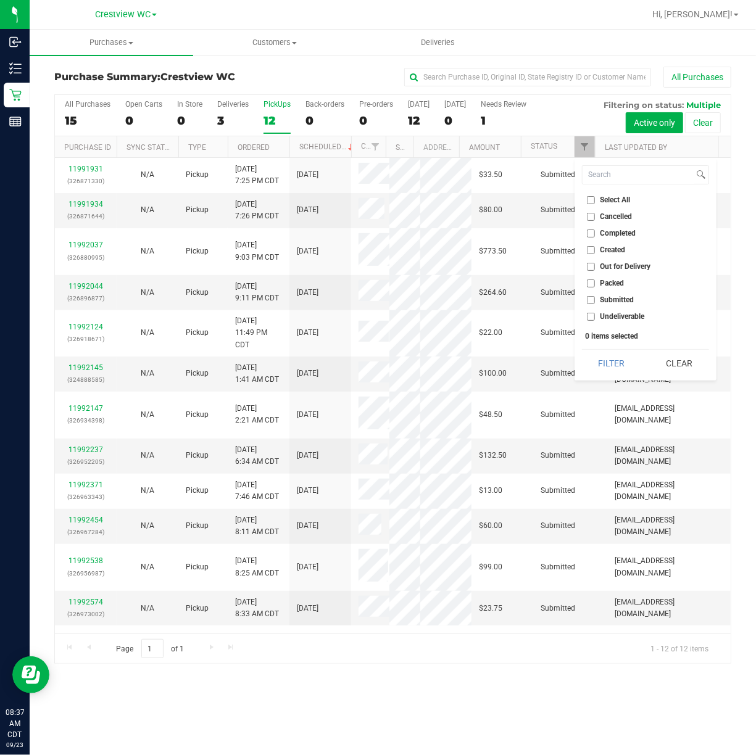
click at [595, 299] on input "Submitted" at bounding box center [591, 300] width 8 height 8
checkbox input "true"
click at [582, 350] on button "Filter" at bounding box center [611, 363] width 59 height 27
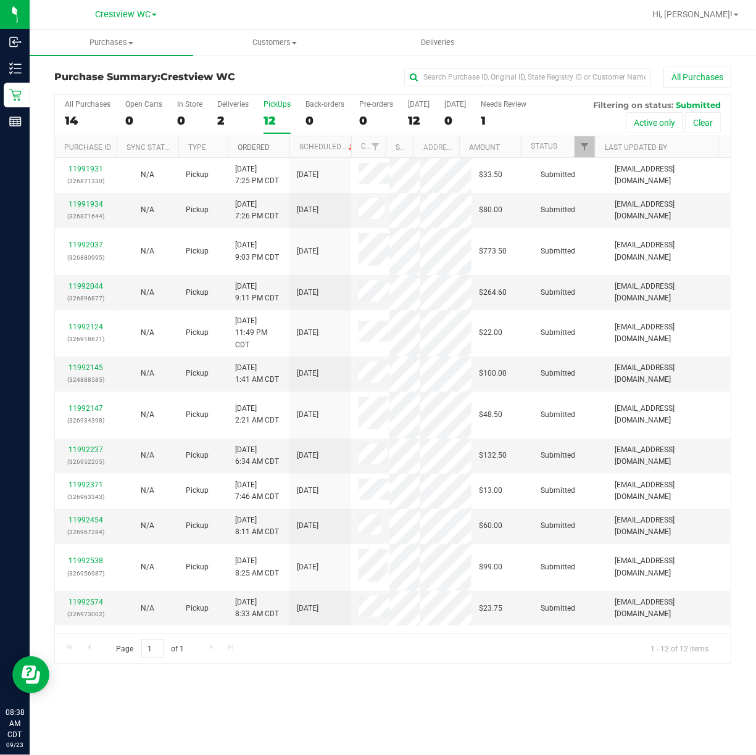
click at [247, 148] on link "Ordered" at bounding box center [254, 147] width 32 height 9
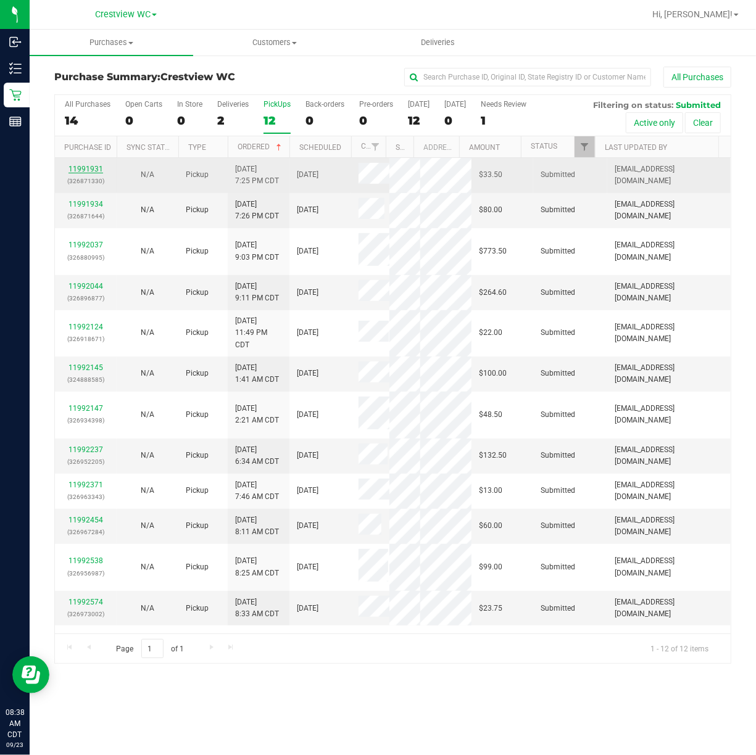
click at [86, 165] on link "11991931" at bounding box center [86, 169] width 35 height 9
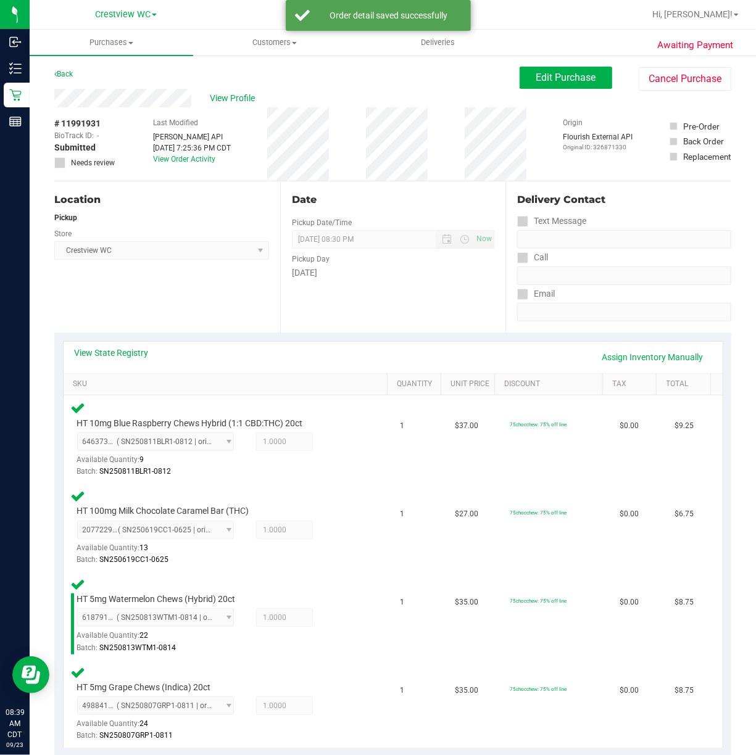
click at [203, 285] on div "Location Pickup Store Crestview WC Select Store Bonita Springs WC Boynton Beach…" at bounding box center [167, 256] width 226 height 151
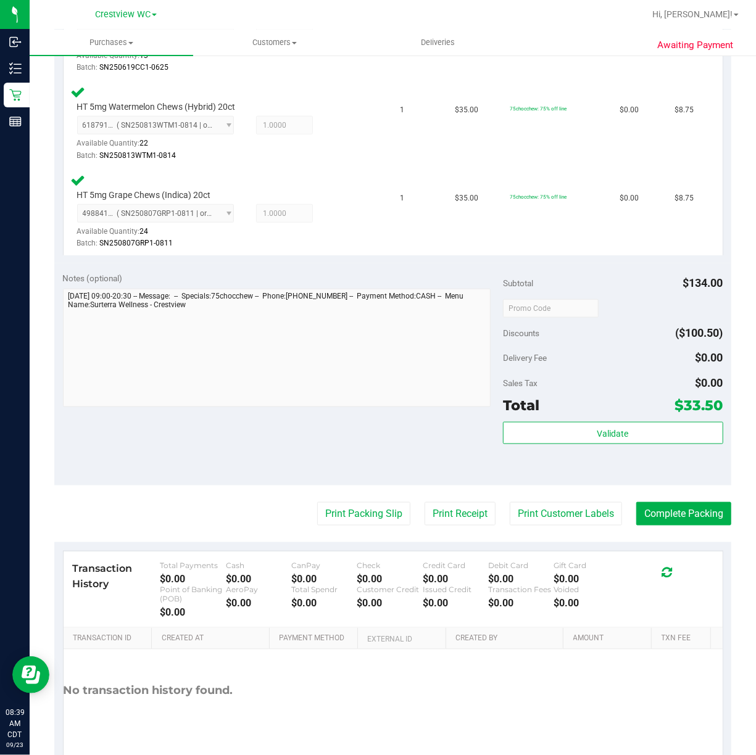
scroll to position [494, 0]
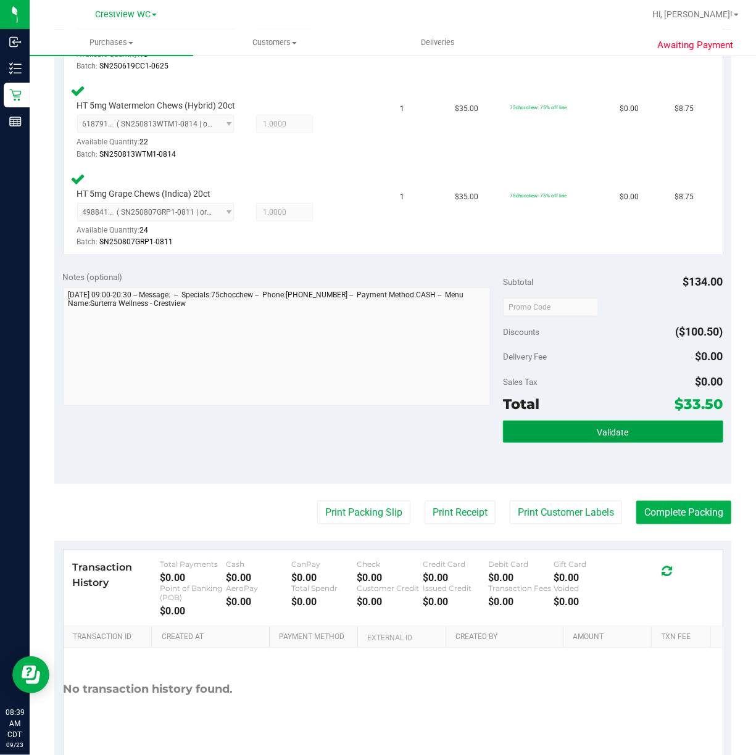
drag, startPoint x: 603, startPoint y: 430, endPoint x: 568, endPoint y: 422, distance: 35.9
click at [601, 430] on span "Validate" at bounding box center [612, 433] width 31 height 10
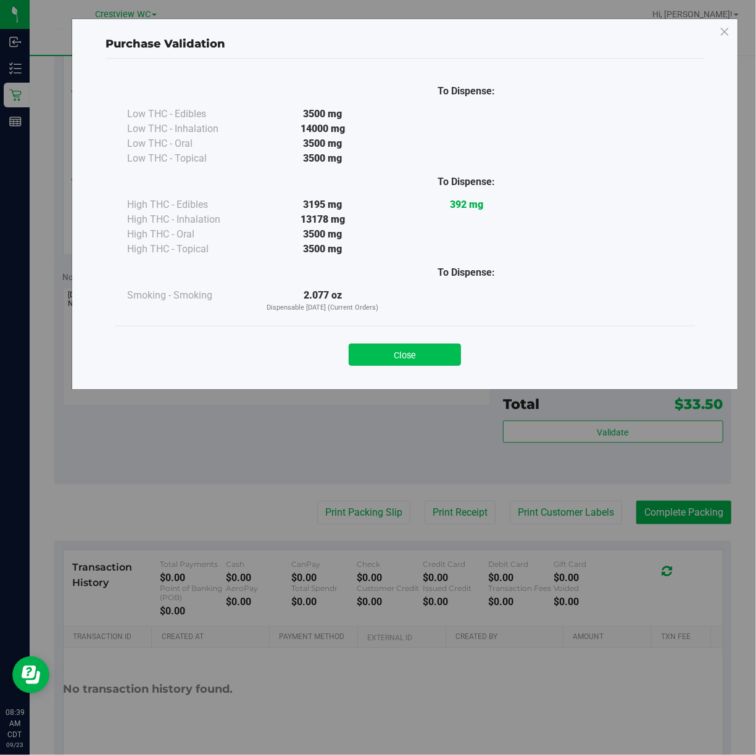
click at [431, 349] on button "Close" at bounding box center [405, 355] width 112 height 22
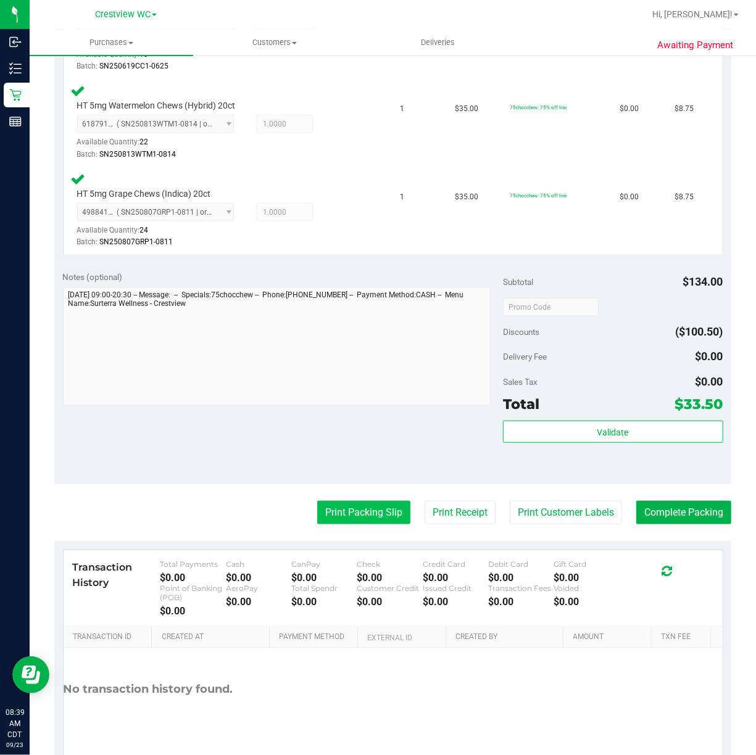
click at [371, 519] on button "Print Packing Slip" at bounding box center [363, 512] width 93 height 23
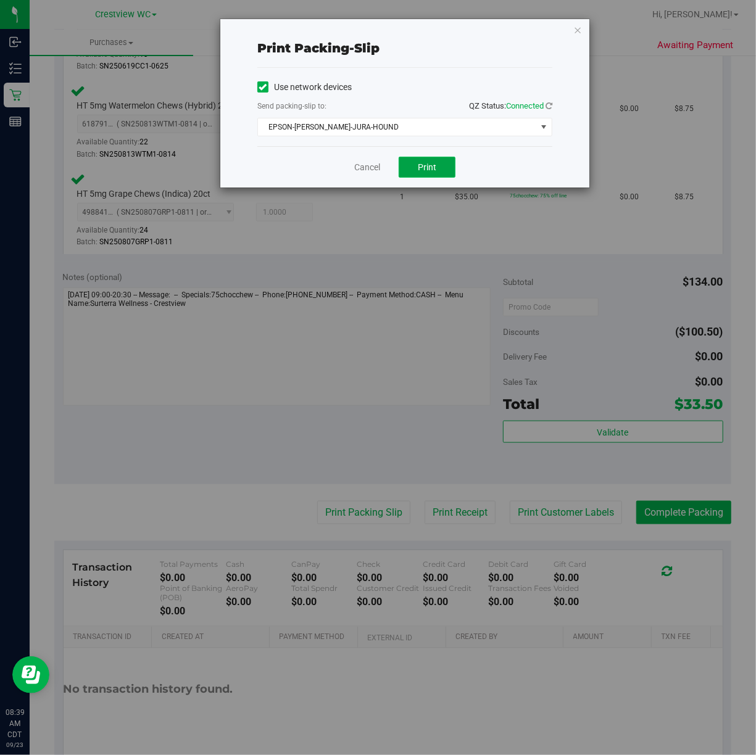
click at [432, 164] on span "Print" at bounding box center [427, 167] width 19 height 10
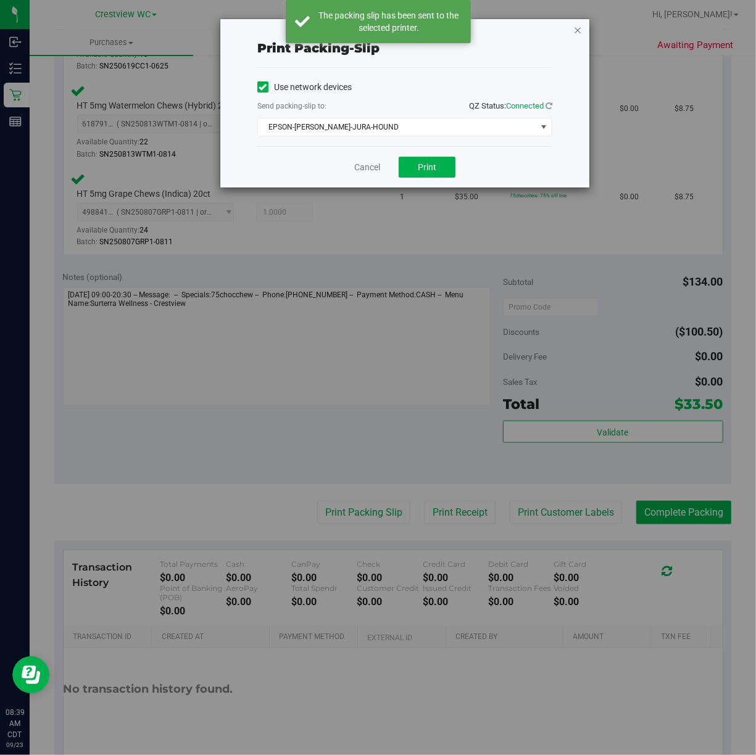
click at [580, 27] on icon "button" at bounding box center [577, 29] width 9 height 15
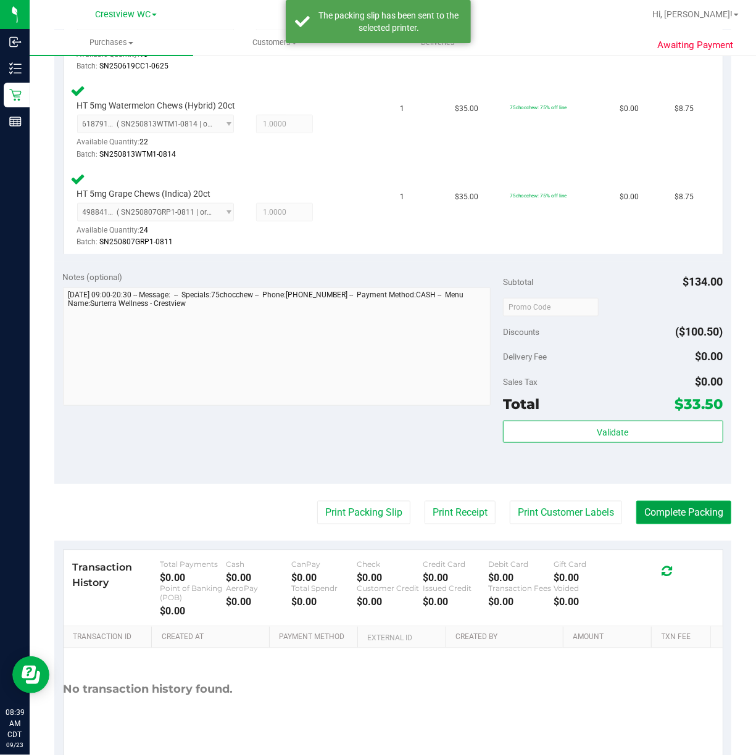
click at [702, 507] on button "Complete Packing" at bounding box center [683, 512] width 95 height 23
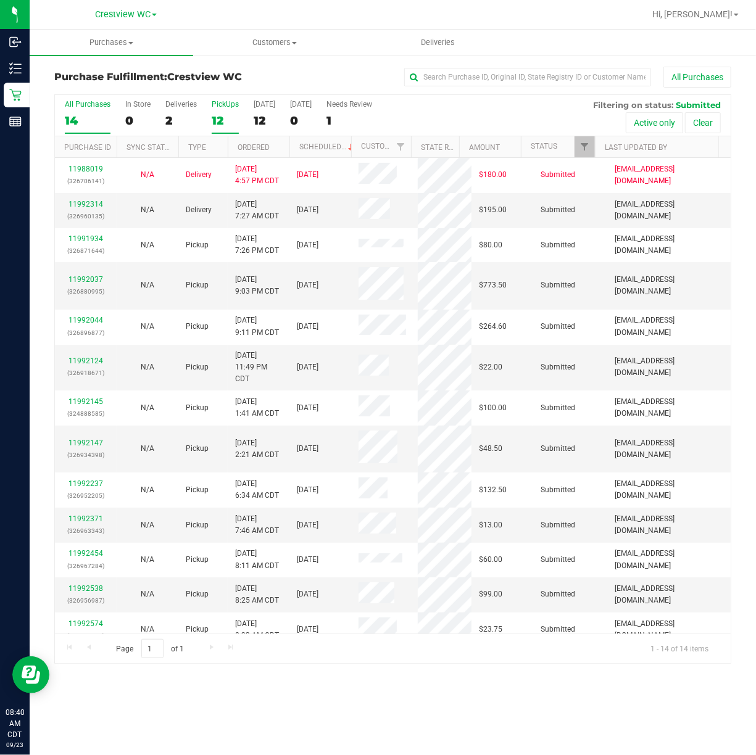
click at [235, 109] on div "PickUps" at bounding box center [225, 104] width 27 height 9
click at [0, 0] on input "PickUps 12" at bounding box center [0, 0] width 0 height 0
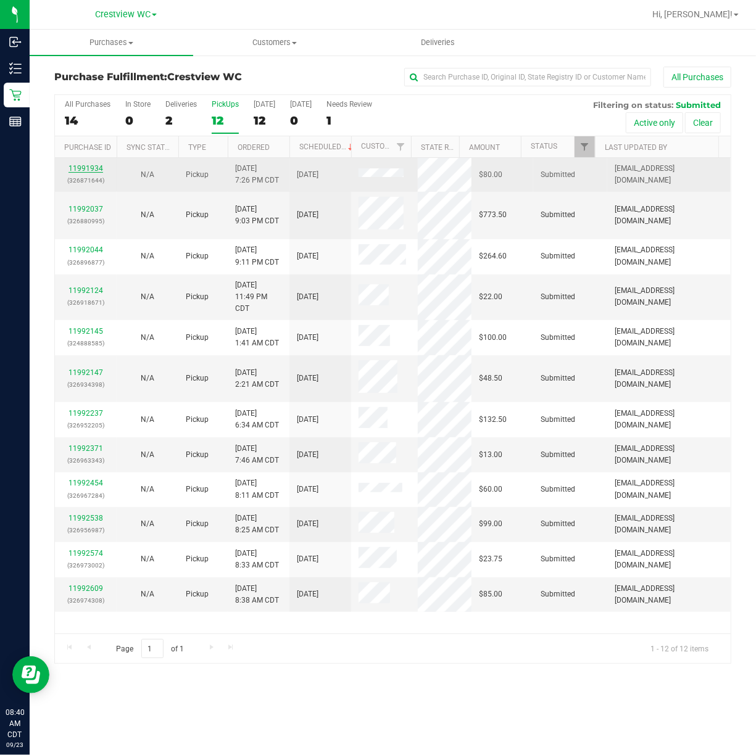
click at [95, 168] on link "11991934" at bounding box center [86, 168] width 35 height 9
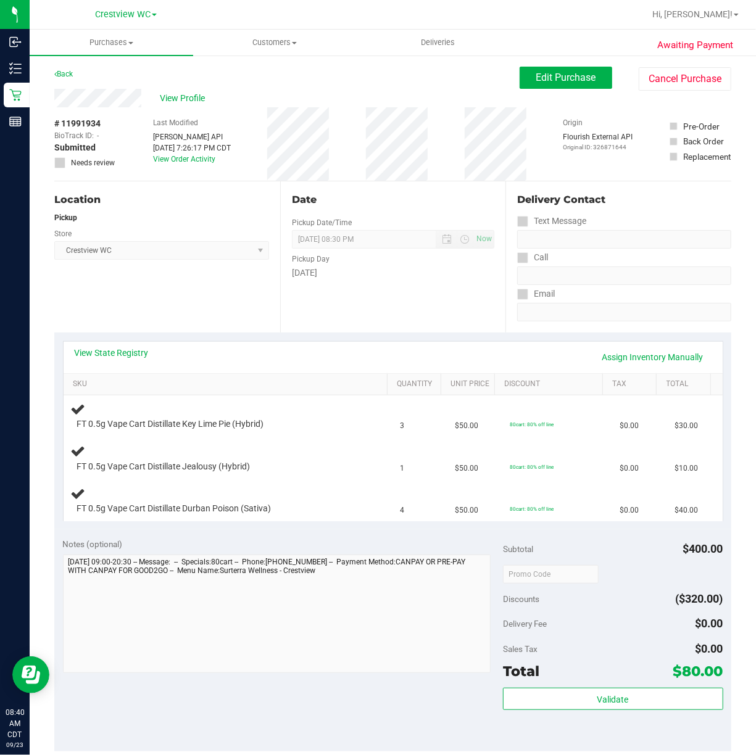
click at [190, 284] on div "Location Pickup Store Crestview WC Select Store Bonita Springs WC Boynton Beach…" at bounding box center [167, 256] width 226 height 151
click at [142, 355] on link "View State Registry" at bounding box center [112, 353] width 74 height 12
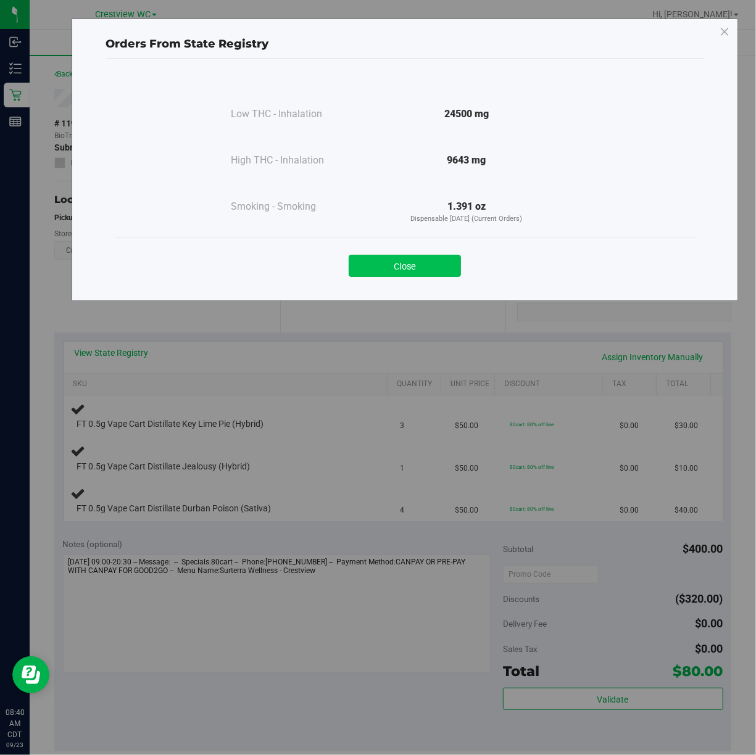
click at [431, 274] on button "Close" at bounding box center [405, 266] width 112 height 22
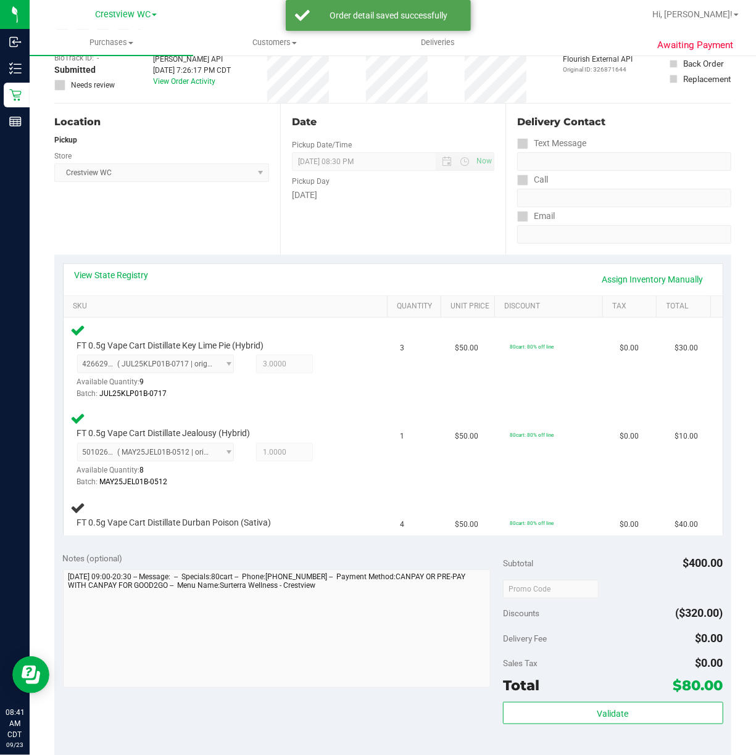
scroll to position [78, 0]
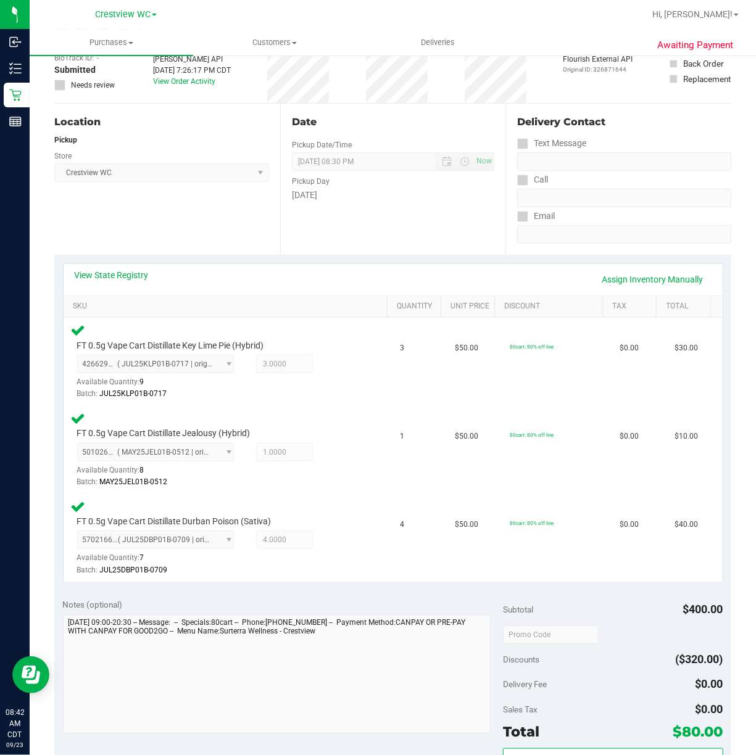
click at [201, 198] on div "Location Pickup Store Crestview WC Select Store Bonita Springs WC Boynton Beach…" at bounding box center [167, 179] width 226 height 151
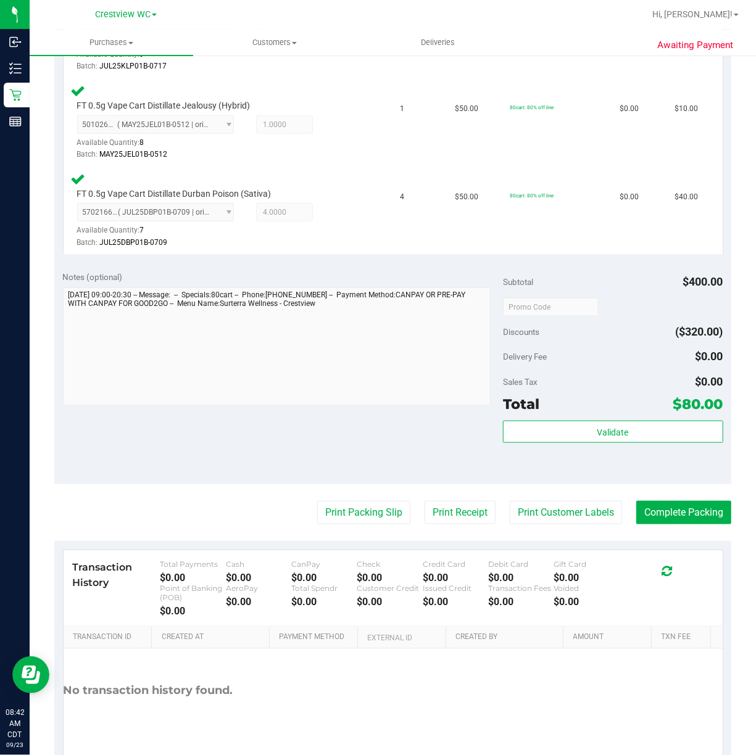
scroll to position [407, 0]
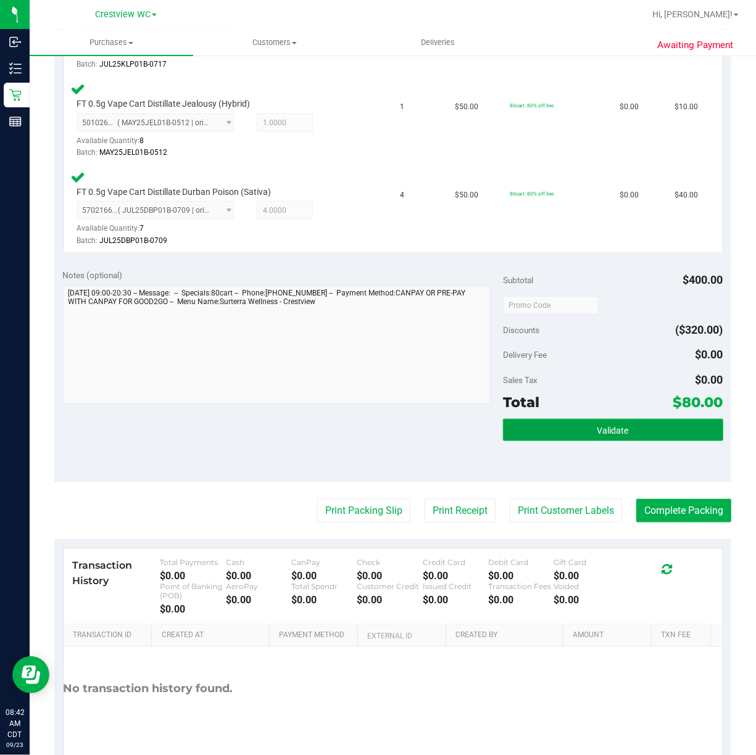
click at [657, 421] on button "Validate" at bounding box center [613, 430] width 220 height 22
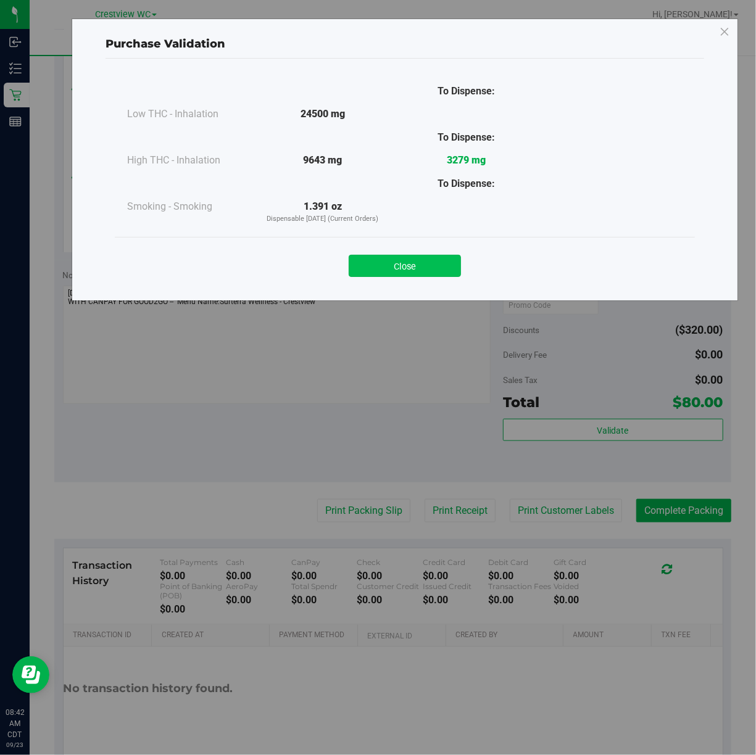
click at [437, 262] on button "Close" at bounding box center [405, 266] width 112 height 22
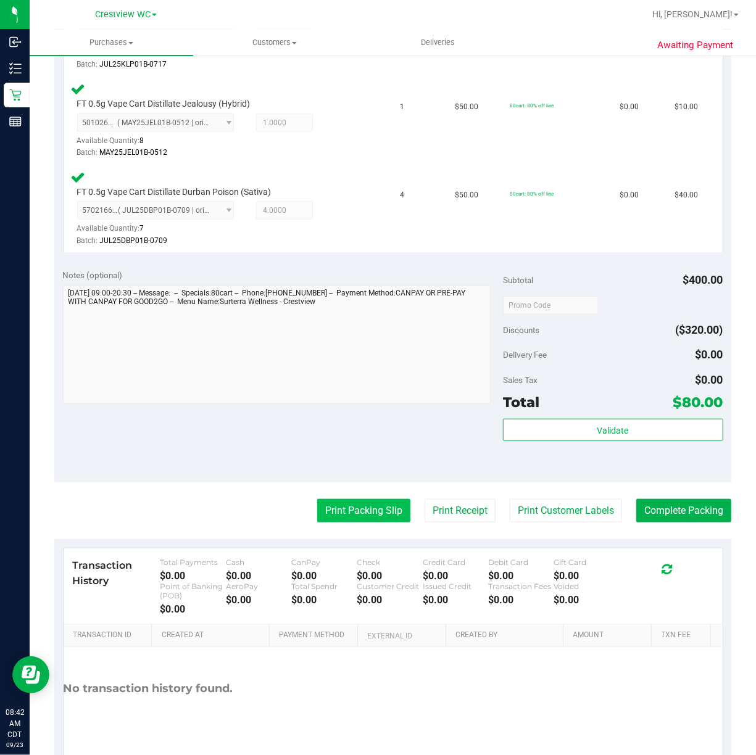
click at [341, 512] on button "Print Packing Slip" at bounding box center [363, 510] width 93 height 23
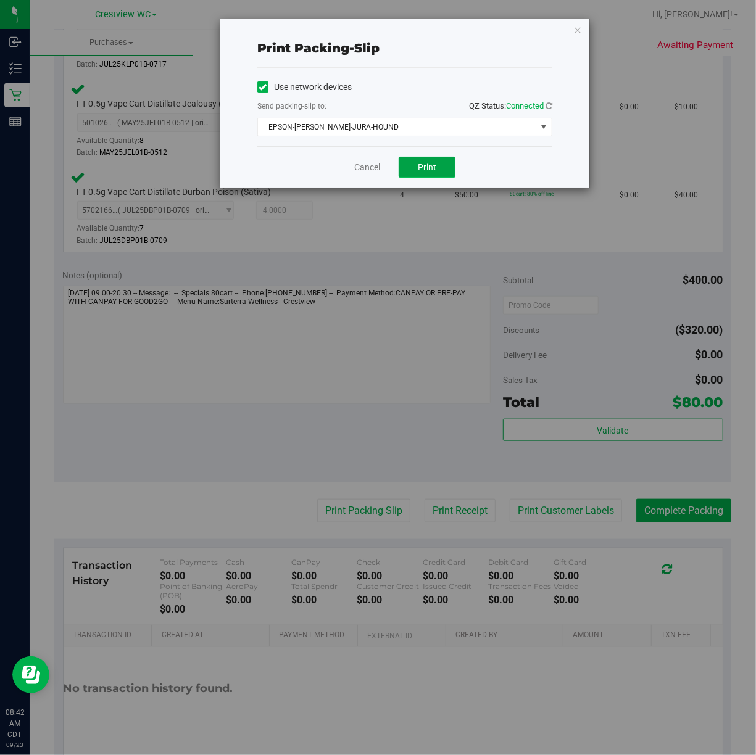
click at [437, 167] on button "Print" at bounding box center [427, 167] width 57 height 21
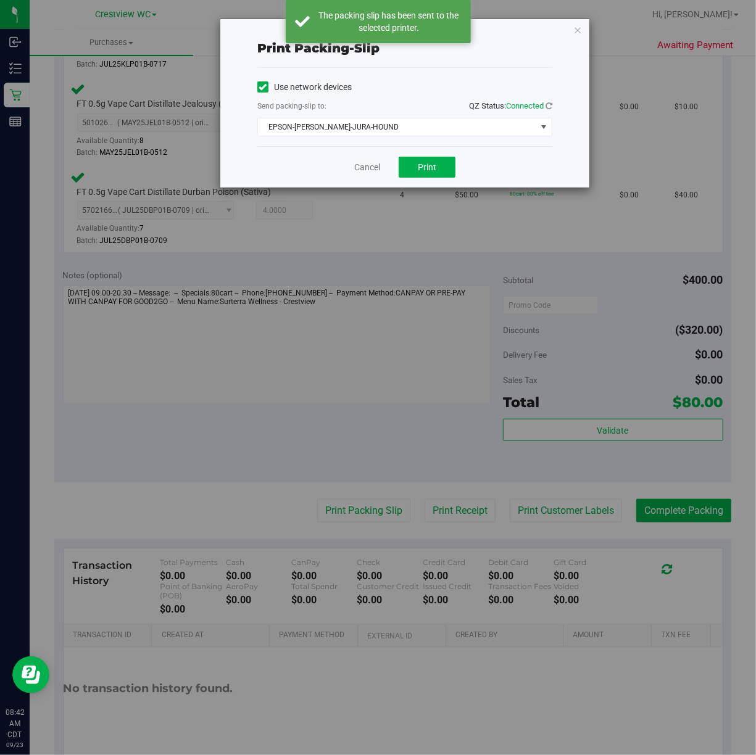
click at [583, 31] on div "Print packing-slip Use network devices Send packing-slip to: QZ Status: Connect…" at bounding box center [404, 103] width 369 height 168
click at [576, 30] on icon "button" at bounding box center [577, 29] width 9 height 15
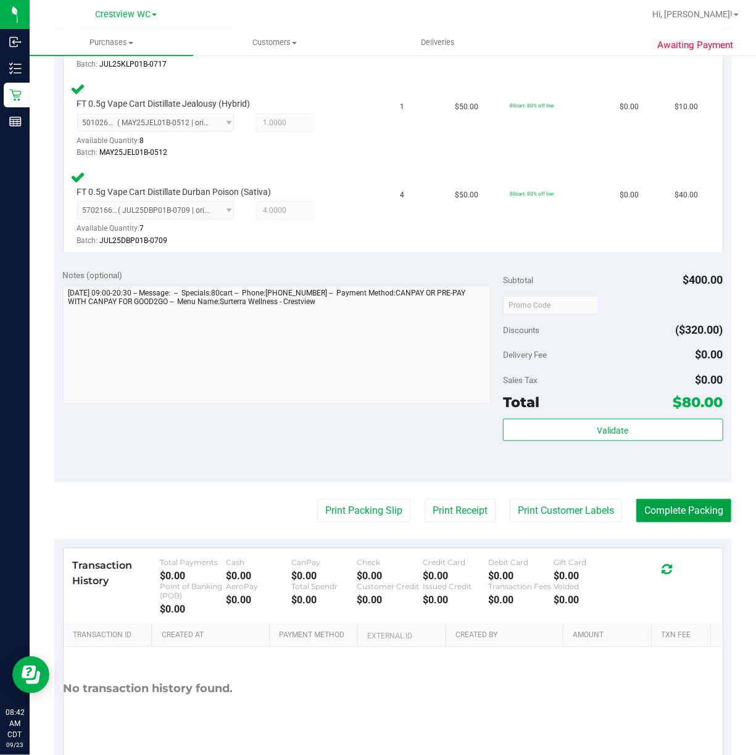
click at [704, 512] on button "Complete Packing" at bounding box center [683, 510] width 95 height 23
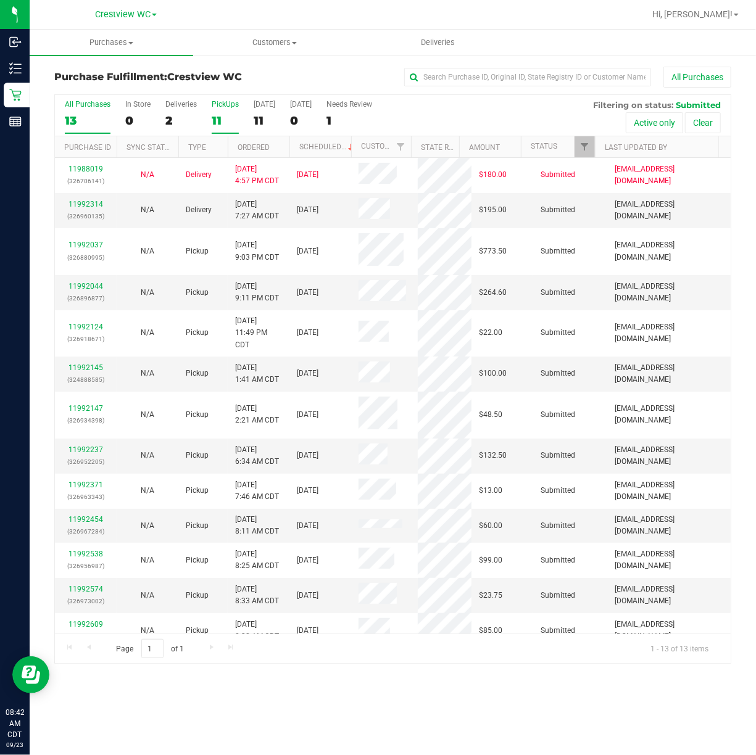
click at [226, 104] on div "PickUps" at bounding box center [225, 104] width 27 height 9
click at [0, 0] on input "PickUps 11" at bounding box center [0, 0] width 0 height 0
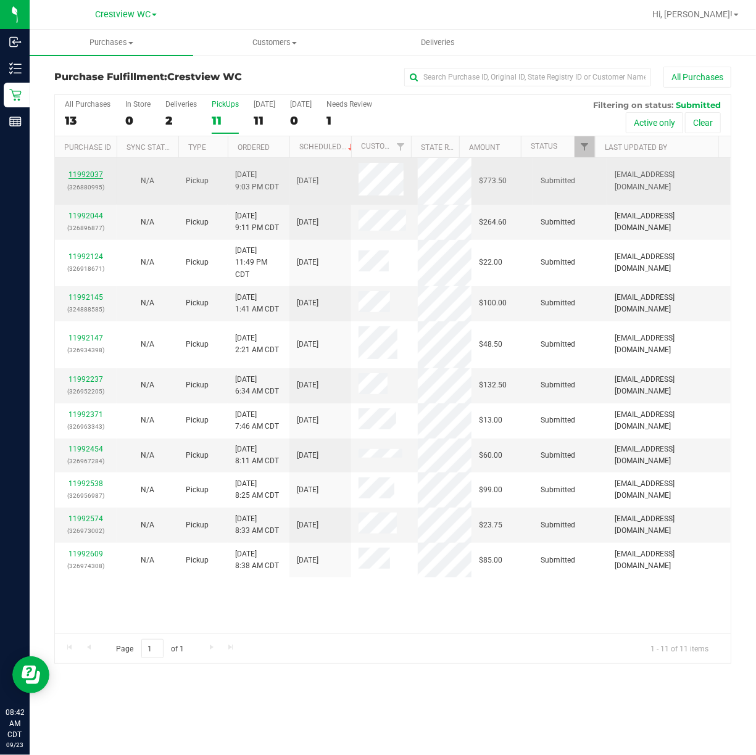
click at [82, 173] on link "11992037" at bounding box center [86, 174] width 35 height 9
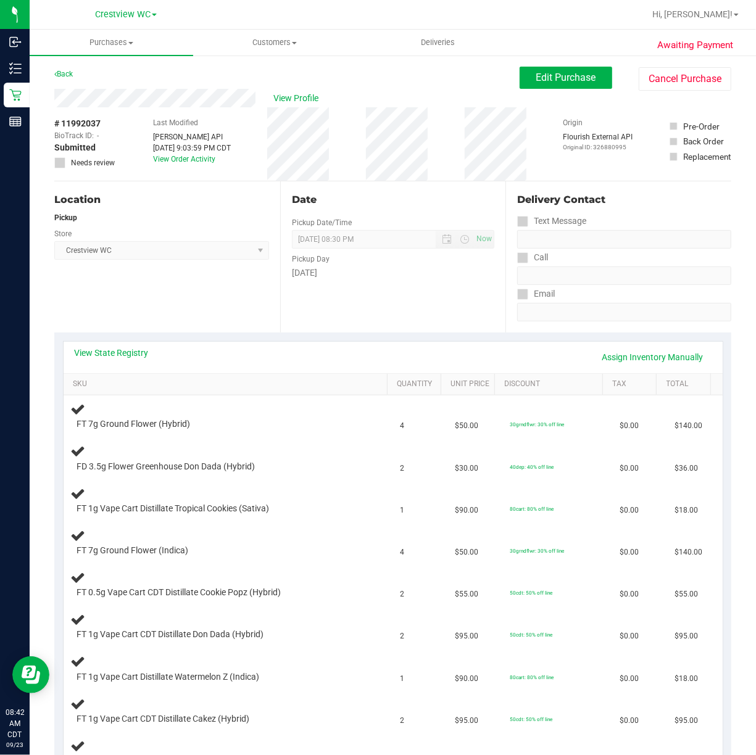
click at [188, 281] on div "Location Pickup Store Crestview WC Select Store Bonita Springs WC Boynton Beach…" at bounding box center [167, 256] width 226 height 151
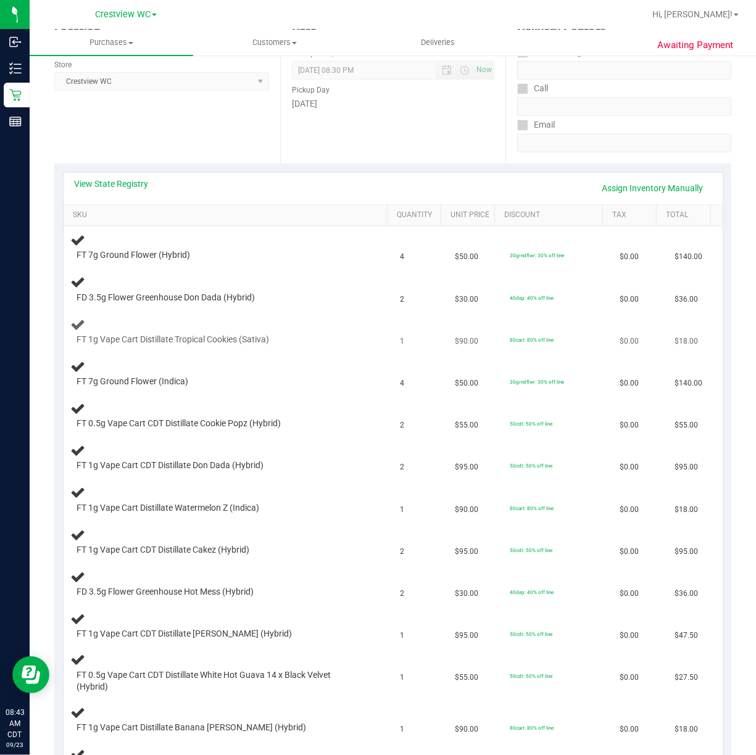
scroll to position [164, 0]
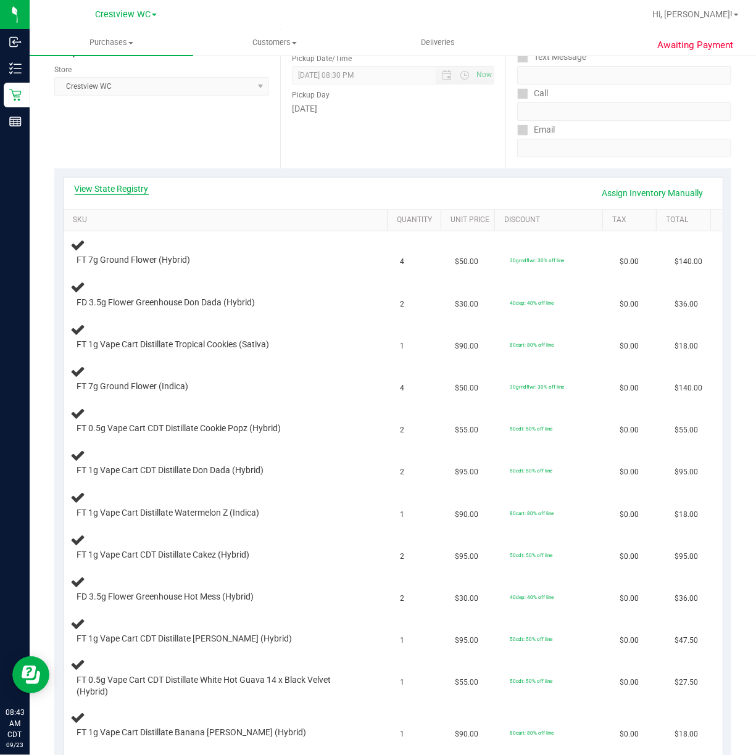
click at [127, 193] on link "View State Registry" at bounding box center [112, 189] width 74 height 12
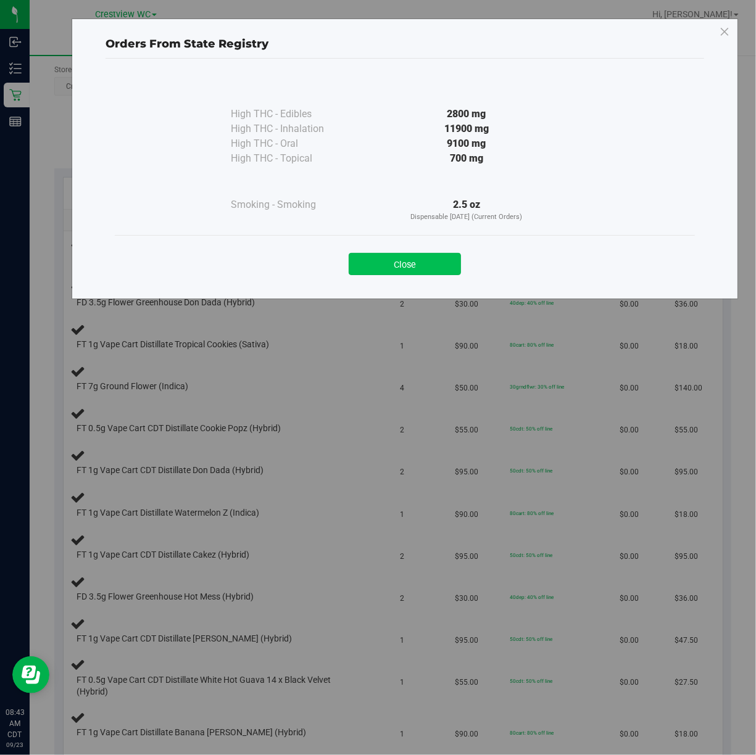
click at [428, 262] on button "Close" at bounding box center [405, 264] width 112 height 22
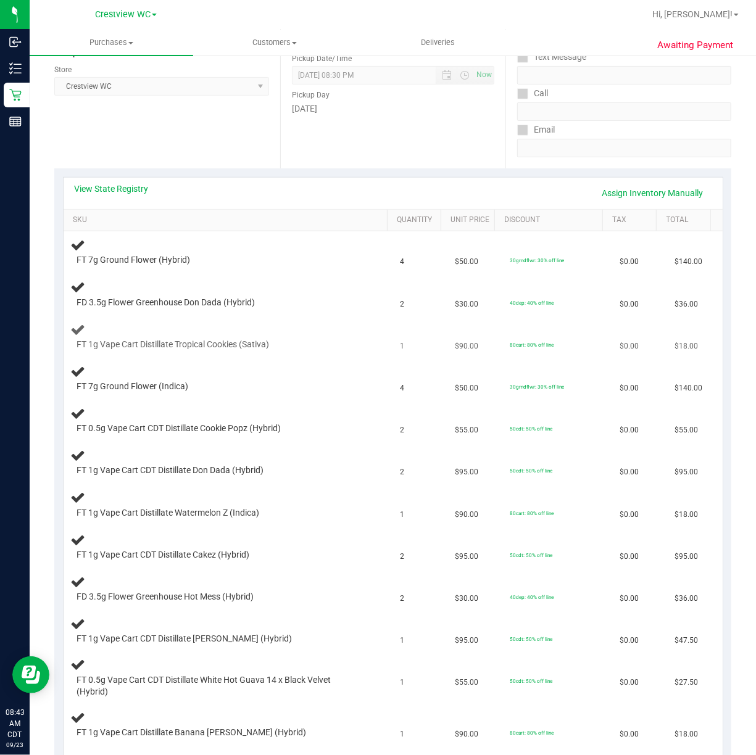
scroll to position [82, 0]
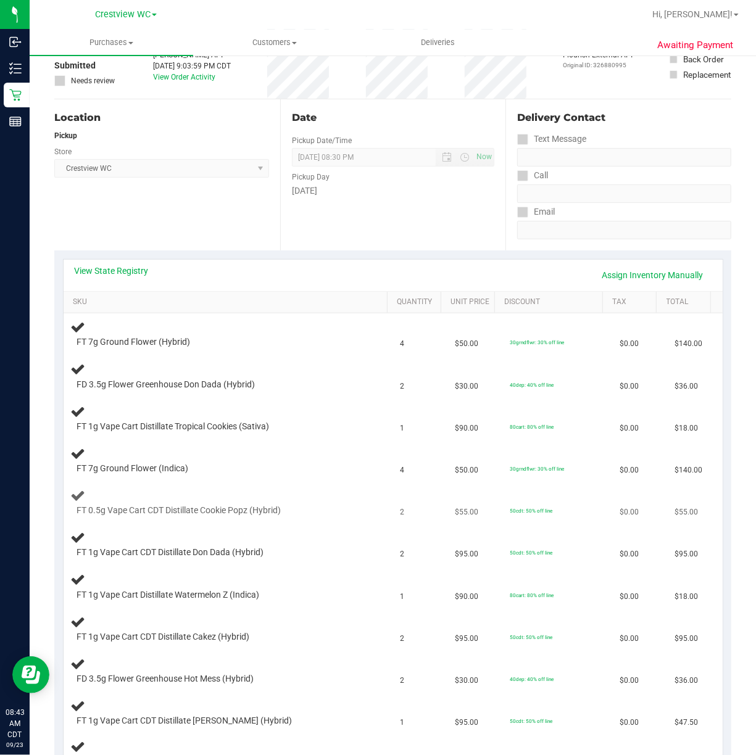
click at [333, 511] on div "FT 0.5g Vape Cart CDT Distillate Cookie Popz (Hybrid)" at bounding box center [215, 511] width 289 height 12
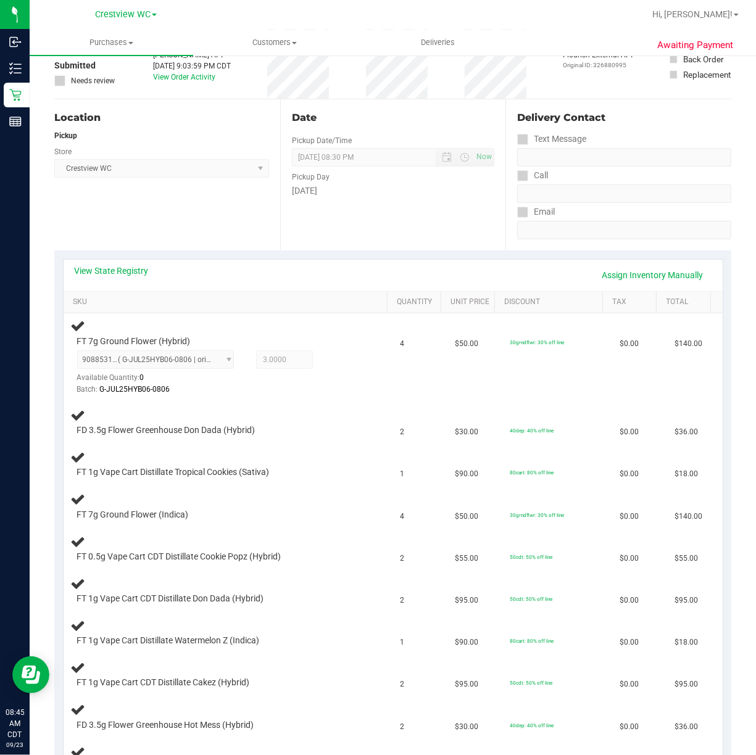
click at [242, 206] on div "Location Pickup Store Crestview WC Select Store Bonita Springs WC Boynton Beach…" at bounding box center [167, 174] width 226 height 151
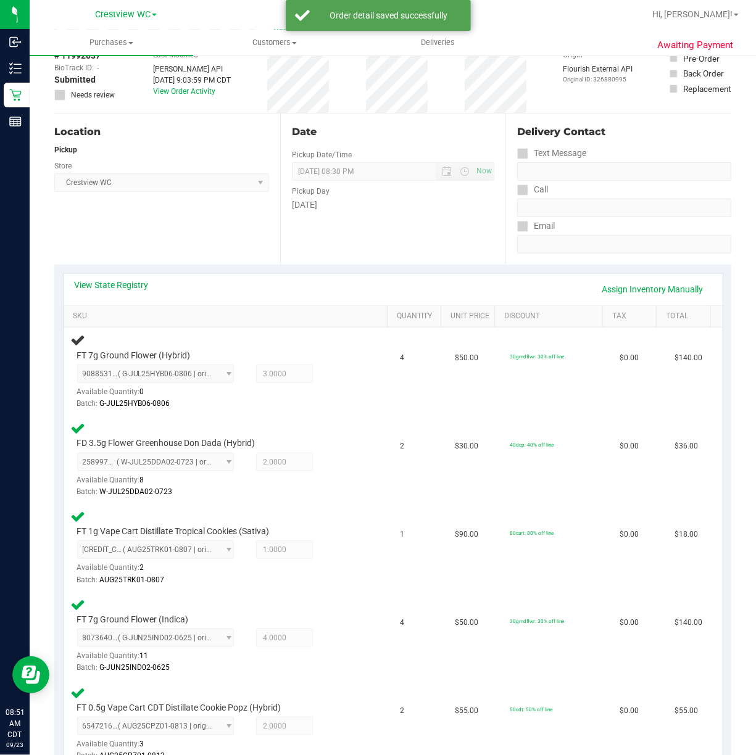
scroll to position [69, 0]
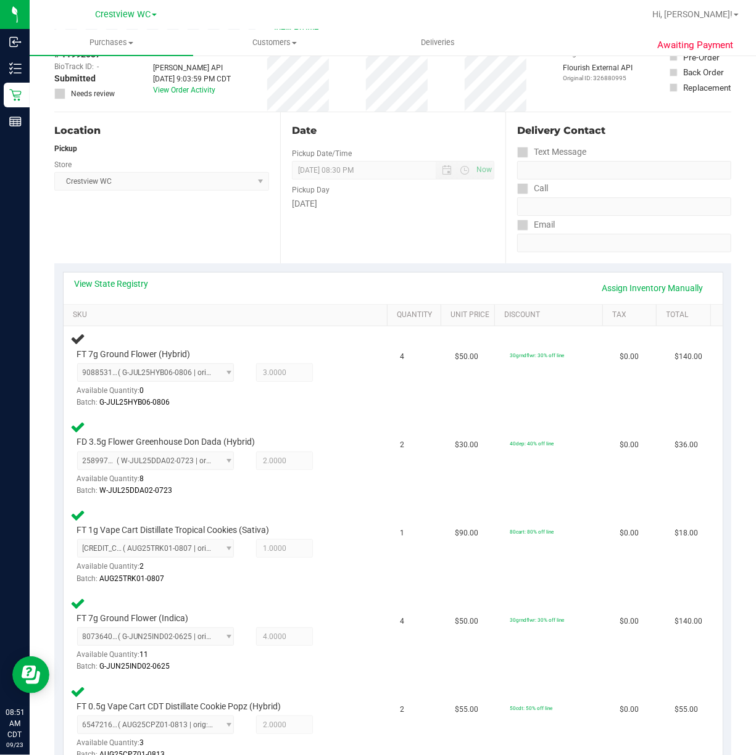
click at [199, 227] on div "Location Pickup Store Crestview WC Select Store Bonita Springs WC Boynton Beach…" at bounding box center [167, 187] width 226 height 151
click at [332, 395] on div "9088531651083429 ( G-JUL25HYB06-0806 | orig: FLSRWGM-20250812-464 ) 90885316510…" at bounding box center [218, 385] width 283 height 45
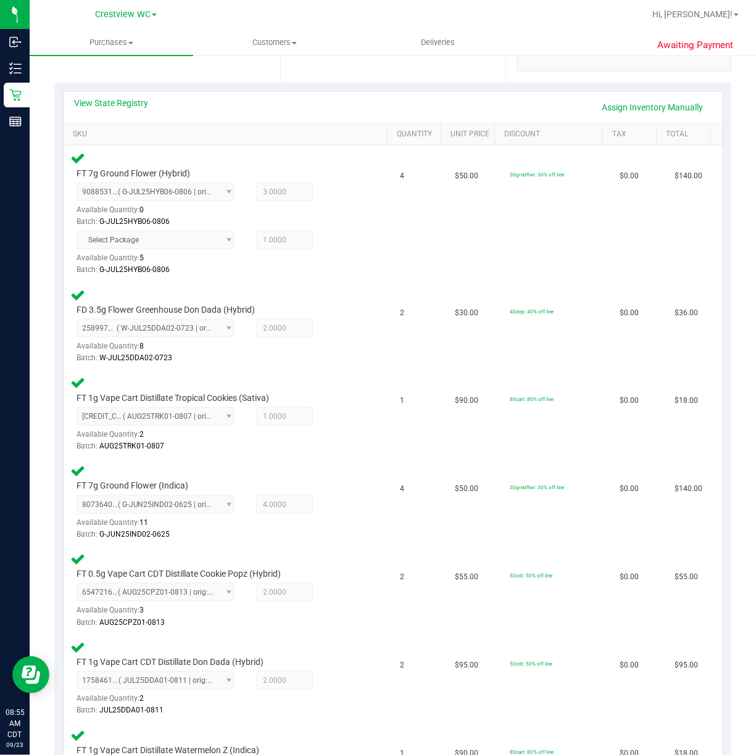
scroll to position [0, 0]
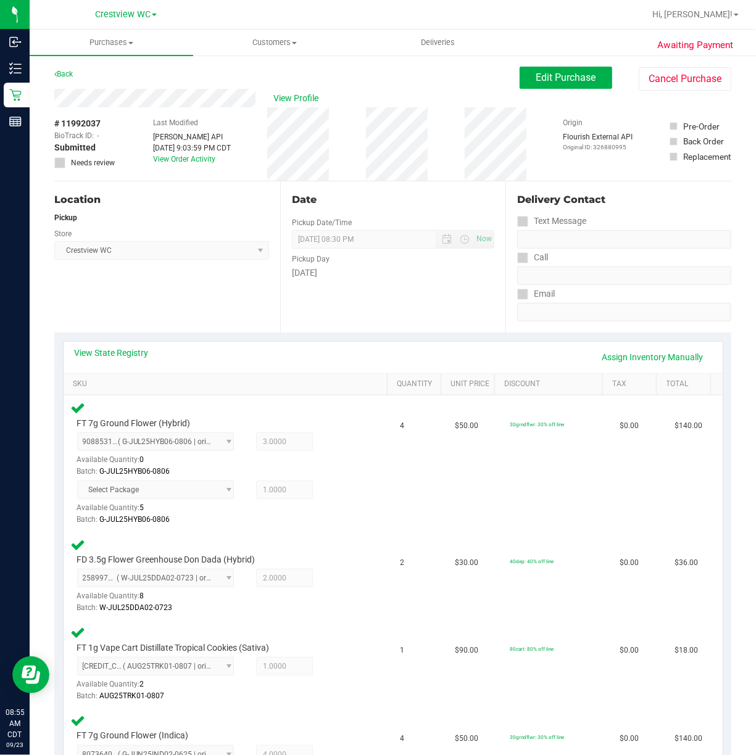
click at [210, 299] on div "Location Pickup Store Crestview WC Select Store Bonita Springs WC Boynton Beach…" at bounding box center [167, 256] width 226 height 151
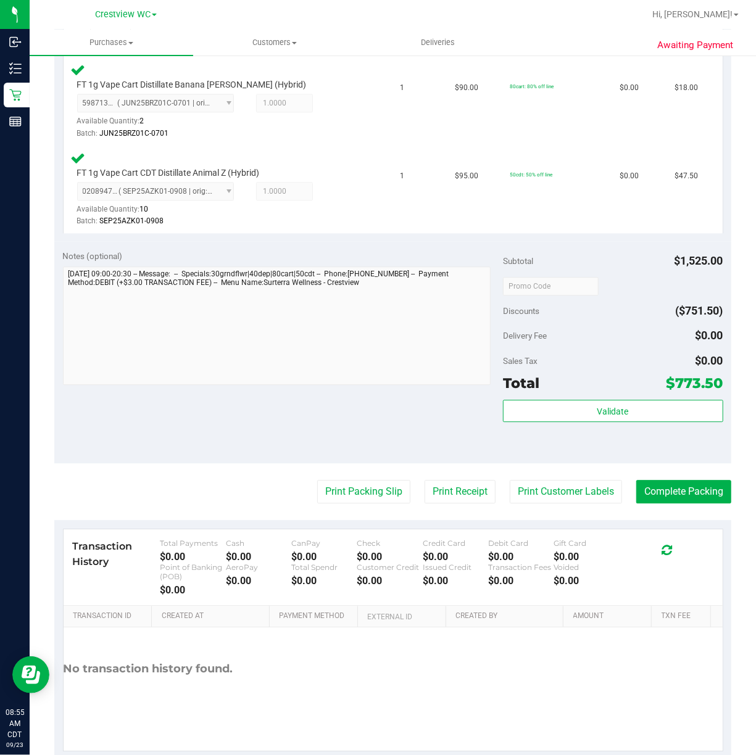
scroll to position [1397, 0]
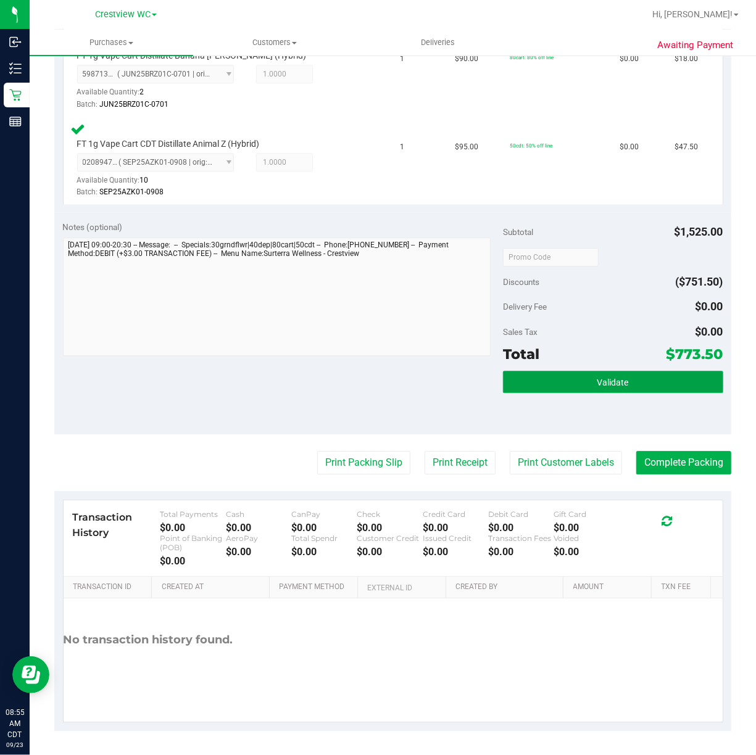
click at [610, 386] on button "Validate" at bounding box center [613, 382] width 220 height 22
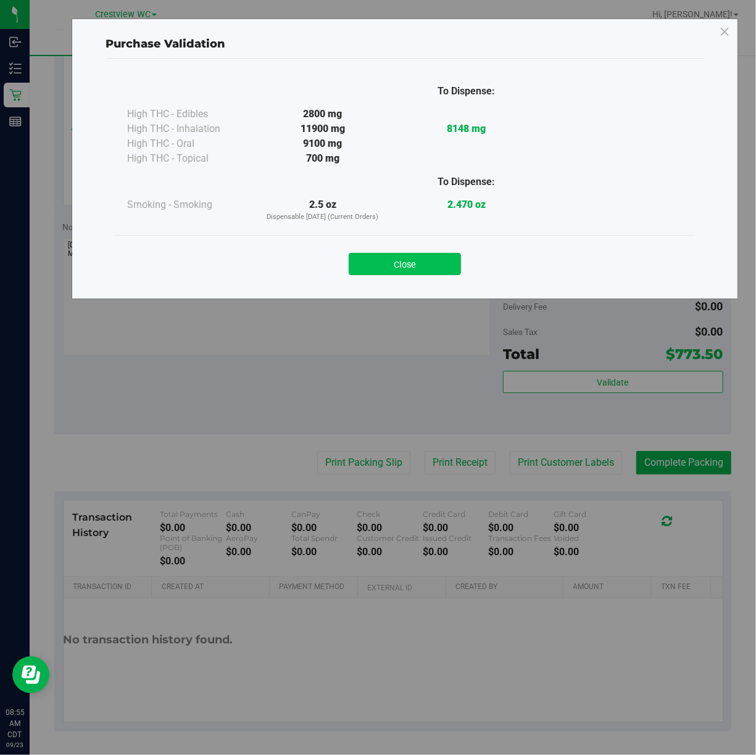
click at [411, 262] on button "Close" at bounding box center [405, 264] width 112 height 22
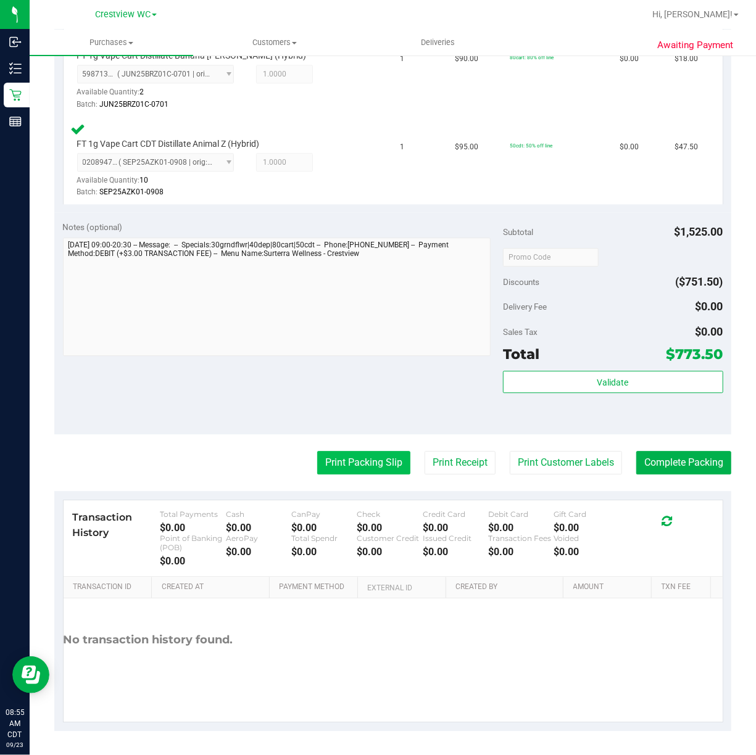
click at [370, 457] on button "Print Packing Slip" at bounding box center [363, 462] width 93 height 23
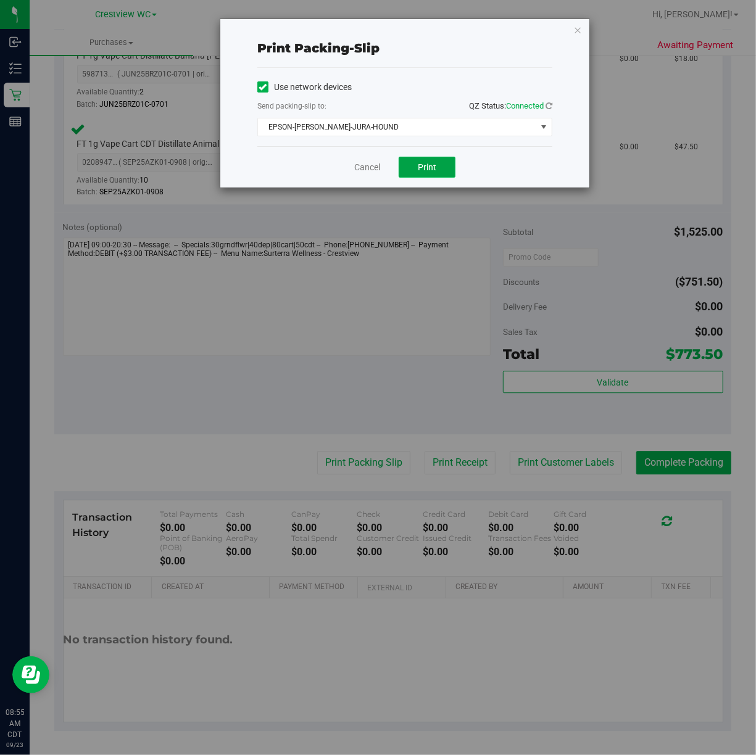
click at [442, 168] on button "Print" at bounding box center [427, 167] width 57 height 21
click at [576, 28] on icon "button" at bounding box center [577, 29] width 9 height 15
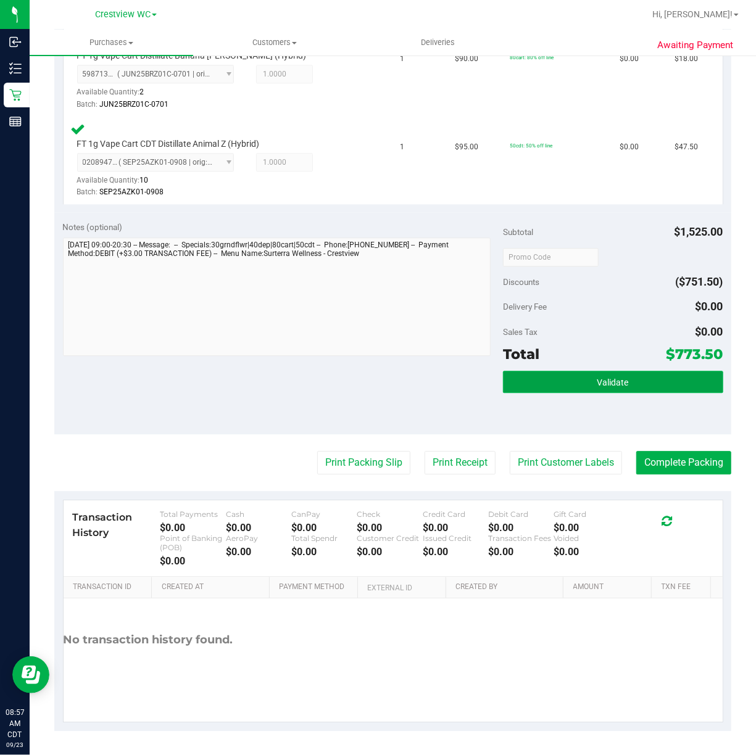
click at [613, 380] on span "Validate" at bounding box center [612, 383] width 31 height 10
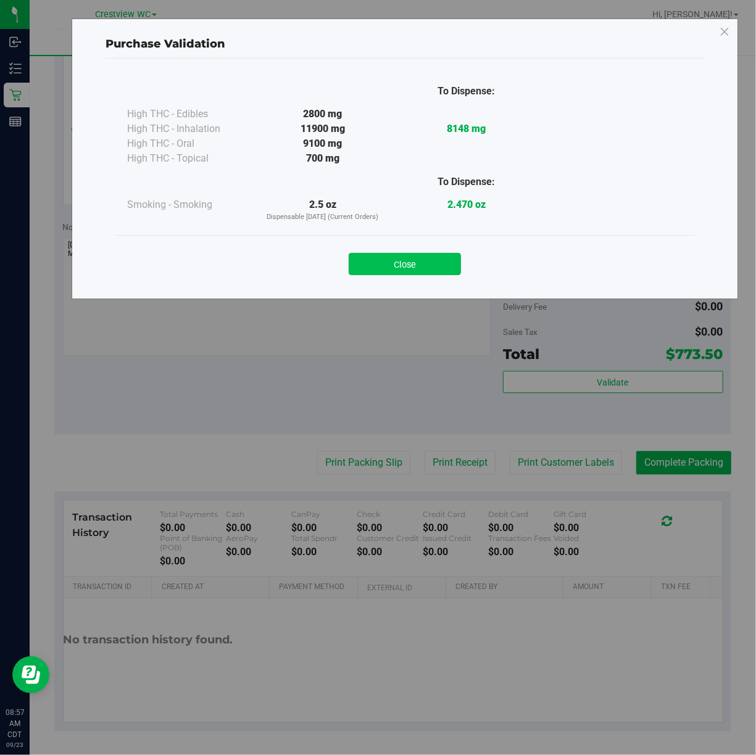
click at [418, 262] on button "Close" at bounding box center [405, 264] width 112 height 22
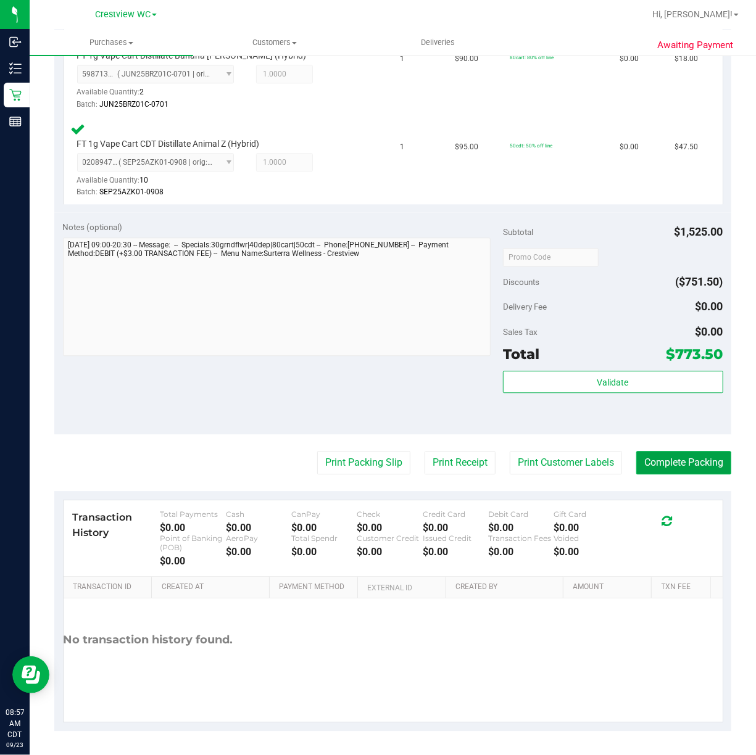
click at [700, 451] on button "Complete Packing" at bounding box center [683, 462] width 95 height 23
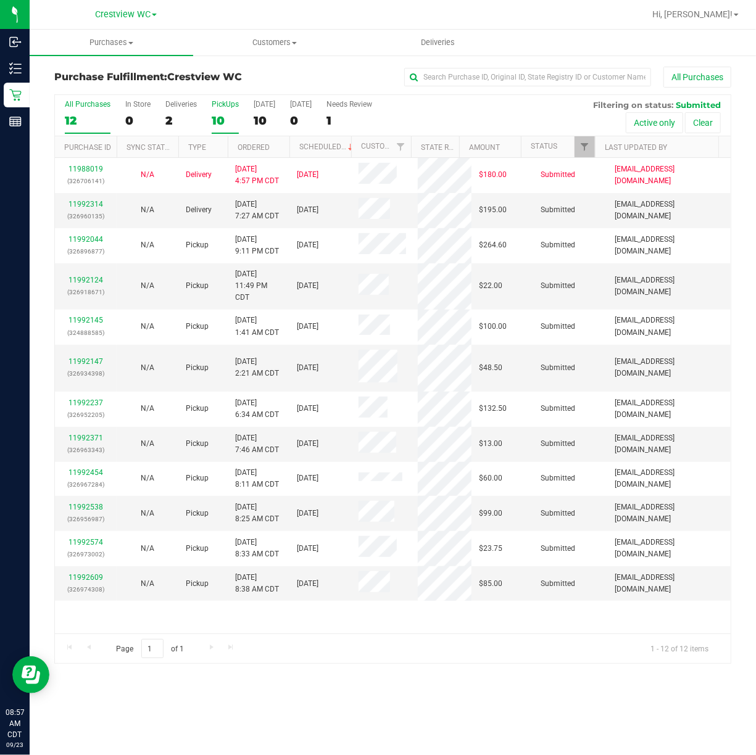
click at [217, 107] on div "PickUps" at bounding box center [225, 104] width 27 height 9
click at [0, 0] on input "PickUps 10" at bounding box center [0, 0] width 0 height 0
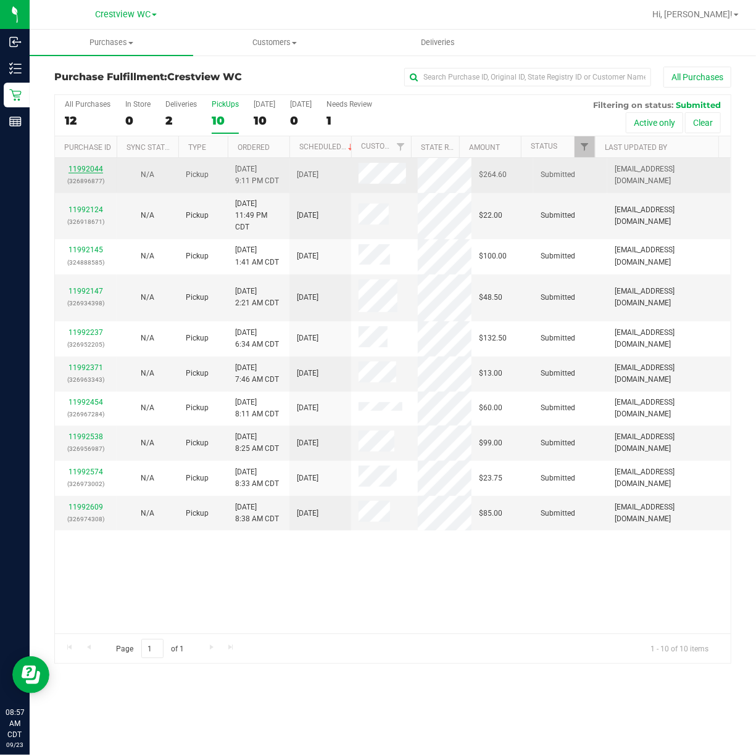
click at [89, 167] on link "11992044" at bounding box center [86, 169] width 35 height 9
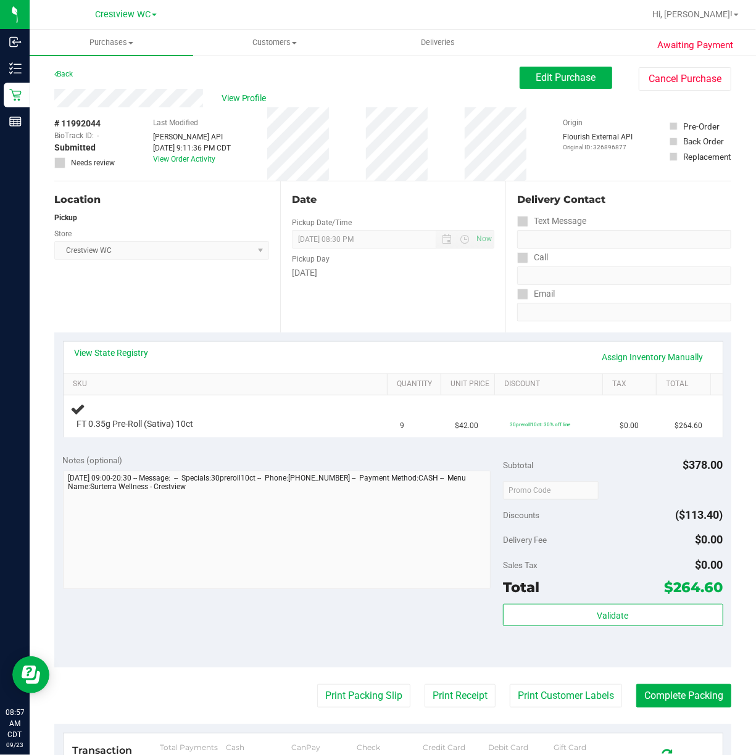
click at [147, 280] on div "Location Pickup Store Crestview WC Select Store Bonita Springs WC Boynton Beach…" at bounding box center [167, 256] width 226 height 151
click at [191, 285] on div "Location Pickup Store Crestview WC Select Store Bonita Springs WC Boynton Beach…" at bounding box center [167, 256] width 226 height 151
click at [127, 352] on link "View State Registry" at bounding box center [112, 353] width 74 height 12
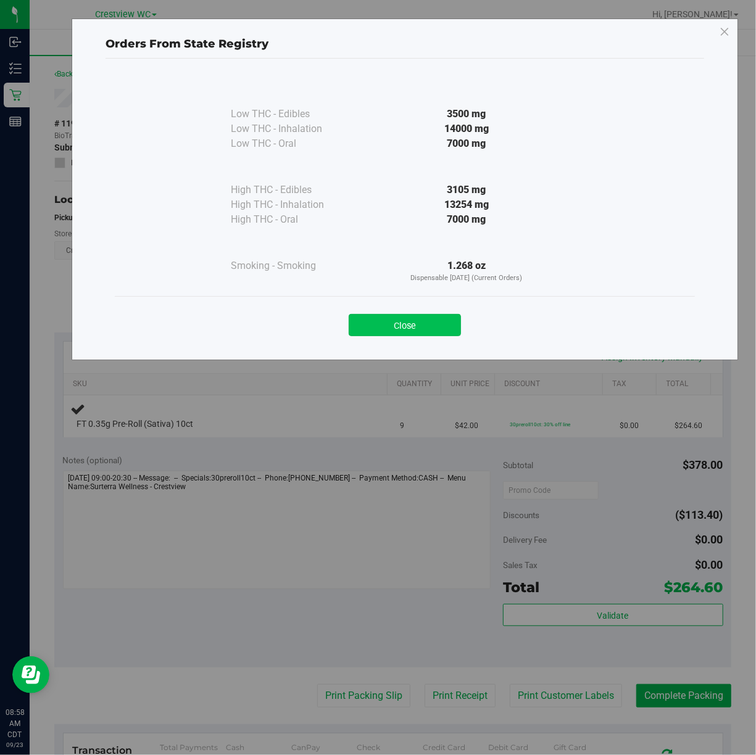
click at [425, 328] on button "Close" at bounding box center [405, 325] width 112 height 22
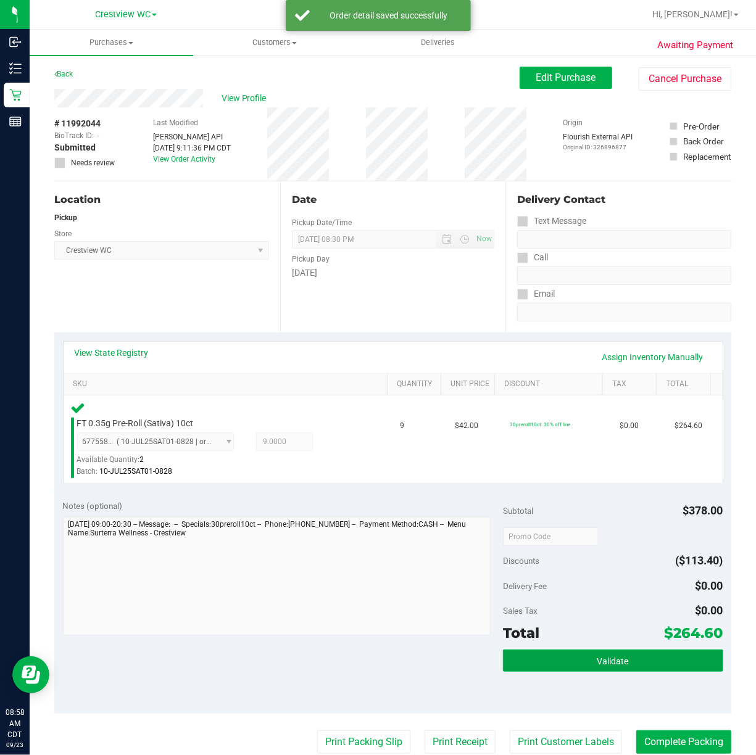
click at [607, 663] on span "Validate" at bounding box center [612, 662] width 31 height 10
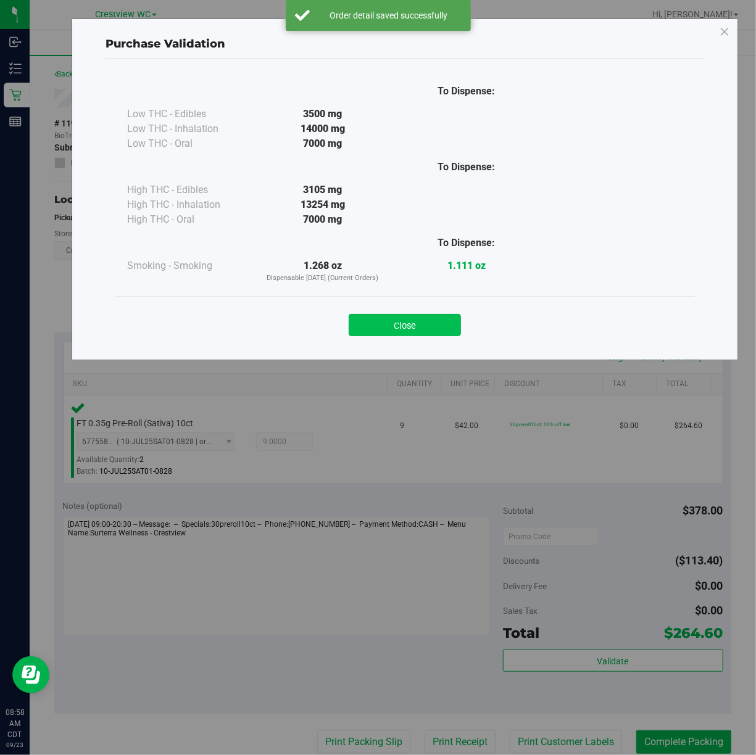
click at [423, 317] on button "Close" at bounding box center [405, 325] width 112 height 22
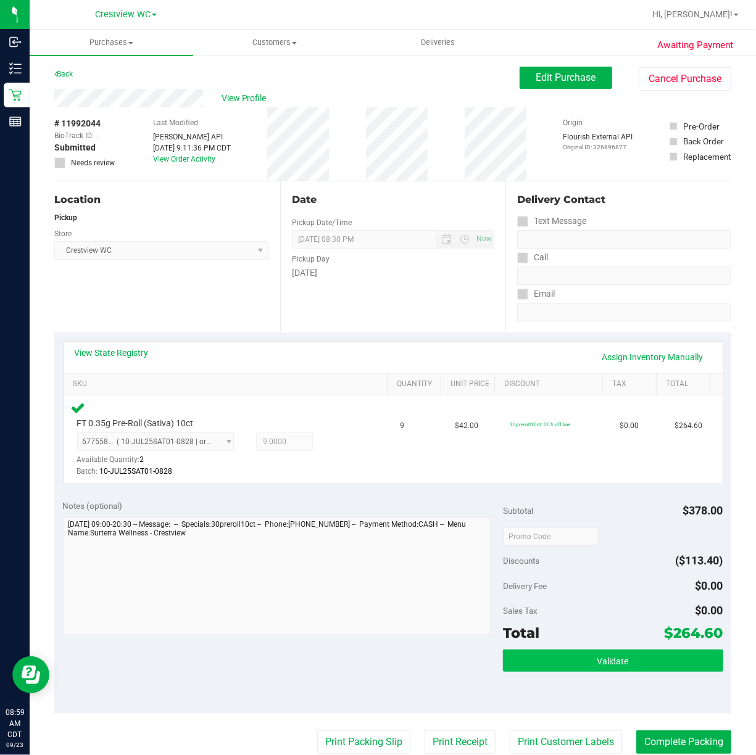
click at [600, 662] on span "Validate" at bounding box center [612, 662] width 31 height 10
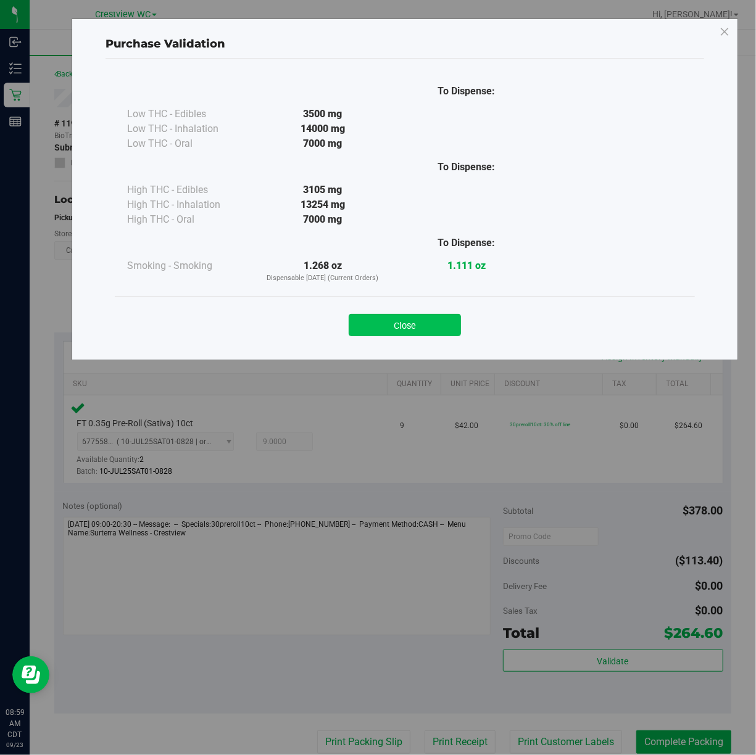
click at [417, 322] on button "Close" at bounding box center [405, 325] width 112 height 22
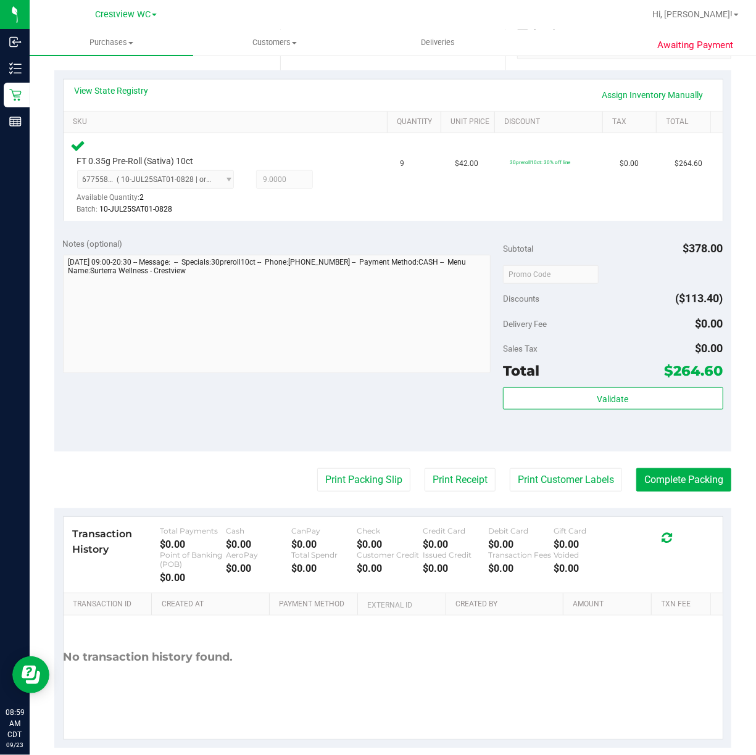
scroll to position [280, 0]
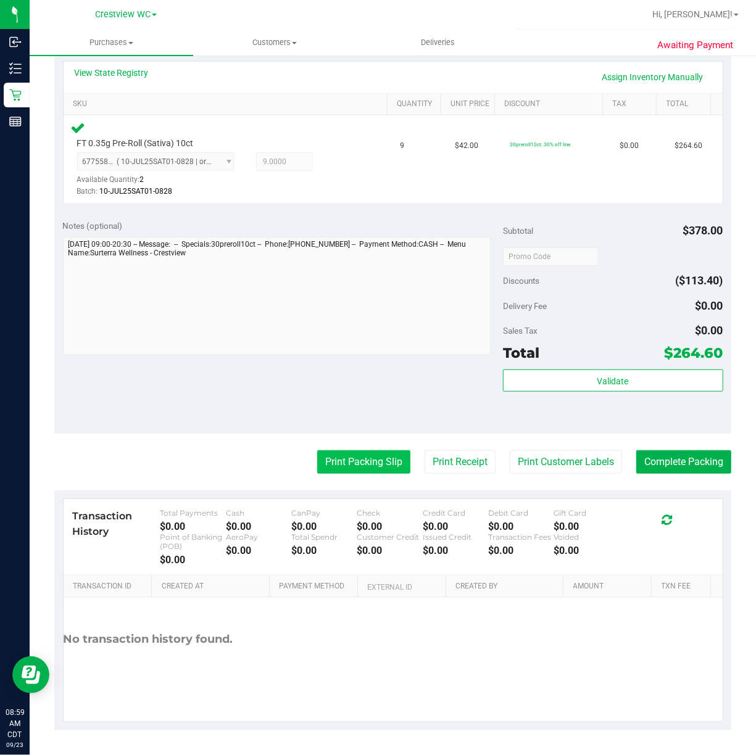
click at [330, 460] on button "Print Packing Slip" at bounding box center [363, 462] width 93 height 23
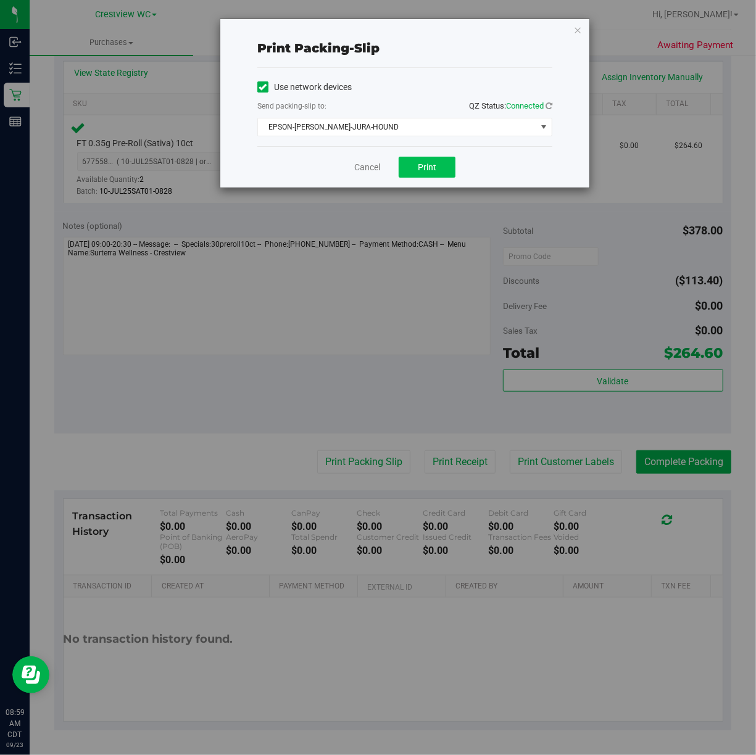
click at [434, 169] on span "Print" at bounding box center [427, 167] width 19 height 10
click at [581, 28] on icon "button" at bounding box center [577, 29] width 9 height 15
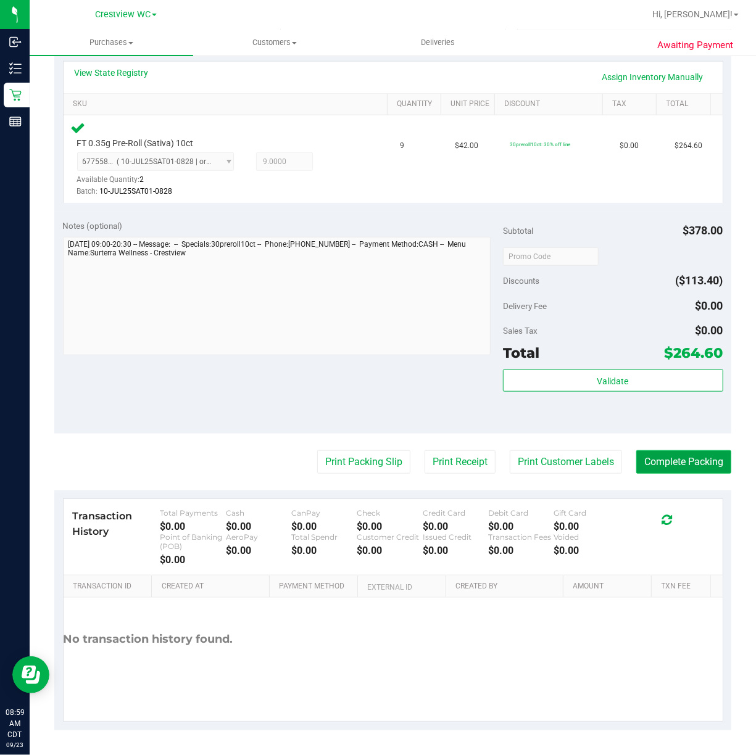
click at [689, 460] on button "Complete Packing" at bounding box center [683, 462] width 95 height 23
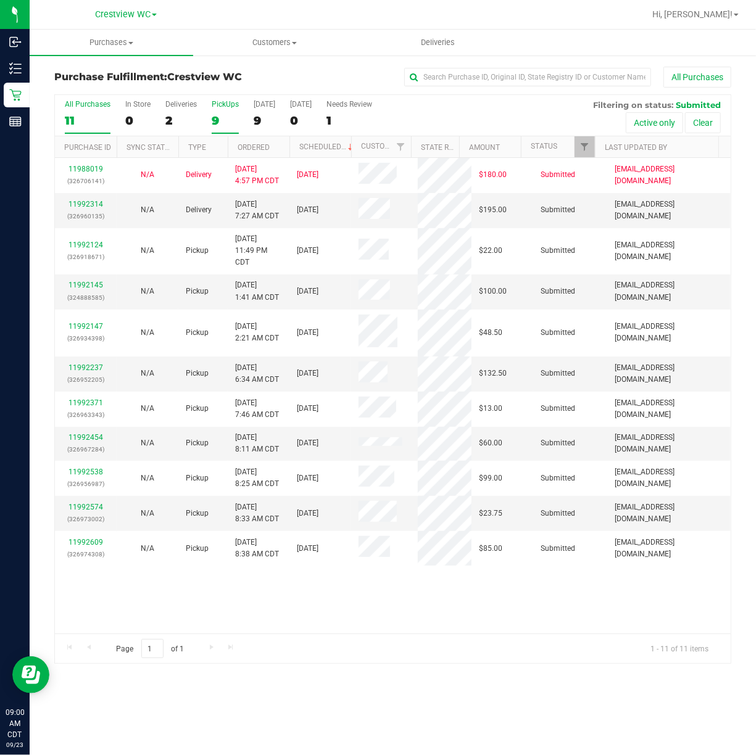
click at [228, 102] on div "PickUps" at bounding box center [225, 104] width 27 height 9
click at [0, 0] on input "PickUps 9" at bounding box center [0, 0] width 0 height 0
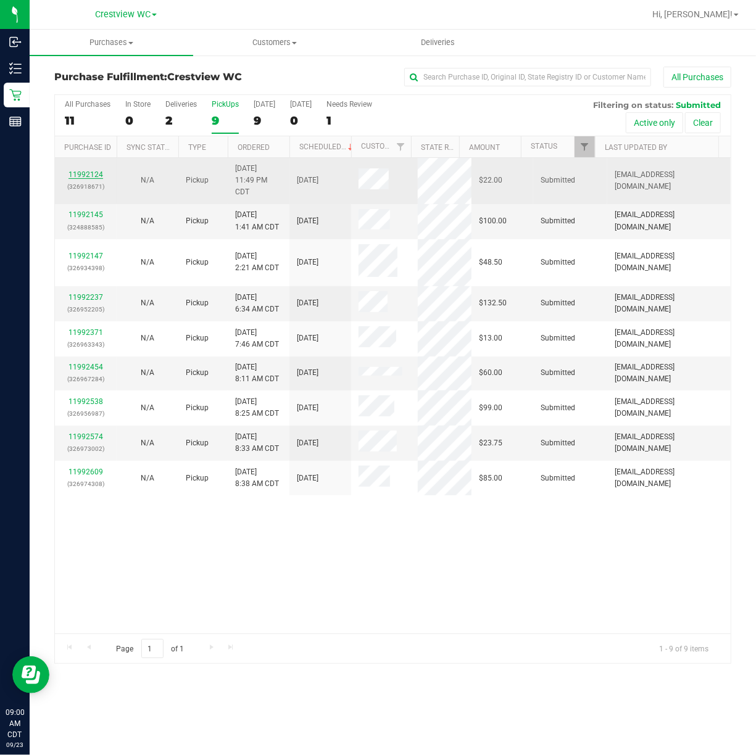
click at [89, 173] on link "11992124" at bounding box center [86, 174] width 35 height 9
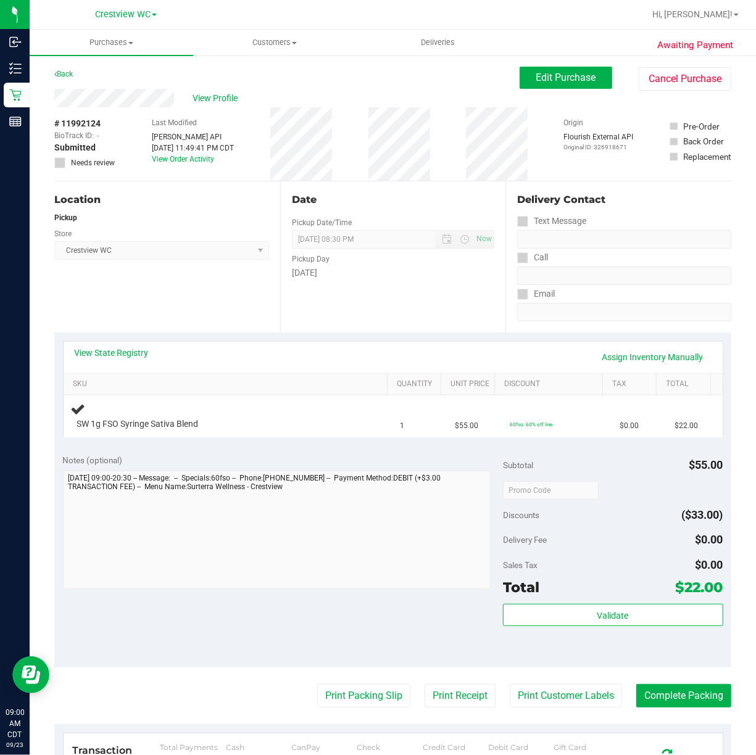
click at [200, 295] on div "Location Pickup Store Crestview WC Select Store Bonita Springs WC Boynton Beach…" at bounding box center [167, 256] width 226 height 151
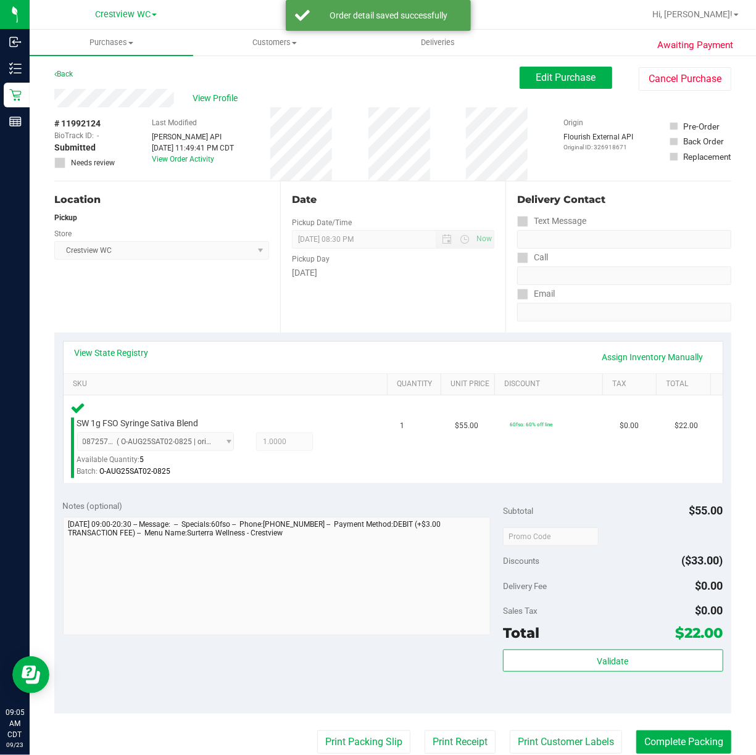
click at [178, 280] on div "Location Pickup Store Crestview WC Select Store Bonita Springs WC Boynton Beach…" at bounding box center [167, 256] width 226 height 151
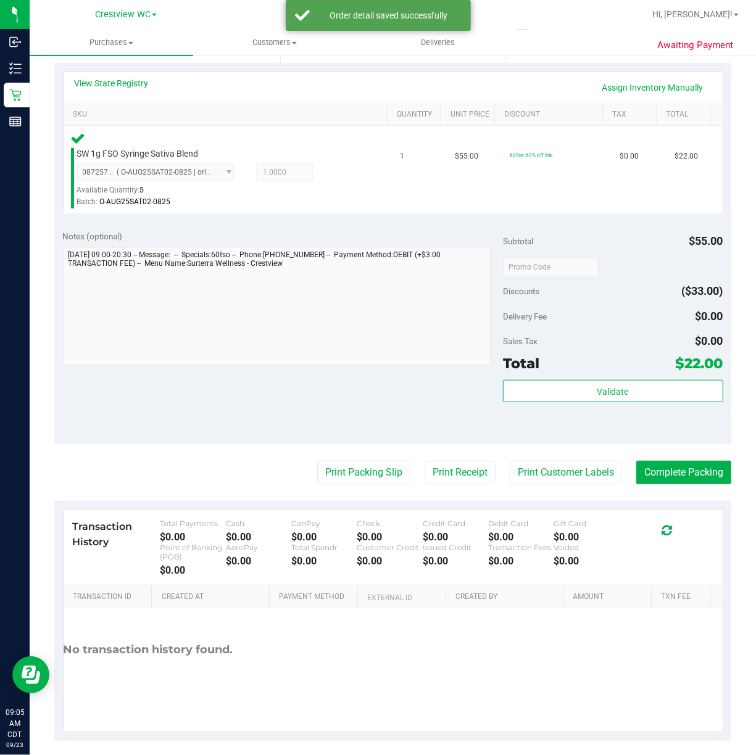
scroll to position [280, 0]
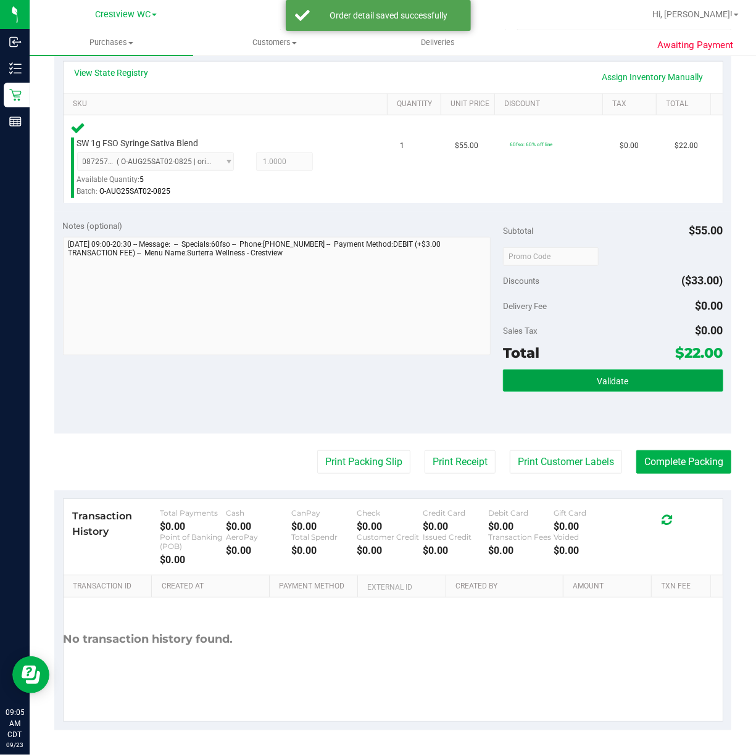
click at [606, 381] on span "Validate" at bounding box center [612, 381] width 31 height 10
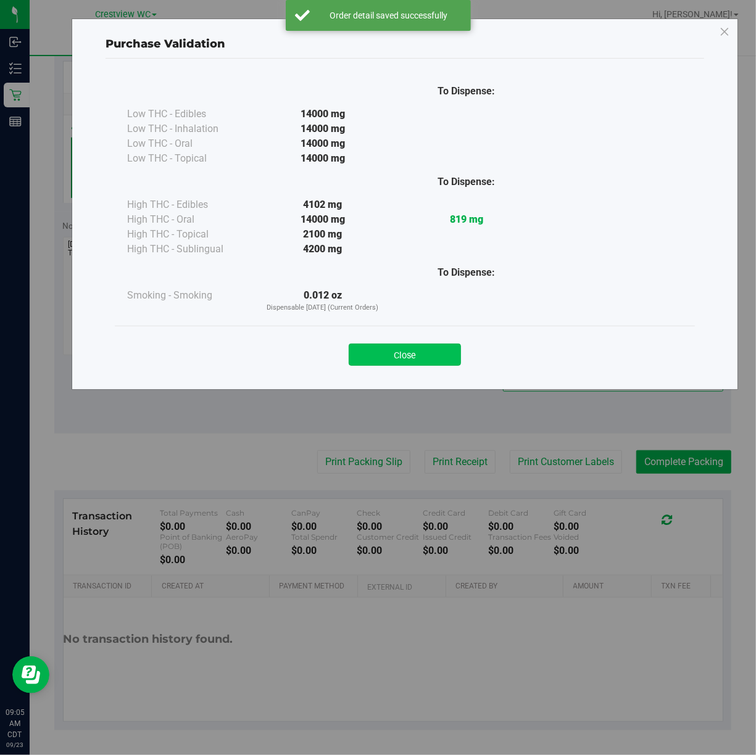
click at [417, 346] on button "Close" at bounding box center [405, 355] width 112 height 22
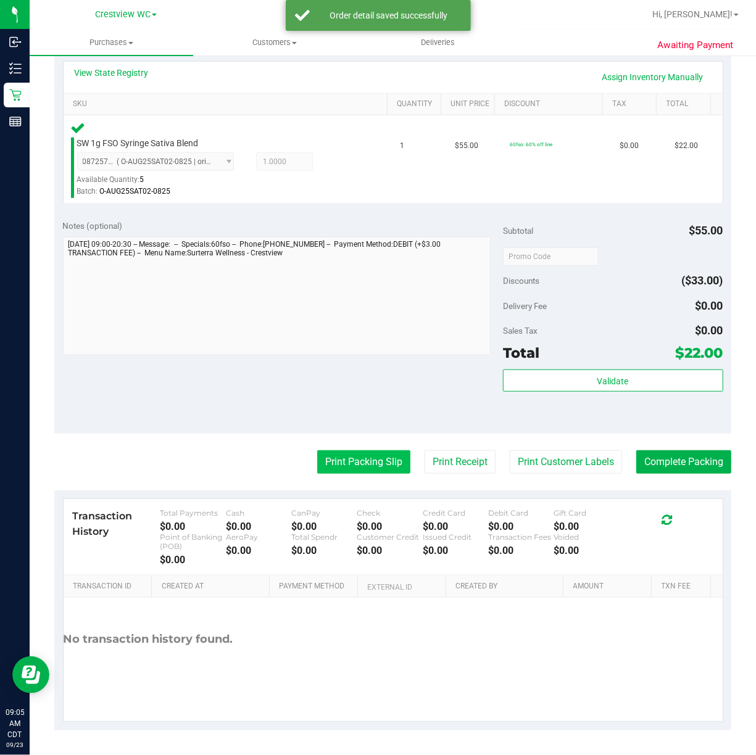
click at [351, 462] on button "Print Packing Slip" at bounding box center [363, 462] width 93 height 23
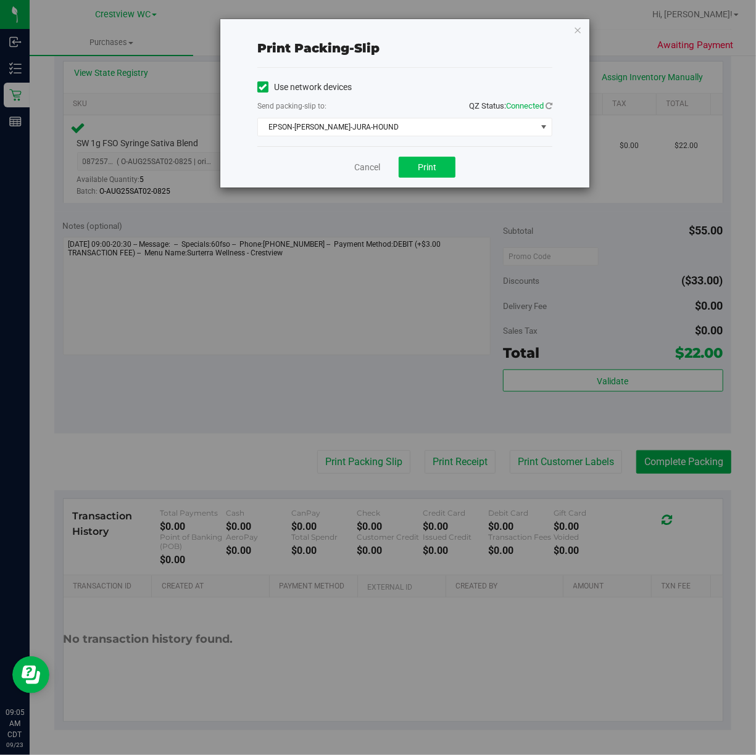
click at [427, 167] on span "Print" at bounding box center [427, 167] width 19 height 10
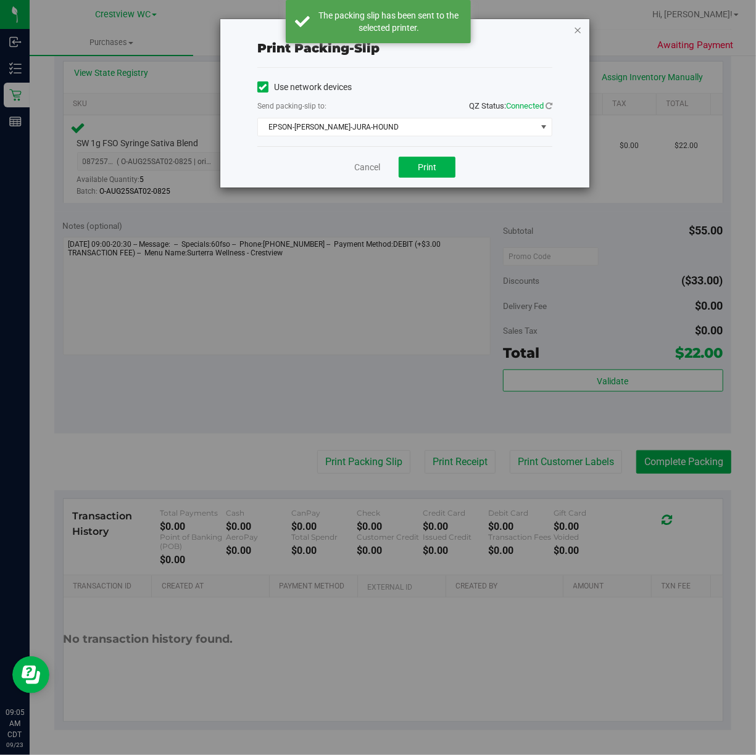
click at [578, 28] on icon "button" at bounding box center [577, 29] width 9 height 15
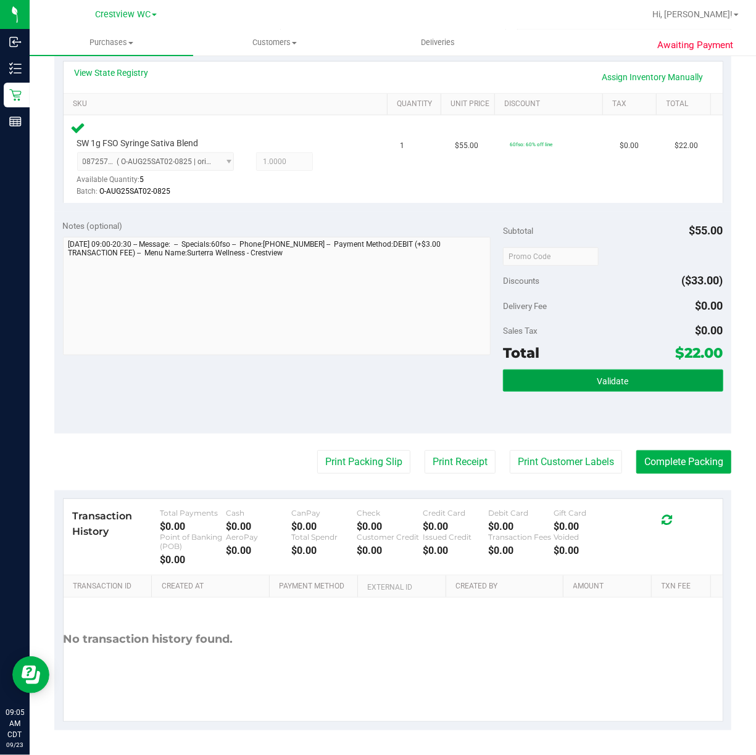
click at [615, 373] on button "Validate" at bounding box center [613, 381] width 220 height 22
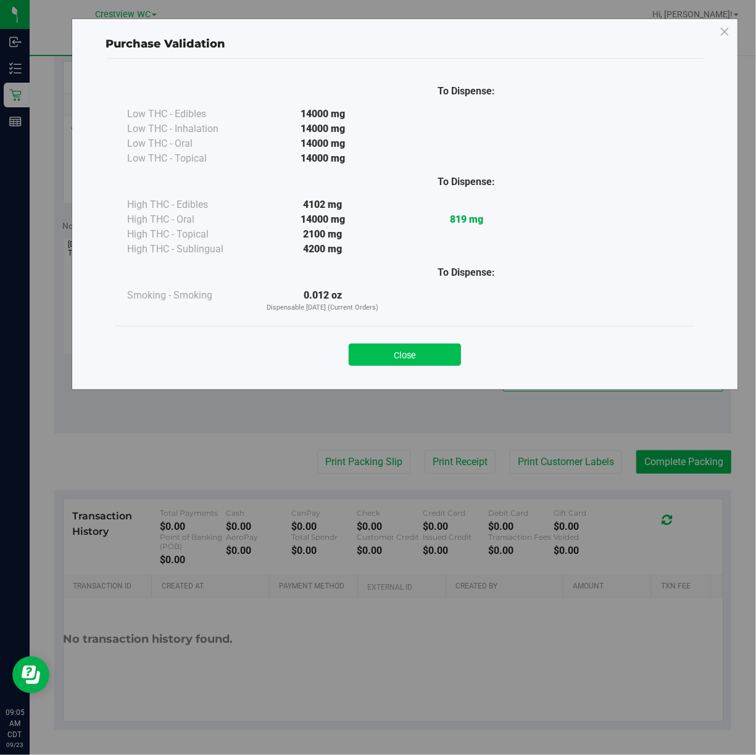
click at [405, 355] on button "Close" at bounding box center [405, 355] width 112 height 22
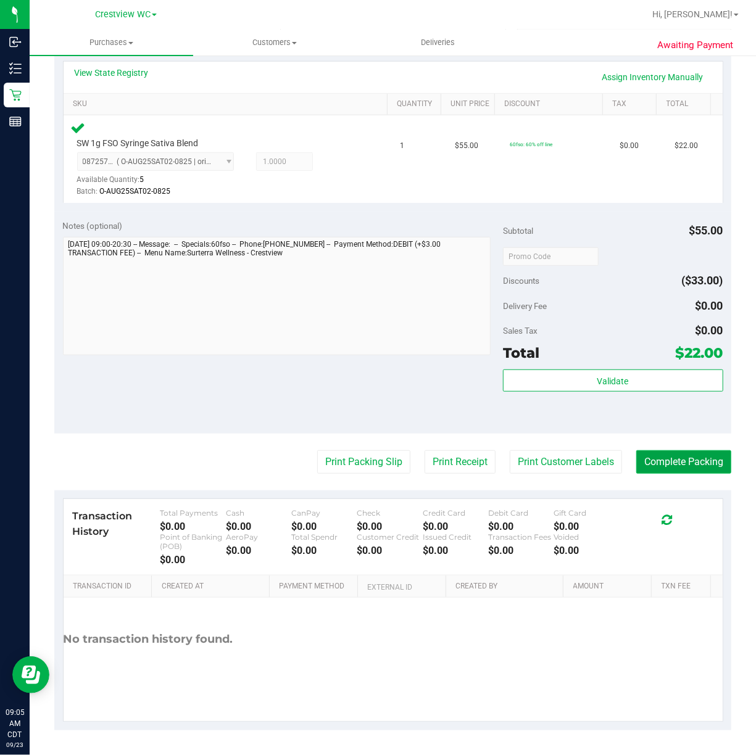
click at [680, 460] on button "Complete Packing" at bounding box center [683, 462] width 95 height 23
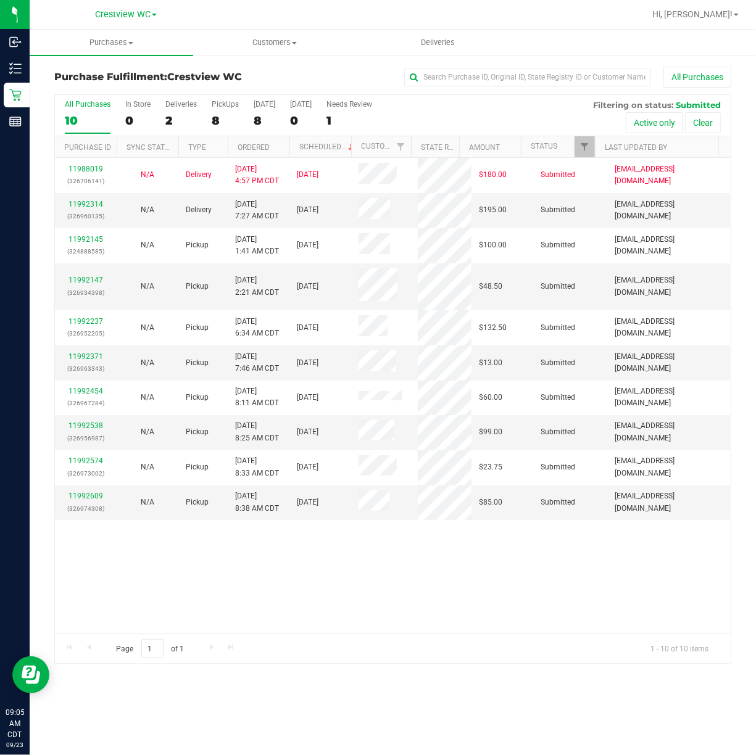
click at [339, 576] on div "11988019 (326706141) N/A Delivery 9/22/2025 4:57 PM CDT 9/26/2025 $180.00 Submi…" at bounding box center [393, 396] width 676 height 476
click at [332, 565] on div "11988019 (326706141) N/A Delivery 9/22/2025 4:57 PM CDT 9/26/2025 $180.00 Submi…" at bounding box center [393, 396] width 676 height 476
click at [435, 578] on div "11988019 (326706141) N/A Delivery 9/22/2025 4:57 PM CDT 9/26/2025 $180.00 Submi…" at bounding box center [393, 396] width 676 height 476
click at [209, 557] on div "11988019 (326706141) N/A Delivery 9/22/2025 4:57 PM CDT 9/26/2025 $180.00 Submi…" at bounding box center [393, 396] width 676 height 476
click at [231, 104] on div "PickUps" at bounding box center [225, 104] width 27 height 9
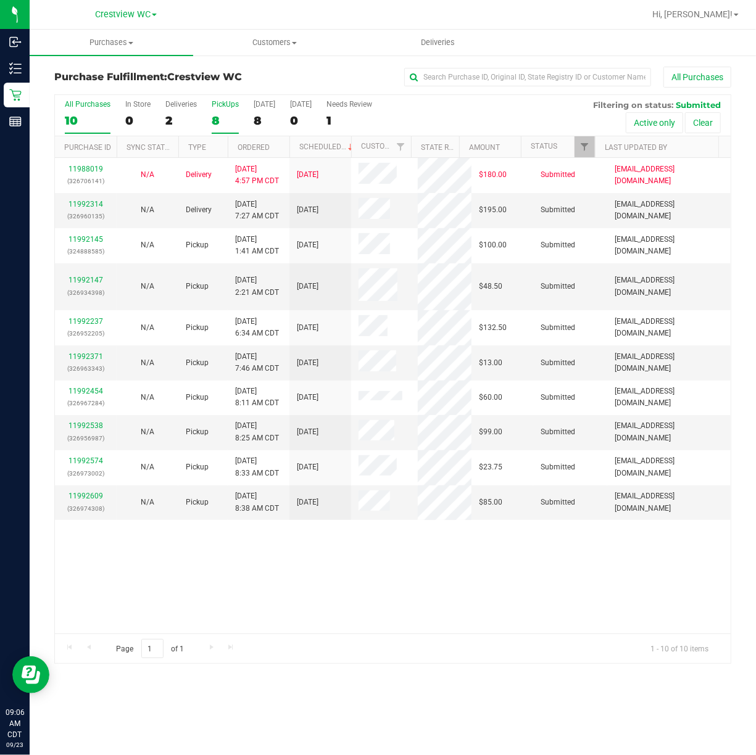
click at [0, 0] on input "PickUps 8" at bounding box center [0, 0] width 0 height 0
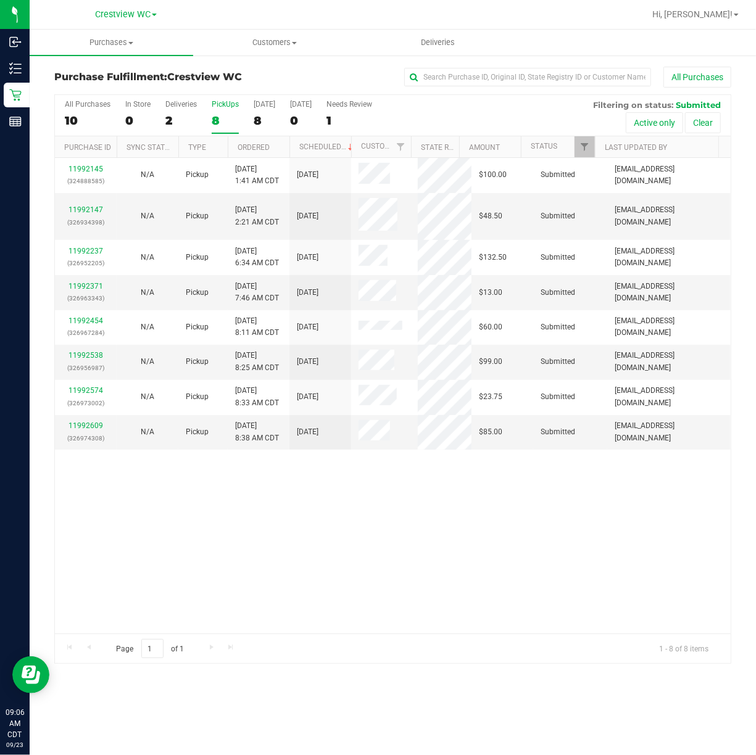
click at [520, 534] on div "11992145 (324888585) N/A Pickup 9/23/2025 1:41 AM CDT 9/23/2025 $100.00 Submitt…" at bounding box center [393, 396] width 676 height 476
click at [477, 526] on div "11992145 (324888585) N/A Pickup 9/23/2025 1:41 AM CDT 9/23/2025 $100.00 Submitt…" at bounding box center [393, 396] width 676 height 476
click at [427, 525] on div "11992145 (324888585) N/A Pickup 9/23/2025 1:41 AM CDT 9/23/2025 $100.00 Submitt…" at bounding box center [393, 396] width 676 height 476
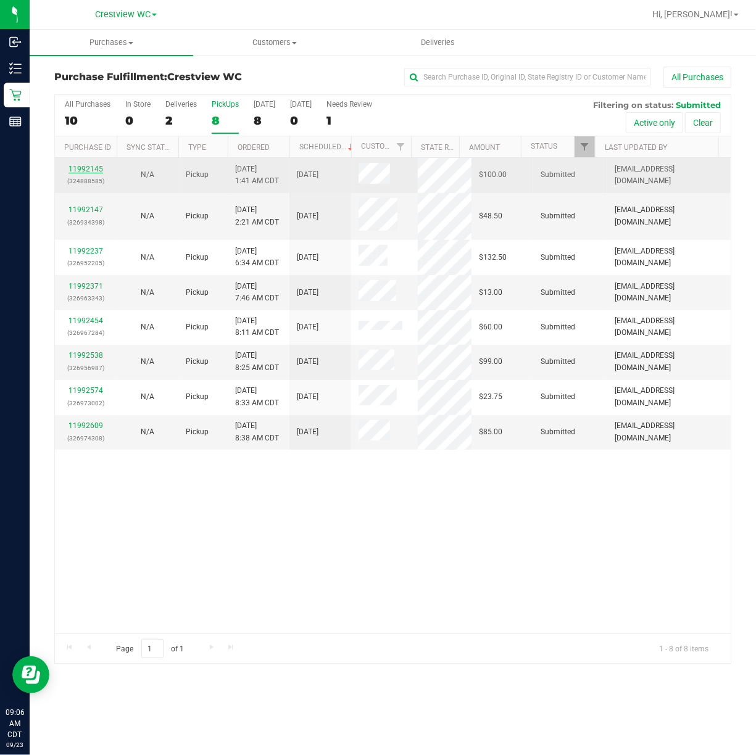
click at [88, 168] on link "11992145" at bounding box center [86, 169] width 35 height 9
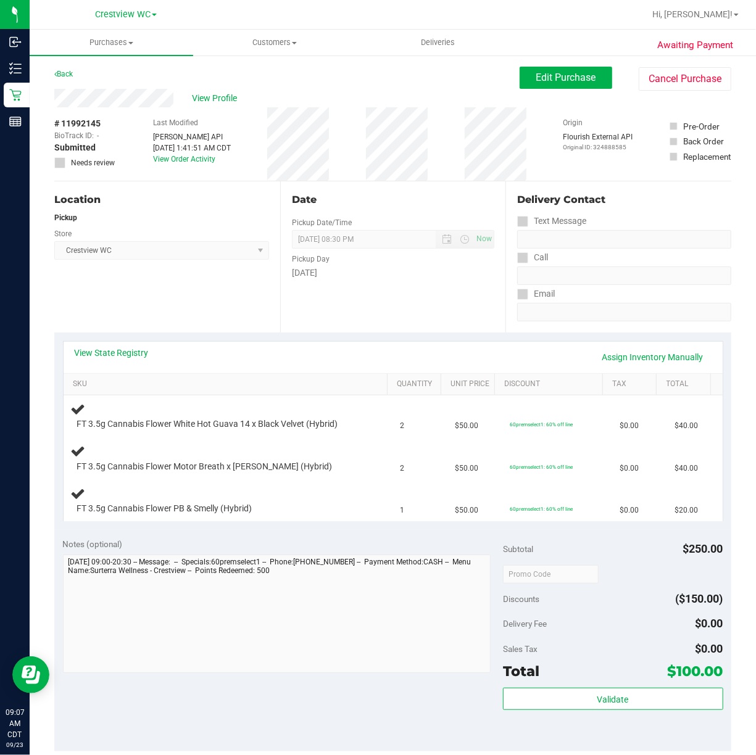
click at [152, 299] on div "Location Pickup Store Crestview WC Select Store Bonita Springs WC Boynton Beach…" at bounding box center [167, 256] width 226 height 151
click at [119, 297] on div "Location Pickup Store Crestview WC Select Store Bonita Springs WC Boynton Beach…" at bounding box center [167, 256] width 226 height 151
click at [206, 295] on div "Location Pickup Store Crestview WC Select Store Bonita Springs WC Boynton Beach…" at bounding box center [167, 256] width 226 height 151
click at [178, 286] on div "Location Pickup Store Crestview WC Select Store Bonita Springs WC Boynton Beach…" at bounding box center [167, 256] width 226 height 151
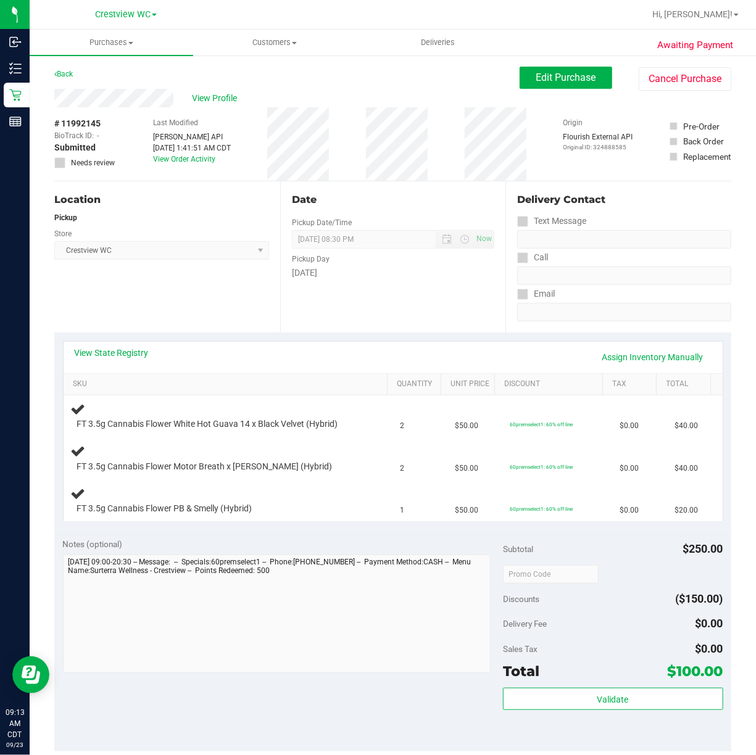
click at [159, 310] on div "Location Pickup Store Crestview WC Select Store Bonita Springs WC Boynton Beach…" at bounding box center [167, 256] width 226 height 151
click at [211, 304] on div "Location Pickup Store Crestview WC Select Store Bonita Springs WC Boynton Beach…" at bounding box center [167, 256] width 226 height 151
click at [193, 297] on div "Location Pickup Store Crestview WC Select Store Bonita Springs WC Boynton Beach…" at bounding box center [167, 256] width 226 height 151
click at [162, 281] on div "Location Pickup Store Crestview WC Select Store Bonita Springs WC Boynton Beach…" at bounding box center [167, 256] width 226 height 151
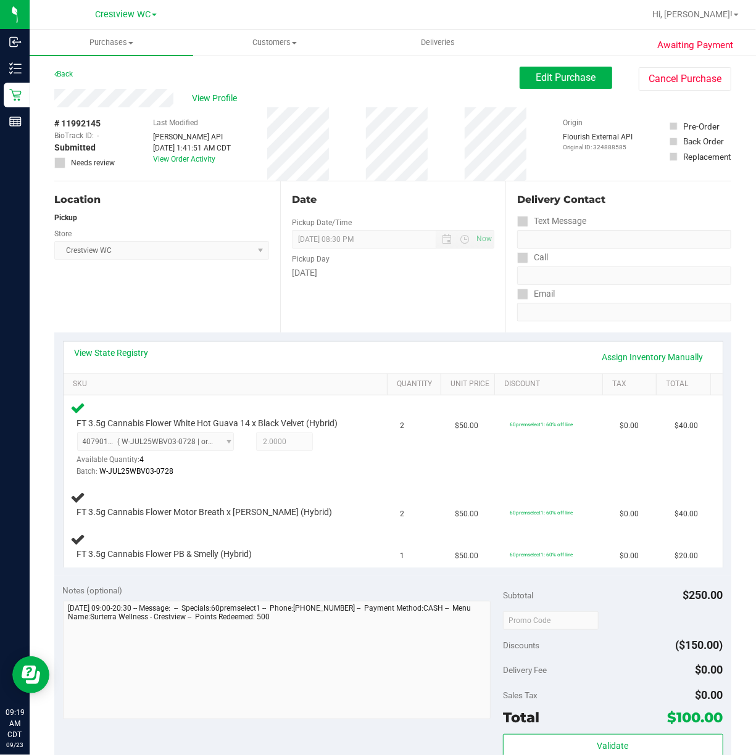
click at [190, 290] on div "Location Pickup Store Crestview WC Select Store Bonita Springs WC Boynton Beach…" at bounding box center [167, 256] width 226 height 151
click at [144, 284] on div "Location Pickup Store Crestview WC Select Store Bonita Springs WC Boynton Beach…" at bounding box center [167, 256] width 226 height 151
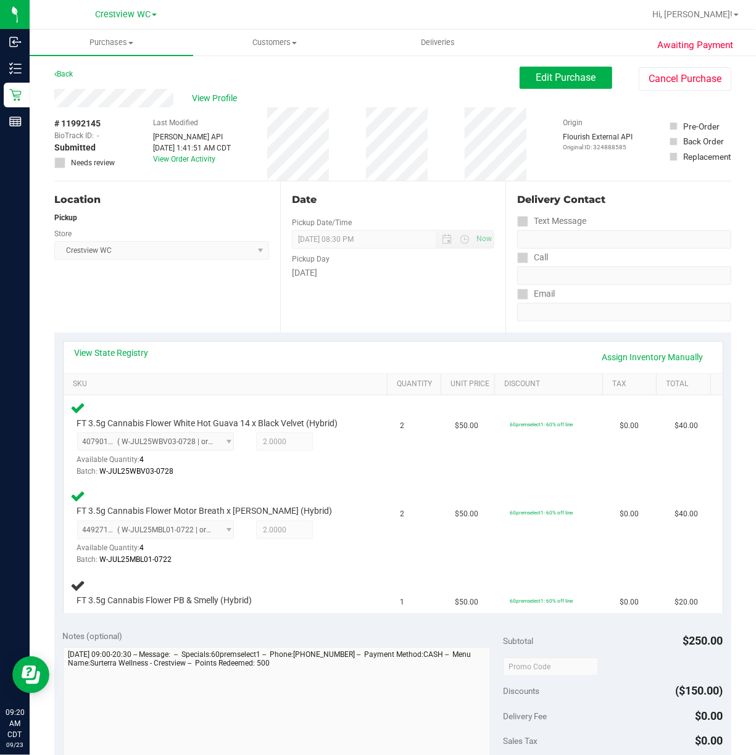
click at [190, 288] on div "Location Pickup Store Crestview WC Select Store Bonita Springs WC Boynton Beach…" at bounding box center [167, 256] width 226 height 151
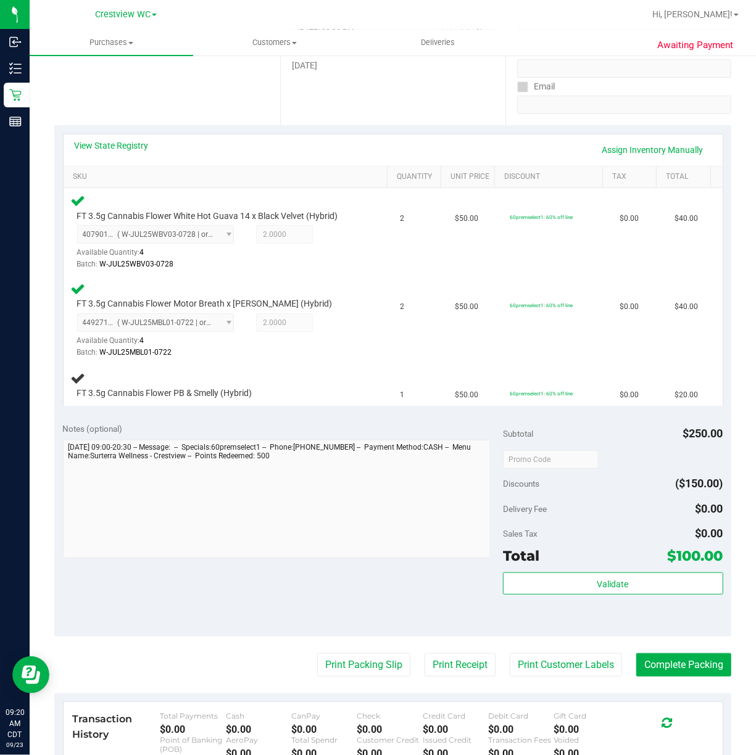
scroll to position [212, 0]
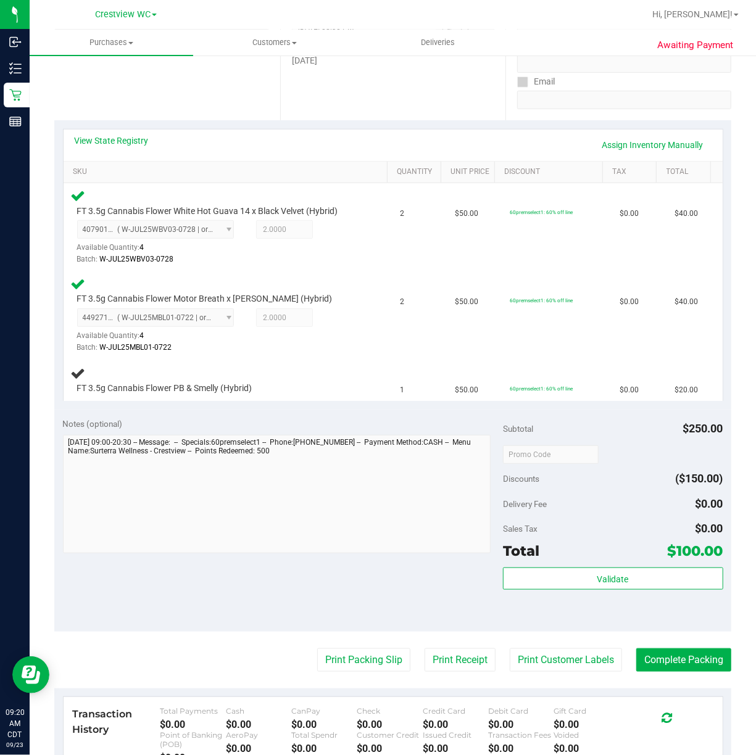
click at [216, 85] on div "Location Pickup Store Crestview WC Select Store Bonita Springs WC Boynton Beach…" at bounding box center [167, 44] width 226 height 151
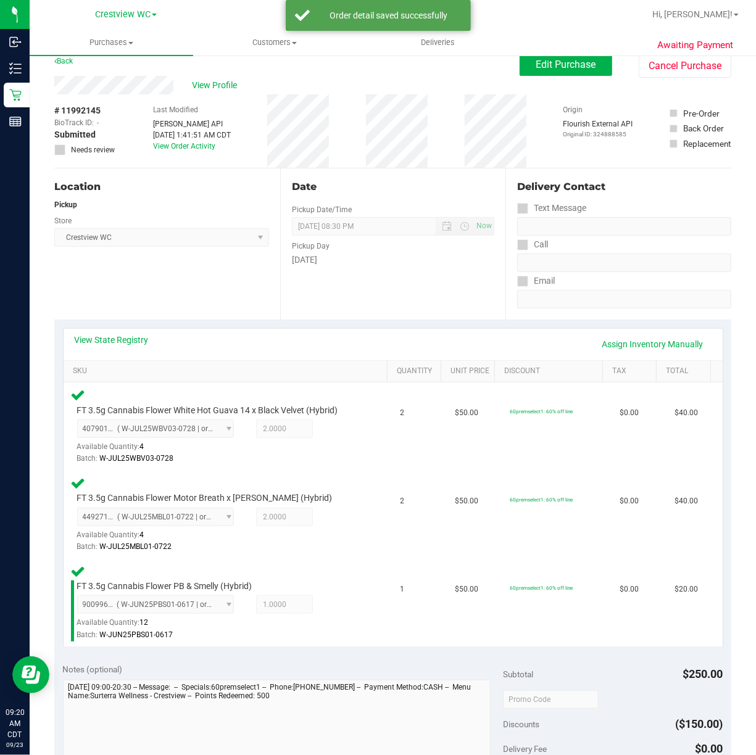
scroll to position [0, 0]
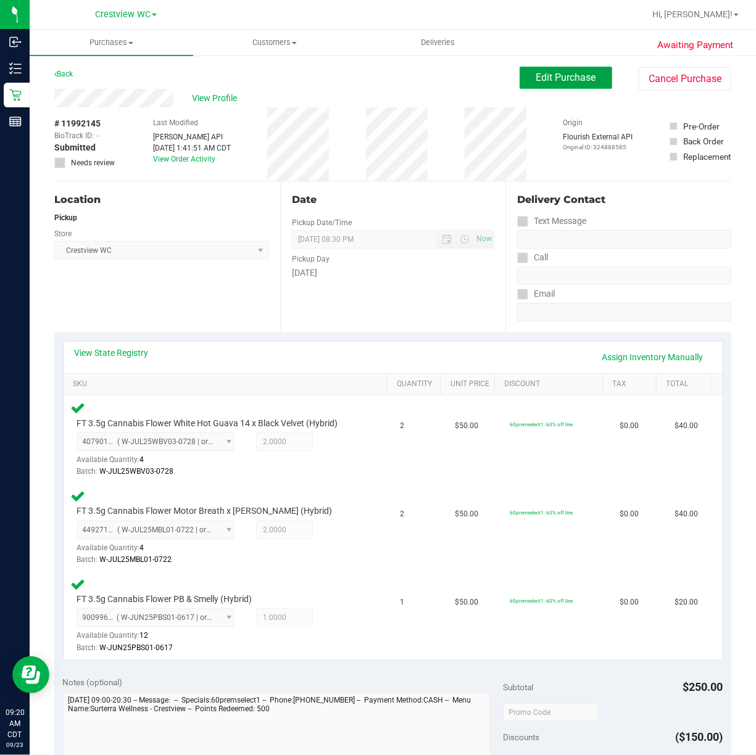
click at [581, 72] on span "Edit Purchase" at bounding box center [566, 78] width 60 height 12
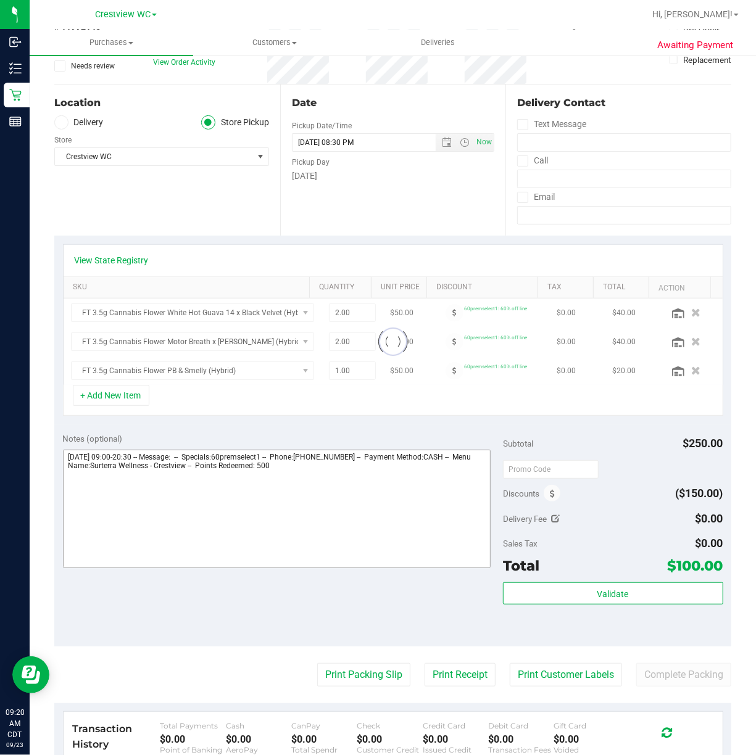
scroll to position [247, 0]
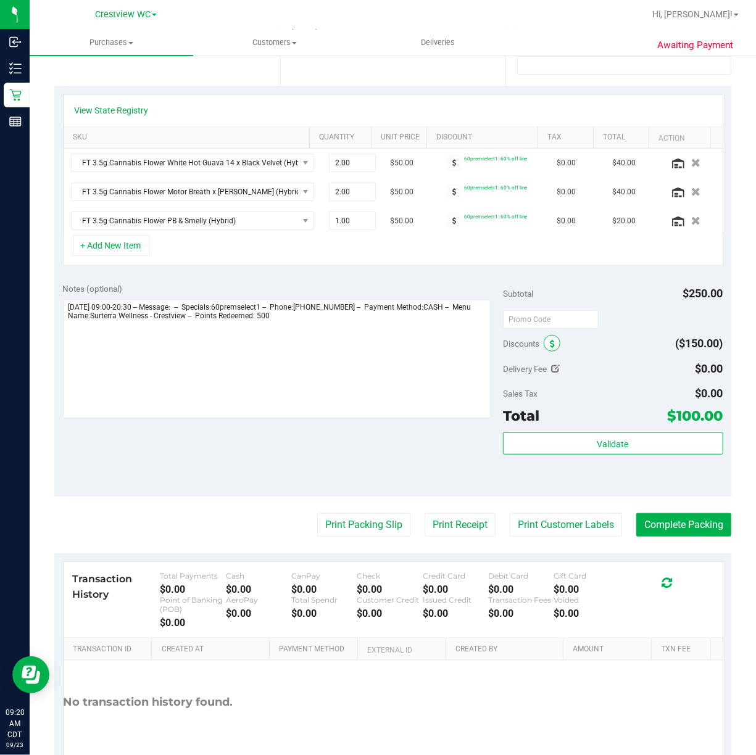
click at [551, 349] on span at bounding box center [552, 343] width 17 height 17
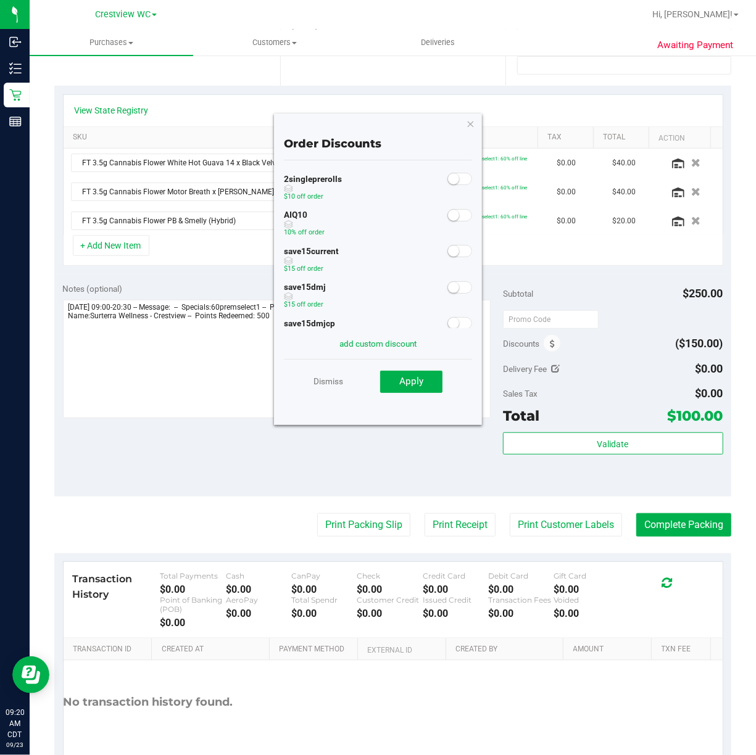
click at [449, 220] on span at bounding box center [459, 215] width 25 height 12
click at [409, 383] on span "Apply" at bounding box center [411, 381] width 24 height 11
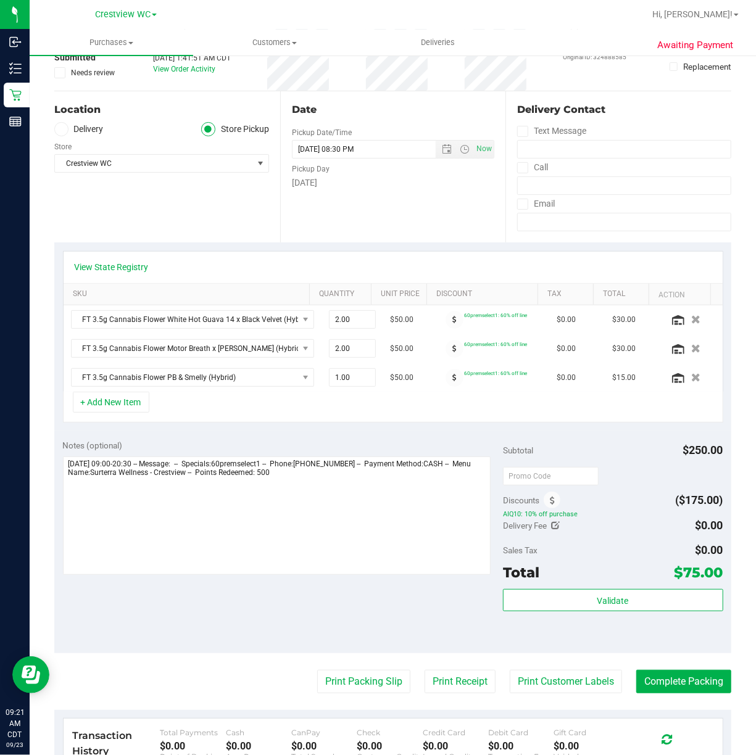
scroll to position [0, 0]
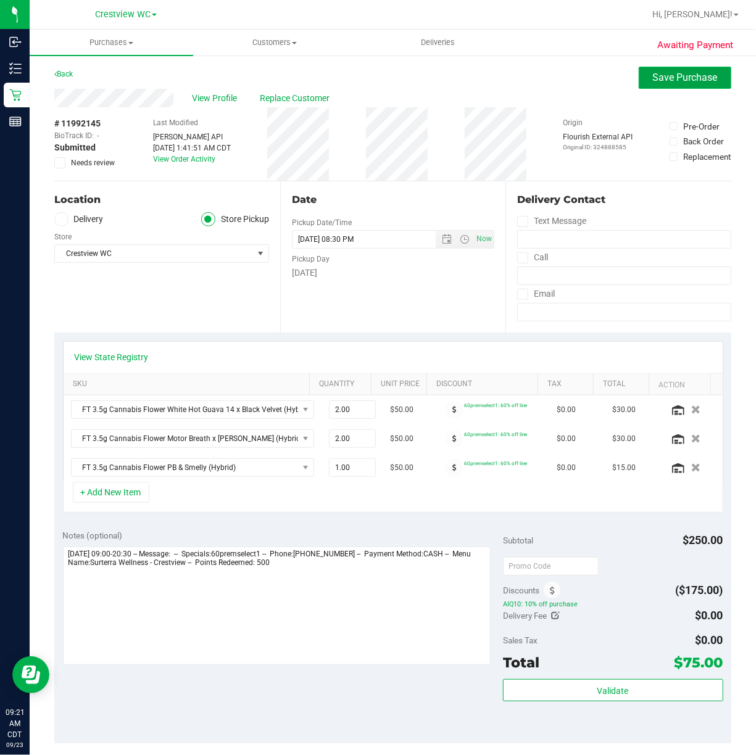
click at [679, 82] on span "Save Purchase" at bounding box center [685, 78] width 65 height 12
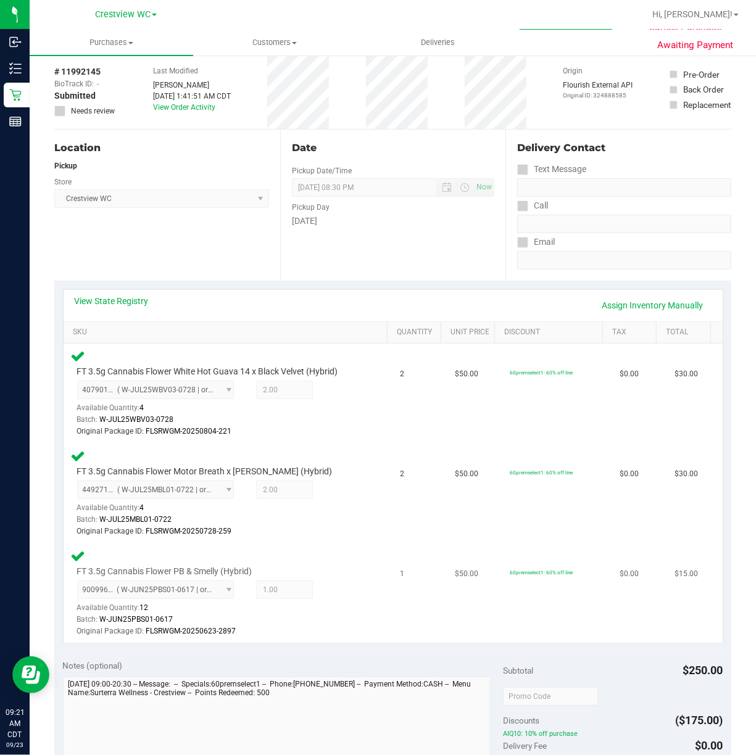
scroll to position [492, 0]
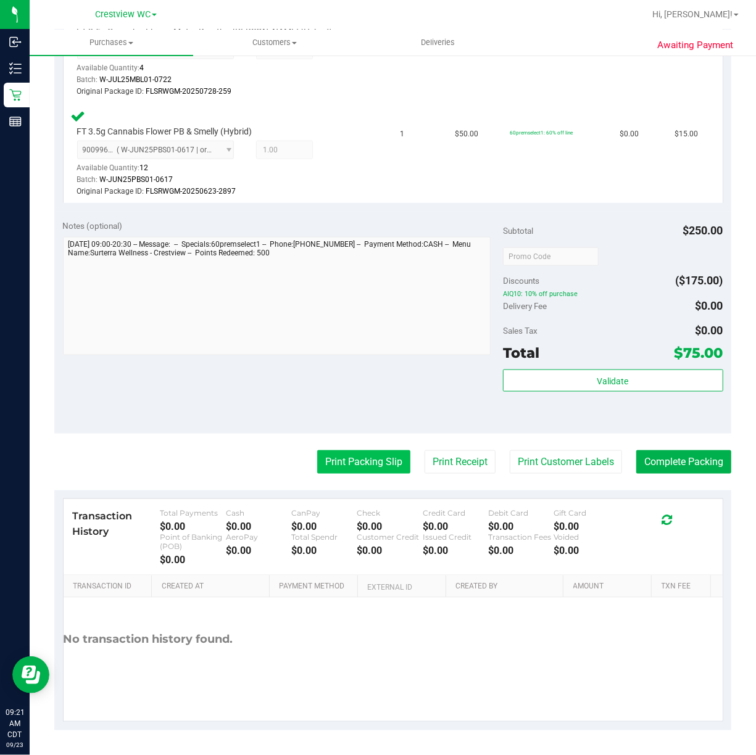
click at [365, 451] on button "Print Packing Slip" at bounding box center [363, 462] width 93 height 23
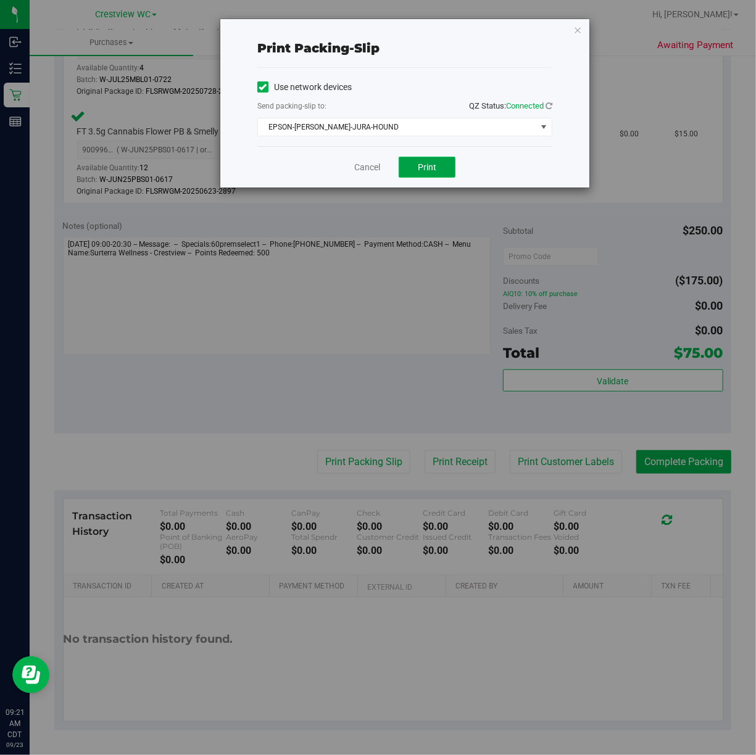
click at [446, 162] on button "Print" at bounding box center [427, 167] width 57 height 21
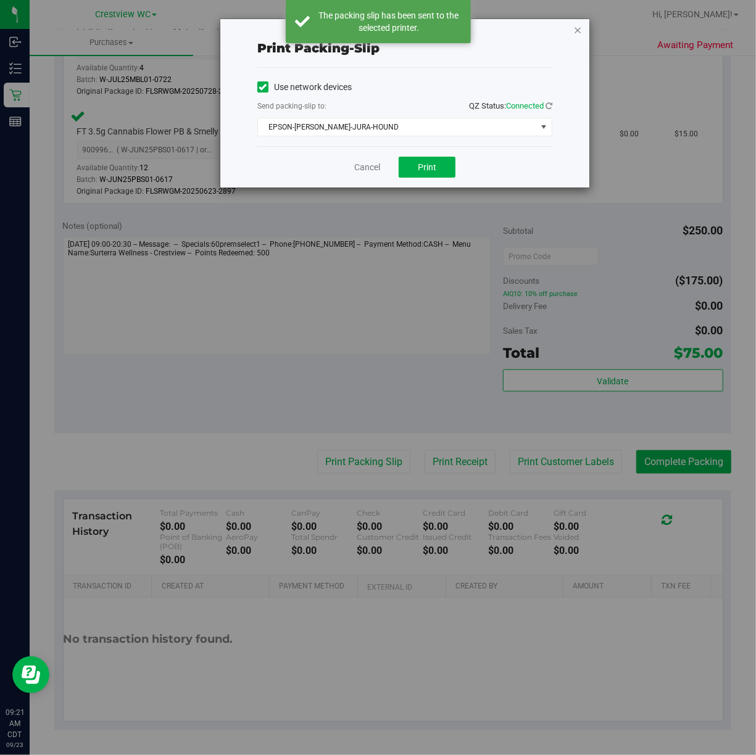
click at [581, 28] on icon "button" at bounding box center [577, 29] width 9 height 15
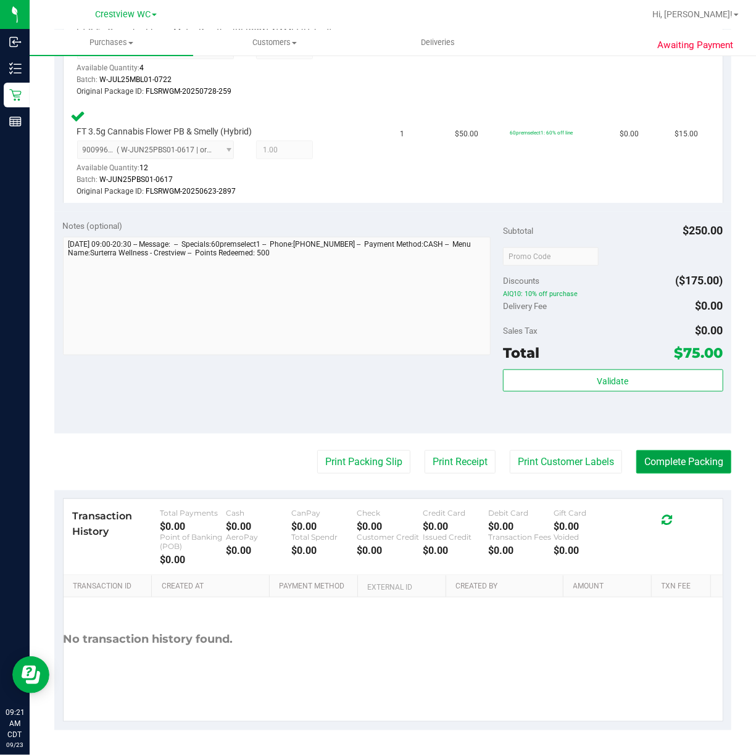
click at [682, 462] on button "Complete Packing" at bounding box center [683, 462] width 95 height 23
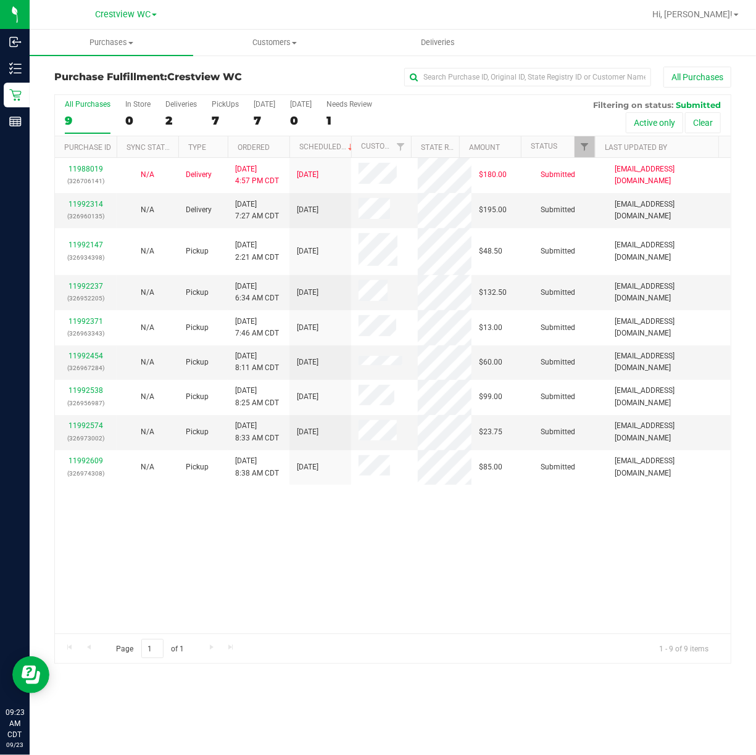
click at [423, 573] on div "11988019 (326706141) N/A Delivery 9/22/2025 4:57 PM CDT 9/26/2025 $180.00 Submi…" at bounding box center [393, 396] width 676 height 476
click at [484, 558] on div "11988019 (326706141) N/A Delivery 9/22/2025 4:57 PM CDT 9/26/2025 $180.00 Submi…" at bounding box center [393, 396] width 676 height 476
click at [235, 100] on div "PickUps" at bounding box center [225, 104] width 27 height 9
click at [0, 0] on input "PickUps 7" at bounding box center [0, 0] width 0 height 0
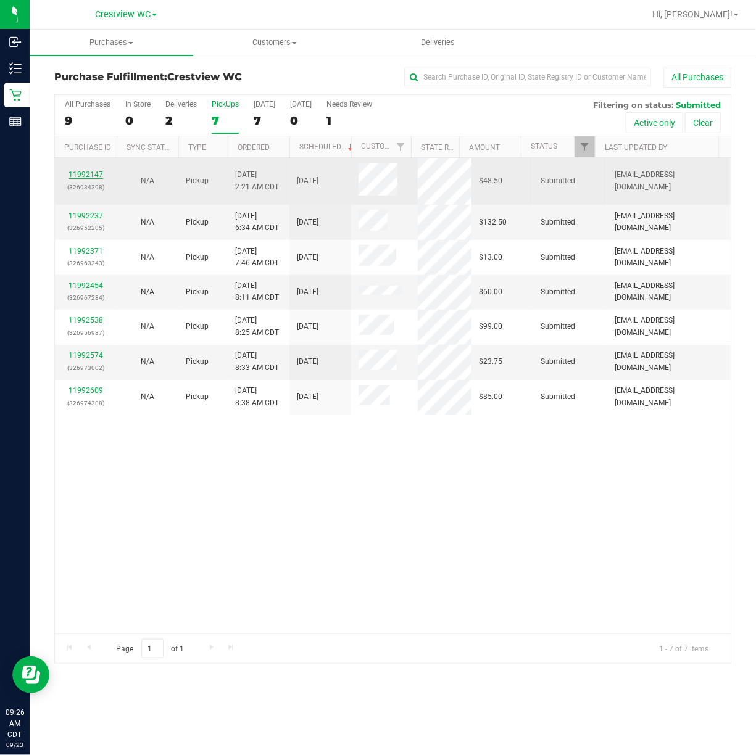
click at [96, 170] on link "11992147" at bounding box center [86, 174] width 35 height 9
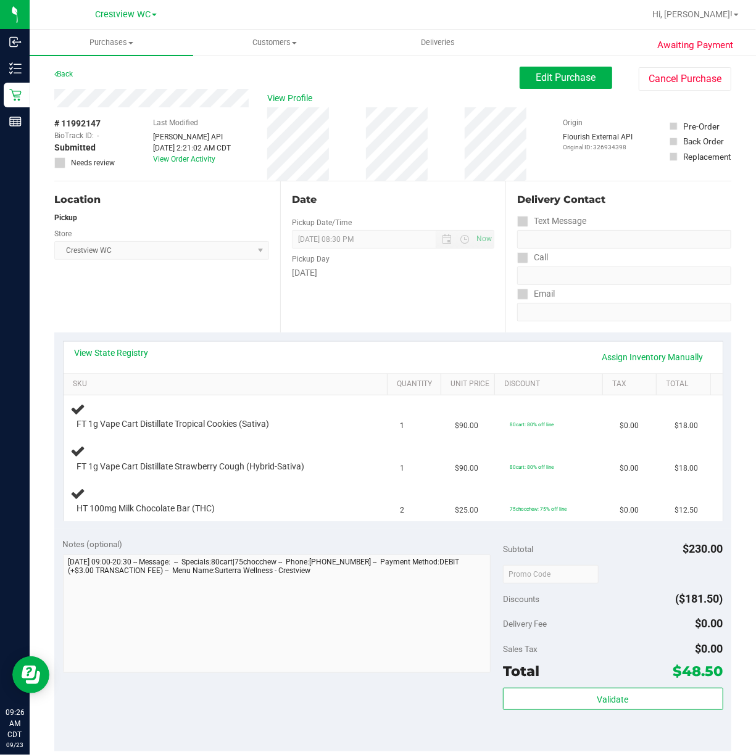
click at [221, 317] on div "Location Pickup Store Crestview WC Select Store Bonita Springs WC Boynton Beach…" at bounding box center [167, 256] width 226 height 151
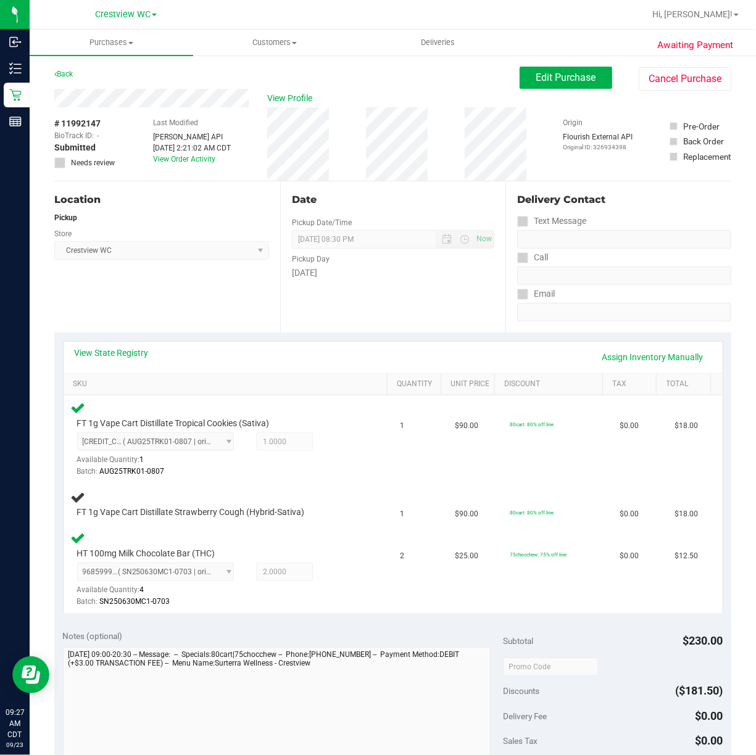
click at [183, 275] on div "Location Pickup Store Crestview WC Select Store Bonita Springs WC Boynton Beach…" at bounding box center [167, 256] width 226 height 151
click at [248, 297] on div "Location Pickup Store Crestview WC Select Store Bonita Springs WC Boynton Beach…" at bounding box center [167, 256] width 226 height 151
click at [189, 307] on div "Location Pickup Store Crestview WC Select Store Bonita Springs WC Boynton Beach…" at bounding box center [167, 256] width 226 height 151
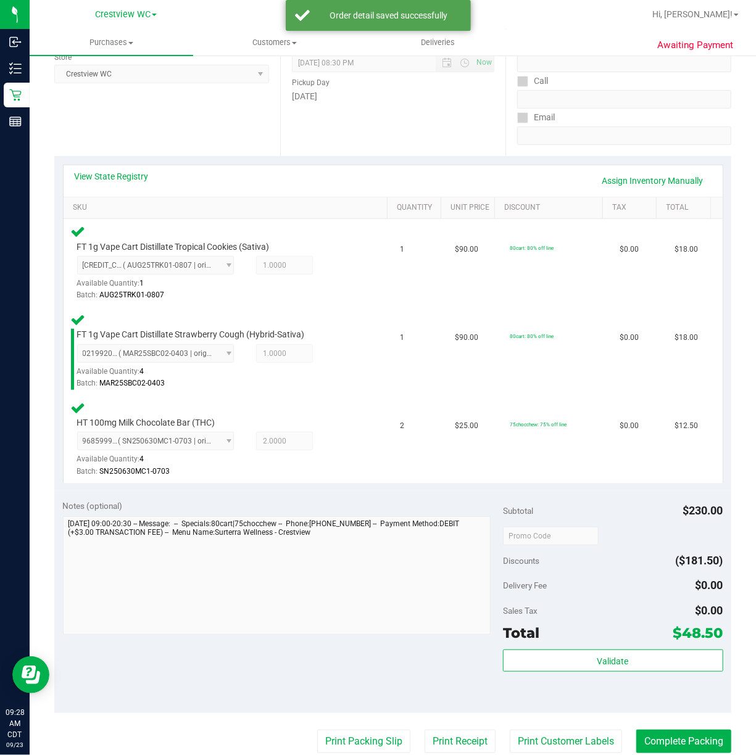
scroll to position [215, 0]
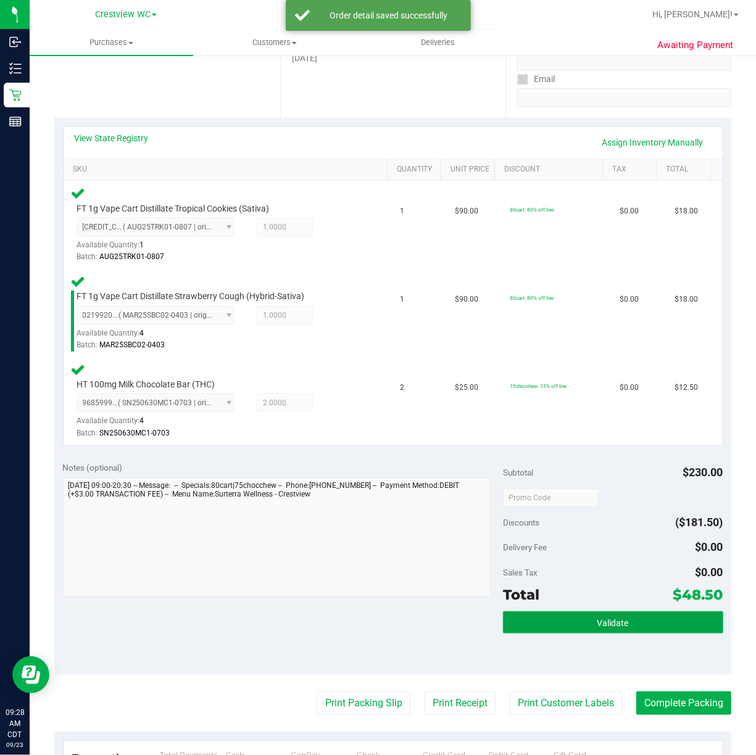
click at [597, 621] on span "Validate" at bounding box center [612, 623] width 31 height 10
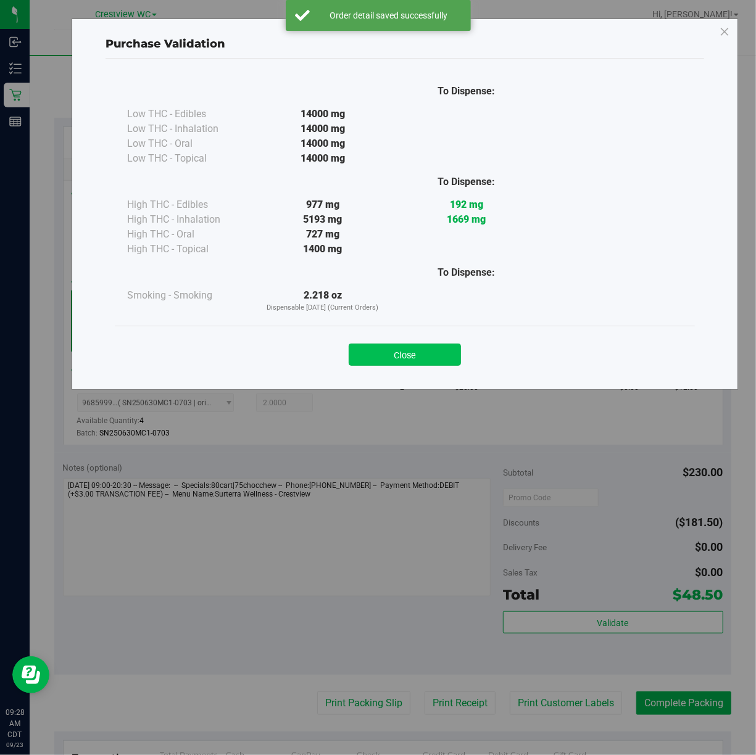
click at [413, 354] on button "Close" at bounding box center [405, 355] width 112 height 22
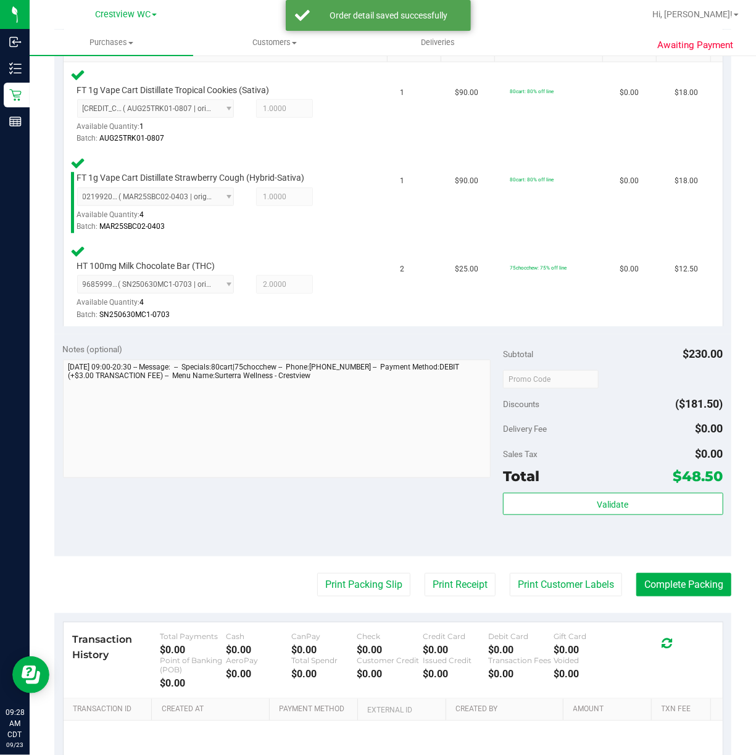
scroll to position [334, 0]
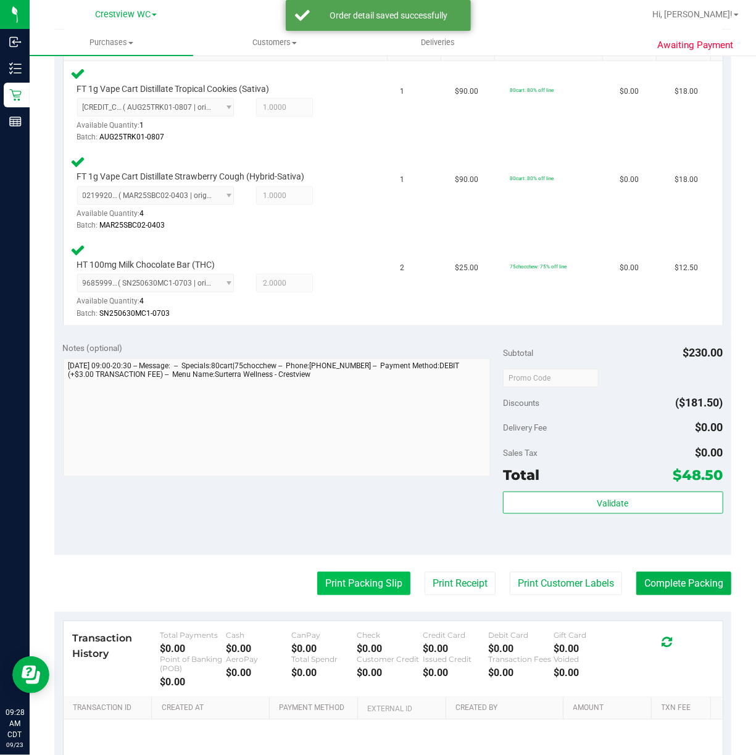
click at [362, 584] on button "Print Packing Slip" at bounding box center [363, 583] width 93 height 23
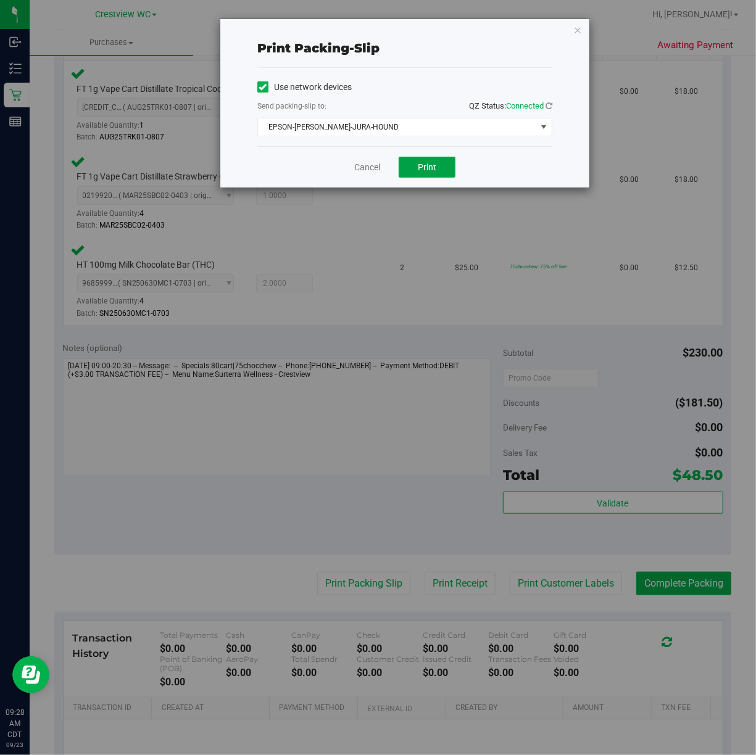
click at [447, 159] on button "Print" at bounding box center [427, 167] width 57 height 21
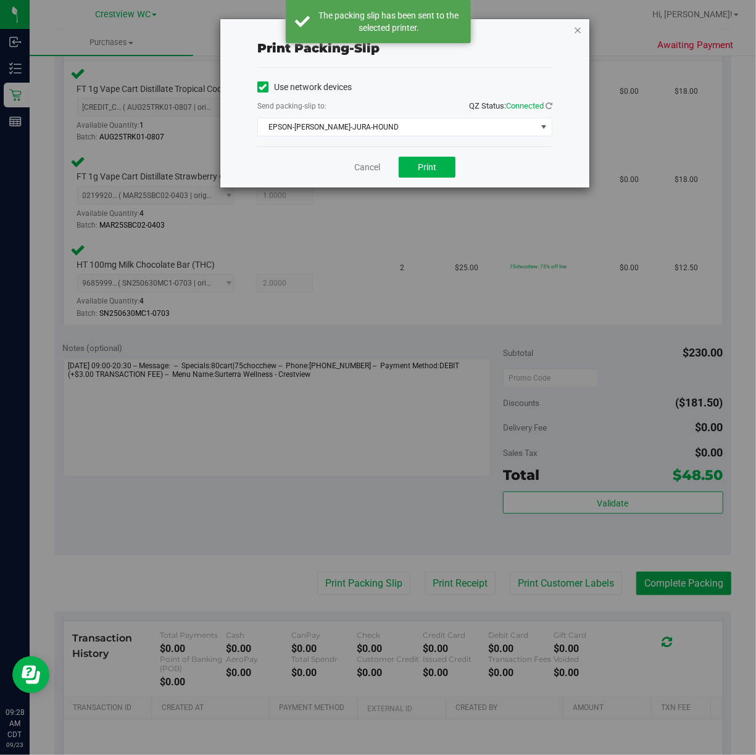
click at [579, 28] on icon "button" at bounding box center [577, 29] width 9 height 15
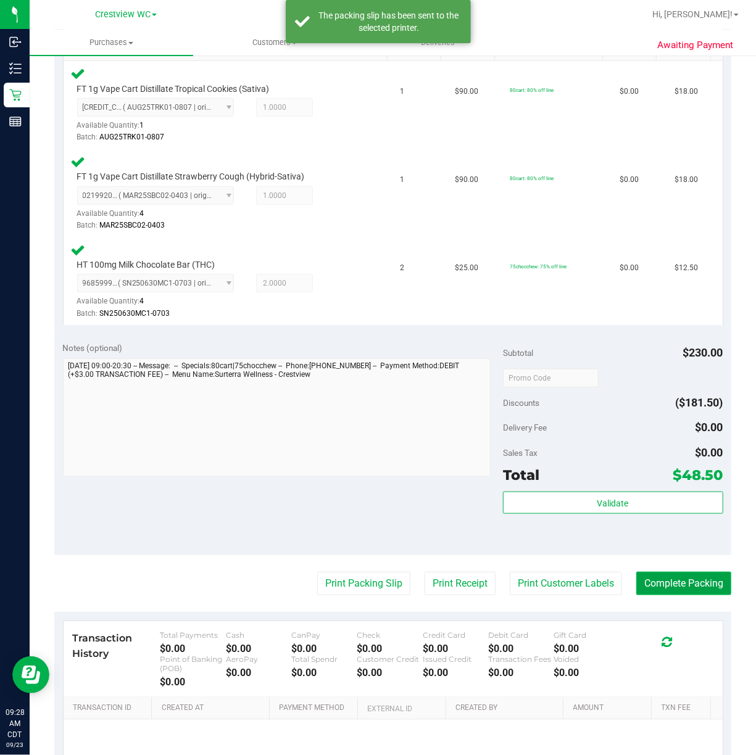
click at [684, 583] on button "Complete Packing" at bounding box center [683, 583] width 95 height 23
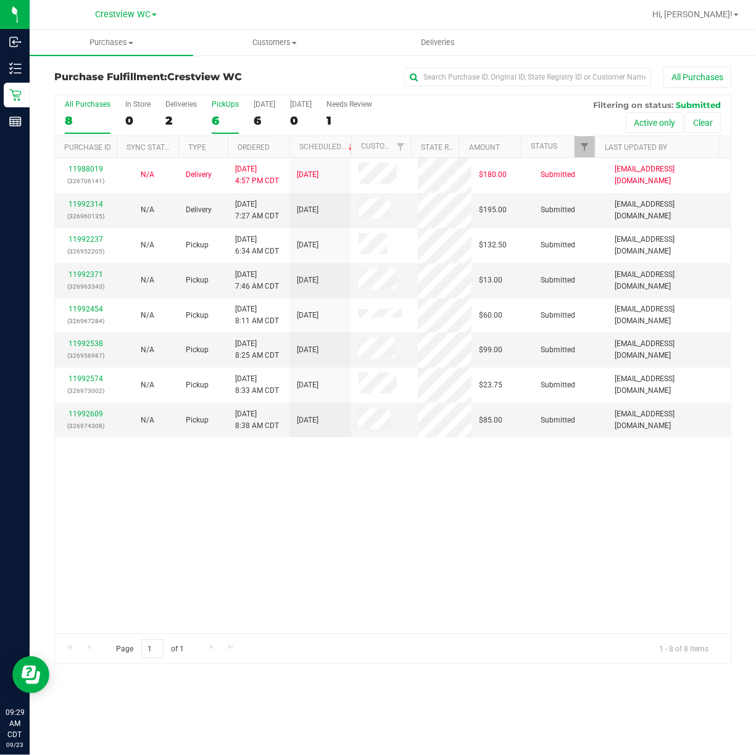
click at [225, 102] on div "PickUps" at bounding box center [225, 104] width 27 height 9
click at [0, 0] on input "PickUps 6" at bounding box center [0, 0] width 0 height 0
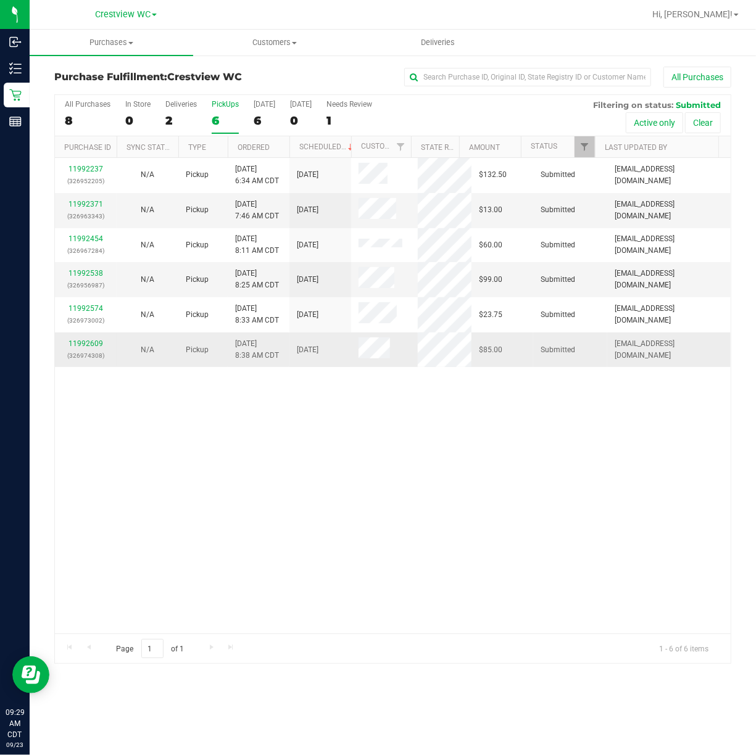
drag, startPoint x: 568, startPoint y: 459, endPoint x: 492, endPoint y: 331, distance: 149.4
click at [569, 449] on div "11992237 (326952205) N/A Pickup 9/23/2025 6:34 AM CDT 9/23/2025 $132.50 Submitt…" at bounding box center [393, 396] width 676 height 476
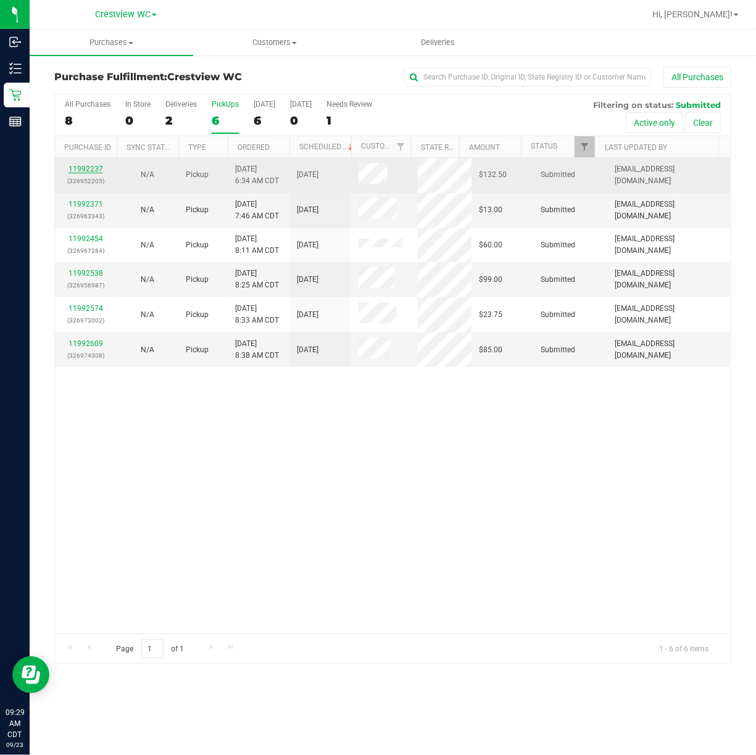
click at [96, 168] on link "11992237" at bounding box center [86, 169] width 35 height 9
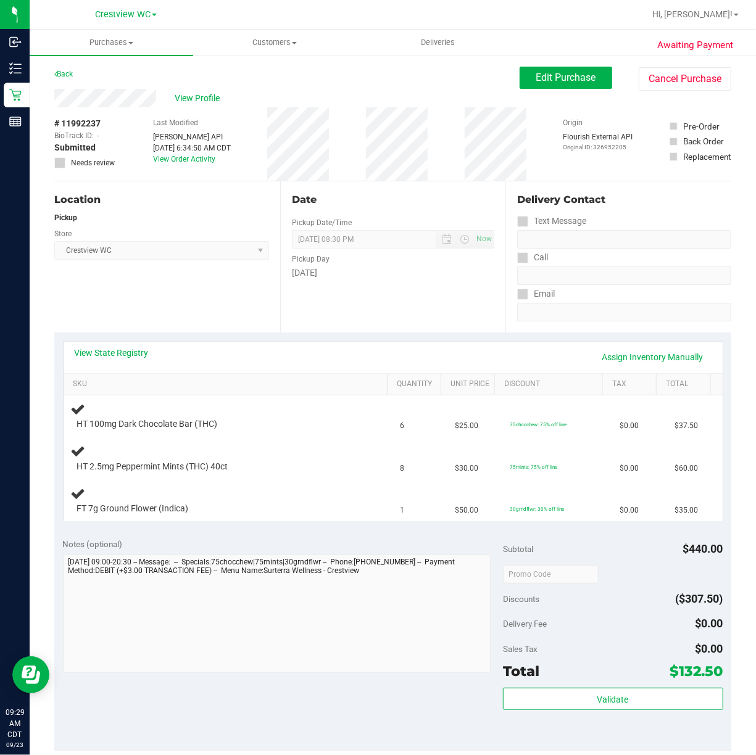
click at [170, 284] on div "Location Pickup Store Crestview WC Select Store Bonita Springs WC Boynton Beach…" at bounding box center [167, 256] width 226 height 151
click at [112, 348] on link "View State Registry" at bounding box center [112, 353] width 74 height 12
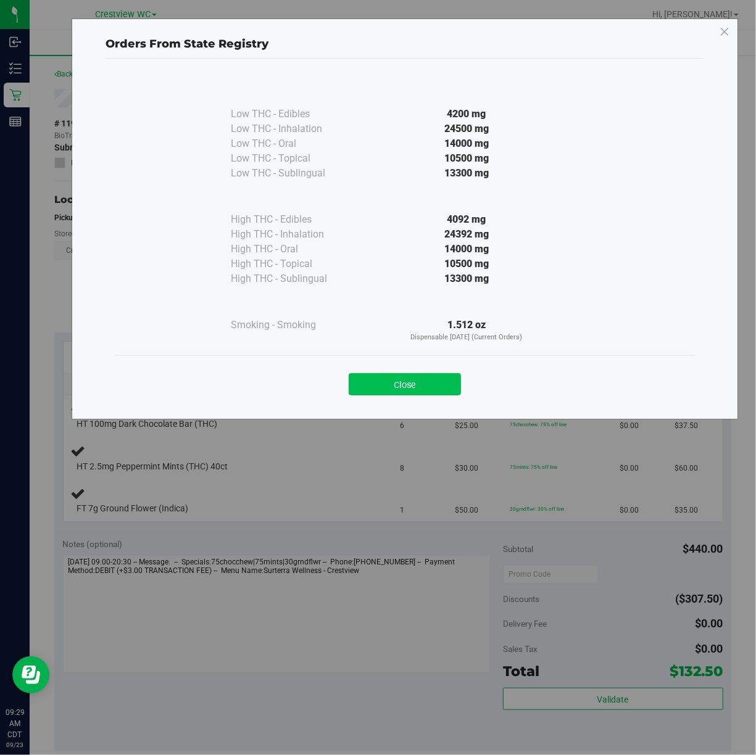
click at [418, 396] on button "Close" at bounding box center [405, 384] width 112 height 22
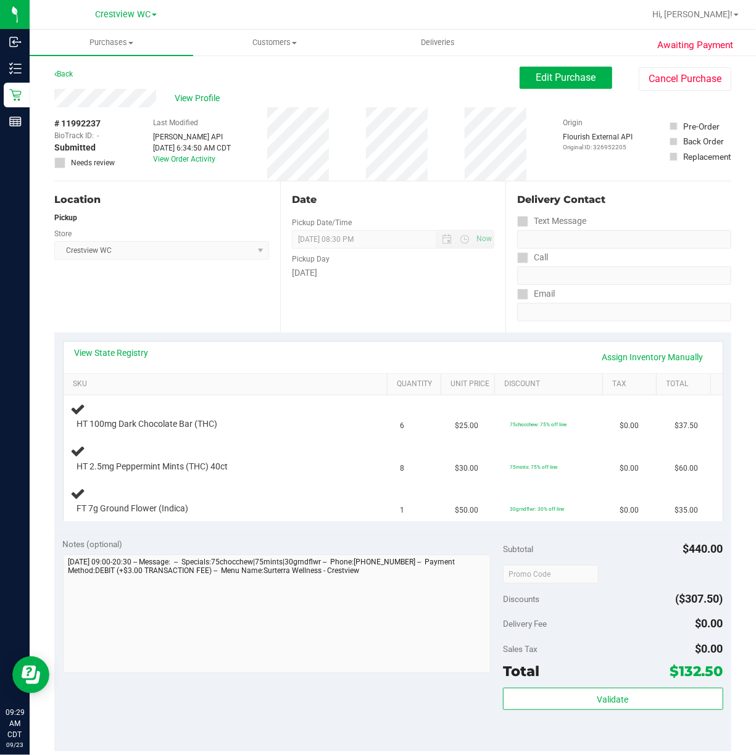
click at [223, 294] on div "Location Pickup Store Crestview WC Select Store Bonita Springs WC Boynton Beach…" at bounding box center [167, 256] width 226 height 151
click at [85, 349] on link "View State Registry" at bounding box center [112, 353] width 74 height 12
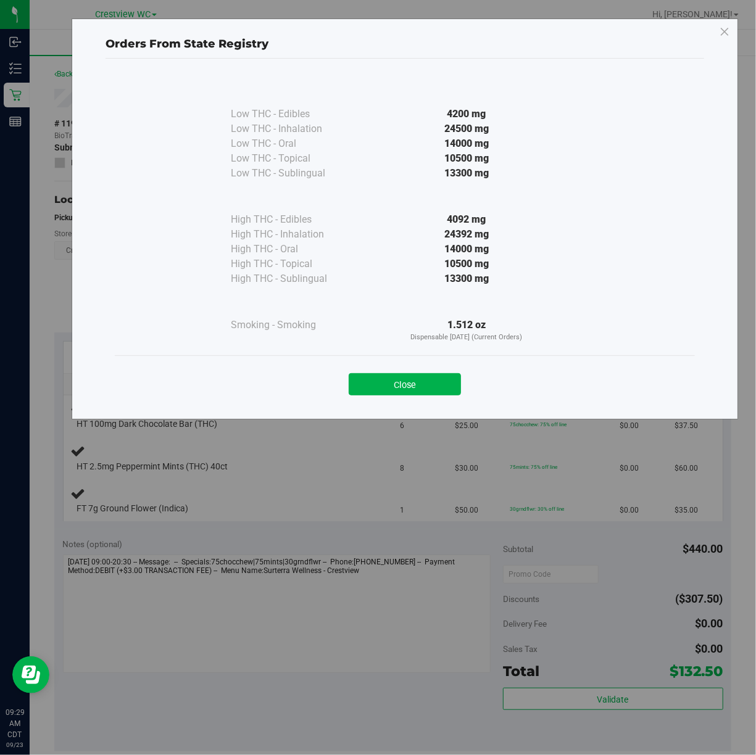
click at [431, 392] on button "Close" at bounding box center [405, 384] width 112 height 22
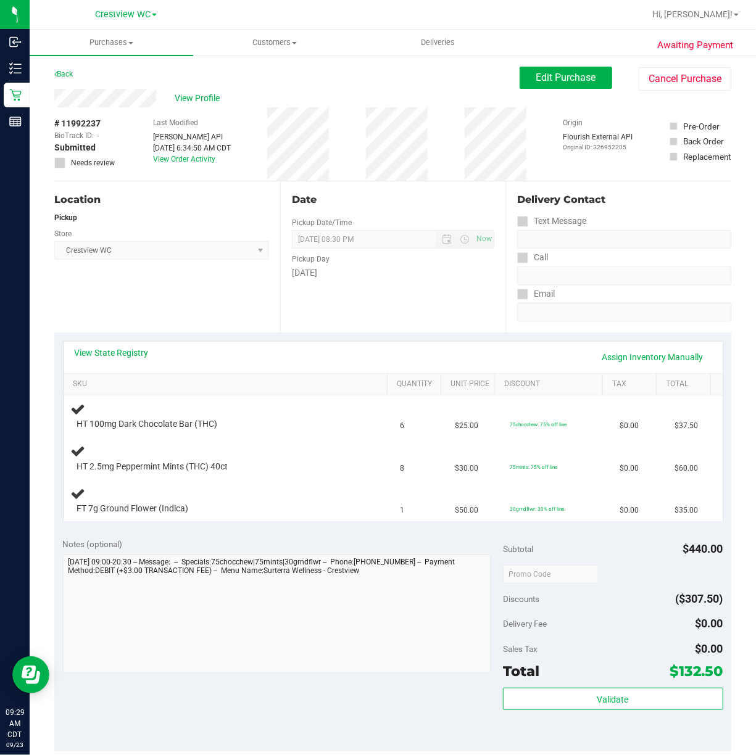
click at [225, 294] on div "Location Pickup Store Crestview WC Select Store Bonita Springs WC Boynton Beach…" at bounding box center [167, 256] width 226 height 151
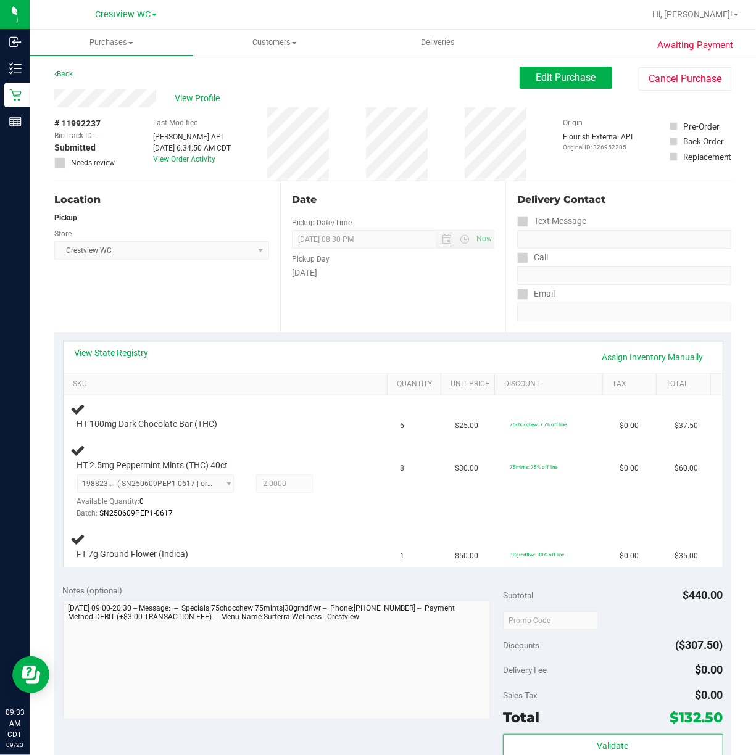
click at [193, 314] on div "Location Pickup Store Crestview WC Select Store Bonita Springs WC Boynton Beach…" at bounding box center [167, 256] width 226 height 151
click at [162, 284] on div "Location Pickup Store Crestview WC Select Store Bonita Springs WC Boynton Beach…" at bounding box center [167, 256] width 226 height 151
click at [228, 295] on div "Location Pickup Store Crestview WC Select Store Bonita Springs WC Boynton Beach…" at bounding box center [167, 256] width 226 height 151
click at [200, 312] on div "Location Pickup Store Crestview WC Select Store Bonita Springs WC Boynton Beach…" at bounding box center [167, 256] width 226 height 151
click at [186, 294] on div "Location Pickup Store Crestview WC Select Store Bonita Springs WC Boynton Beach…" at bounding box center [167, 256] width 226 height 151
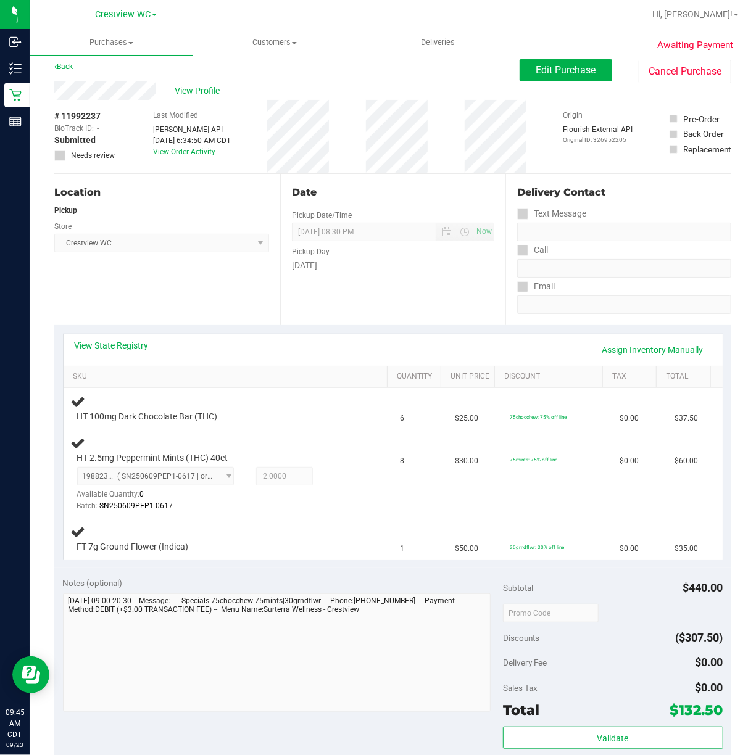
scroll to position [8, 0]
click at [222, 272] on div "Location Pickup Store Crestview WC Select Store Bonita Springs WC Boynton Beach…" at bounding box center [167, 248] width 226 height 151
click at [216, 269] on div "Location Pickup Store Crestview WC Select Store Bonita Springs WC Boynton Beach…" at bounding box center [167, 248] width 226 height 151
click at [201, 289] on div "Location Pickup Store Crestview WC Select Store Bonita Springs WC Boynton Beach…" at bounding box center [167, 248] width 226 height 151
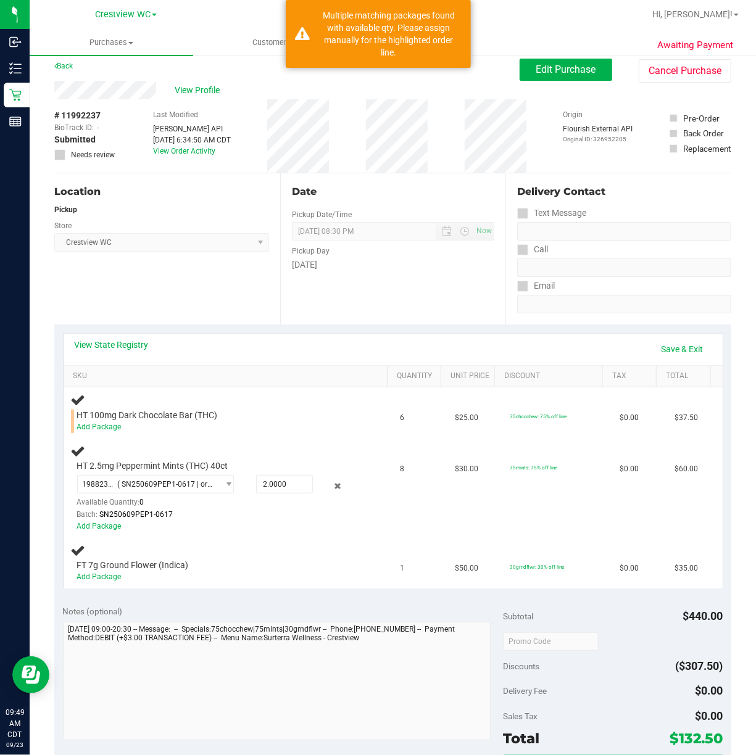
click at [158, 275] on div "Location Pickup Store Crestview WC Select Store Bonita Springs WC Boynton Beach…" at bounding box center [167, 248] width 226 height 151
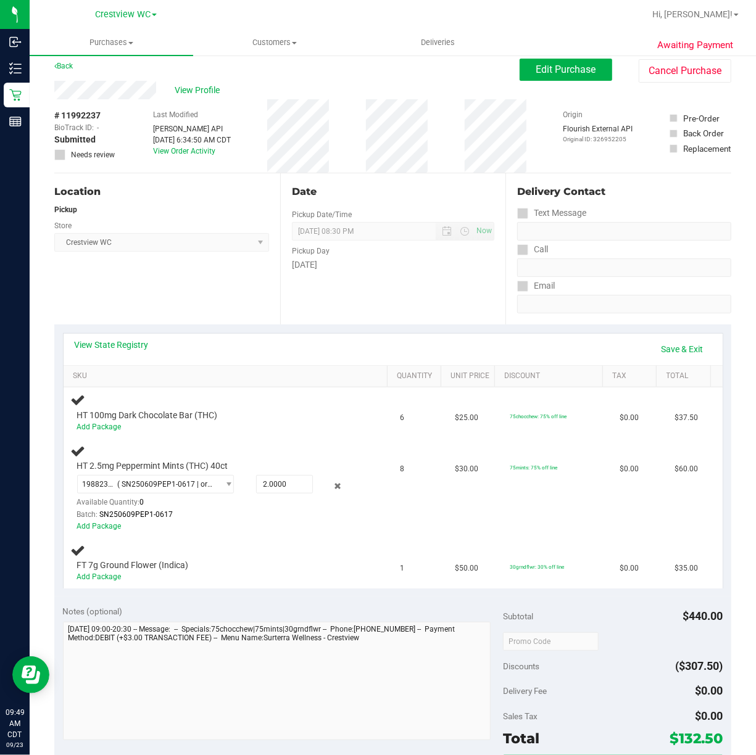
click at [195, 290] on div "Location Pickup Store Crestview WC Select Store Bonita Springs WC Boynton Beach…" at bounding box center [167, 248] width 226 height 151
click at [670, 349] on link "Save & Exit" at bounding box center [683, 349] width 58 height 21
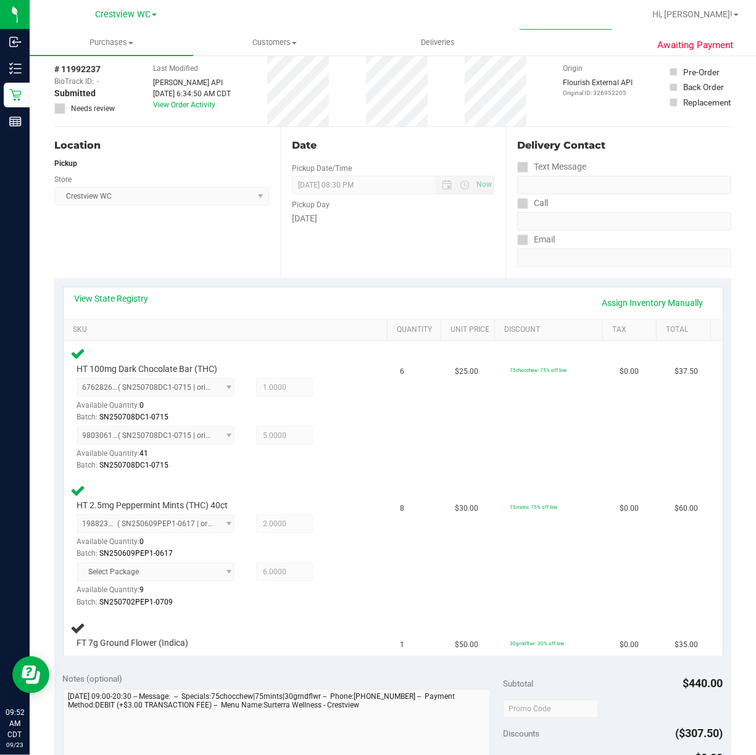
scroll to position [57, 0]
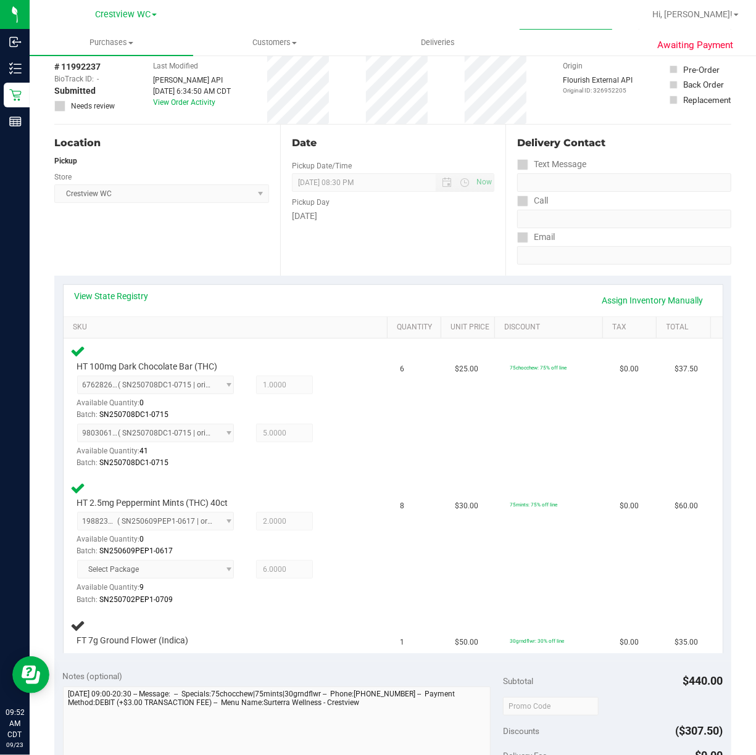
click at [215, 240] on div "Location Pickup Store Crestview WC Select Store Bonita Springs WC Boynton Beach…" at bounding box center [167, 200] width 226 height 151
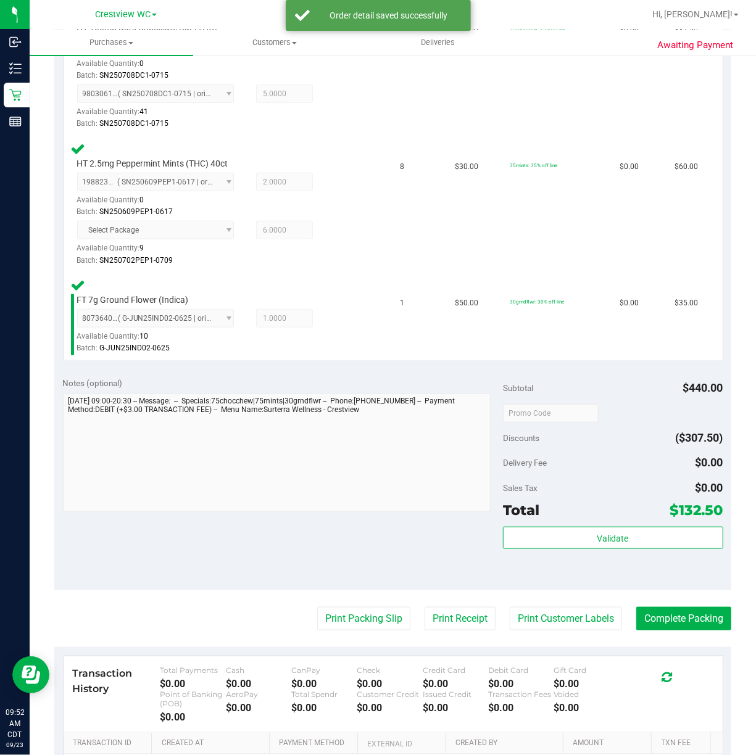
scroll to position [404, 0]
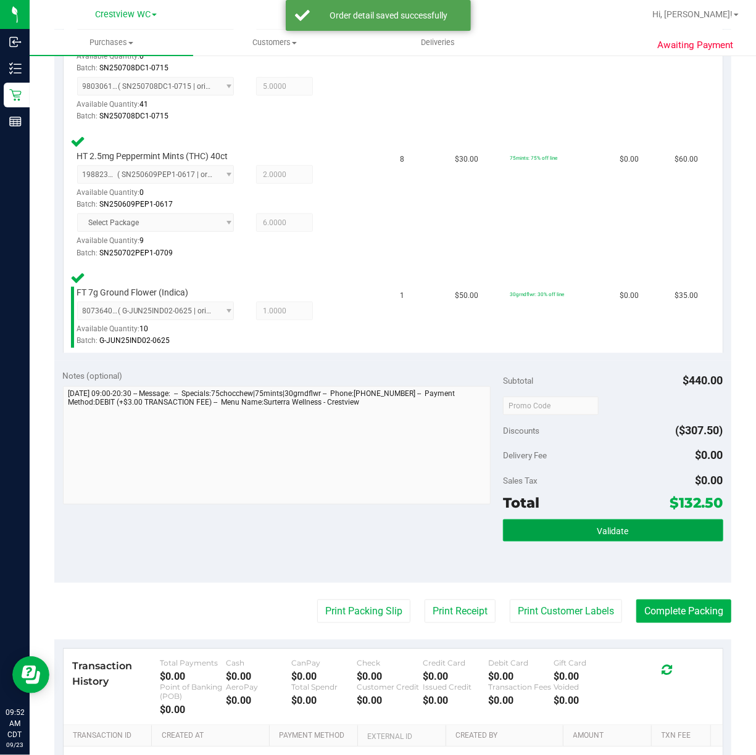
click at [650, 536] on button "Validate" at bounding box center [613, 531] width 220 height 22
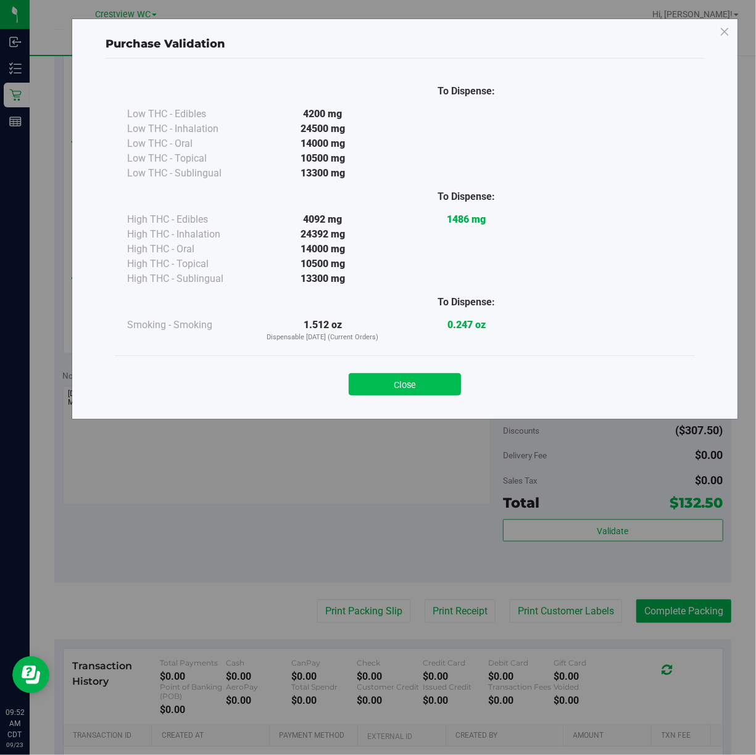
click at [441, 384] on button "Close" at bounding box center [405, 384] width 112 height 22
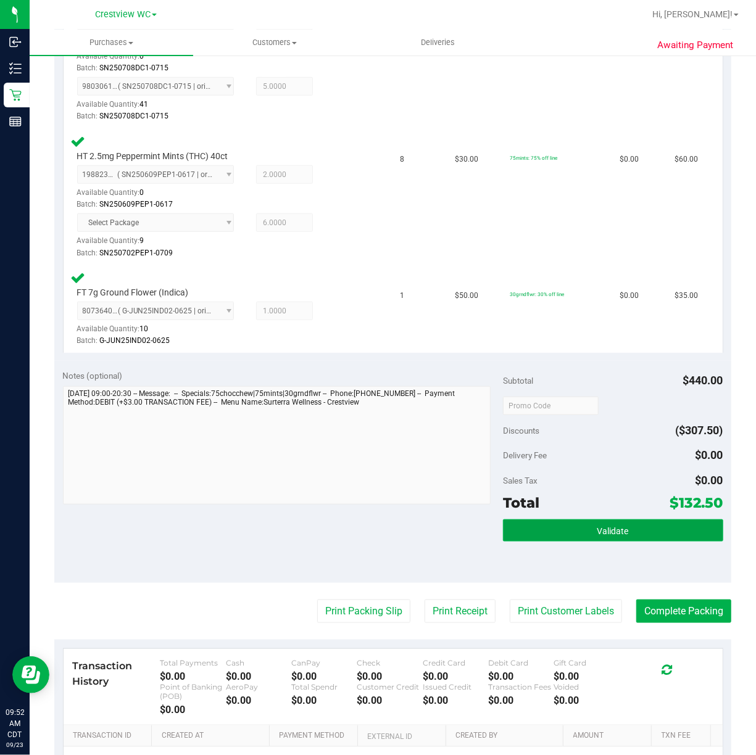
click at [581, 534] on button "Validate" at bounding box center [613, 531] width 220 height 22
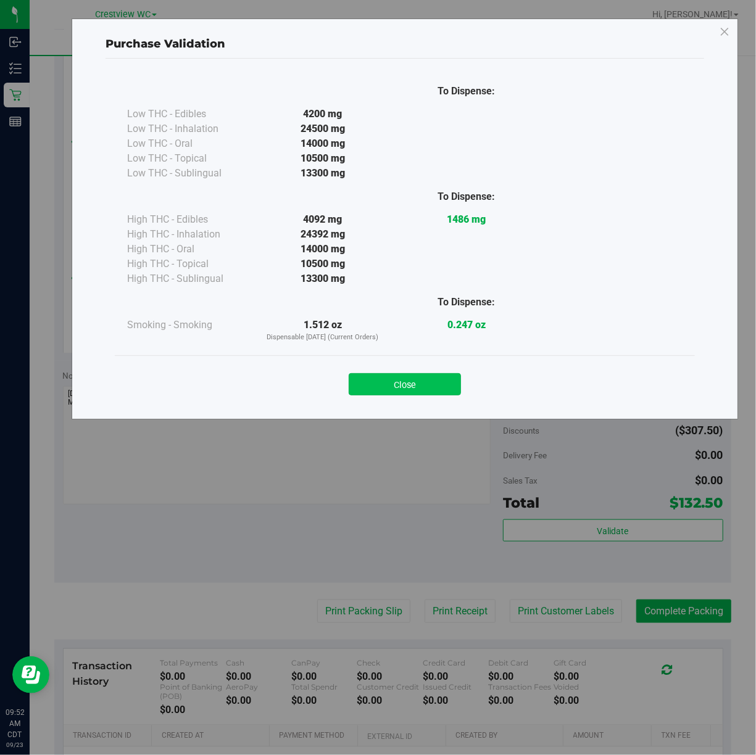
click at [433, 380] on button "Close" at bounding box center [405, 384] width 112 height 22
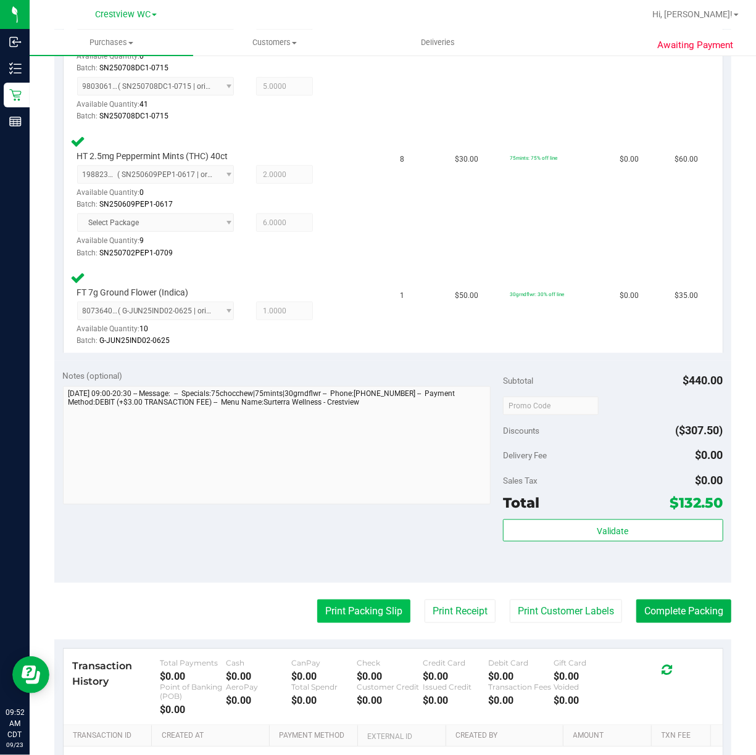
click at [344, 608] on button "Print Packing Slip" at bounding box center [363, 611] width 93 height 23
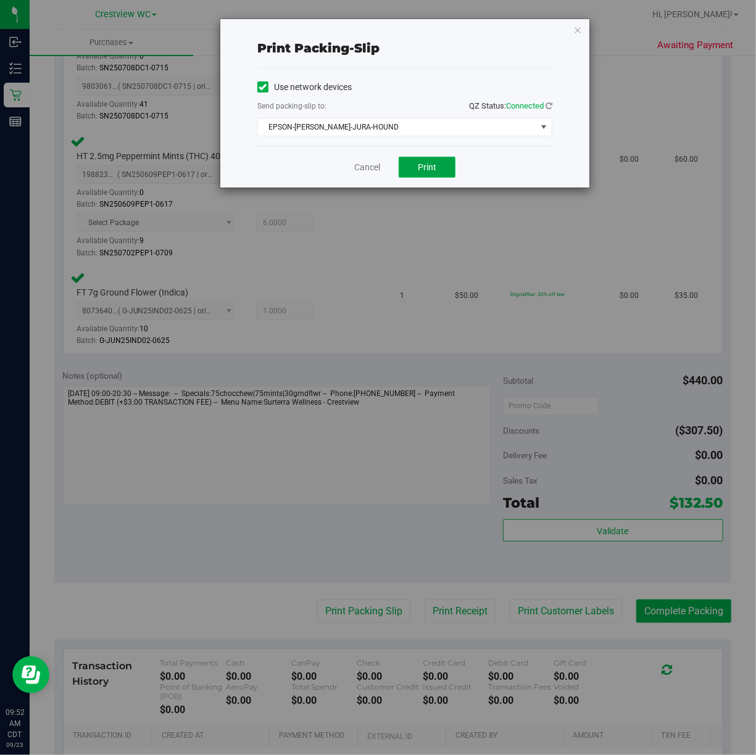
click at [439, 167] on button "Print" at bounding box center [427, 167] width 57 height 21
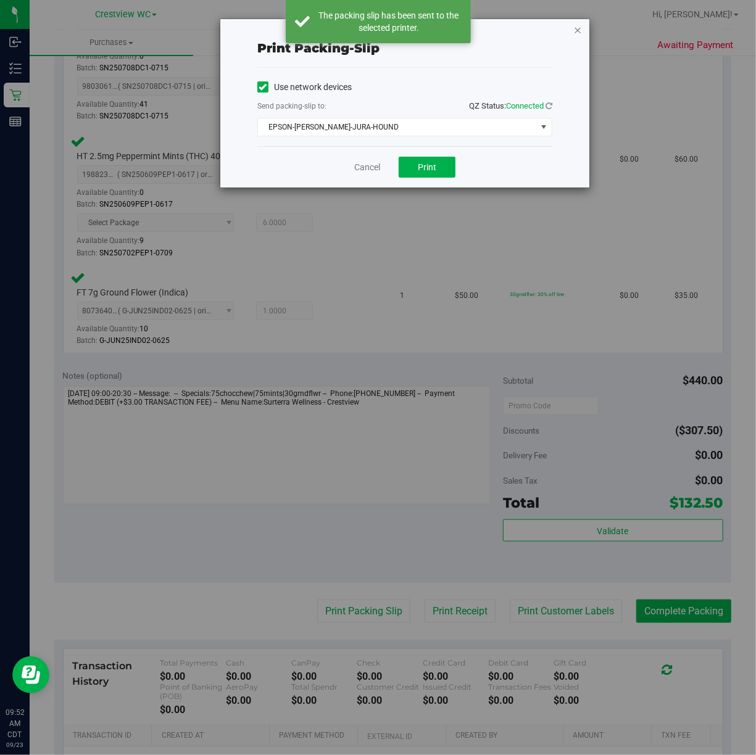
drag, startPoint x: 578, startPoint y: 28, endPoint x: 583, endPoint y: 23, distance: 7.4
click at [578, 27] on icon "button" at bounding box center [577, 29] width 9 height 15
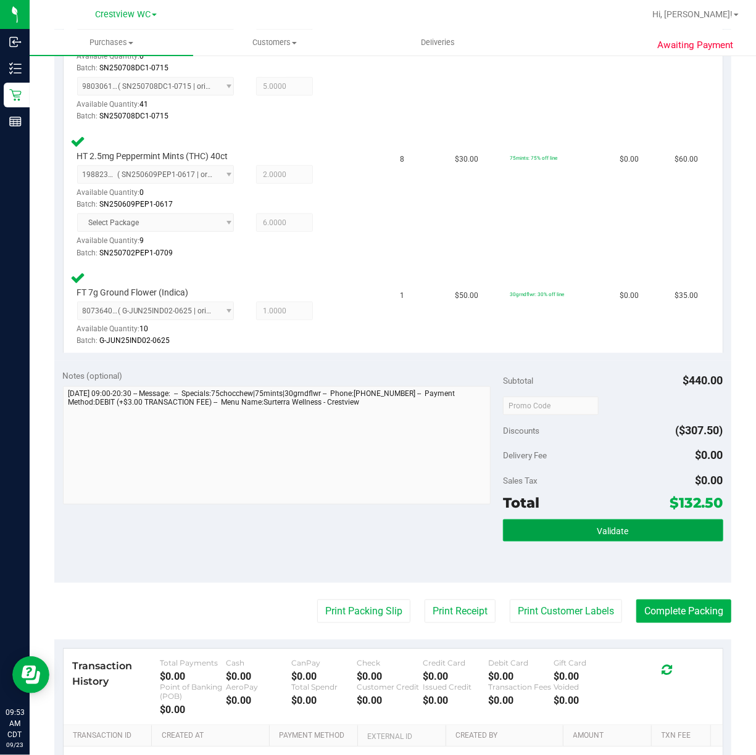
click at [586, 538] on button "Validate" at bounding box center [613, 531] width 220 height 22
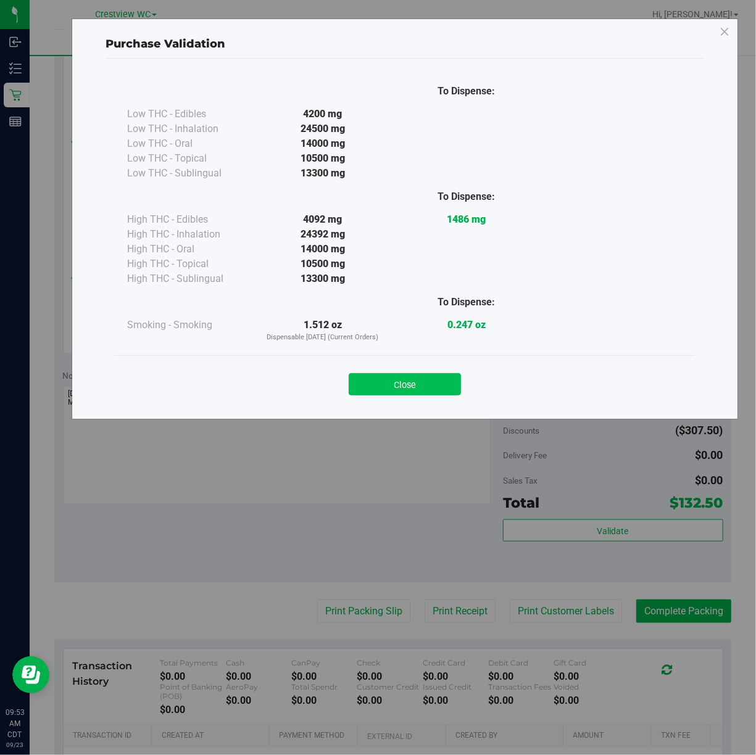
click at [426, 379] on button "Close" at bounding box center [405, 384] width 112 height 22
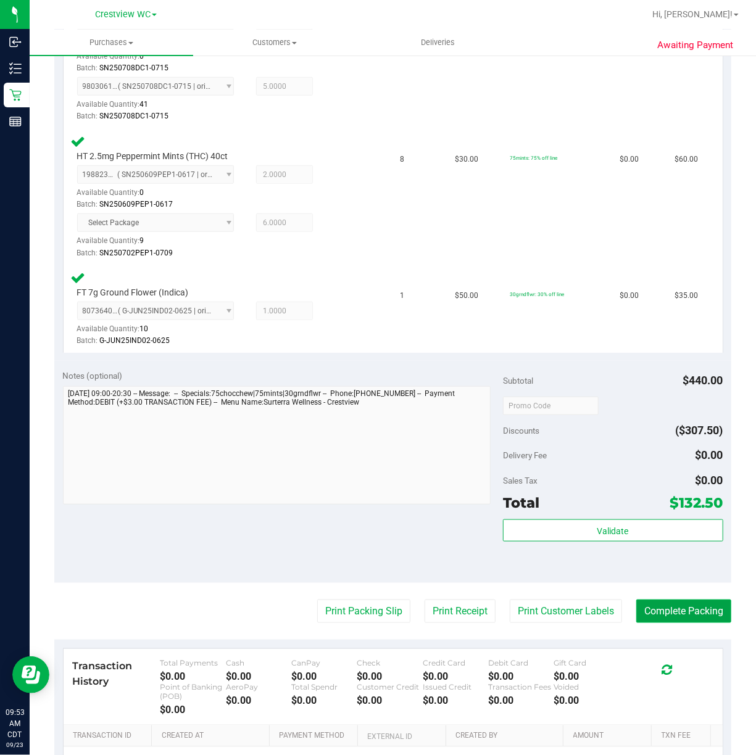
click at [704, 613] on button "Complete Packing" at bounding box center [683, 611] width 95 height 23
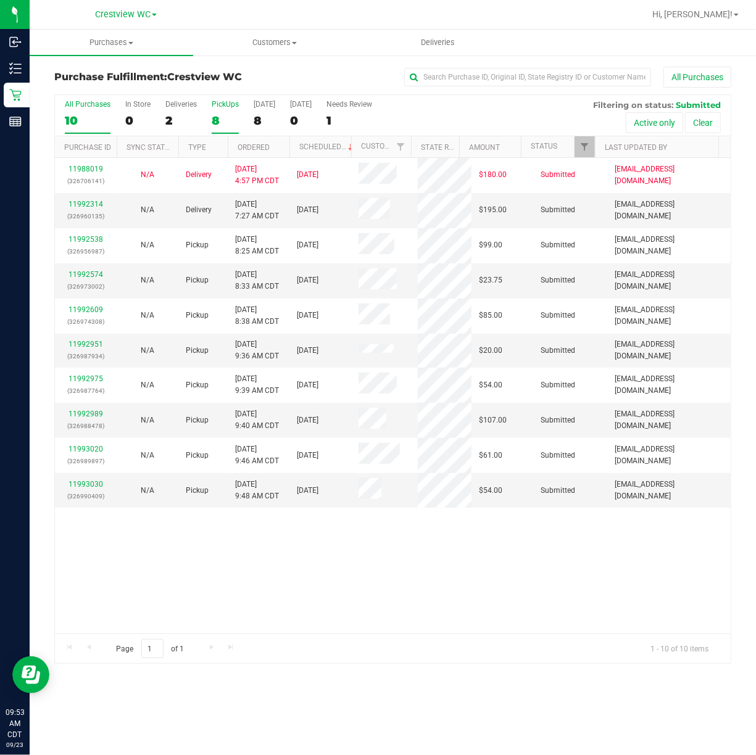
click at [228, 105] on div "PickUps" at bounding box center [225, 104] width 27 height 9
click at [0, 0] on input "PickUps 8" at bounding box center [0, 0] width 0 height 0
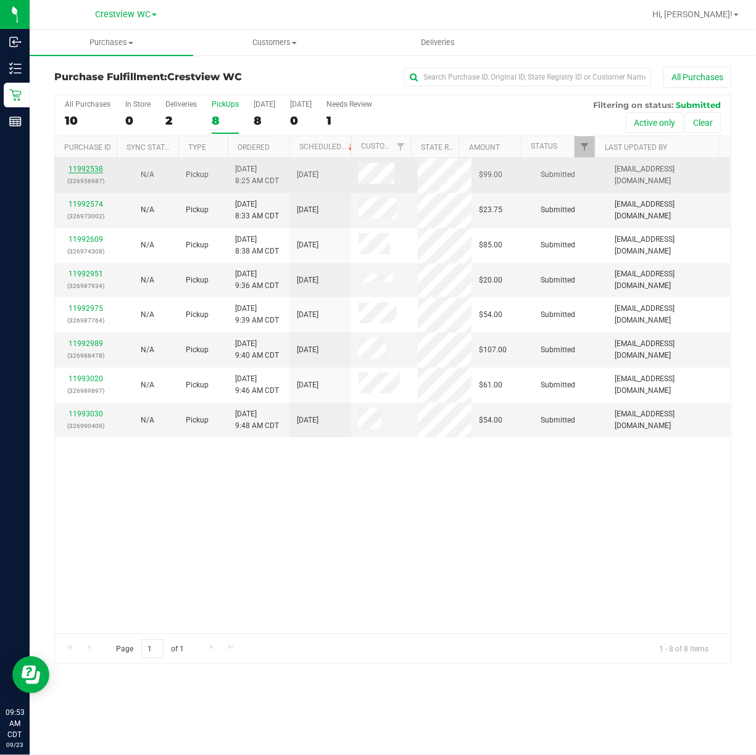
click at [89, 170] on link "11992538" at bounding box center [86, 169] width 35 height 9
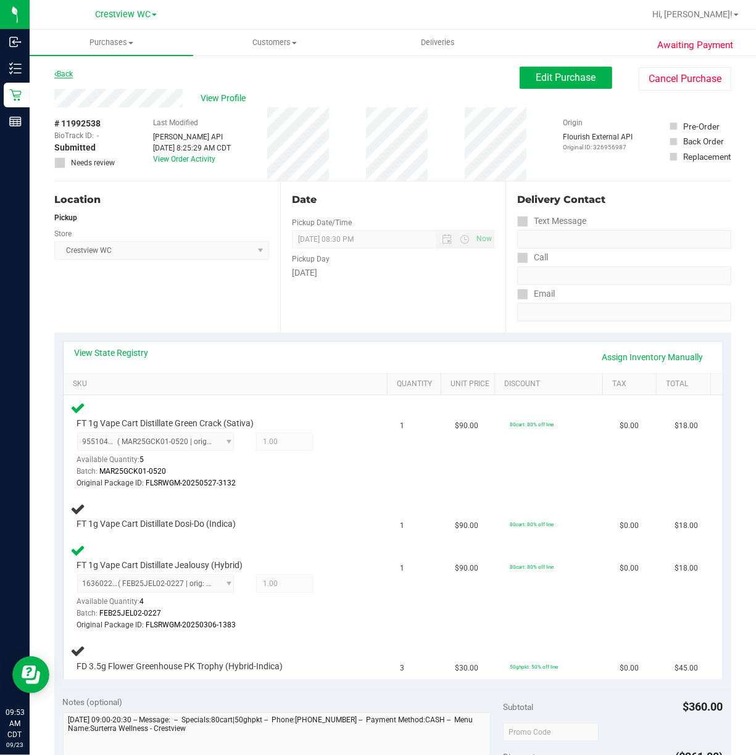
click at [62, 72] on link "Back" at bounding box center [63, 74] width 19 height 9
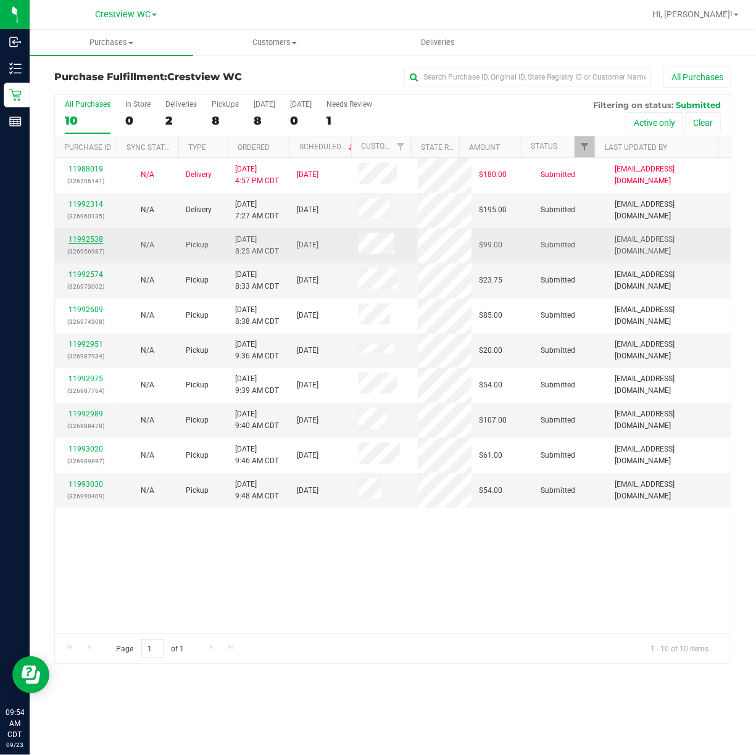
click at [95, 241] on link "11992538" at bounding box center [86, 239] width 35 height 9
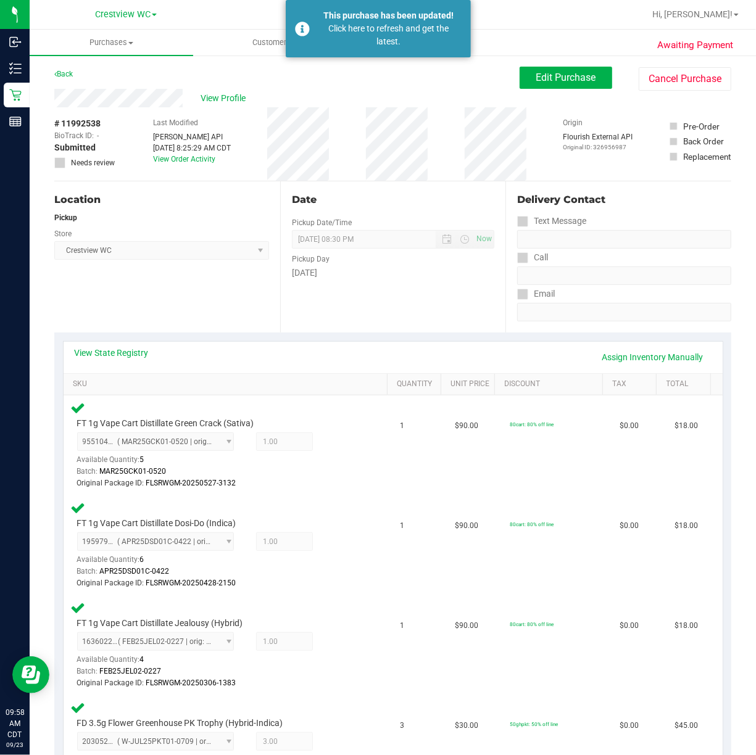
click at [195, 289] on div "Location Pickup Store Crestview WC Select Store Bonita Springs WC Boynton Beach…" at bounding box center [167, 256] width 226 height 151
click at [67, 74] on link "Back" at bounding box center [63, 74] width 19 height 9
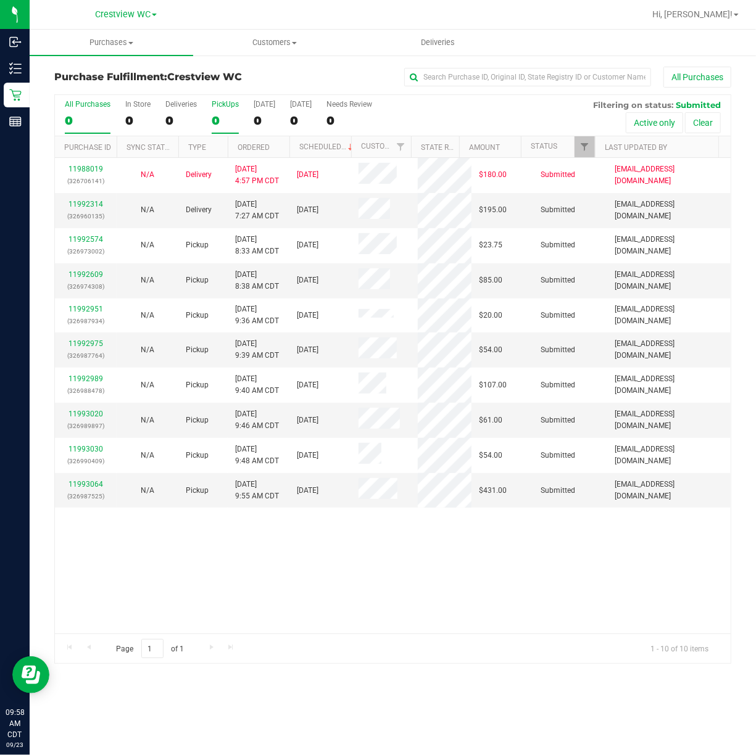
click at [228, 107] on div "PickUps" at bounding box center [225, 104] width 27 height 9
click at [0, 0] on input "PickUps 0" at bounding box center [0, 0] width 0 height 0
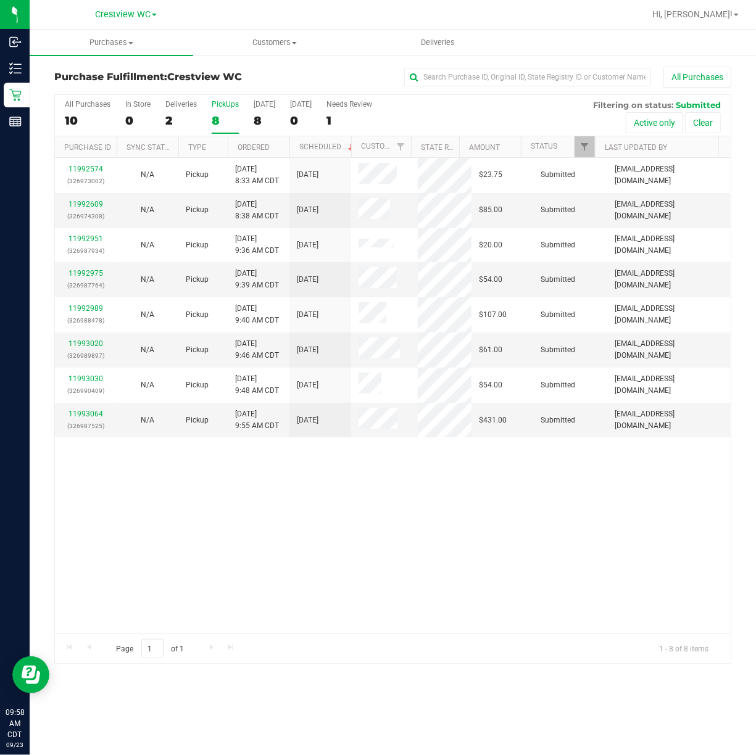
click at [220, 104] on div "PickUps" at bounding box center [225, 104] width 27 height 9
click at [0, 0] on input "PickUps 8" at bounding box center [0, 0] width 0 height 0
click at [591, 149] on link "Filter" at bounding box center [585, 146] width 20 height 21
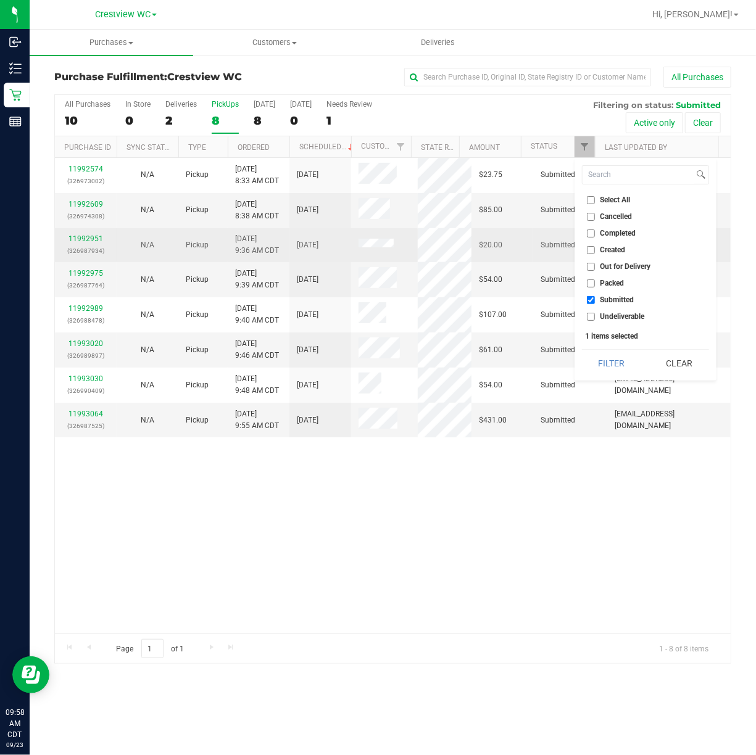
click at [582, 350] on button "Filter" at bounding box center [611, 363] width 59 height 27
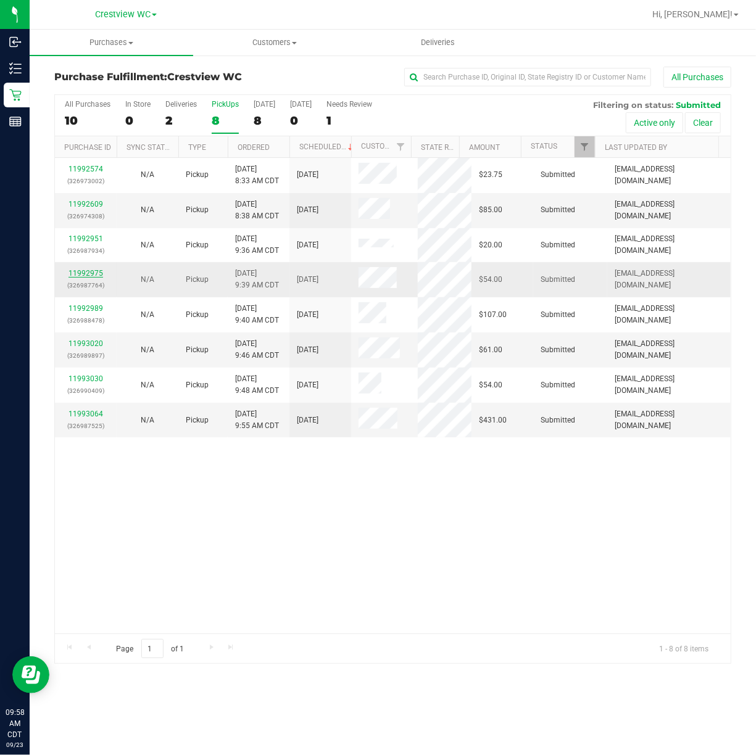
click at [90, 272] on link "11992975" at bounding box center [86, 273] width 35 height 9
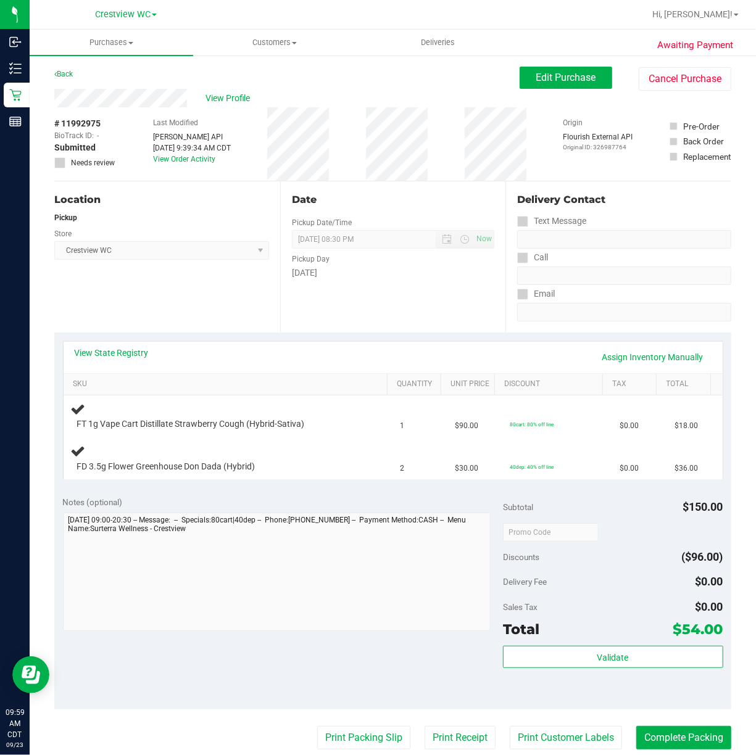
click at [214, 301] on div "Location Pickup Store Crestview WC Select Store Bonita Springs WC Boynton Beach…" at bounding box center [167, 256] width 226 height 151
click at [241, 304] on div "Location Pickup Store Crestview WC Select Store Bonita Springs WC Boynton Beach…" at bounding box center [167, 256] width 226 height 151
click at [237, 282] on div "Location Pickup Store Crestview WC Select Store Bonita Springs WC Boynton Beach…" at bounding box center [167, 256] width 226 height 151
click at [162, 276] on div "Location Pickup Store Crestview WC Select Store Bonita Springs WC Boynton Beach…" at bounding box center [167, 256] width 226 height 151
click at [188, 304] on div "Location Pickup Store Crestview WC Select Store Bonita Springs WC Boynton Beach…" at bounding box center [167, 256] width 226 height 151
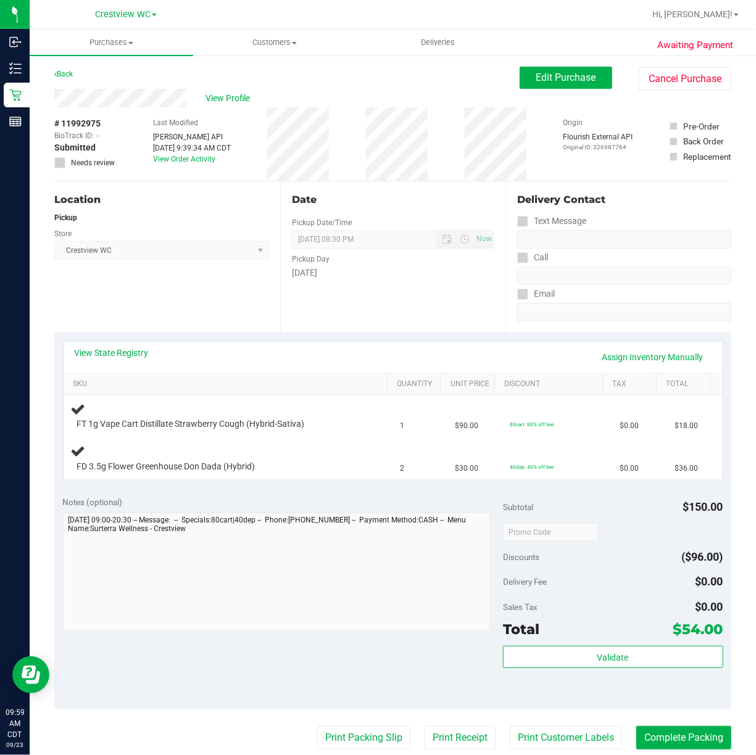
click at [196, 300] on div "Location Pickup Store Crestview WC Select Store Bonita Springs WC Boynton Beach…" at bounding box center [167, 256] width 226 height 151
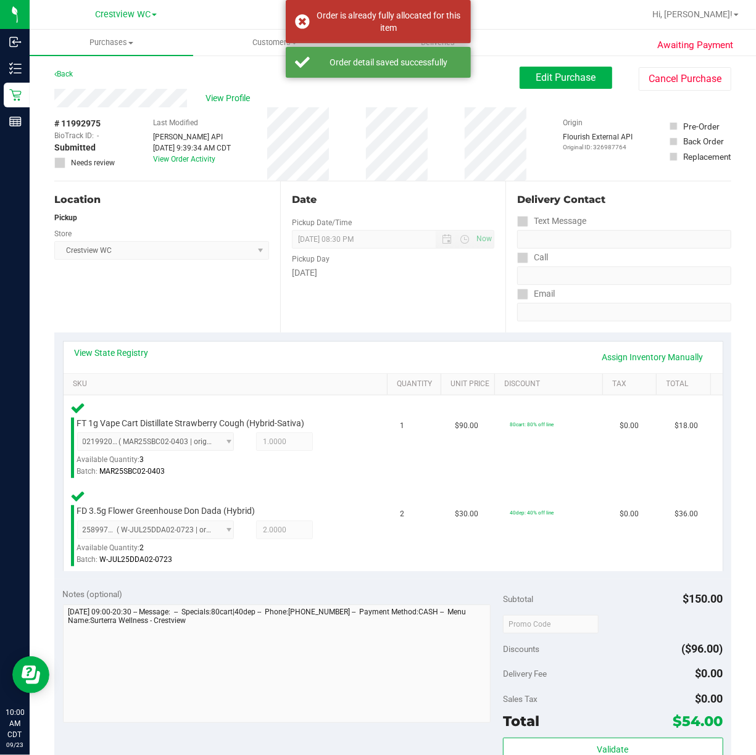
click at [191, 272] on div "Location Pickup Store Crestview WC Select Store Bonita Springs WC Boynton Beach…" at bounding box center [167, 256] width 226 height 151
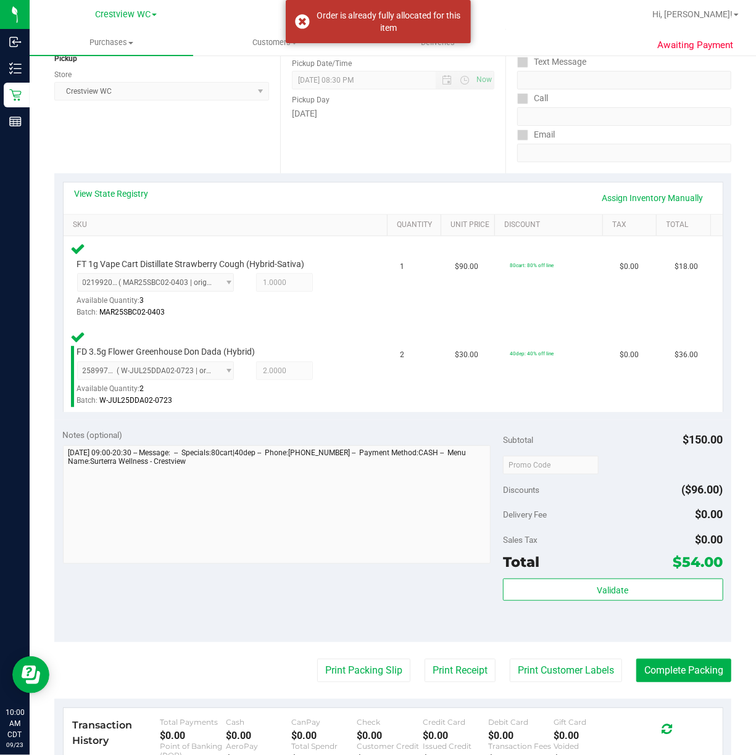
scroll to position [368, 0]
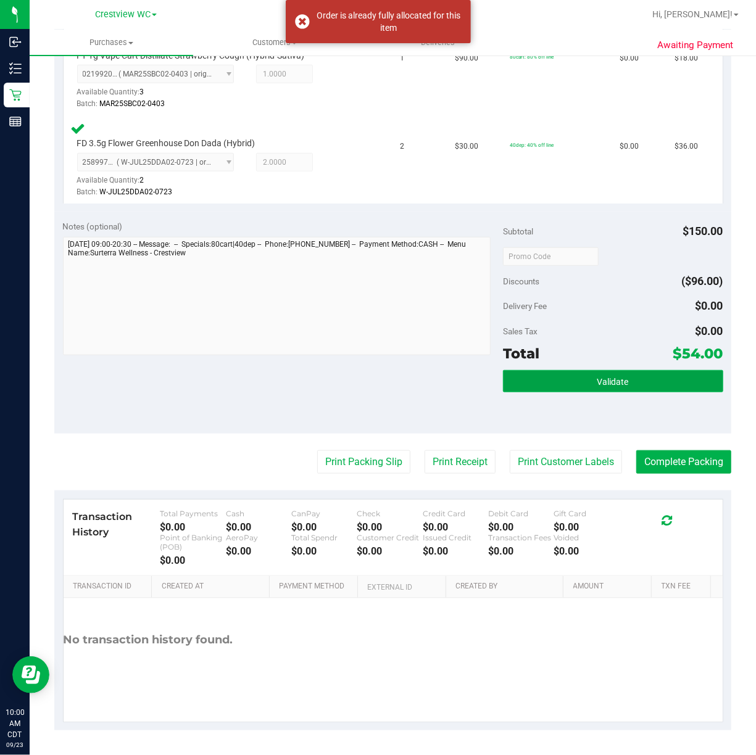
click at [647, 386] on button "Validate" at bounding box center [613, 381] width 220 height 22
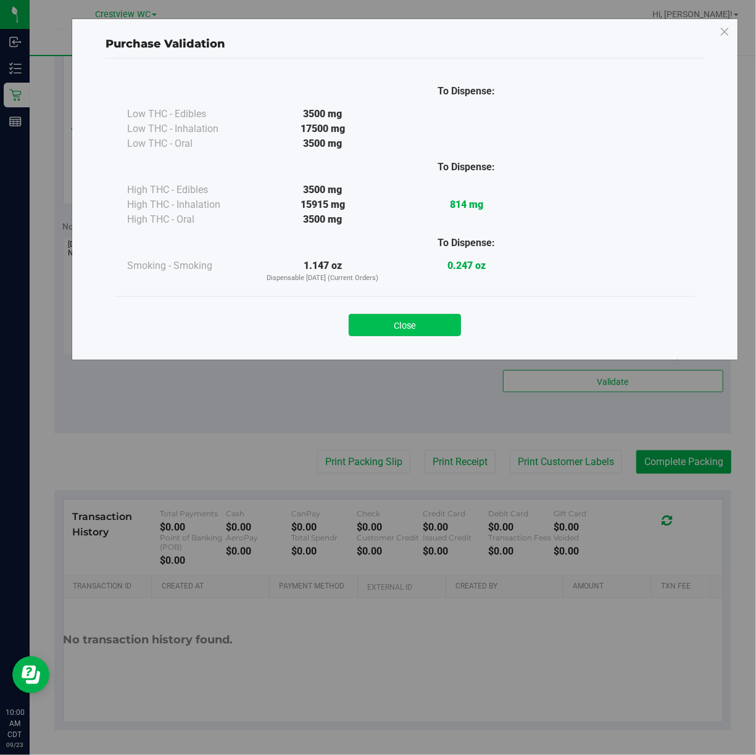
click at [404, 326] on button "Close" at bounding box center [405, 325] width 112 height 22
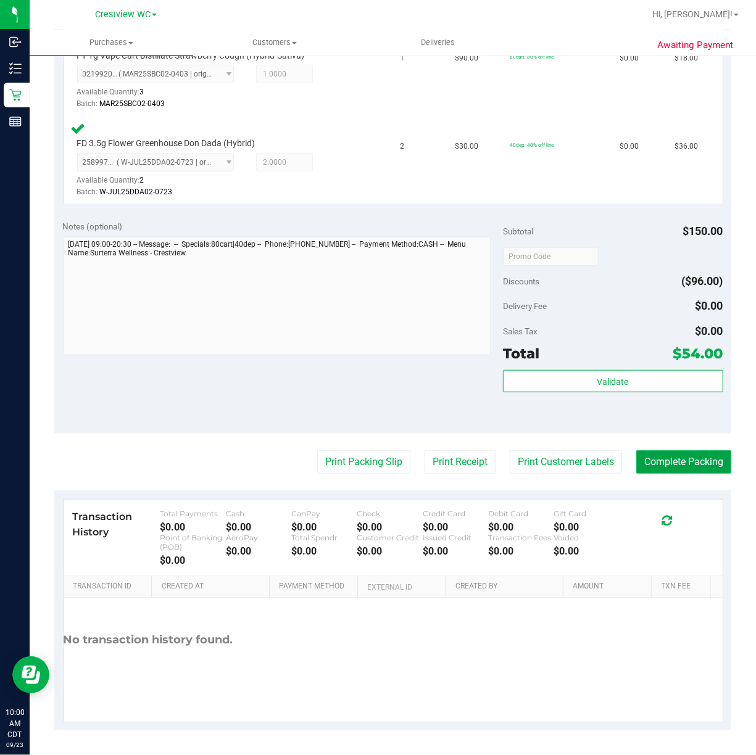
click at [684, 463] on button "Complete Packing" at bounding box center [683, 462] width 95 height 23
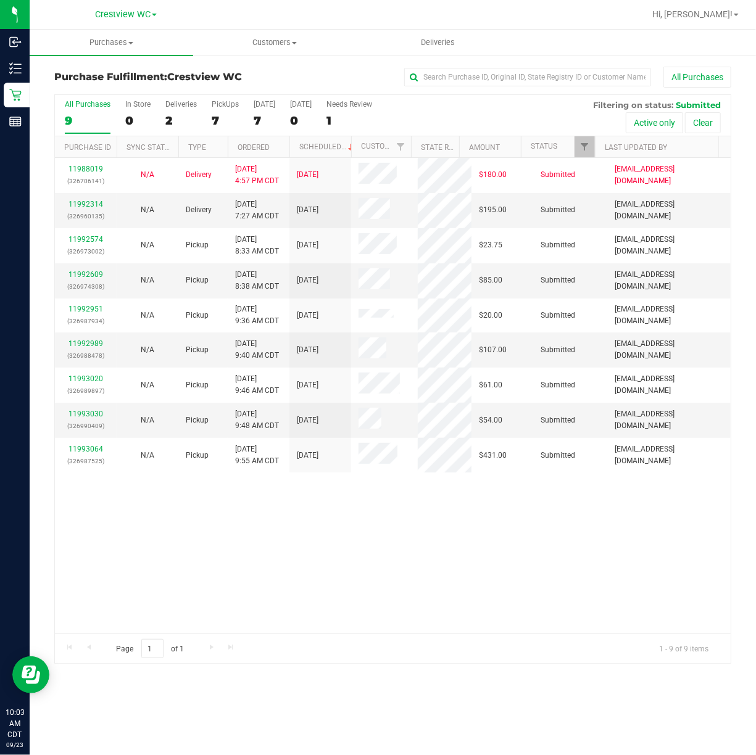
click at [381, 565] on div "11988019 (326706141) N/A Delivery 9/22/2025 4:57 PM CDT 9/26/2025 $180.00 Submi…" at bounding box center [393, 396] width 676 height 476
click at [228, 102] on div "PickUps" at bounding box center [225, 104] width 27 height 9
click at [0, 0] on input "PickUps 7" at bounding box center [0, 0] width 0 height 0
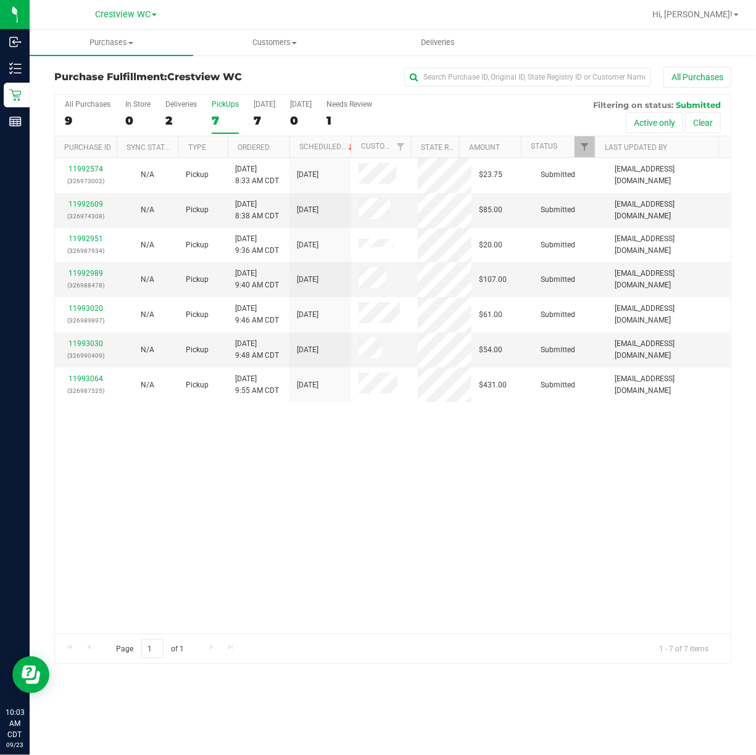
click at [447, 465] on div "11992574 (326973002) N/A Pickup 9/23/2025 8:33 AM CDT 9/23/2025 $23.75 Submitte…" at bounding box center [393, 396] width 676 height 476
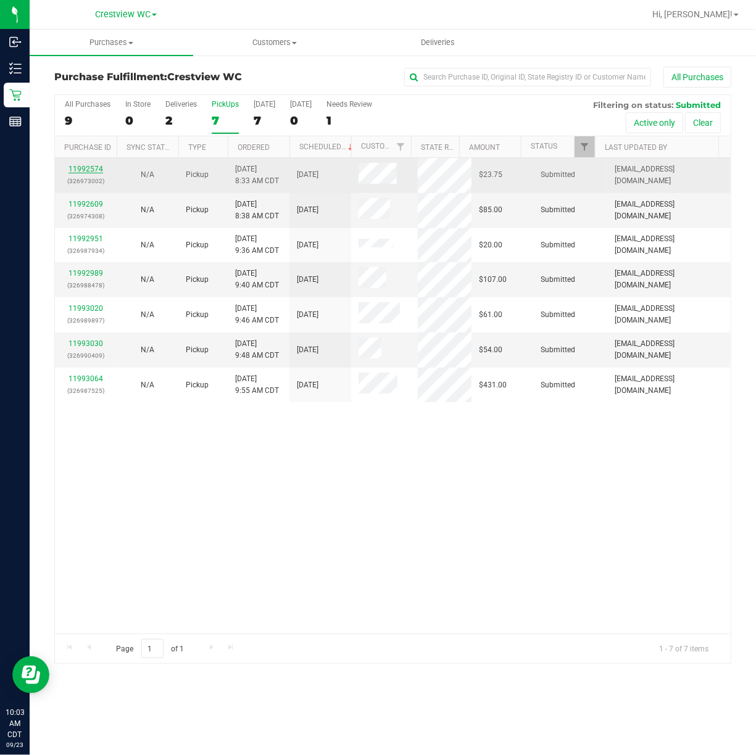
click at [95, 171] on link "11992574" at bounding box center [86, 169] width 35 height 9
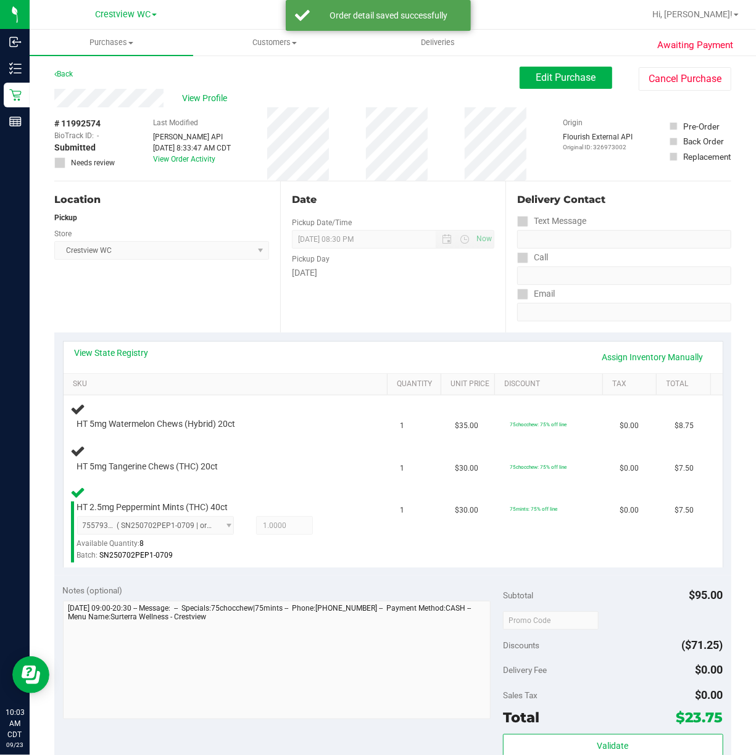
click at [181, 292] on div "Location Pickup Store Crestview WC Select Store Bonita Springs WC Boynton Beach…" at bounding box center [167, 256] width 226 height 151
click at [220, 305] on div "Location Pickup Store Crestview WC Select Store Bonita Springs WC Boynton Beach…" at bounding box center [167, 256] width 226 height 151
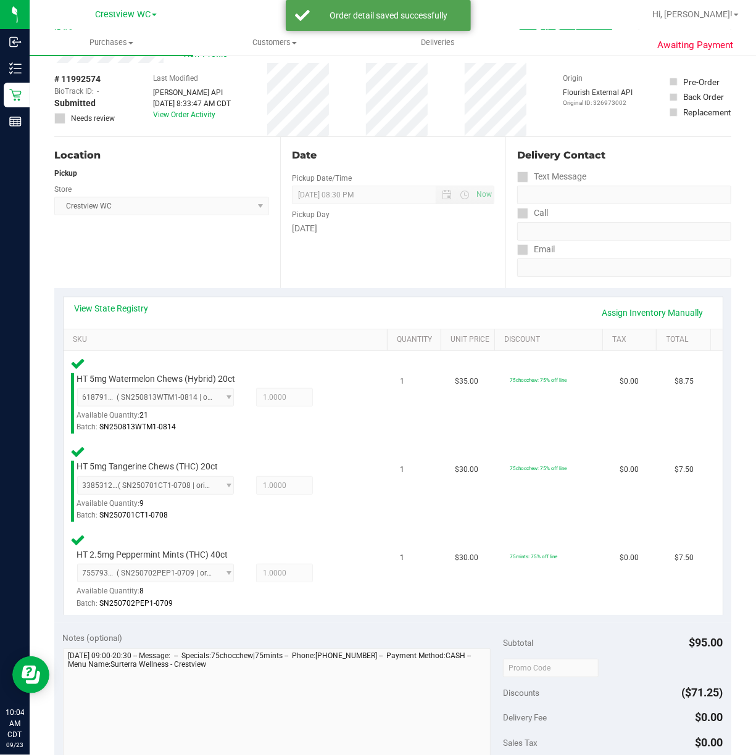
click at [200, 257] on div "Location Pickup Store Crestview WC Select Store Bonita Springs WC Boynton Beach…" at bounding box center [167, 212] width 226 height 151
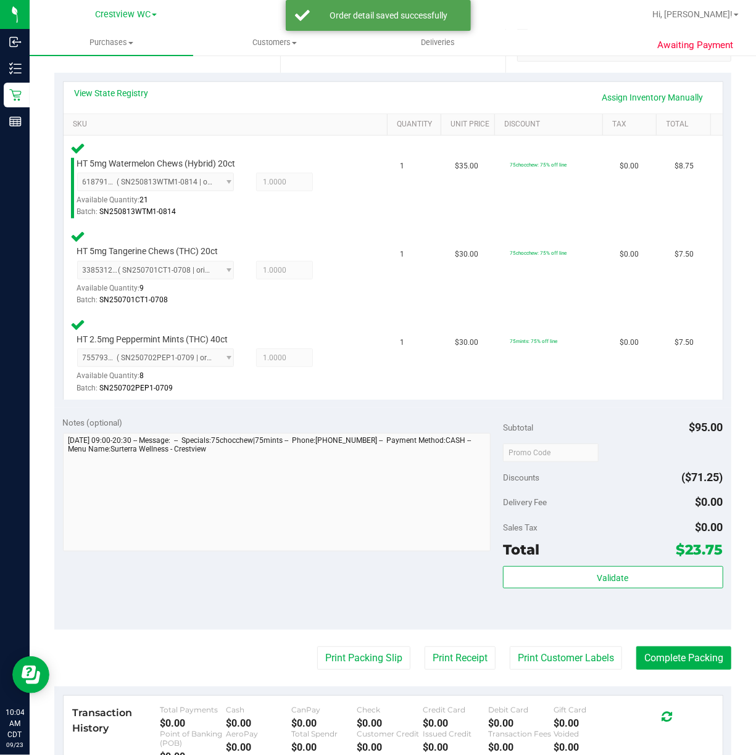
scroll to position [259, 0]
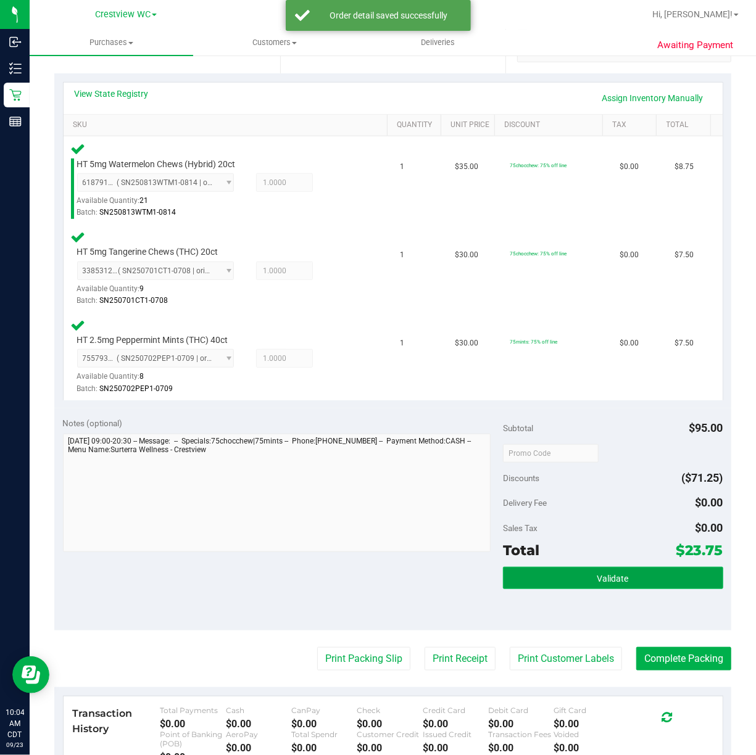
click at [586, 578] on button "Validate" at bounding box center [613, 578] width 220 height 22
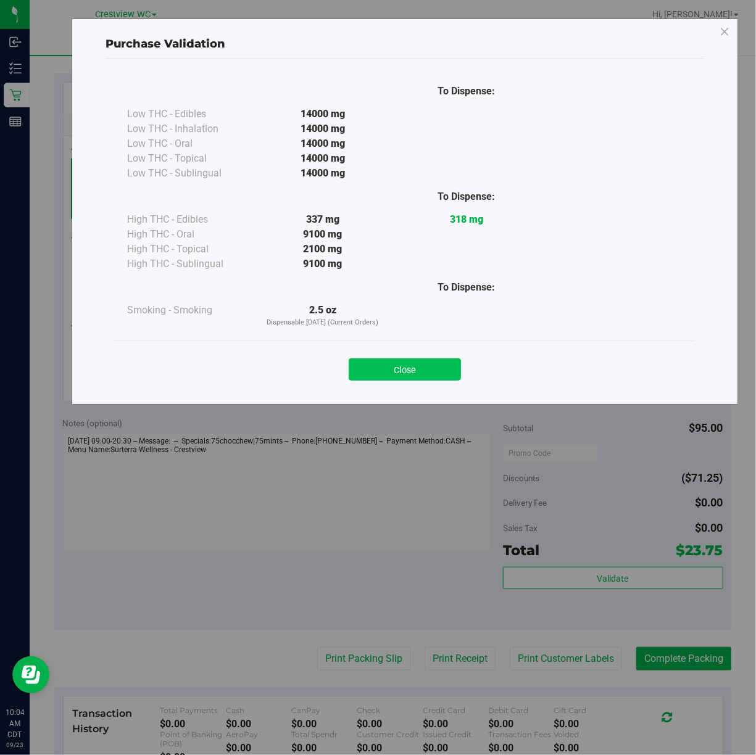
click at [391, 369] on button "Close" at bounding box center [405, 370] width 112 height 22
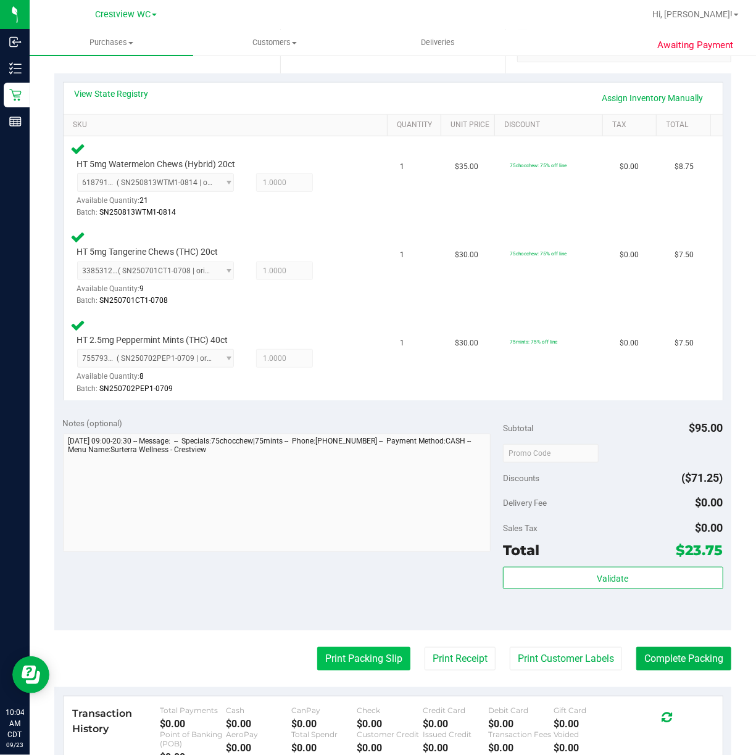
click at [349, 657] on button "Print Packing Slip" at bounding box center [363, 658] width 93 height 23
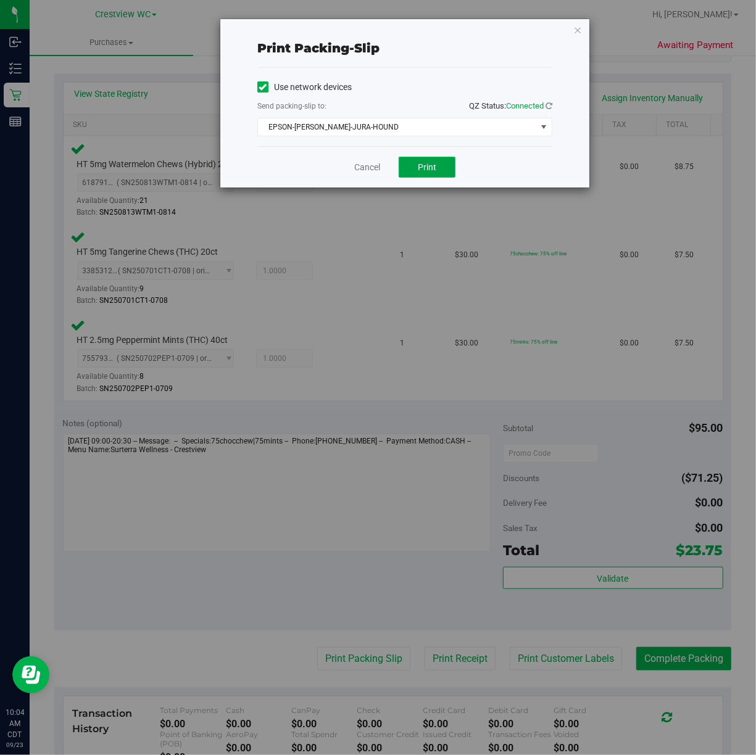
click at [433, 172] on span "Print" at bounding box center [427, 167] width 19 height 10
click at [578, 28] on icon "button" at bounding box center [577, 29] width 9 height 15
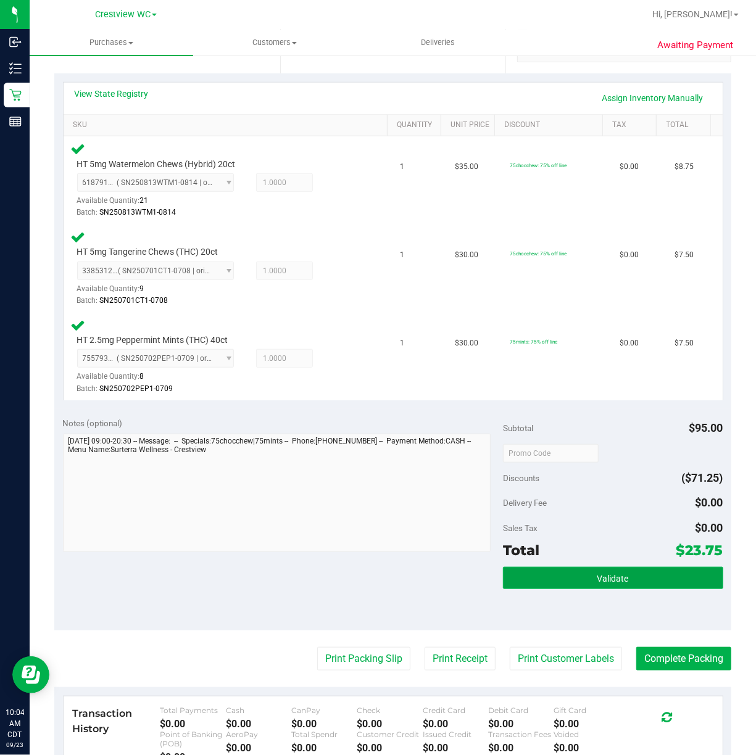
click at [611, 571] on button "Validate" at bounding box center [613, 578] width 220 height 22
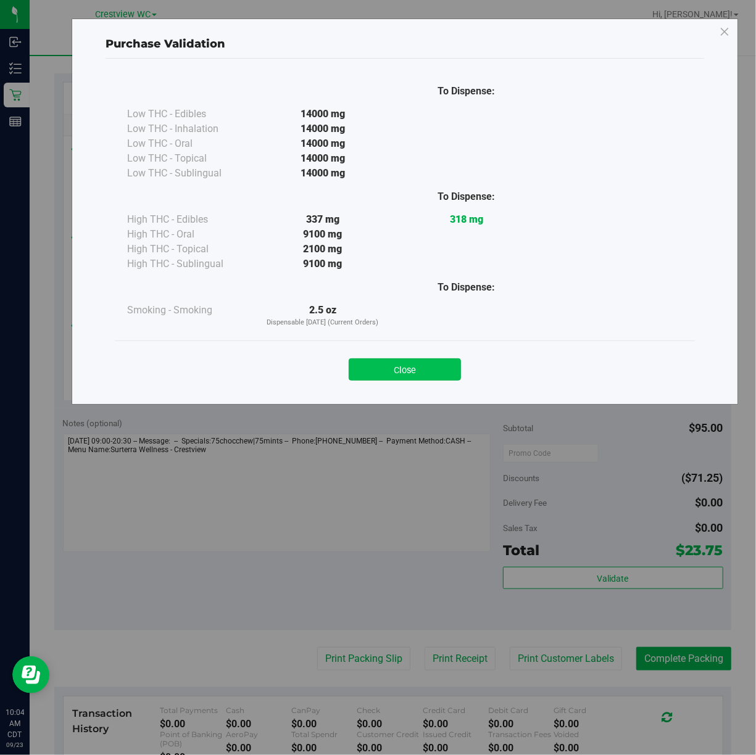
click at [418, 369] on button "Close" at bounding box center [405, 370] width 112 height 22
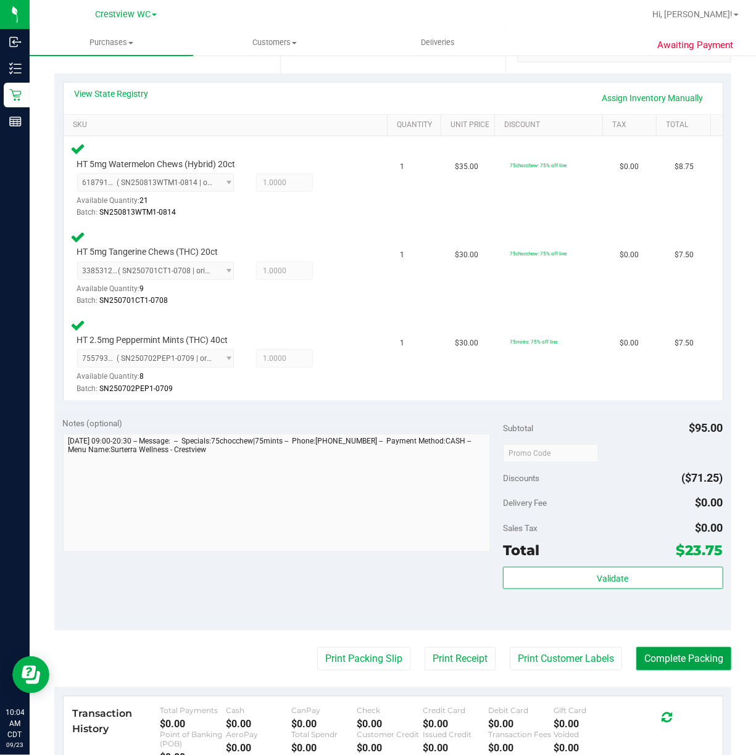
click at [676, 660] on button "Complete Packing" at bounding box center [683, 658] width 95 height 23
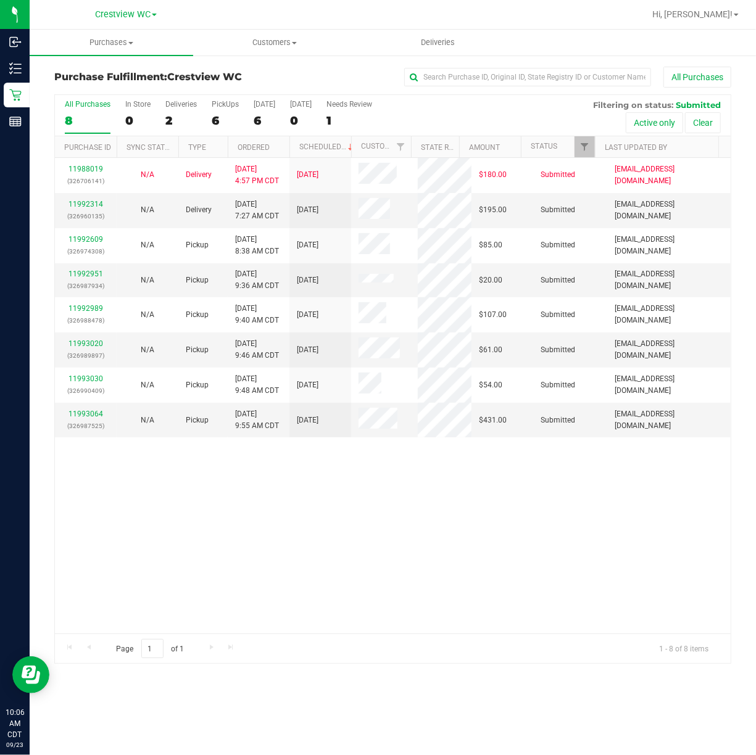
click at [314, 533] on div "11988019 (326706141) N/A Delivery 9/22/2025 4:57 PM CDT 9/26/2025 $180.00 Submi…" at bounding box center [393, 396] width 676 height 476
click at [363, 527] on div "11988019 (326706141) N/A Delivery 9/22/2025 4:57 PM CDT 9/26/2025 $180.00 Submi…" at bounding box center [393, 396] width 676 height 476
click at [226, 107] on div "PickUps" at bounding box center [225, 104] width 27 height 9
click at [0, 0] on input "PickUps 6" at bounding box center [0, 0] width 0 height 0
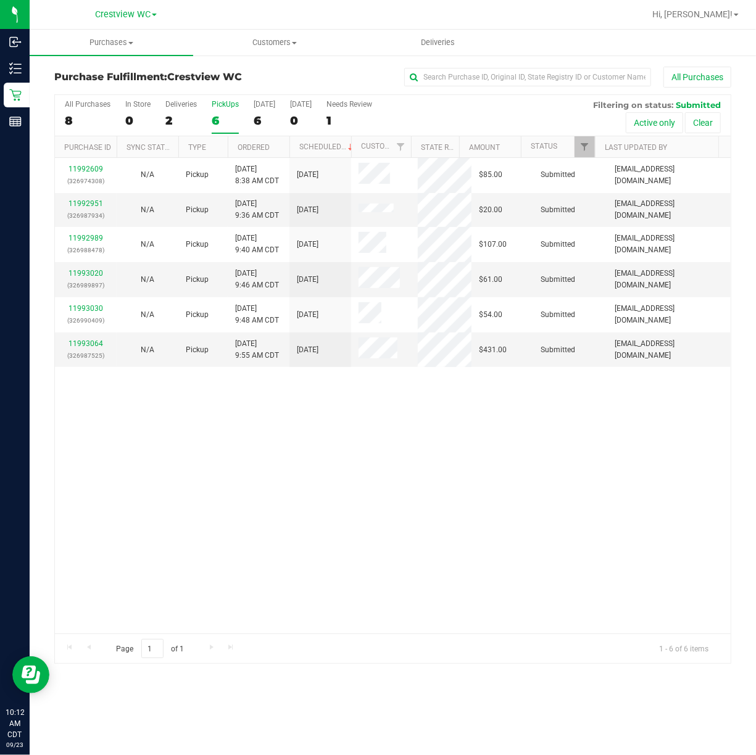
click at [416, 447] on div "11992609 (326974308) N/A Pickup 9/23/2025 8:38 AM CDT 9/23/2025 $85.00 Submitte…" at bounding box center [393, 396] width 676 height 476
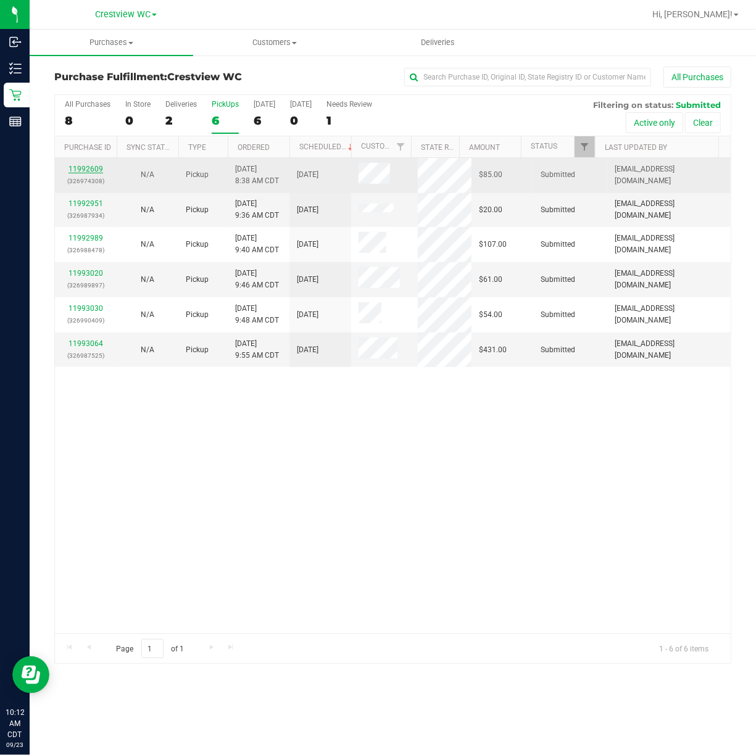
click at [93, 171] on link "11992609" at bounding box center [86, 169] width 35 height 9
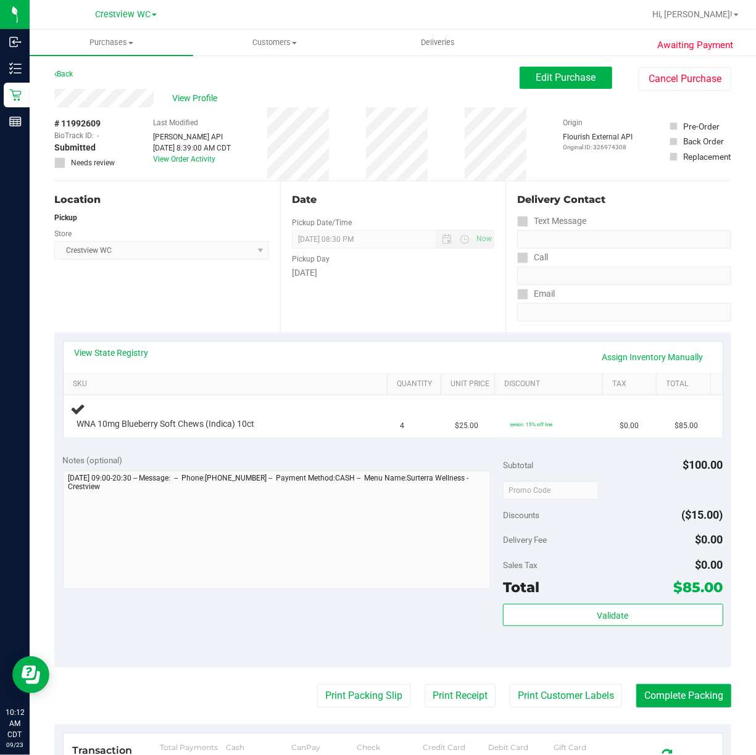
click at [167, 293] on div "Location Pickup Store Crestview WC Select Store Bonita Springs WC Boynton Beach…" at bounding box center [167, 256] width 226 height 151
click at [248, 655] on div "Notes (optional) Subtotal $100.00 Discounts ($15.00) Delivery Fee $0.00 Sales T…" at bounding box center [392, 557] width 677 height 222
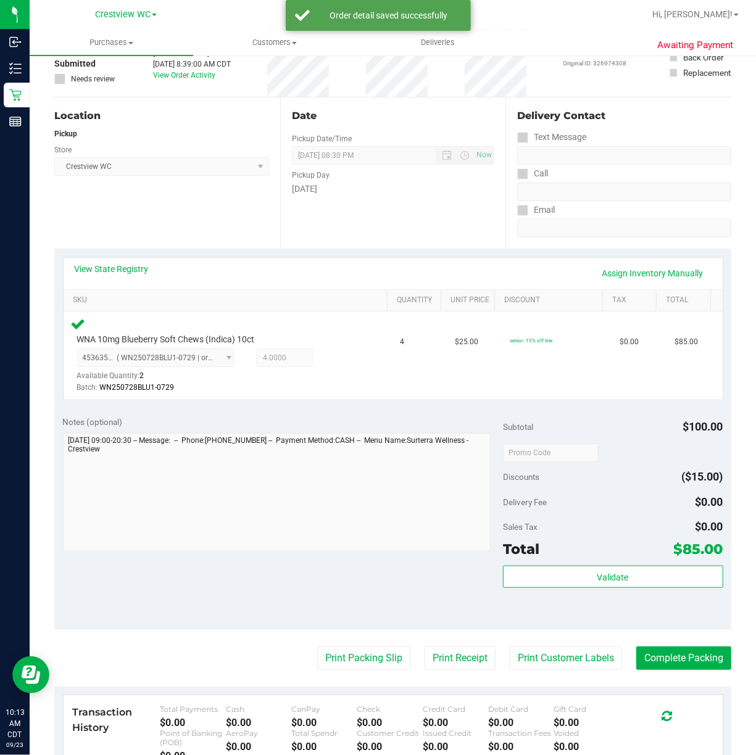
scroll to position [164, 0]
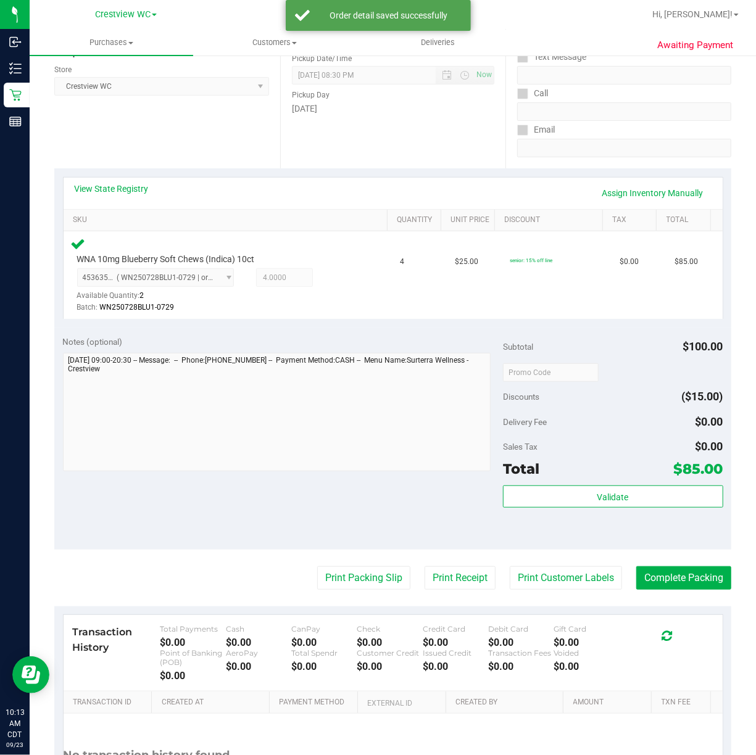
click at [655, 479] on div "Total $85.00" at bounding box center [613, 469] width 220 height 22
click at [630, 511] on div "Validate" at bounding box center [613, 514] width 220 height 56
click at [630, 501] on button "Validate" at bounding box center [613, 497] width 220 height 22
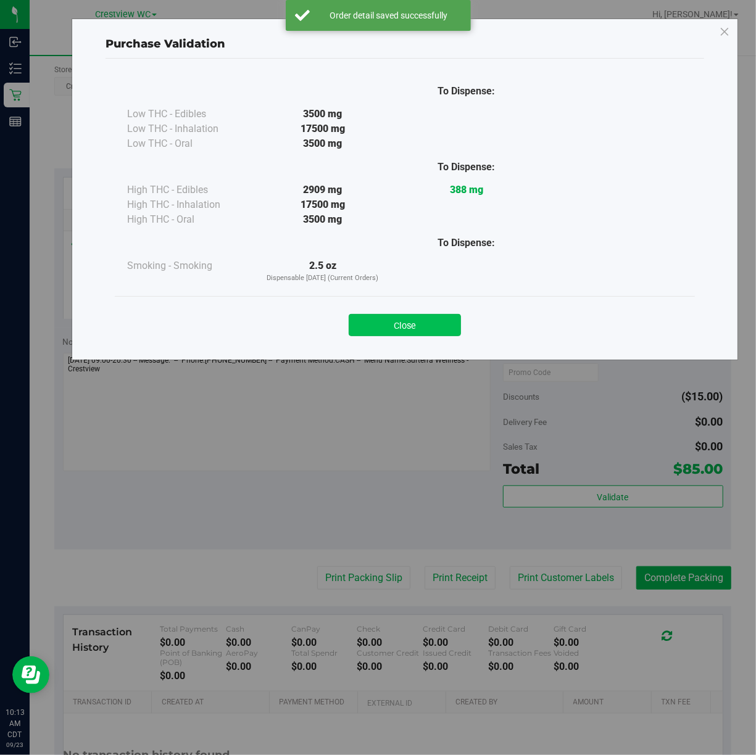
click at [420, 316] on button "Close" at bounding box center [405, 325] width 112 height 22
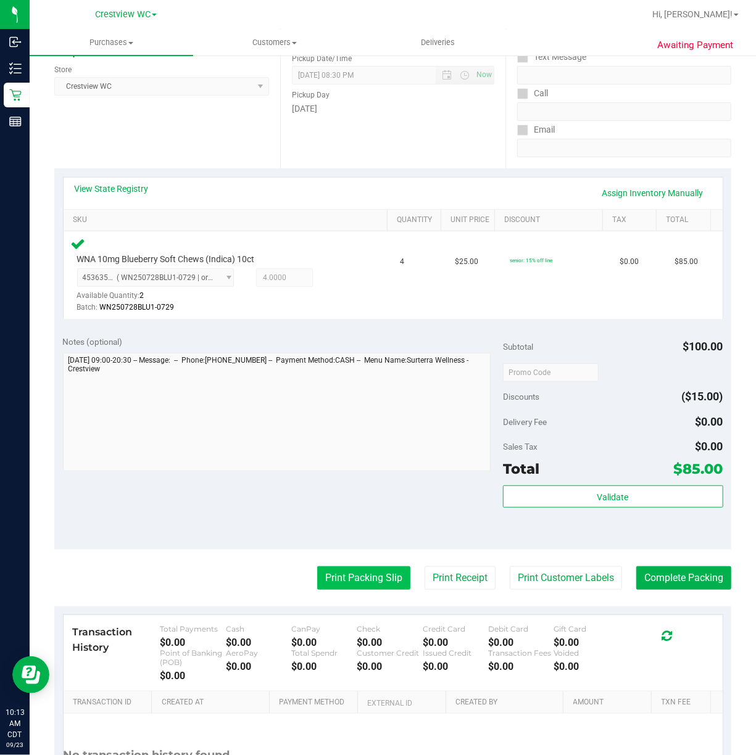
click at [370, 581] on button "Print Packing Slip" at bounding box center [363, 578] width 93 height 23
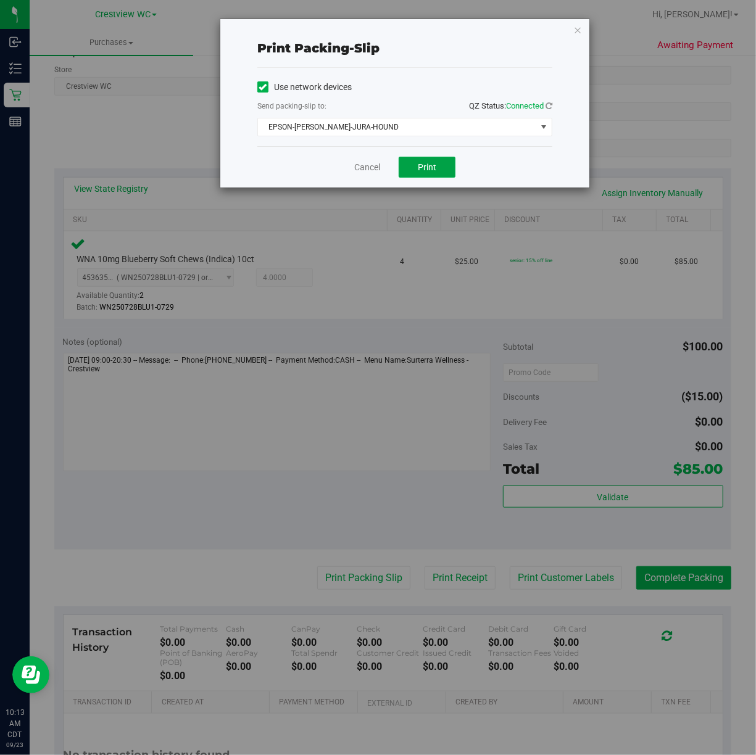
drag, startPoint x: 442, startPoint y: 165, endPoint x: 573, endPoint y: 44, distance: 178.2
click at [444, 165] on button "Print" at bounding box center [427, 167] width 57 height 21
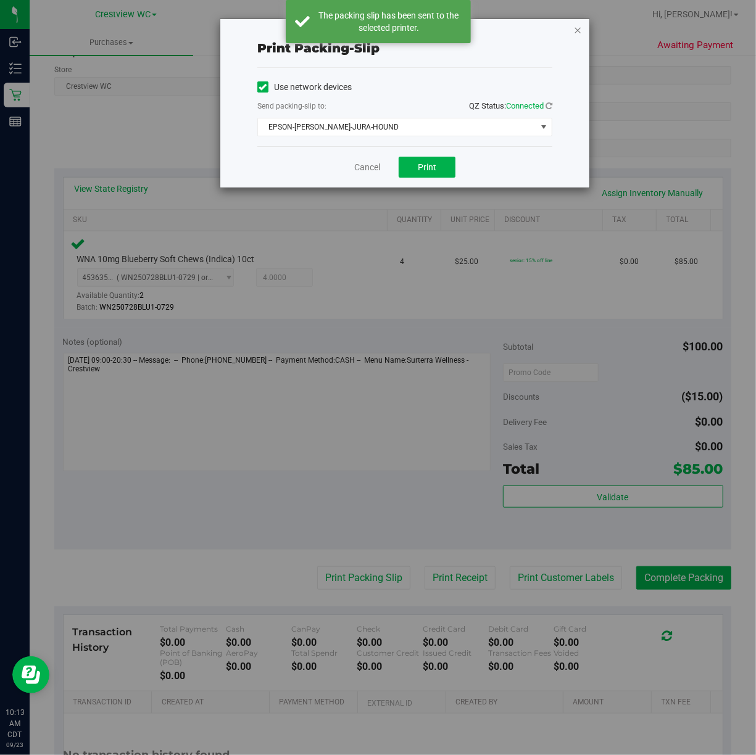
click at [578, 27] on icon "button" at bounding box center [577, 29] width 9 height 15
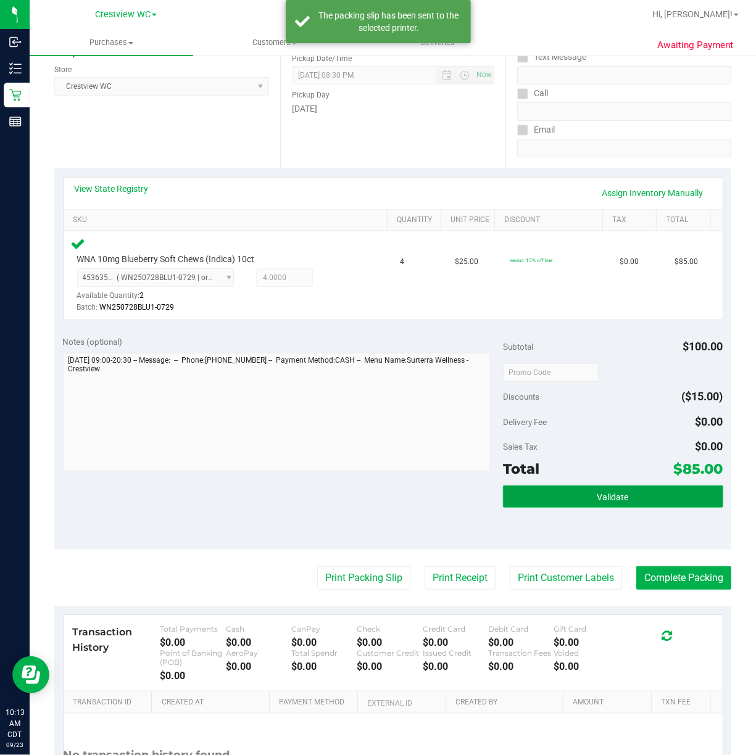
click at [692, 505] on button "Validate" at bounding box center [613, 497] width 220 height 22
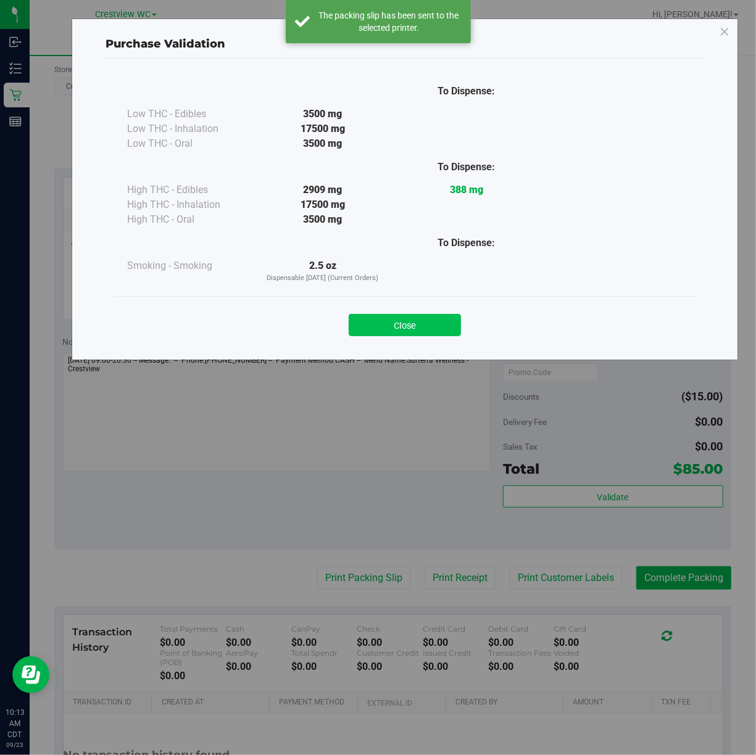
click at [427, 331] on button "Close" at bounding box center [405, 325] width 112 height 22
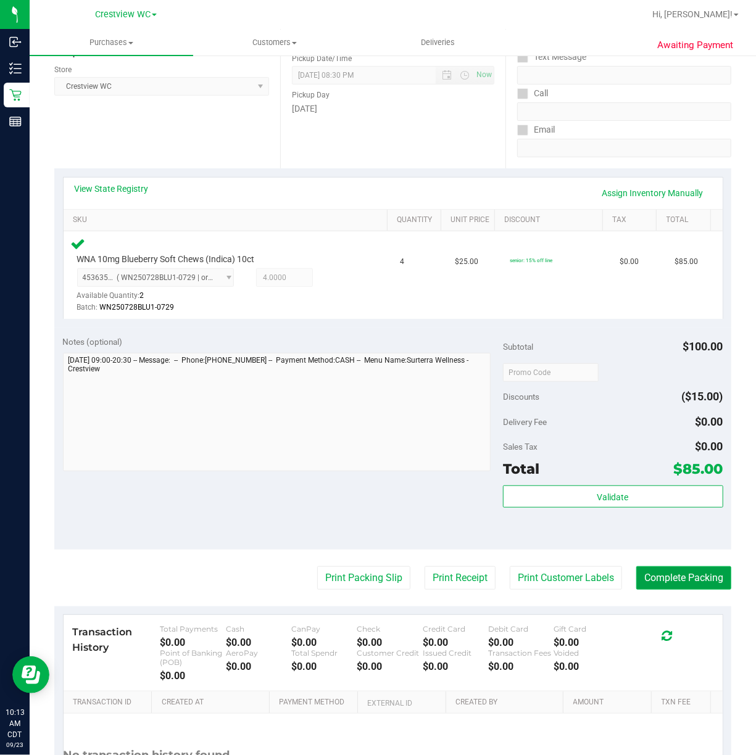
click at [710, 581] on button "Complete Packing" at bounding box center [683, 578] width 95 height 23
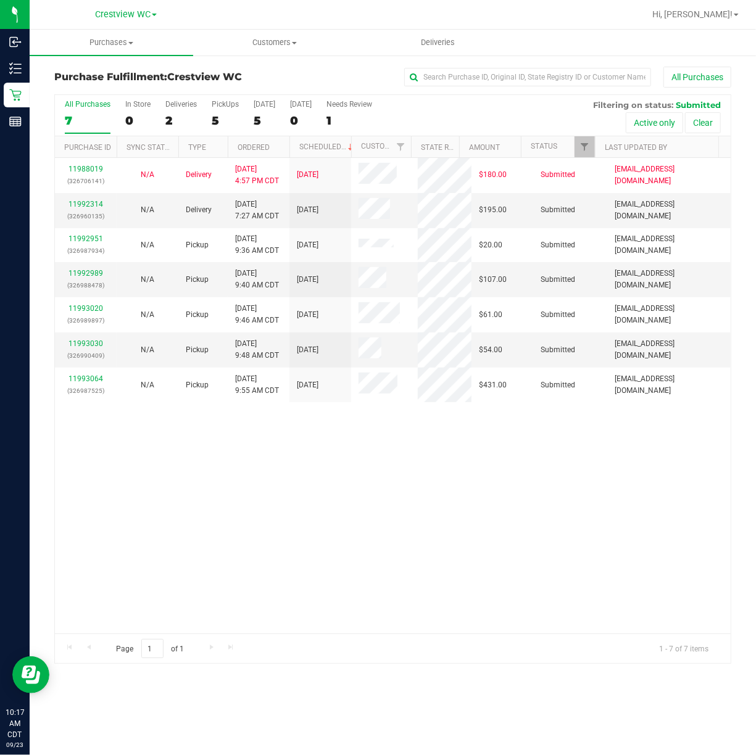
click at [523, 513] on div "11988019 (326706141) N/A Delivery 9/22/2025 4:57 PM CDT 9/26/2025 $180.00 Submi…" at bounding box center [393, 396] width 676 height 476
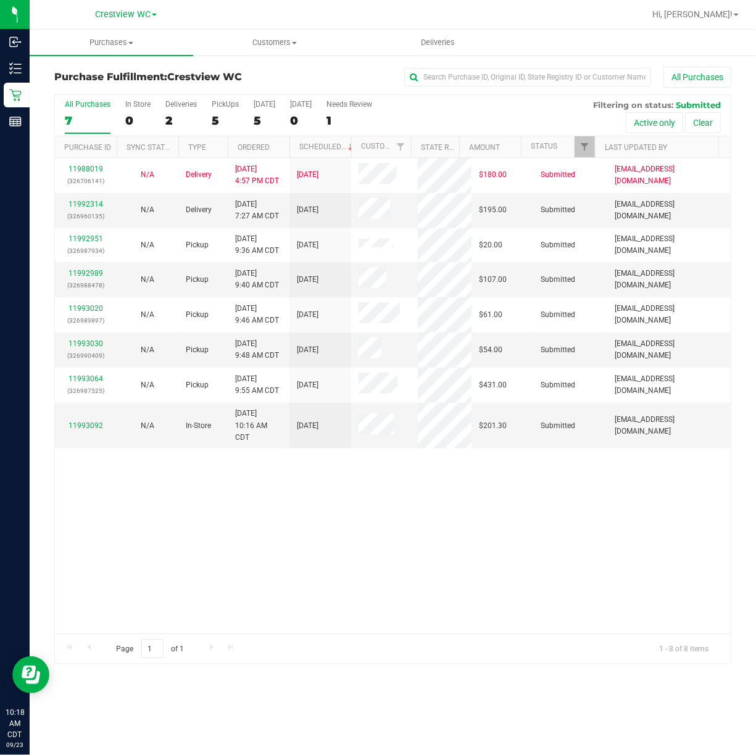
click at [440, 554] on div "11988019 (326706141) N/A Delivery 9/22/2025 4:57 PM CDT 9/26/2025 $180.00 Submi…" at bounding box center [393, 396] width 676 height 476
click at [506, 536] on div "11988019 (326706141) N/A Delivery 9/22/2025 4:57 PM CDT 9/26/2025 $180.00 Submi…" at bounding box center [393, 396] width 676 height 476
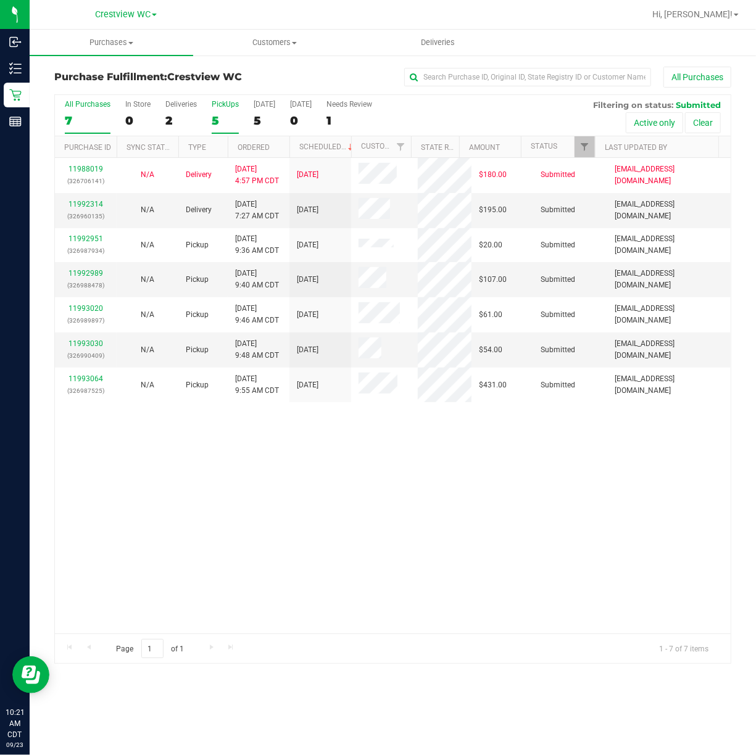
click at [230, 107] on div "PickUps" at bounding box center [225, 104] width 27 height 9
click at [0, 0] on input "PickUps 5" at bounding box center [0, 0] width 0 height 0
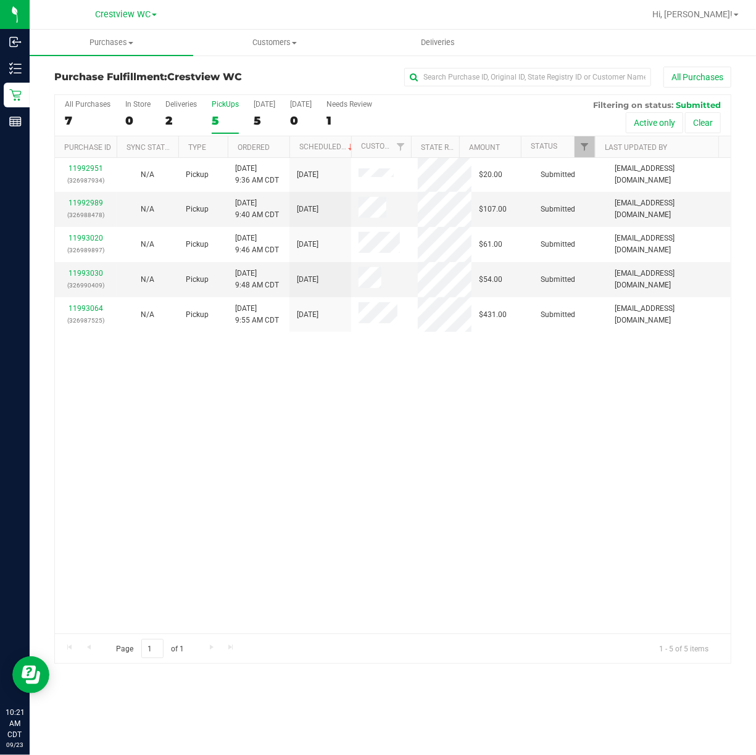
click at [492, 468] on div "11992951 (326987934) N/A Pickup 9/23/2025 9:36 AM CDT 9/23/2025 $20.00 Submitte…" at bounding box center [393, 396] width 676 height 476
click at [223, 101] on div "PickUps" at bounding box center [225, 104] width 27 height 9
click at [0, 0] on input "PickUps 5" at bounding box center [0, 0] width 0 height 0
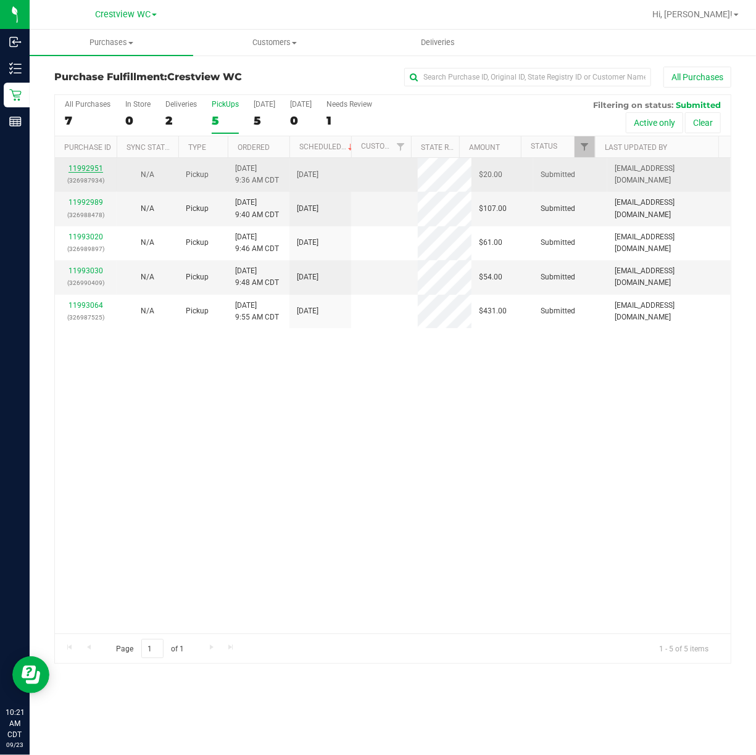
click at [95, 169] on link "11992951" at bounding box center [86, 168] width 35 height 9
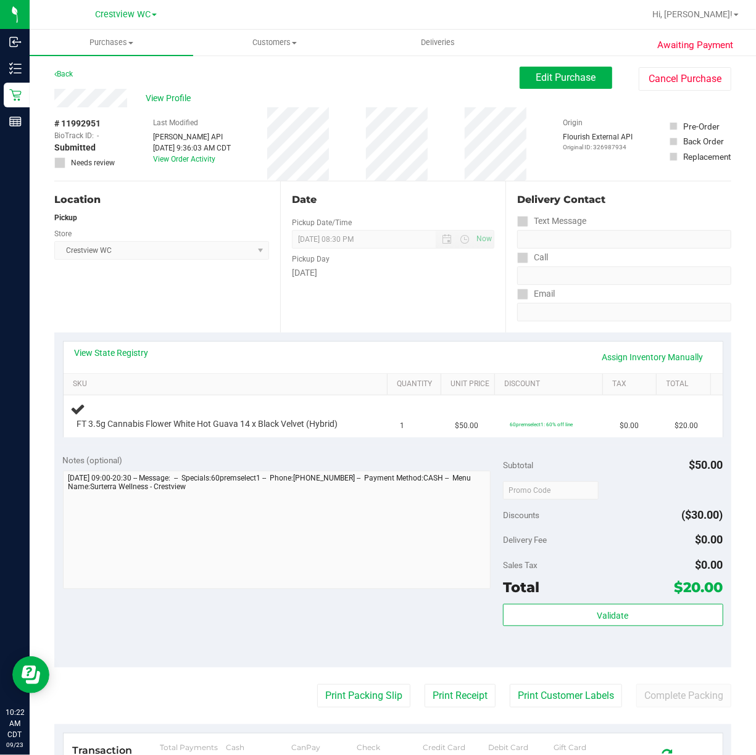
click at [215, 299] on div "Location Pickup Store Crestview WC Select Store Bonita Springs WC Boynton Beach…" at bounding box center [167, 256] width 226 height 151
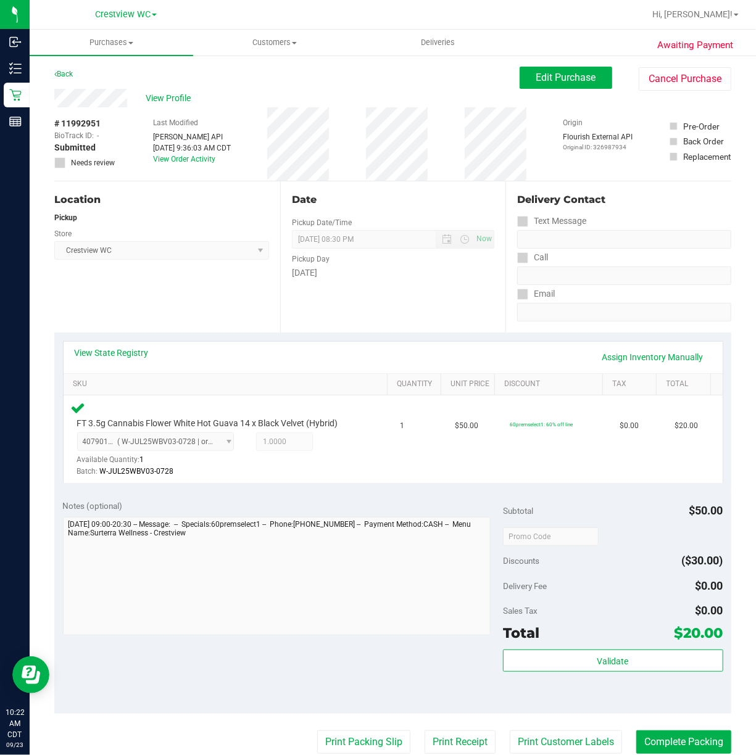
click at [151, 294] on div "Location Pickup Store Crestview WC Select Store Bonita Springs WC Boynton Beach…" at bounding box center [167, 256] width 226 height 151
click at [607, 660] on span "Validate" at bounding box center [612, 662] width 31 height 10
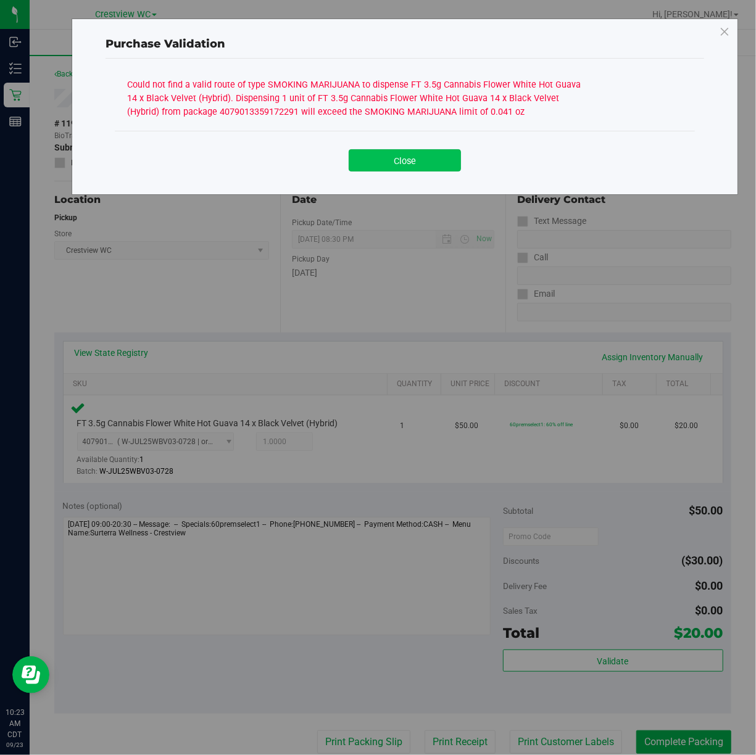
click at [391, 162] on button "Close" at bounding box center [405, 160] width 112 height 22
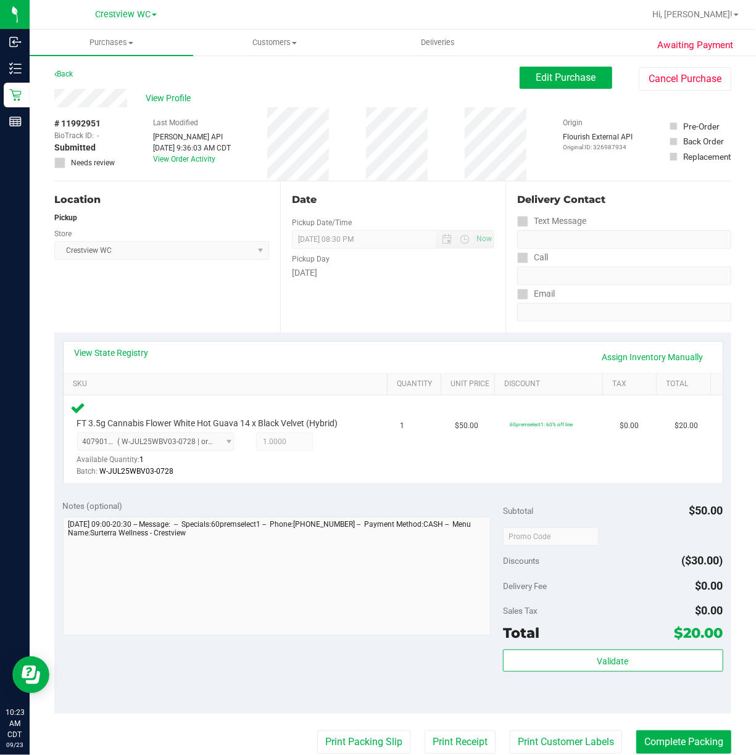
click at [202, 299] on div "Location Pickup Store Crestview WC Select Store Bonita Springs WC Boynton Beach…" at bounding box center [167, 256] width 226 height 151
click at [137, 353] on link "View State Registry" at bounding box center [112, 353] width 74 height 12
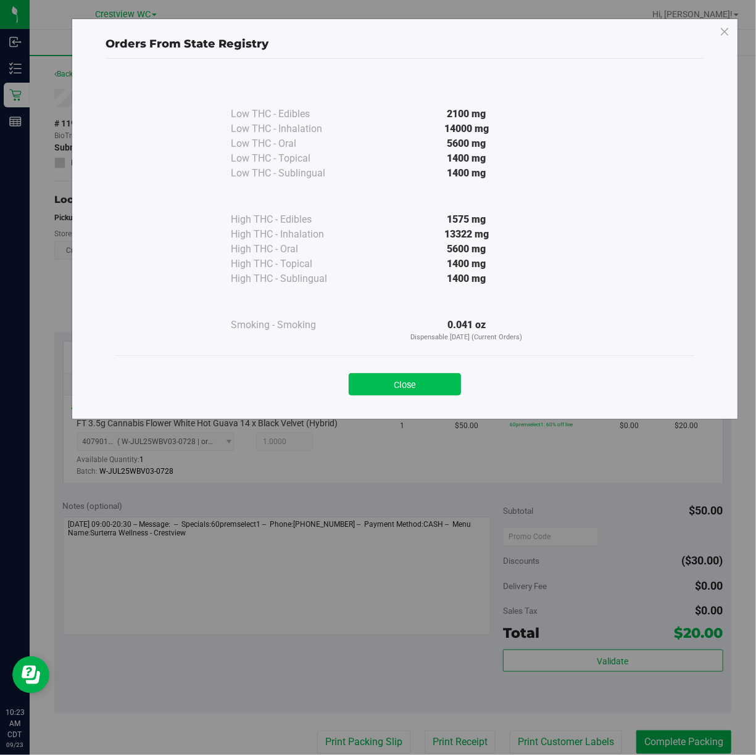
click at [422, 383] on button "Close" at bounding box center [405, 384] width 112 height 22
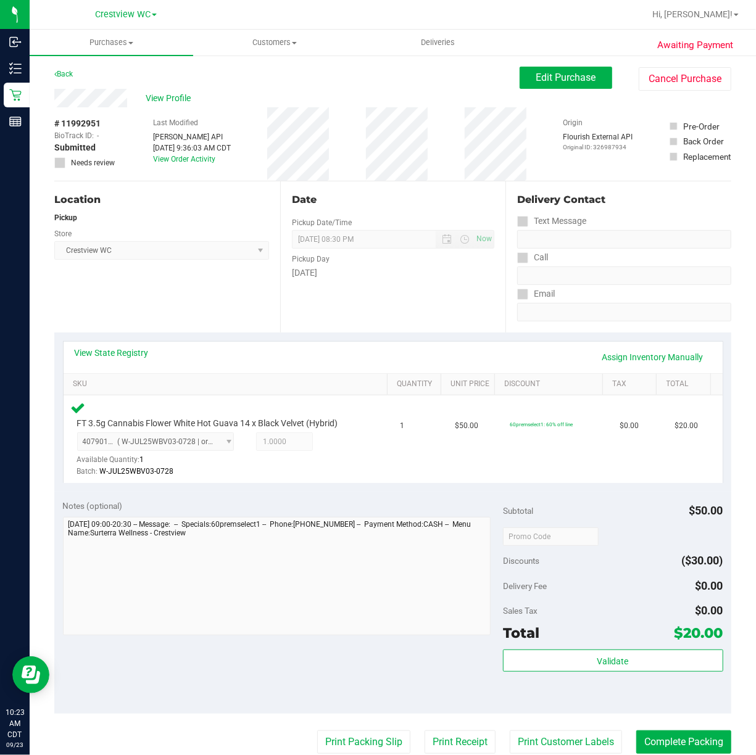
click at [175, 293] on div "Location Pickup Store Crestview WC Select Store Bonita Springs WC Boynton Beach…" at bounding box center [167, 256] width 226 height 151
click at [183, 294] on div "Location Pickup Store Crestview WC Select Store Bonita Springs WC Boynton Beach…" at bounding box center [167, 256] width 226 height 151
click at [628, 355] on link "Assign Inventory Manually" at bounding box center [652, 357] width 117 height 21
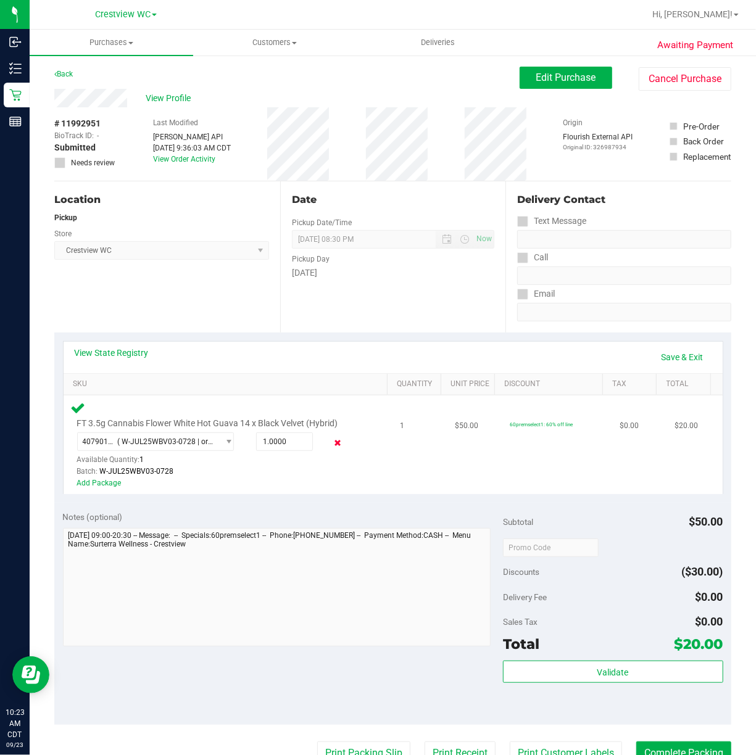
click at [332, 441] on icon at bounding box center [337, 443] width 13 height 14
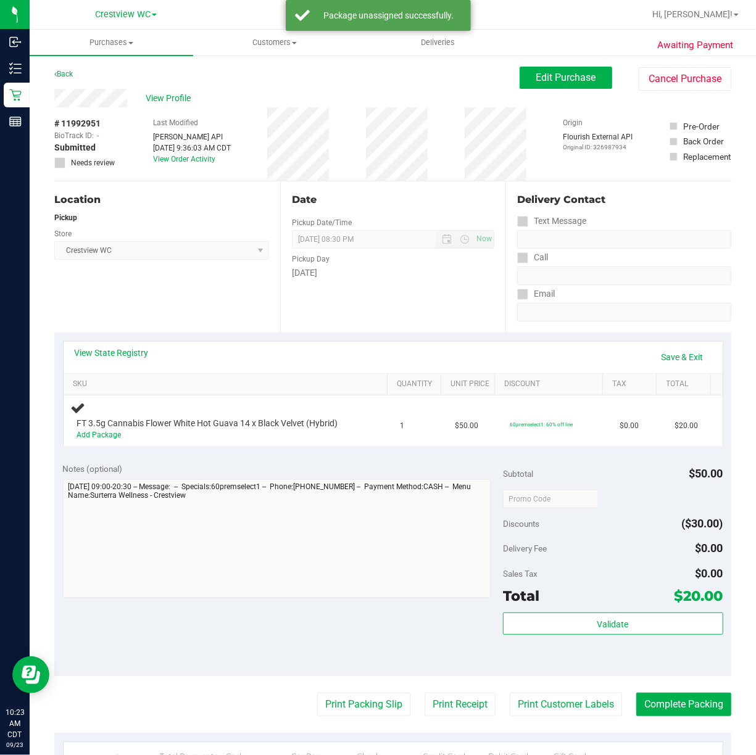
click at [235, 288] on div "Location Pickup Store Crestview WC Select Store Bonita Springs WC Boynton Beach…" at bounding box center [167, 256] width 226 height 151
click at [175, 296] on div "Location Pickup Store Crestview WC Select Store Bonita Springs WC Boynton Beach…" at bounding box center [167, 256] width 226 height 151
click at [389, 304] on div "Date Pickup Date/Time 09/23/2025 Now 09/23/2025 08:30 PM Now Pickup Day Tuesday" at bounding box center [393, 256] width 226 height 151
click at [376, 290] on div "Date Pickup Date/Time 09/23/2025 Now 09/23/2025 08:30 PM Now Pickup Day Tuesday" at bounding box center [393, 256] width 226 height 151
click at [193, 289] on div "Location Pickup Store Crestview WC Select Store Bonita Springs WC Boynton Beach…" at bounding box center [167, 256] width 226 height 151
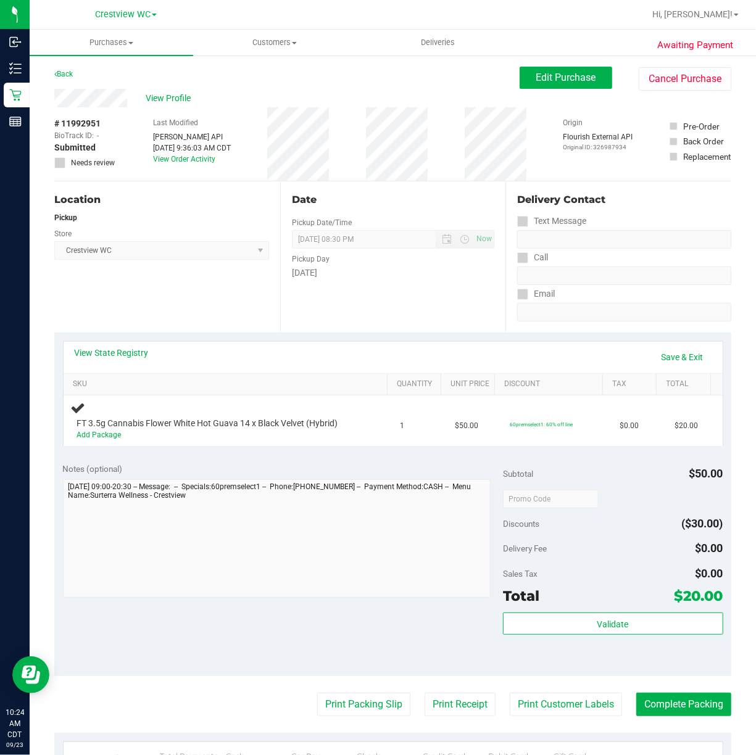
click at [228, 297] on div "Location Pickup Store Crestview WC Select Store Bonita Springs WC Boynton Beach…" at bounding box center [167, 256] width 226 height 151
click at [210, 304] on div "Location Pickup Store Crestview WC Select Store Bonita Springs WC Boynton Beach…" at bounding box center [167, 256] width 226 height 151
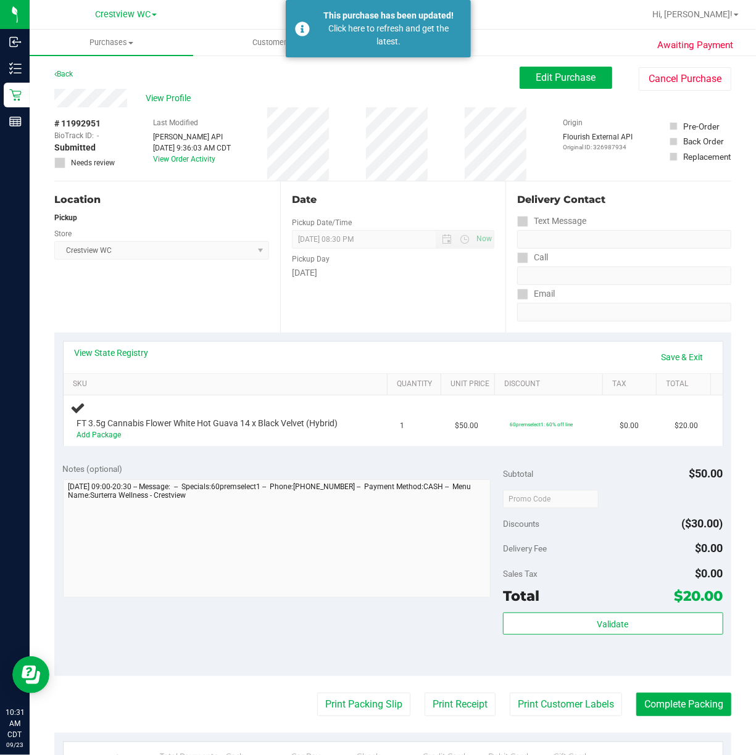
click at [220, 302] on div "Location Pickup Store Crestview WC Select Store Bonita Springs WC Boynton Beach…" at bounding box center [167, 256] width 226 height 151
click at [152, 304] on div "Location Pickup Store Crestview WC Select Store Bonita Springs WC Boynton Beach…" at bounding box center [167, 256] width 226 height 151
click at [166, 93] on span "View Profile" at bounding box center [170, 98] width 49 height 13
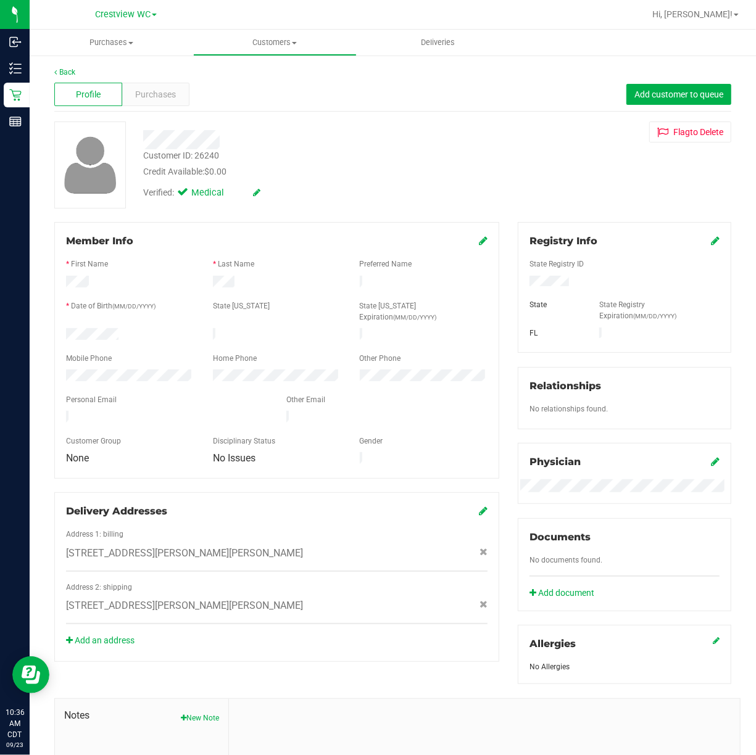
click at [91, 89] on span "Profile" at bounding box center [88, 94] width 25 height 13
click at [62, 68] on link "Back" at bounding box center [64, 72] width 21 height 9
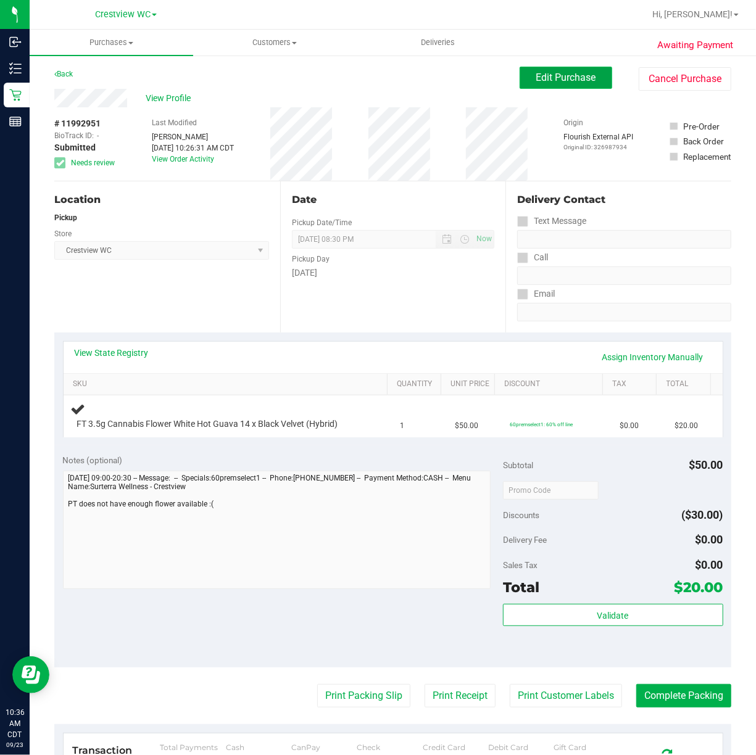
click at [569, 70] on button "Edit Purchase" at bounding box center [566, 78] width 93 height 22
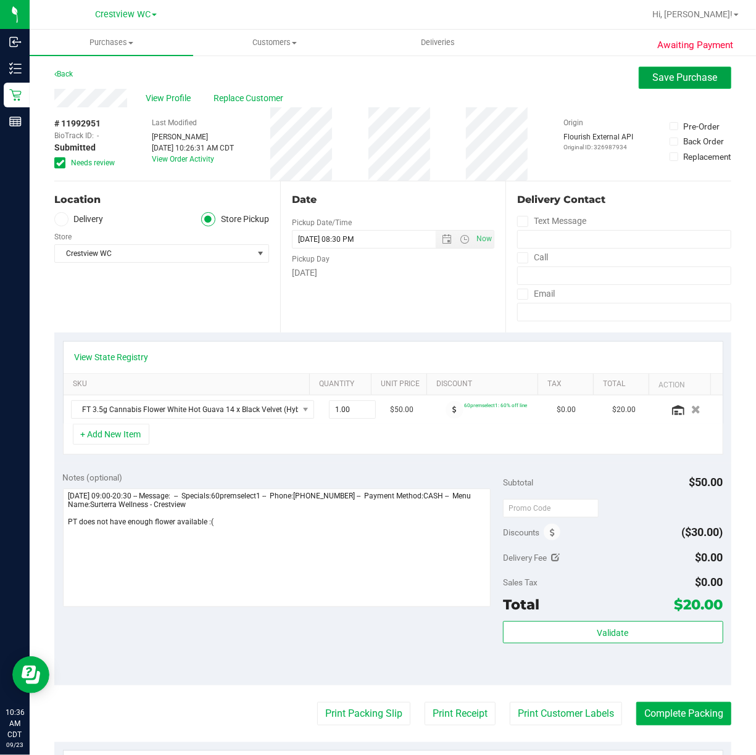
click at [657, 75] on span "Save Purchase" at bounding box center [685, 78] width 65 height 12
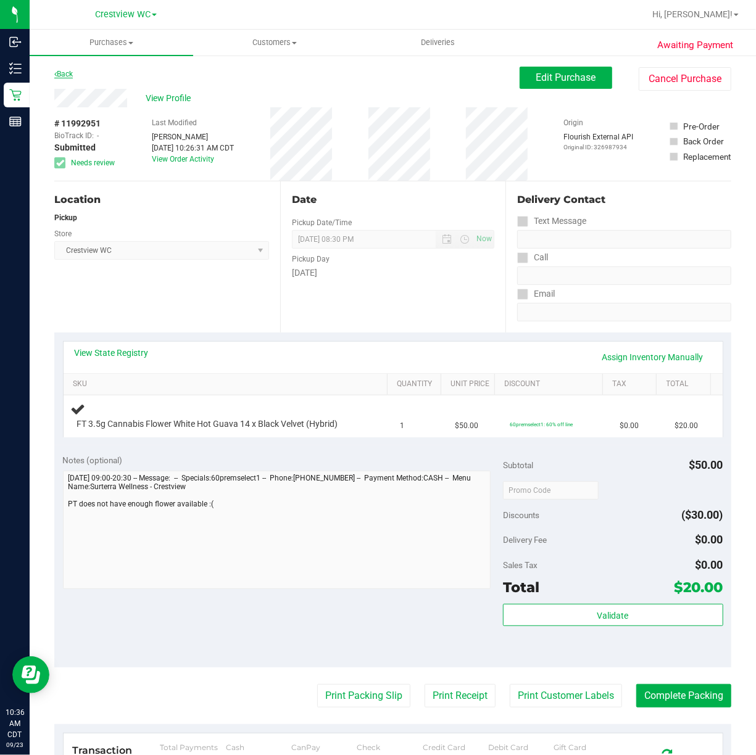
click at [65, 73] on link "Back" at bounding box center [63, 74] width 19 height 9
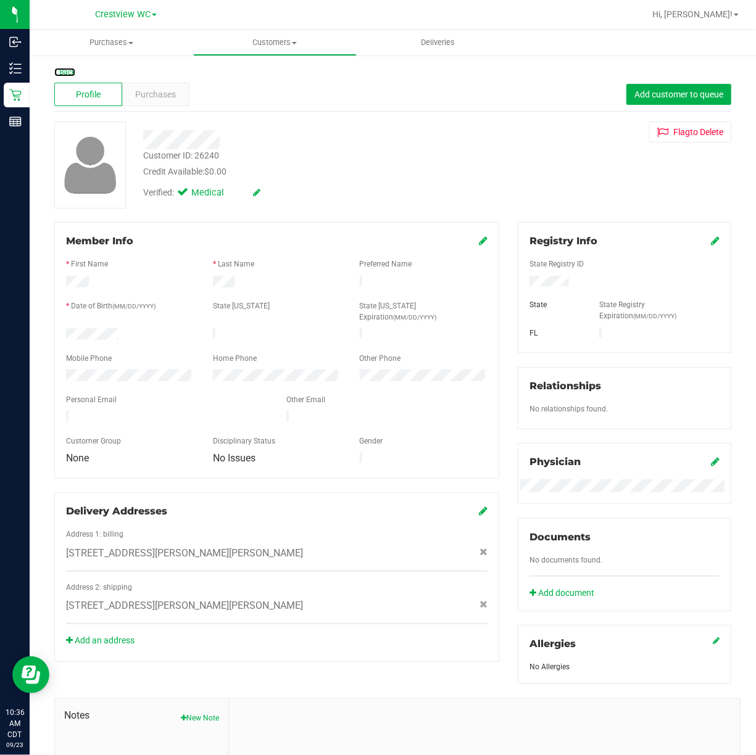
click at [63, 73] on link "Back" at bounding box center [64, 72] width 21 height 9
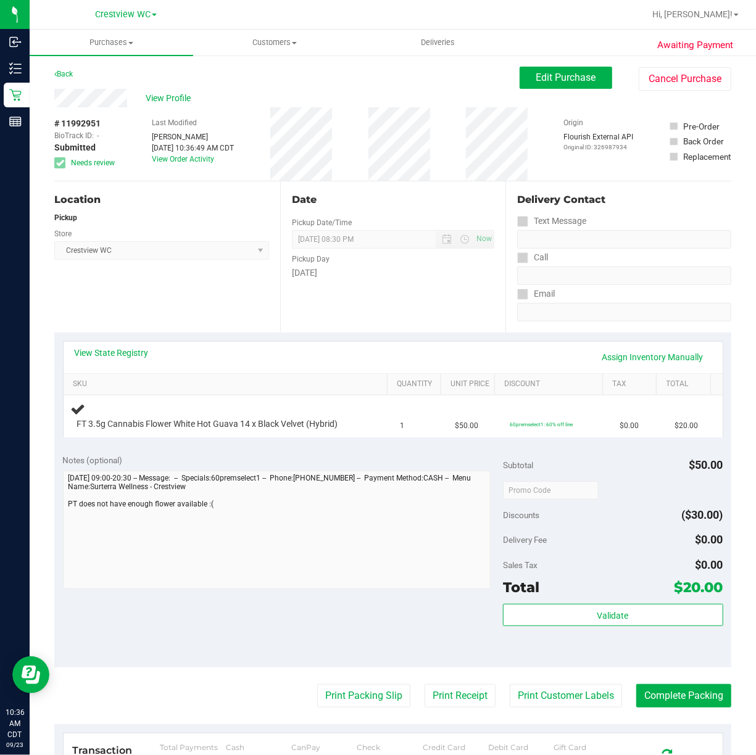
drag, startPoint x: 67, startPoint y: 70, endPoint x: 75, endPoint y: 70, distance: 7.4
click at [73, 70] on div "Back" at bounding box center [63, 74] width 19 height 15
click at [60, 77] on link "Back" at bounding box center [63, 74] width 19 height 9
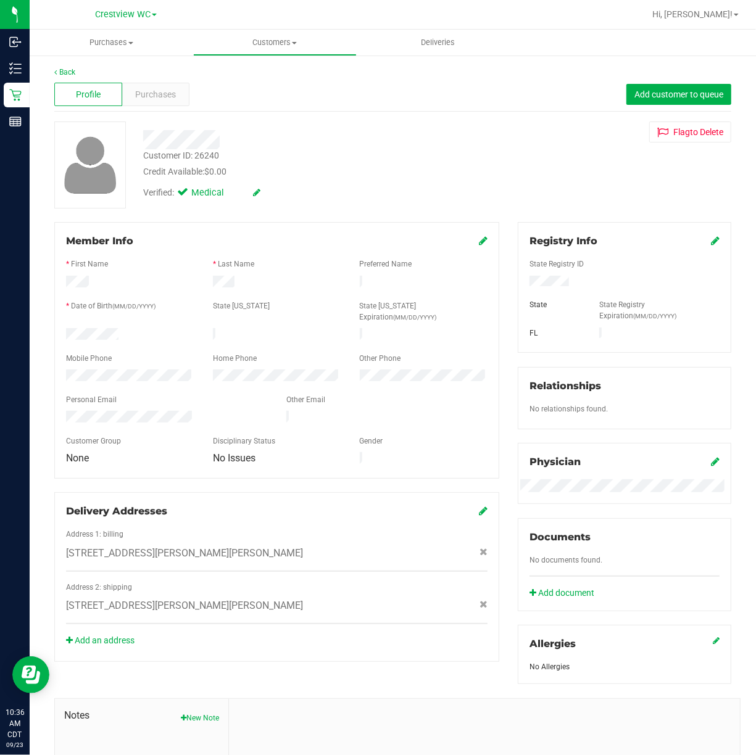
click at [60, 77] on div "Back" at bounding box center [392, 72] width 677 height 11
click at [62, 68] on link "Back" at bounding box center [64, 72] width 21 height 9
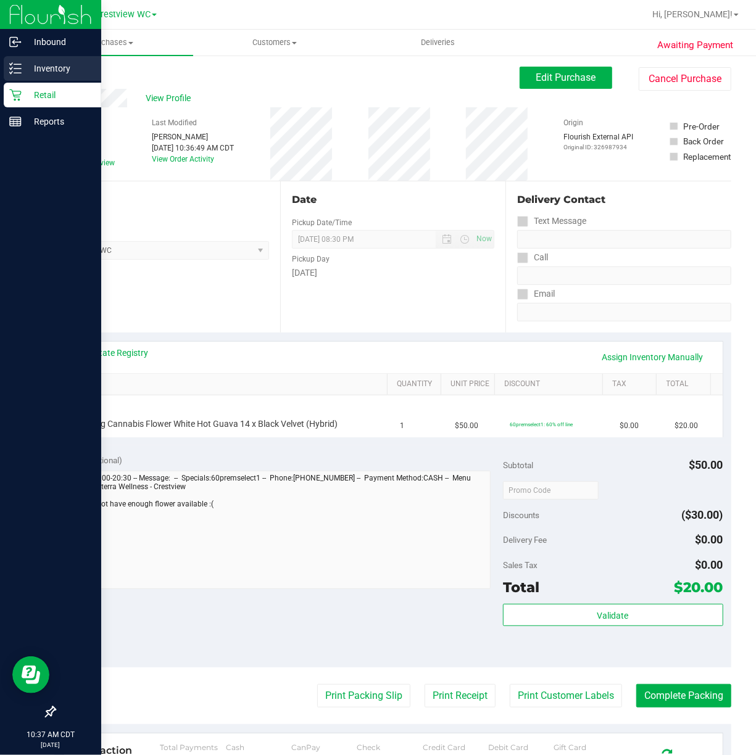
click at [59, 65] on p "Inventory" at bounding box center [59, 68] width 74 height 15
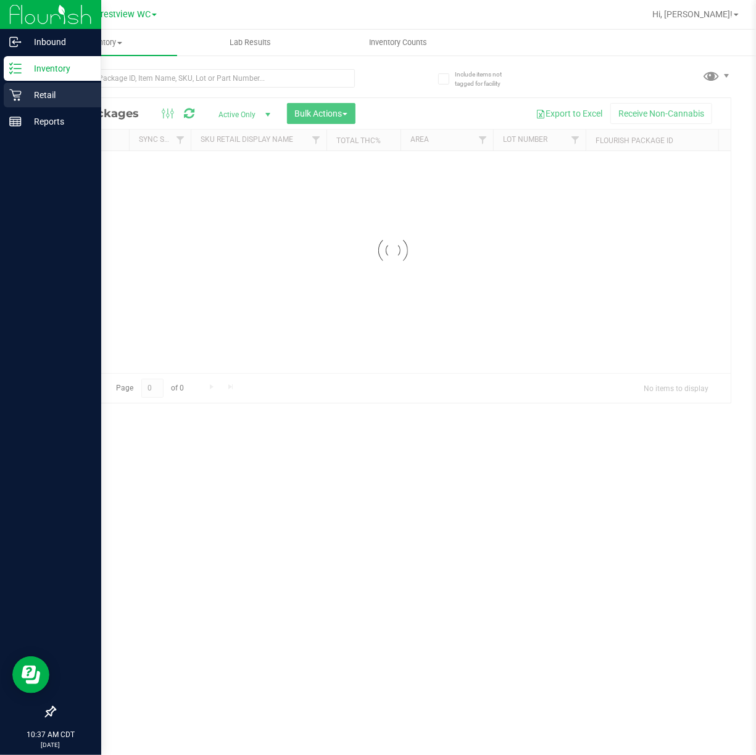
click at [48, 89] on p "Retail" at bounding box center [59, 95] width 74 height 15
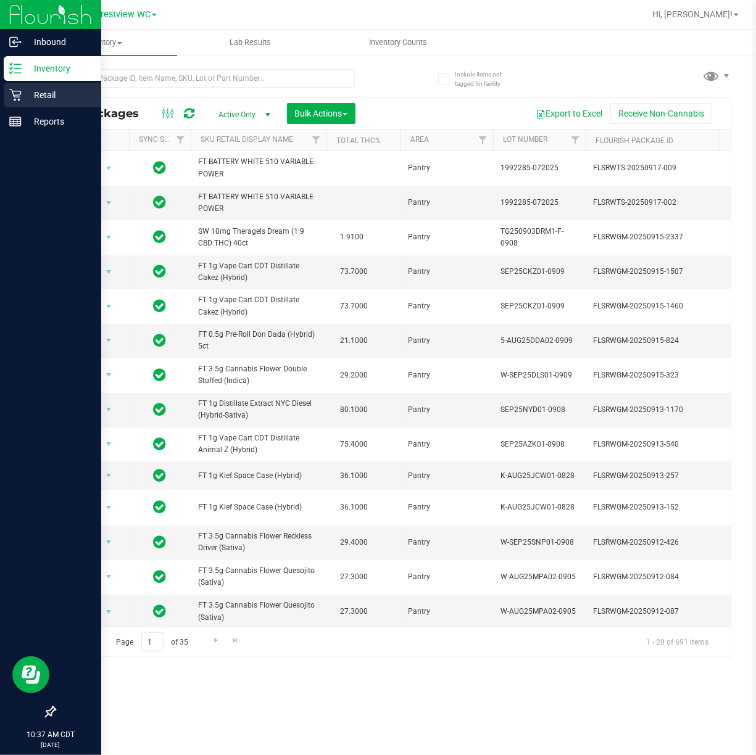
click at [40, 93] on p "Retail" at bounding box center [59, 95] width 74 height 15
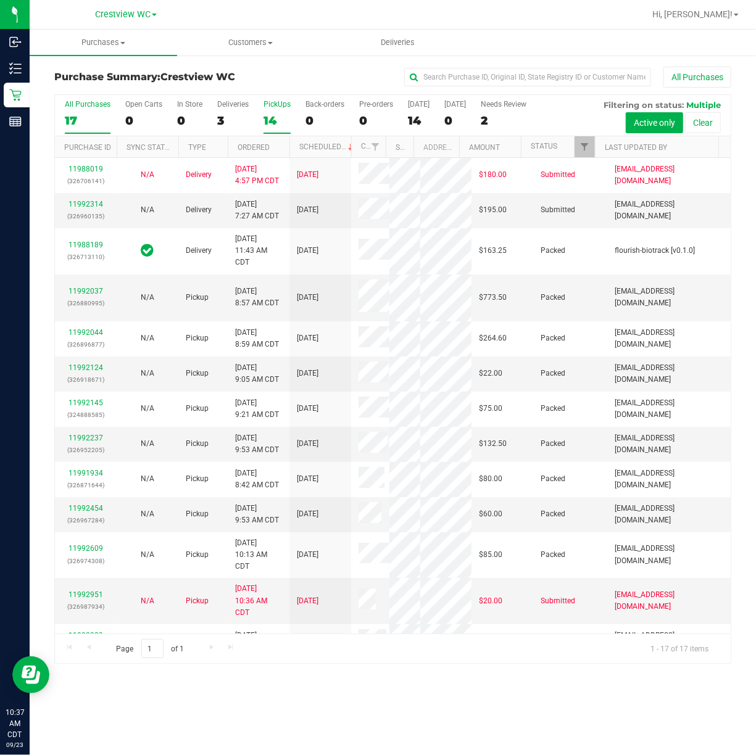
click at [280, 104] on div "PickUps" at bounding box center [277, 104] width 27 height 9
click at [0, 0] on input "PickUps 14" at bounding box center [0, 0] width 0 height 0
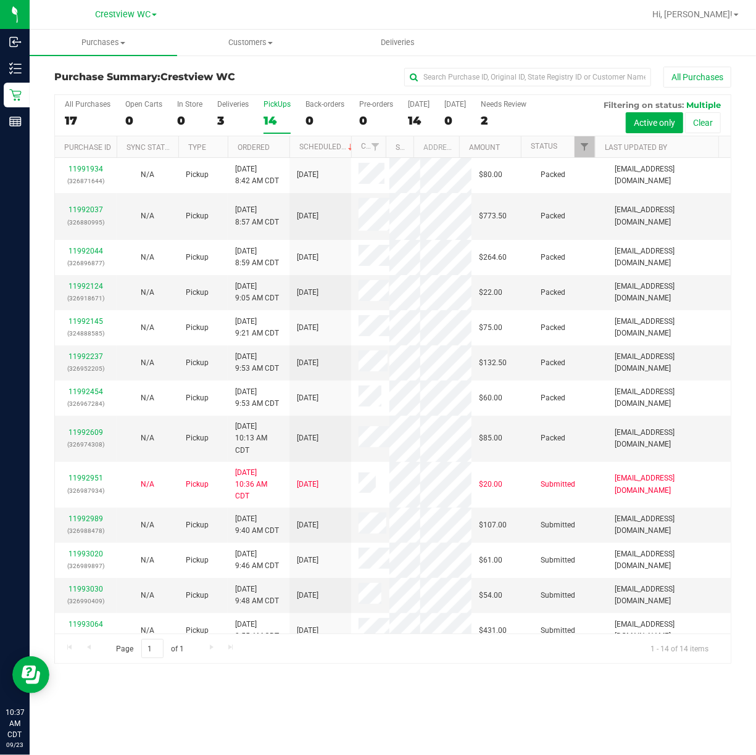
click at [280, 104] on div "PickUps" at bounding box center [277, 104] width 27 height 9
click at [0, 0] on input "PickUps 14" at bounding box center [0, 0] width 0 height 0
click at [584, 143] on span "Filter" at bounding box center [584, 147] width 10 height 10
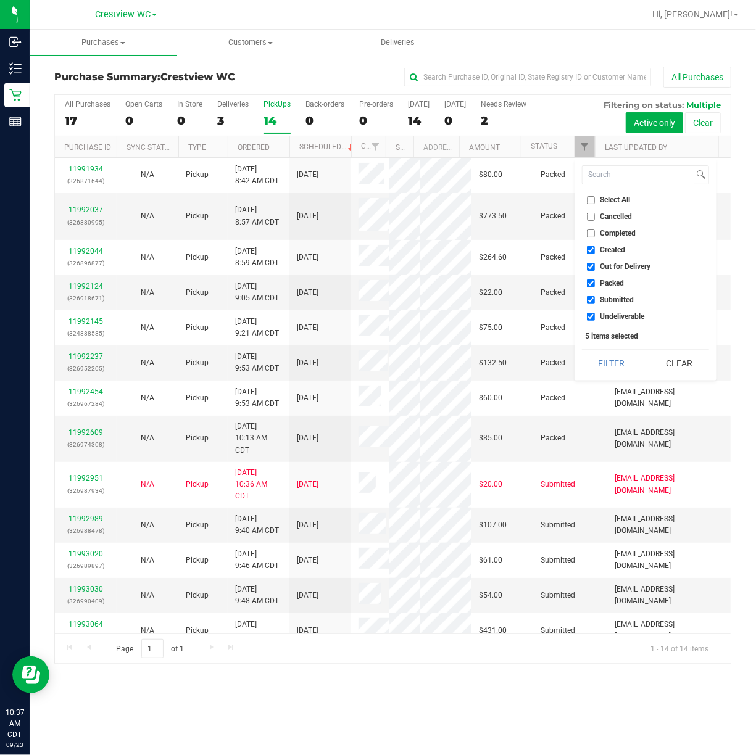
click at [591, 201] on input "Select All" at bounding box center [591, 200] width 8 height 8
checkbox input "true"
click at [591, 201] on input "Select All" at bounding box center [591, 200] width 8 height 8
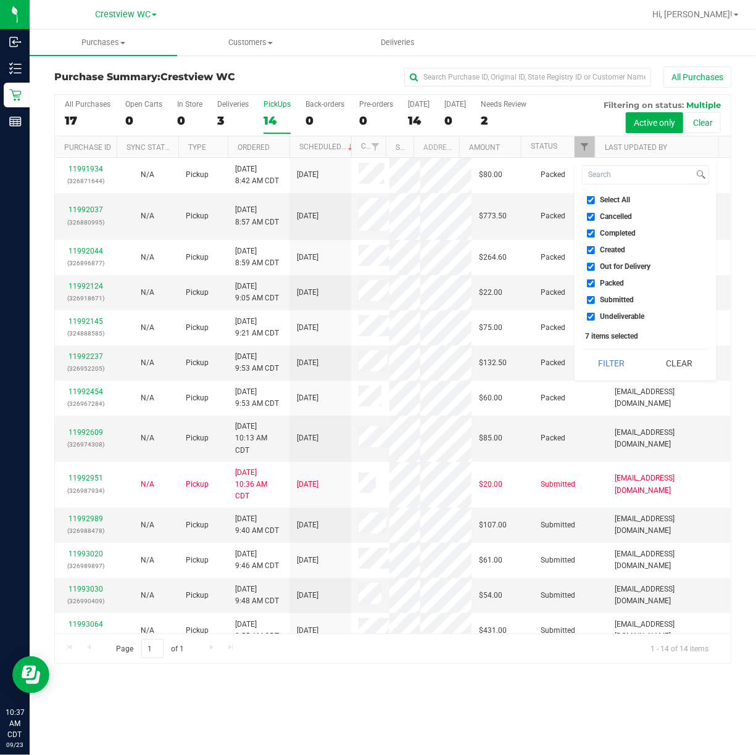
checkbox input "false"
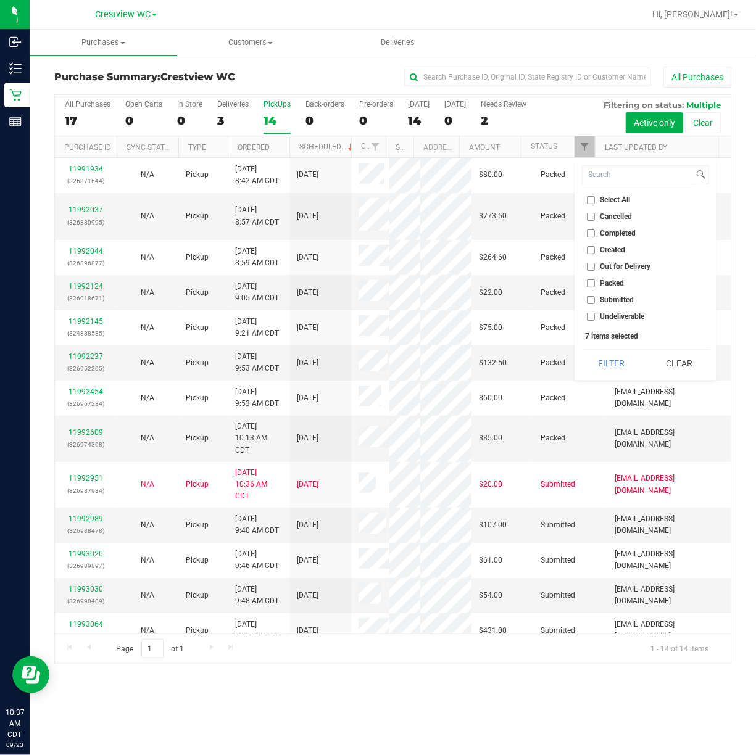
checkbox input "false"
click at [587, 297] on input "Submitted" at bounding box center [591, 300] width 8 height 8
checkbox input "true"
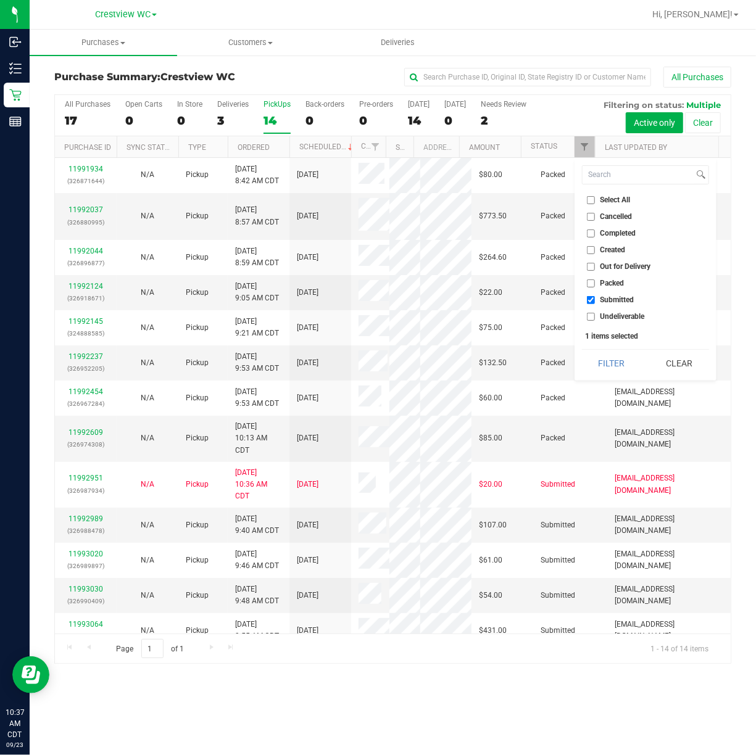
click at [582, 350] on button "Filter" at bounding box center [611, 363] width 59 height 27
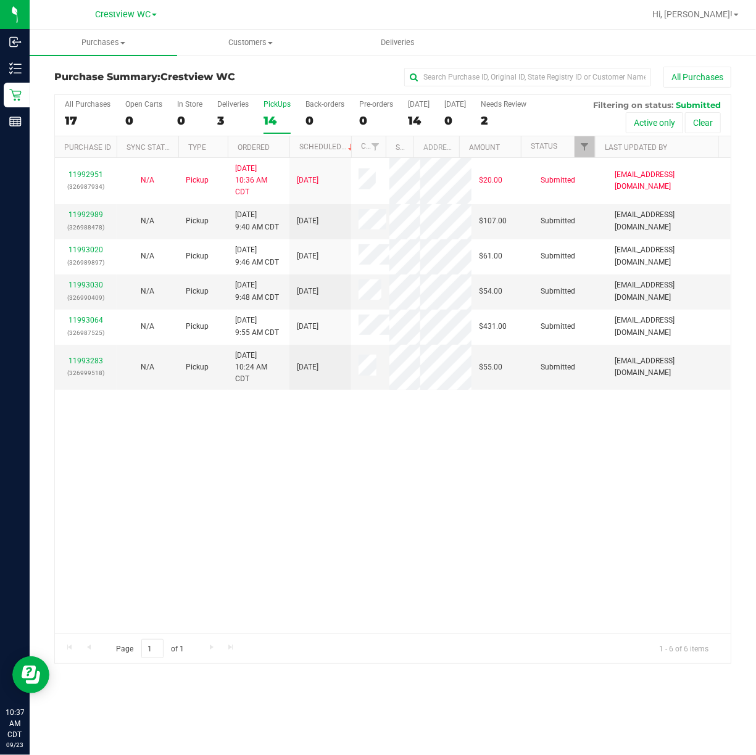
click at [528, 537] on div "11992951 (326987934) N/A Pickup 9/23/2025 10:36 AM CDT 9/23/2025 $20.00 Submitt…" at bounding box center [393, 396] width 676 height 476
click at [91, 219] on link "11992989" at bounding box center [86, 214] width 35 height 9
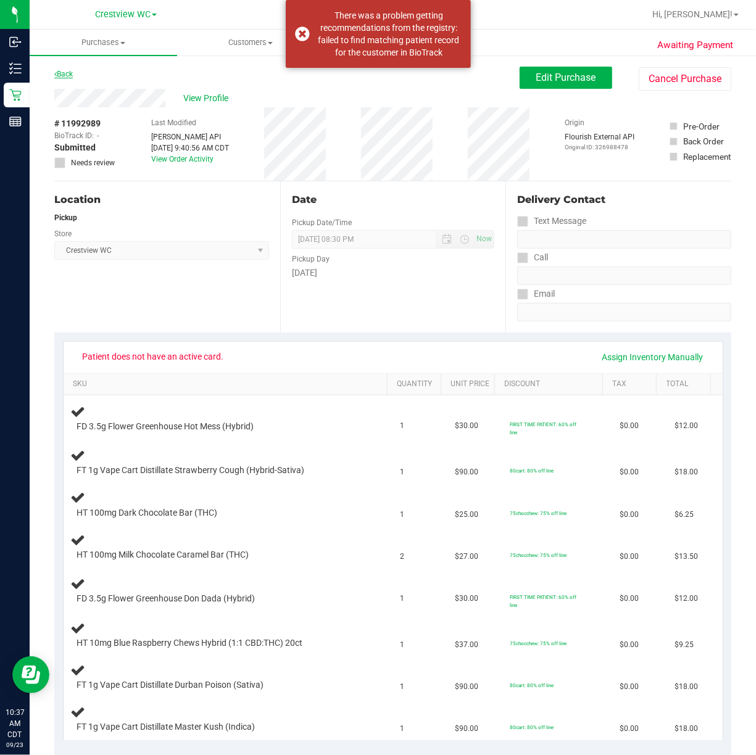
click at [67, 72] on link "Back" at bounding box center [63, 74] width 19 height 9
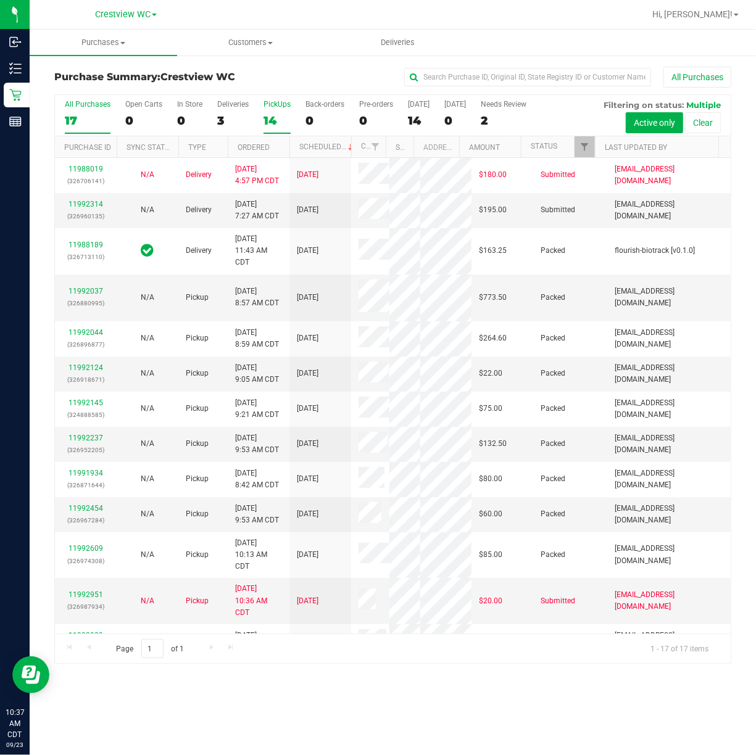
click at [275, 105] on div "PickUps" at bounding box center [277, 104] width 27 height 9
click at [0, 0] on input "PickUps 14" at bounding box center [0, 0] width 0 height 0
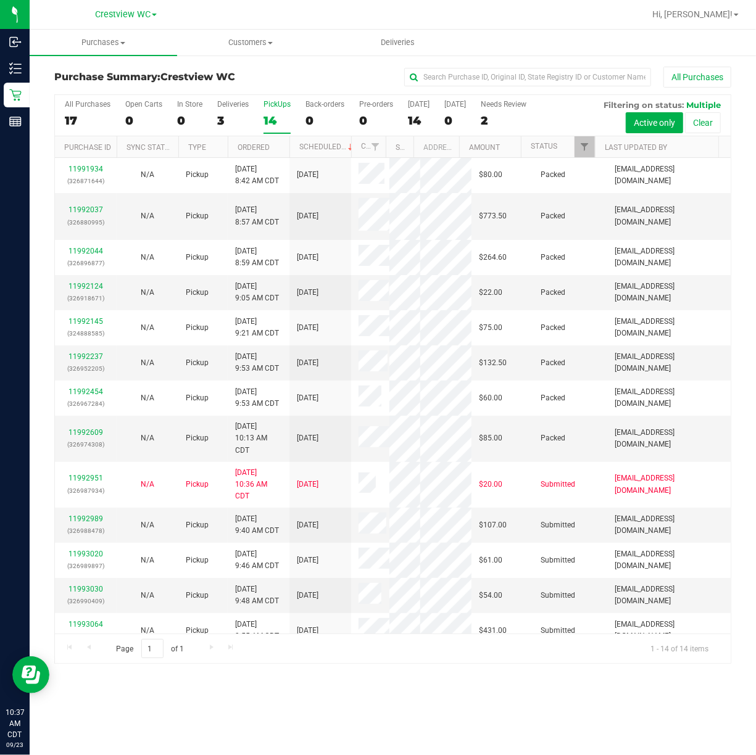
click at [275, 102] on div "PickUps" at bounding box center [277, 104] width 27 height 9
click at [0, 0] on input "PickUps 14" at bounding box center [0, 0] width 0 height 0
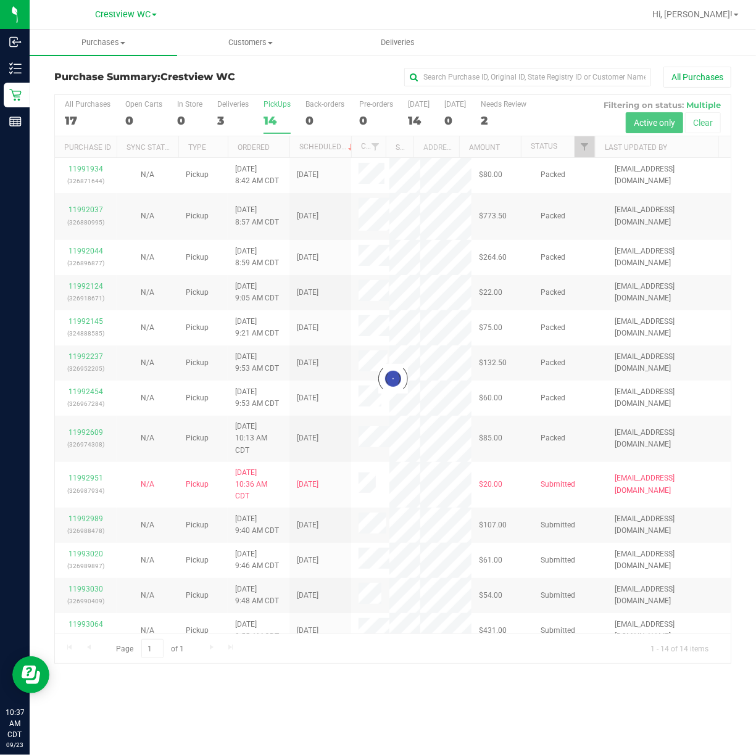
click at [585, 146] on div at bounding box center [393, 379] width 676 height 568
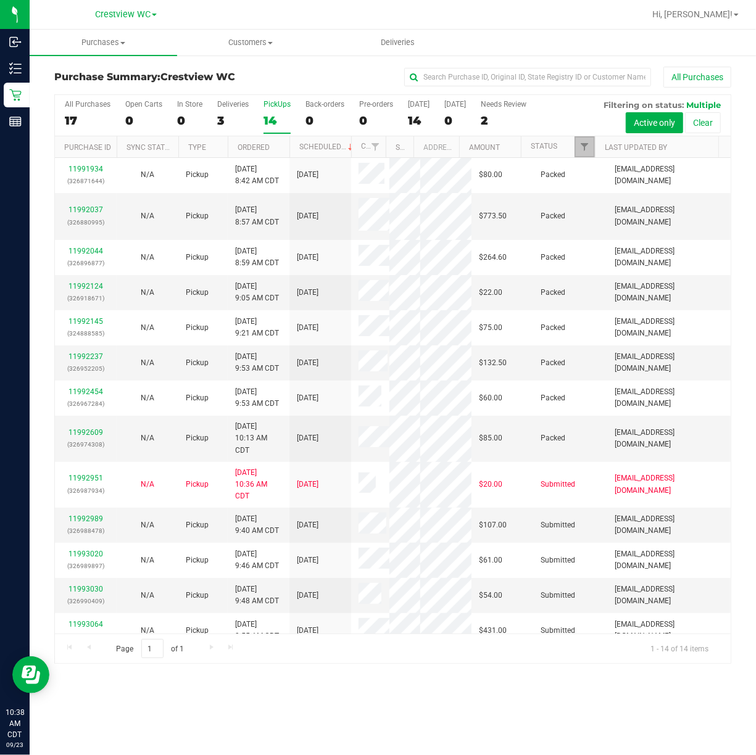
click at [585, 146] on span "Filter" at bounding box center [584, 147] width 10 height 10
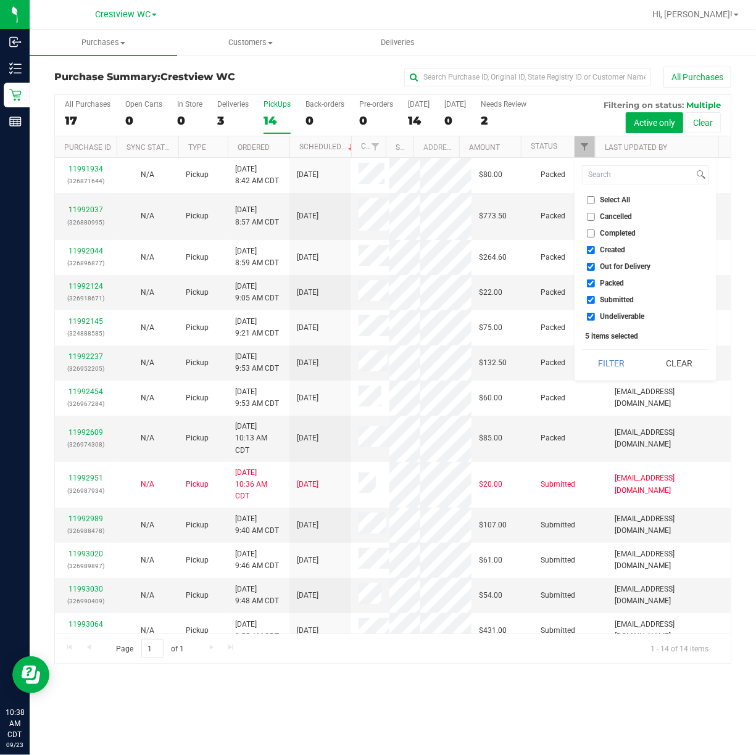
click at [591, 202] on input "Select All" at bounding box center [591, 200] width 8 height 8
checkbox input "true"
click at [591, 202] on input "Select All" at bounding box center [591, 200] width 8 height 8
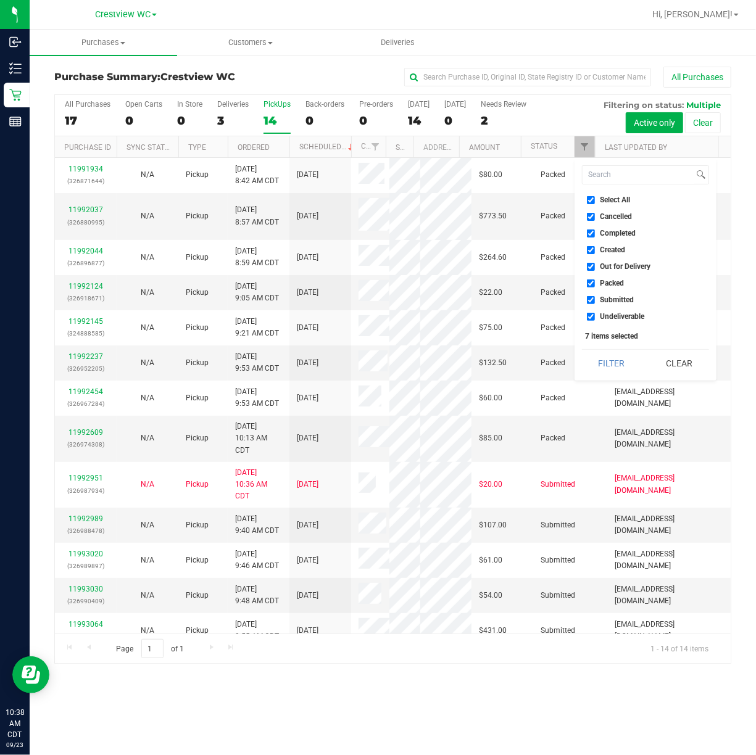
checkbox input "false"
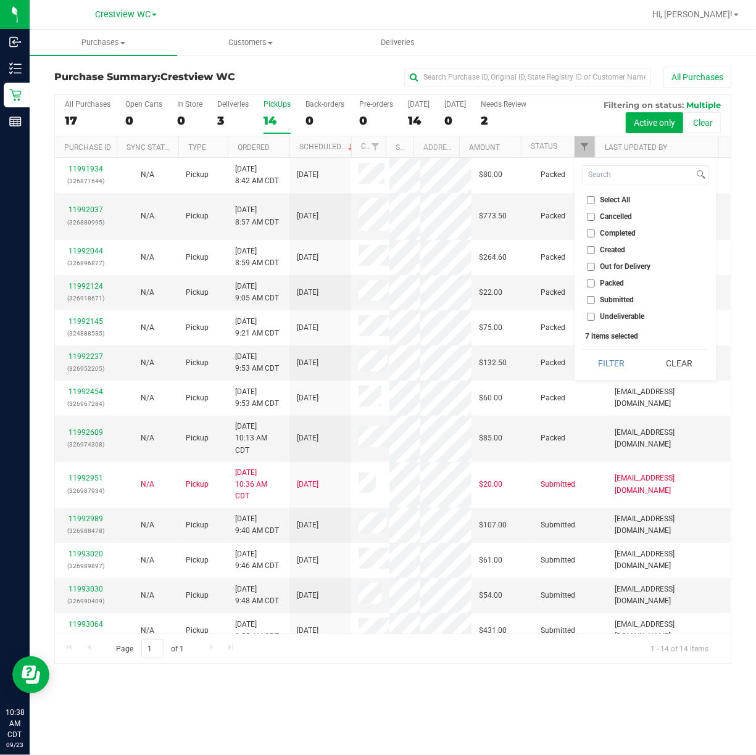
checkbox input "false"
click at [595, 300] on label "Submitted" at bounding box center [611, 300] width 48 height 8
click at [595, 300] on input "Submitted" at bounding box center [591, 300] width 8 height 8
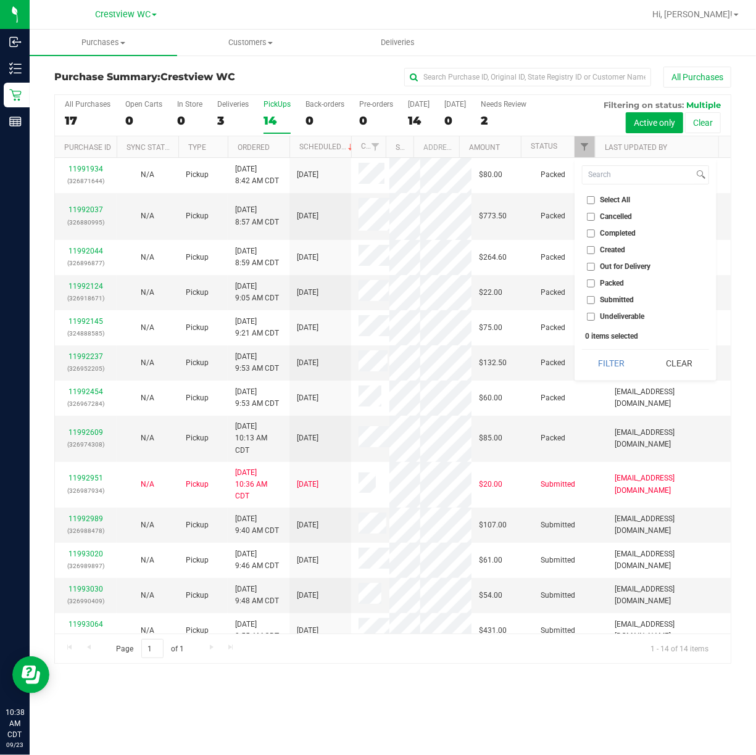
checkbox input "true"
click at [582, 350] on button "Filter" at bounding box center [611, 363] width 59 height 27
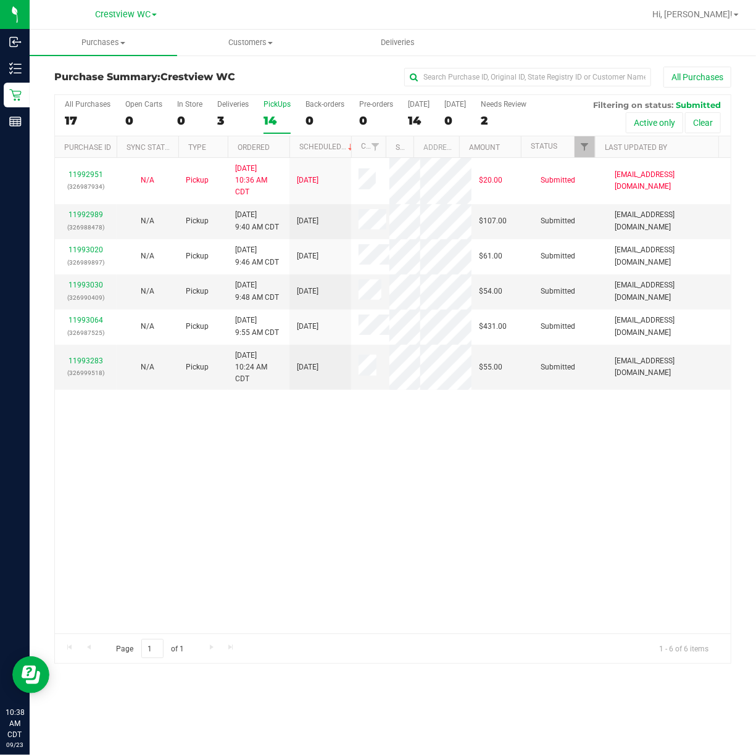
drag, startPoint x: 551, startPoint y: 439, endPoint x: 553, endPoint y: 433, distance: 7.0
click at [552, 439] on div "11992951 (326987934) N/A Pickup 9/23/2025 10:36 AM CDT 9/23/2025 $20.00 Submitt…" at bounding box center [393, 396] width 676 height 476
click at [444, 474] on div "11992951 (326987934) N/A Pickup 9/23/2025 10:36 AM CDT 9/23/2025 $20.00 Submitt…" at bounding box center [393, 396] width 676 height 476
click at [494, 505] on div "11992951 (326987934) N/A Pickup 9/23/2025 10:36 AM CDT 9/23/2025 $20.00 Submitt…" at bounding box center [393, 396] width 676 height 476
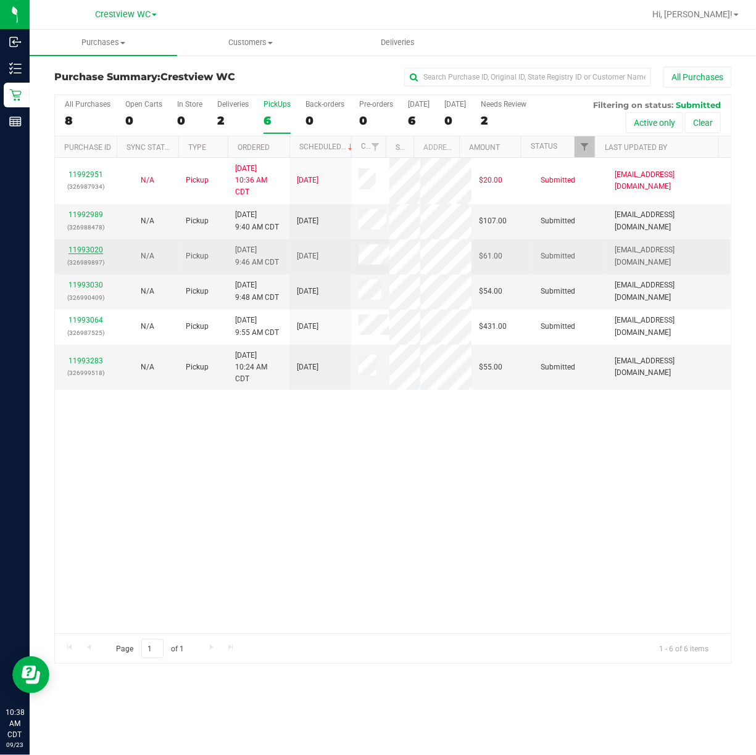
click at [85, 254] on link "11993020" at bounding box center [86, 250] width 35 height 9
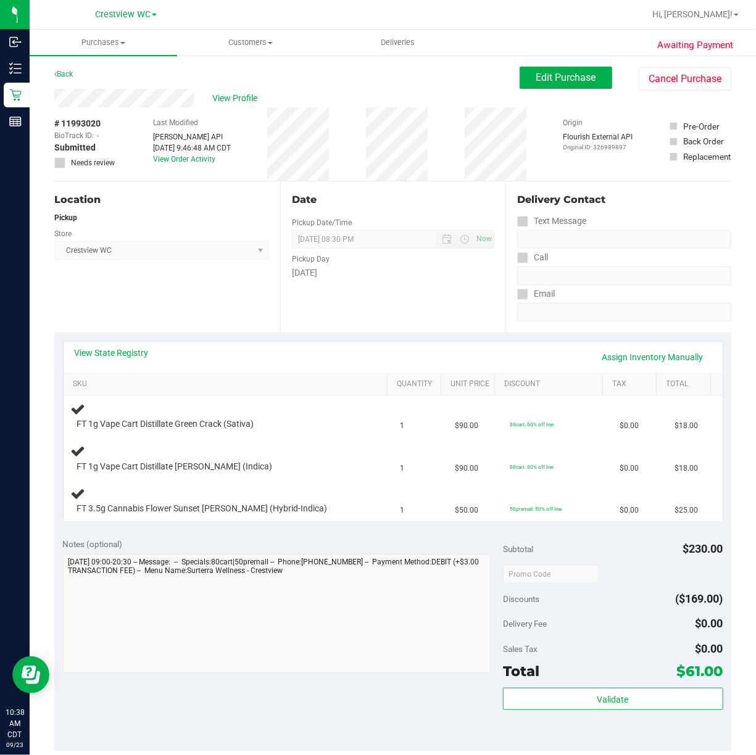
click at [191, 294] on div "Location Pickup Store Crestview WC Select Store Bonita Springs WC Boynton Beach…" at bounding box center [167, 256] width 226 height 151
click at [193, 293] on div "Location Pickup Store Crestview WC Select Store Bonita Springs WC Boynton Beach…" at bounding box center [167, 256] width 226 height 151
click at [100, 285] on div "Location Pickup Store Crestview WC Select Store Bonita Springs WC Boynton Beach…" at bounding box center [167, 256] width 226 height 151
click at [75, 296] on div "Location Pickup Store Crestview WC Select Store Bonita Springs WC Boynton Beach…" at bounding box center [167, 256] width 226 height 151
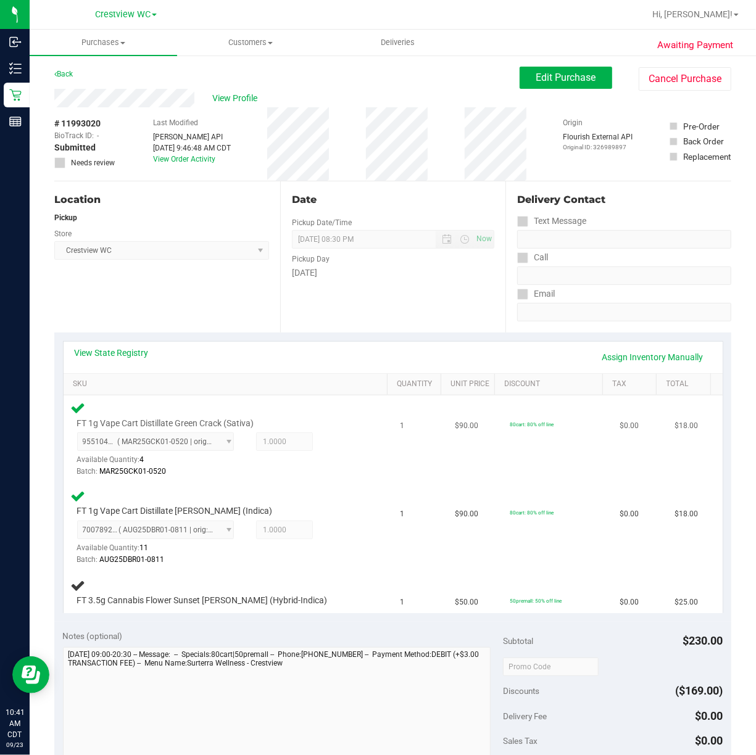
click at [342, 463] on div "9551043605124672 ( MAR25GCK01-0520 | orig: FLSRWGM-20250527-3132 ) 955104360512…" at bounding box center [218, 455] width 283 height 45
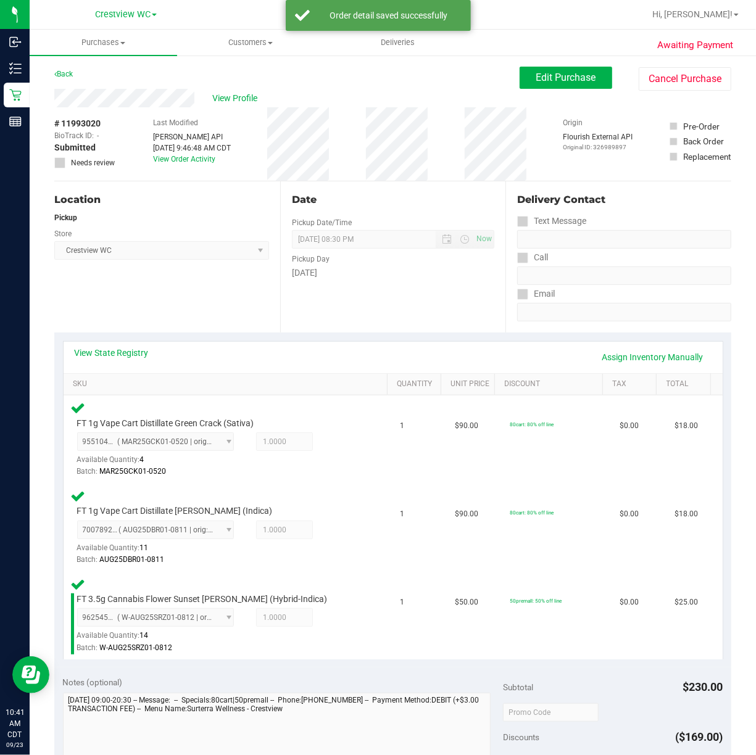
click at [218, 304] on div "Location Pickup Store Crestview WC Select Store Bonita Springs WC Boynton Beach…" at bounding box center [167, 256] width 226 height 151
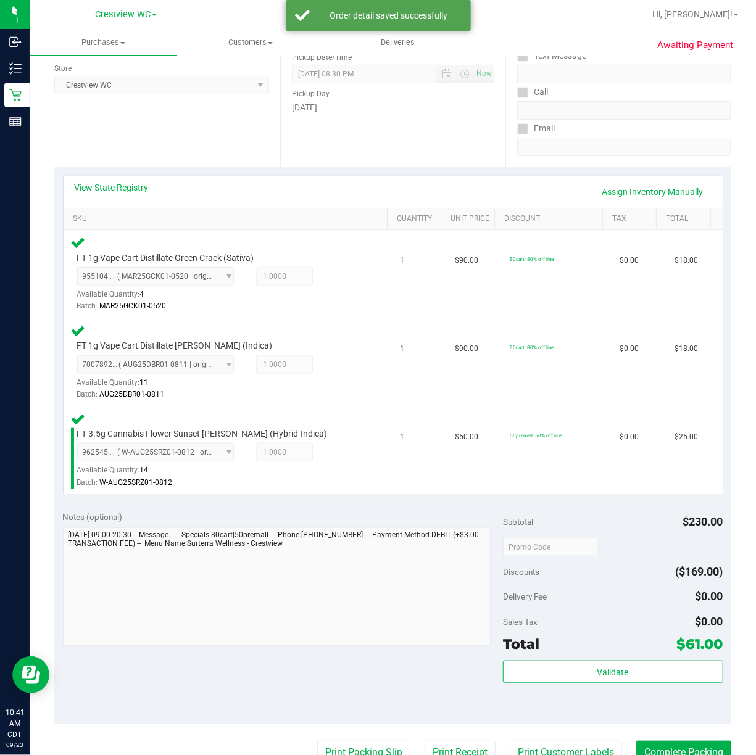
scroll to position [457, 0]
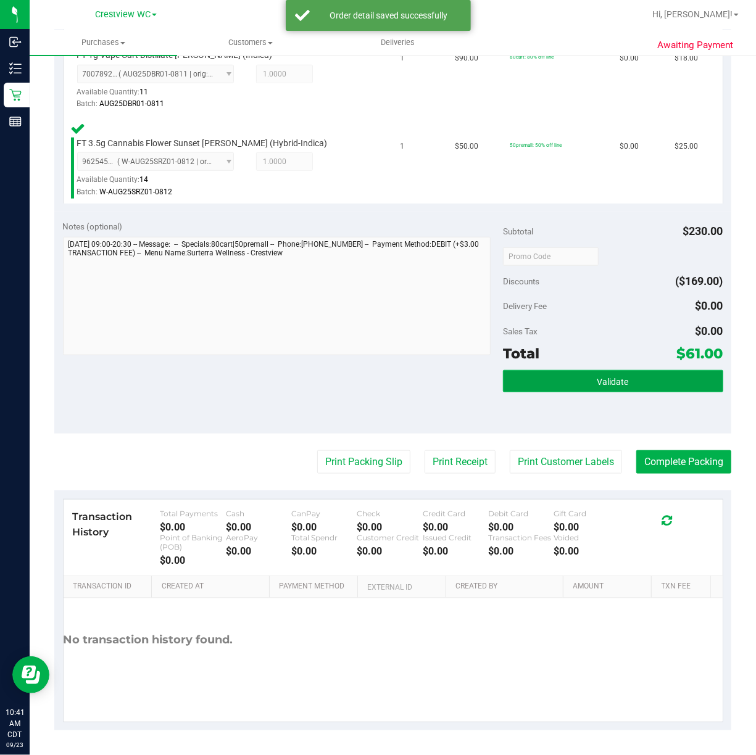
click at [647, 383] on button "Validate" at bounding box center [613, 381] width 220 height 22
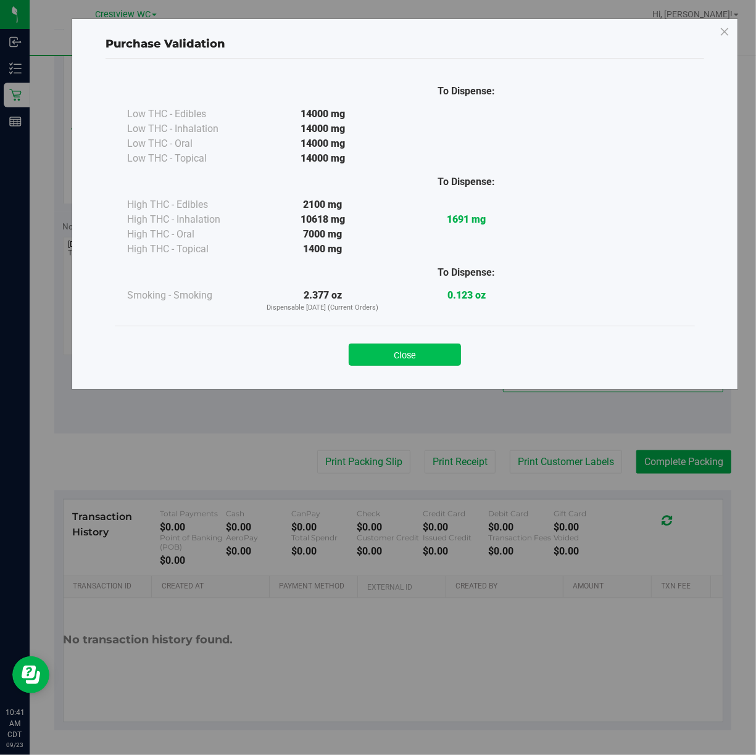
click at [433, 354] on button "Close" at bounding box center [405, 355] width 112 height 22
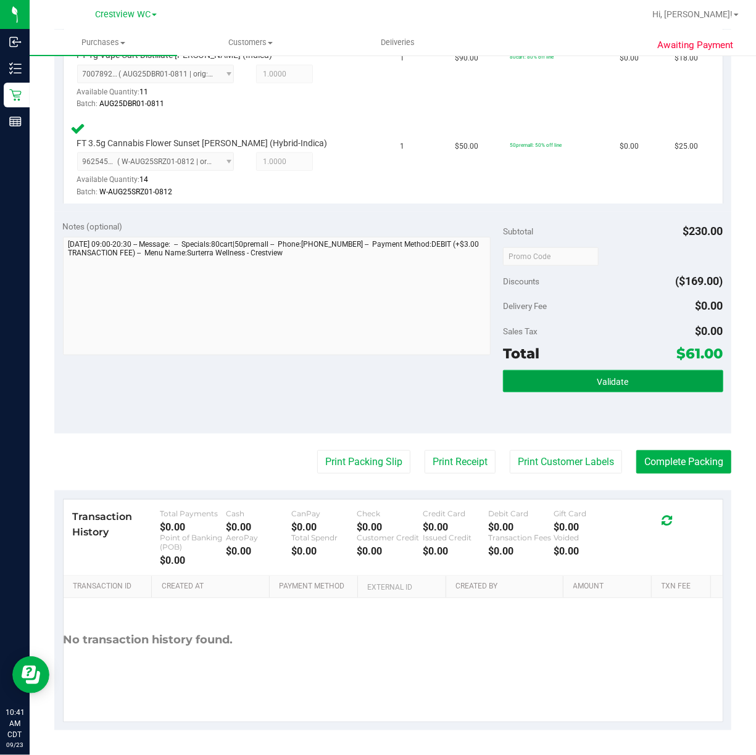
click at [664, 381] on button "Validate" at bounding box center [613, 381] width 220 height 22
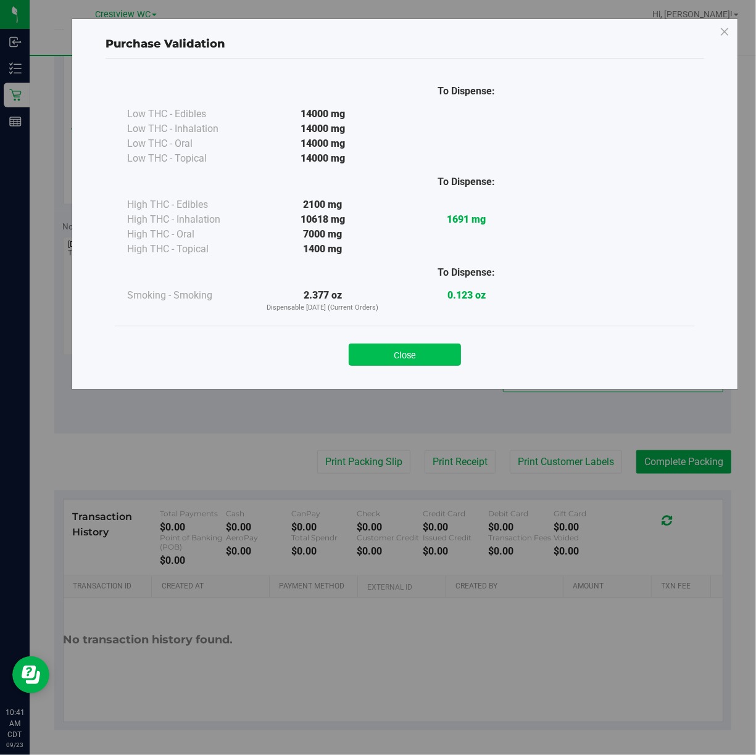
click at [433, 351] on button "Close" at bounding box center [405, 355] width 112 height 22
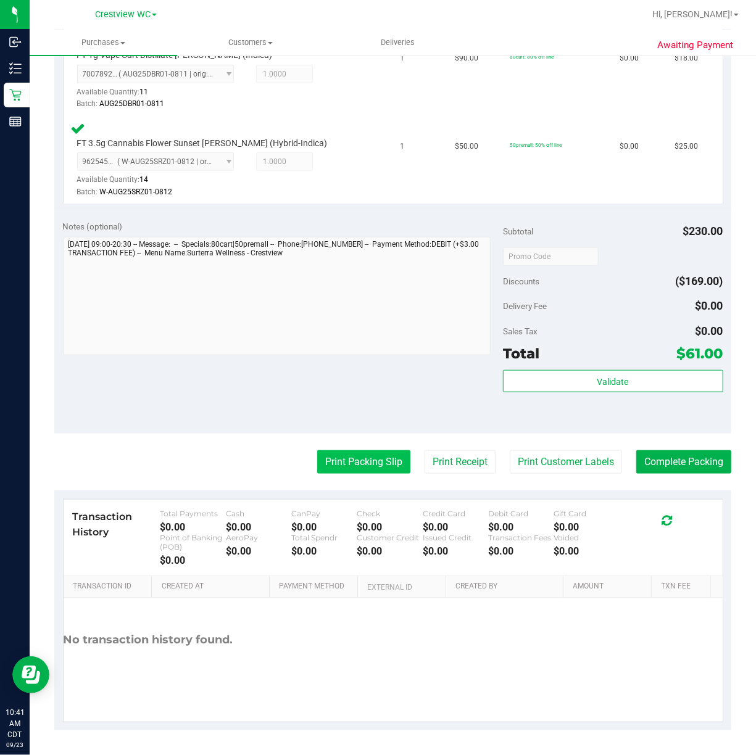
click at [366, 457] on button "Print Packing Slip" at bounding box center [363, 462] width 93 height 23
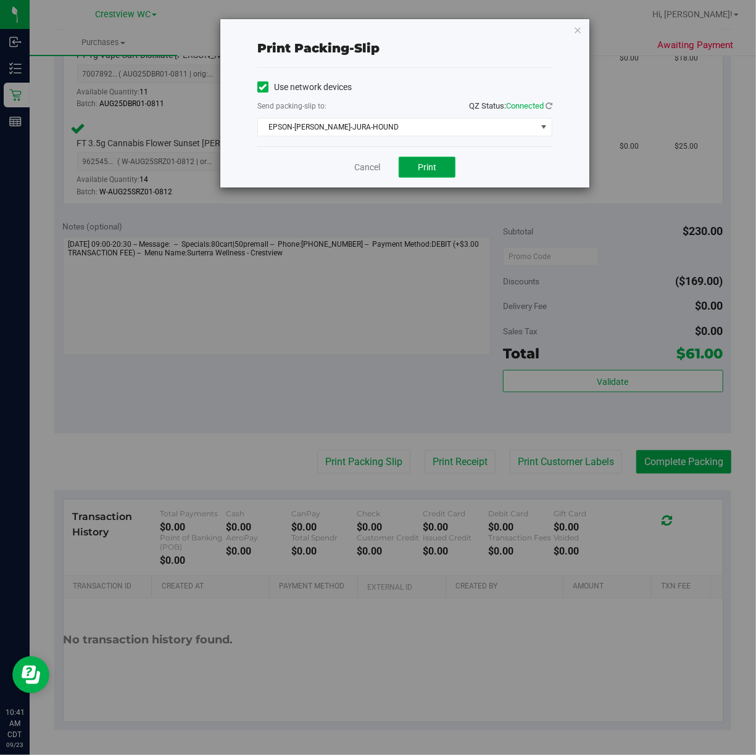
click at [435, 166] on span "Print" at bounding box center [427, 167] width 19 height 10
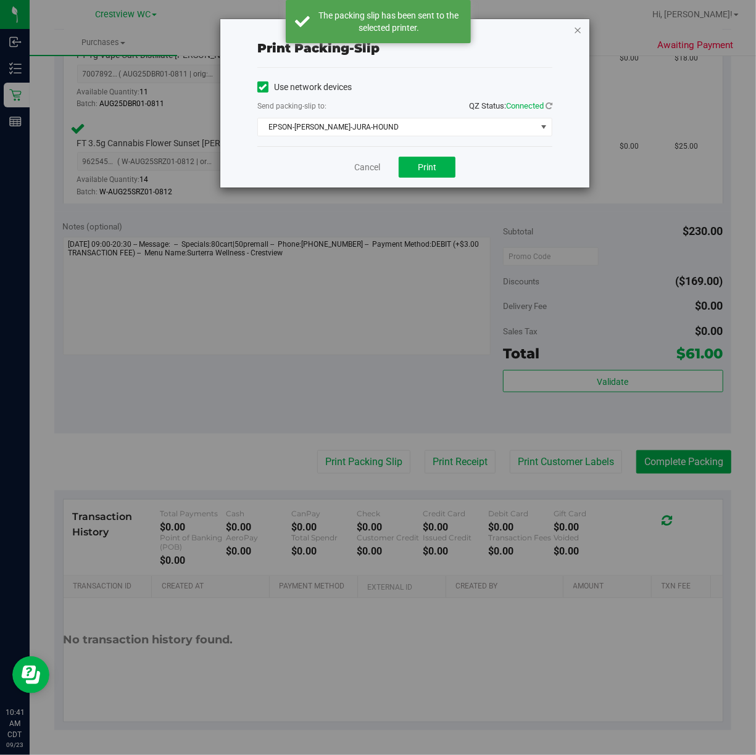
click at [581, 28] on icon "button" at bounding box center [577, 29] width 9 height 15
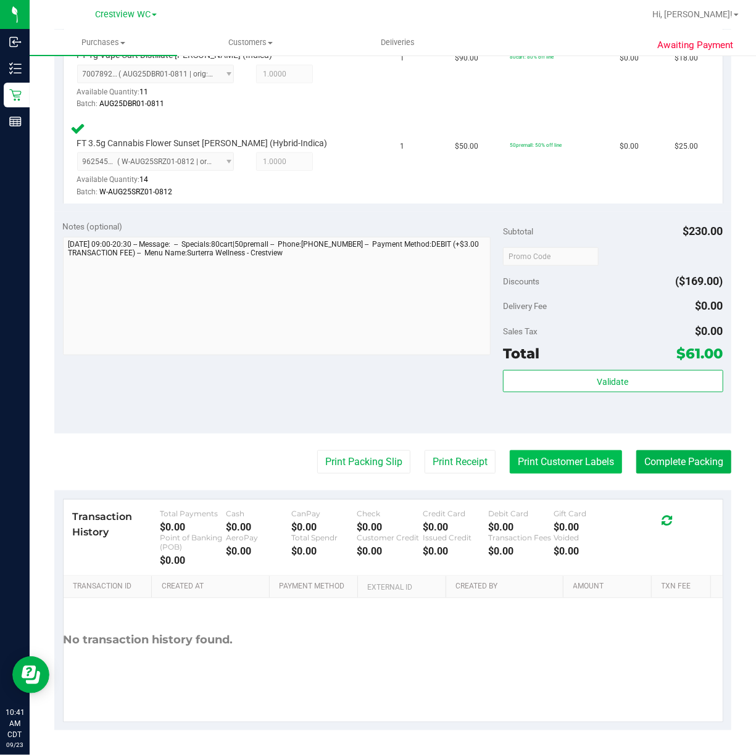
click at [581, 467] on button "Print Customer Labels" at bounding box center [566, 462] width 112 height 23
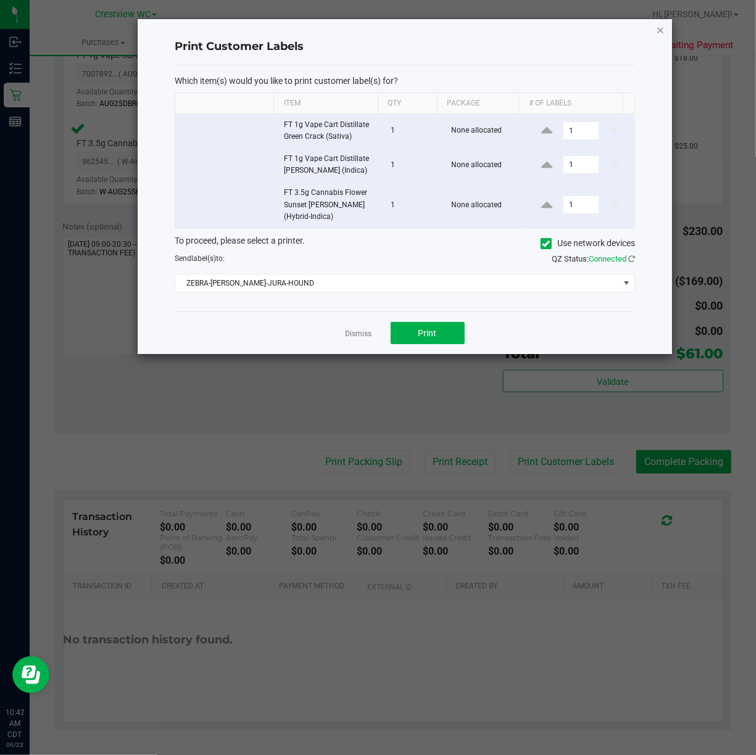
click at [660, 28] on icon "button" at bounding box center [660, 29] width 9 height 15
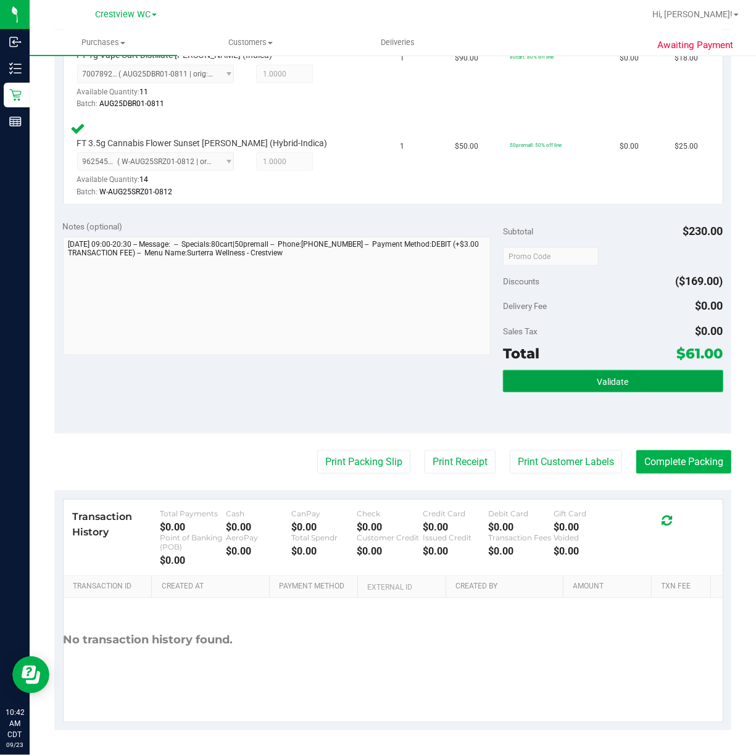
click at [611, 378] on span "Validate" at bounding box center [612, 382] width 31 height 10
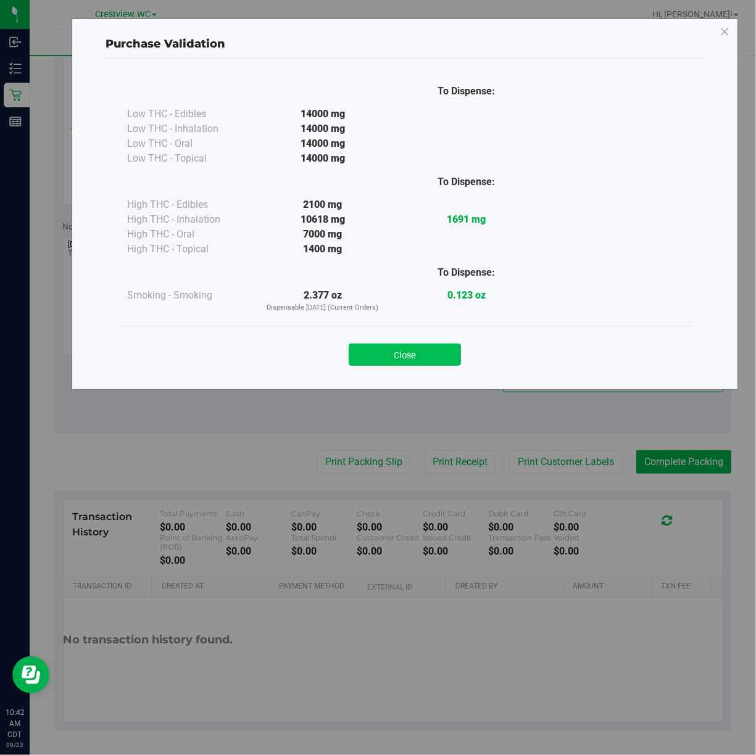
click at [423, 346] on button "Close" at bounding box center [405, 355] width 112 height 22
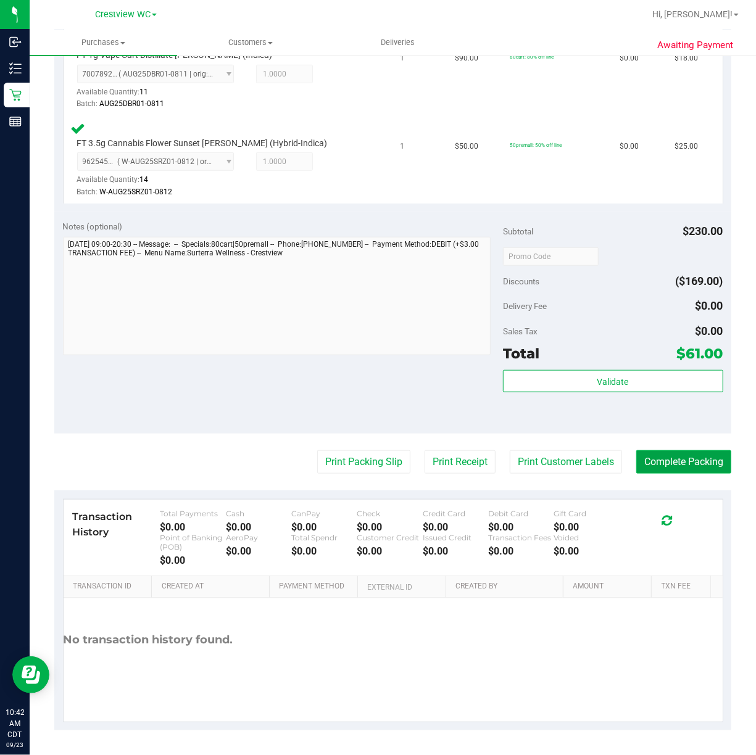
click at [680, 462] on button "Complete Packing" at bounding box center [683, 462] width 95 height 23
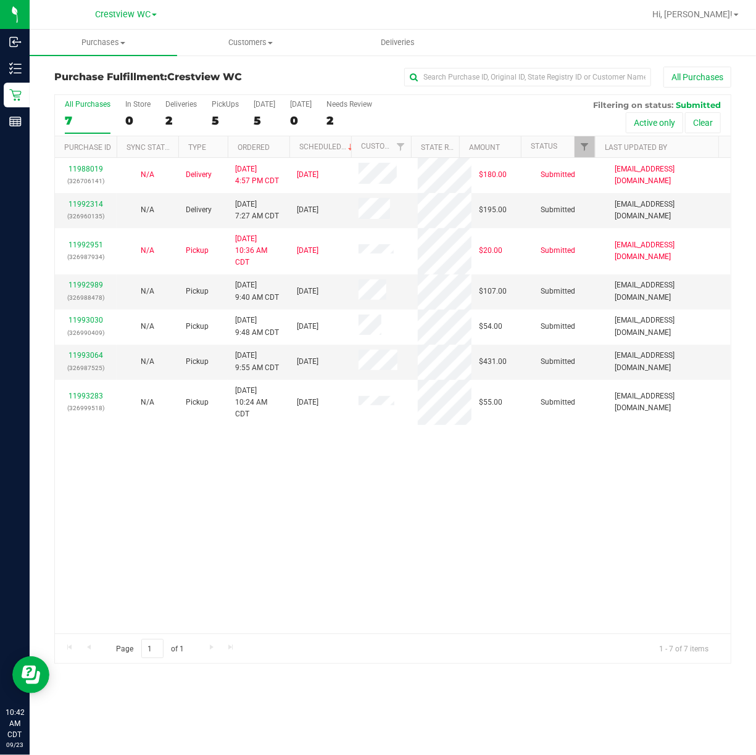
click at [452, 492] on div "11988019 (326706141) N/A Delivery 9/22/2025 4:57 PM CDT 9/26/2025 $180.00 Submi…" at bounding box center [393, 396] width 676 height 476
click at [230, 104] on div "PickUps" at bounding box center [225, 104] width 27 height 9
click at [0, 0] on input "PickUps 5" at bounding box center [0, 0] width 0 height 0
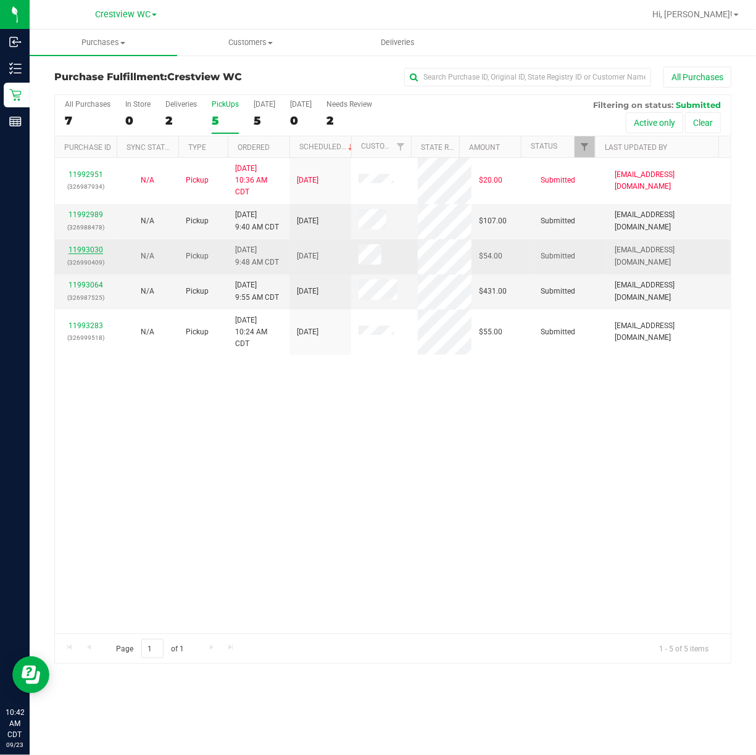
click at [98, 254] on link "11993030" at bounding box center [86, 250] width 35 height 9
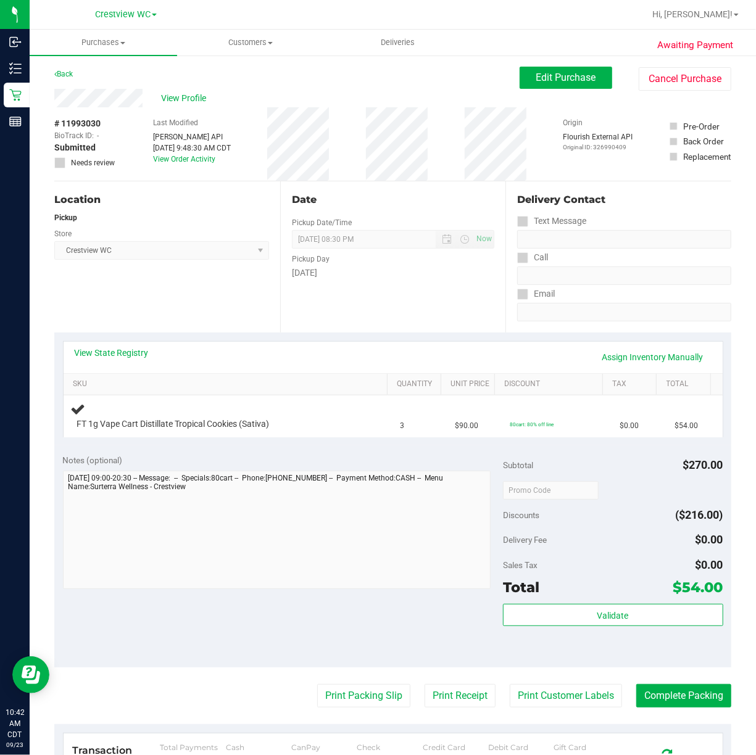
click at [174, 290] on div "Location Pickup Store Crestview WC Select Store Bonita Springs WC Boynton Beach…" at bounding box center [167, 256] width 226 height 151
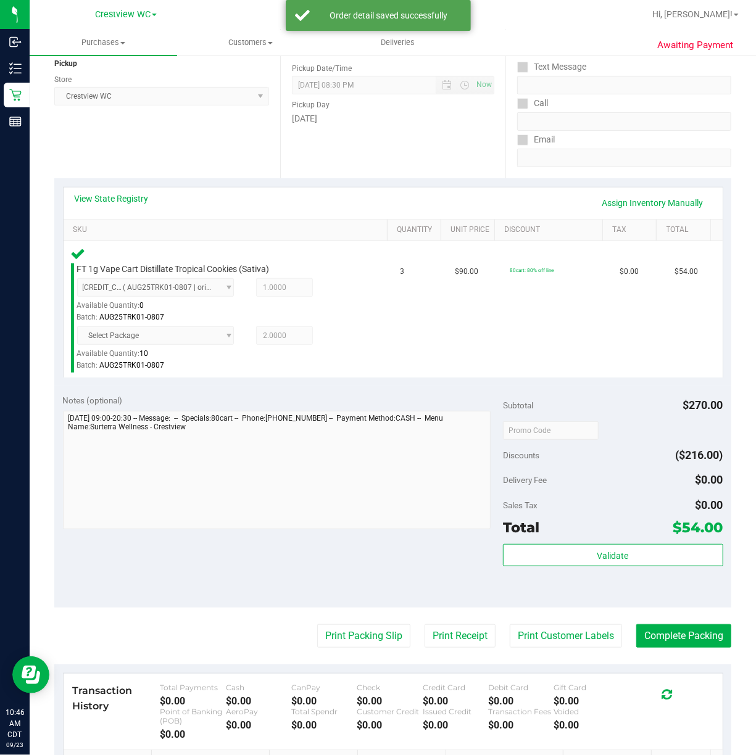
scroll to position [235, 0]
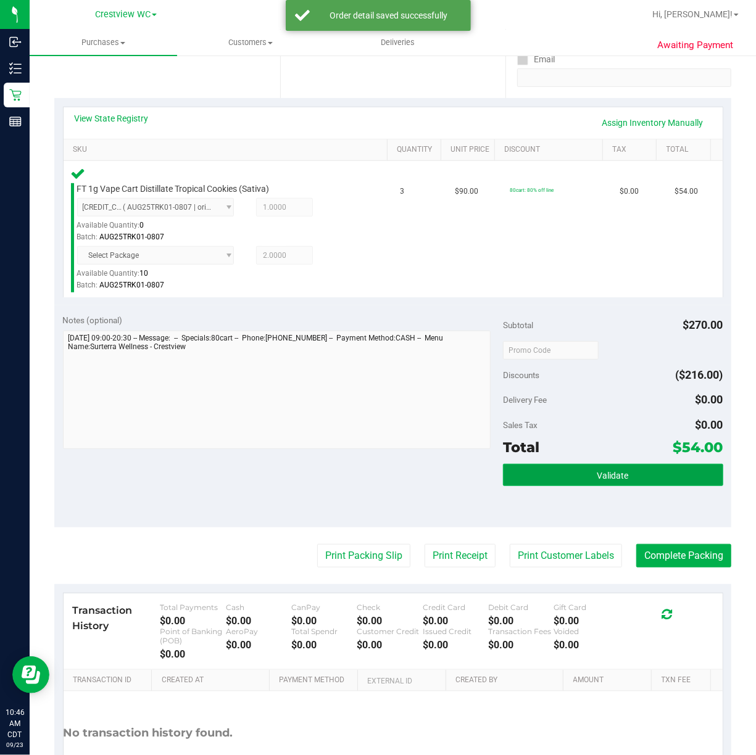
click at [615, 480] on span "Validate" at bounding box center [612, 476] width 31 height 10
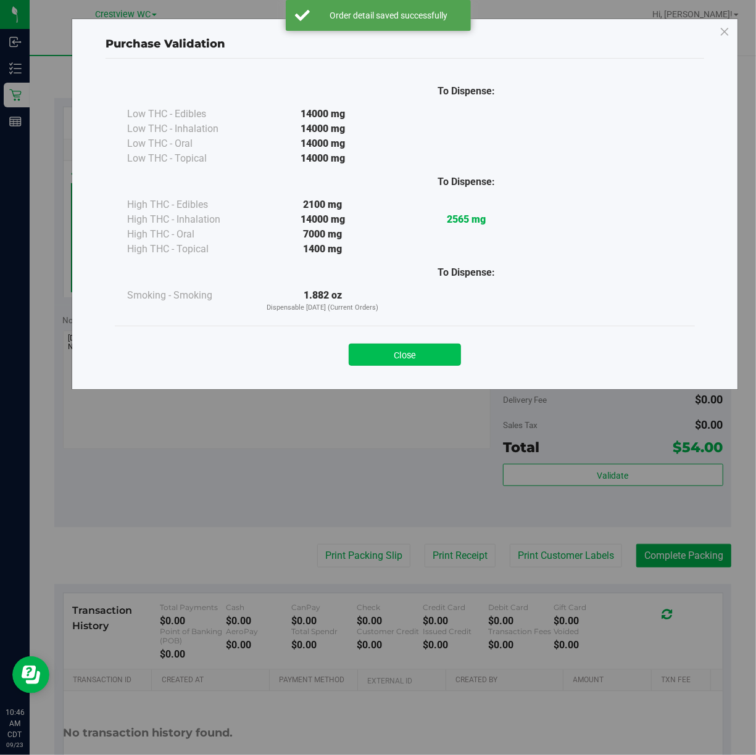
click at [422, 357] on button "Close" at bounding box center [405, 355] width 112 height 22
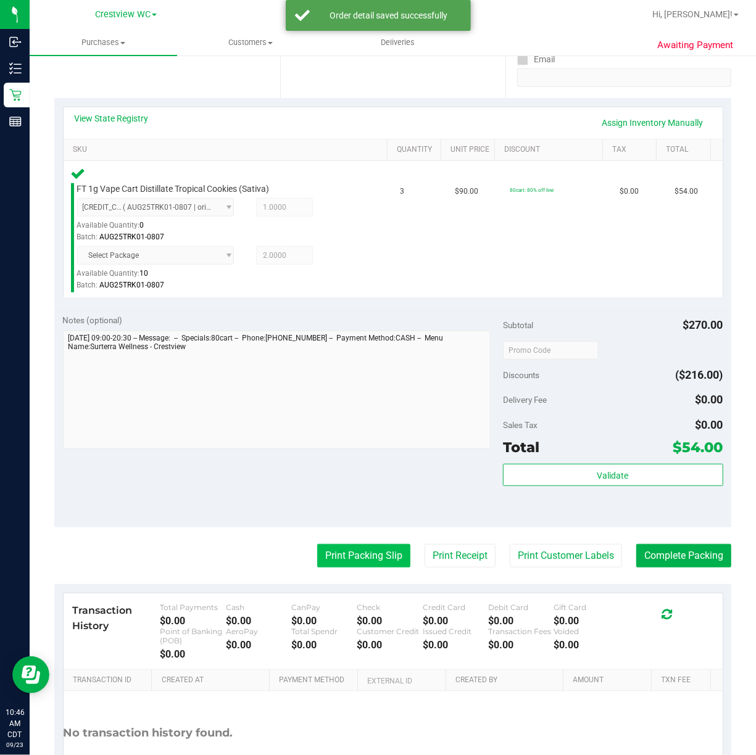
click at [351, 558] on button "Print Packing Slip" at bounding box center [363, 555] width 93 height 23
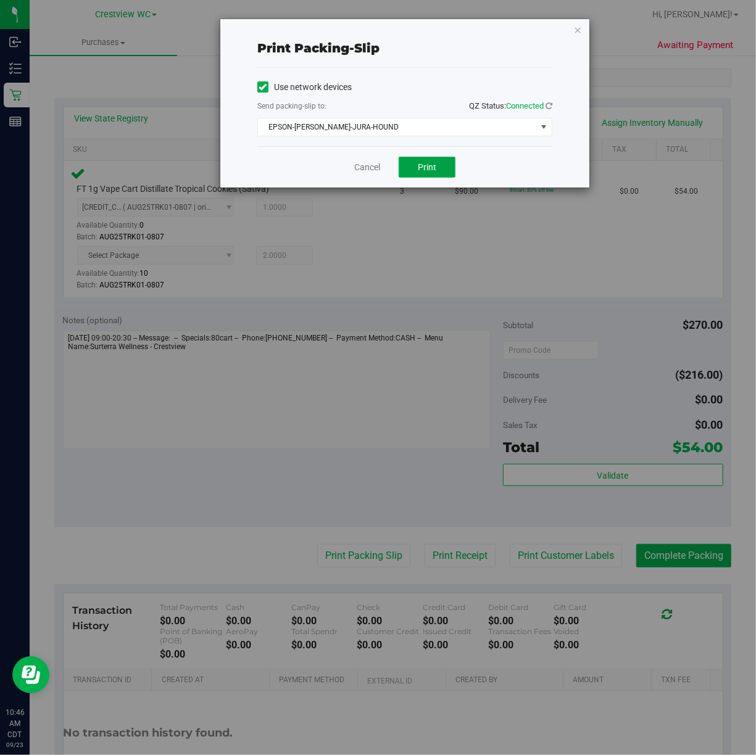
click at [427, 168] on span "Print" at bounding box center [427, 167] width 19 height 10
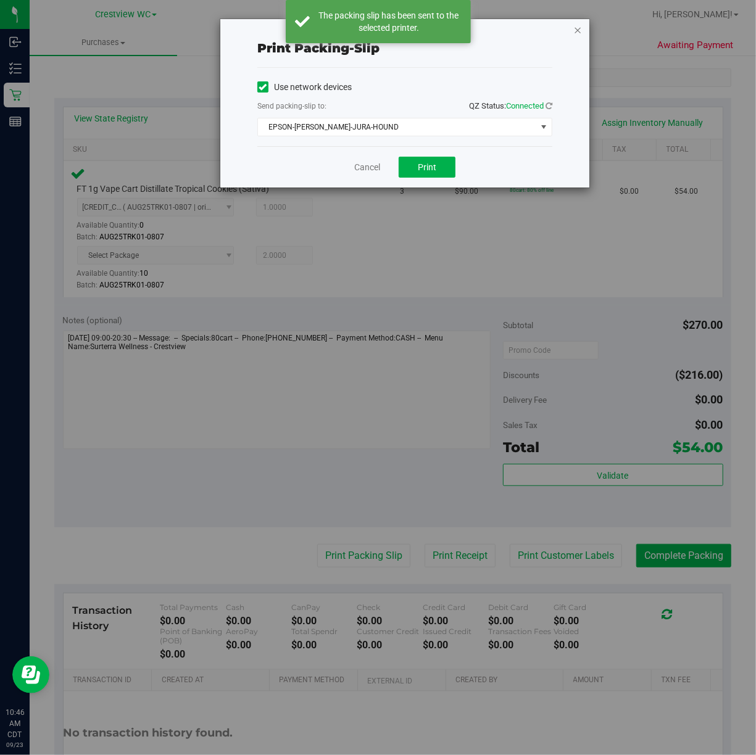
click at [579, 28] on icon "button" at bounding box center [577, 29] width 9 height 15
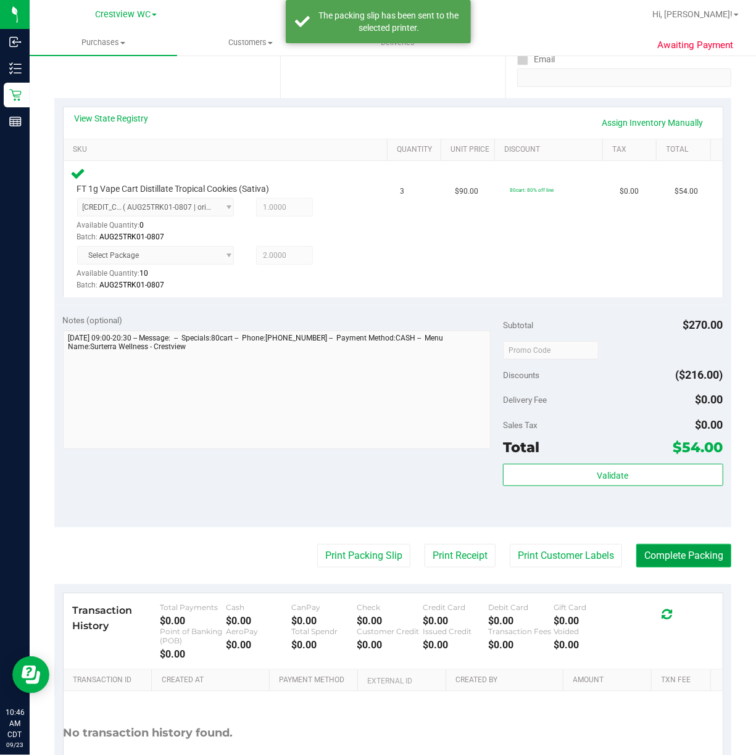
click at [684, 562] on button "Complete Packing" at bounding box center [683, 555] width 95 height 23
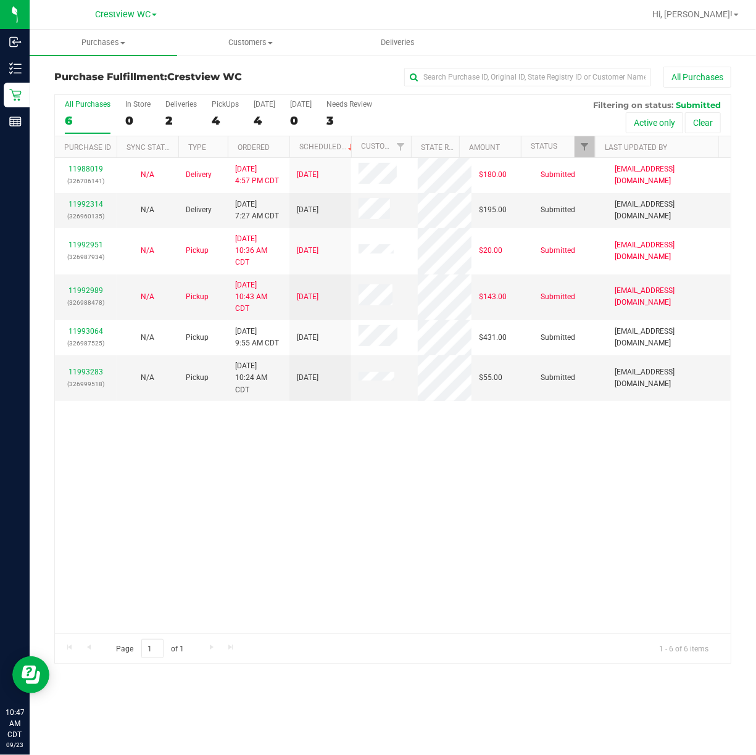
click at [238, 511] on div "11988019 (326706141) N/A Delivery 9/22/2025 4:57 PM CDT 9/26/2025 $180.00 Submi…" at bounding box center [393, 396] width 676 height 476
click at [220, 104] on div "PickUps" at bounding box center [225, 104] width 27 height 9
click at [0, 0] on input "PickUps 4" at bounding box center [0, 0] width 0 height 0
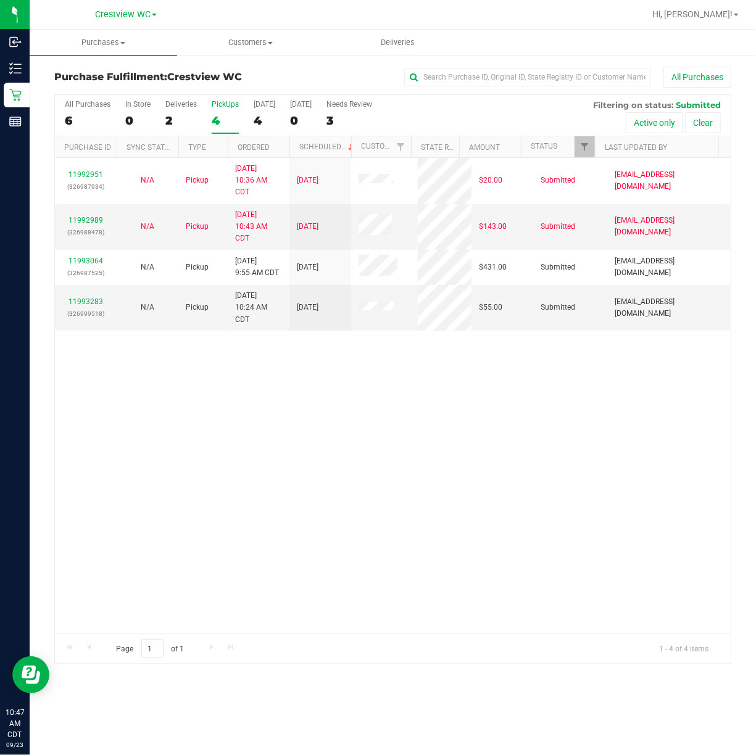
click at [394, 423] on div "11992951 (326987934) N/A Pickup 9/23/2025 10:36 AM CDT 9/23/2025 $20.00 Submitt…" at bounding box center [393, 396] width 676 height 476
click at [430, 489] on div "11992951 (326987934) N/A Pickup 9/23/2025 10:36 AM CDT 9/23/2025 $20.00 Submitt…" at bounding box center [393, 396] width 676 height 476
click at [356, 436] on div "11992951 (326987934) N/A Pickup 9/23/2025 10:36 AM CDT 9/23/2025 $20.00 Submitt…" at bounding box center [393, 396] width 676 height 476
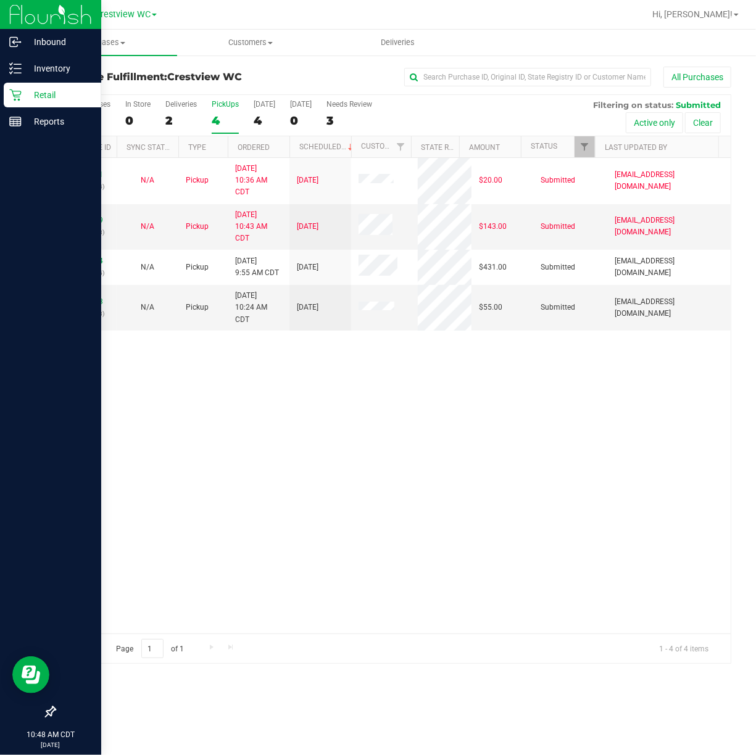
drag, startPoint x: 505, startPoint y: 490, endPoint x: 2, endPoint y: 359, distance: 519.3
click at [505, 490] on div "11992951 (326987934) N/A Pickup 9/23/2025 10:36 AM CDT 9/23/2025 $20.00 Submitt…" at bounding box center [393, 396] width 676 height 476
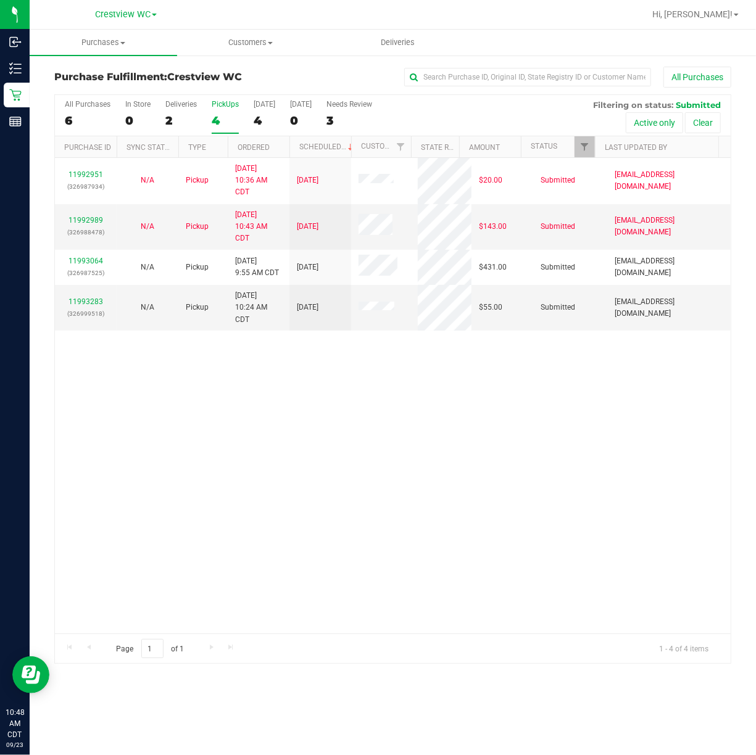
click at [373, 409] on div "11992951 (326987934) N/A Pickup 9/23/2025 10:36 AM CDT 9/23/2025 $20.00 Submitt…" at bounding box center [393, 396] width 676 height 476
click at [603, 396] on div "11992951 (326987934) N/A Pickup 9/23/2025 10:36 AM CDT 9/23/2025 $20.00 Submitt…" at bounding box center [393, 396] width 676 height 476
click at [228, 107] on div "PickUps" at bounding box center [225, 104] width 27 height 9
click at [0, 0] on input "PickUps 4" at bounding box center [0, 0] width 0 height 0
click at [228, 107] on div "PickUps" at bounding box center [225, 104] width 27 height 9
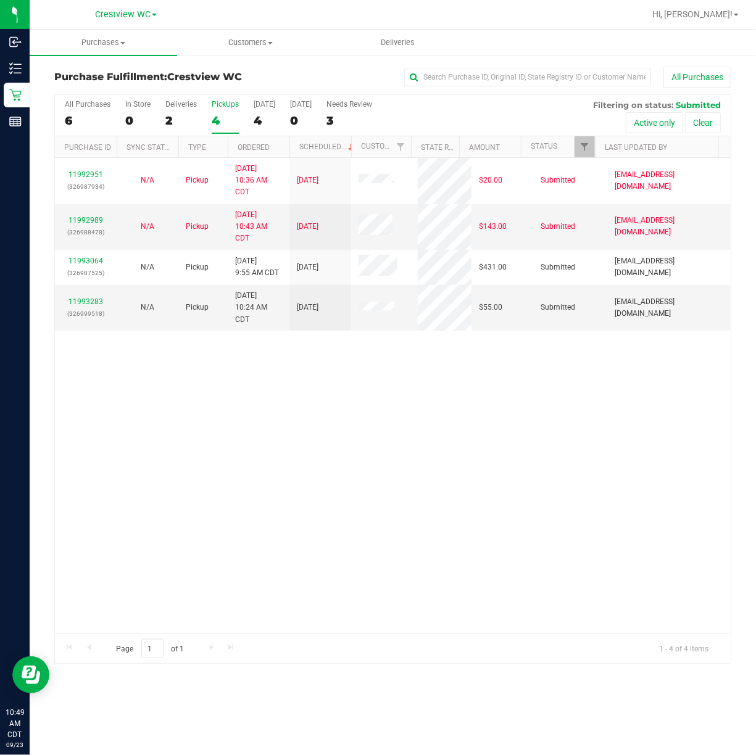
click at [0, 0] on input "PickUps 4" at bounding box center [0, 0] width 0 height 0
click at [465, 450] on div "11992951 (326987934) N/A Pickup 9/23/2025 10:36 AM CDT 9/23/2025 $20.00 Submitt…" at bounding box center [393, 396] width 676 height 476
click at [518, 405] on div "11992951 (326987934) N/A Pickup 9/23/2025 10:36 AM CDT 9/23/2025 $20.00 Submitt…" at bounding box center [393, 396] width 676 height 476
click at [212, 104] on div "PickUps" at bounding box center [225, 104] width 27 height 9
click at [0, 0] on input "PickUps 4" at bounding box center [0, 0] width 0 height 0
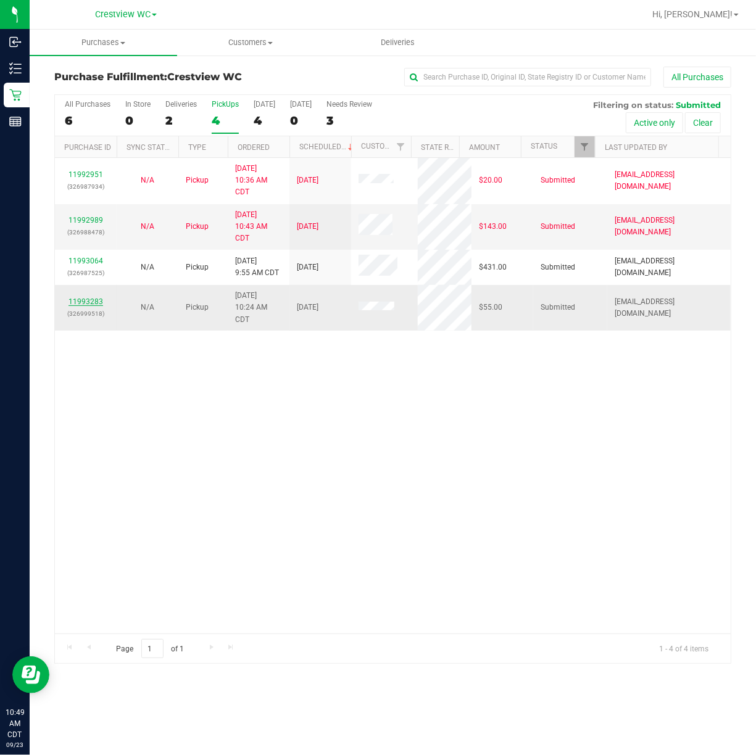
click at [100, 299] on link "11993283" at bounding box center [86, 301] width 35 height 9
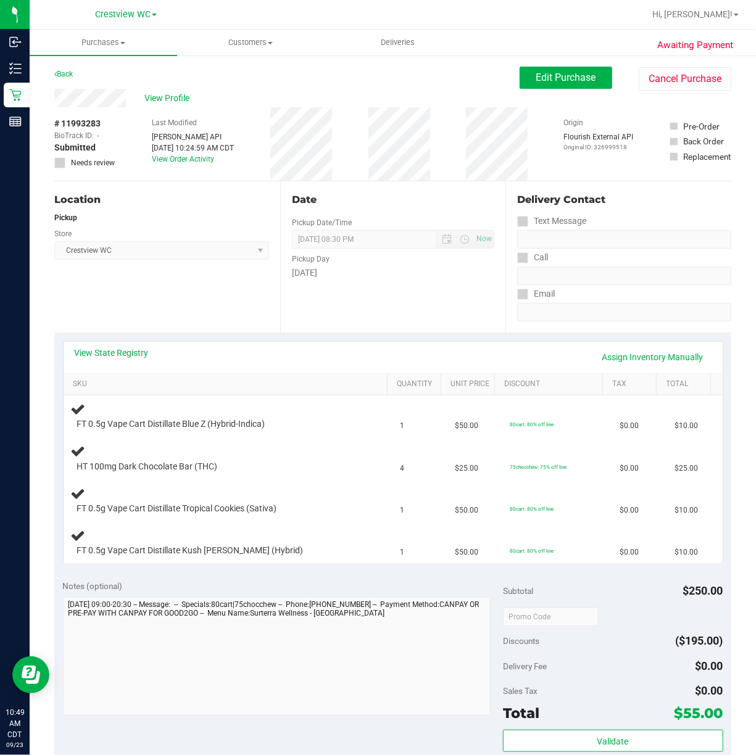
click at [156, 290] on div "Location Pickup Store Crestview WC Select Store Bonita Springs WC Boynton Beach…" at bounding box center [167, 256] width 226 height 151
click at [122, 291] on div "Location Pickup Store Crestview WC Select Store Bonita Springs WC Boynton Beach…" at bounding box center [167, 256] width 226 height 151
click at [408, 319] on div "Date Pickup Date/Time 09/23/2025 Now 09/23/2025 08:30 PM Now Pickup Day Tuesday" at bounding box center [393, 256] width 226 height 151
click at [259, 307] on div "Location Pickup Store Crestview WC Select Store Bonita Springs WC Boynton Beach…" at bounding box center [167, 256] width 226 height 151
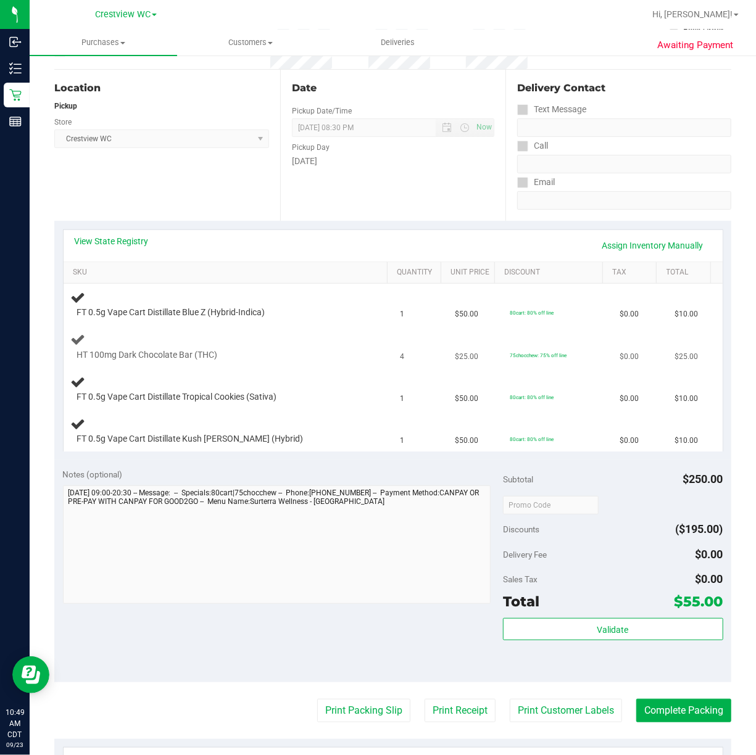
scroll to position [82, 0]
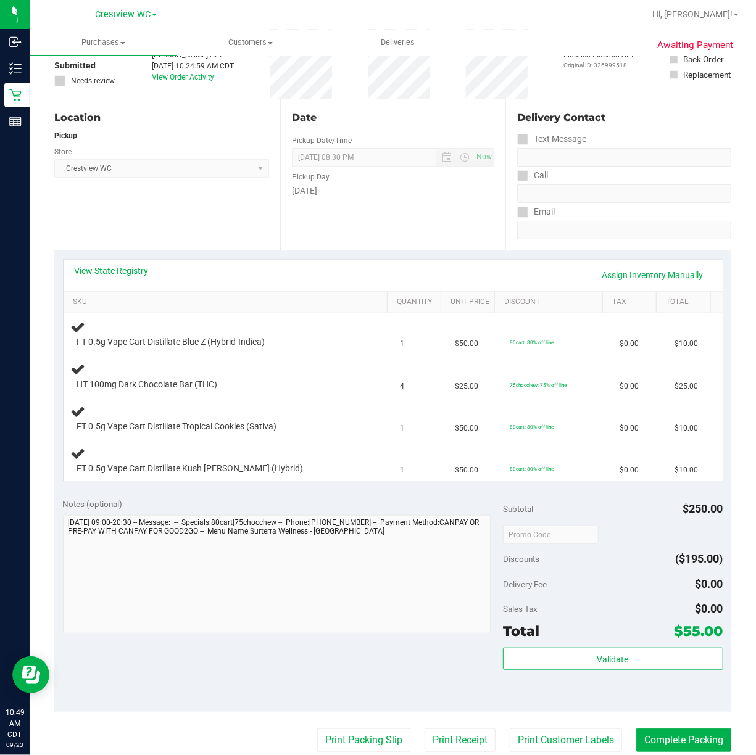
click at [195, 216] on div "Location Pickup Store Crestview WC Select Store Bonita Springs WC Boynton Beach…" at bounding box center [167, 174] width 226 height 151
click at [199, 216] on div "Location Pickup Store Crestview WC Select Store Bonita Springs WC Boynton Beach…" at bounding box center [167, 174] width 226 height 151
click at [136, 225] on div "Location Pickup Store Crestview WC Select Store Bonita Springs WC Boynton Beach…" at bounding box center [167, 174] width 226 height 151
click at [386, 213] on div "Date Pickup Date/Time 09/23/2025 Now 09/23/2025 08:30 PM Now Pickup Day Tuesday" at bounding box center [393, 174] width 226 height 151
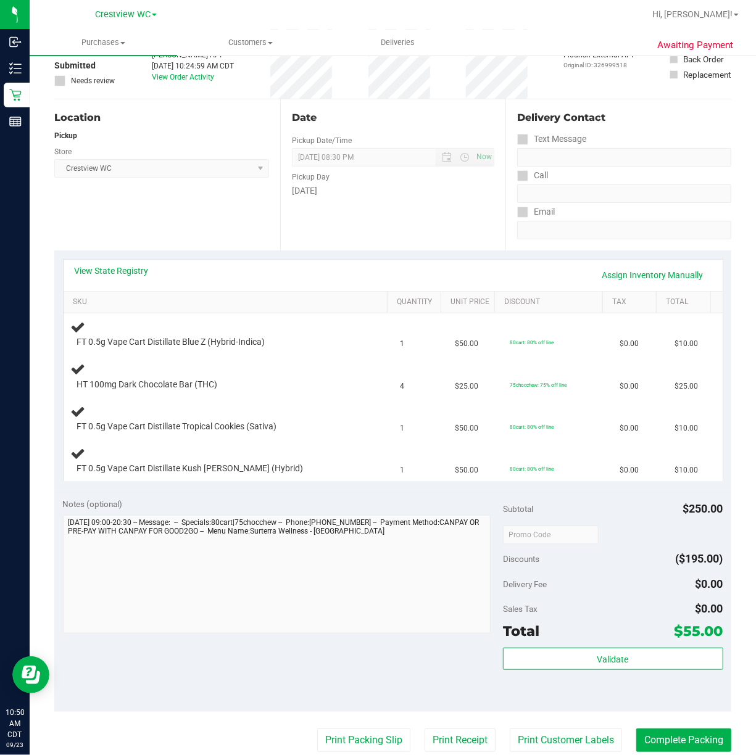
click at [171, 204] on div "Location Pickup Store Crestview WC Select Store Bonita Springs WC Boynton Beach…" at bounding box center [167, 174] width 226 height 151
click at [222, 221] on div "Location Pickup Store Crestview WC Select Store Bonita Springs WC Boynton Beach…" at bounding box center [167, 174] width 226 height 151
click at [172, 216] on div "Location Pickup Store Crestview WC Select Store Bonita Springs WC Boynton Beach…" at bounding box center [167, 174] width 226 height 151
click at [158, 217] on div "Location Pickup Store Crestview WC Select Store Bonita Springs WC Boynton Beach…" at bounding box center [167, 174] width 226 height 151
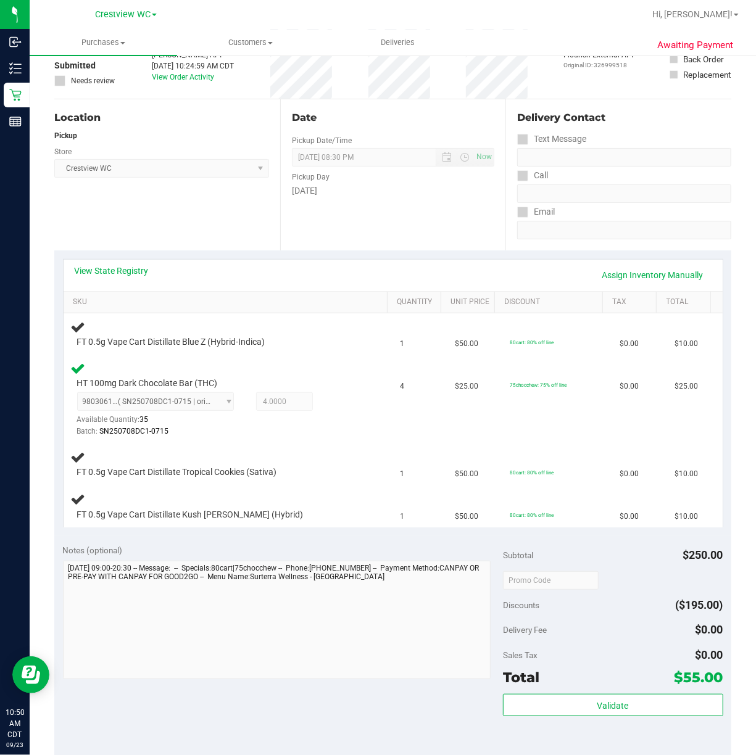
click at [205, 216] on div "Location Pickup Store Crestview WC Select Store Bonita Springs WC Boynton Beach…" at bounding box center [167, 174] width 226 height 151
click at [214, 227] on div "Location Pickup Store Crestview WC Select Store Bonita Springs WC Boynton Beach…" at bounding box center [167, 174] width 226 height 151
click at [189, 209] on div "Location Pickup Store Crestview WC Select Store Bonita Springs WC Boynton Beach…" at bounding box center [167, 174] width 226 height 151
click at [357, 210] on div "Date Pickup Date/Time 09/23/2025 Now 09/23/2025 08:30 PM Now Pickup Day Tuesday" at bounding box center [393, 174] width 226 height 151
click at [166, 209] on div "Location Pickup Store Crestview WC Select Store Bonita Springs WC Boynton Beach…" at bounding box center [167, 174] width 226 height 151
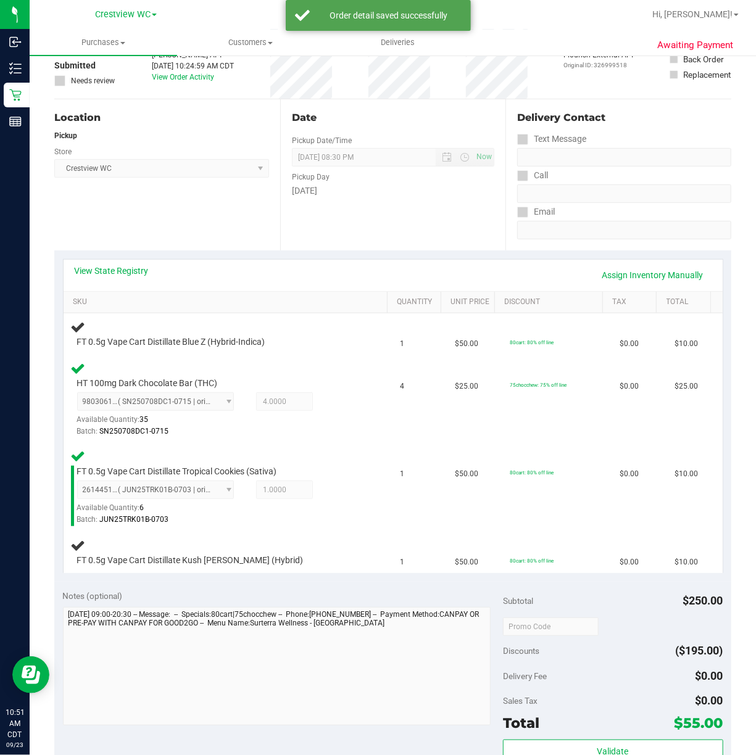
click at [200, 222] on div "Location Pickup Store Crestview WC Select Store Bonita Springs WC Boynton Beach…" at bounding box center [167, 174] width 226 height 151
click at [177, 211] on div "Location Pickup Store Crestview WC Select Store Bonita Springs WC Boynton Beach…" at bounding box center [167, 174] width 226 height 151
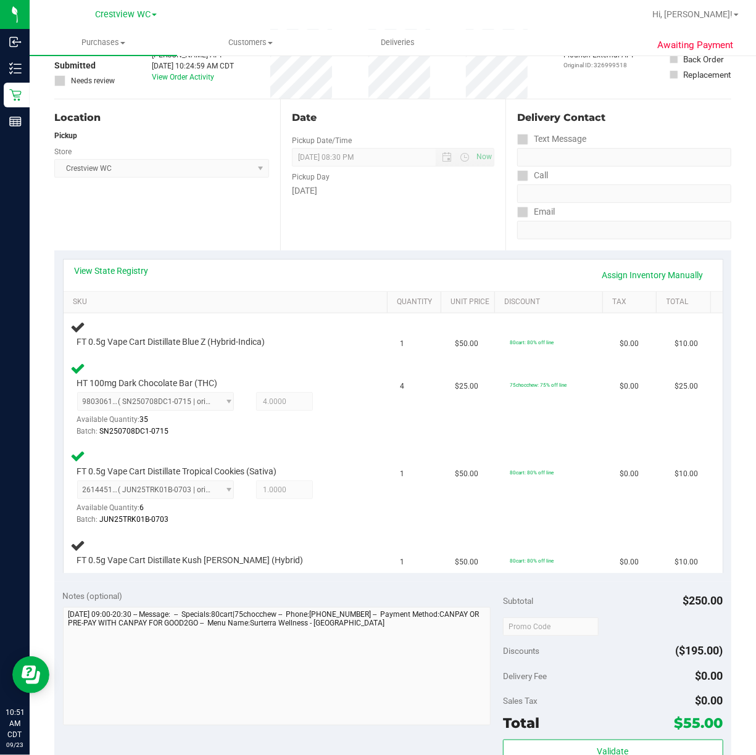
click at [159, 214] on div "Location Pickup Store Crestview WC Select Store Bonita Springs WC Boynton Beach…" at bounding box center [167, 174] width 226 height 151
click at [190, 211] on div "Location Pickup Store Crestview WC Select Store Bonita Springs WC Boynton Beach…" at bounding box center [167, 174] width 226 height 151
click at [172, 213] on div "Location Pickup Store Crestview WC Select Store Bonita Springs WC Boynton Beach…" at bounding box center [167, 174] width 226 height 151
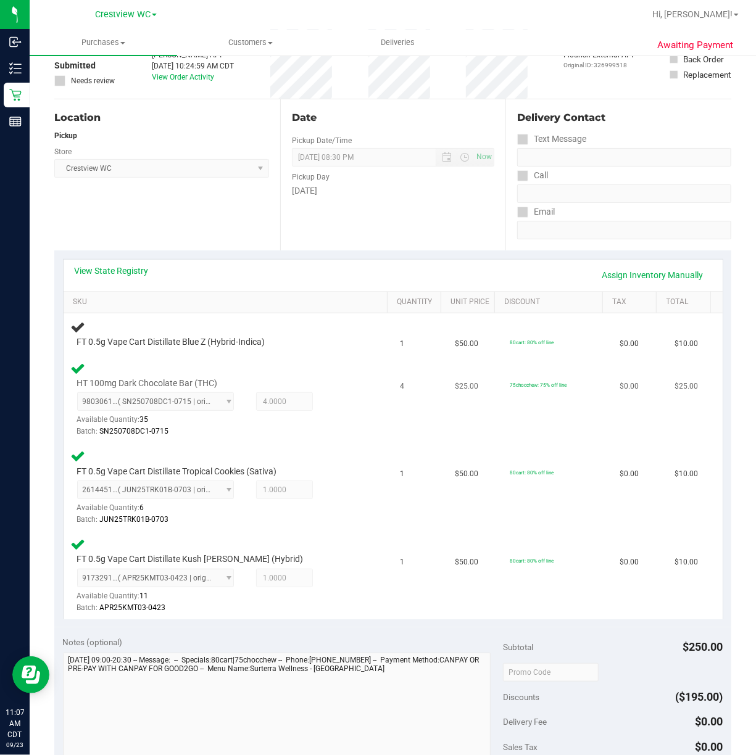
click at [349, 374] on div "HT 100mg Dark Chocolate Bar (THC) 9803061925998536 ( SN250708DC1-0715 | orig: F…" at bounding box center [228, 400] width 315 height 78
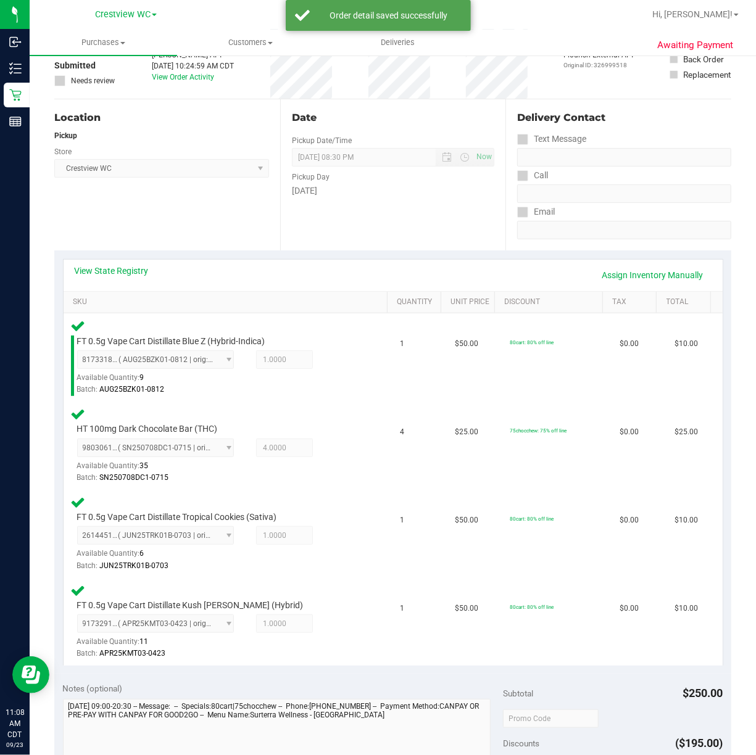
click at [226, 204] on div "Location Pickup Store Crestview WC Select Store Bonita Springs WC Boynton Beach…" at bounding box center [167, 174] width 226 height 151
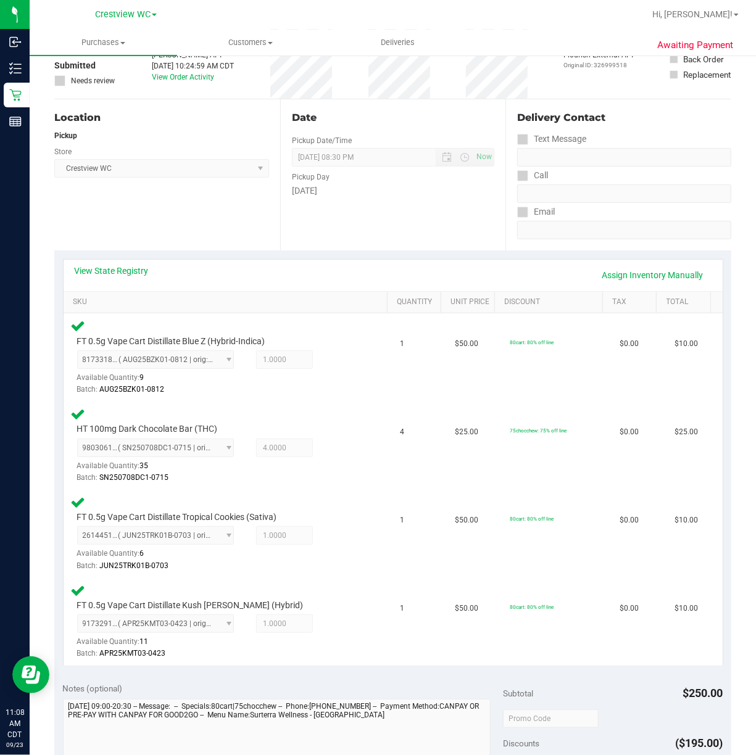
click at [123, 210] on div "Location Pickup Store Crestview WC Select Store Bonita Springs WC Boynton Beach…" at bounding box center [167, 174] width 226 height 151
click at [168, 193] on div "Location Pickup Store Crestview WC Select Store Bonita Springs WC Boynton Beach…" at bounding box center [167, 174] width 226 height 151
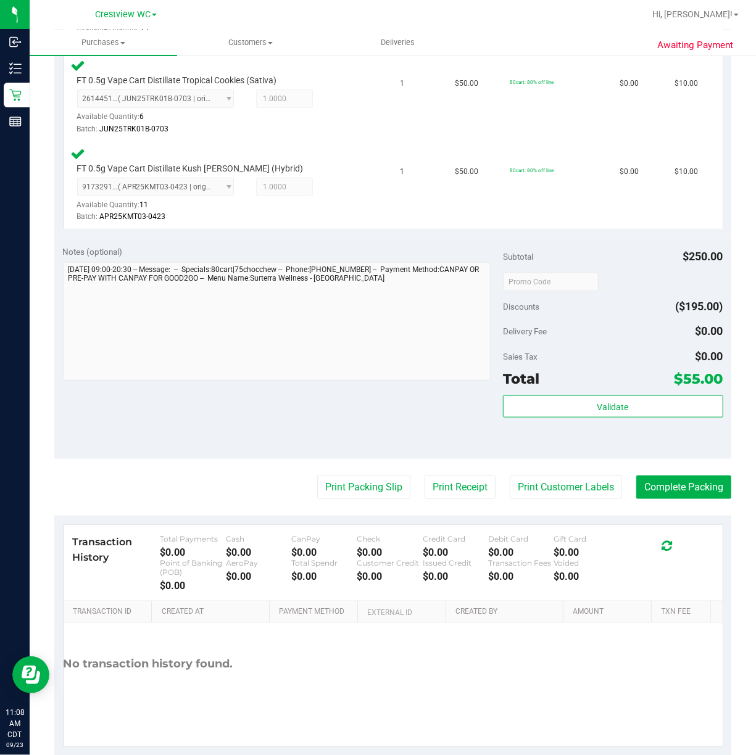
scroll to position [544, 0]
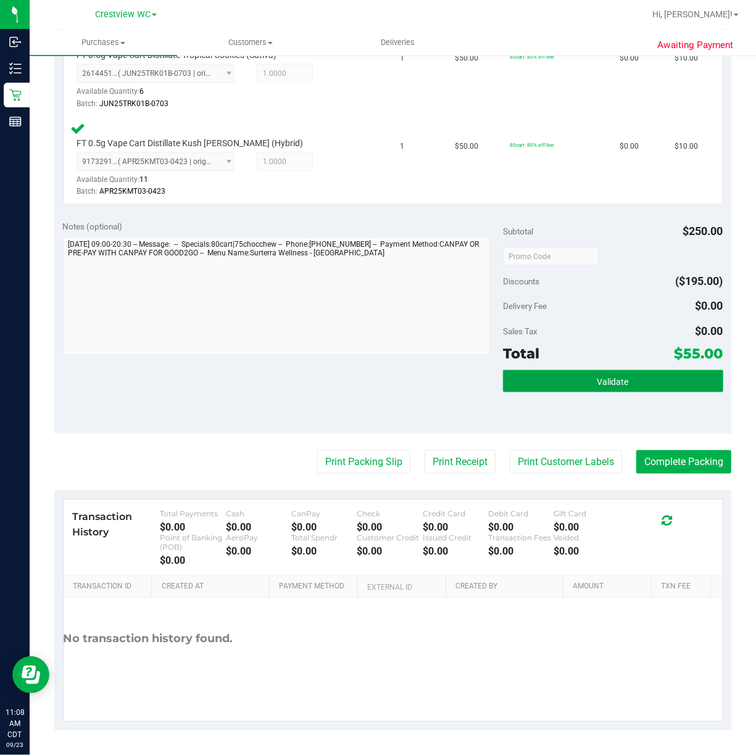
click at [618, 391] on button "Validate" at bounding box center [613, 381] width 220 height 22
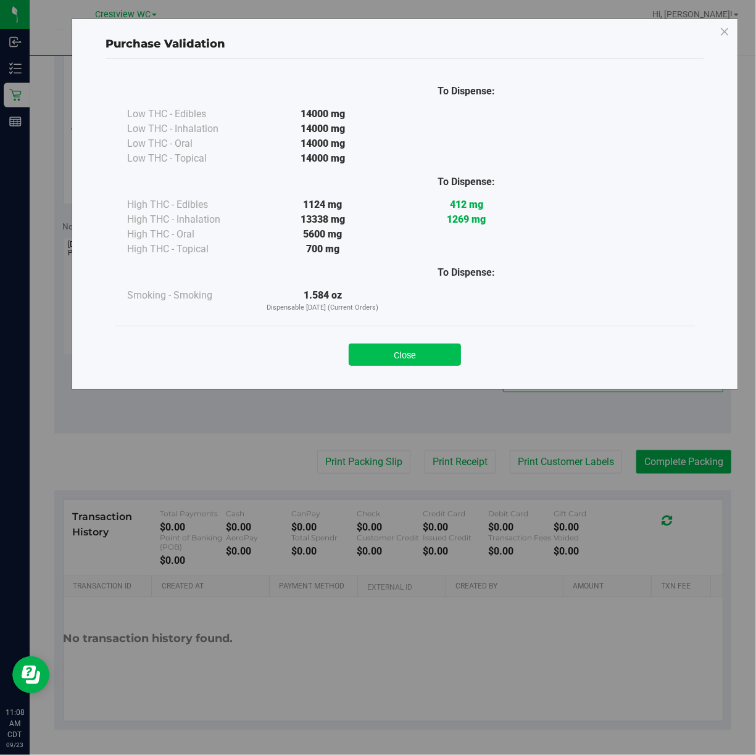
click at [436, 357] on button "Close" at bounding box center [405, 355] width 112 height 22
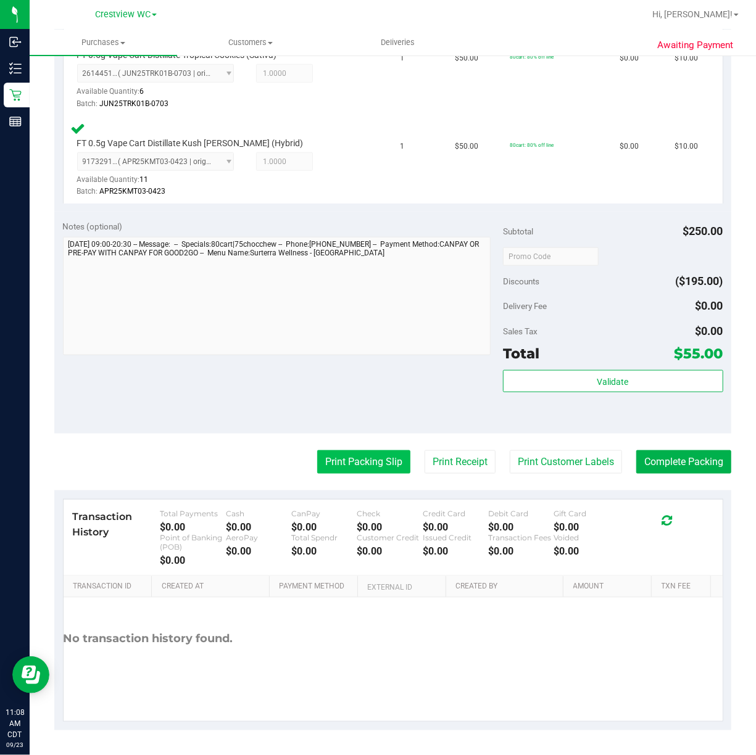
click at [375, 470] on button "Print Packing Slip" at bounding box center [363, 462] width 93 height 23
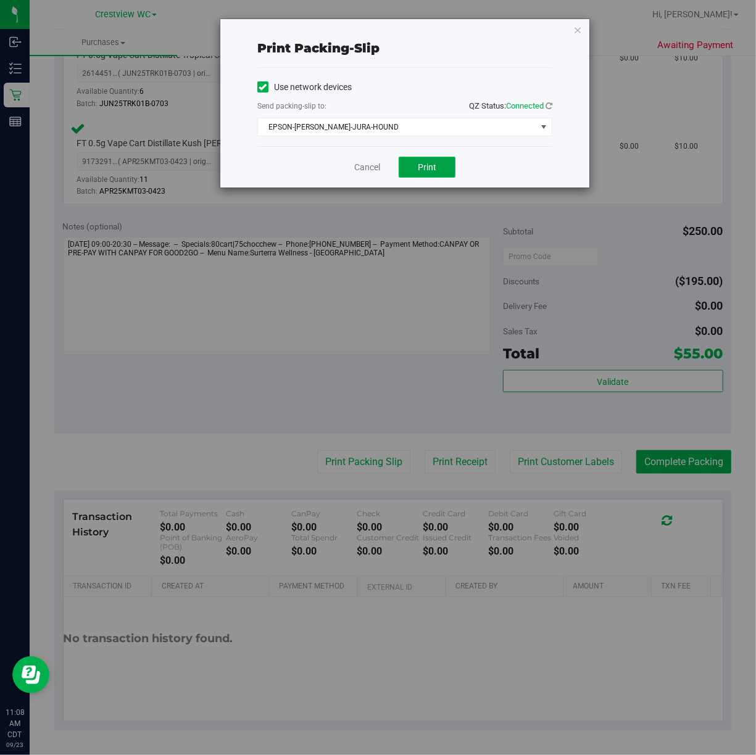
click at [428, 165] on span "Print" at bounding box center [427, 167] width 19 height 10
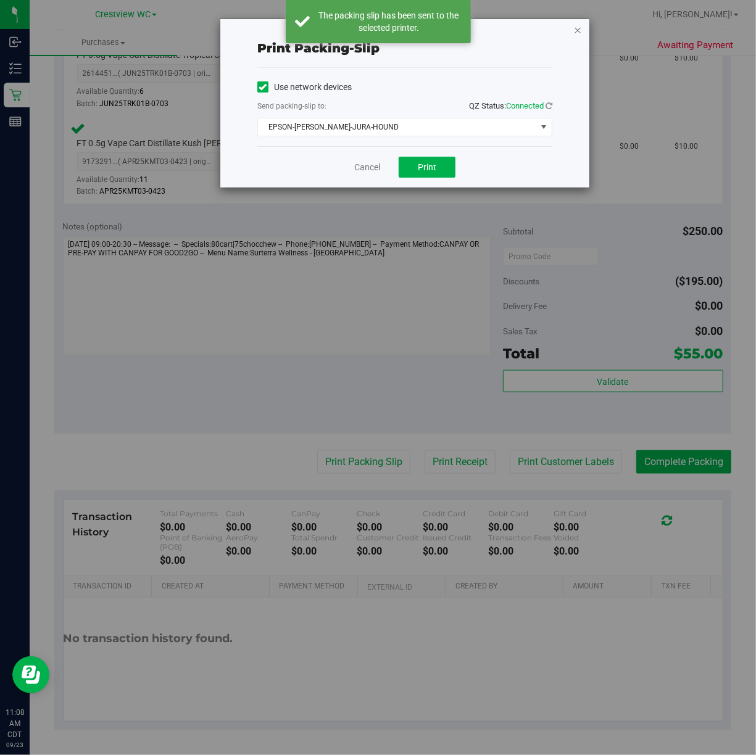
click at [580, 26] on icon "button" at bounding box center [577, 29] width 9 height 15
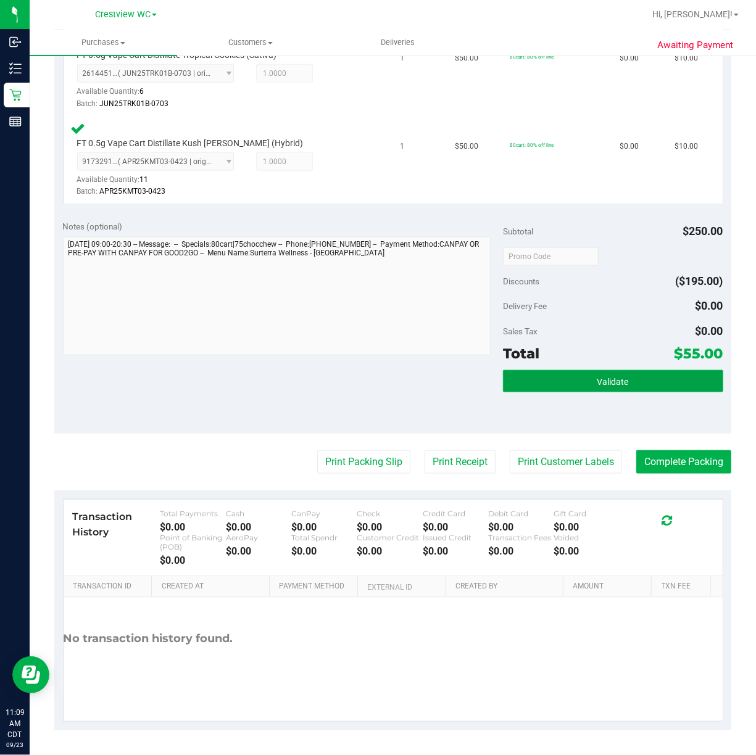
click at [597, 374] on button "Validate" at bounding box center [613, 381] width 220 height 22
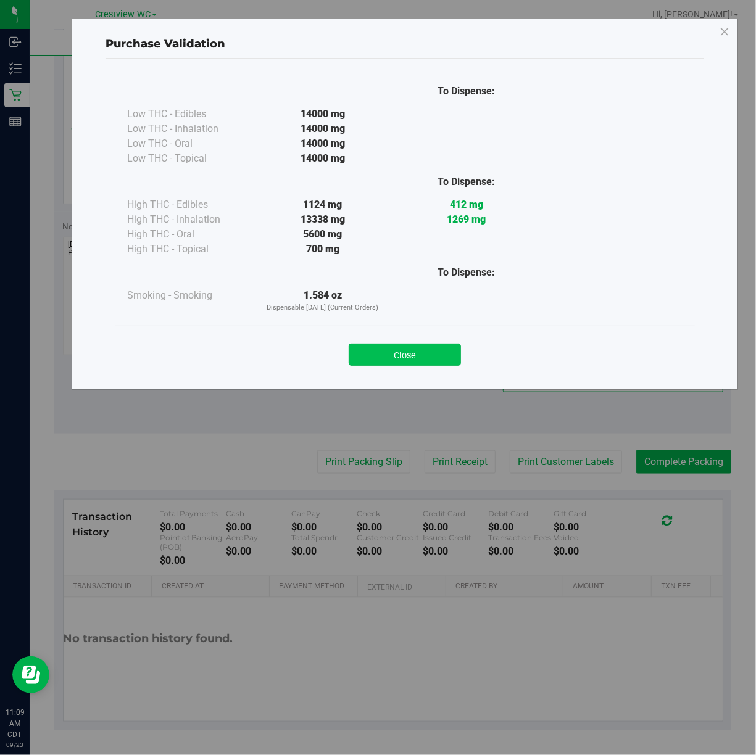
click at [376, 357] on button "Close" at bounding box center [405, 355] width 112 height 22
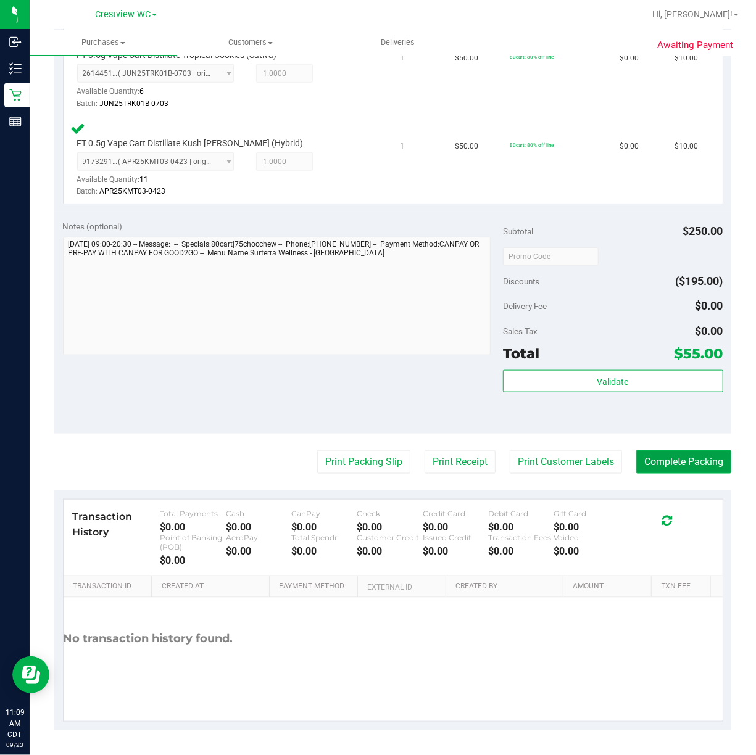
click at [680, 465] on button "Complete Packing" at bounding box center [683, 462] width 95 height 23
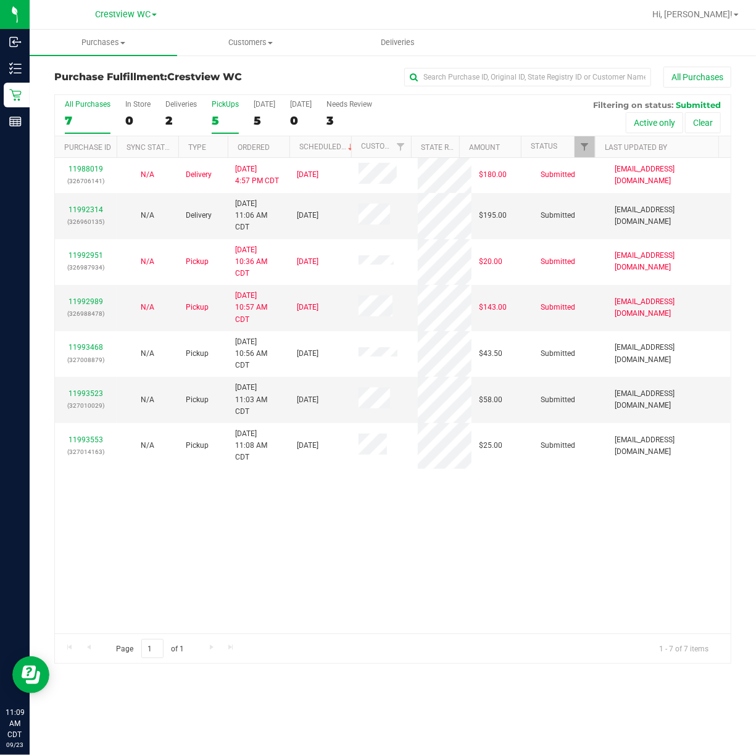
click at [223, 101] on div "PickUps" at bounding box center [225, 104] width 27 height 9
click at [0, 0] on input "PickUps 5" at bounding box center [0, 0] width 0 height 0
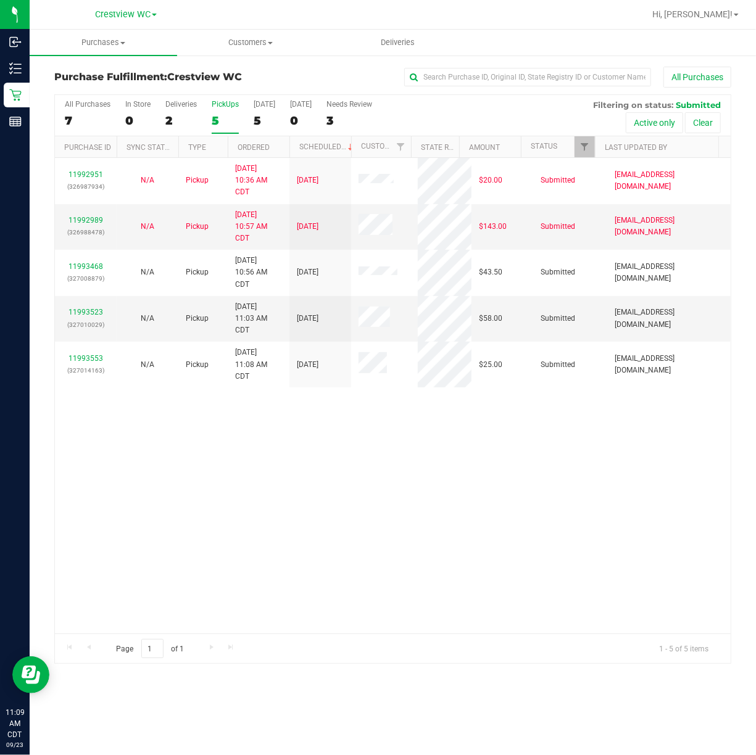
click at [222, 107] on div "PickUps" at bounding box center [225, 104] width 27 height 9
click at [0, 0] on input "PickUps 5" at bounding box center [0, 0] width 0 height 0
click at [470, 479] on div "11992951 (326987934) N/A Pickup 9/23/2025 10:36 AM CDT 9/23/2025 $20.00 Submitt…" at bounding box center [393, 396] width 676 height 476
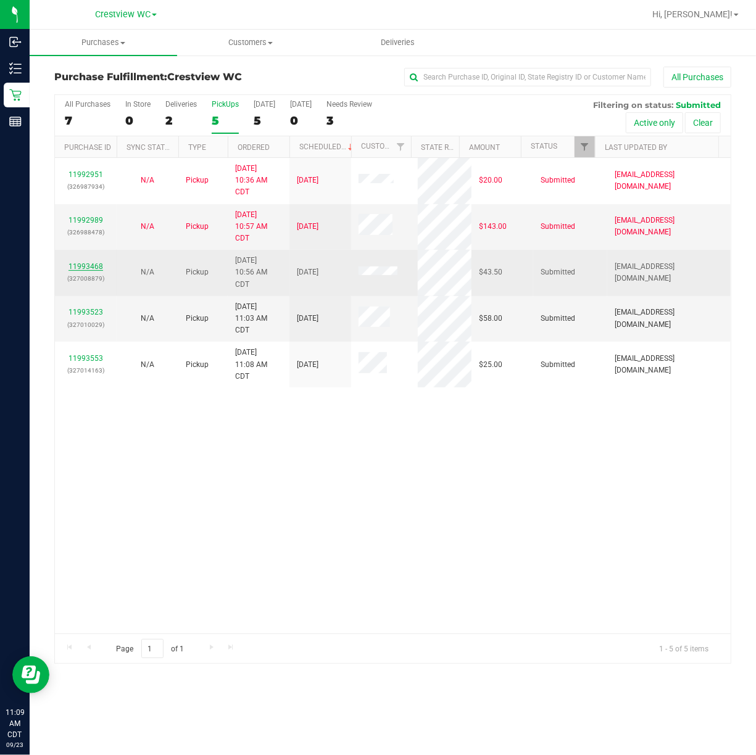
click at [73, 264] on link "11993468" at bounding box center [86, 266] width 35 height 9
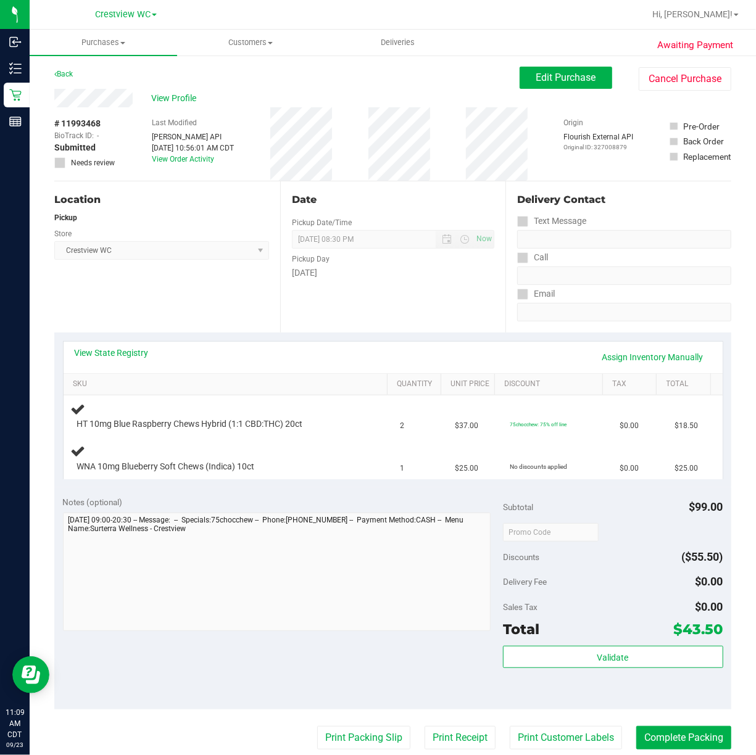
click at [218, 326] on div "Location Pickup Store Crestview WC Select Store Bonita Springs WC Boynton Beach…" at bounding box center [167, 256] width 226 height 151
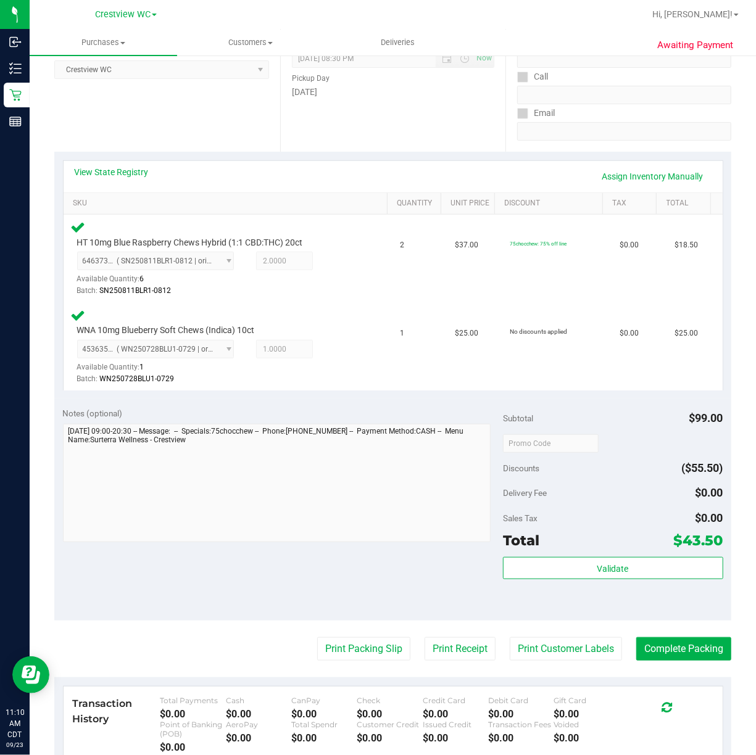
scroll to position [368, 0]
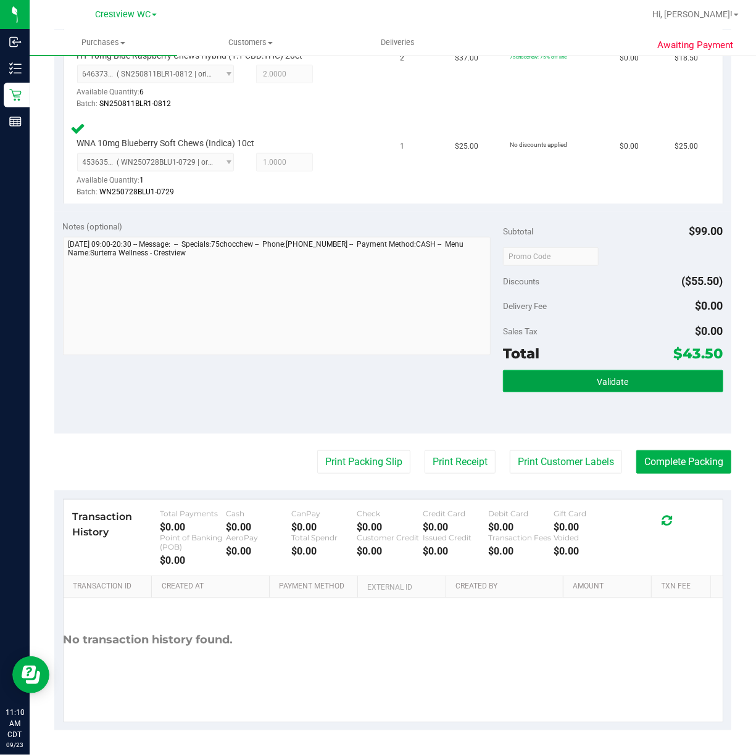
click at [617, 386] on span "Validate" at bounding box center [612, 382] width 31 height 10
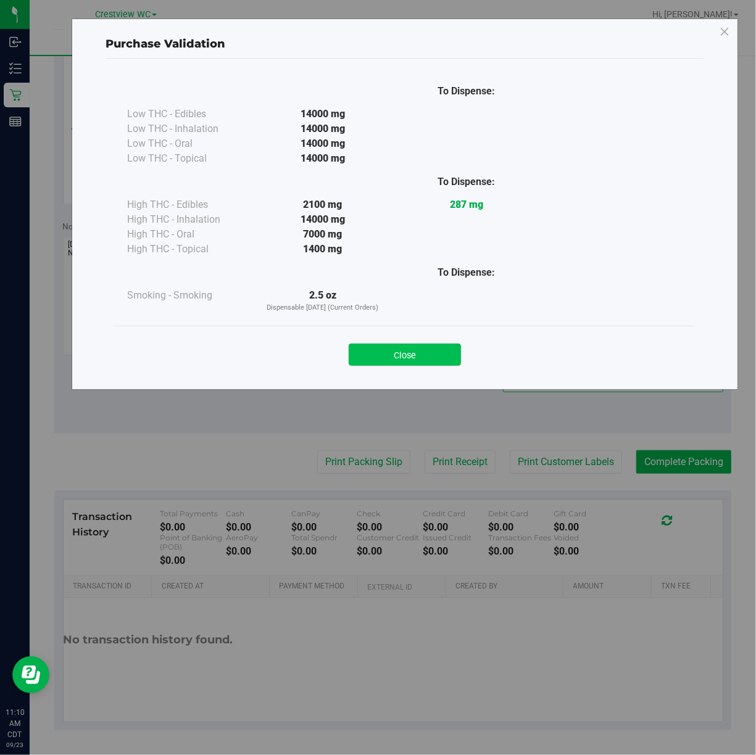
click at [425, 354] on button "Close" at bounding box center [405, 355] width 112 height 22
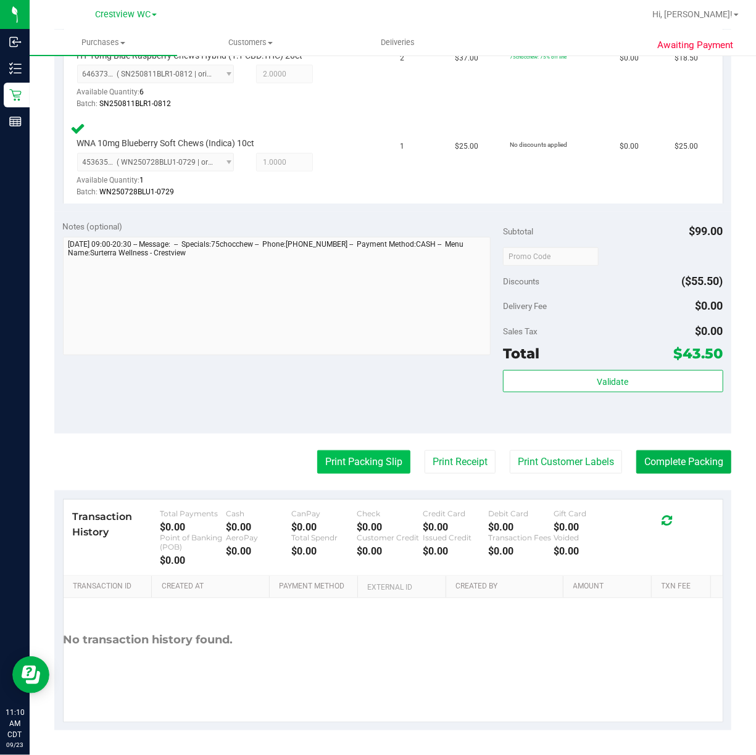
click at [370, 471] on button "Print Packing Slip" at bounding box center [363, 462] width 93 height 23
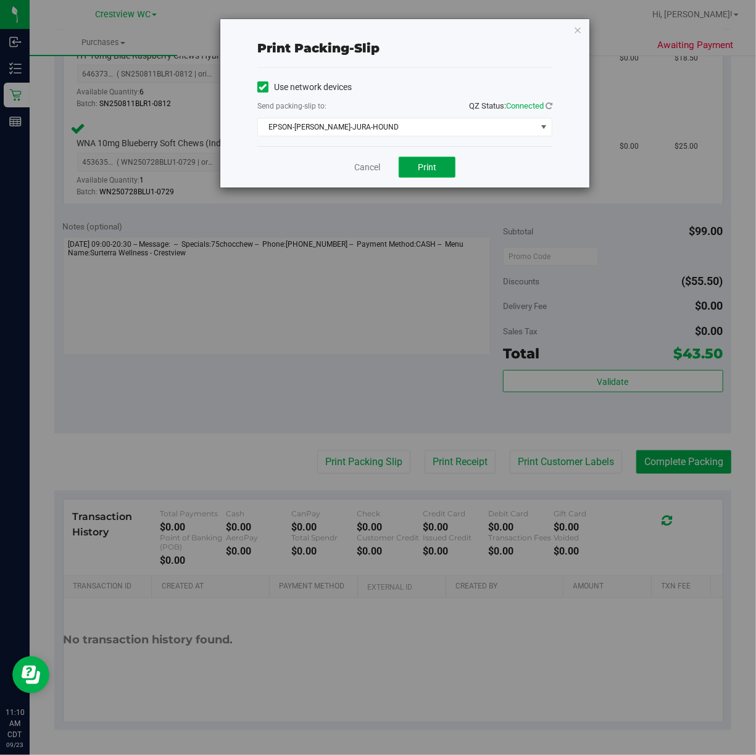
click at [433, 163] on span "Print" at bounding box center [427, 167] width 19 height 10
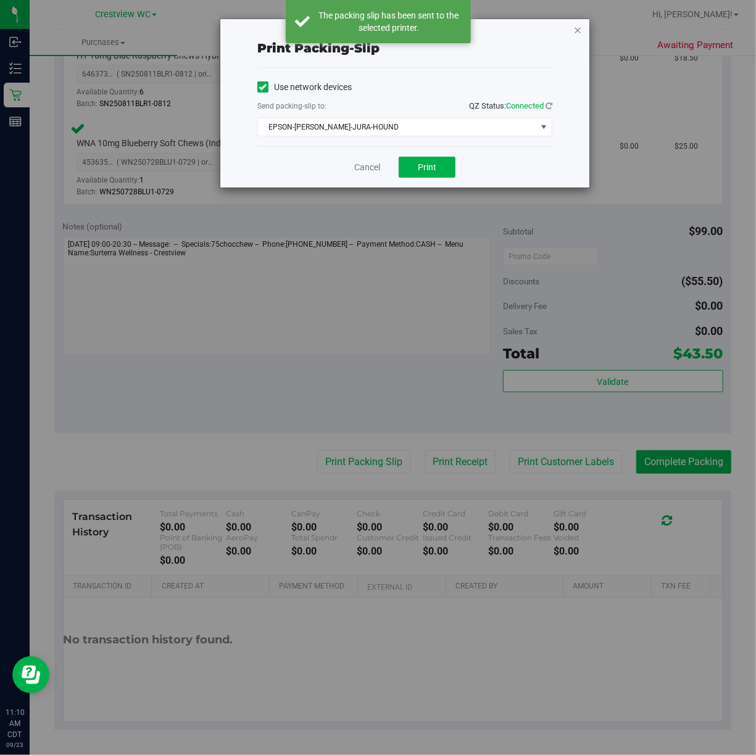
click at [578, 31] on icon "button" at bounding box center [577, 29] width 9 height 15
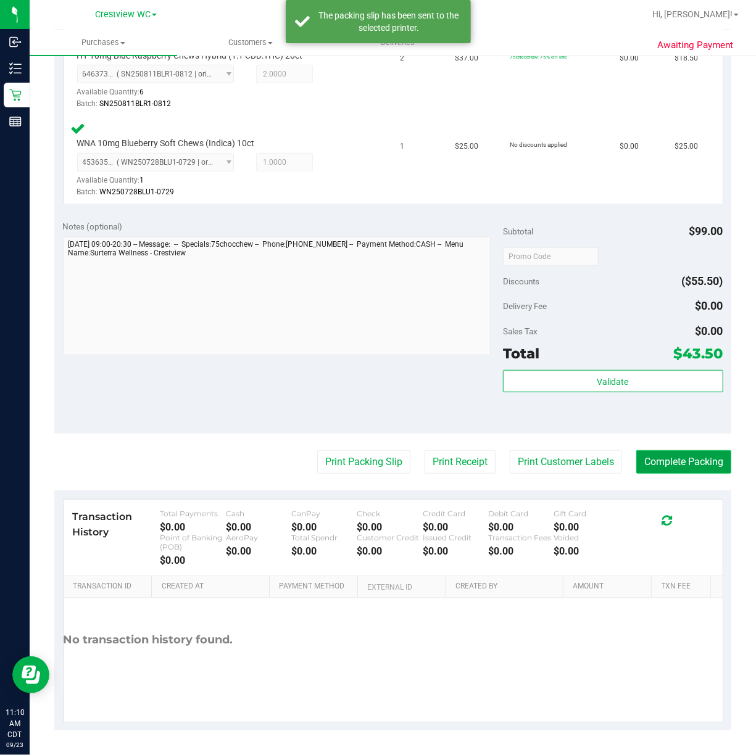
click at [697, 463] on button "Complete Packing" at bounding box center [683, 462] width 95 height 23
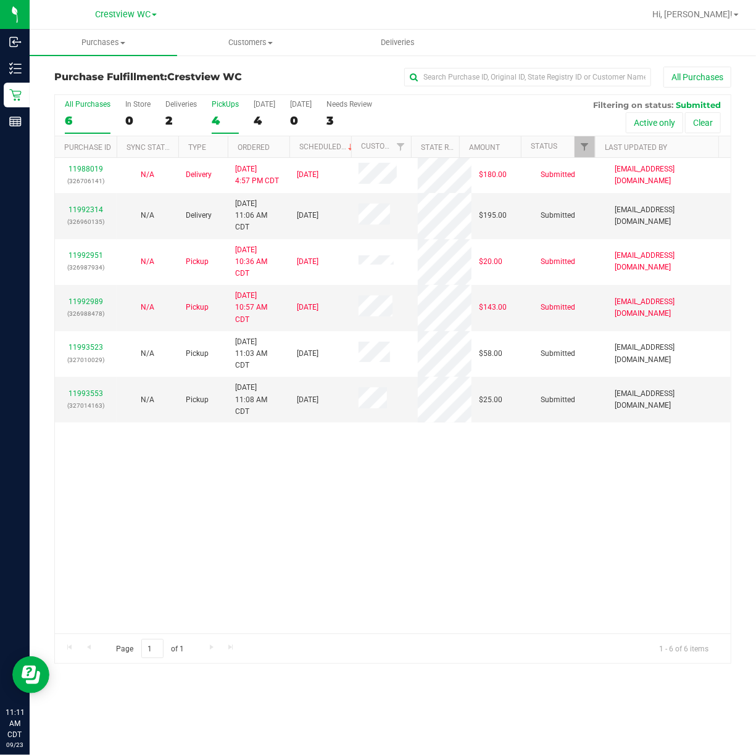
click at [227, 104] on div "PickUps" at bounding box center [225, 104] width 27 height 9
click at [0, 0] on input "PickUps 4" at bounding box center [0, 0] width 0 height 0
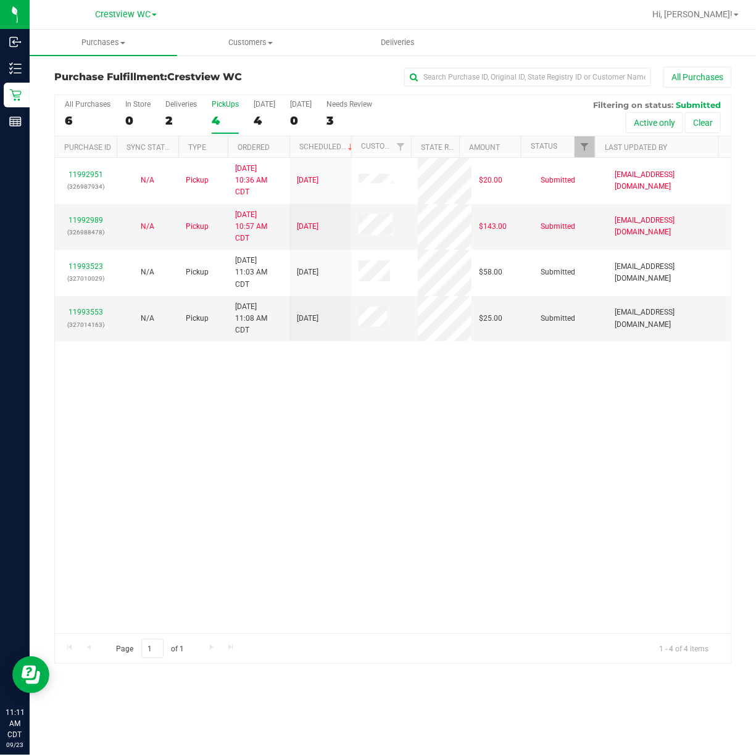
drag, startPoint x: 516, startPoint y: 480, endPoint x: 326, endPoint y: 193, distance: 343.4
click at [515, 480] on div "11992951 (326987934) N/A Pickup 9/23/2025 10:36 AM CDT 9/23/2025 $20.00 Submitt…" at bounding box center [393, 396] width 676 height 476
click at [223, 102] on div "PickUps" at bounding box center [225, 104] width 27 height 9
click at [0, 0] on input "PickUps 4" at bounding box center [0, 0] width 0 height 0
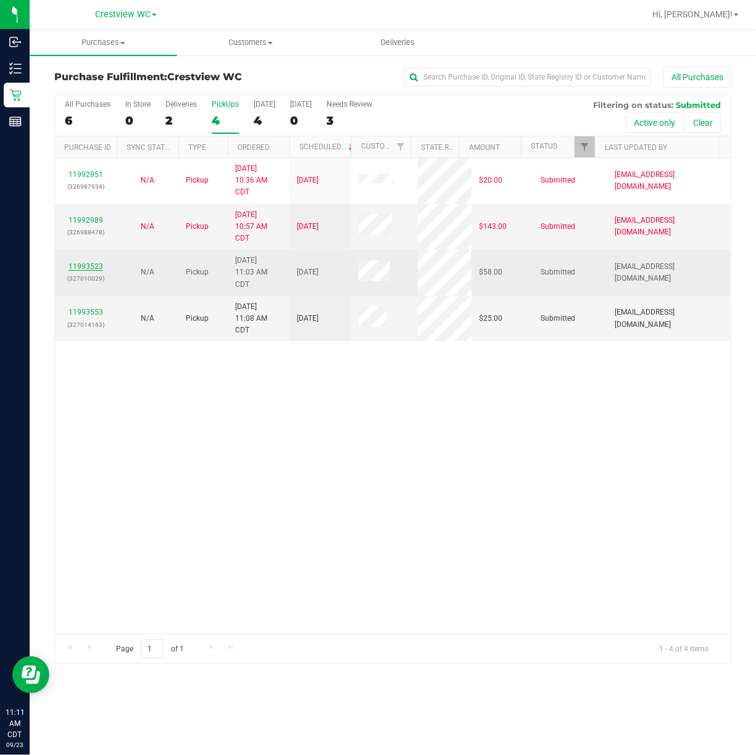
click at [89, 267] on link "11993523" at bounding box center [86, 266] width 35 height 9
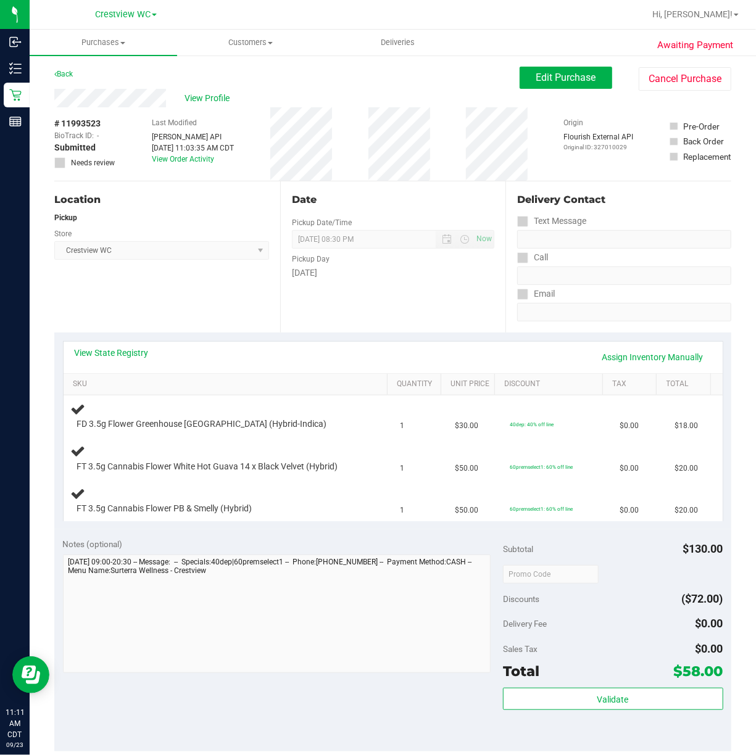
click at [169, 289] on div "Location Pickup Store Crestview WC Select Store Bonita Springs WC Boynton Beach…" at bounding box center [167, 256] width 226 height 151
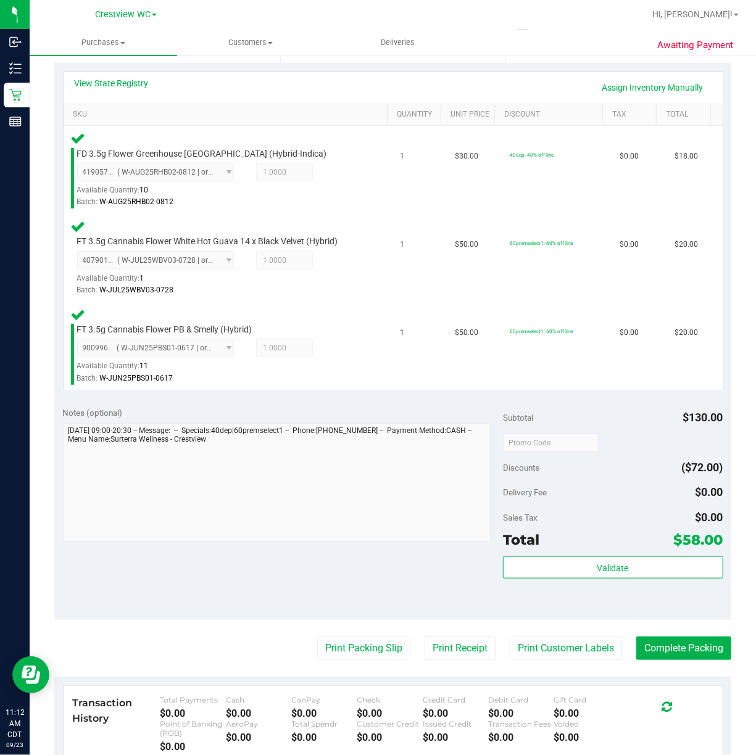
scroll to position [269, 0]
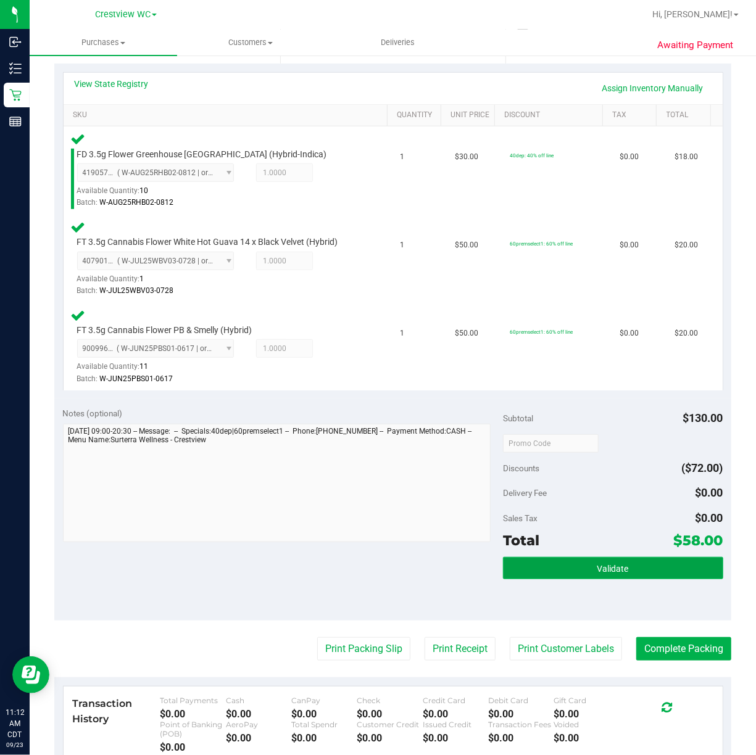
click at [598, 569] on span "Validate" at bounding box center [612, 569] width 31 height 10
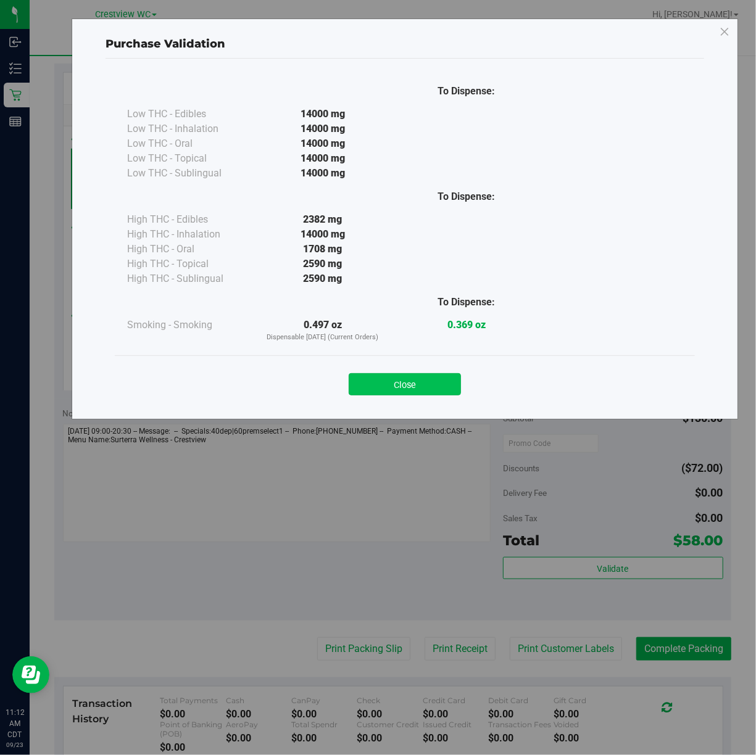
click at [425, 386] on button "Close" at bounding box center [405, 384] width 112 height 22
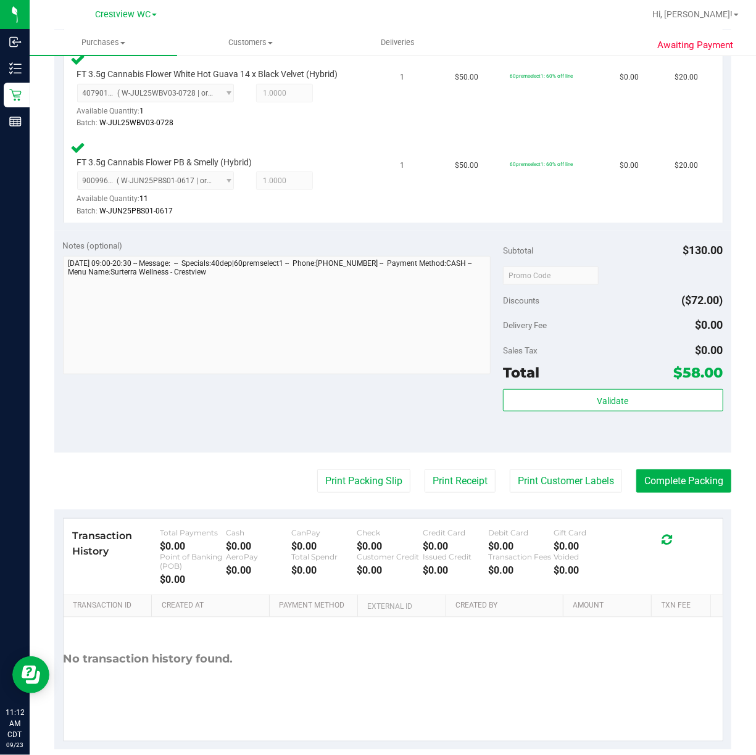
scroll to position [438, 0]
click at [337, 482] on button "Print Packing Slip" at bounding box center [363, 480] width 93 height 23
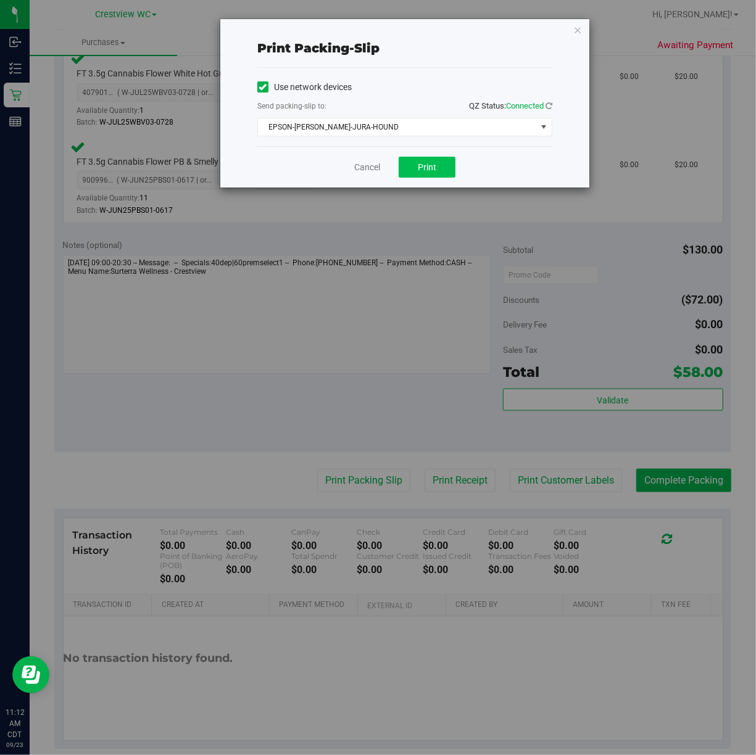
click at [436, 175] on button "Print" at bounding box center [427, 167] width 57 height 21
click at [578, 28] on icon "button" at bounding box center [577, 29] width 9 height 15
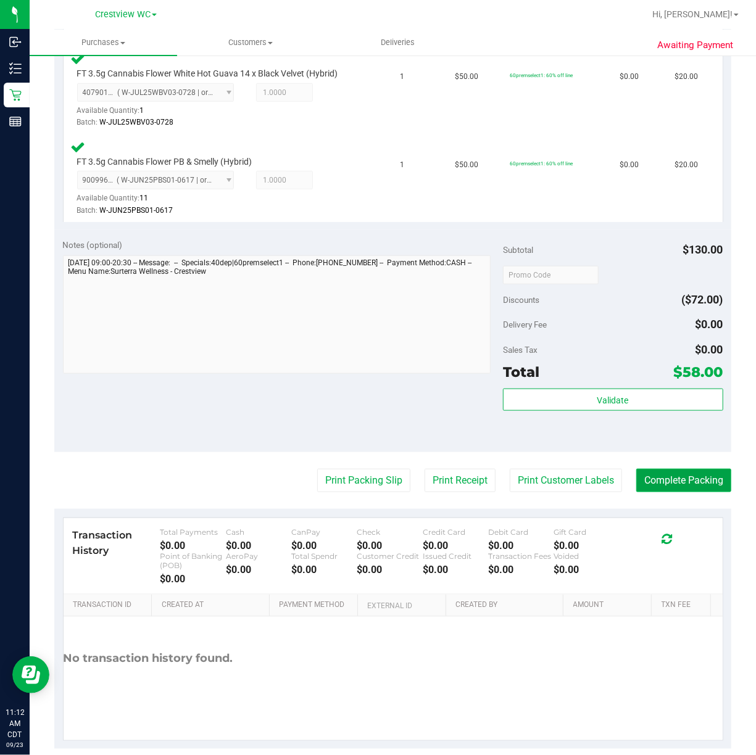
click at [702, 489] on button "Complete Packing" at bounding box center [683, 480] width 95 height 23
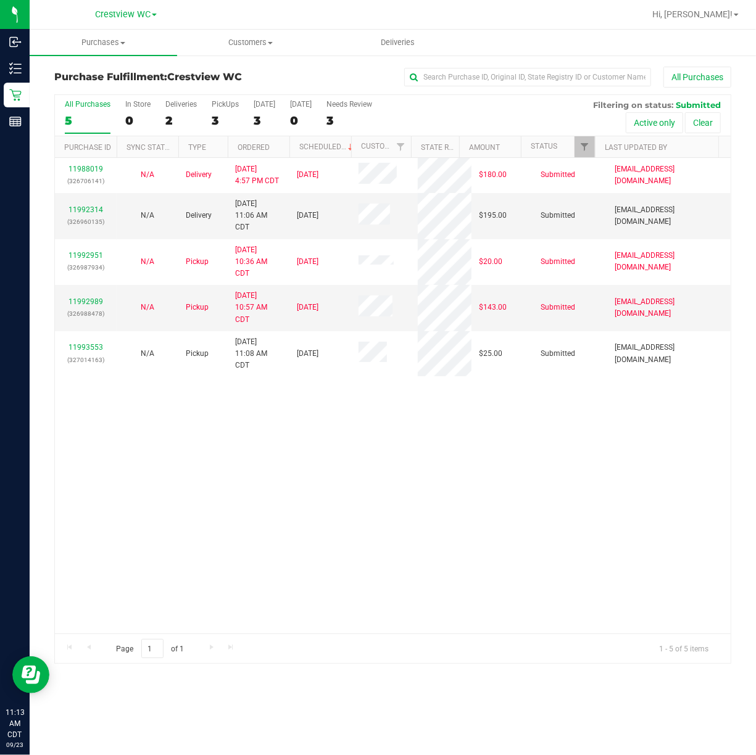
click at [442, 459] on div "11988019 (326706141) N/A Delivery 9/22/2025 4:57 PM CDT 9/26/2025 $180.00 Submi…" at bounding box center [393, 396] width 676 height 476
click at [218, 109] on div "PickUps" at bounding box center [225, 104] width 27 height 9
click at [0, 0] on input "PickUps 3" at bounding box center [0, 0] width 0 height 0
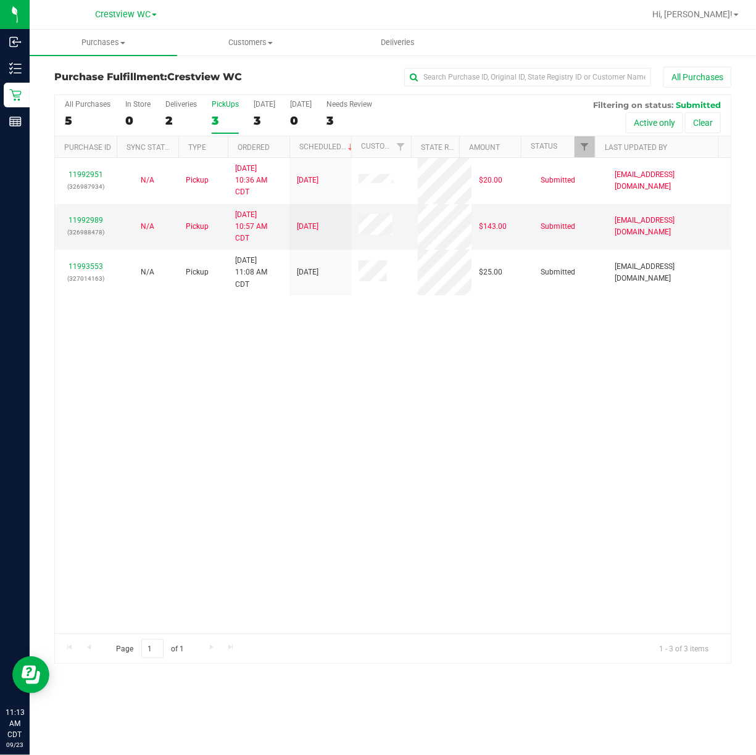
click at [751, 452] on div "Purchase Fulfillment: Crestview WC All Purchases All Purchases 5 In Store 0 Del…" at bounding box center [393, 365] width 726 height 622
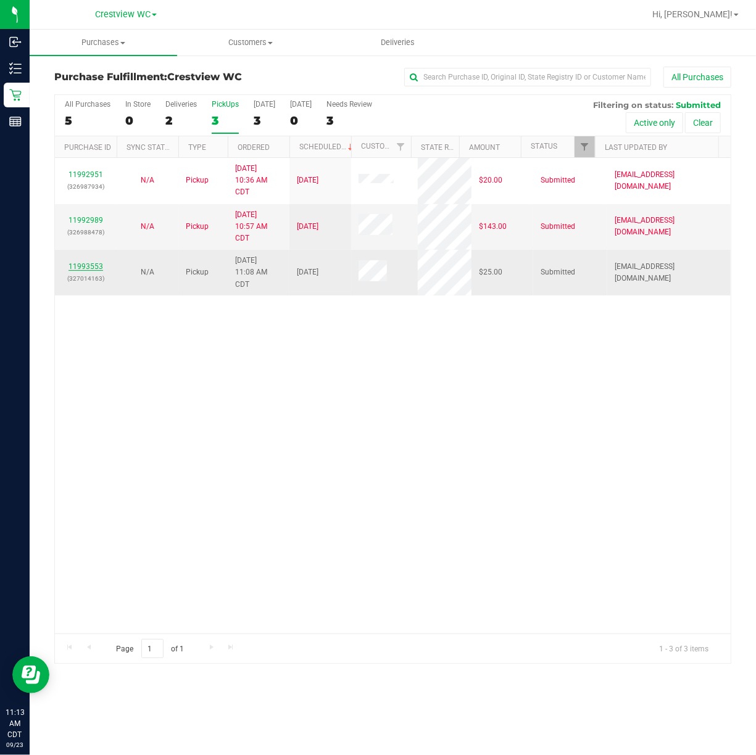
click at [96, 267] on link "11993553" at bounding box center [86, 266] width 35 height 9
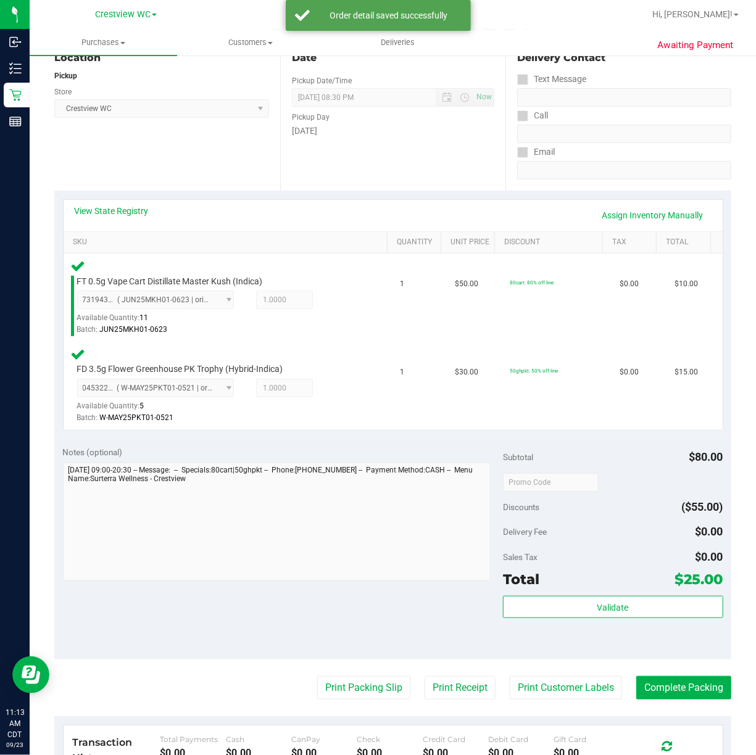
scroll to position [173, 0]
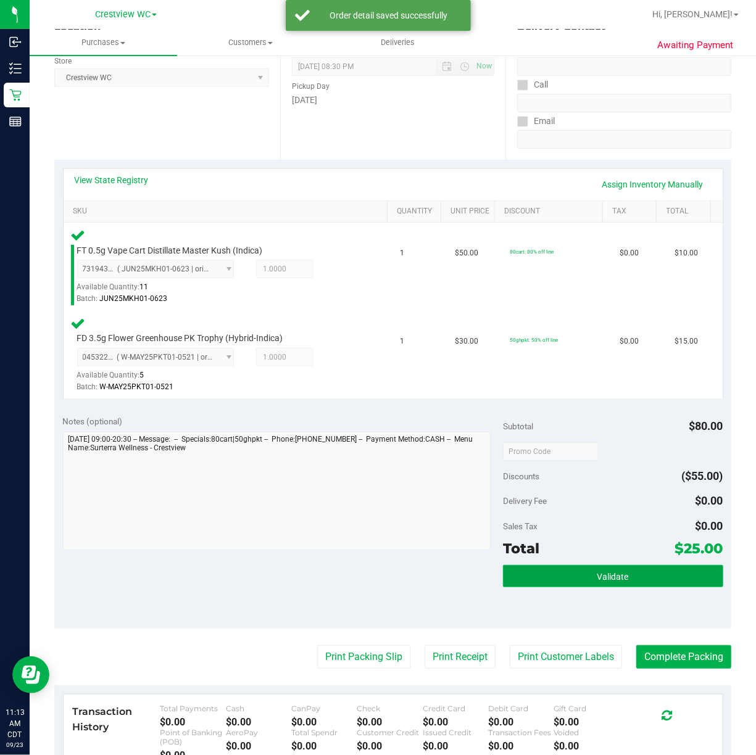
click at [615, 582] on span "Validate" at bounding box center [612, 577] width 31 height 10
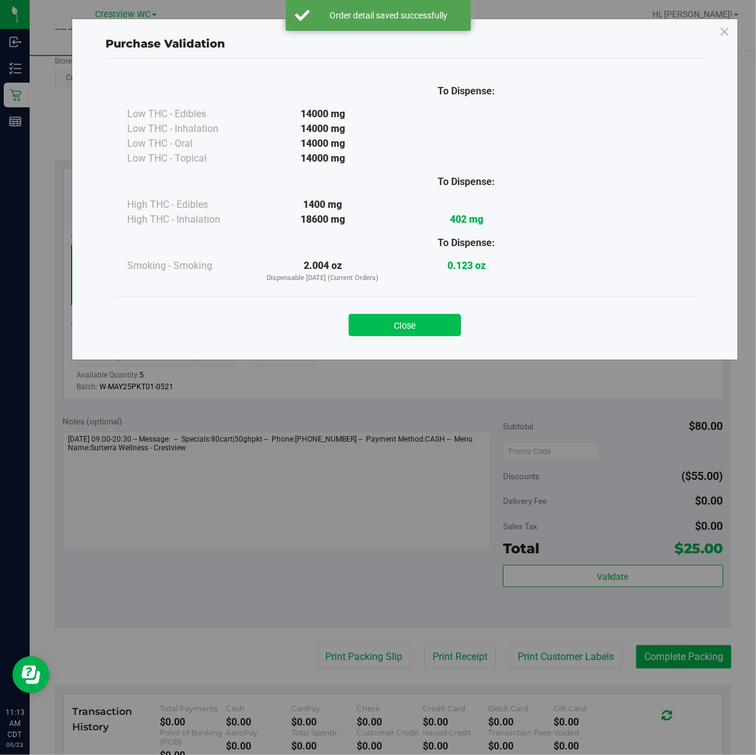
click at [416, 331] on button "Close" at bounding box center [405, 325] width 112 height 22
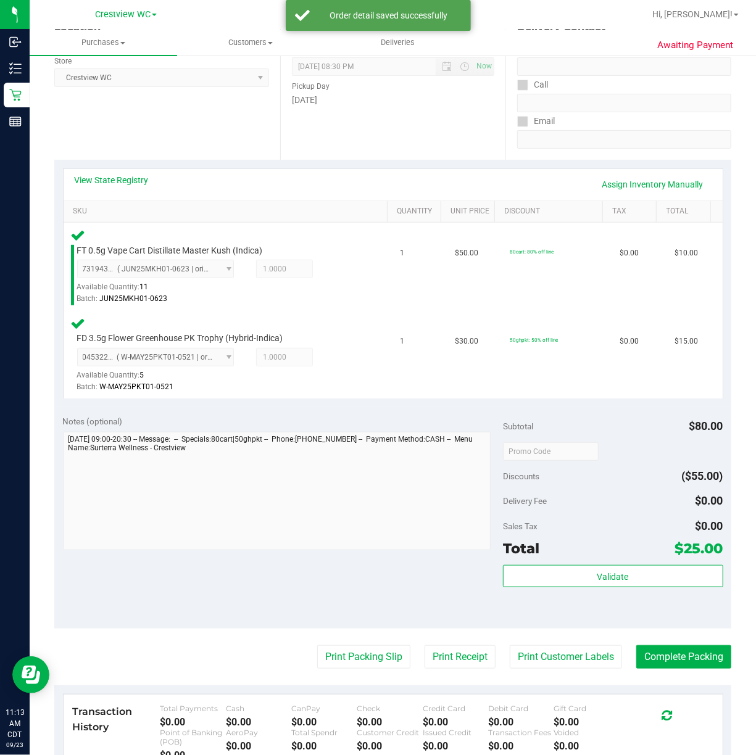
scroll to position [332, 0]
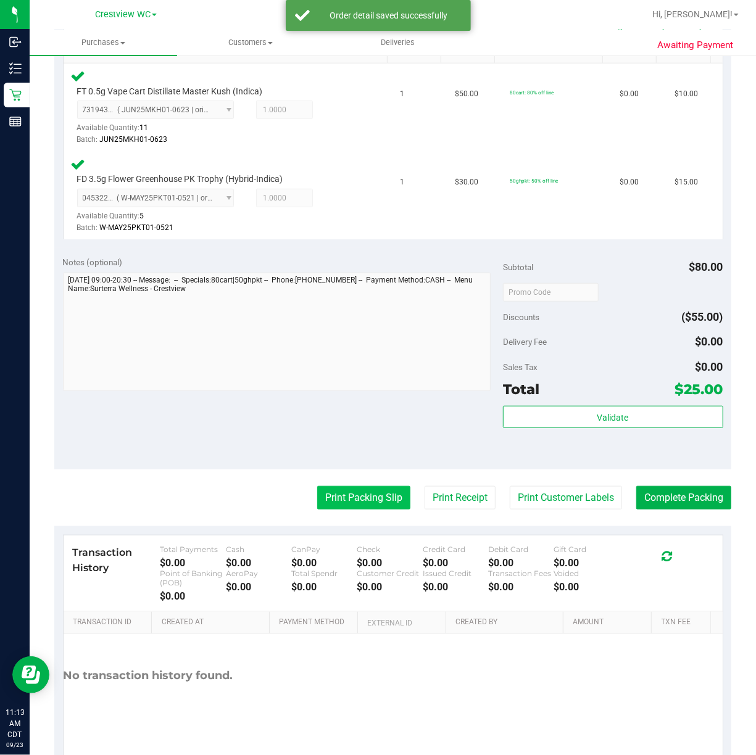
click at [332, 494] on button "Print Packing Slip" at bounding box center [363, 497] width 93 height 23
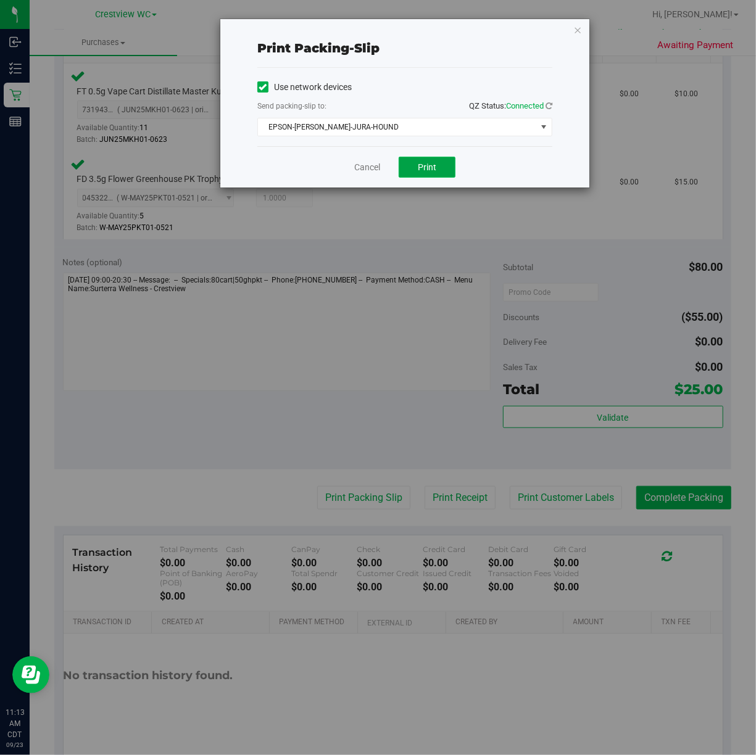
click at [435, 168] on span "Print" at bounding box center [427, 167] width 19 height 10
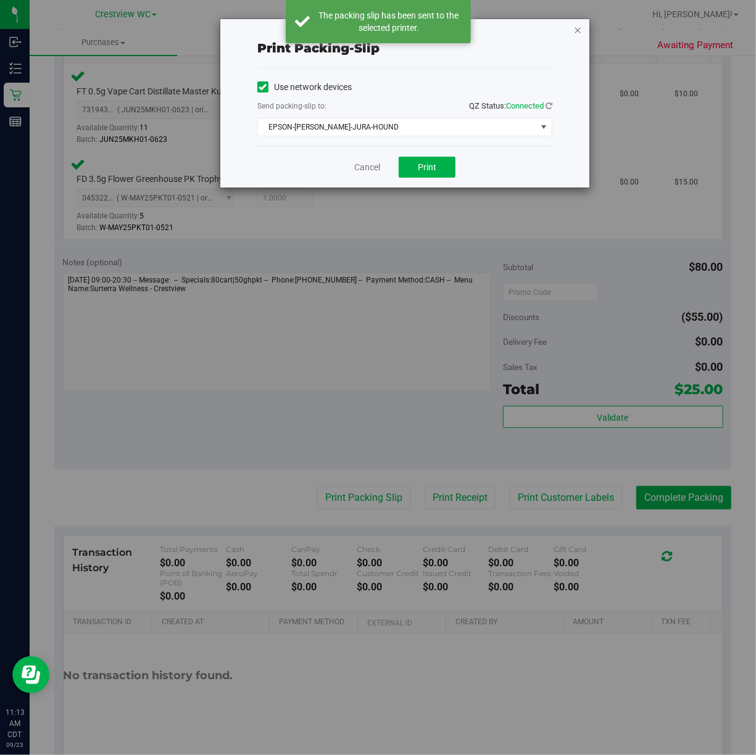
click at [578, 28] on icon "button" at bounding box center [577, 29] width 9 height 15
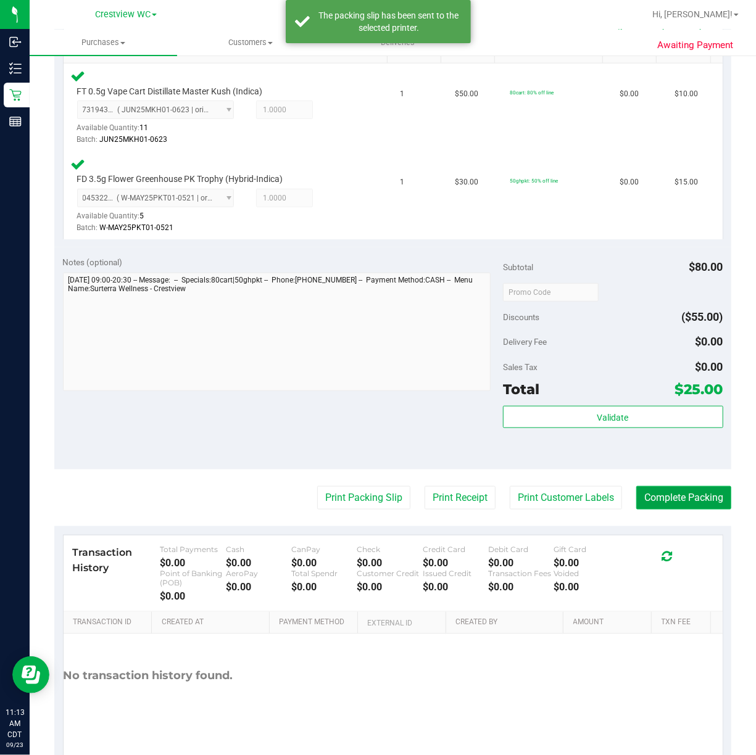
click at [689, 501] on button "Complete Packing" at bounding box center [683, 497] width 95 height 23
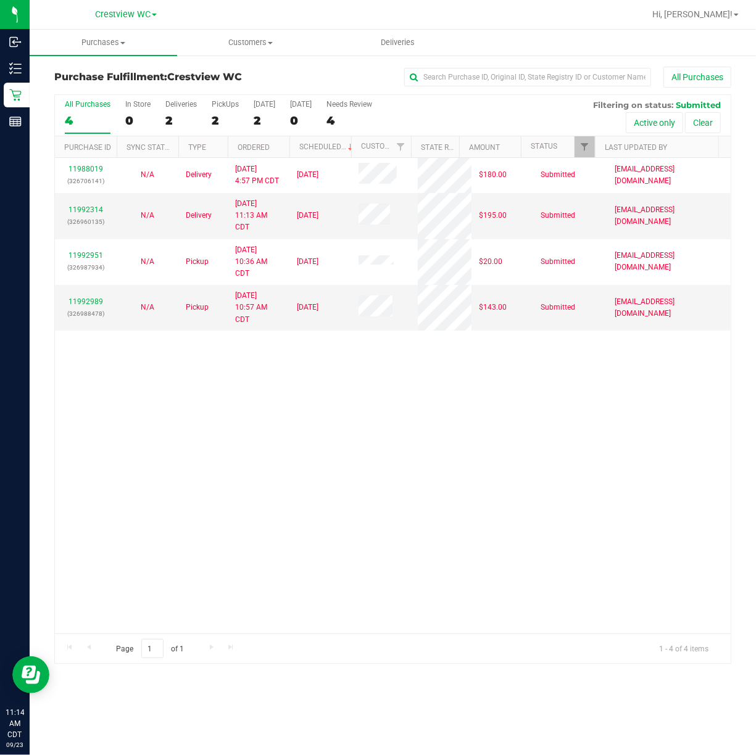
click at [354, 447] on div "11988019 (326706141) N/A Delivery 9/22/2025 4:57 PM CDT 9/26/2025 $180.00 Submi…" at bounding box center [393, 396] width 676 height 476
click at [218, 99] on div "All Purchases 4 In Store 0 Deliveries 2 PickUps 2 Today 2 Tomorrow 0 Needs Revi…" at bounding box center [393, 100] width 676 height 10
click at [216, 102] on div "PickUps" at bounding box center [225, 104] width 27 height 9
click at [0, 0] on input "PickUps 2" at bounding box center [0, 0] width 0 height 0
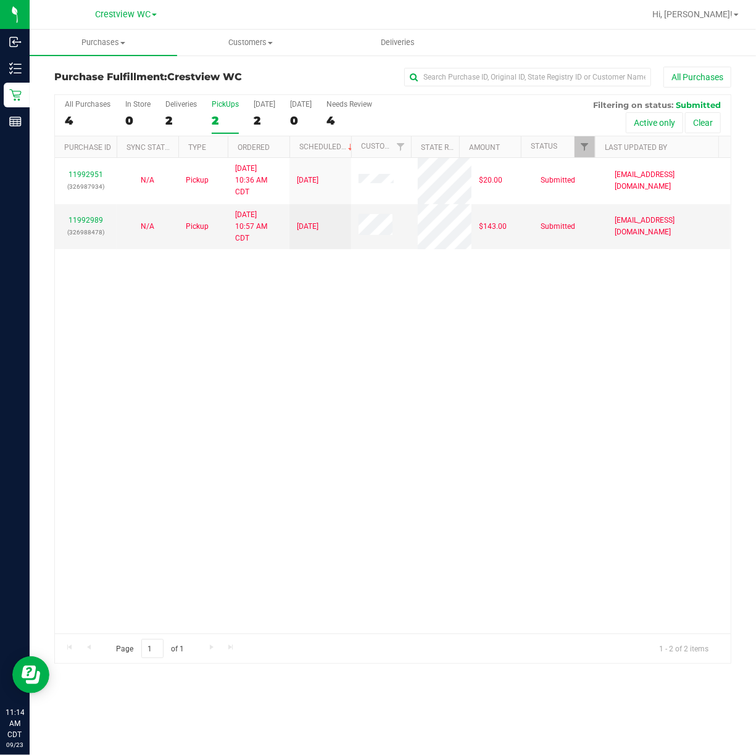
click at [413, 331] on div "11992951 (326987934) N/A Pickup 9/23/2025 10:36 AM CDT 9/23/2025 $20.00 Submitt…" at bounding box center [393, 396] width 676 height 476
click at [226, 104] on div "PickUps" at bounding box center [225, 104] width 27 height 9
click at [0, 0] on input "PickUps 2" at bounding box center [0, 0] width 0 height 0
click at [576, 139] on link "Filter" at bounding box center [585, 146] width 20 height 21
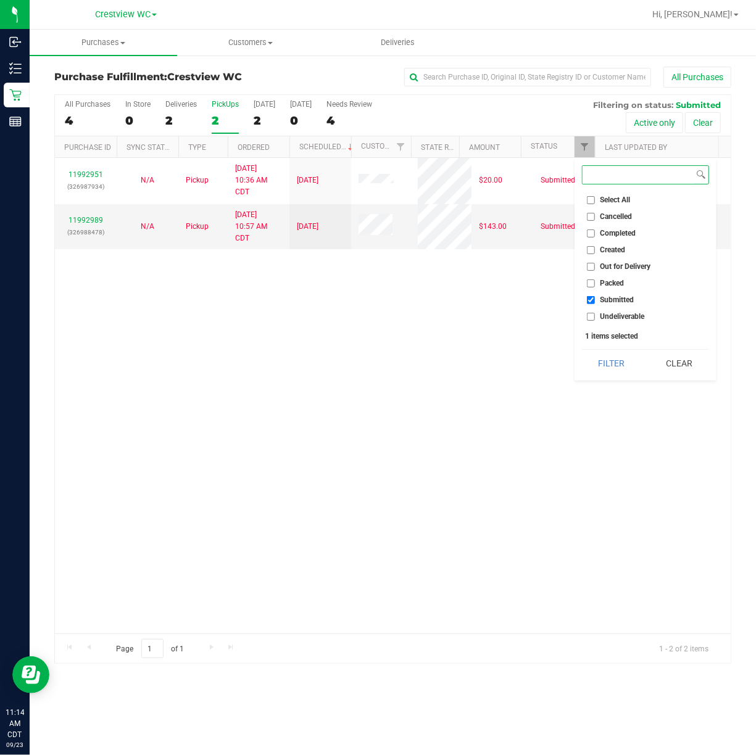
click at [582, 350] on button "Filter" at bounding box center [611, 363] width 59 height 27
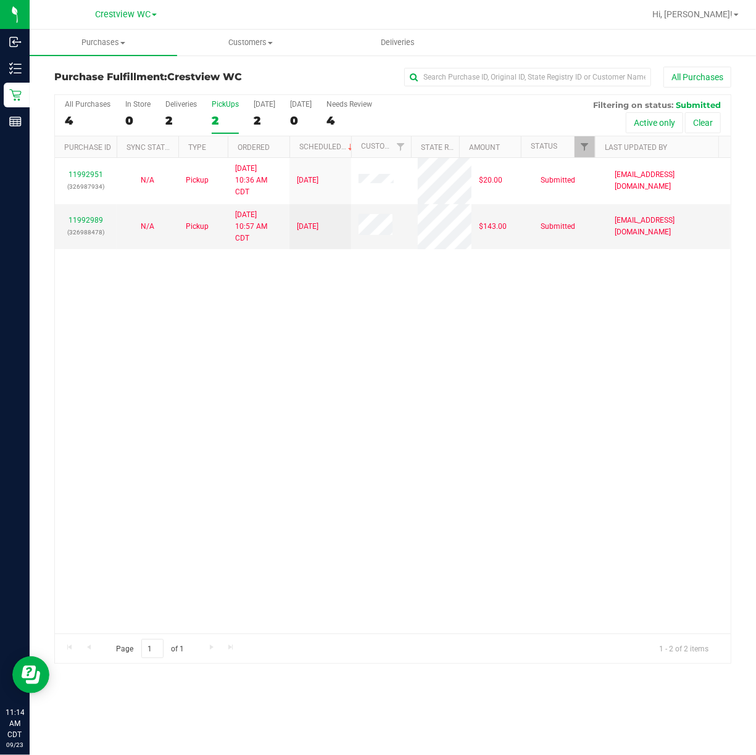
click at [388, 462] on div "11992951 (326987934) N/A Pickup 9/23/2025 10:36 AM CDT 9/23/2025 $20.00 Submitt…" at bounding box center [393, 396] width 676 height 476
click at [218, 102] on div "PickUps" at bounding box center [225, 104] width 27 height 9
click at [0, 0] on input "PickUps 2" at bounding box center [0, 0] width 0 height 0
click at [218, 99] on div "All Purchases 4 In Store 0 Deliveries 2 PickUps 2 Today 2 Tomorrow 0 Needs Revi…" at bounding box center [393, 100] width 676 height 10
click at [284, 346] on div "11992951 (326987934) N/A Pickup 9/23/2025 10:36 AM CDT 9/23/2025 $20.00 Submitt…" at bounding box center [393, 396] width 676 height 476
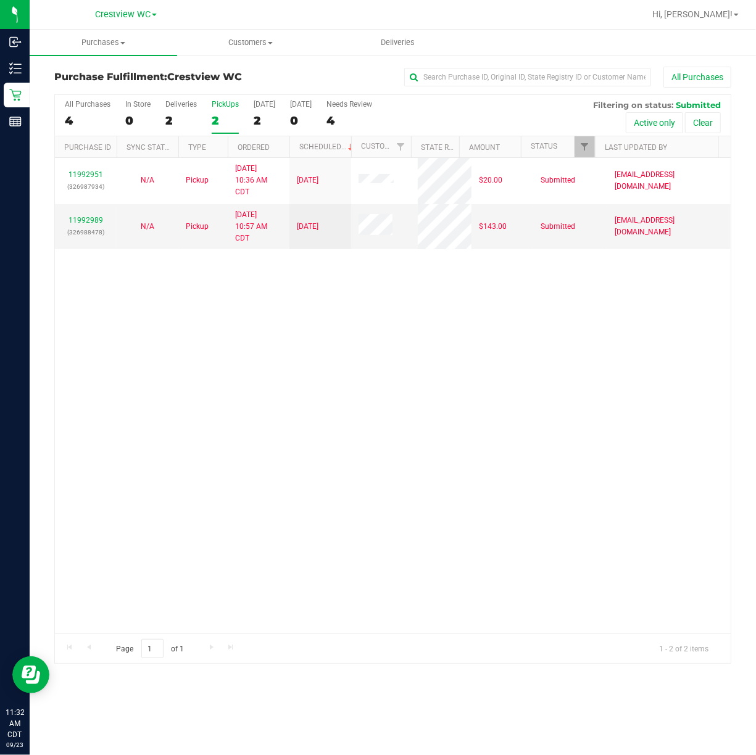
click at [254, 320] on div "11992951 (326987934) N/A Pickup 9/23/2025 10:36 AM CDT 9/23/2025 $20.00 Submitt…" at bounding box center [393, 396] width 676 height 476
click at [408, 478] on div "11992951 (326987934) N/A Pickup 9/23/2025 10:36 AM CDT 9/23/2025 $20.00 Submitt…" at bounding box center [393, 396] width 676 height 476
drag, startPoint x: 371, startPoint y: 348, endPoint x: 396, endPoint y: 365, distance: 30.6
click at [396, 365] on div "11992951 (326987934) N/A Pickup 9/23/2025 10:36 AM CDT 9/23/2025 $20.00 Submitt…" at bounding box center [393, 396] width 676 height 476
click at [228, 403] on div "11992951 (326987934) N/A Pickup 9/23/2025 10:36 AM CDT 9/23/2025 $20.00 Submitt…" at bounding box center [393, 396] width 676 height 476
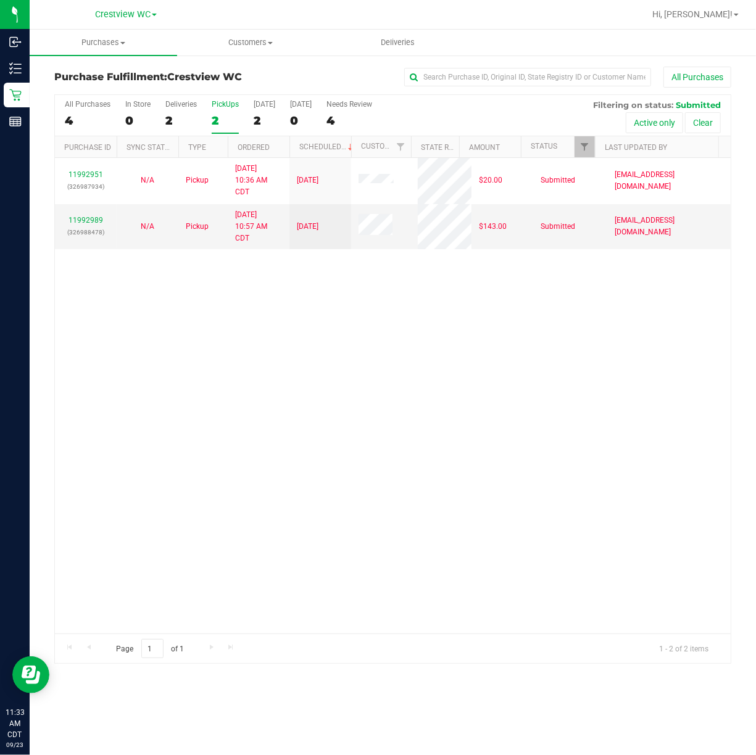
click at [245, 445] on div "11992951 (326987934) N/A Pickup 9/23/2025 10:36 AM CDT 9/23/2025 $20.00 Submitt…" at bounding box center [393, 396] width 676 height 476
click at [282, 436] on div "11992951 (326987934) N/A Pickup 9/23/2025 10:36 AM CDT 9/23/2025 $20.00 Submitt…" at bounding box center [393, 396] width 676 height 476
click at [227, 104] on div "PickUps" at bounding box center [225, 104] width 27 height 9
click at [0, 0] on input "PickUps 2" at bounding box center [0, 0] width 0 height 0
click at [378, 363] on div "11992951 (326987934) N/A Pickup 9/23/2025 10:36 AM CDT 9/23/2025 $20.00 Submitt…" at bounding box center [393, 396] width 676 height 476
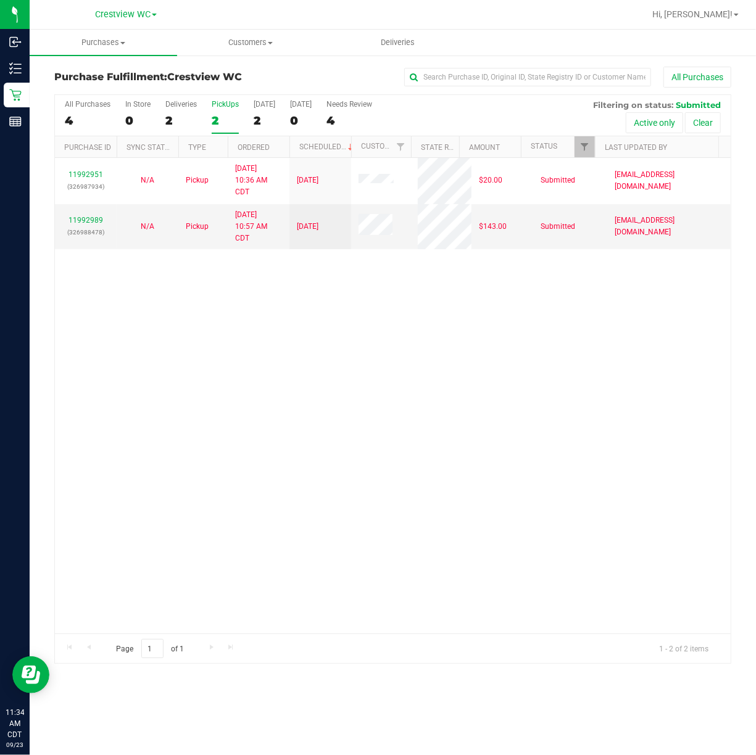
click at [422, 418] on div "11992951 (326987934) N/A Pickup 9/23/2025 10:36 AM CDT 9/23/2025 $20.00 Submitt…" at bounding box center [393, 396] width 676 height 476
click at [226, 102] on div "PickUps" at bounding box center [225, 104] width 27 height 9
click at [0, 0] on input "PickUps 2" at bounding box center [0, 0] width 0 height 0
click at [226, 104] on div "PickUps" at bounding box center [225, 104] width 27 height 9
click at [0, 0] on input "PickUps 2" at bounding box center [0, 0] width 0 height 0
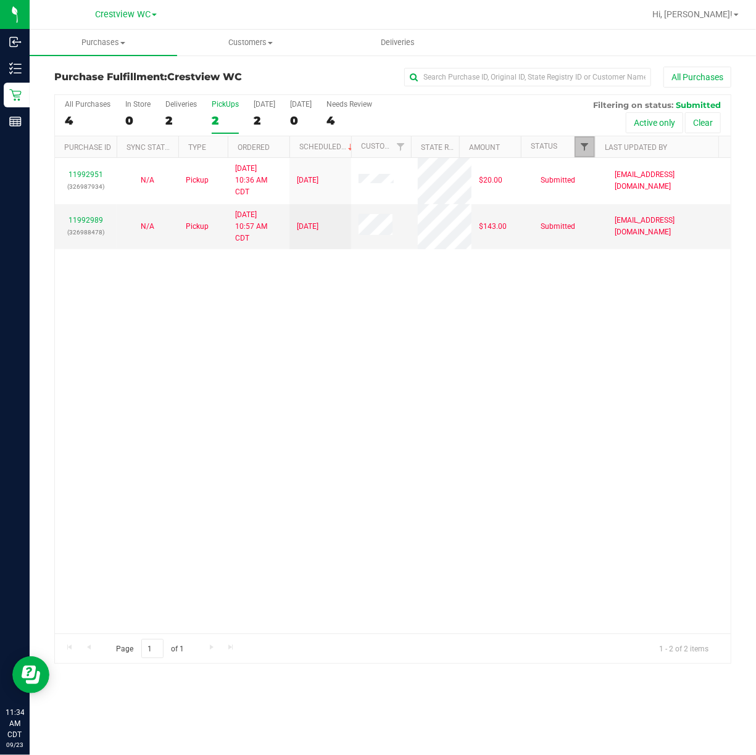
click at [588, 146] on span "Filter" at bounding box center [584, 147] width 10 height 10
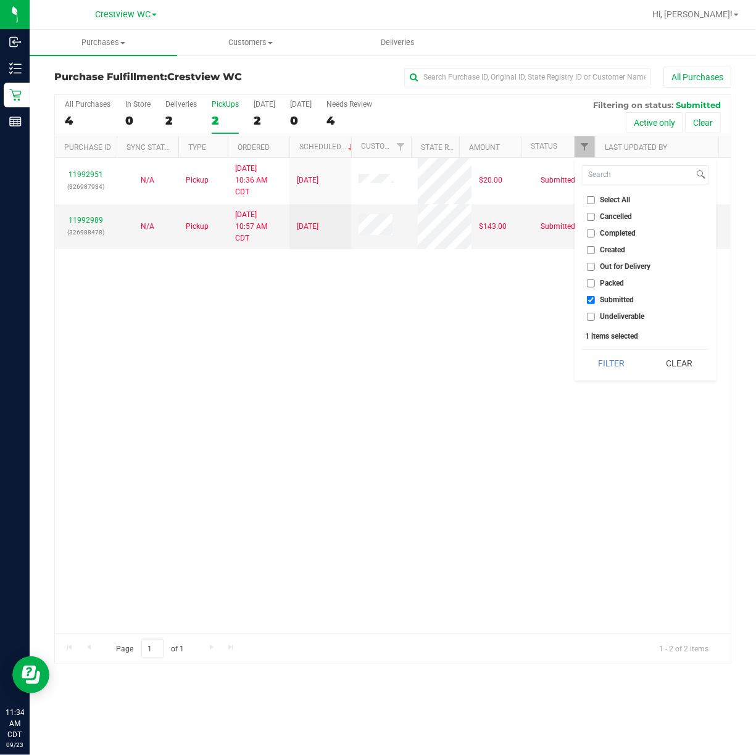
click at [463, 380] on div "11992951 (326987934) N/A Pickup 9/23/2025 10:36 AM CDT 9/23/2025 $20.00 Submitt…" at bounding box center [393, 396] width 676 height 476
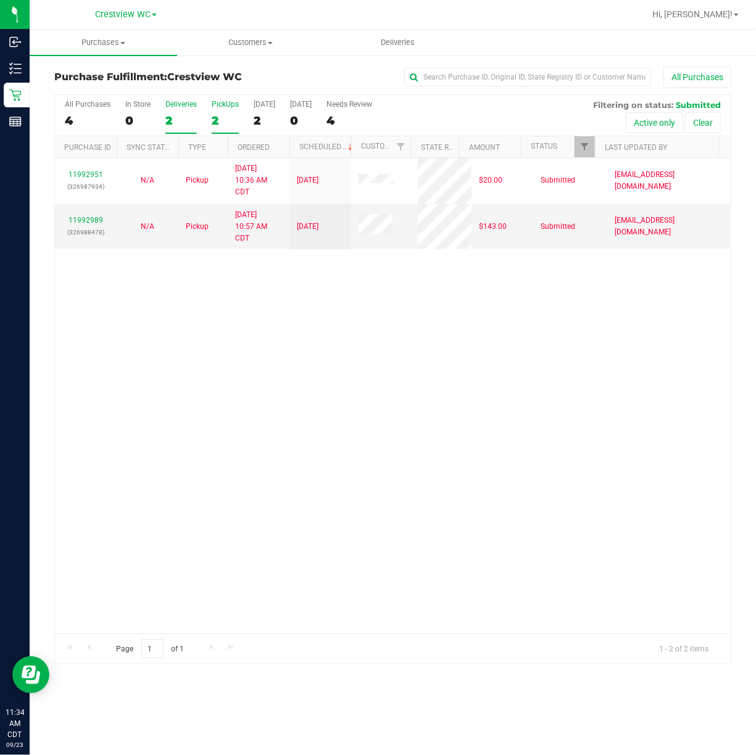
click at [183, 105] on div "Deliveries" at bounding box center [180, 104] width 31 height 9
click at [0, 0] on input "Deliveries 2" at bounding box center [0, 0] width 0 height 0
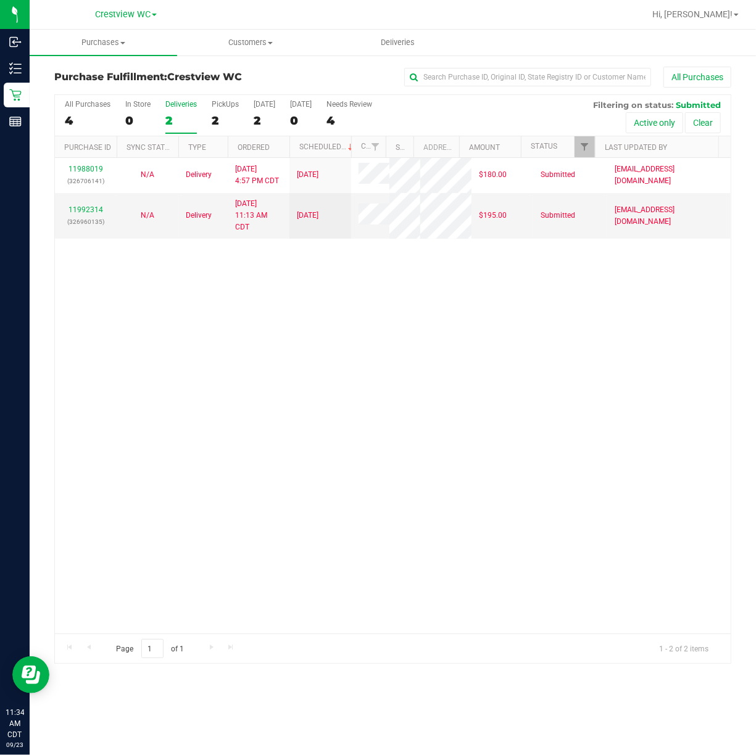
click at [223, 99] on div "All Purchases 4 In Store 0 Deliveries 2 PickUps 2 Today 2 Tomorrow 0 Needs Revi…" at bounding box center [393, 100] width 676 height 10
click at [223, 109] on div "PickUps" at bounding box center [225, 104] width 27 height 9
click at [0, 0] on input "PickUps 2" at bounding box center [0, 0] width 0 height 0
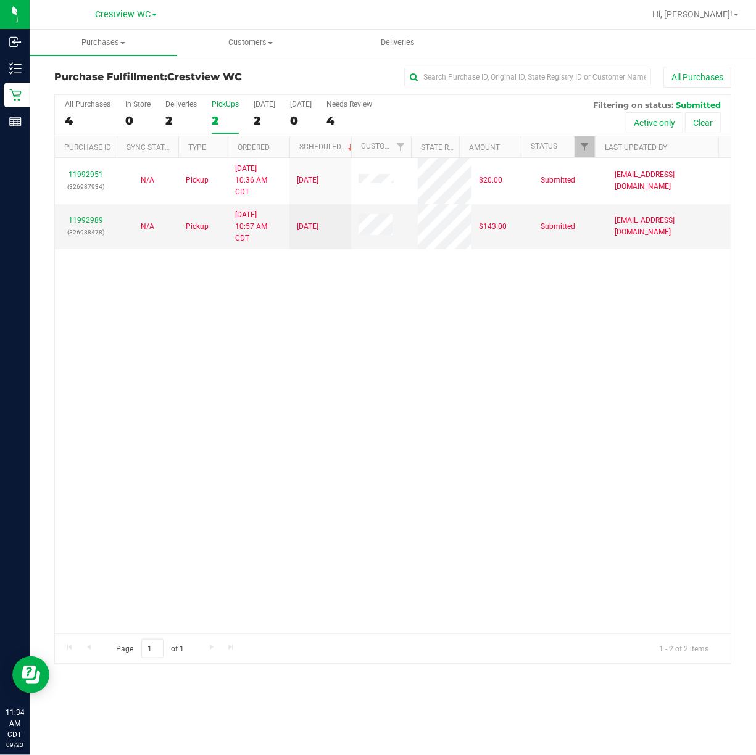
click at [462, 367] on div "11992951 (326987934) N/A Pickup 9/23/2025 10:36 AM CDT 9/23/2025 $20.00 Submitt…" at bounding box center [393, 396] width 676 height 476
click at [307, 455] on div "11992951 (326987934) N/A Pickup 9/23/2025 10:36 AM CDT 9/23/2025 $20.00 Submitt…" at bounding box center [393, 396] width 676 height 476
click at [339, 483] on div "11992951 (326987934) N/A Pickup 9/23/2025 10:36 AM CDT 9/23/2025 $20.00 Submitt…" at bounding box center [393, 396] width 676 height 476
drag, startPoint x: 581, startPoint y: 401, endPoint x: 35, endPoint y: 280, distance: 558.8
click at [581, 400] on div "11992951 (326987934) N/A Pickup 9/23/2025 10:36 AM CDT 9/23/2025 $20.00 Submitt…" at bounding box center [393, 396] width 676 height 476
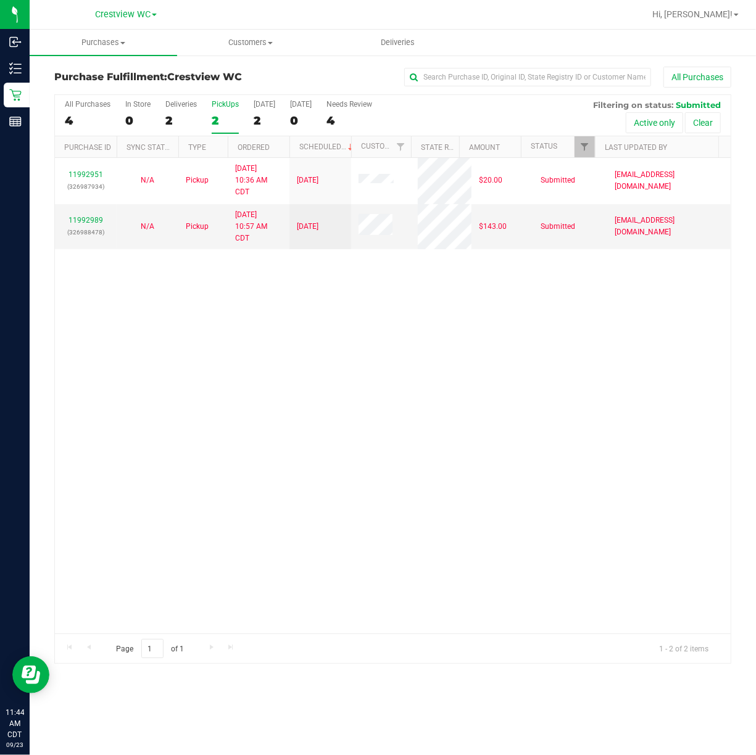
drag, startPoint x: 333, startPoint y: 351, endPoint x: 351, endPoint y: 342, distance: 19.3
click at [334, 349] on div "11992951 (326987934) N/A Pickup 9/23/2025 10:36 AM CDT 9/23/2025 $20.00 Submitt…" at bounding box center [393, 396] width 676 height 476
click at [505, 352] on div "11992951 (326987934) N/A Pickup 9/23/2025 10:36 AM CDT 9/23/2025 $20.00 Submitt…" at bounding box center [393, 396] width 676 height 476
click at [462, 339] on div "11992951 (326987934) N/A Pickup 9/23/2025 10:36 AM CDT 9/23/2025 $20.00 Submitt…" at bounding box center [393, 396] width 676 height 476
click at [431, 351] on div "11992951 (326987934) N/A Pickup 9/23/2025 10:36 AM CDT 9/23/2025 $20.00 Submitt…" at bounding box center [393, 396] width 676 height 476
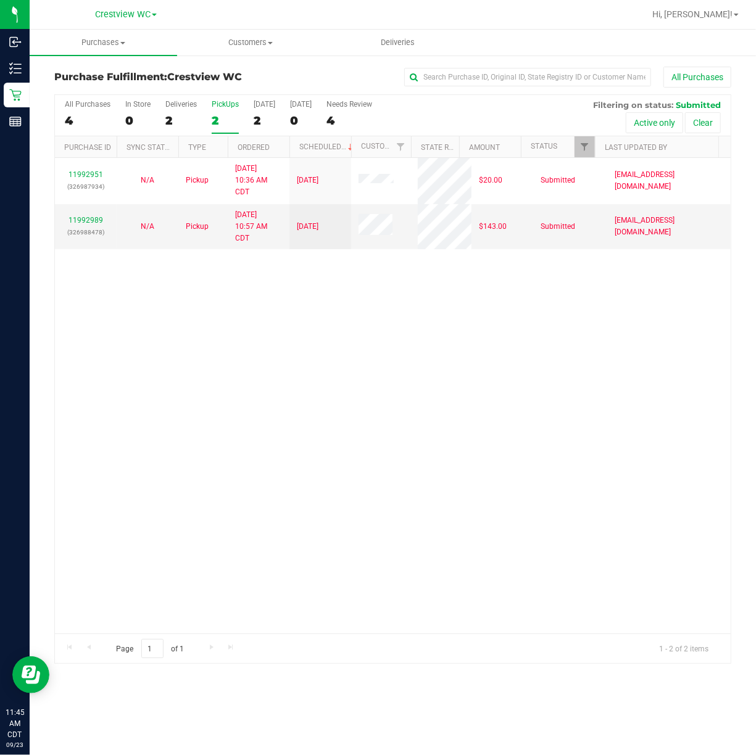
click at [232, 101] on div "PickUps" at bounding box center [225, 104] width 27 height 9
click at [0, 0] on input "PickUps 2" at bounding box center [0, 0] width 0 height 0
drag, startPoint x: 447, startPoint y: 344, endPoint x: 301, endPoint y: 136, distance: 254.4
click at [447, 344] on div "11992951 (326987934) N/A Pickup 9/23/2025 10:36 AM CDT 9/23/2025 $20.00 Submitt…" at bounding box center [393, 396] width 676 height 476
click at [217, 101] on div "PickUps" at bounding box center [225, 104] width 27 height 9
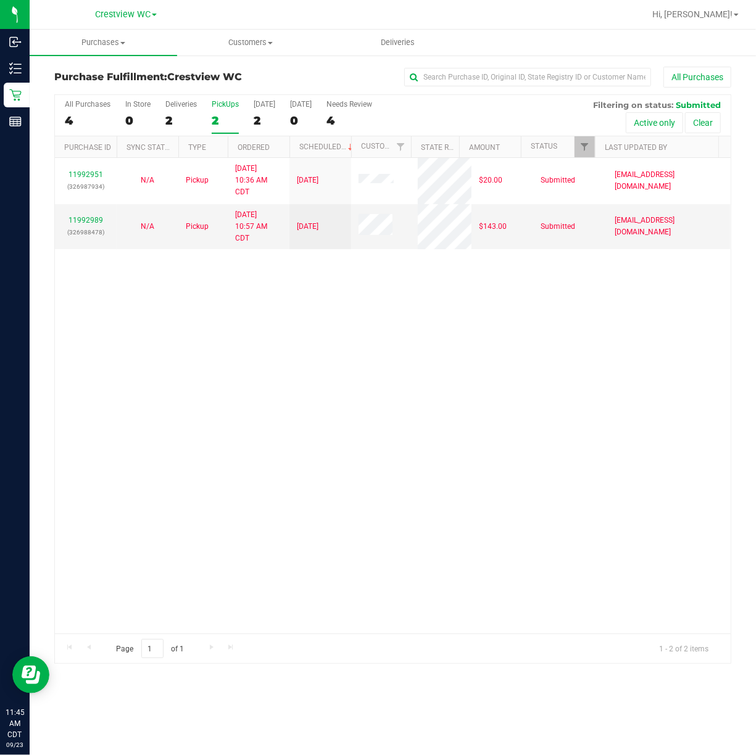
click at [0, 0] on input "PickUps 2" at bounding box center [0, 0] width 0 height 0
click at [210, 378] on div "11992951 (326987934) N/A Pickup 9/23/2025 10:36 AM CDT 9/23/2025 $20.00 Submitt…" at bounding box center [393, 396] width 676 height 476
click at [203, 374] on div "11992951 (326987934) N/A Pickup 9/23/2025 10:36 AM CDT 9/23/2025 $20.00 Submitt…" at bounding box center [393, 396] width 676 height 476
click at [215, 433] on div "11992951 (326987934) N/A Pickup 9/23/2025 10:36 AM CDT 9/23/2025 $20.00 Submitt…" at bounding box center [393, 396] width 676 height 476
click at [270, 394] on div "11992951 (326987934) N/A Pickup 9/23/2025 10:36 AM CDT 9/23/2025 $20.00 Submitt…" at bounding box center [393, 396] width 676 height 476
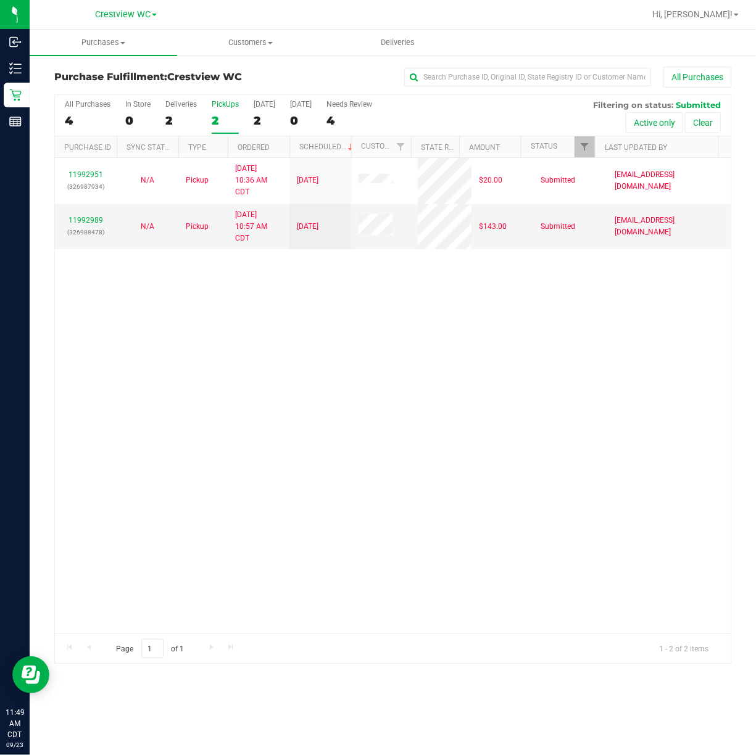
click at [310, 536] on div "11992951 (326987934) N/A Pickup 9/23/2025 10:36 AM CDT 9/23/2025 $20.00 Submitt…" at bounding box center [393, 396] width 676 height 476
click at [228, 101] on div "PickUps" at bounding box center [225, 104] width 27 height 9
click at [0, 0] on input "PickUps 2" at bounding box center [0, 0] width 0 height 0
click at [480, 336] on div "11992951 (326987934) N/A Pickup 9/23/2025 10:36 AM CDT 9/23/2025 $20.00 Submitt…" at bounding box center [393, 396] width 676 height 476
click at [423, 395] on div "11992951 (326987934) N/A Pickup 9/23/2025 10:36 AM CDT 9/23/2025 $20.00 Submitt…" at bounding box center [393, 396] width 676 height 476
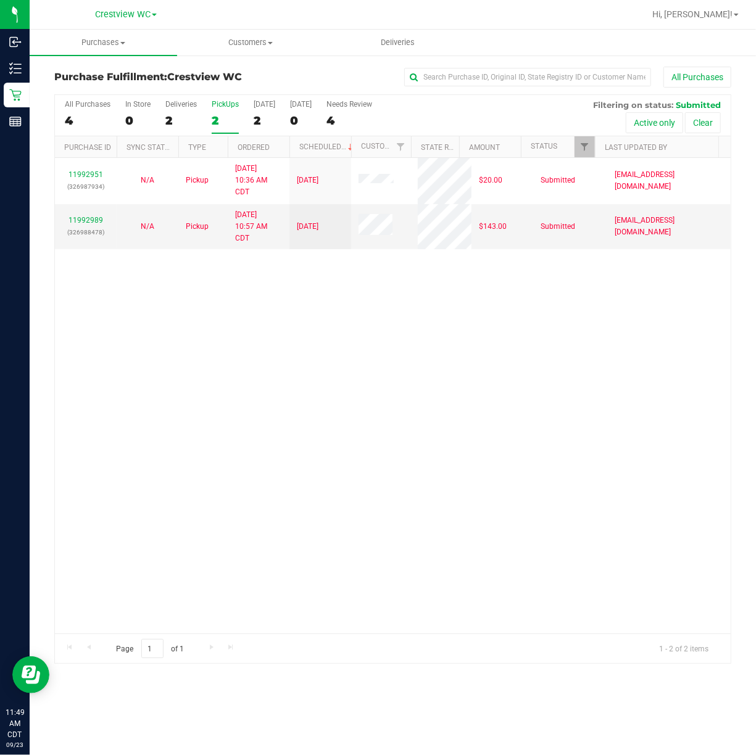
click at [230, 104] on div "PickUps" at bounding box center [225, 104] width 27 height 9
click at [0, 0] on input "PickUps 2" at bounding box center [0, 0] width 0 height 0
click at [565, 351] on div "11992951 (326987934) N/A Pickup 9/23/2025 10:36 AM CDT 9/23/2025 $20.00 Submitt…" at bounding box center [393, 396] width 676 height 476
click at [420, 354] on div "11992951 (326987934) N/A Pickup 9/23/2025 10:36 AM CDT 9/23/2025 $20.00 Submitt…" at bounding box center [393, 396] width 676 height 476
click at [521, 334] on div "11992951 (326987934) N/A Pickup 9/23/2025 10:36 AM CDT 9/23/2025 $20.00 Submitt…" at bounding box center [393, 396] width 676 height 476
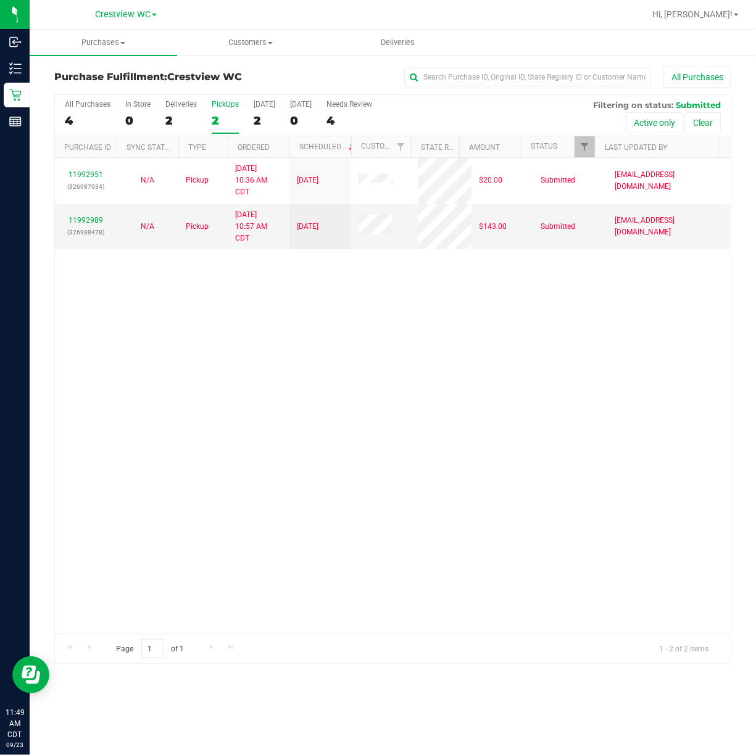
click at [430, 384] on div "11992951 (326987934) N/A Pickup 9/23/2025 10:36 AM CDT 9/23/2025 $20.00 Submitt…" at bounding box center [393, 396] width 676 height 476
click at [239, 107] on div "All Purchases 4 In Store 0 Deliveries 2 PickUps 2 Today 2 Tomorrow 0 Needs Revi…" at bounding box center [393, 115] width 676 height 41
click at [221, 101] on div "PickUps" at bounding box center [225, 104] width 27 height 9
click at [0, 0] on input "PickUps 2" at bounding box center [0, 0] width 0 height 0
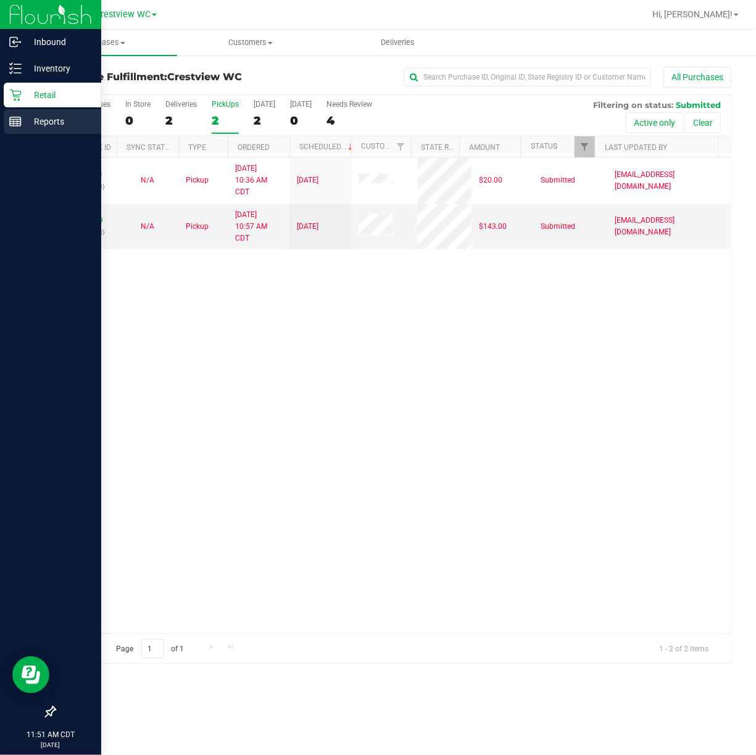
click at [372, 430] on div "11992951 (326987934) N/A Pickup 9/23/2025 10:36 AM CDT 9/23/2025 $20.00 Submitt…" at bounding box center [393, 396] width 676 height 476
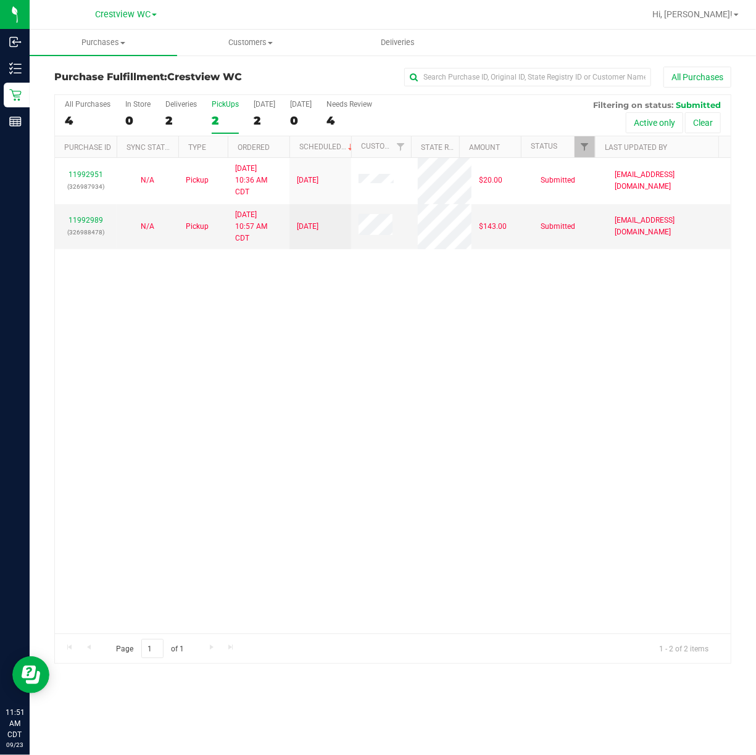
click at [257, 428] on div "11992951 (326987934) N/A Pickup 9/23/2025 10:36 AM CDT 9/23/2025 $20.00 Submitt…" at bounding box center [393, 396] width 676 height 476
click at [379, 396] on div "11992951 (326987934) N/A Pickup 9/23/2025 10:36 AM CDT 9/23/2025 $20.00 Submitt…" at bounding box center [393, 396] width 676 height 476
click at [507, 465] on div "11992951 (326987934) N/A Pickup 9/23/2025 10:36 AM CDT 9/23/2025 $20.00 Submitt…" at bounding box center [393, 396] width 676 height 476
click at [231, 102] on div "PickUps" at bounding box center [225, 104] width 27 height 9
click at [0, 0] on input "PickUps 2" at bounding box center [0, 0] width 0 height 0
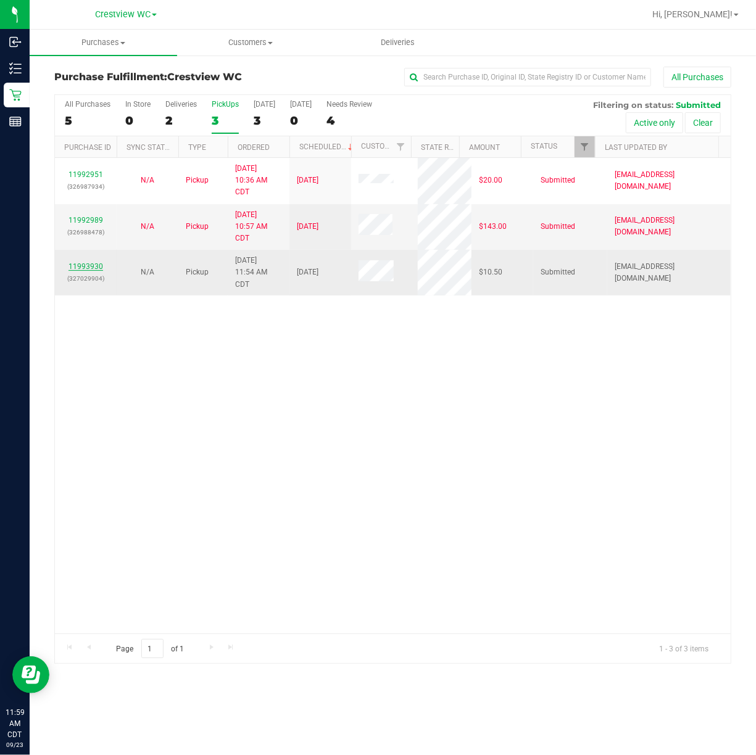
click at [88, 265] on link "11993930" at bounding box center [86, 266] width 35 height 9
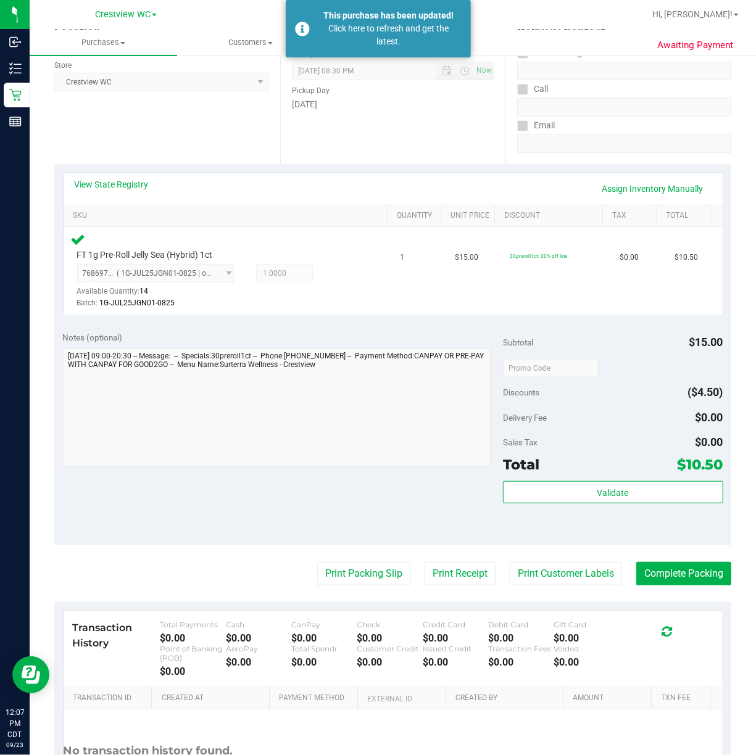
scroll to position [280, 0]
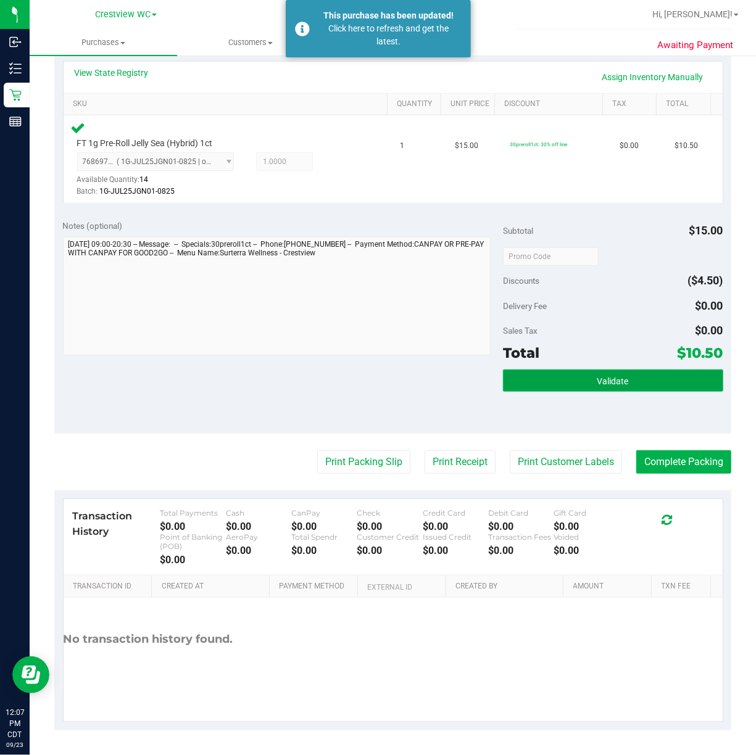
click at [600, 375] on button "Validate" at bounding box center [613, 381] width 220 height 22
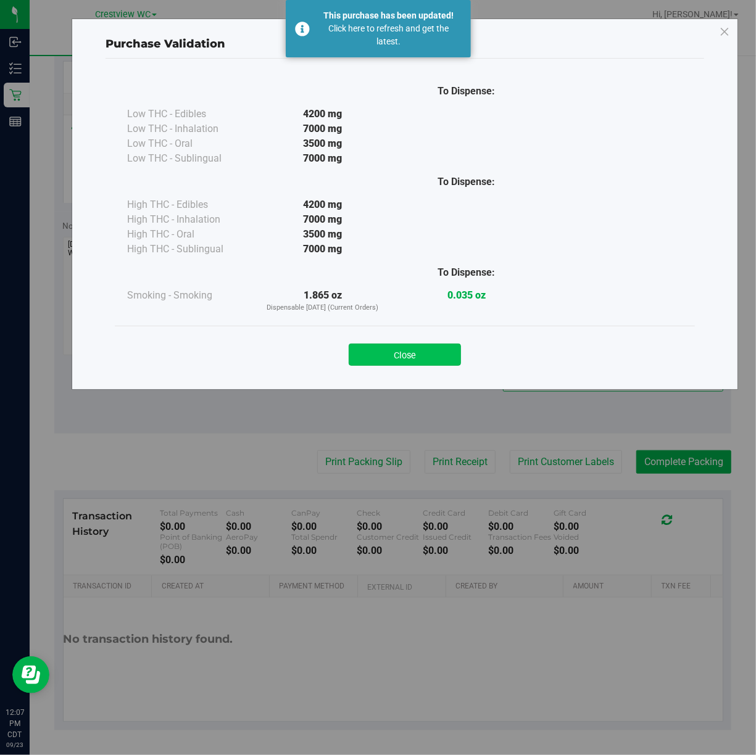
click at [416, 354] on button "Close" at bounding box center [405, 355] width 112 height 22
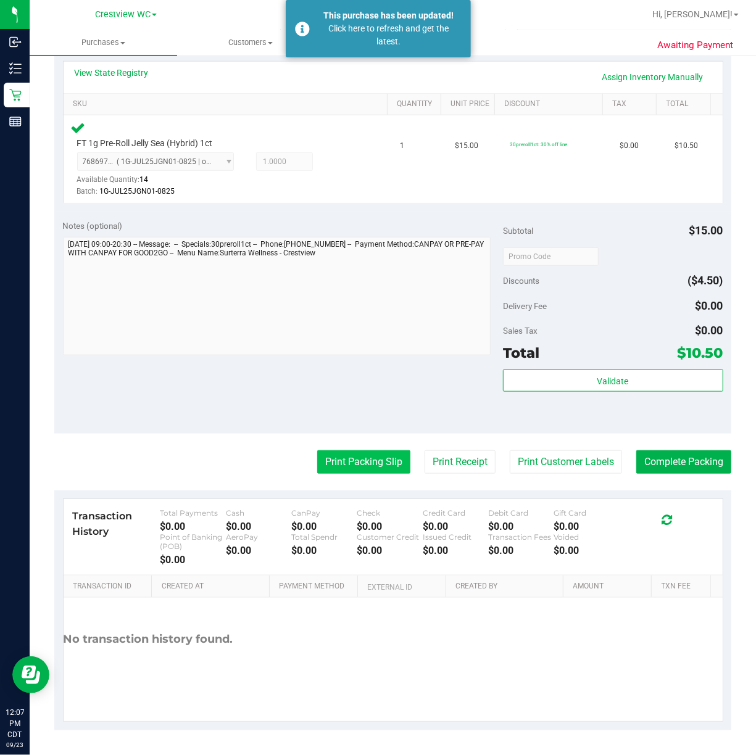
click at [368, 455] on button "Print Packing Slip" at bounding box center [363, 462] width 93 height 23
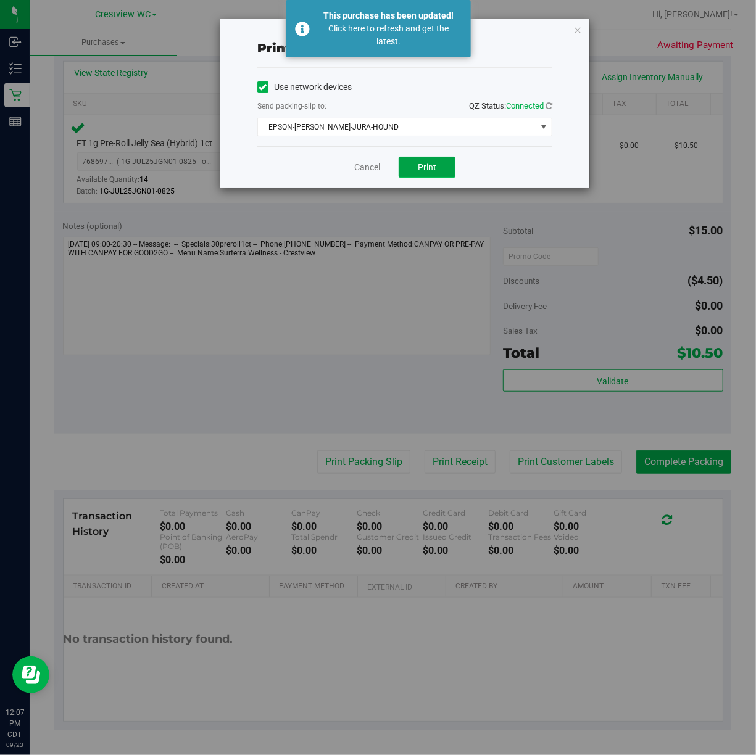
click at [447, 162] on button "Print" at bounding box center [427, 167] width 57 height 21
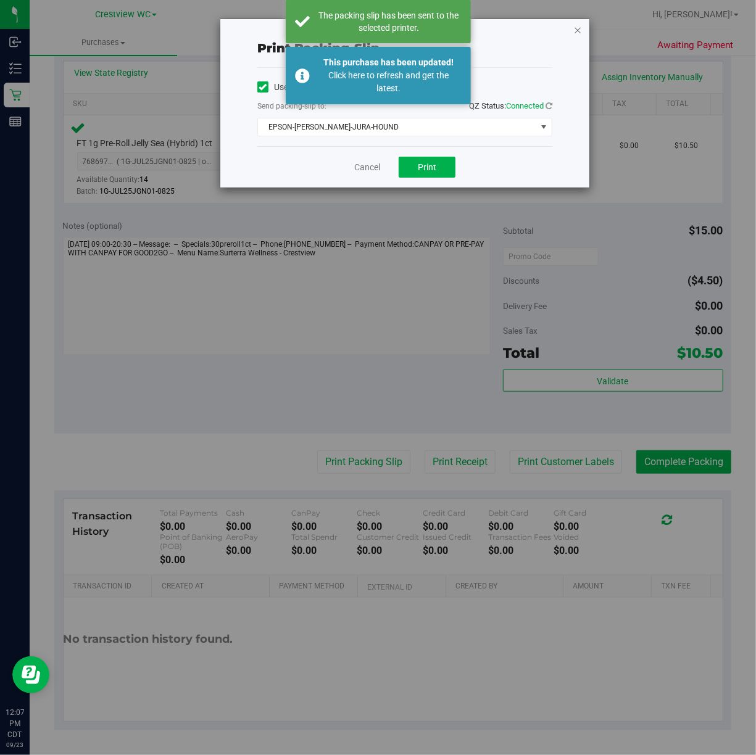
click at [580, 28] on icon "button" at bounding box center [577, 29] width 9 height 15
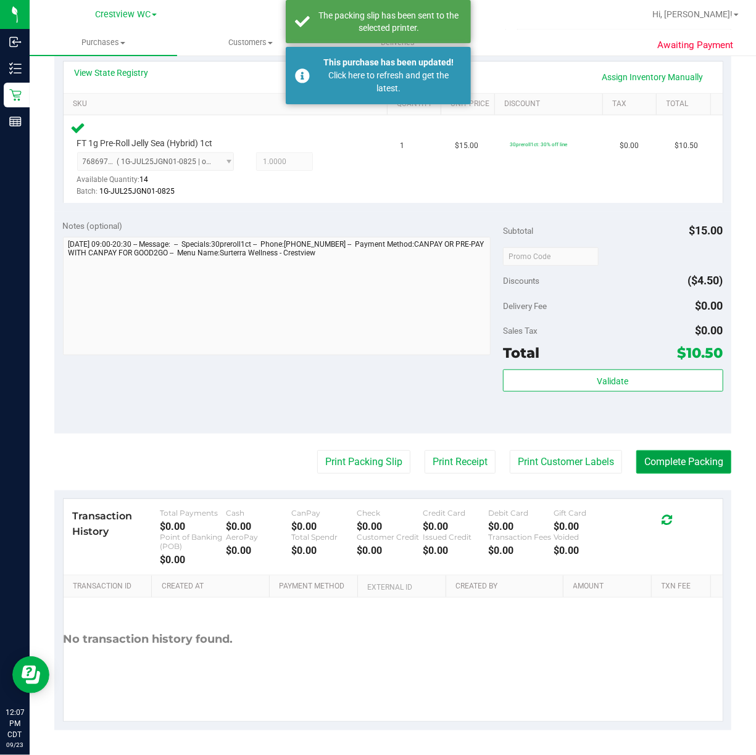
click at [678, 460] on button "Complete Packing" at bounding box center [683, 462] width 95 height 23
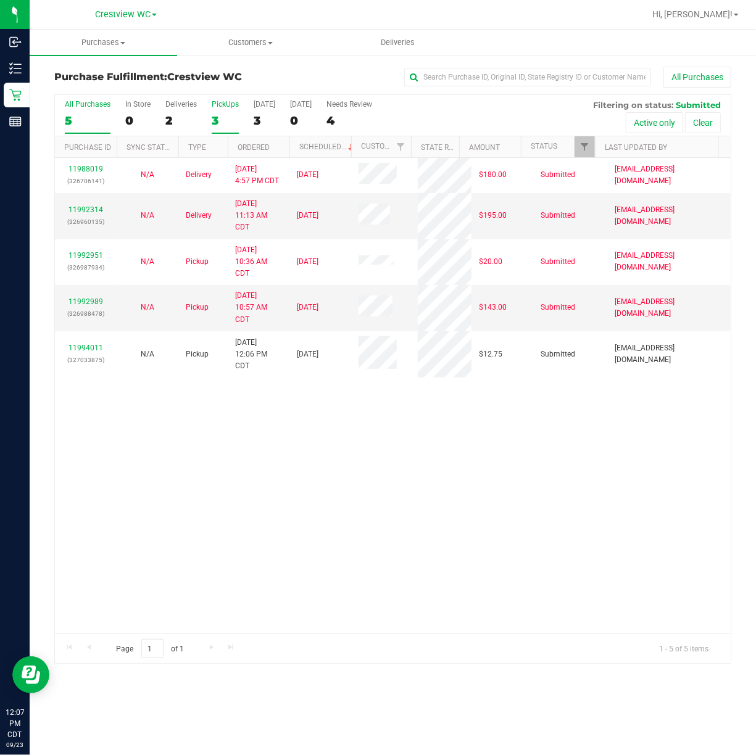
click at [223, 105] on div "PickUps" at bounding box center [225, 104] width 27 height 9
click at [0, 0] on input "PickUps 3" at bounding box center [0, 0] width 0 height 0
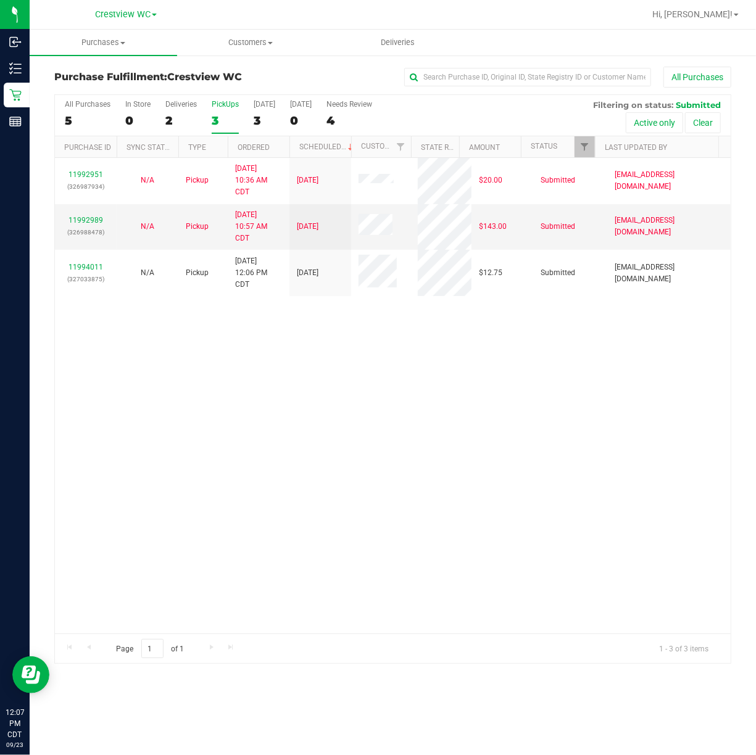
click at [420, 339] on div "11992951 (326987934) N/A Pickup 9/23/2025 10:36 AM CDT 9/23/2025 $20.00 Submitt…" at bounding box center [393, 396] width 676 height 476
click at [174, 107] on div "Deliveries" at bounding box center [180, 104] width 31 height 9
click at [0, 0] on input "Deliveries 2" at bounding box center [0, 0] width 0 height 0
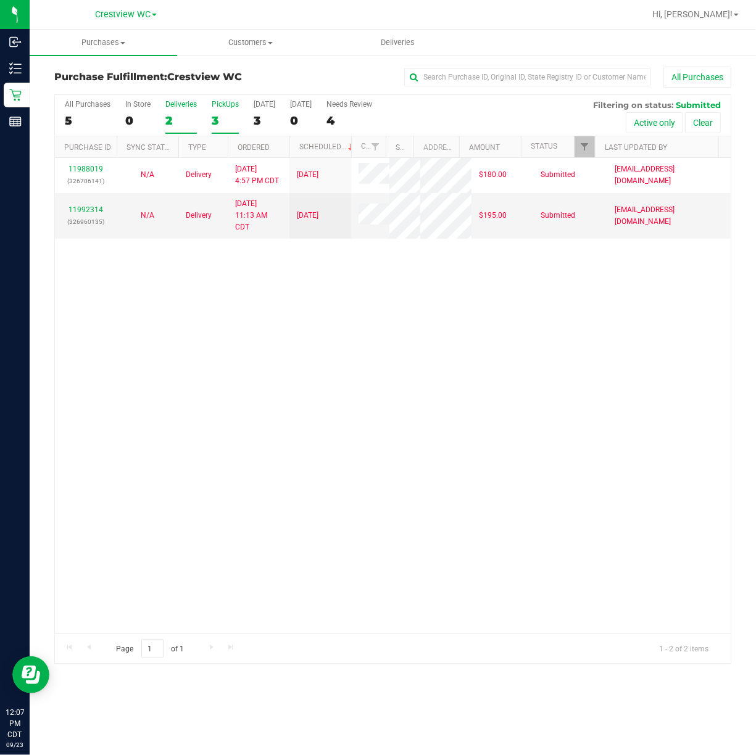
click at [230, 100] on div "PickUps" at bounding box center [225, 104] width 27 height 9
click at [0, 0] on input "PickUps 3" at bounding box center [0, 0] width 0 height 0
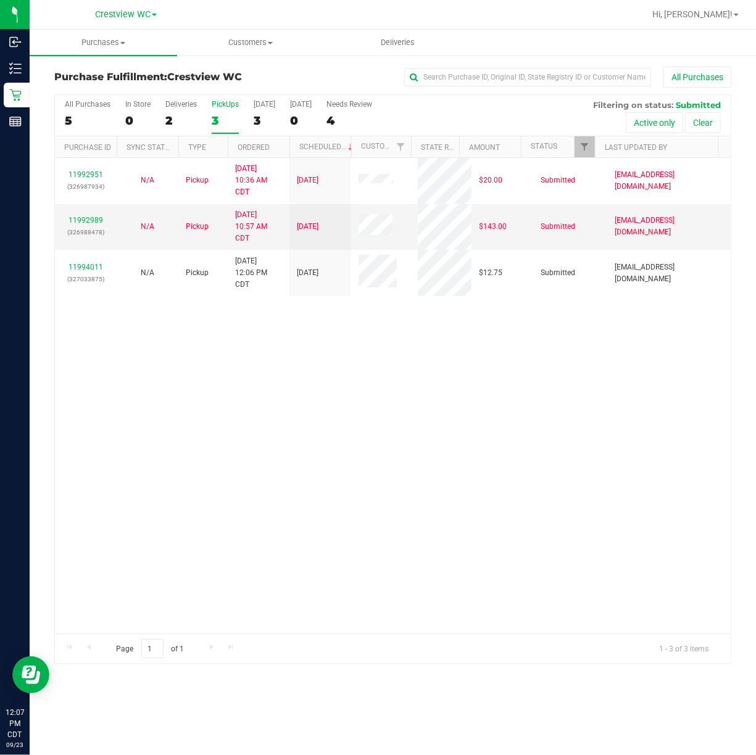
click at [576, 376] on div "11992951 (326987934) N/A Pickup 9/23/2025 10:36 AM CDT 9/23/2025 $20.00 Submitt…" at bounding box center [393, 396] width 676 height 476
click at [442, 357] on div "11992951 (326987934) N/A Pickup 9/23/2025 10:36 AM CDT 9/23/2025 $20.00 Submitt…" at bounding box center [393, 396] width 676 height 476
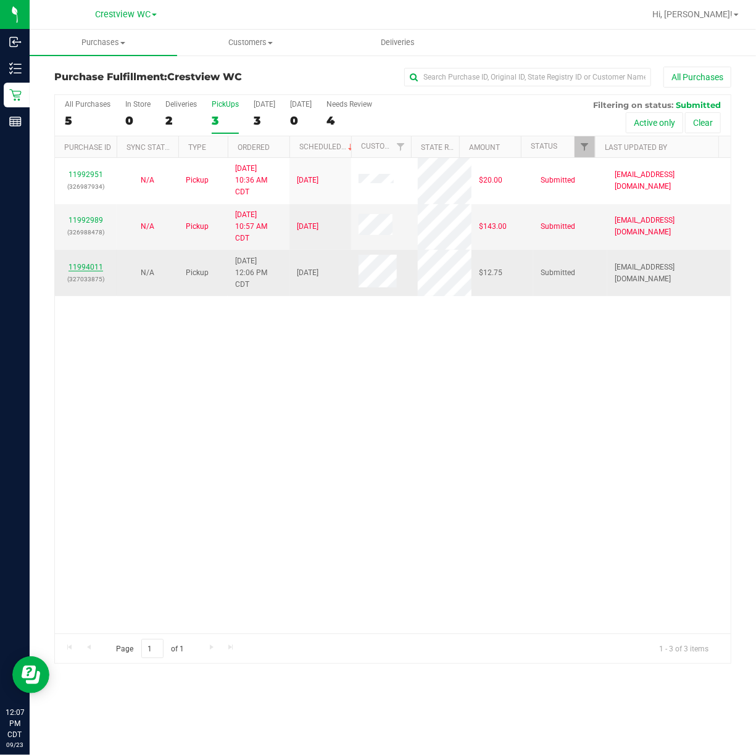
click at [89, 265] on link "11994011" at bounding box center [86, 267] width 35 height 9
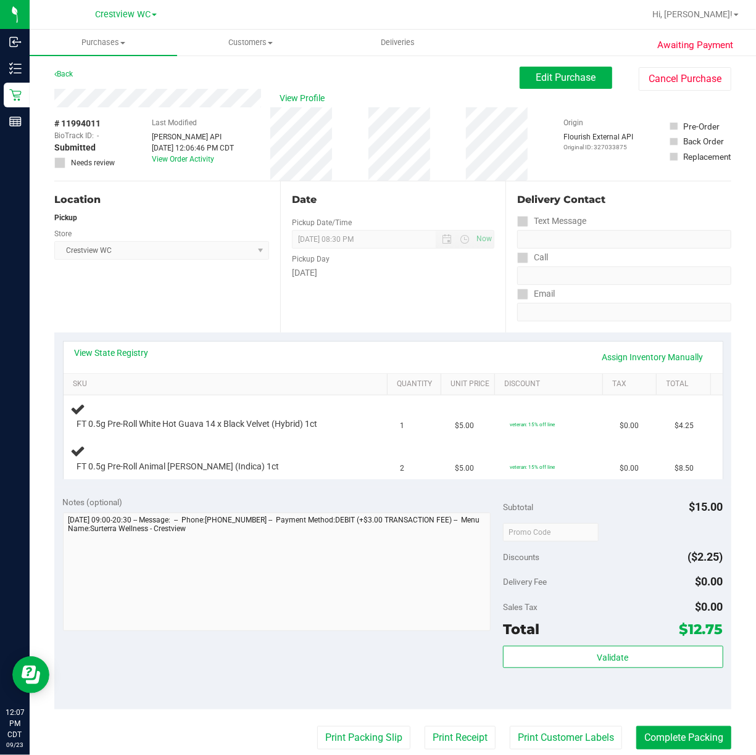
click at [186, 311] on div "Location Pickup Store Crestview WC Select Store Bonita Springs WC Boynton Beach…" at bounding box center [167, 256] width 226 height 151
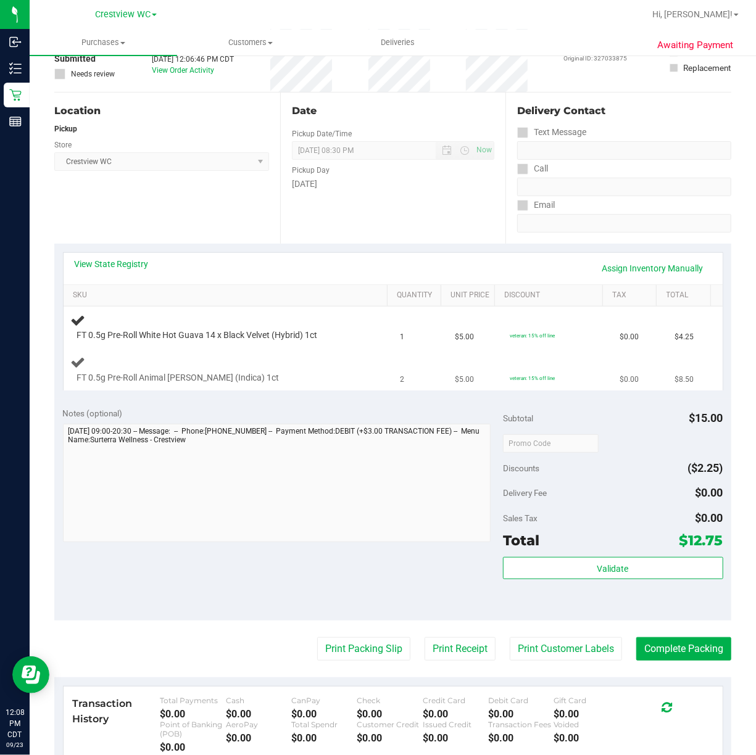
scroll to position [30, 0]
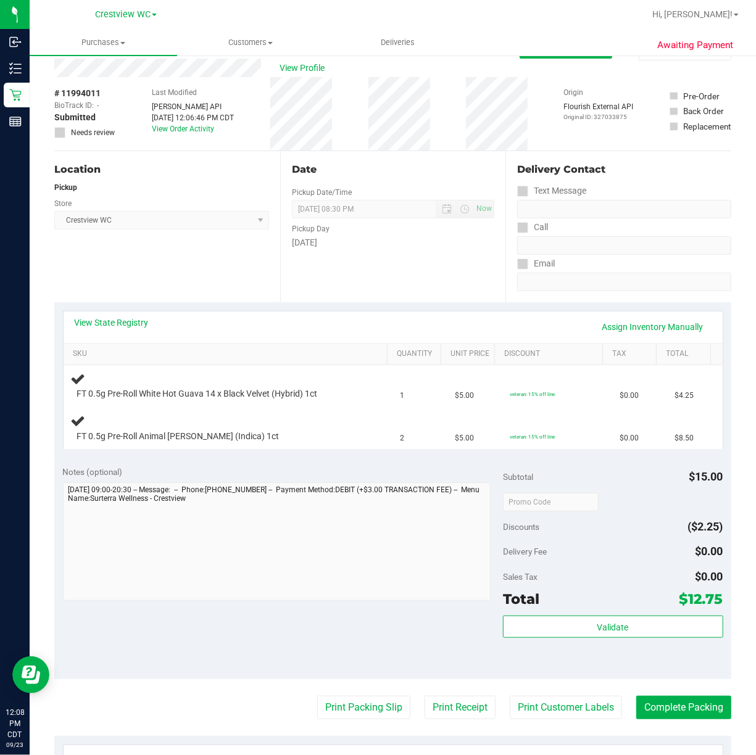
click at [181, 259] on div "Location Pickup Store Crestview WC Select Store Bonita Springs WC Boynton Beach…" at bounding box center [167, 226] width 226 height 151
click at [208, 263] on div "Location Pickup Store Crestview WC Select Store Bonita Springs WC Boynton Beach…" at bounding box center [167, 226] width 226 height 151
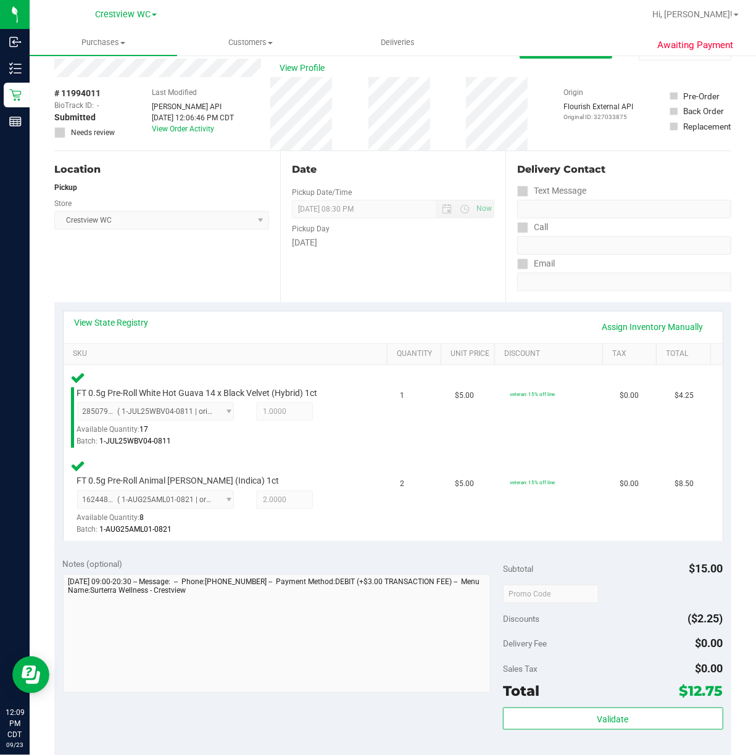
click at [225, 270] on div "Location Pickup Store Crestview WC Select Store Bonita Springs WC Boynton Beach…" at bounding box center [167, 226] width 226 height 151
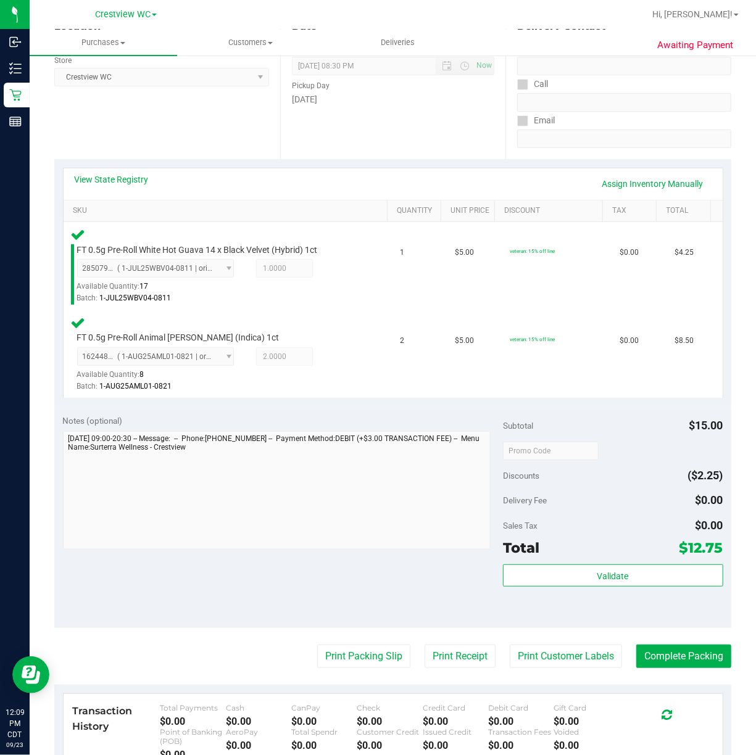
scroll to position [252, 0]
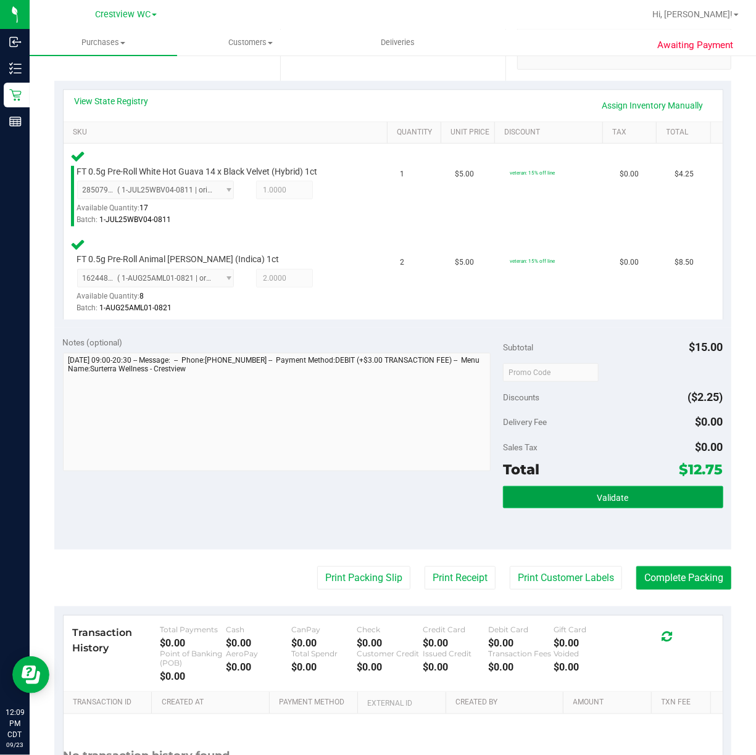
click at [633, 499] on button "Validate" at bounding box center [613, 497] width 220 height 22
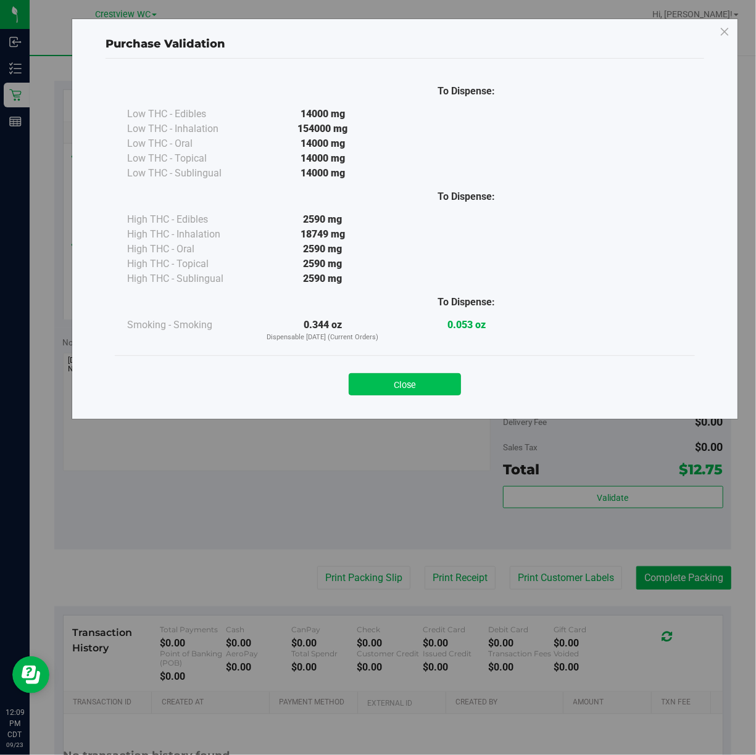
click at [423, 394] on button "Close" at bounding box center [405, 384] width 112 height 22
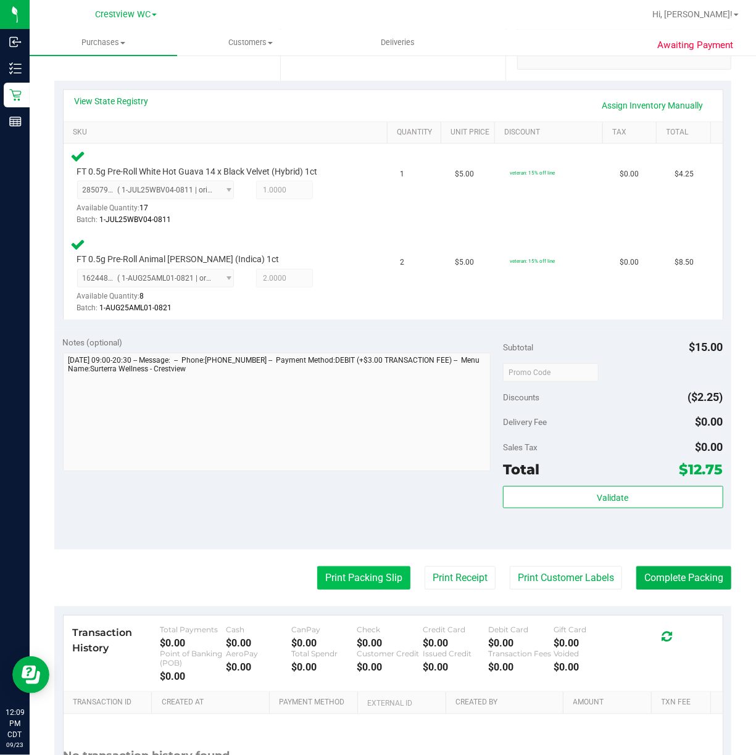
click at [354, 578] on button "Print Packing Slip" at bounding box center [363, 578] width 93 height 23
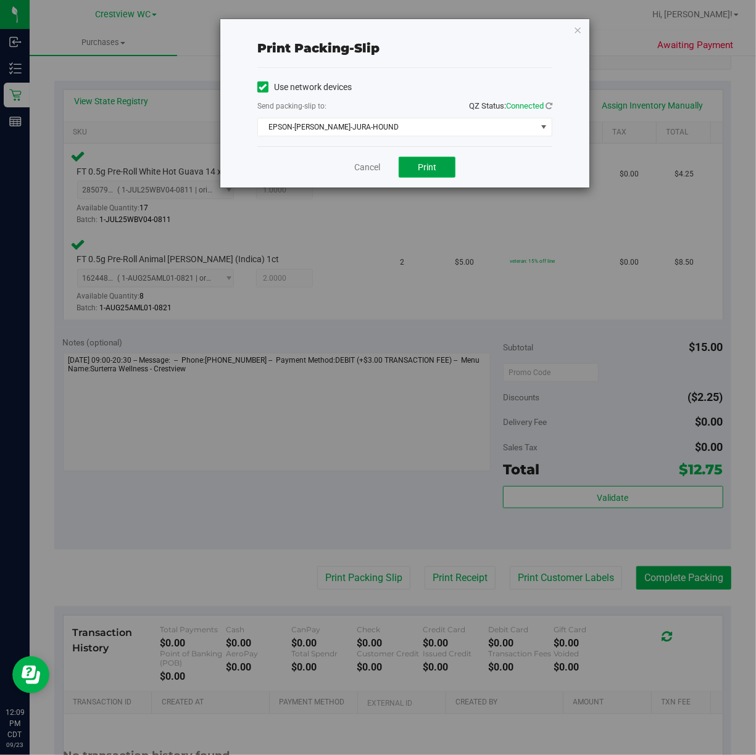
click at [427, 168] on span "Print" at bounding box center [427, 167] width 19 height 10
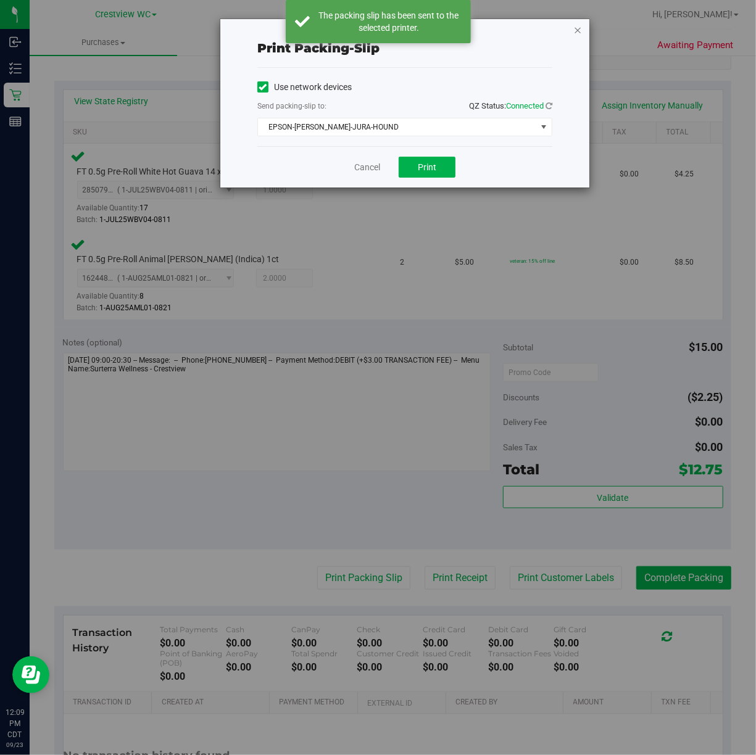
click at [579, 26] on icon "button" at bounding box center [577, 29] width 9 height 15
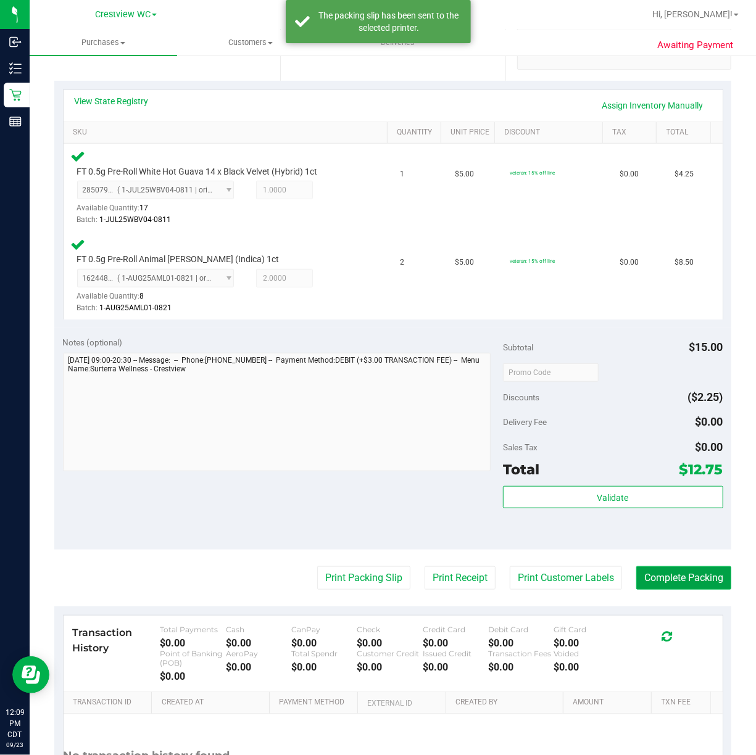
click at [690, 579] on button "Complete Packing" at bounding box center [683, 578] width 95 height 23
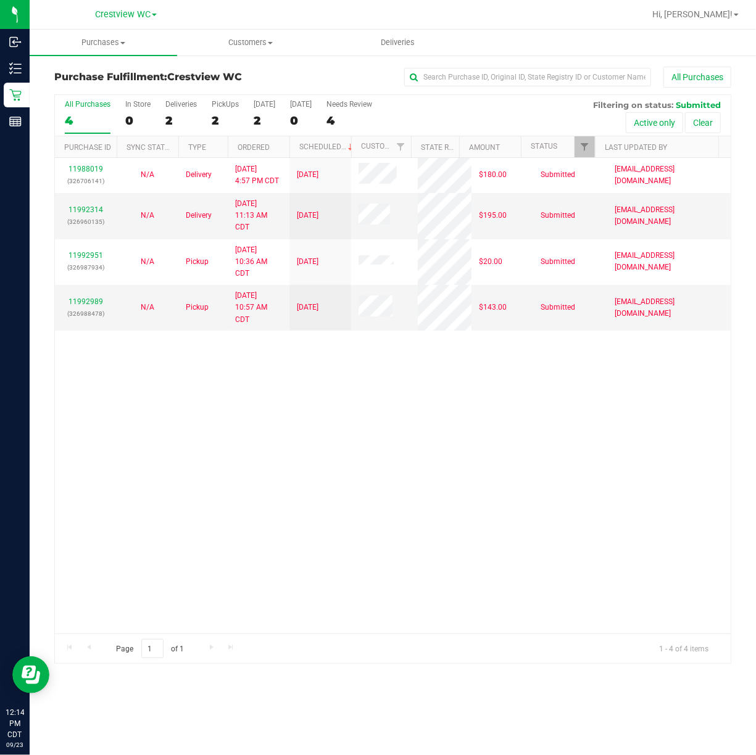
drag, startPoint x: 411, startPoint y: 447, endPoint x: 411, endPoint y: 436, distance: 11.7
click at [412, 447] on div "11988019 (326706141) N/A Delivery 9/22/2025 4:57 PM CDT 9/26/2025 $180.00 Submi…" at bounding box center [393, 396] width 676 height 476
click at [221, 102] on div "PickUps" at bounding box center [225, 104] width 27 height 9
click at [0, 0] on input "PickUps 2" at bounding box center [0, 0] width 0 height 0
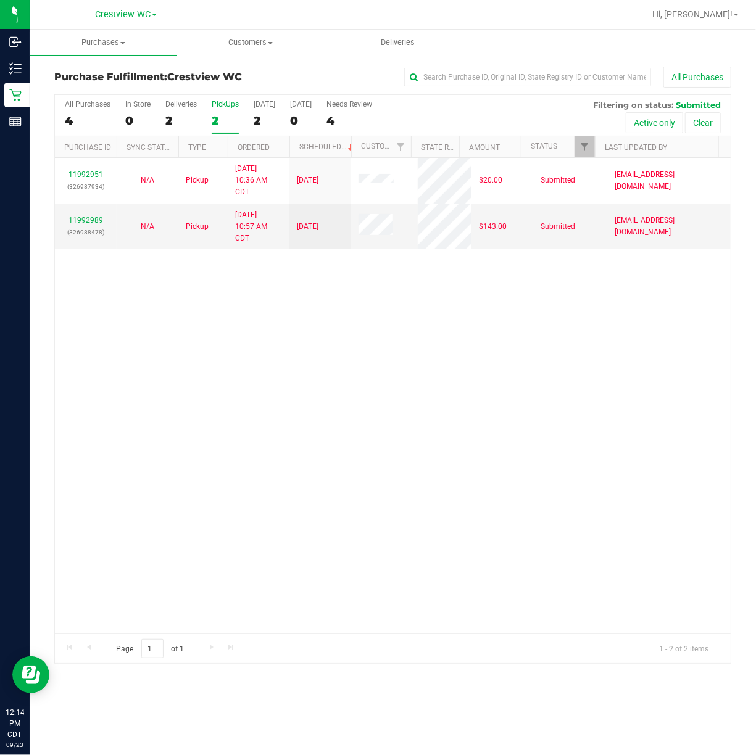
click at [532, 366] on div "11992951 (326987934) N/A Pickup 9/23/2025 10:36 AM CDT 9/23/2025 $20.00 Submitt…" at bounding box center [393, 396] width 676 height 476
click at [289, 488] on div "11992951 (326987934) N/A Pickup 9/23/2025 10:36 AM CDT 9/23/2025 $20.00 Submitt…" at bounding box center [393, 396] width 676 height 476
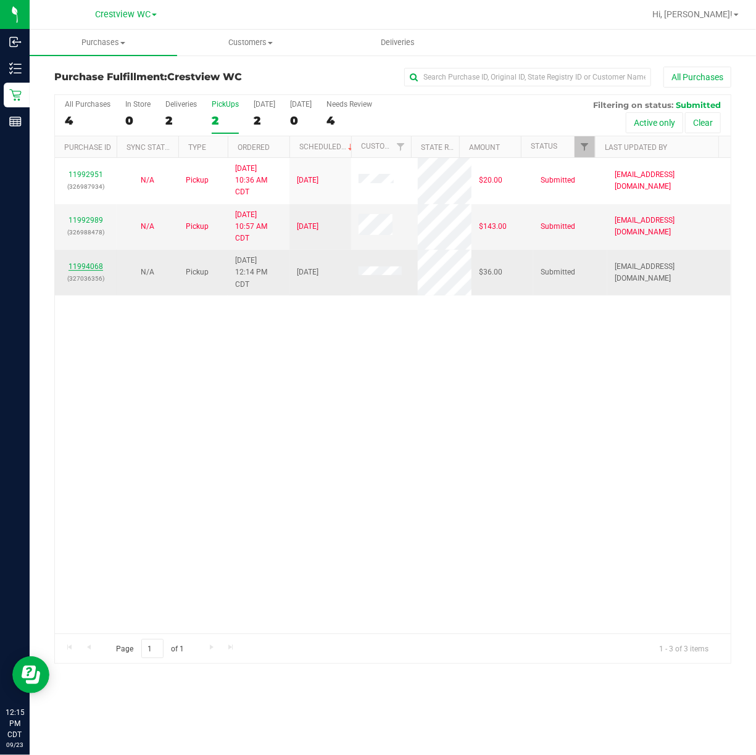
click at [83, 268] on link "11994068" at bounding box center [86, 266] width 35 height 9
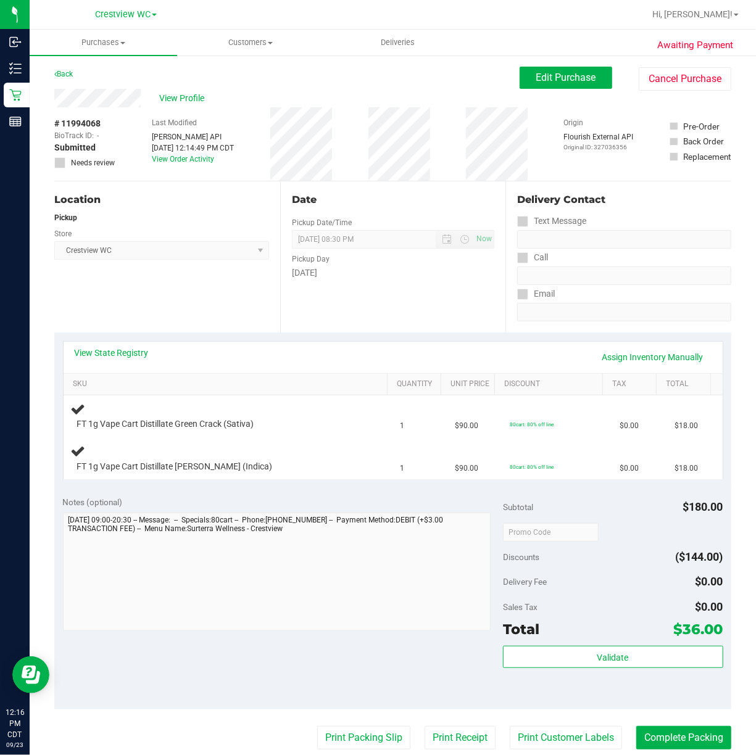
click at [188, 299] on div "Location Pickup Store Crestview WC Select Store Bonita Springs WC Boynton Beach…" at bounding box center [167, 256] width 226 height 151
click at [175, 300] on div "Location Pickup Store Crestview WC Select Store Bonita Springs WC Boynton Beach…" at bounding box center [167, 256] width 226 height 151
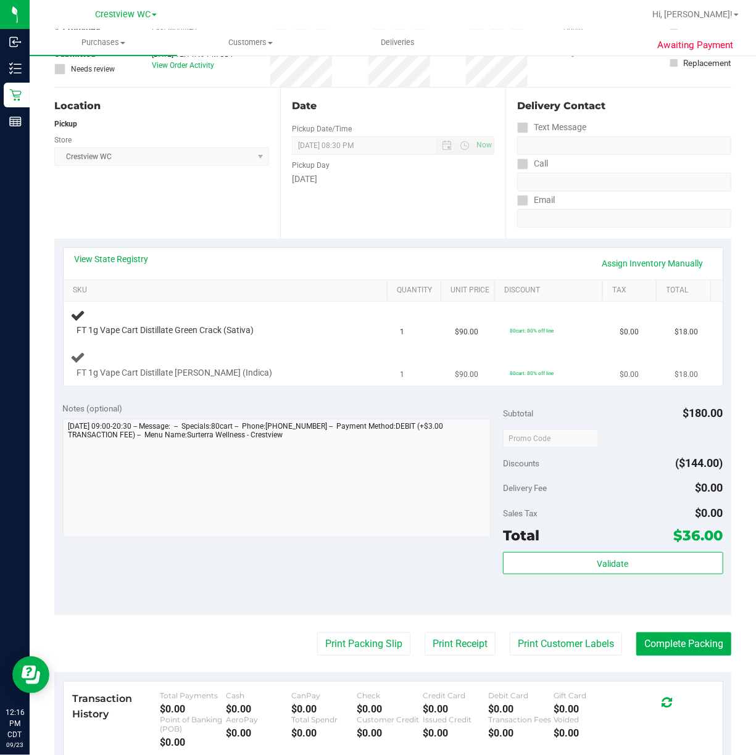
scroll to position [82, 0]
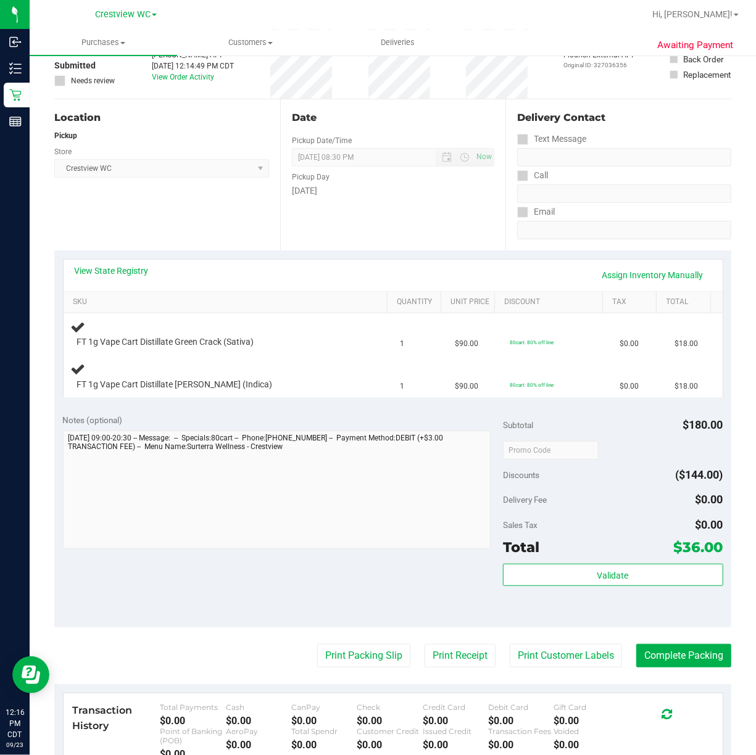
click at [203, 215] on div "Location Pickup Store Crestview WC Select Store Bonita Springs WC Boynton Beach…" at bounding box center [167, 174] width 226 height 151
click at [239, 201] on div "Location Pickup Store Crestview WC Select Store Bonita Springs WC Boynton Beach…" at bounding box center [167, 174] width 226 height 151
click at [188, 220] on div "Location Pickup Store Crestview WC Select Store Bonita Springs WC Boynton Beach…" at bounding box center [167, 174] width 226 height 151
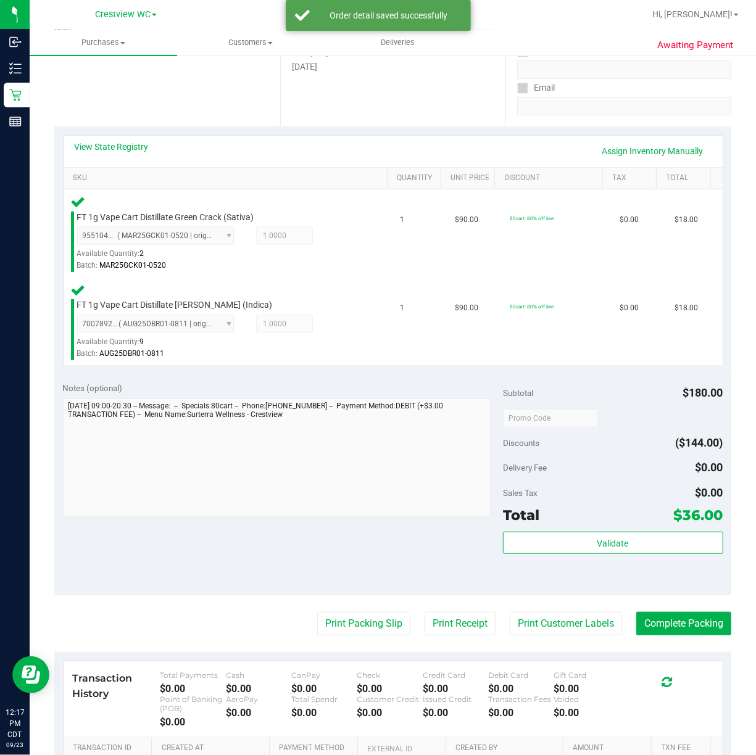
scroll to position [220, 0]
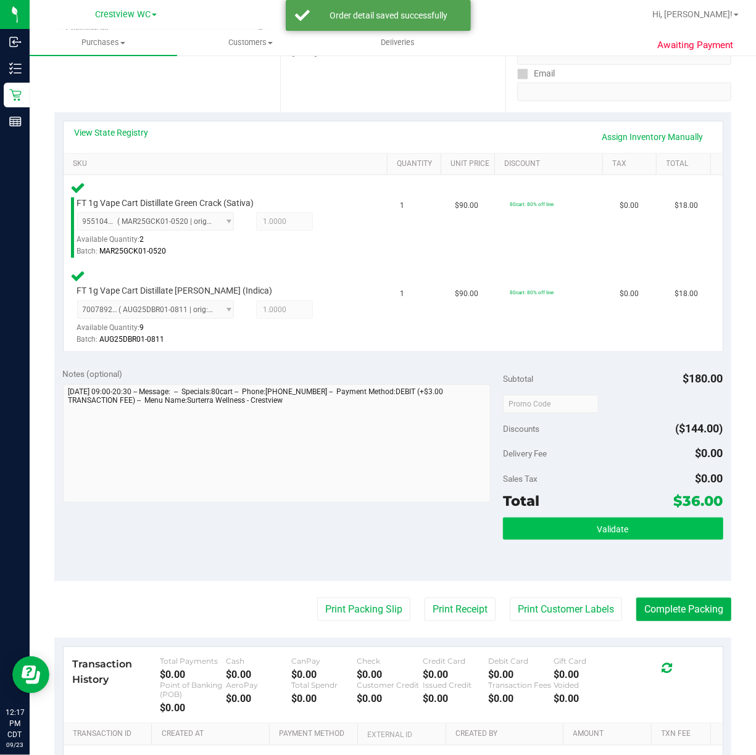
click at [611, 534] on span "Validate" at bounding box center [612, 530] width 31 height 10
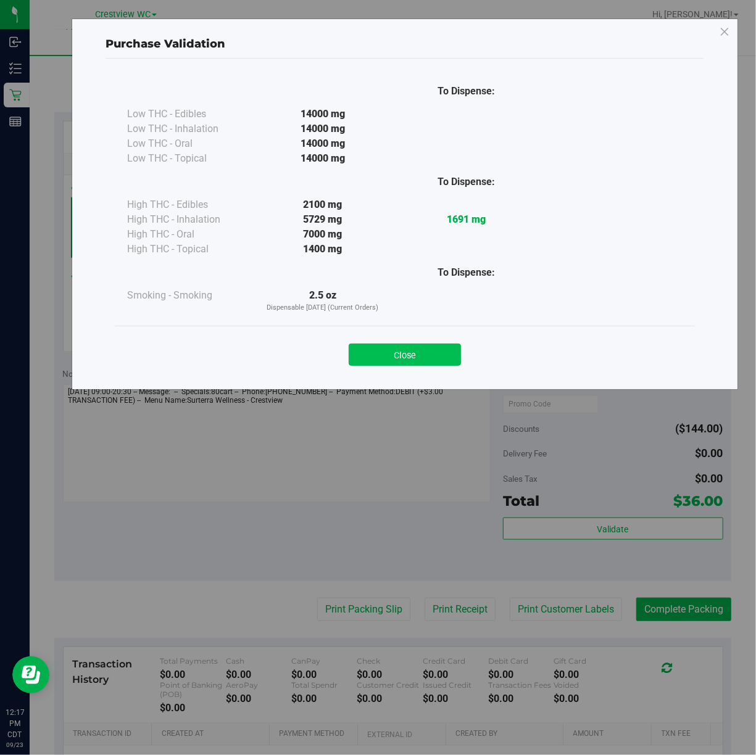
click at [425, 347] on button "Close" at bounding box center [405, 355] width 112 height 22
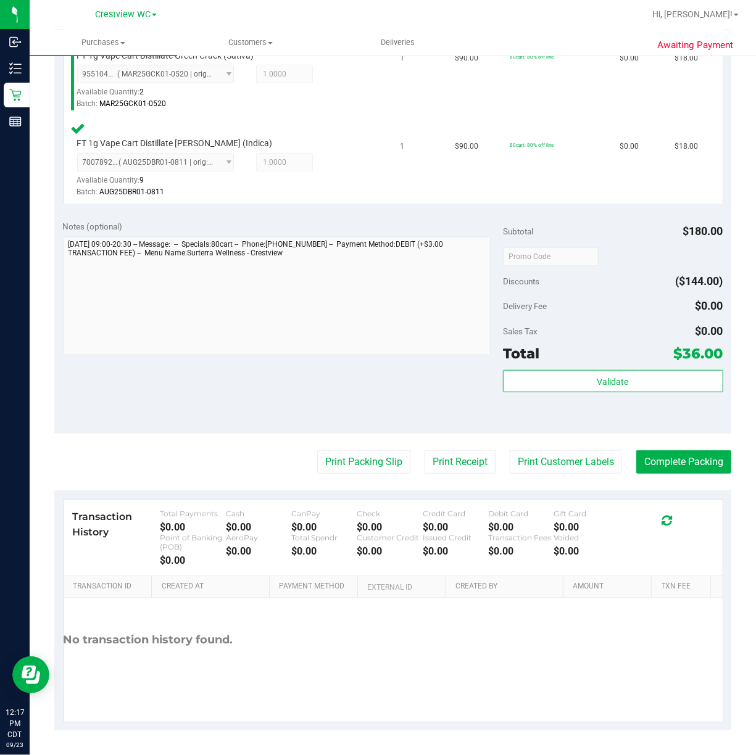
scroll to position [368, 0]
click at [351, 467] on button "Print Packing Slip" at bounding box center [363, 462] width 93 height 23
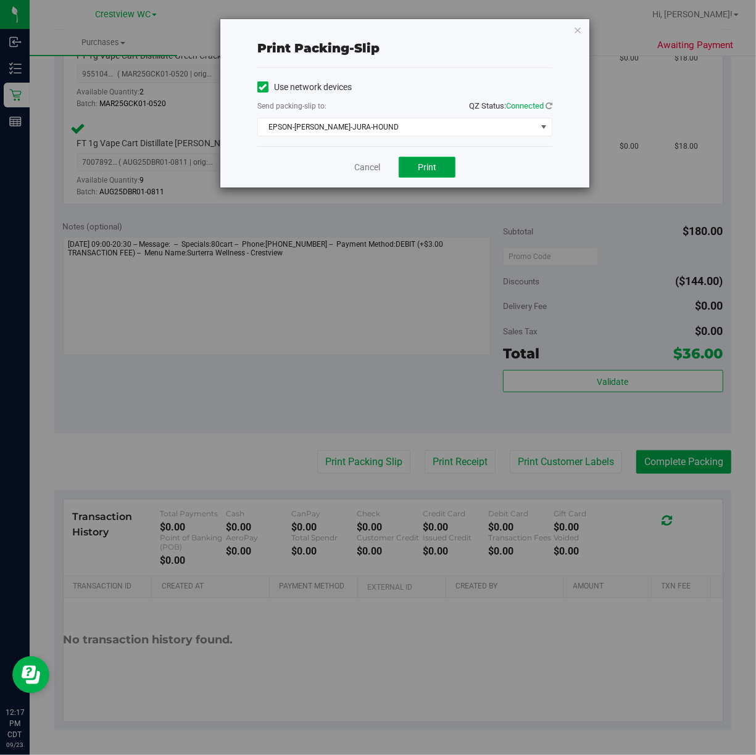
click at [416, 175] on button "Print" at bounding box center [427, 167] width 57 height 21
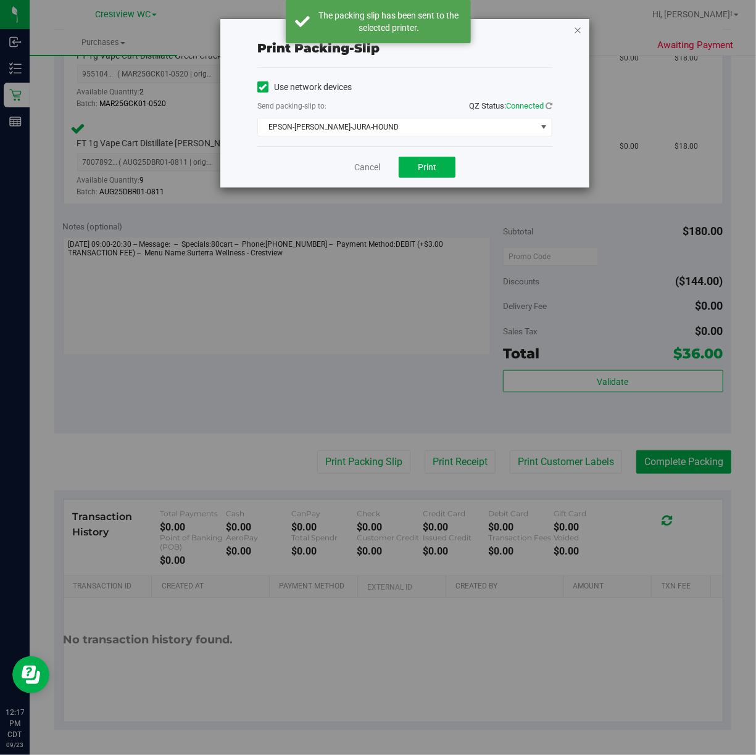
click at [579, 27] on icon "button" at bounding box center [577, 29] width 9 height 15
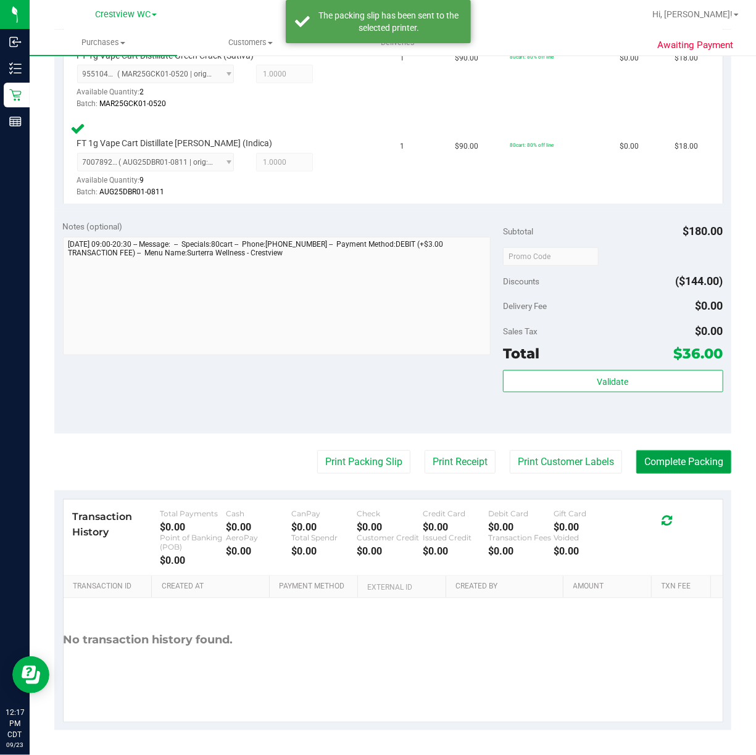
click at [687, 463] on button "Complete Packing" at bounding box center [683, 462] width 95 height 23
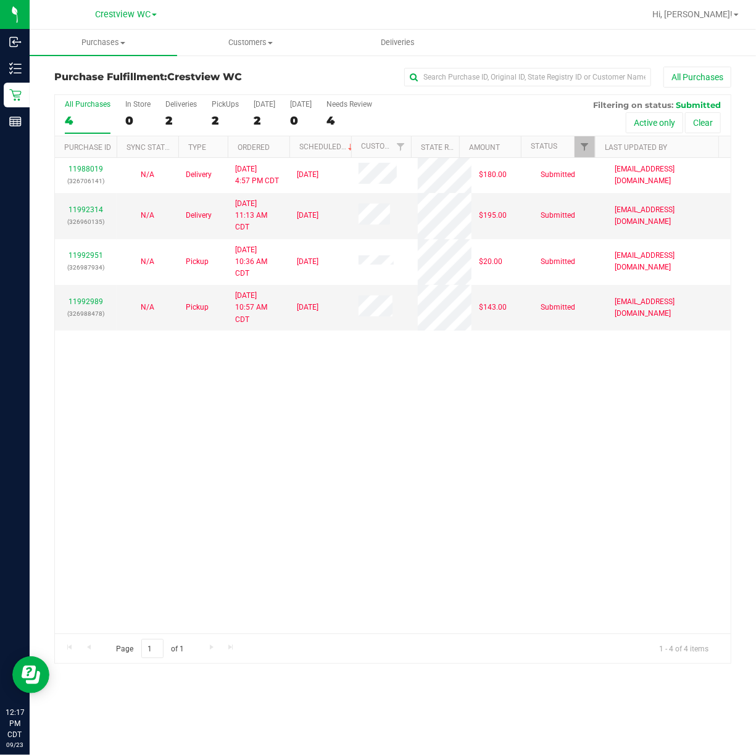
click at [447, 457] on div "11988019 (326706141) N/A Delivery 9/22/2025 4:57 PM CDT 9/26/2025 $180.00 Submi…" at bounding box center [393, 396] width 676 height 476
click at [252, 489] on div "11988019 (326706141) N/A Delivery 9/22/2025 4:57 PM CDT 9/26/2025 $180.00 Submi…" at bounding box center [393, 396] width 676 height 476
click at [463, 438] on div "11988019 (326706141) N/A Delivery 9/22/2025 4:57 PM CDT 9/26/2025 $180.00 Submi…" at bounding box center [393, 396] width 676 height 476
click at [228, 102] on div "PickUps" at bounding box center [225, 104] width 27 height 9
click at [0, 0] on input "PickUps 2" at bounding box center [0, 0] width 0 height 0
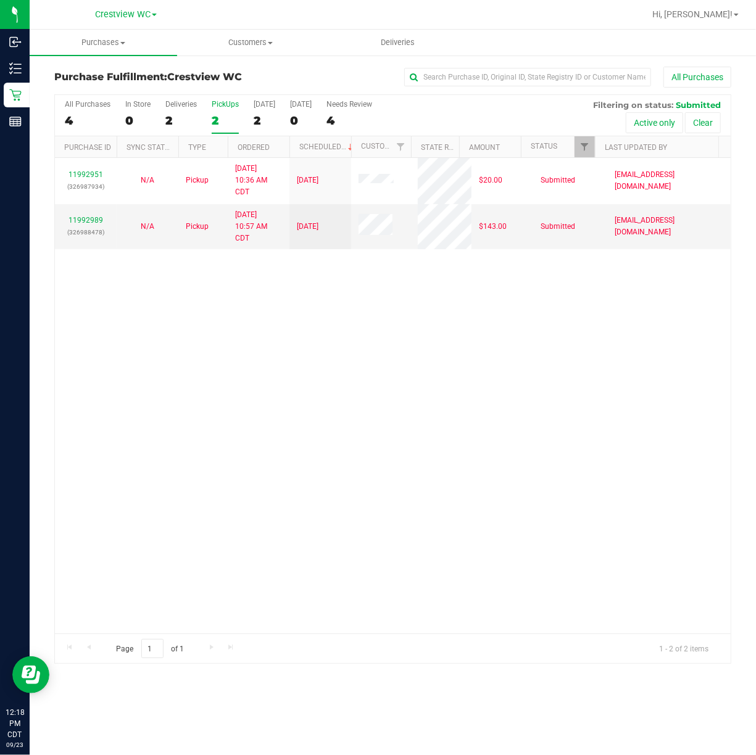
click at [551, 376] on div "11992951 (326987934) N/A Pickup 9/23/2025 10:36 AM CDT 9/23/2025 $20.00 Submitt…" at bounding box center [393, 396] width 676 height 476
click at [378, 405] on div "11992951 (326987934) N/A Pickup 9/23/2025 10:36 AM CDT 9/23/2025 $20.00 Submitt…" at bounding box center [393, 396] width 676 height 476
click at [349, 341] on div "11992951 (326987934) N/A Pickup 9/23/2025 10:36 AM CDT 9/23/2025 $20.00 Submitt…" at bounding box center [393, 396] width 676 height 476
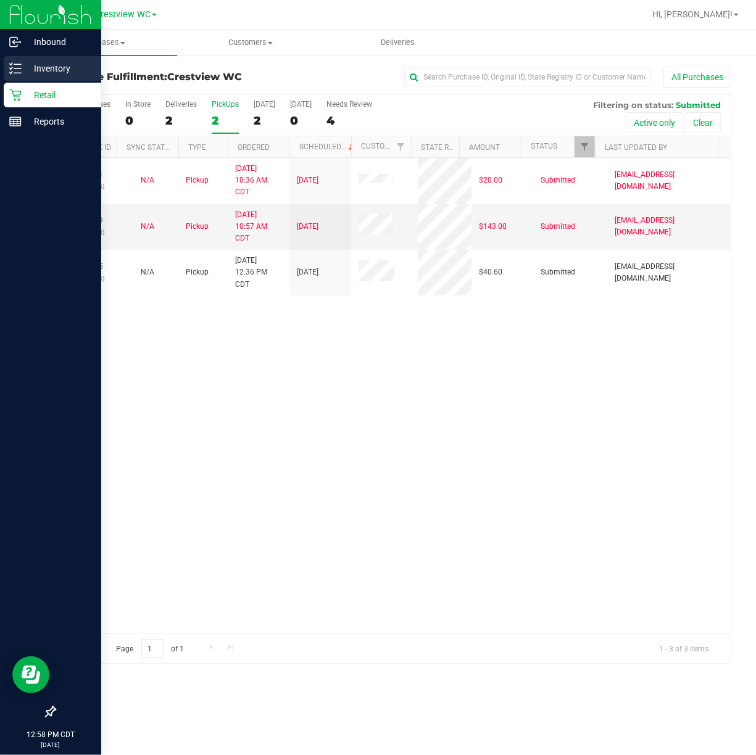
click at [5, 80] on div "Inventory" at bounding box center [53, 68] width 98 height 25
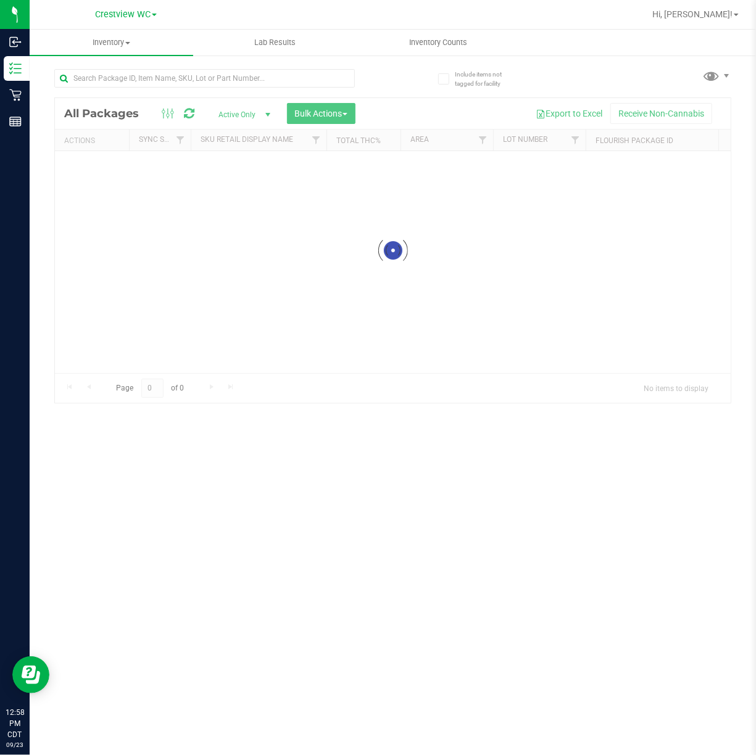
click at [207, 101] on div at bounding box center [393, 250] width 676 height 305
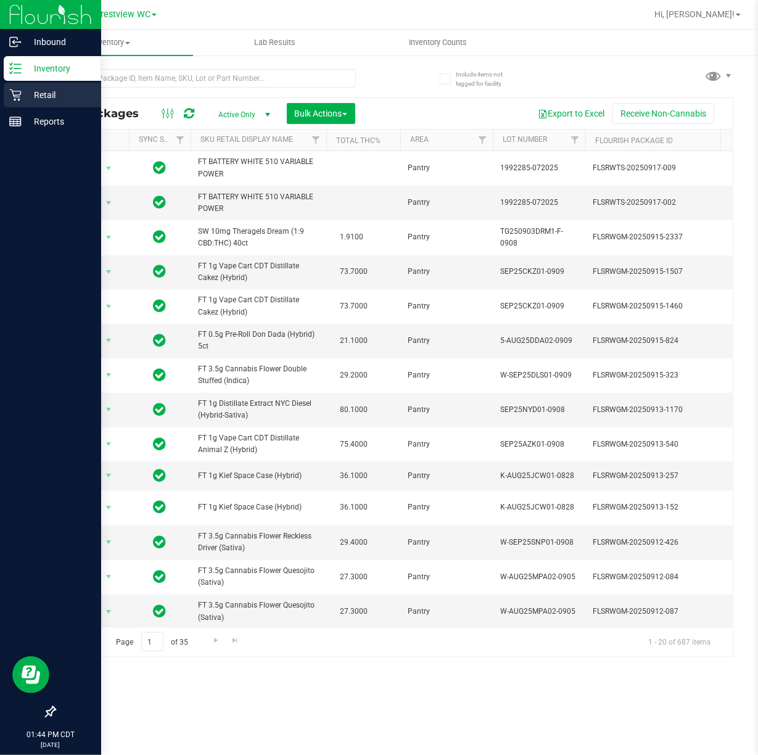
click at [41, 91] on p "Retail" at bounding box center [59, 95] width 74 height 15
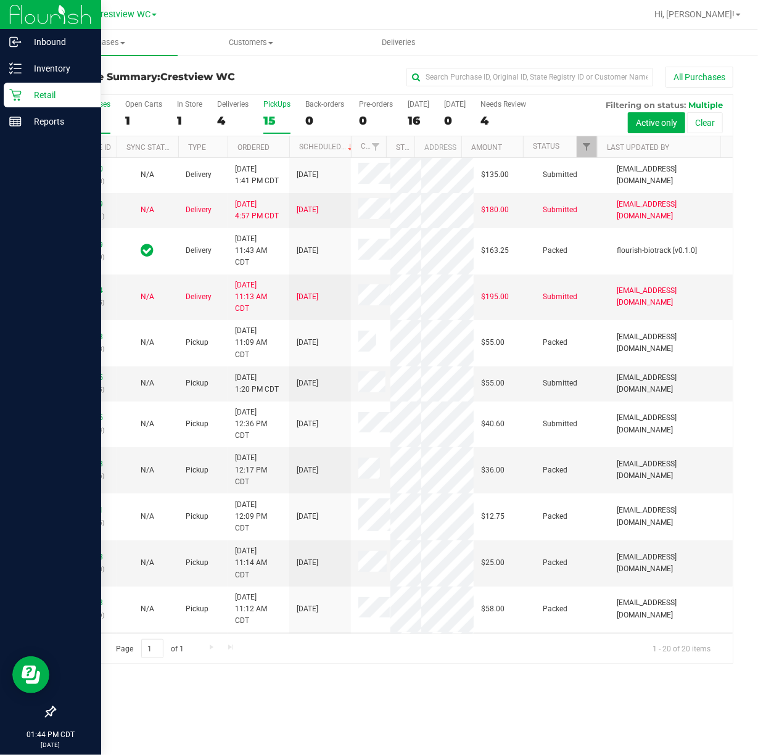
click at [275, 102] on div "PickUps" at bounding box center [277, 104] width 27 height 9
click at [0, 0] on input "PickUps 15" at bounding box center [0, 0] width 0 height 0
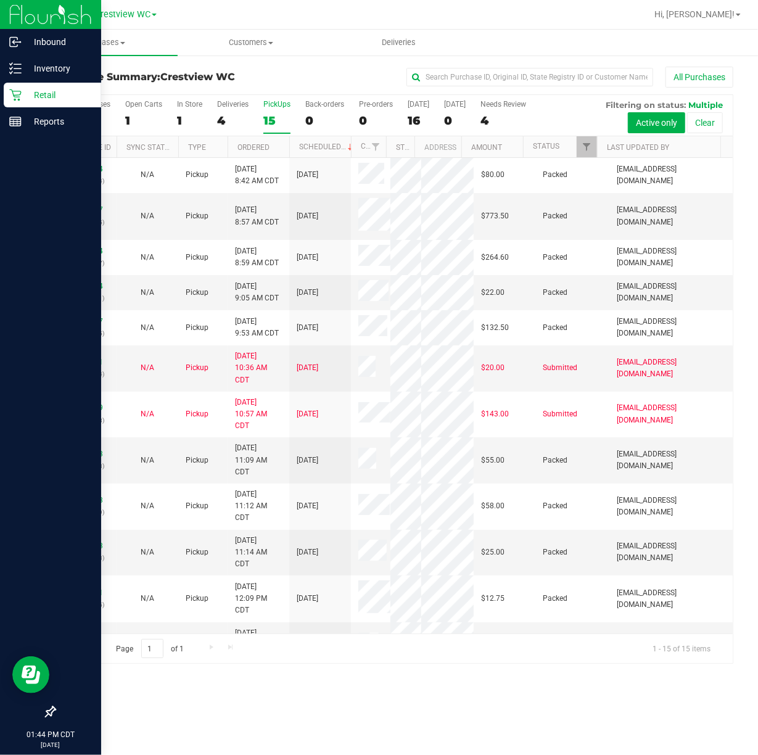
click at [282, 107] on div "PickUps" at bounding box center [277, 104] width 27 height 9
click at [0, 0] on input "PickUps 15" at bounding box center [0, 0] width 0 height 0
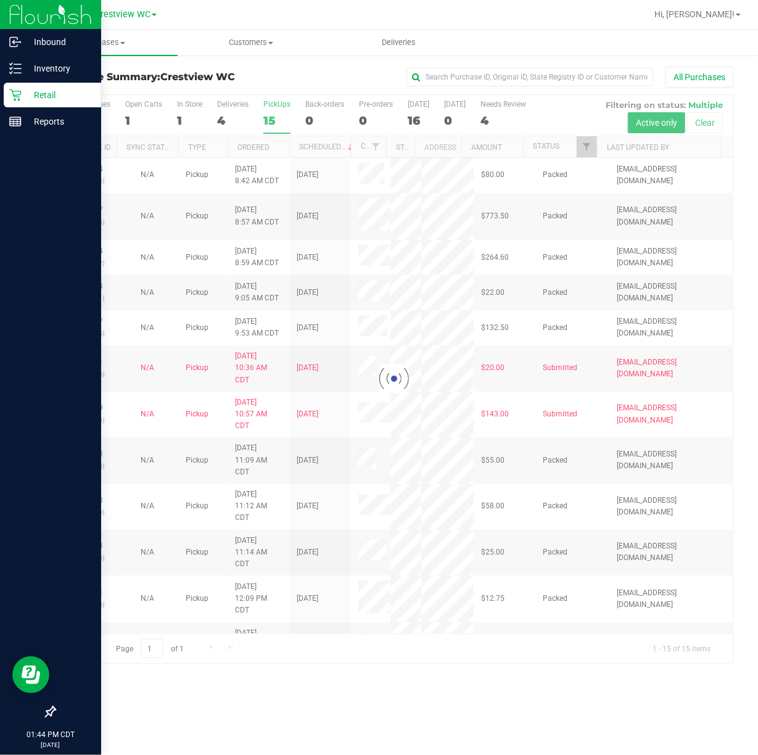
click at [592, 139] on div at bounding box center [394, 379] width 678 height 568
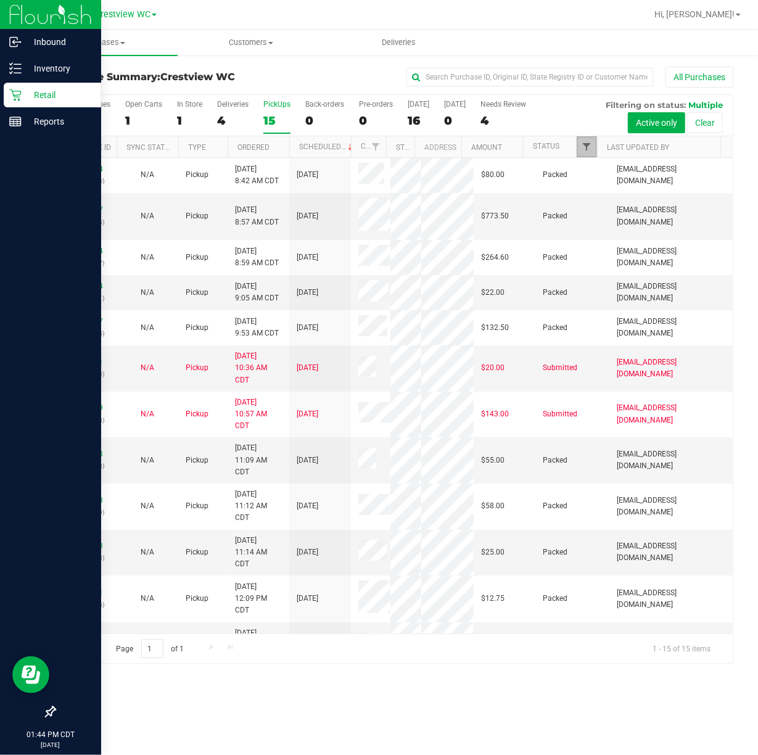
click at [589, 149] on span "Filter" at bounding box center [587, 147] width 10 height 10
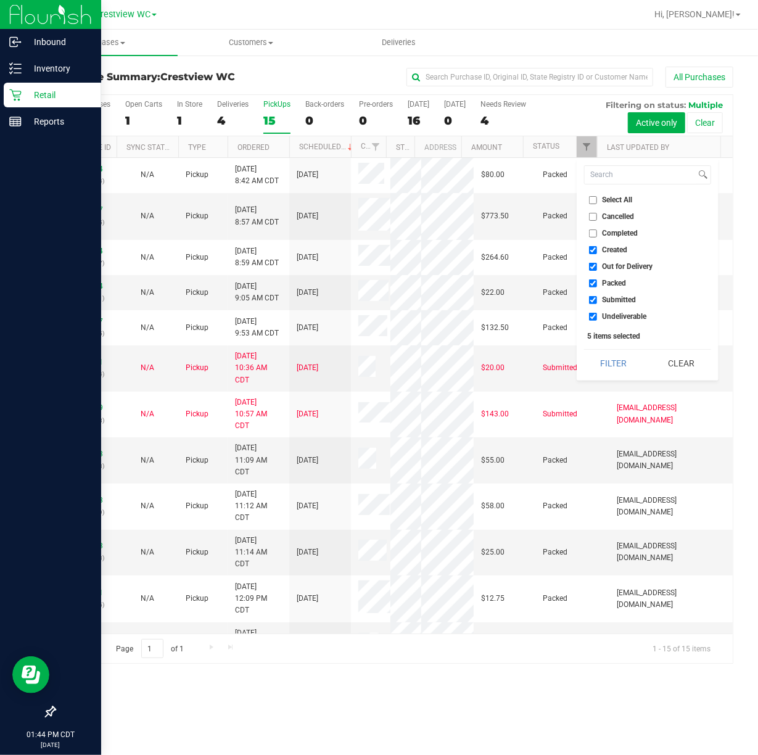
click at [596, 200] on input "Select All" at bounding box center [593, 200] width 8 height 8
checkbox input "true"
click at [596, 200] on input "Select All" at bounding box center [593, 200] width 8 height 8
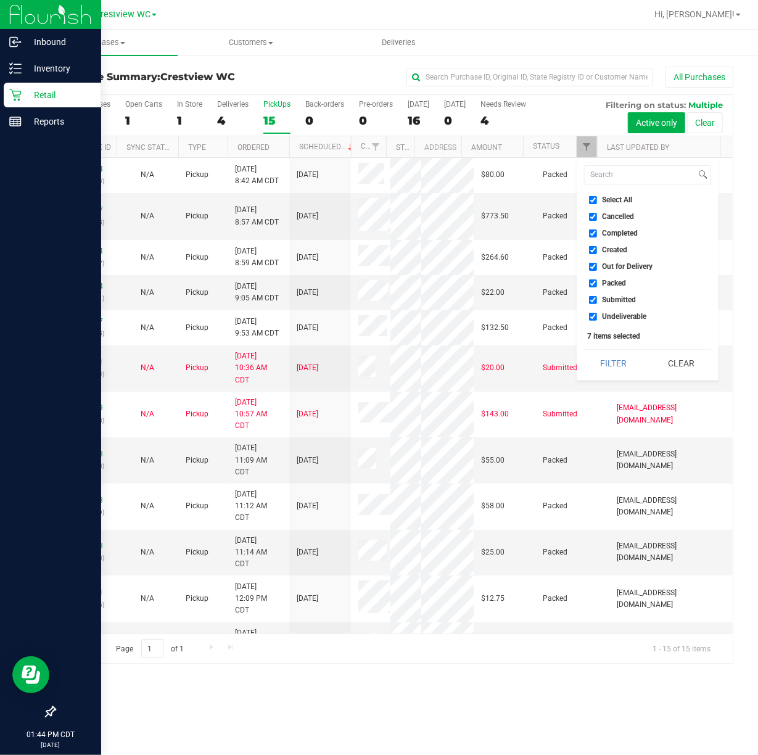
checkbox input "false"
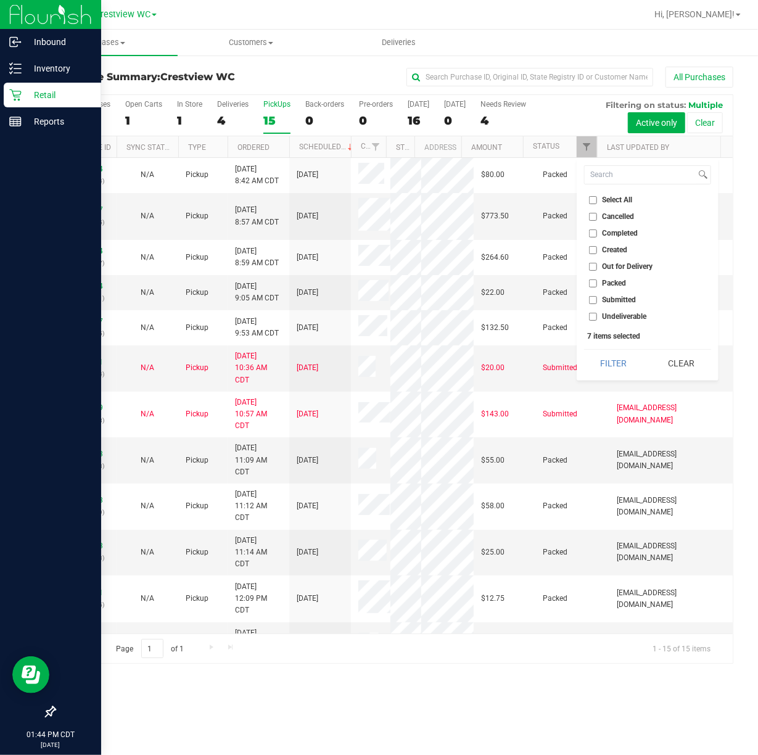
checkbox input "false"
click at [595, 299] on input "Submitted" at bounding box center [593, 300] width 8 height 8
checkbox input "true"
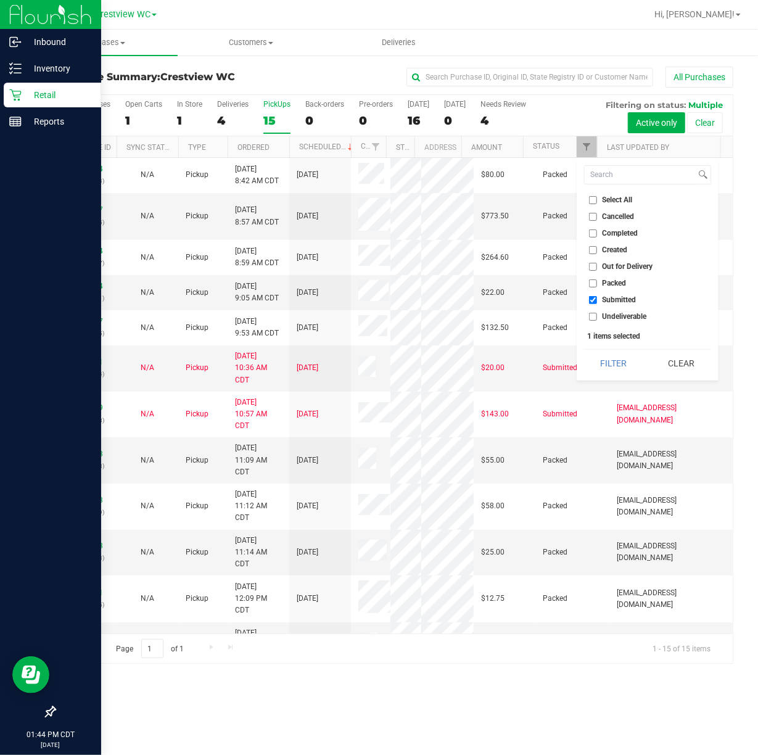
click at [584, 350] on button "Filter" at bounding box center [613, 363] width 59 height 27
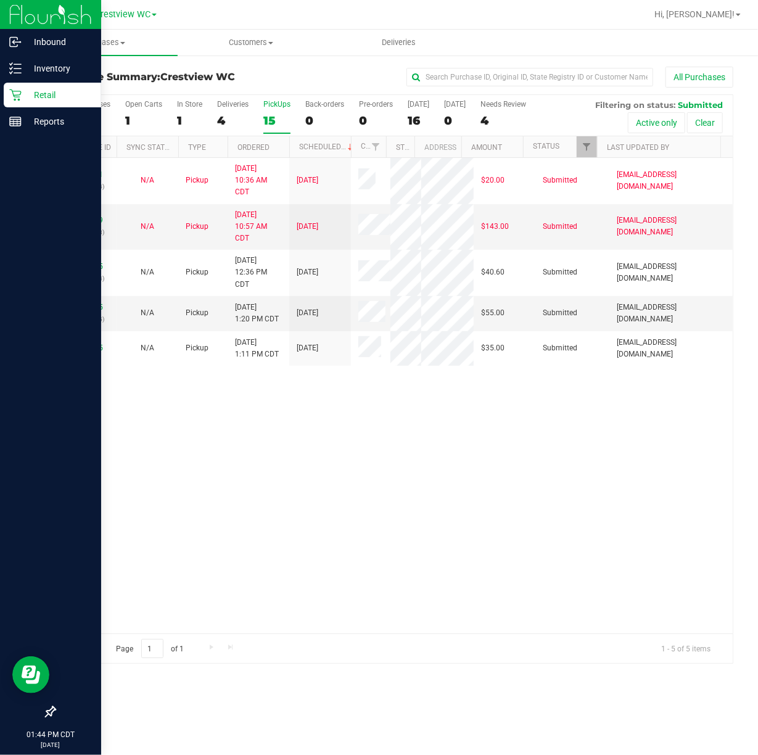
drag, startPoint x: 660, startPoint y: 526, endPoint x: 671, endPoint y: 519, distance: 13.5
click at [660, 526] on div "11992951 (326987934) N/A Pickup 9/23/2025 10:36 AM CDT 9/23/2025 $20.00 Submitt…" at bounding box center [394, 396] width 678 height 476
click at [539, 482] on div "11992951 (326987934) N/A Pickup 9/23/2025 10:36 AM CDT 9/23/2025 $20.00 Submitt…" at bounding box center [394, 396] width 678 height 476
click at [315, 448] on div "11992951 (326987934) N/A Pickup 9/23/2025 10:36 AM CDT 9/23/2025 $20.00 Submitt…" at bounding box center [394, 396] width 678 height 476
click at [305, 504] on div "11992951 (326987934) N/A Pickup 9/23/2025 10:36 AM CDT 9/23/2025 $20.00 Submitt…" at bounding box center [394, 396] width 678 height 476
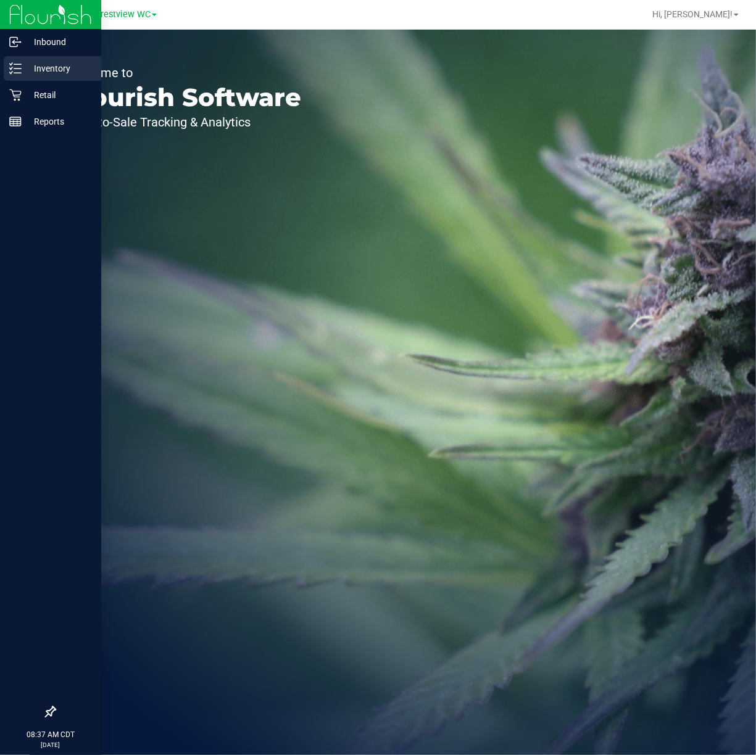
click at [46, 75] on p "Inventory" at bounding box center [59, 68] width 74 height 15
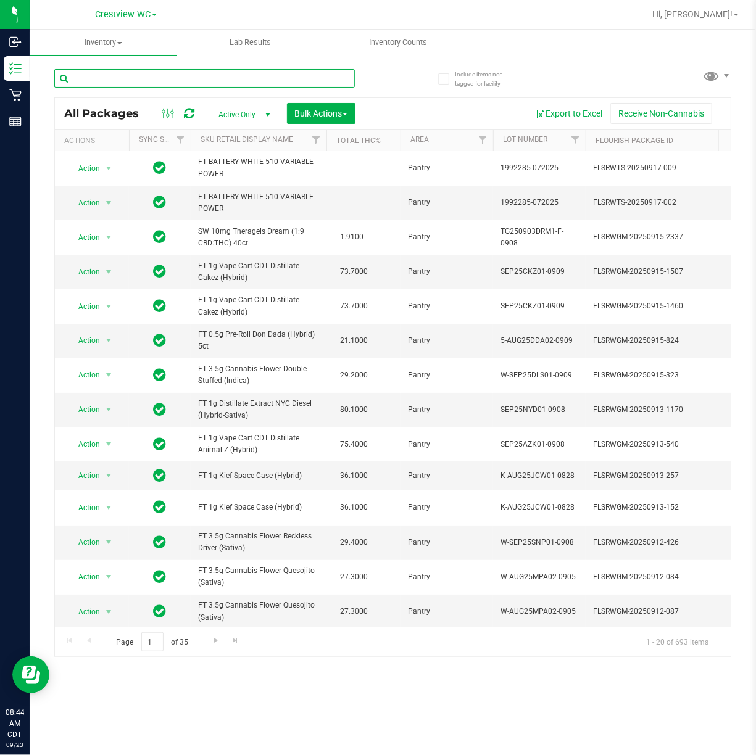
click at [170, 80] on input "text" at bounding box center [204, 78] width 301 height 19
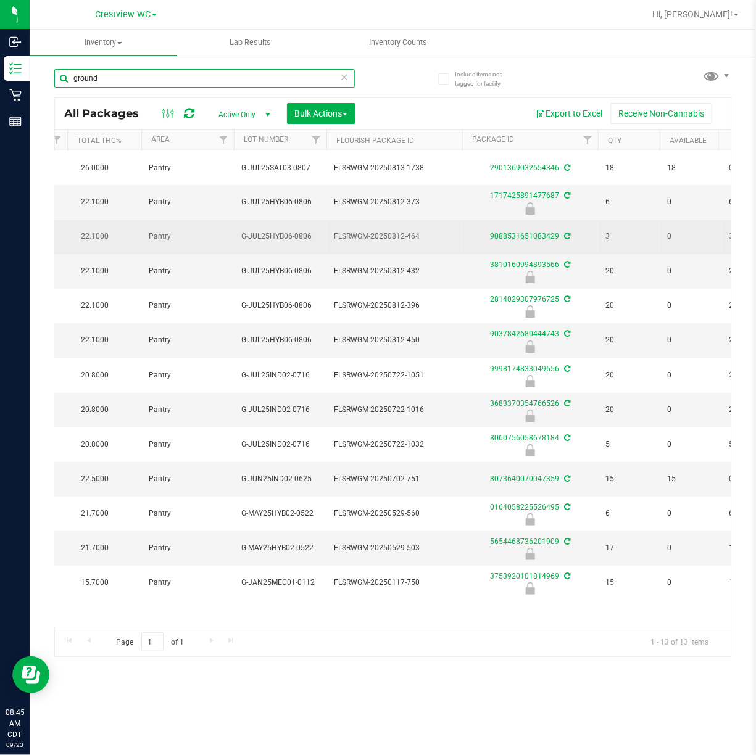
scroll to position [0, 338]
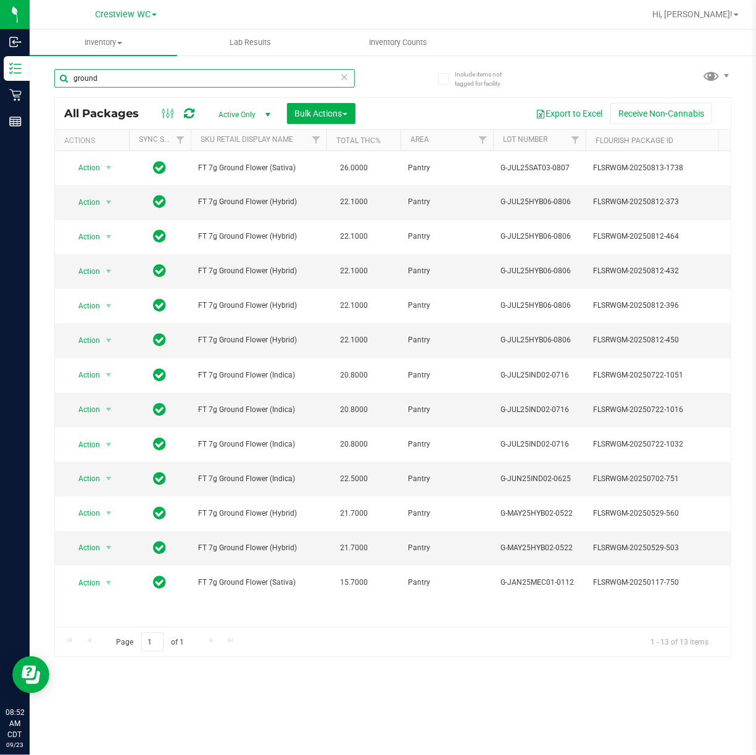
click at [181, 77] on input "ground" at bounding box center [204, 78] width 301 height 19
type input "g"
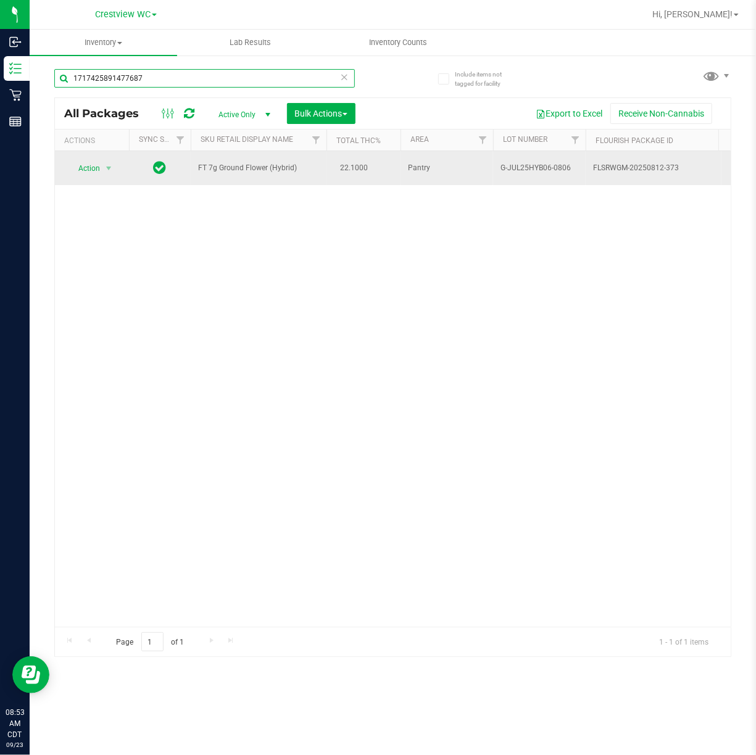
type input "1717425891477687"
click at [115, 168] on span "select" at bounding box center [108, 168] width 15 height 17
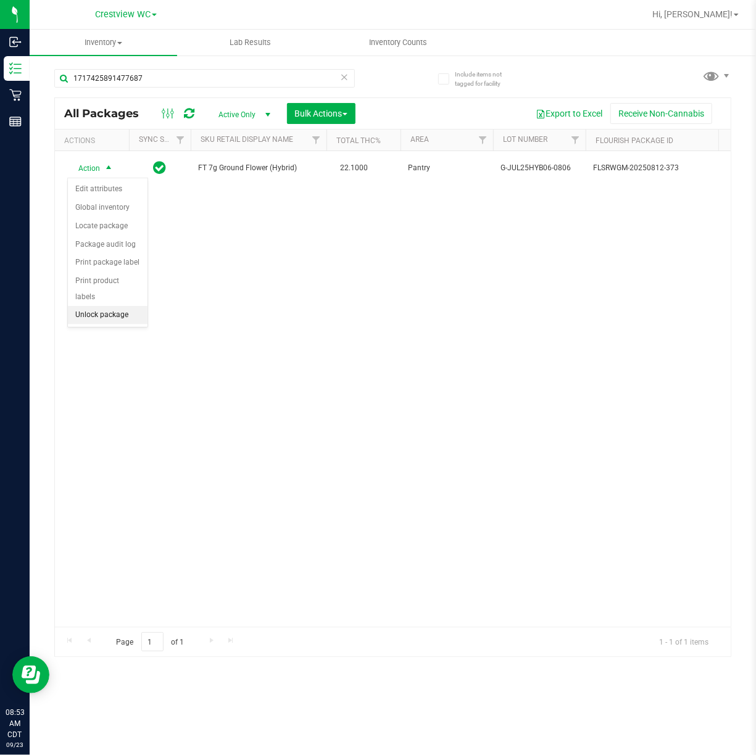
click at [85, 315] on li "Unlock package" at bounding box center [108, 315] width 80 height 19
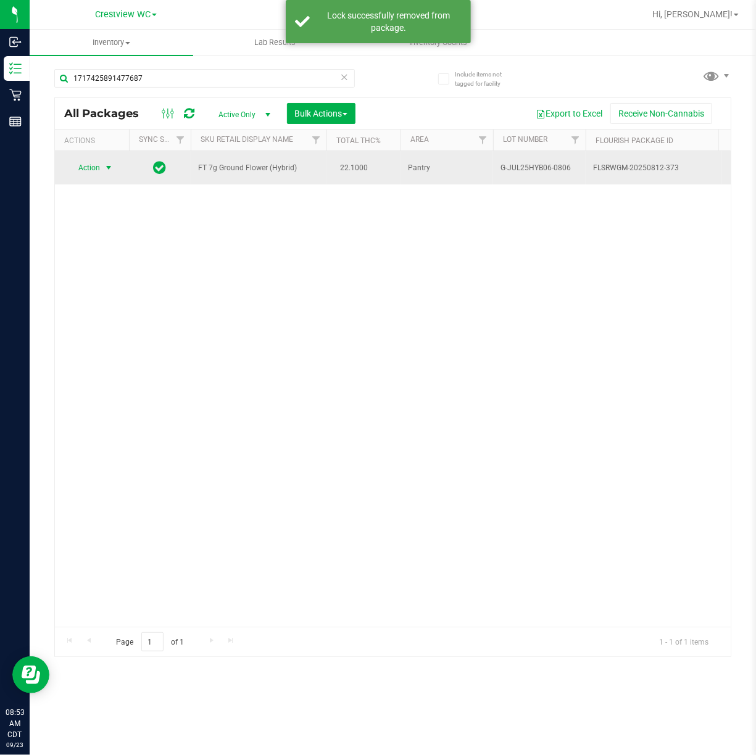
click at [112, 162] on span "select" at bounding box center [108, 167] width 15 height 17
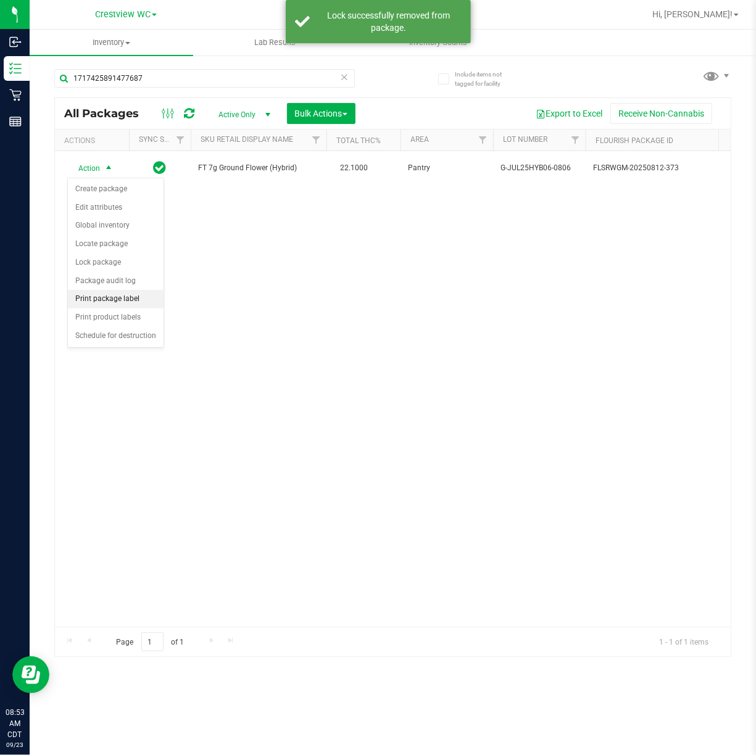
click at [136, 304] on li "Print package label" at bounding box center [116, 299] width 96 height 19
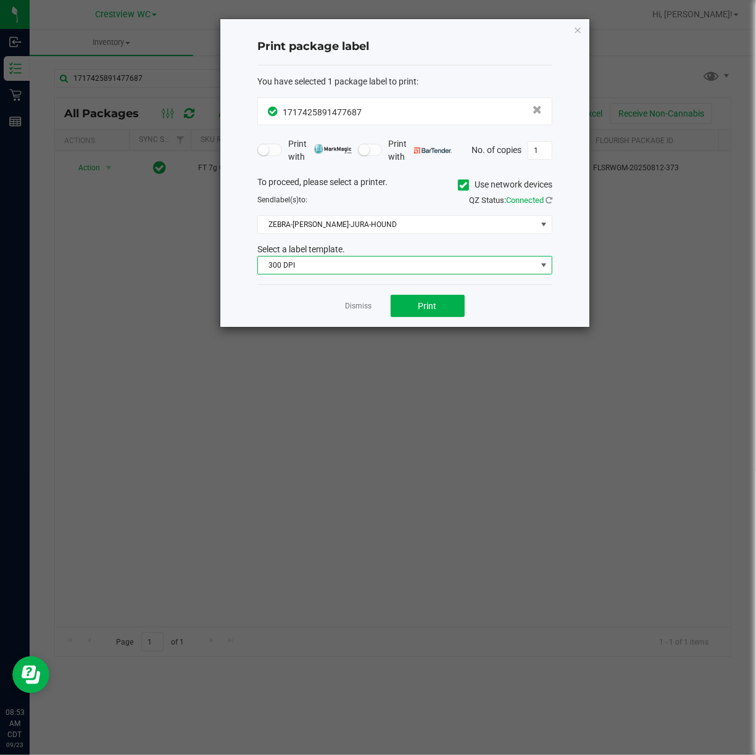
click at [341, 270] on span "300 DPI" at bounding box center [397, 265] width 278 height 17
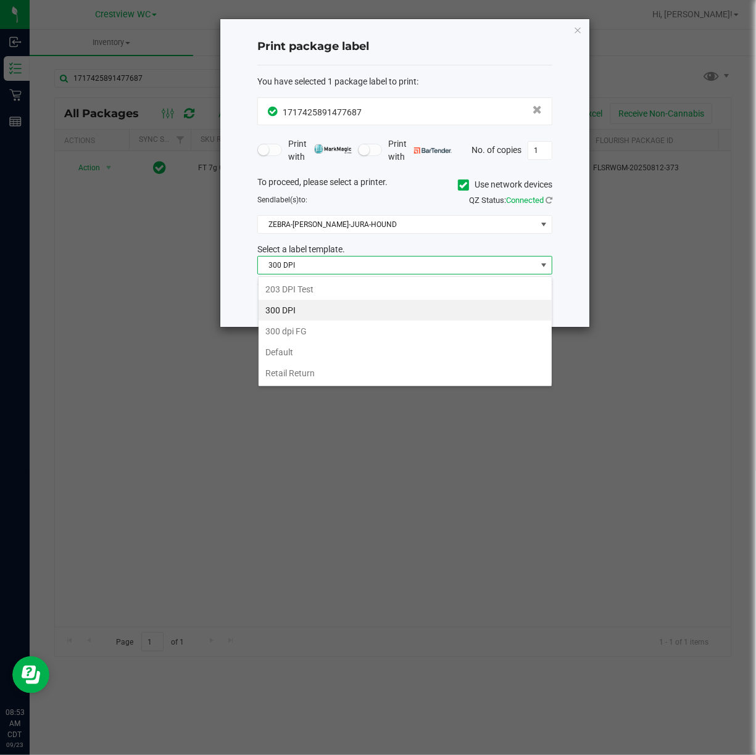
scroll to position [19, 294]
click at [328, 292] on li "203 DPI Test" at bounding box center [405, 289] width 293 height 21
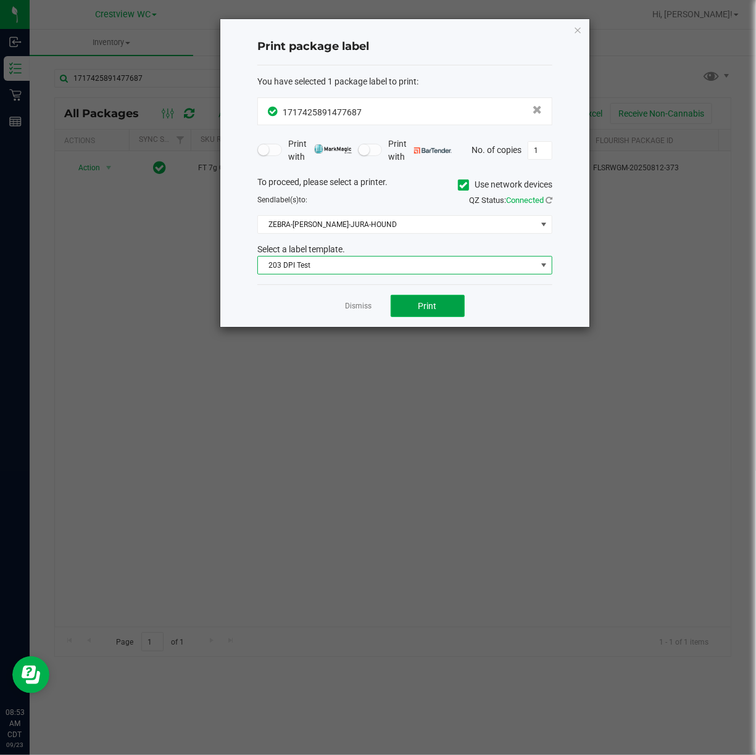
click at [443, 299] on button "Print" at bounding box center [428, 306] width 74 height 22
click at [578, 28] on icon "button" at bounding box center [577, 29] width 9 height 15
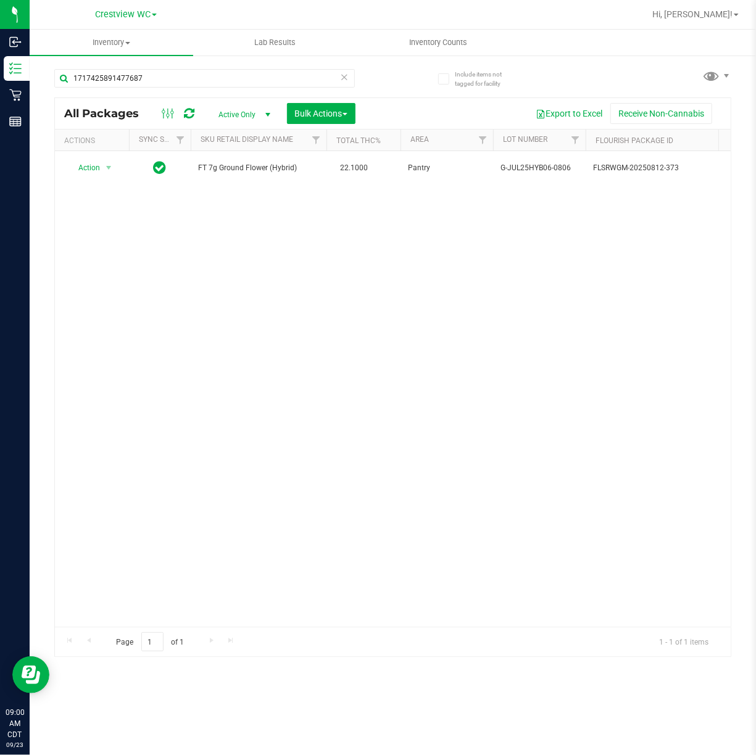
click at [538, 322] on div "Action Action Create package Edit attributes Global inventory Locate package Lo…" at bounding box center [393, 389] width 676 height 476
click at [177, 77] on input "1717425891477687" at bounding box center [204, 78] width 301 height 19
type input "1"
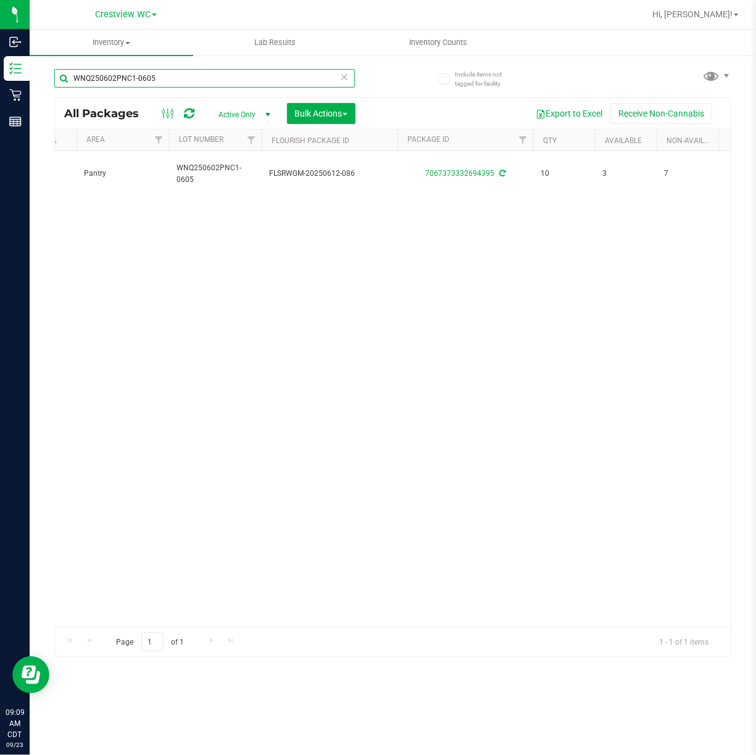
scroll to position [0, 123]
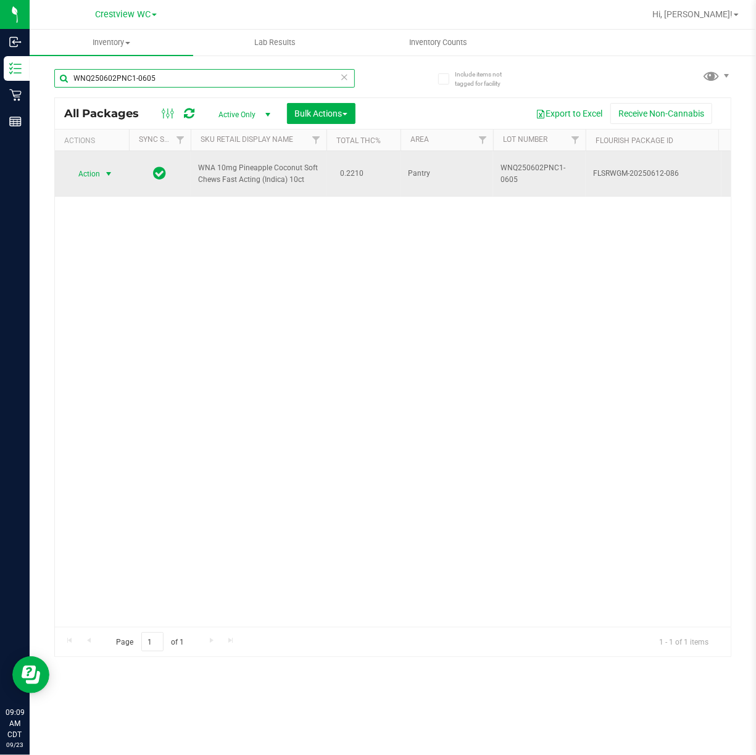
type input "WNQ250602PNC1-0605"
click at [102, 166] on span "select" at bounding box center [108, 173] width 15 height 17
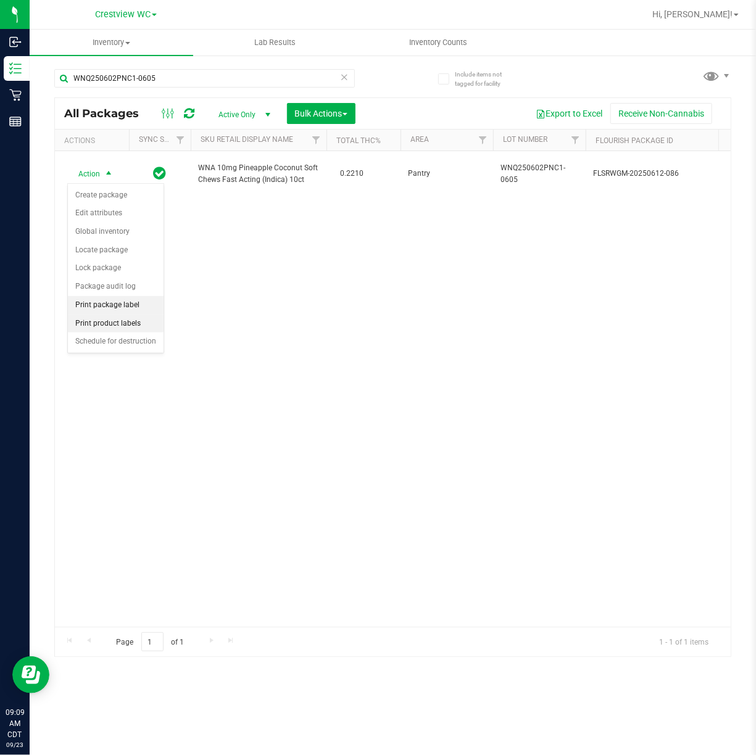
click at [129, 309] on li "Print package label" at bounding box center [116, 305] width 96 height 19
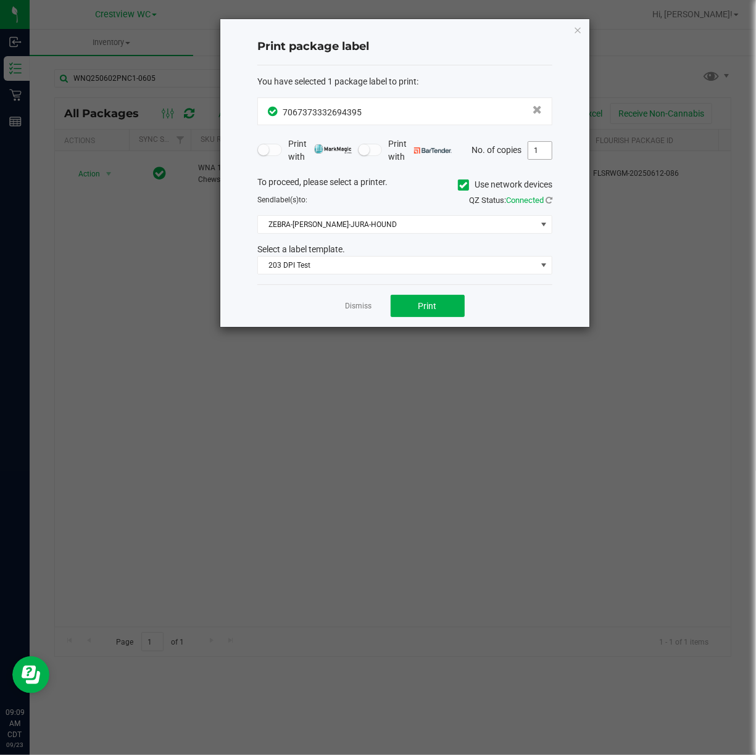
click at [534, 149] on input "1" at bounding box center [539, 150] width 23 height 17
type input "2"
click at [431, 302] on span "Print" at bounding box center [427, 306] width 19 height 10
click at [578, 32] on icon "button" at bounding box center [577, 29] width 9 height 15
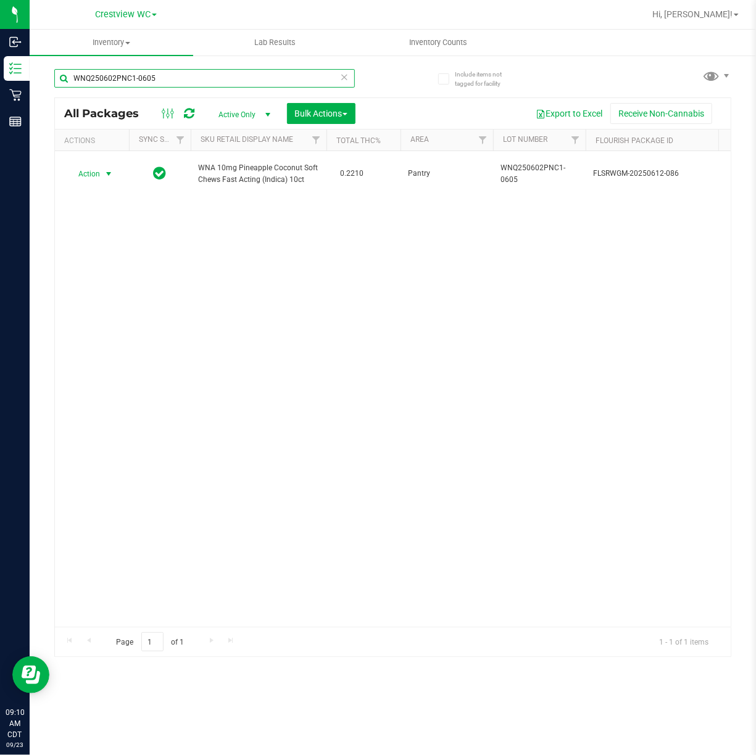
click at [202, 78] on input "WNQ250602PNC1-0605" at bounding box center [204, 78] width 301 height 19
type input "W"
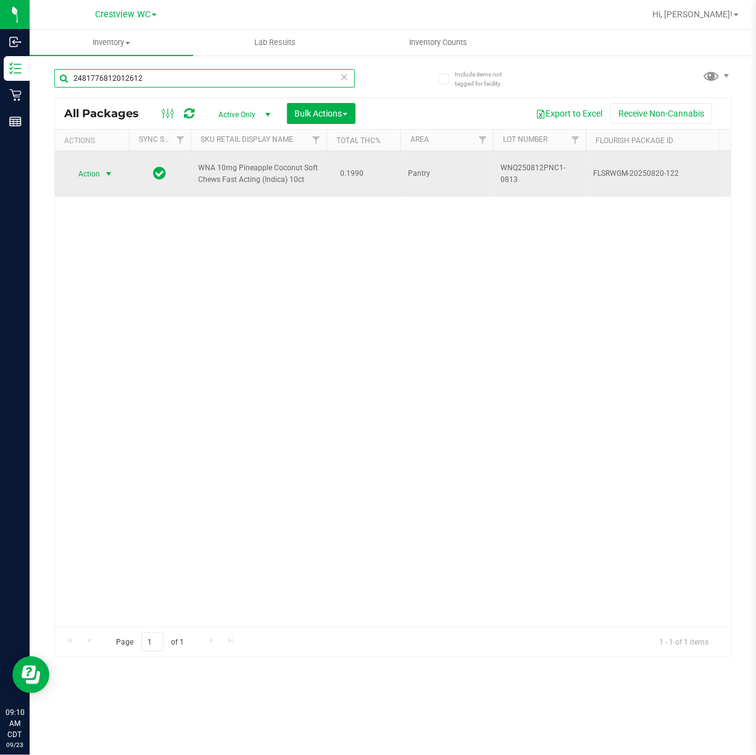
type input "2481776812012612"
click at [102, 168] on span "select" at bounding box center [108, 173] width 15 height 17
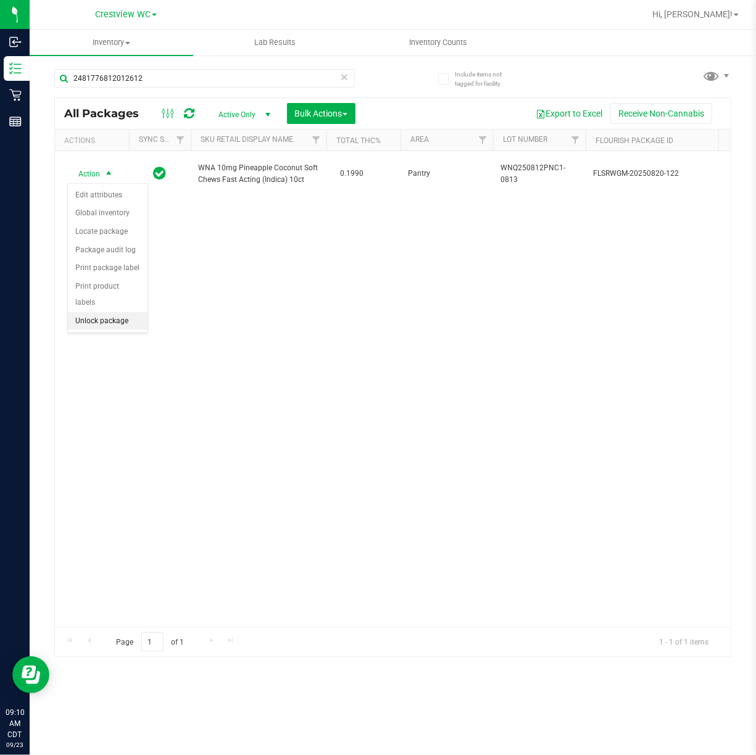
click at [118, 324] on li "Unlock package" at bounding box center [108, 321] width 80 height 19
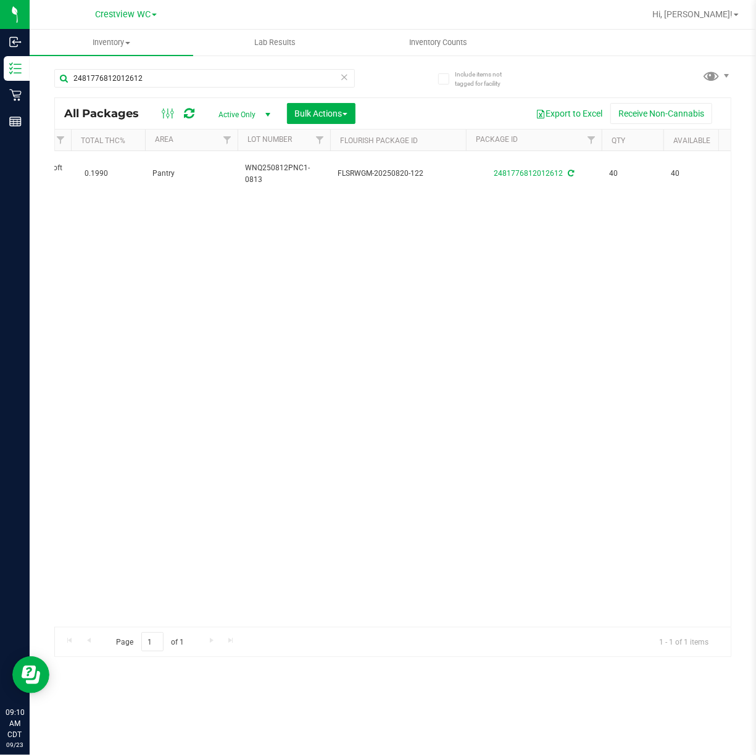
scroll to position [0, 394]
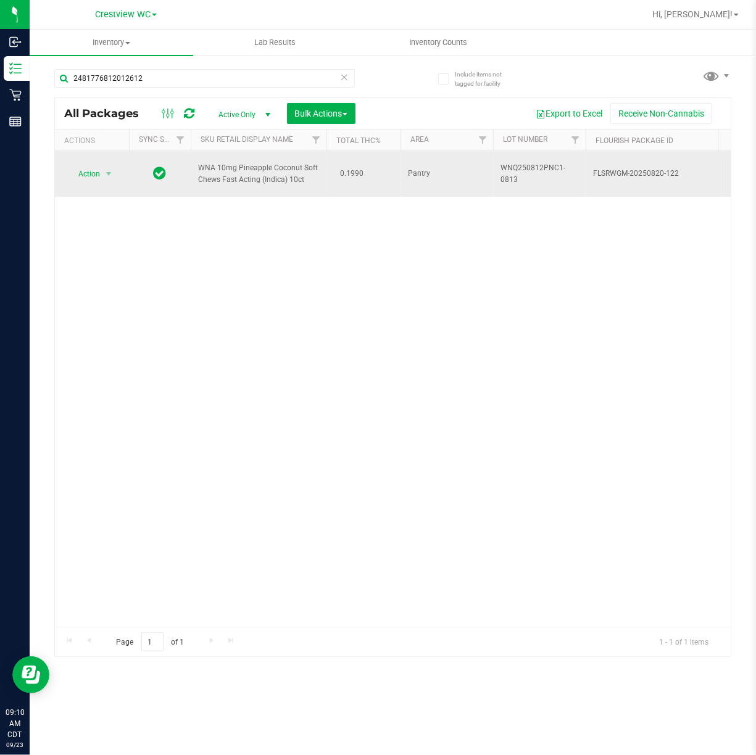
click at [106, 164] on td "Action Action Create package Edit attributes Global inventory Locate package Lo…" at bounding box center [92, 174] width 74 height 46
click at [102, 166] on span "select" at bounding box center [108, 173] width 15 height 17
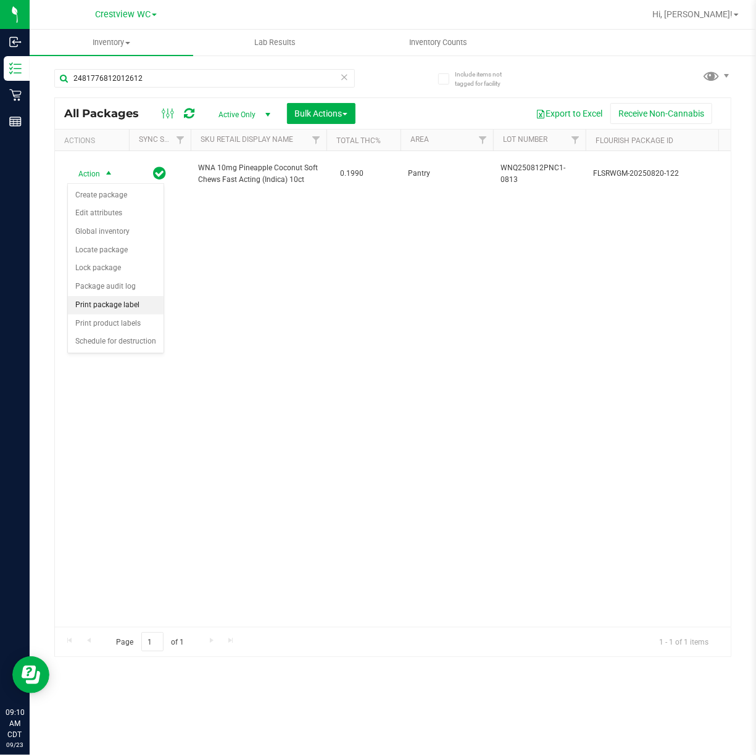
click at [129, 306] on li "Print package label" at bounding box center [116, 305] width 96 height 19
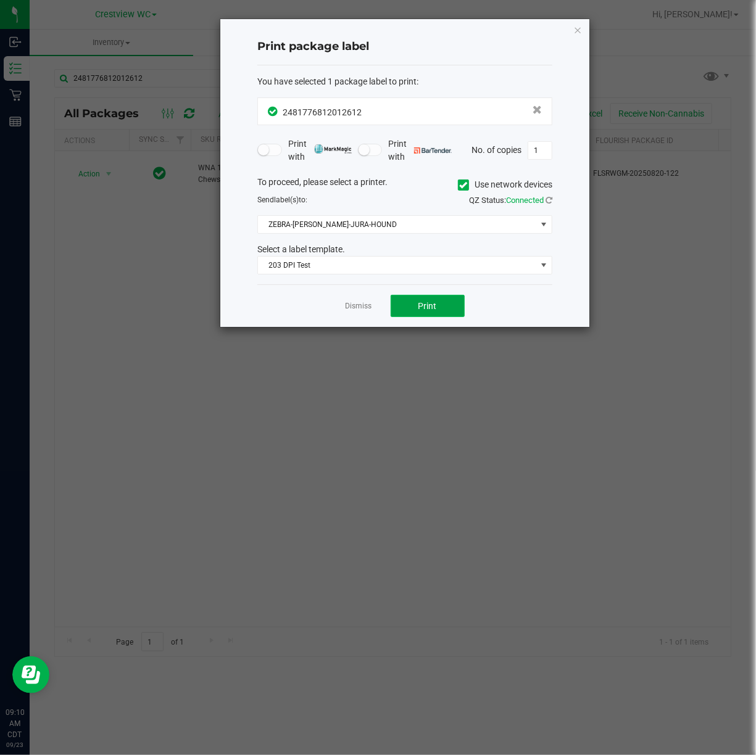
click at [459, 301] on button "Print" at bounding box center [428, 306] width 74 height 22
click at [578, 25] on icon "button" at bounding box center [577, 29] width 9 height 15
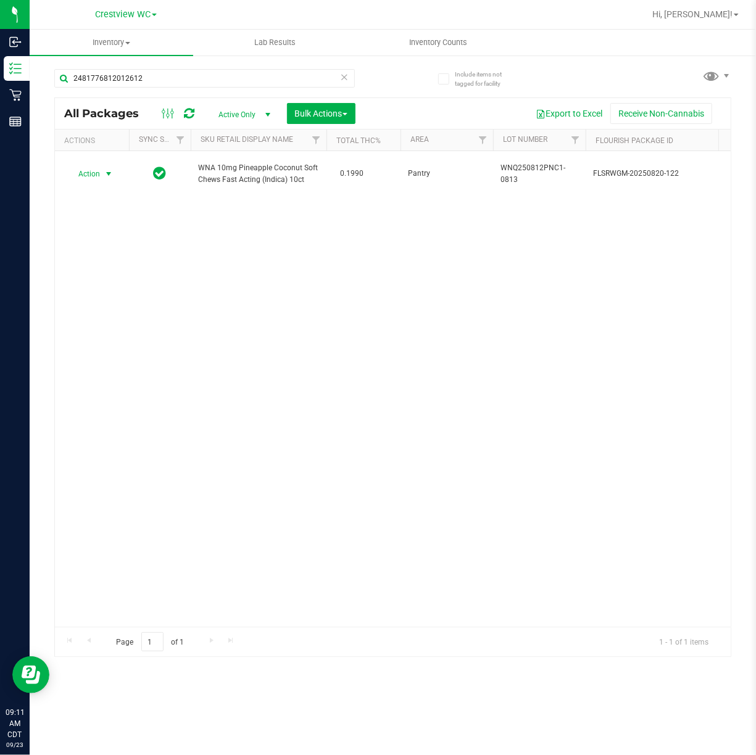
click at [502, 355] on div "Action Action Create package Edit attributes Global inventory Locate package Lo…" at bounding box center [393, 389] width 676 height 476
click at [500, 405] on div "Action Action Create package Edit attributes Global inventory Locate package Lo…" at bounding box center [393, 389] width 676 height 476
click at [573, 304] on div "Action Action Create package Edit attributes Global inventory Locate package Lo…" at bounding box center [393, 389] width 676 height 476
click at [154, 80] on input "2481776812012612" at bounding box center [204, 78] width 301 height 19
type input "2"
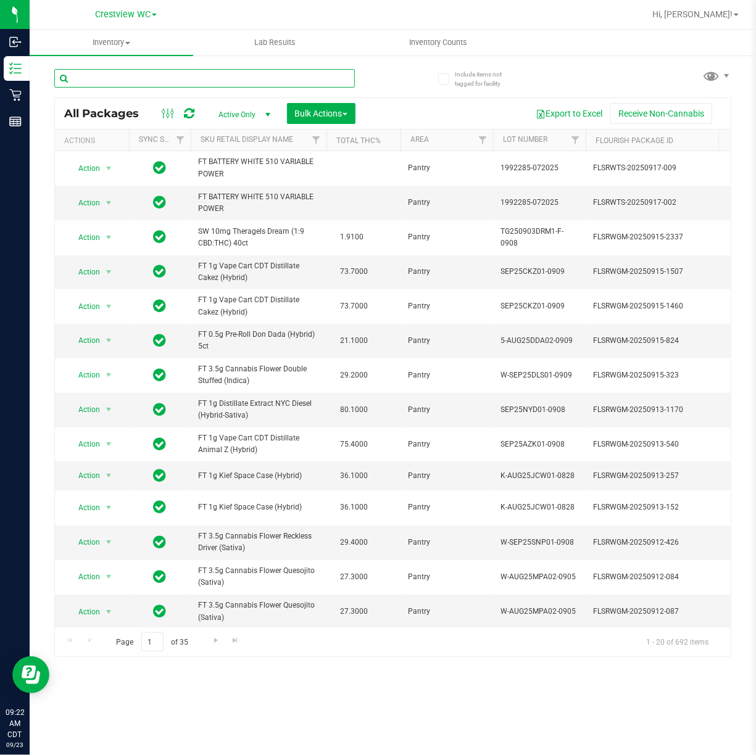
click at [125, 75] on input "text" at bounding box center [204, 78] width 301 height 19
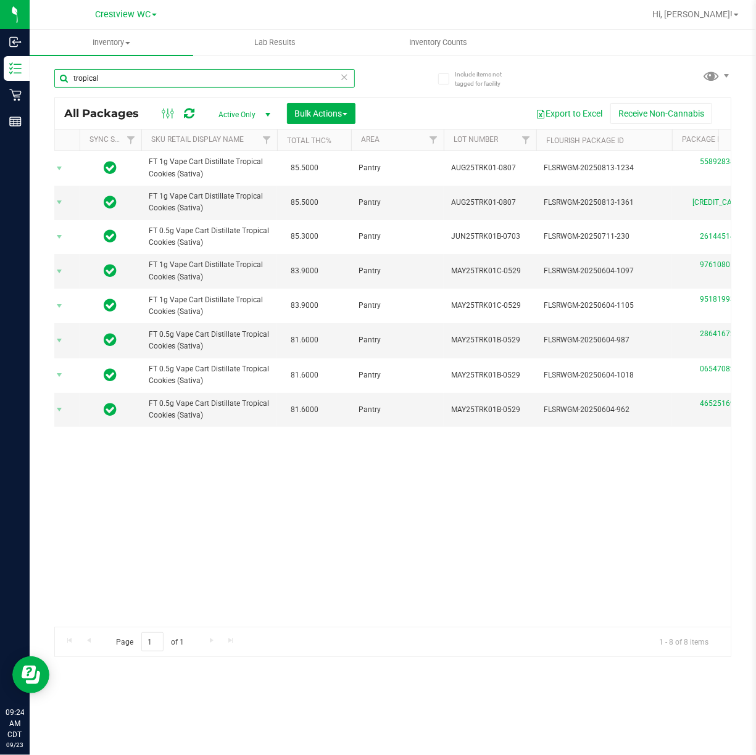
scroll to position [0, 44]
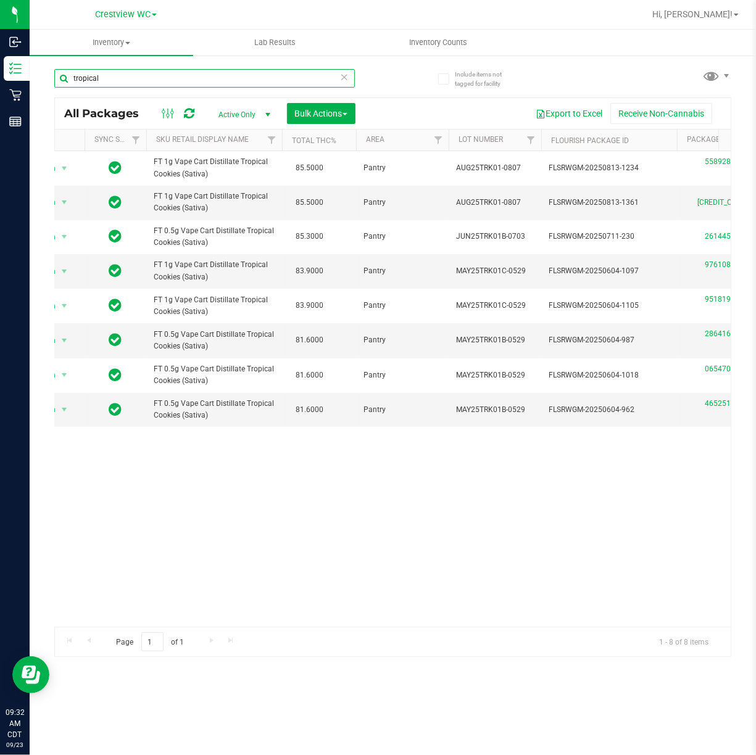
click at [147, 77] on input "tropical" at bounding box center [204, 78] width 301 height 19
type input "t"
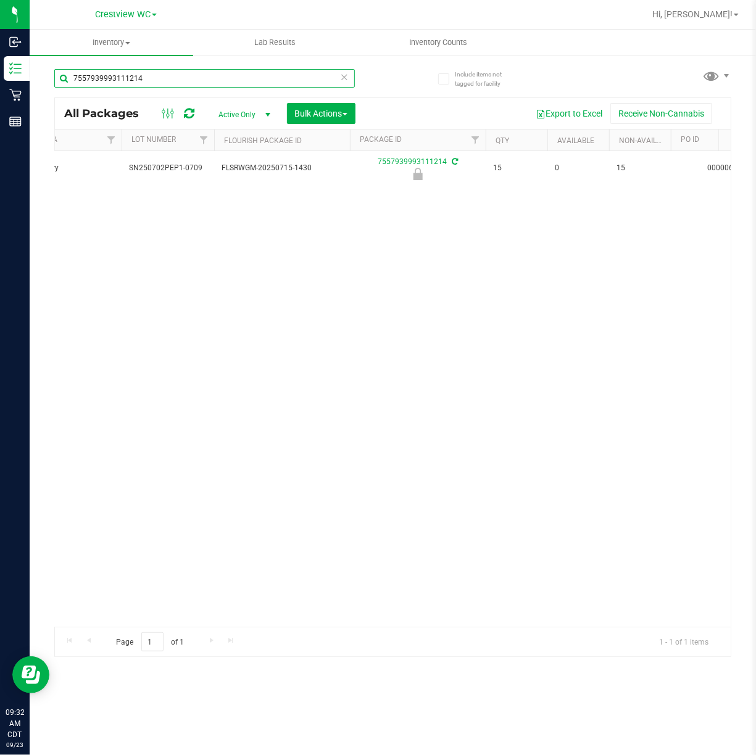
scroll to position [0, 374]
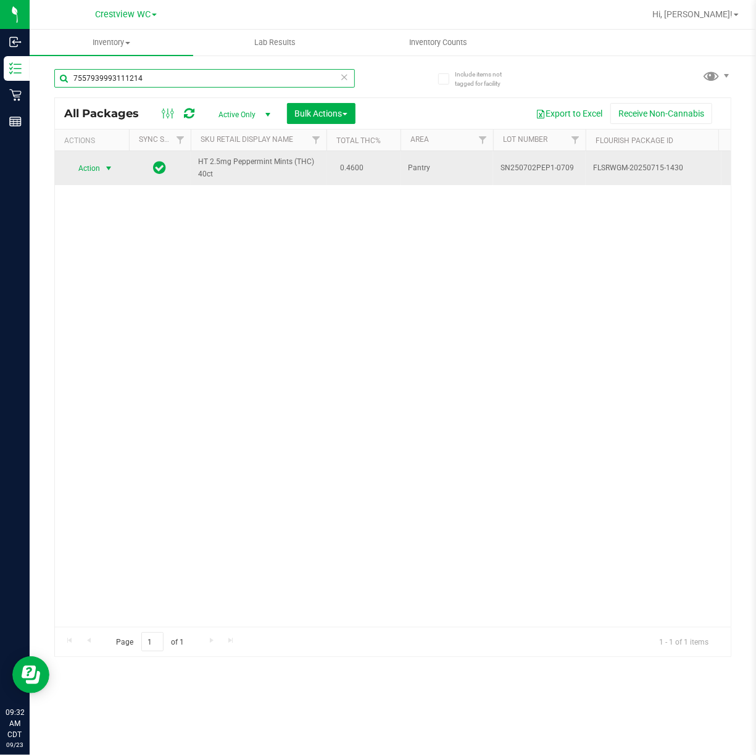
type input "7557939993111214"
click at [112, 166] on span "select" at bounding box center [109, 169] width 10 height 10
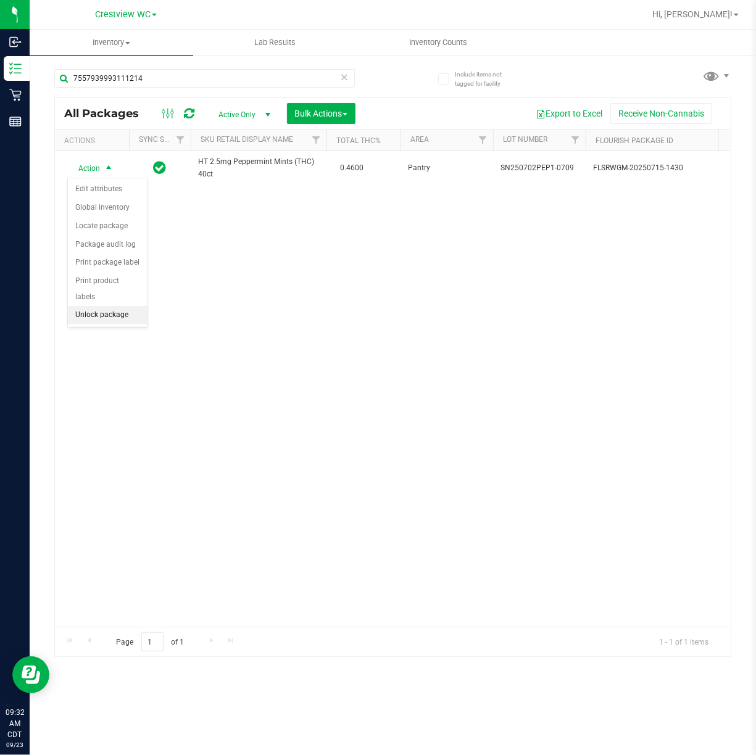
click at [118, 317] on li "Unlock package" at bounding box center [108, 315] width 80 height 19
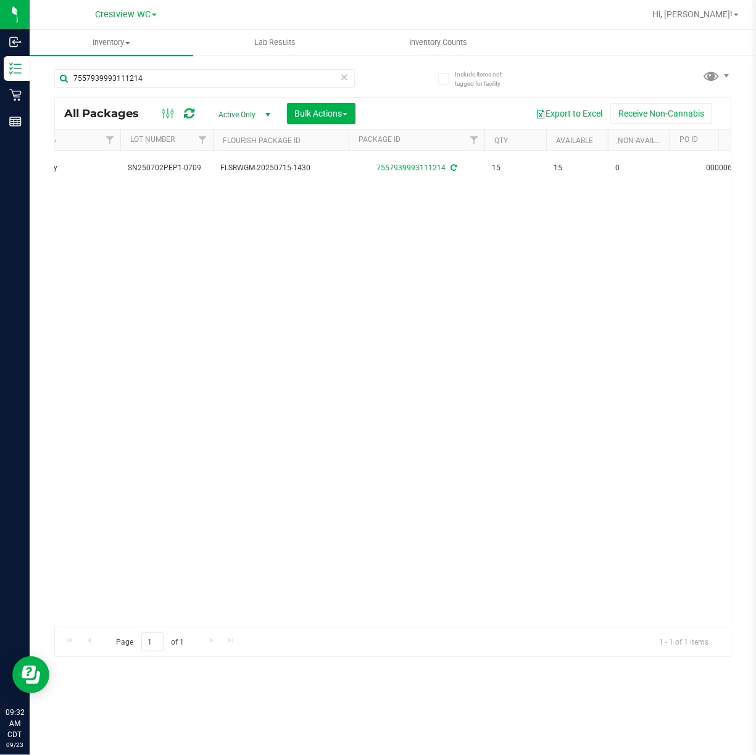
scroll to position [0, 354]
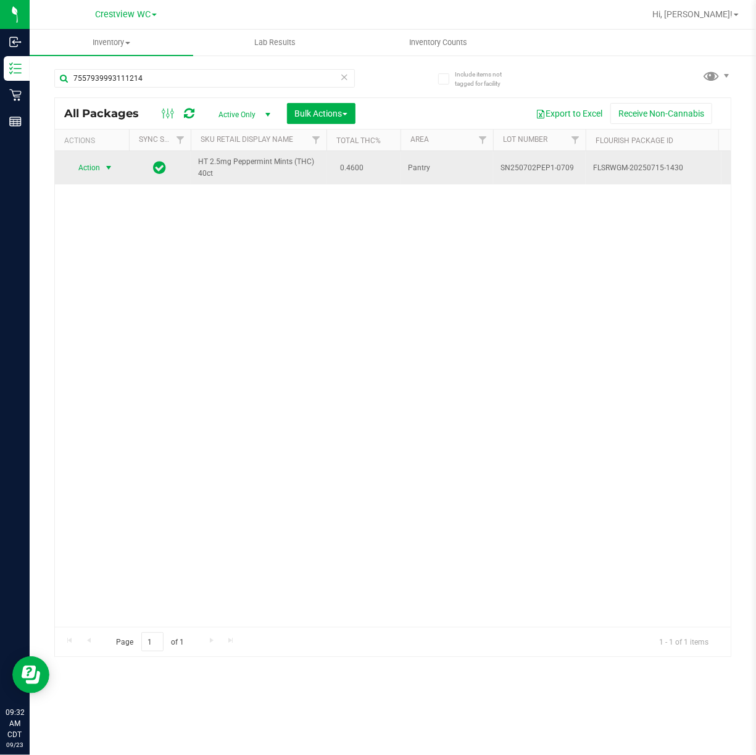
click at [112, 165] on span "select" at bounding box center [109, 168] width 10 height 10
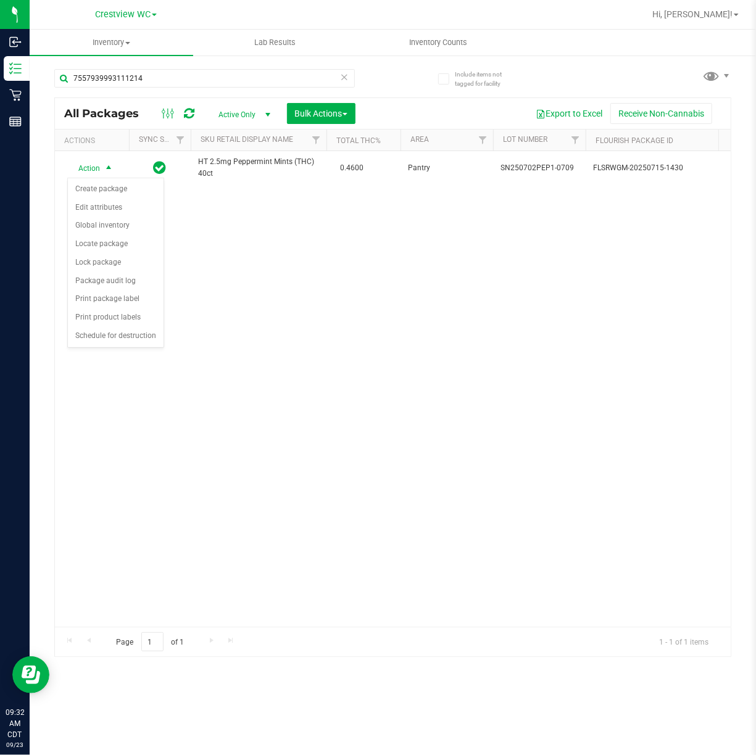
click at [309, 264] on div "Action Action Create package Edit attributes Global inventory Locate package Lo…" at bounding box center [393, 389] width 676 height 476
click at [584, 299] on div "Action Action Create package Edit attributes Global inventory Locate package Lo…" at bounding box center [393, 389] width 676 height 476
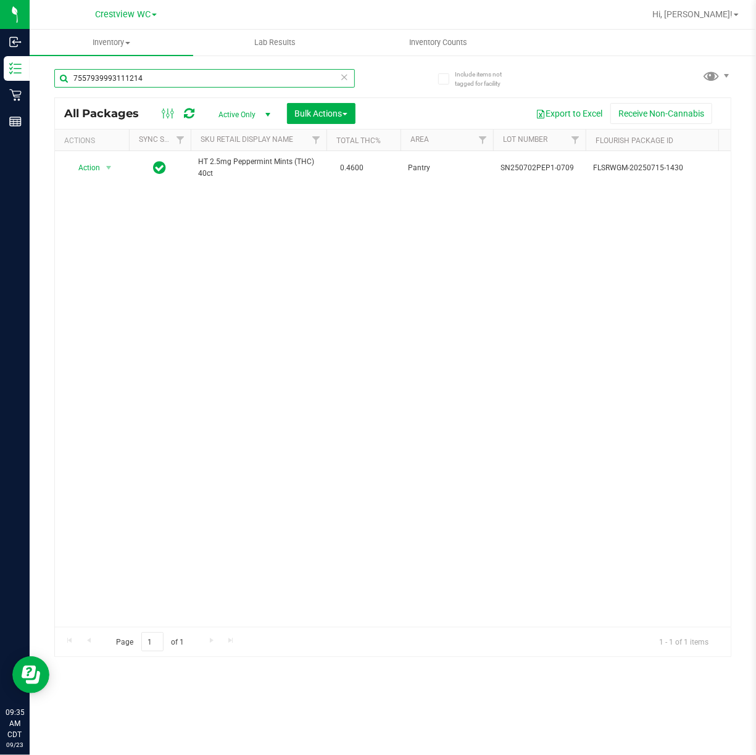
click at [181, 75] on input "7557939993111214" at bounding box center [204, 78] width 301 height 19
type input "7"
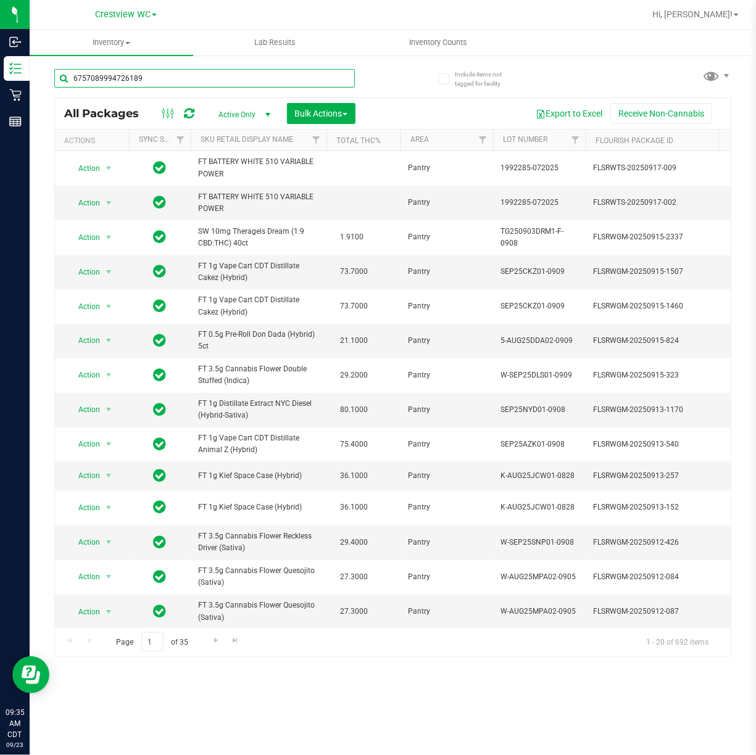
click at [169, 79] on input "6757089994726189" at bounding box center [204, 78] width 301 height 19
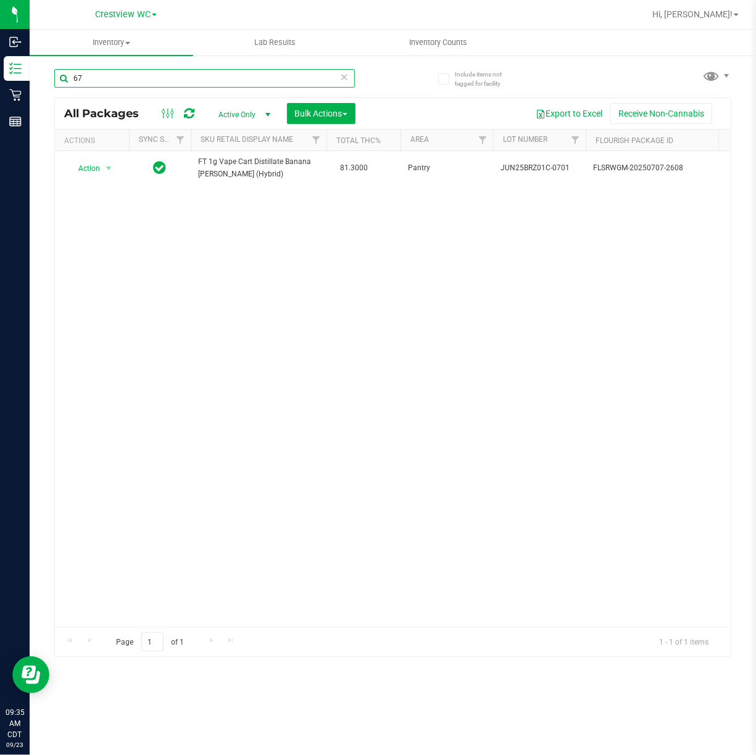
type input "6"
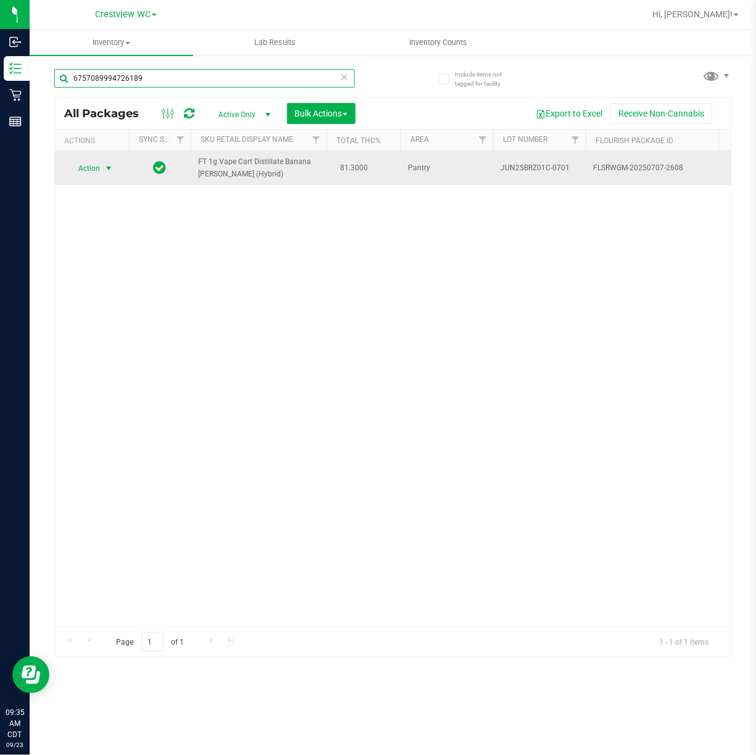
type input "6757089994726189"
click at [99, 163] on span "Action" at bounding box center [83, 168] width 33 height 17
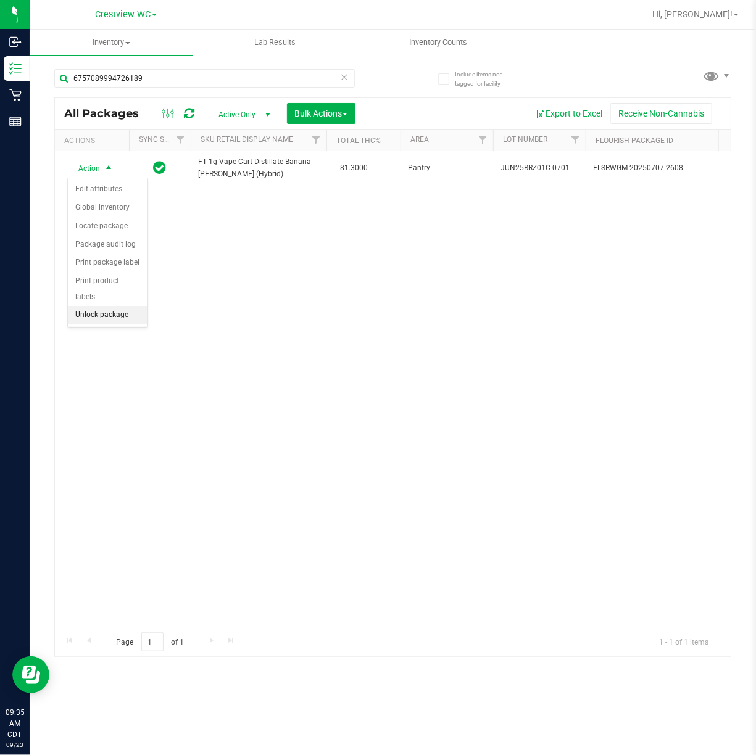
click at [111, 318] on li "Unlock package" at bounding box center [108, 315] width 80 height 19
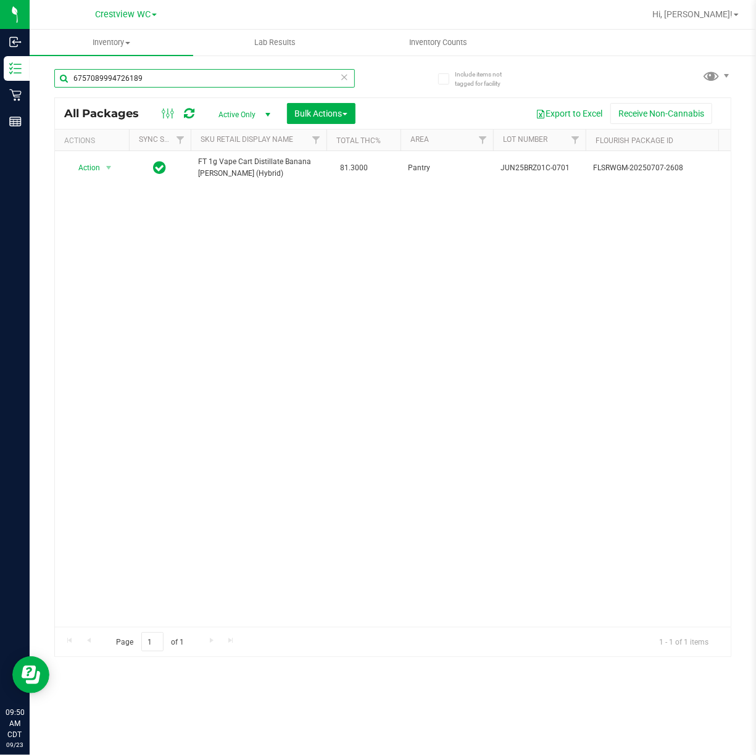
click at [186, 80] on input "6757089994726189" at bounding box center [204, 78] width 301 height 19
type input "6"
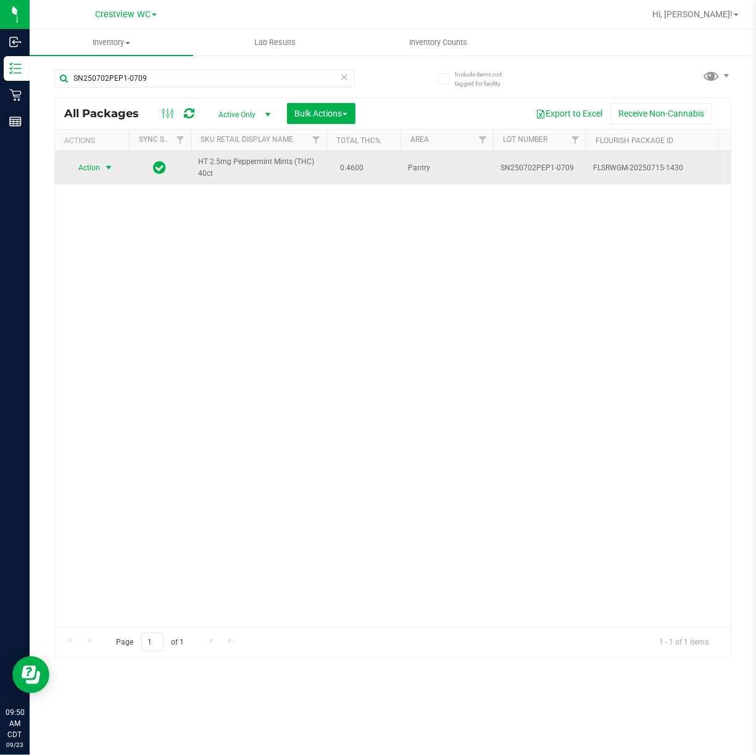
click at [105, 168] on span "select" at bounding box center [109, 168] width 10 height 10
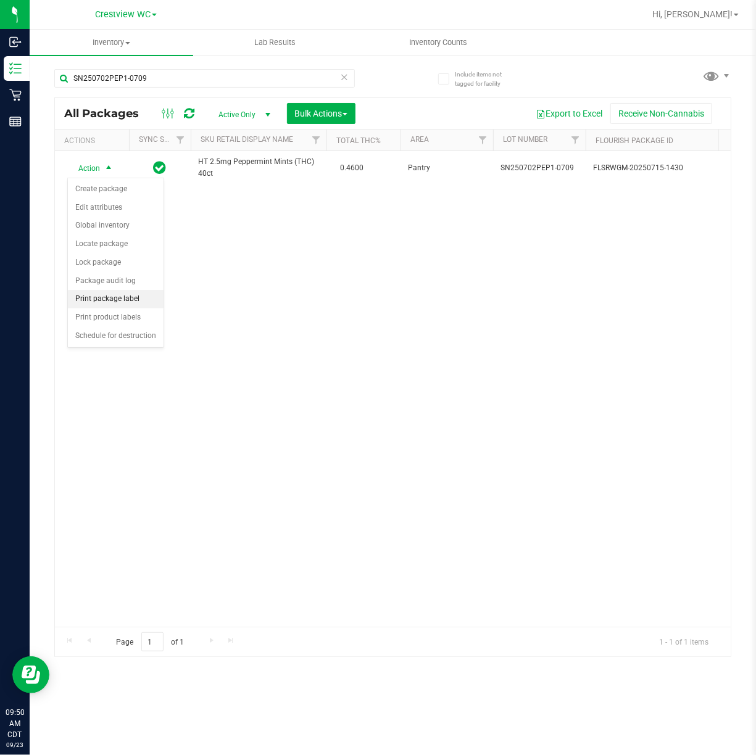
click at [131, 300] on li "Print package label" at bounding box center [116, 299] width 96 height 19
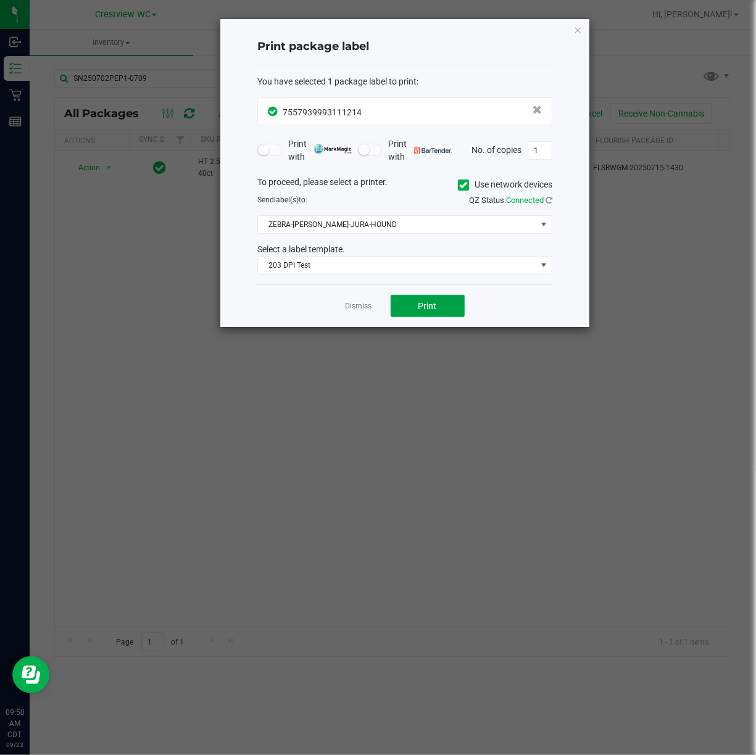
click at [433, 304] on span "Print" at bounding box center [427, 306] width 19 height 10
click at [573, 30] on icon "button" at bounding box center [577, 29] width 9 height 15
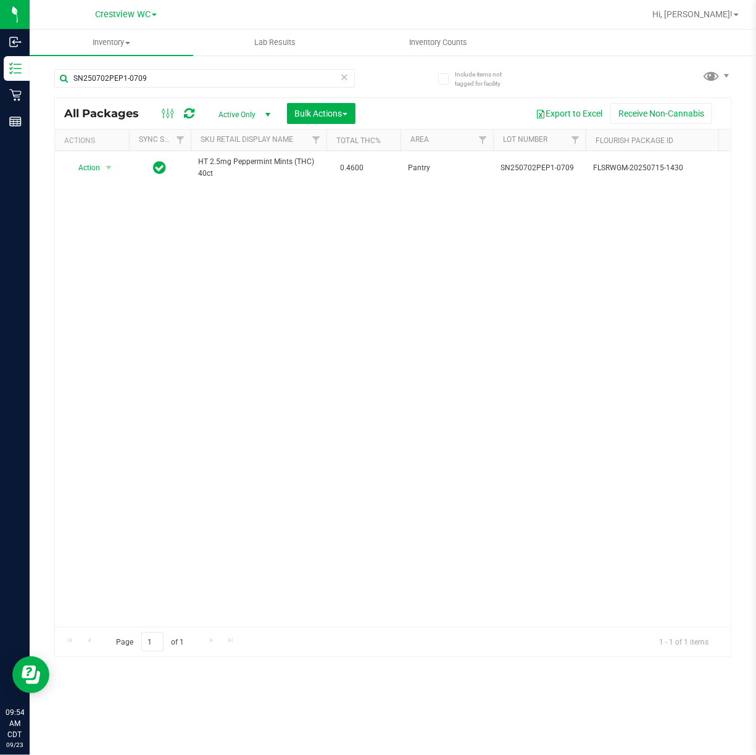
click at [409, 306] on div "Action Action Create package Edit attributes Global inventory Locate package Lo…" at bounding box center [393, 389] width 676 height 476
click at [181, 79] on input "SN250702PEP1-0709" at bounding box center [204, 78] width 301 height 19
type input "S"
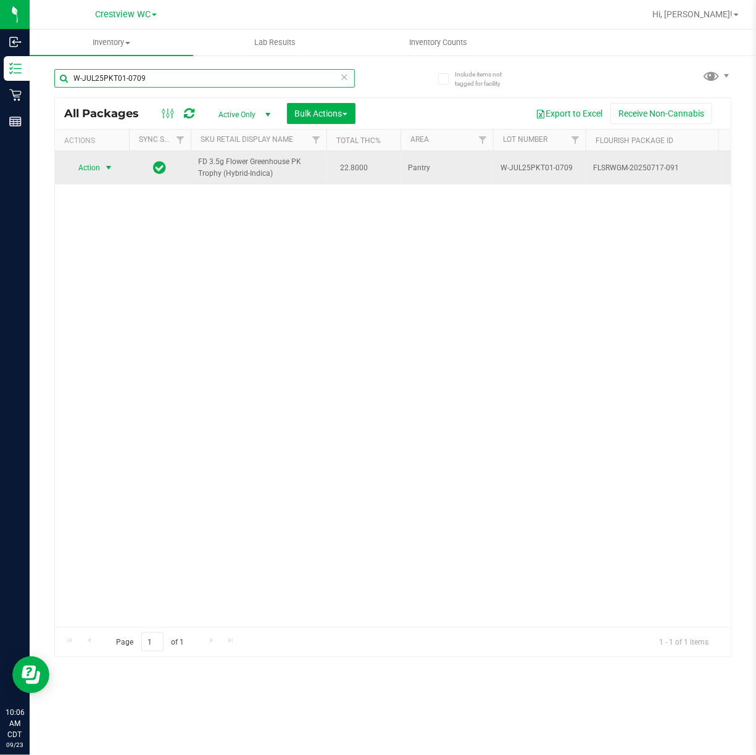
type input "W-JUL25PKT01-0709"
click at [109, 167] on span "select" at bounding box center [109, 168] width 10 height 10
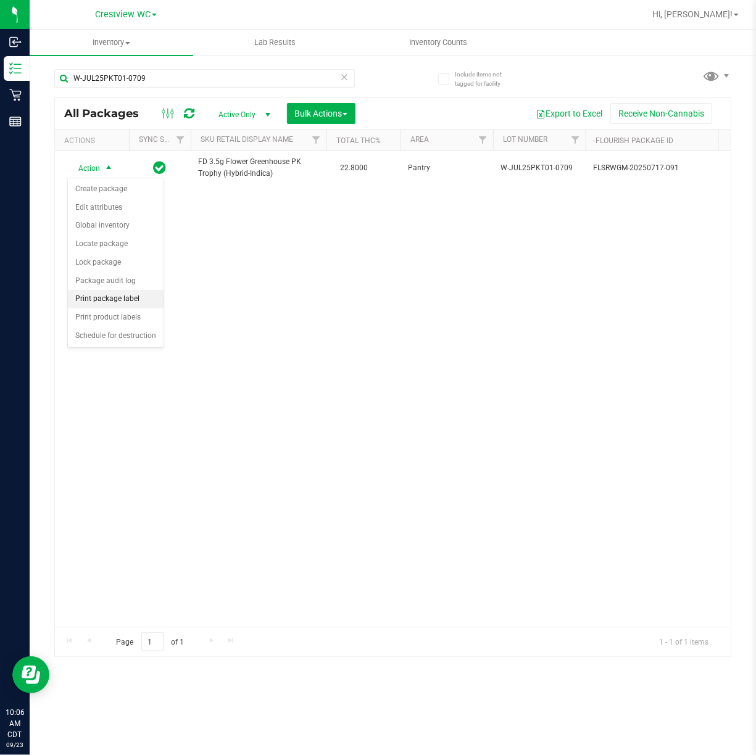
click at [111, 302] on li "Print package label" at bounding box center [116, 299] width 96 height 19
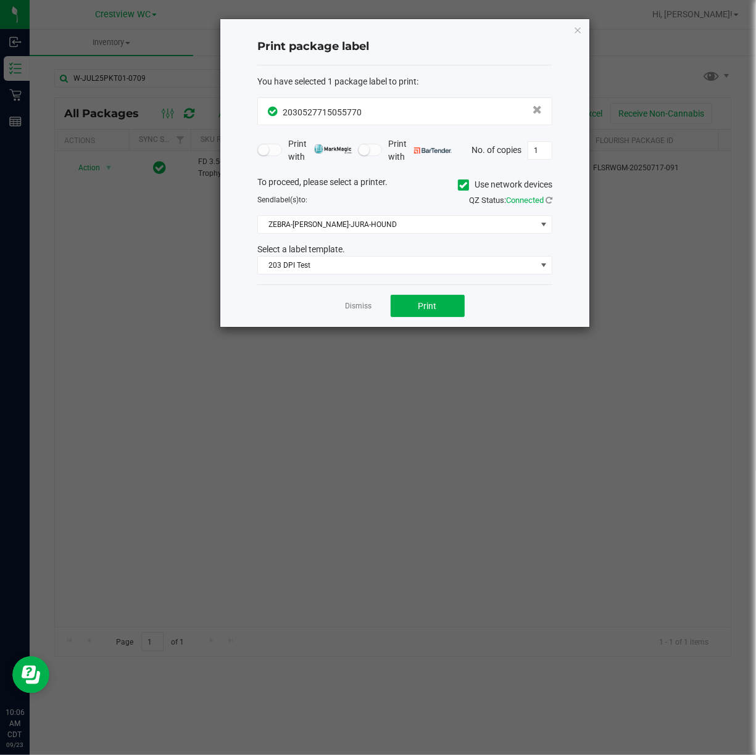
drag, startPoint x: 457, startPoint y: 295, endPoint x: 586, endPoint y: 265, distance: 132.9
click at [458, 295] on div "Dismiss Print" at bounding box center [404, 305] width 295 height 43
click at [444, 309] on button "Print" at bounding box center [428, 306] width 74 height 22
click at [574, 28] on icon "button" at bounding box center [577, 29] width 9 height 15
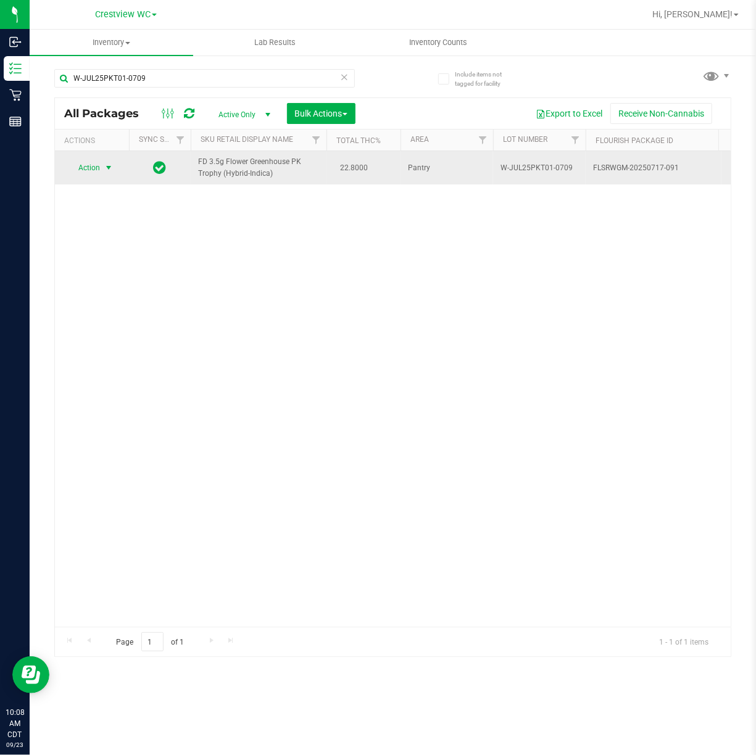
click at [107, 168] on span "select" at bounding box center [109, 168] width 10 height 10
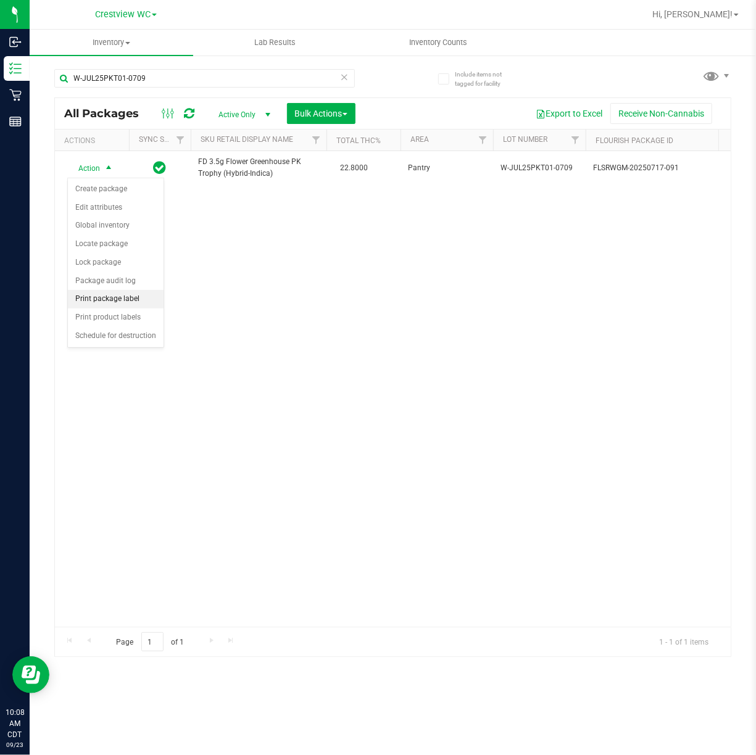
click at [131, 304] on li "Print package label" at bounding box center [116, 299] width 96 height 19
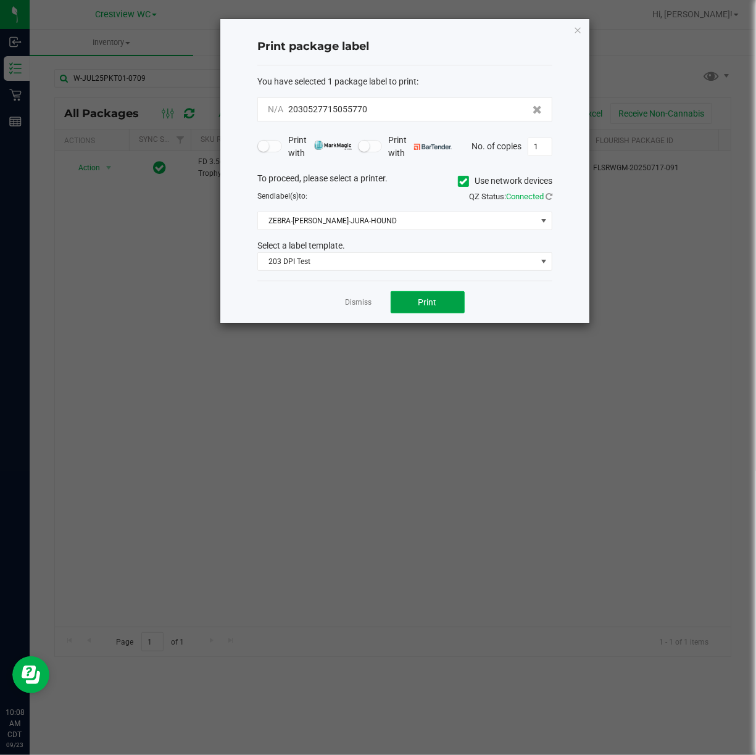
click at [428, 293] on button "Print" at bounding box center [428, 302] width 74 height 22
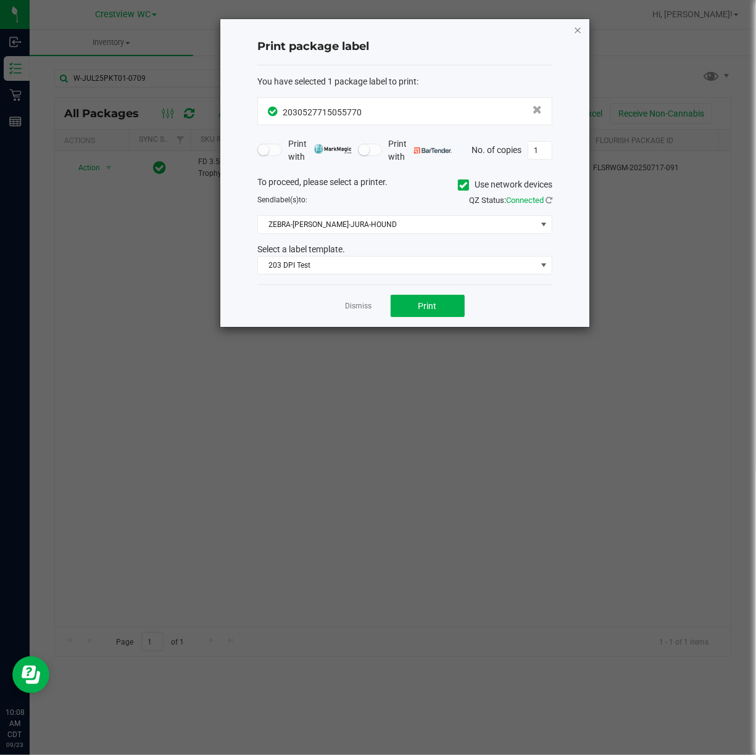
click at [578, 30] on icon "button" at bounding box center [577, 29] width 9 height 15
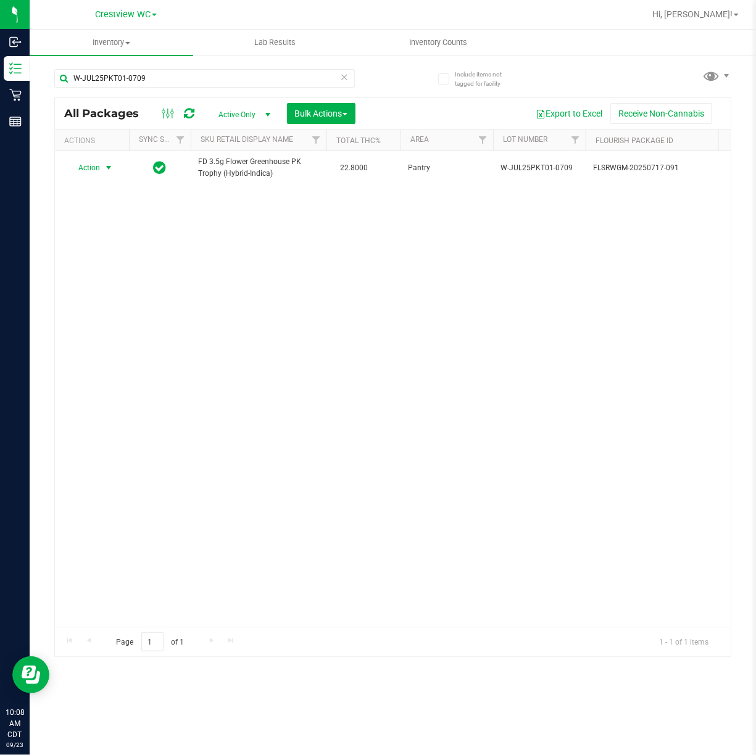
click at [581, 406] on div "Action Action Create package Edit attributes Global inventory Locate package Lo…" at bounding box center [393, 389] width 676 height 476
type input "W"
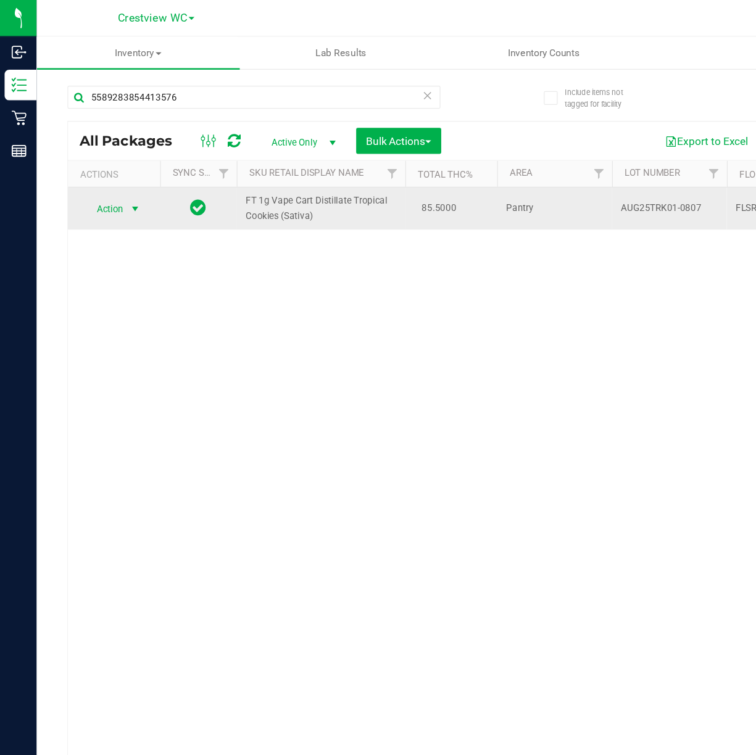
type input "5589283854413576"
click at [113, 165] on span "select" at bounding box center [109, 169] width 10 height 10
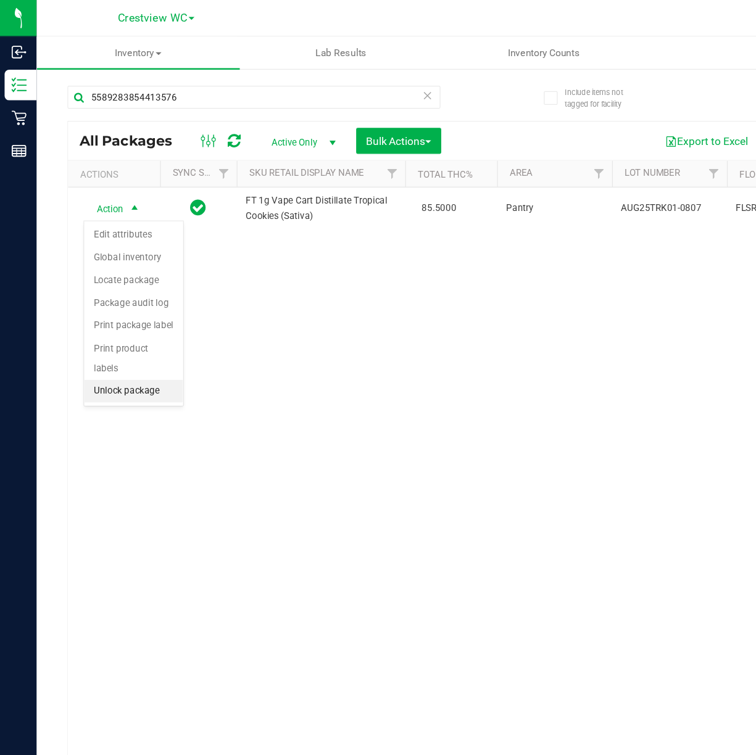
click at [129, 317] on li "Unlock package" at bounding box center [108, 315] width 80 height 19
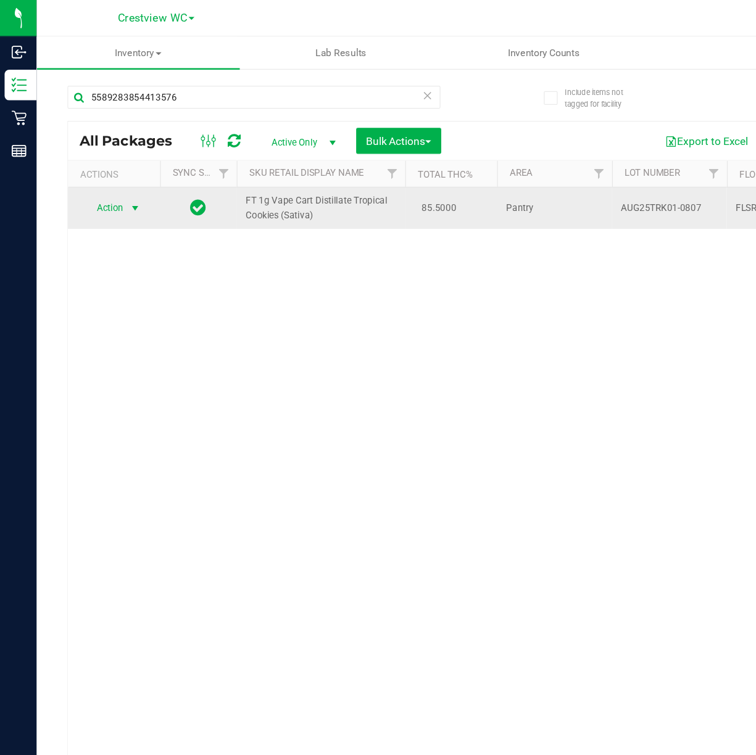
click at [109, 162] on span "select" at bounding box center [108, 167] width 15 height 17
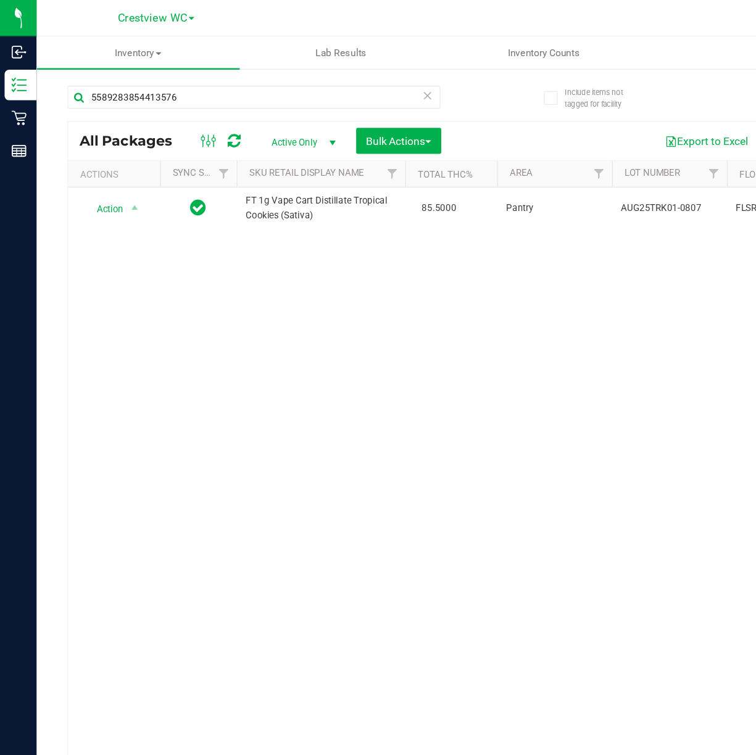
click at [371, 353] on div "Action Action Create package Edit attributes Global inventory Locate package Lo…" at bounding box center [393, 389] width 676 height 476
click at [490, 249] on div "Action Action Create package Edit attributes Global inventory Locate package Lo…" at bounding box center [393, 389] width 676 height 476
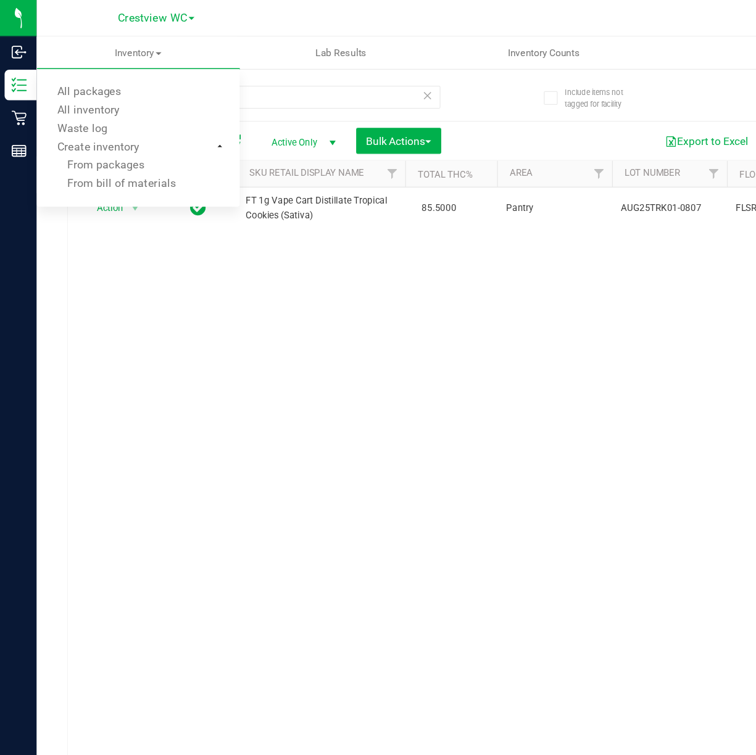
click at [189, 297] on div "Action Action Create package Edit attributes Global inventory Locate package Lo…" at bounding box center [393, 389] width 676 height 476
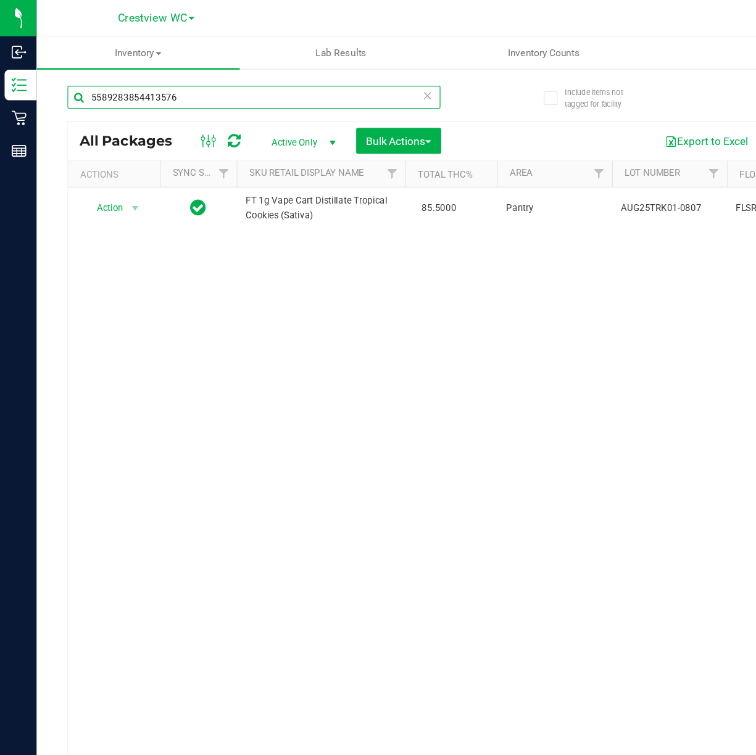
click at [174, 80] on input "5589283854413576" at bounding box center [204, 78] width 301 height 19
type input "5"
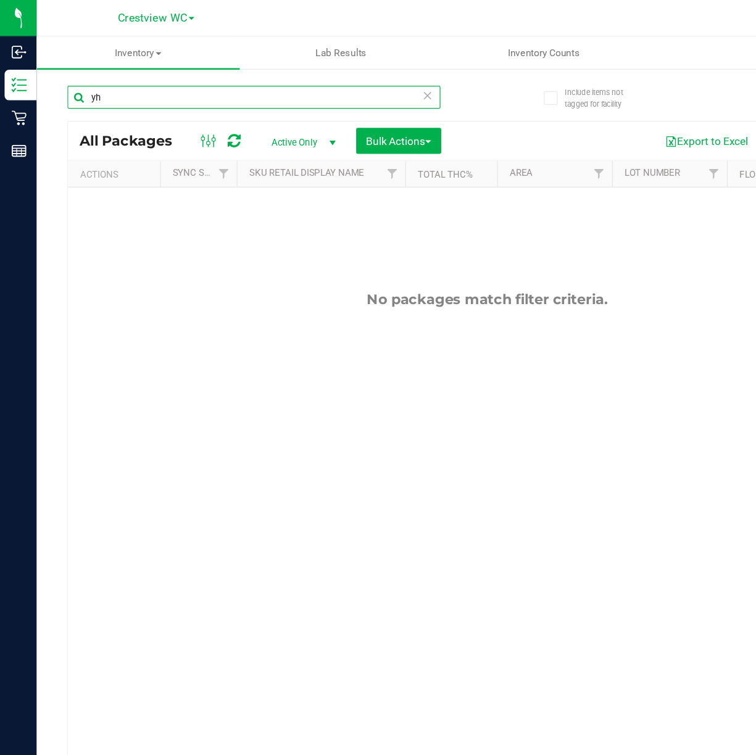
type input "y"
type input "yhi"
